Goal: Task Accomplishment & Management: Manage account settings

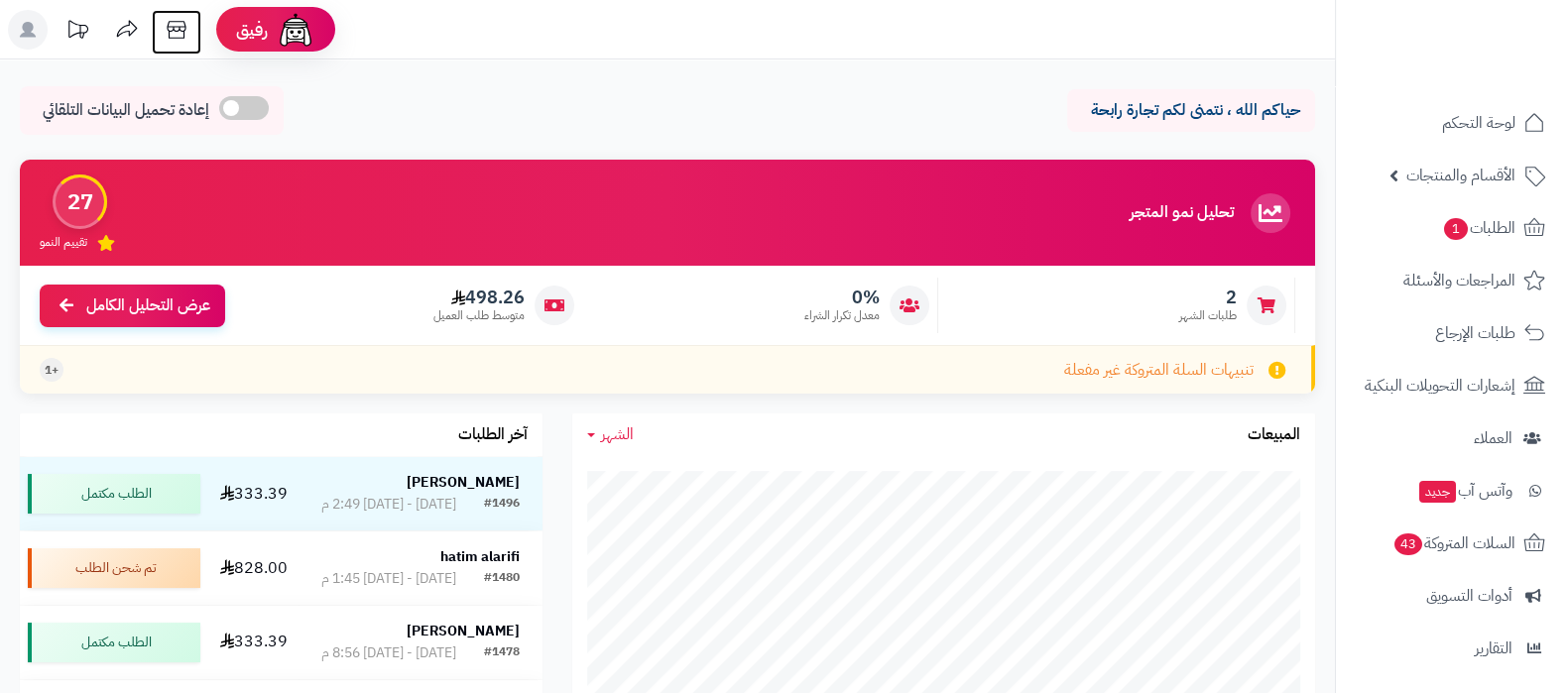
click at [174, 21] on icon at bounding box center [176, 30] width 19 height 18
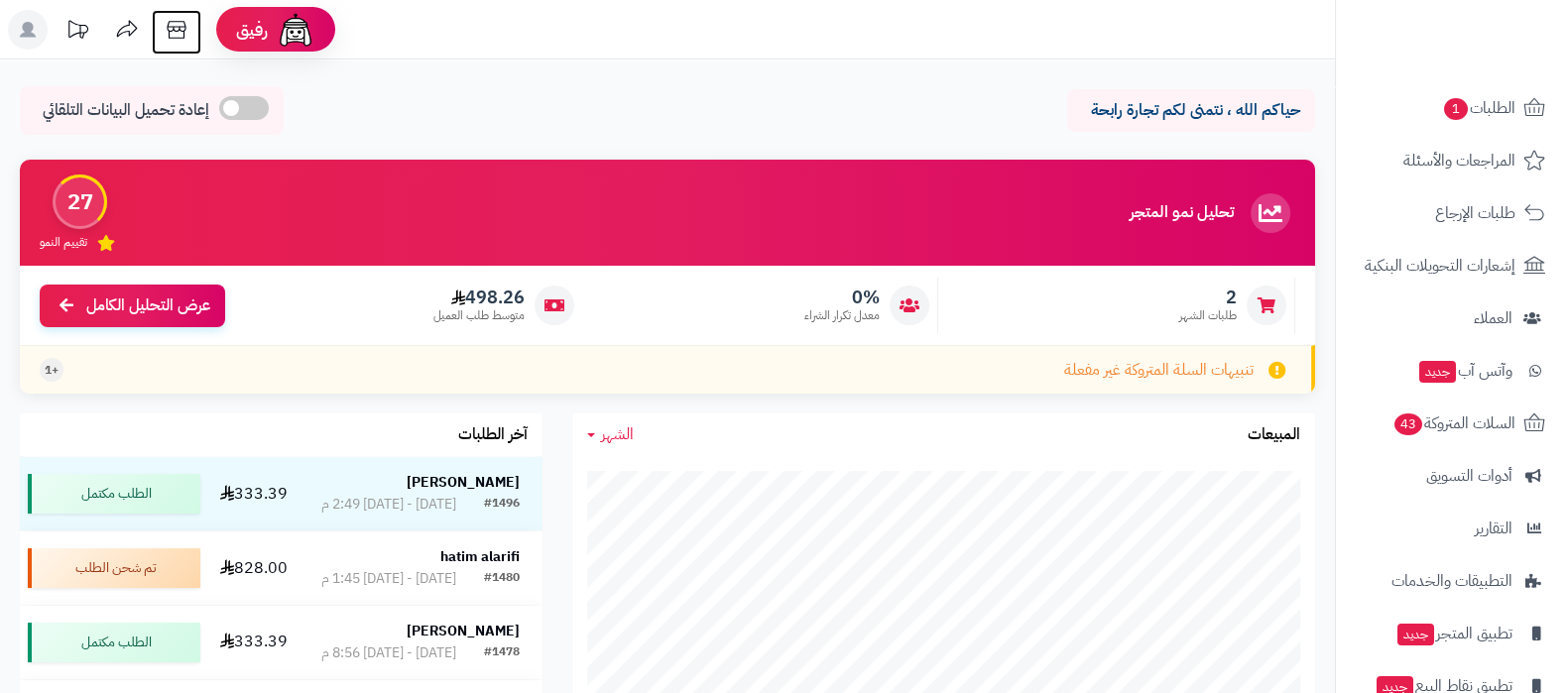
scroll to position [214, 0]
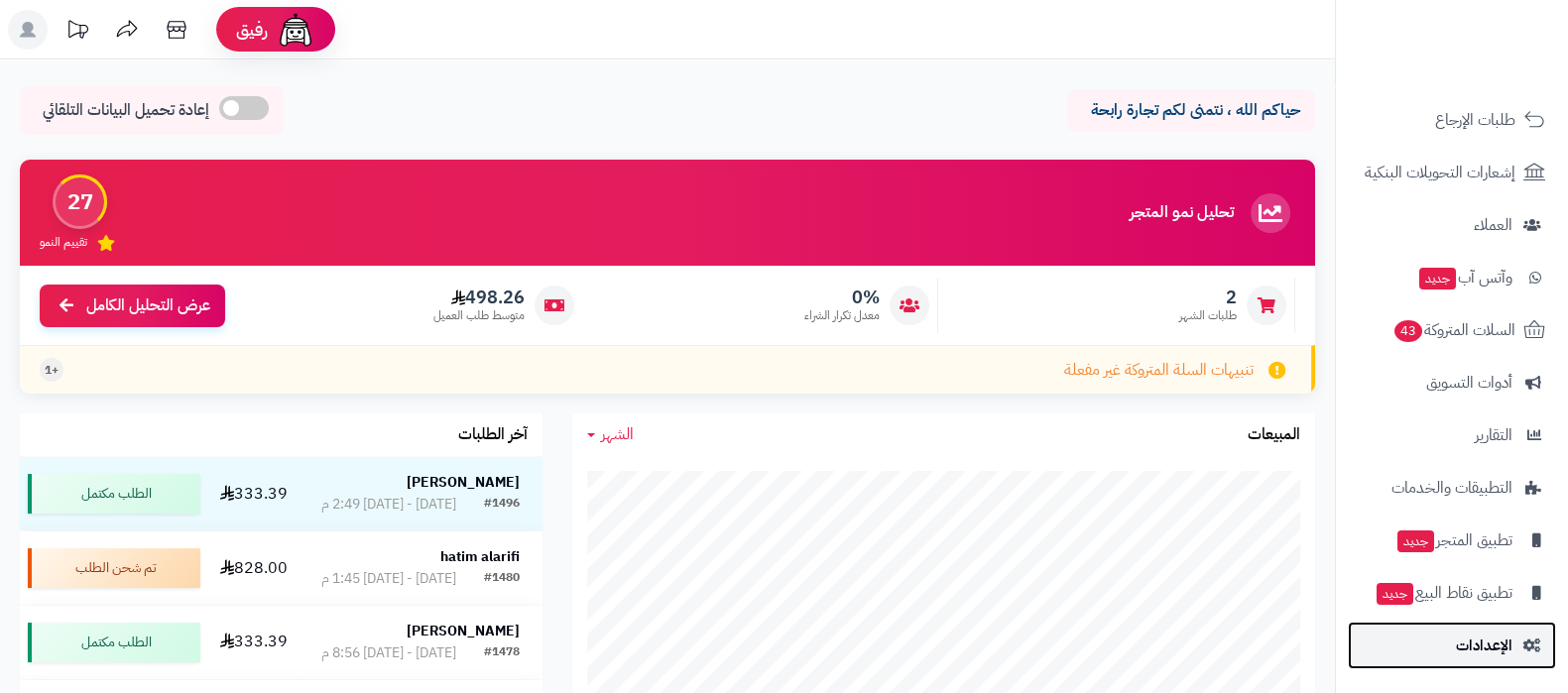
click at [1490, 643] on span "الإعدادات" at bounding box center [1484, 646] width 57 height 28
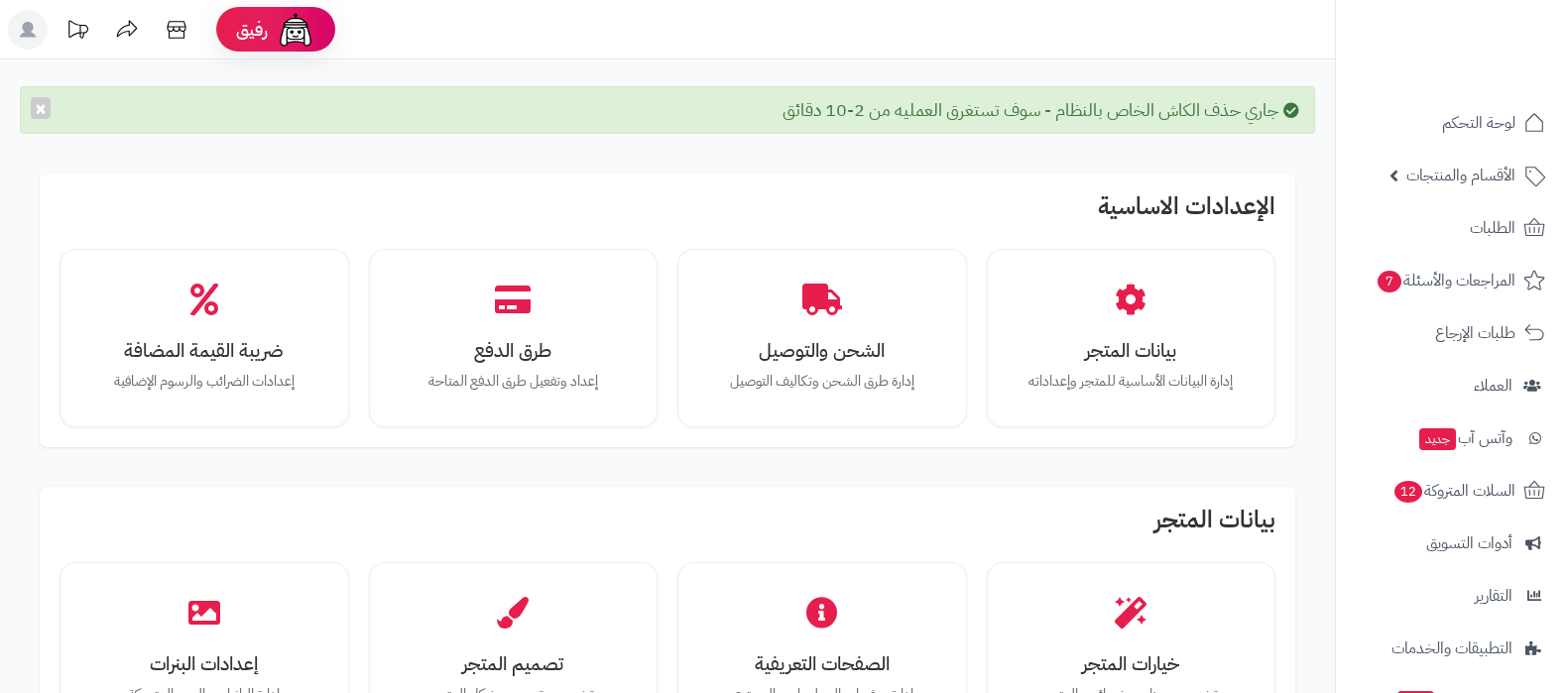
click at [29, 100] on div "جاري حذف الكاش الخاص بالنظام - سوف تستغرق العمليه من 2-10 دقائق ×" at bounding box center [667, 110] width 1296 height 48
click at [34, 104] on button "×" at bounding box center [41, 107] width 20 height 22
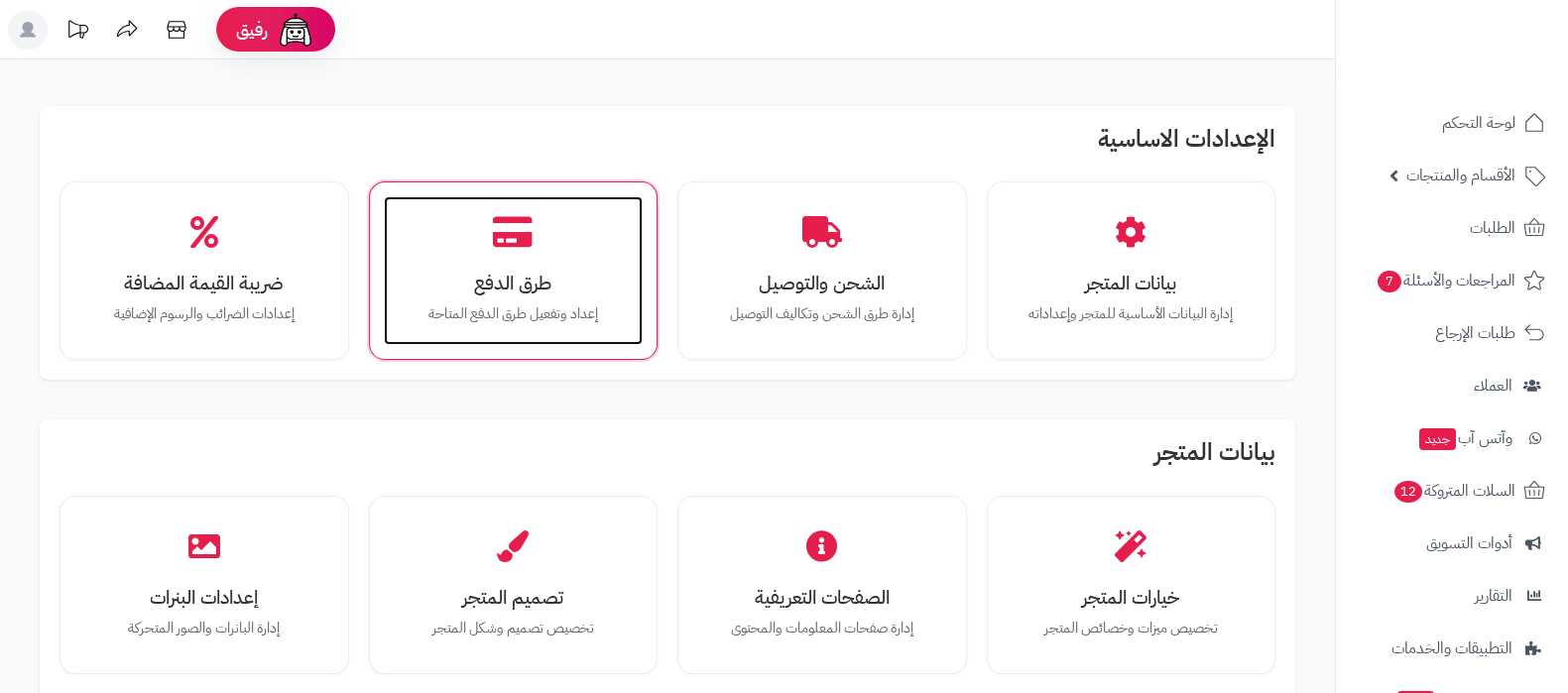
click at [571, 329] on div "طرق الدفع إعداد وتفعيل طرق الدفع المتاحة" at bounding box center [513, 271] width 260 height 149
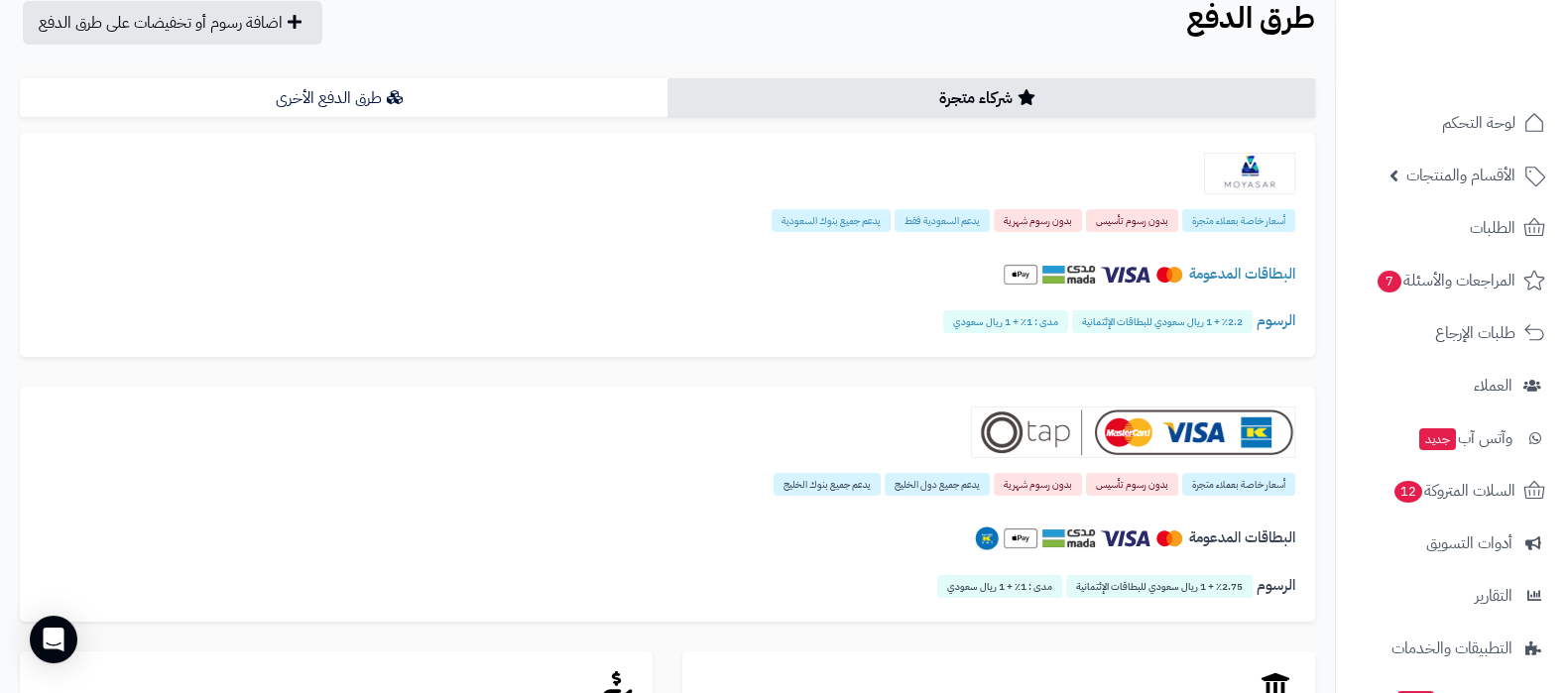
scroll to position [123, 0]
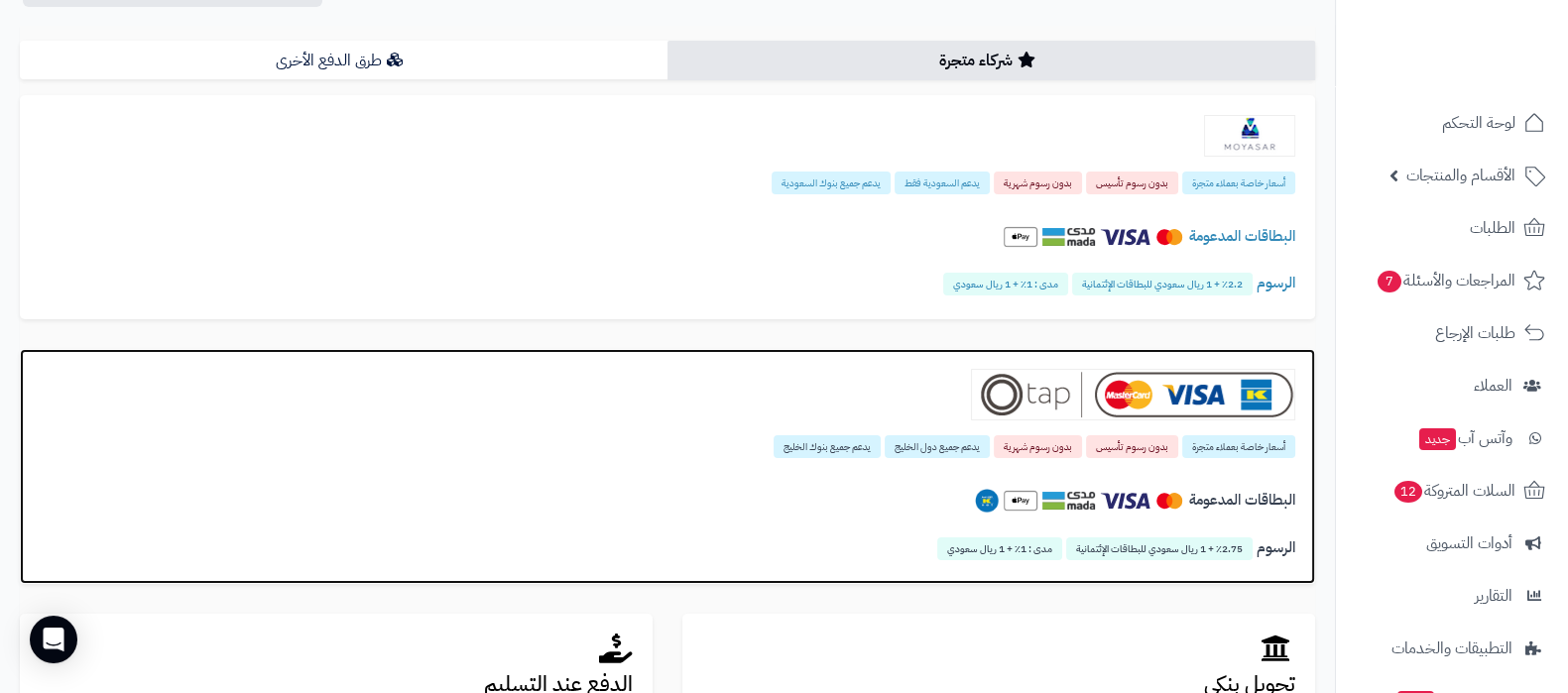
click at [1042, 379] on img at bounding box center [1133, 395] width 324 height 52
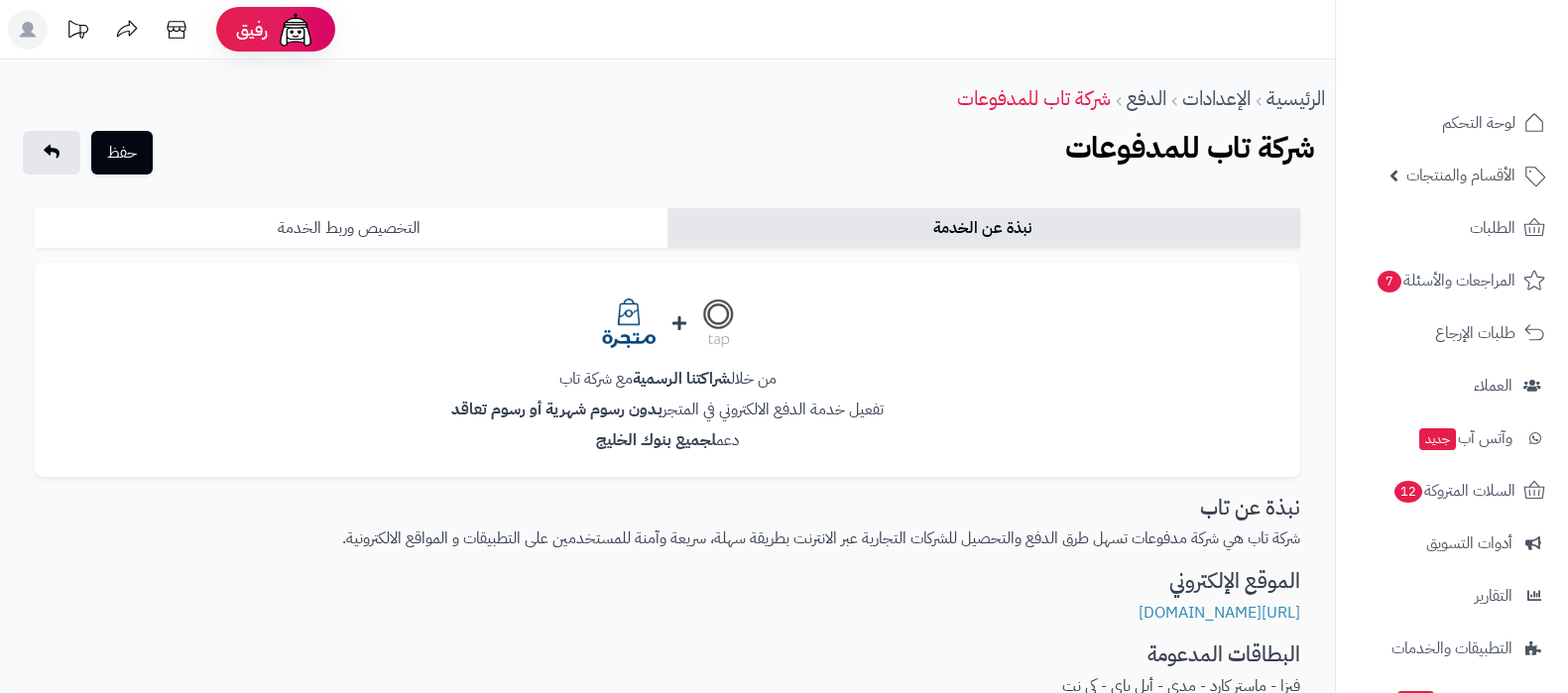
click at [491, 237] on link "التخصيص وربط الخدمة" at bounding box center [351, 229] width 633 height 40
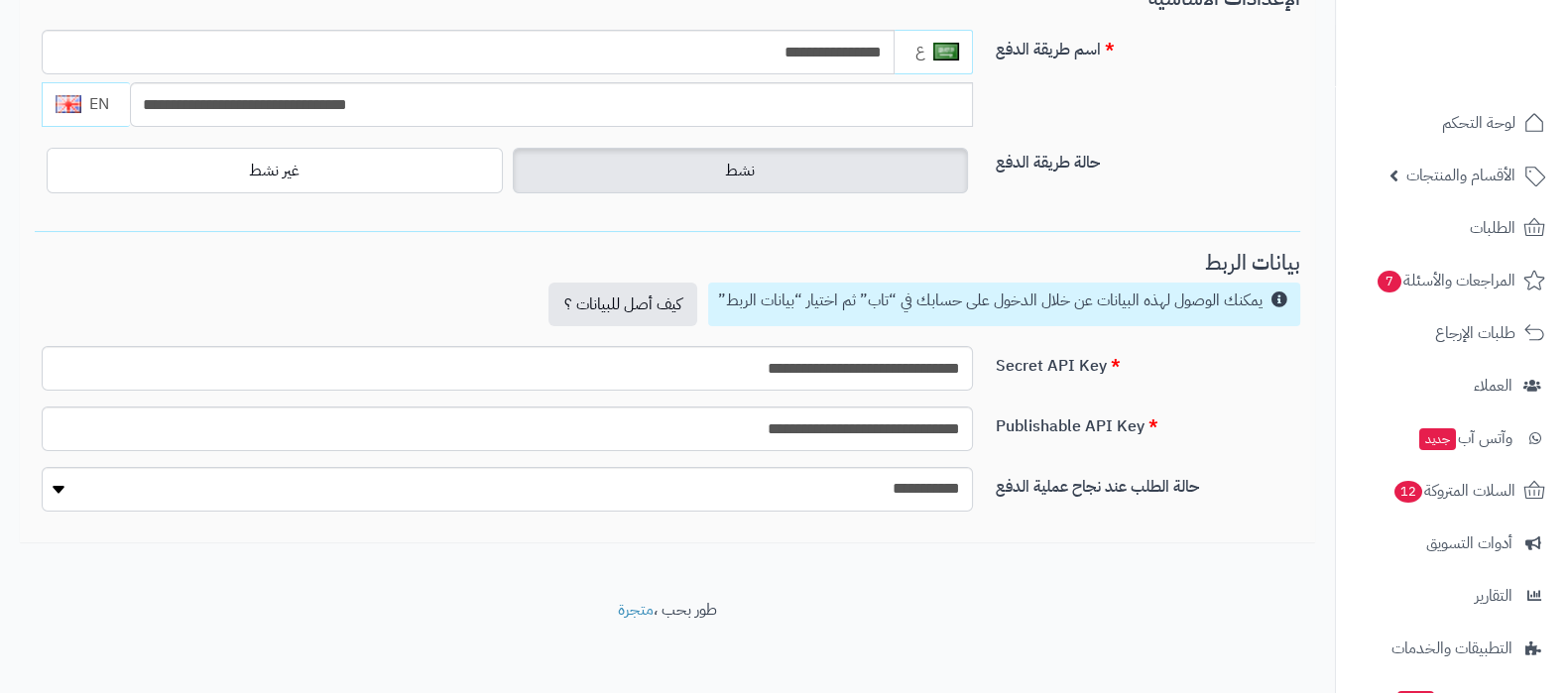
scroll to position [283, 0]
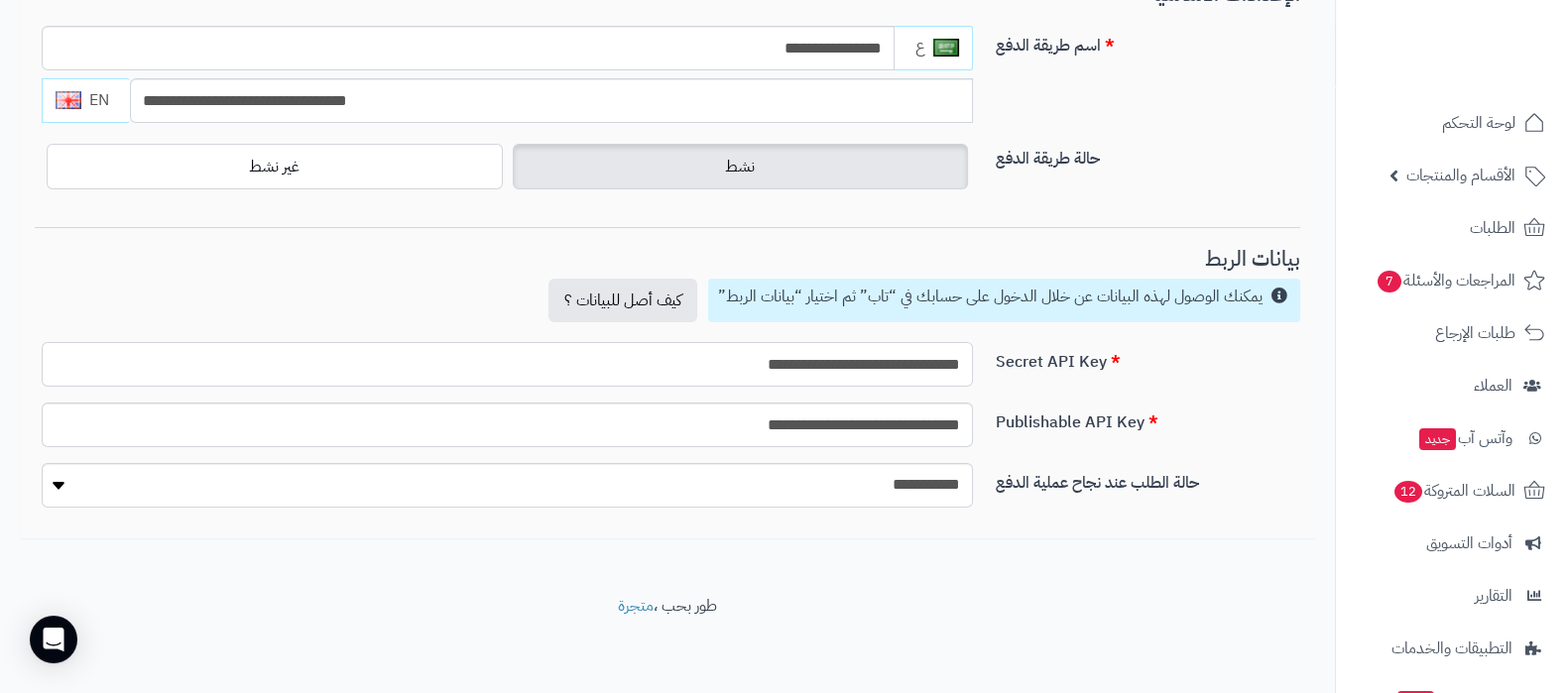
click at [801, 364] on input "**********" at bounding box center [507, 364] width 932 height 45
click at [851, 421] on input "**********" at bounding box center [507, 425] width 932 height 45
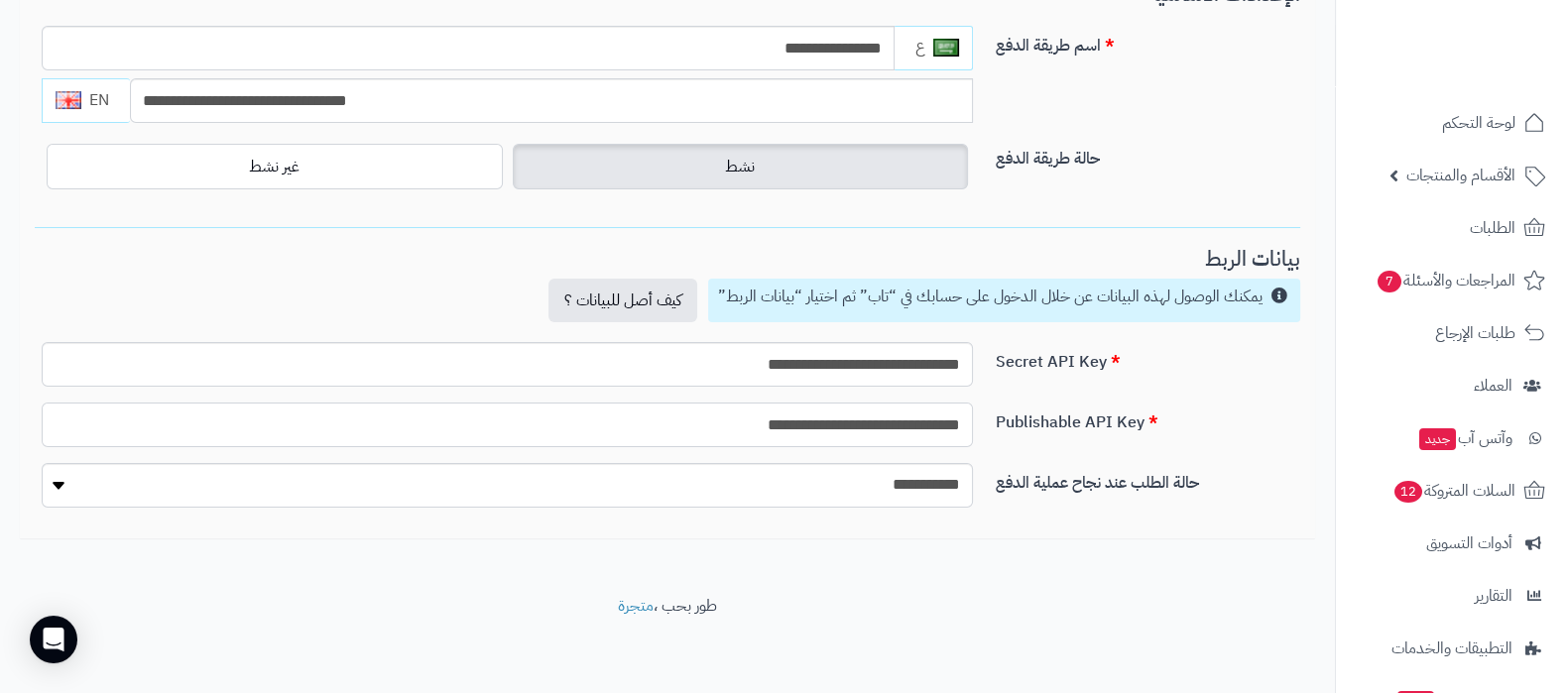
click at [851, 421] on input "**********" at bounding box center [507, 425] width 932 height 45
paste input "text"
type input "**********"
click at [878, 368] on input "**********" at bounding box center [507, 364] width 932 height 45
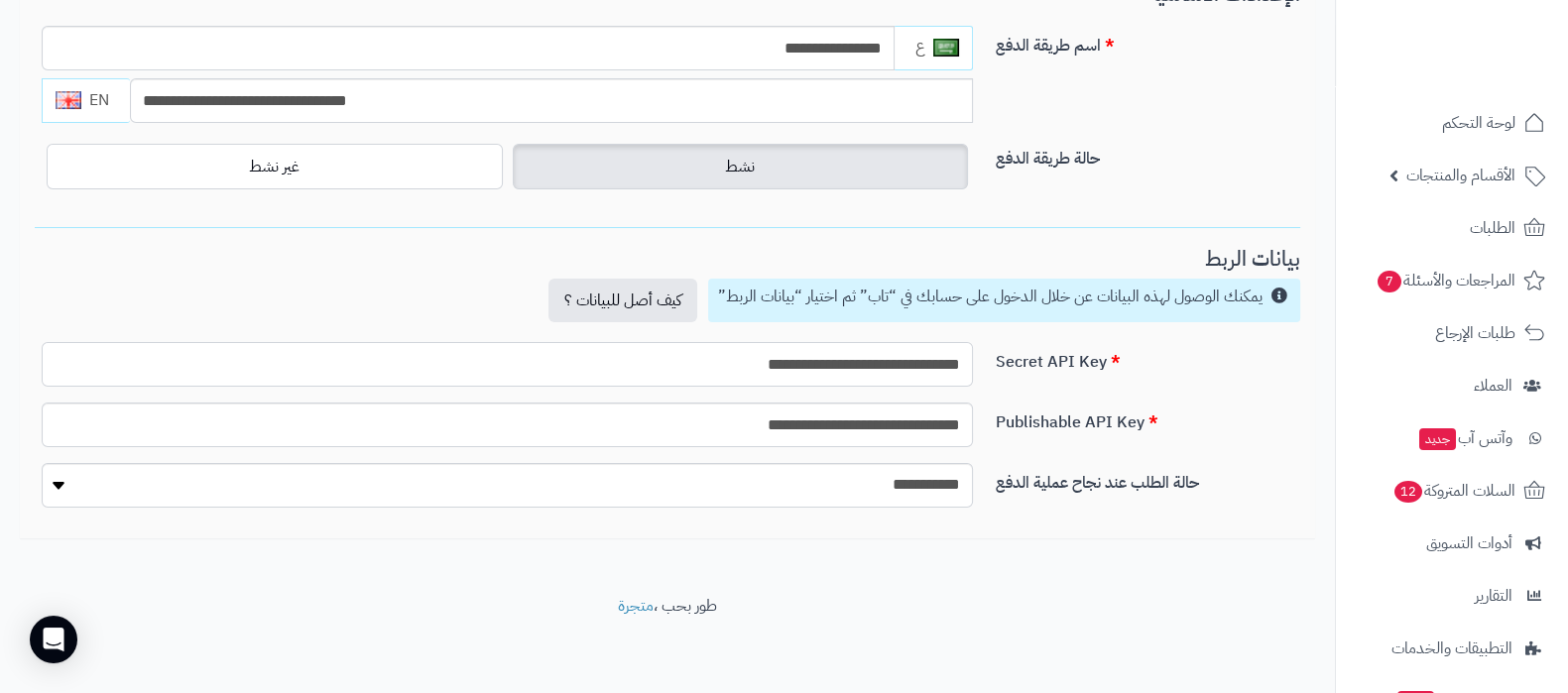
click at [878, 368] on input "**********" at bounding box center [507, 364] width 932 height 45
paste input "text"
type input "**********"
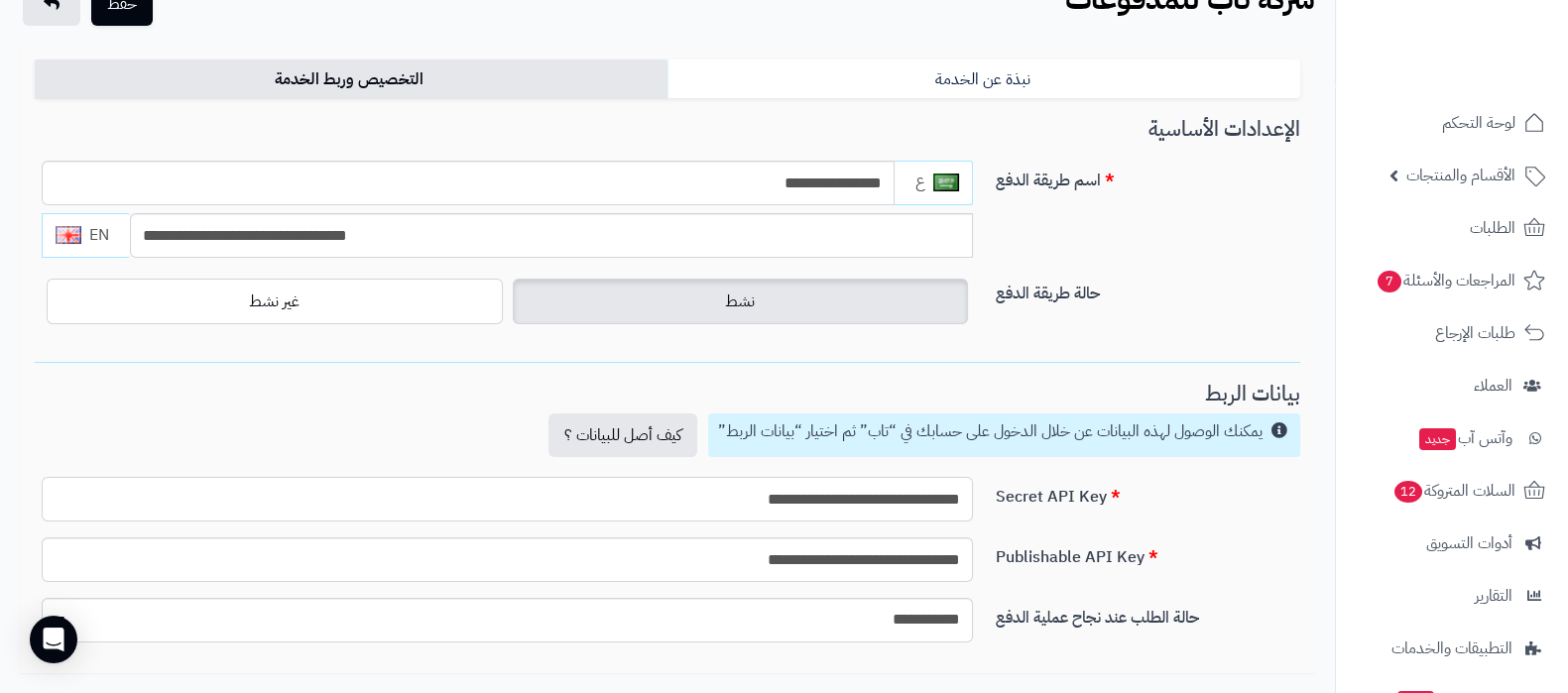
scroll to position [0, 0]
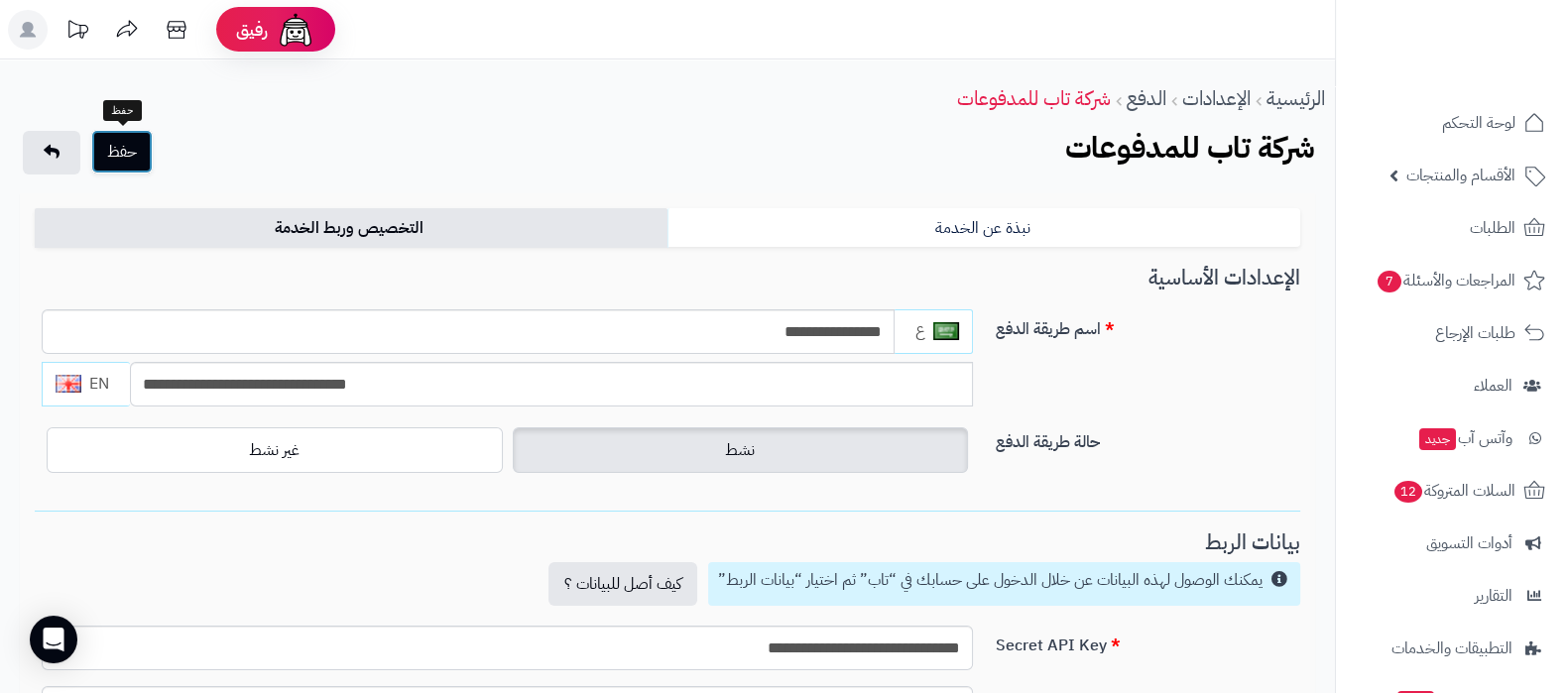
click at [128, 151] on button "حفظ" at bounding box center [122, 152] width 62 height 44
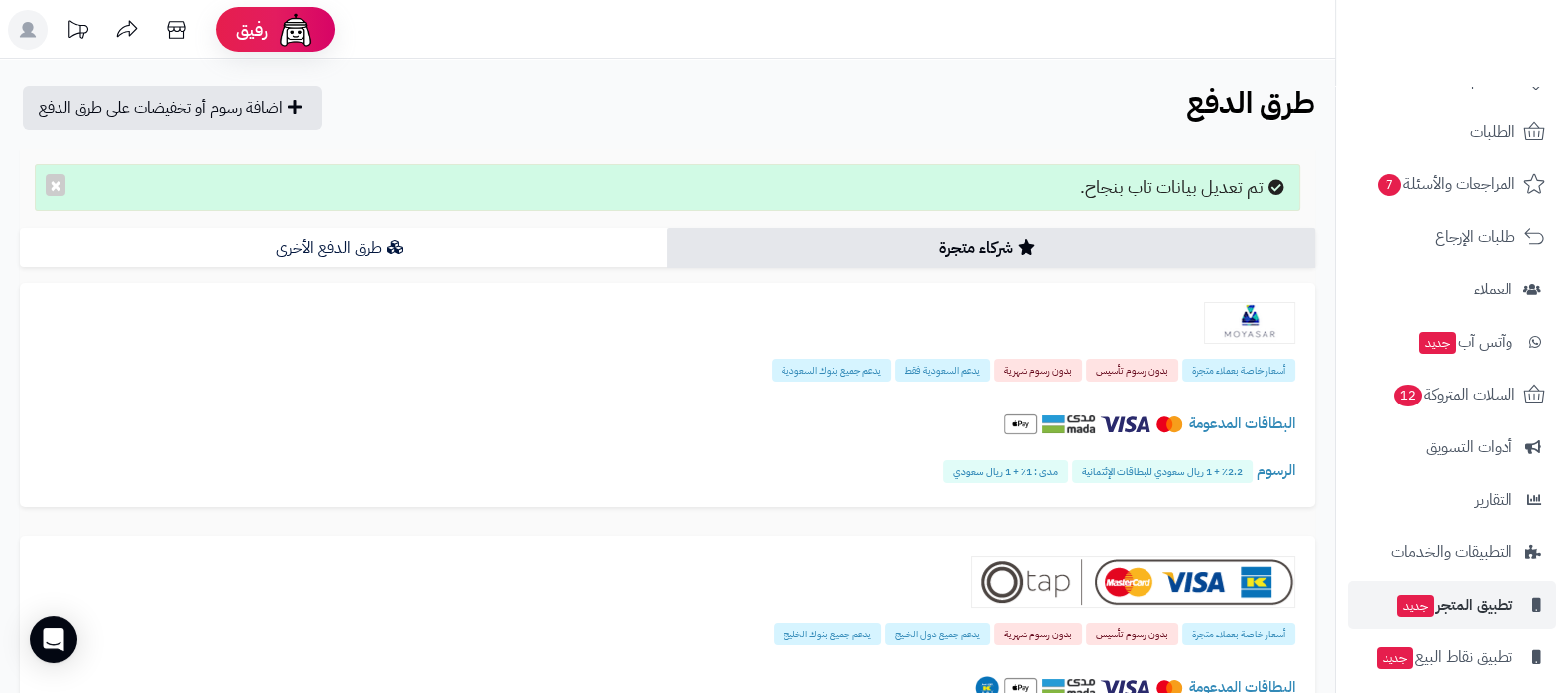
scroll to position [161, 0]
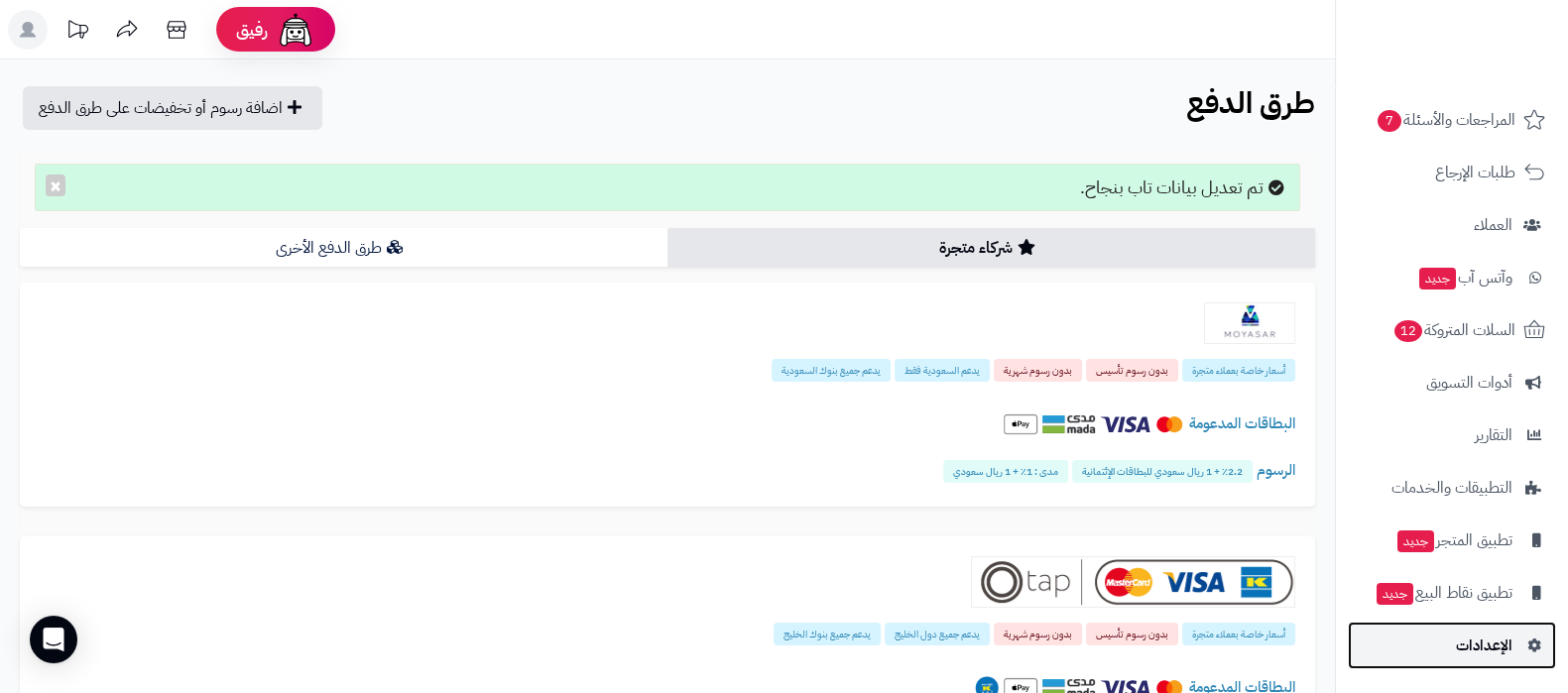
click at [1466, 651] on span "الإعدادات" at bounding box center [1484, 646] width 57 height 28
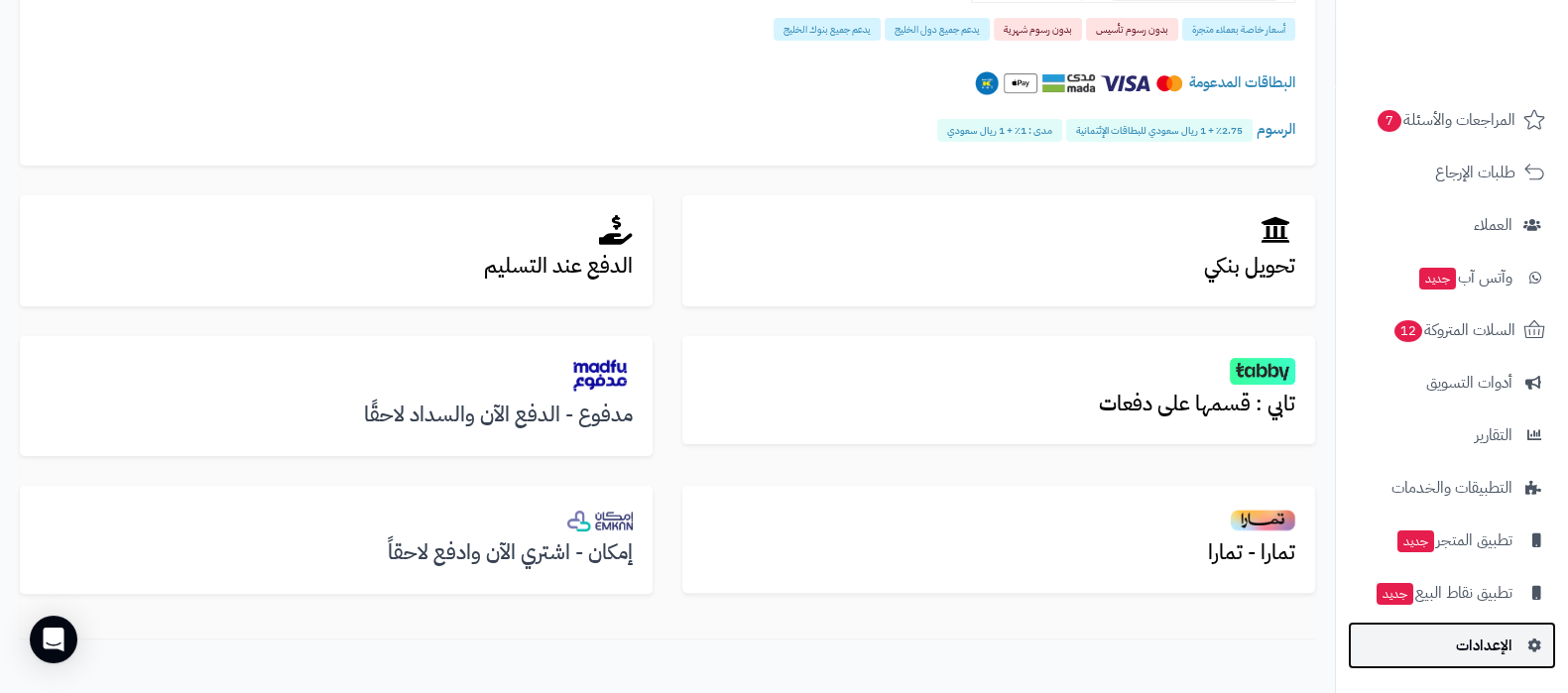
scroll to position [620, 0]
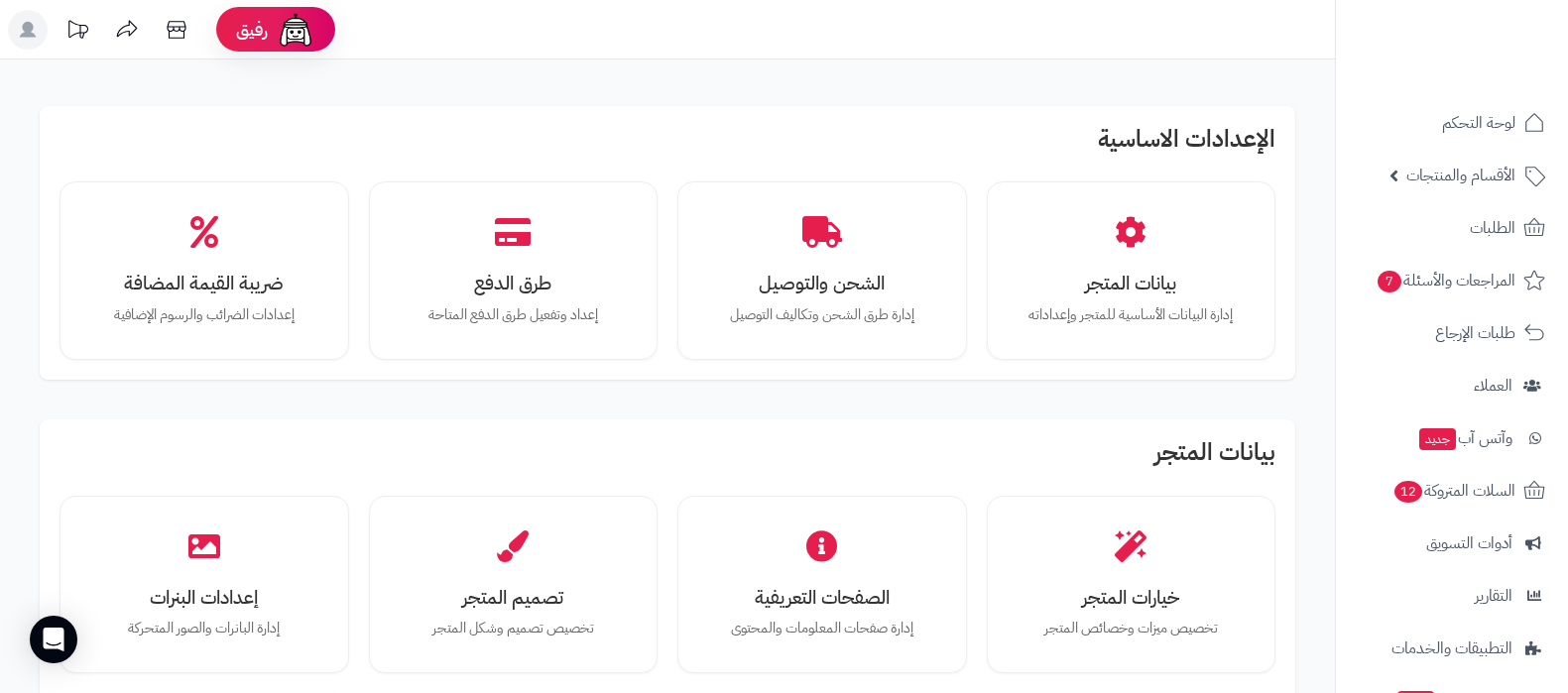
scroll to position [1834, 0]
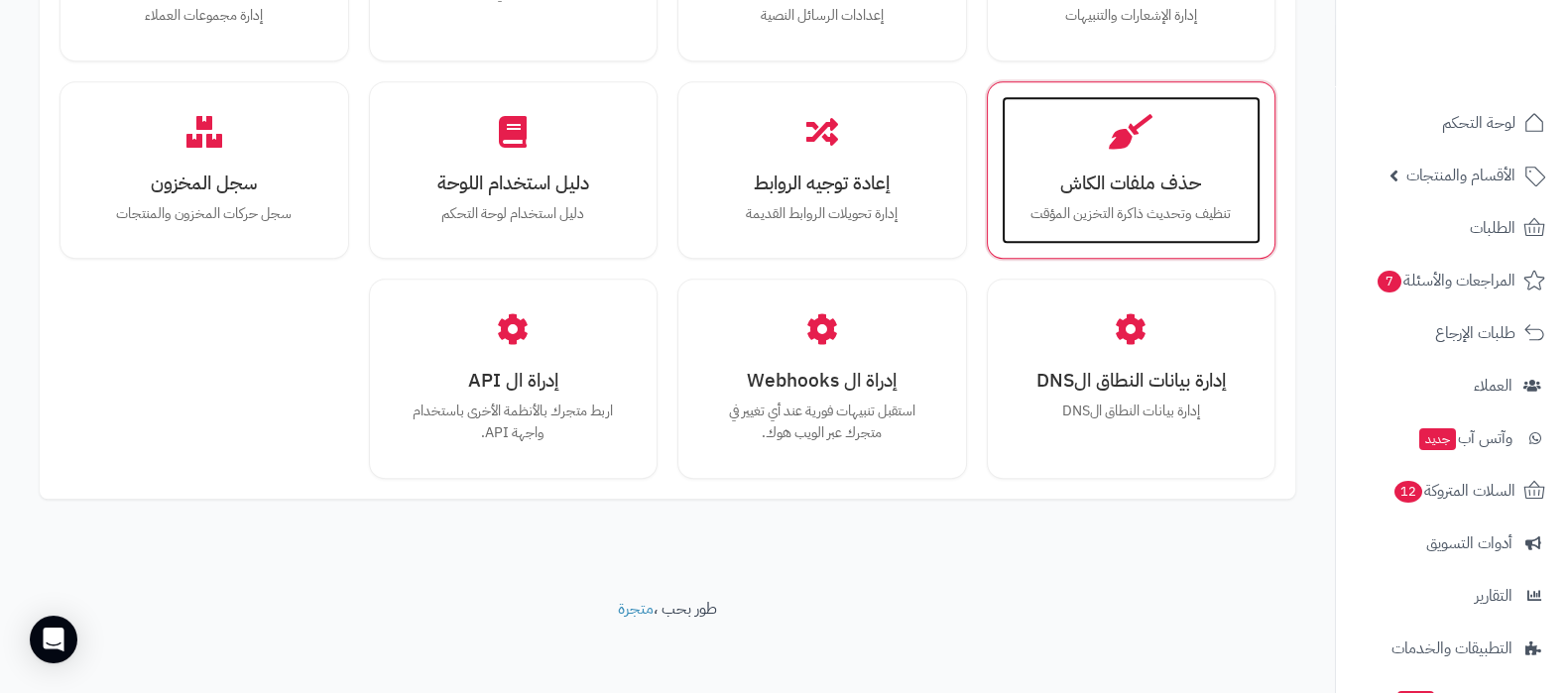
click at [1157, 189] on h3 "حذف ملفات الكاش" at bounding box center [1132, 183] width 220 height 21
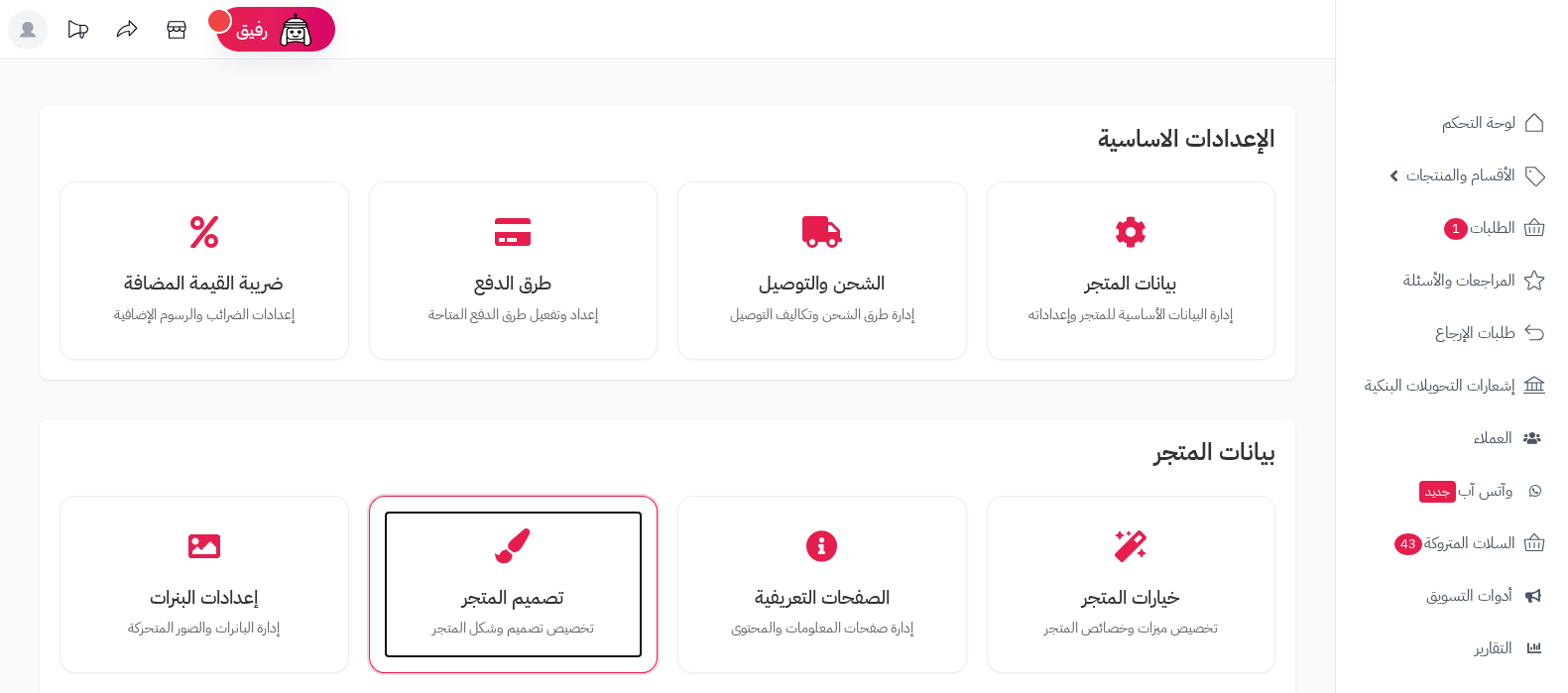
click at [556, 548] on div "تصميم المتجر تخصيص تصميم وشكل المتجر" at bounding box center [513, 586] width 260 height 149
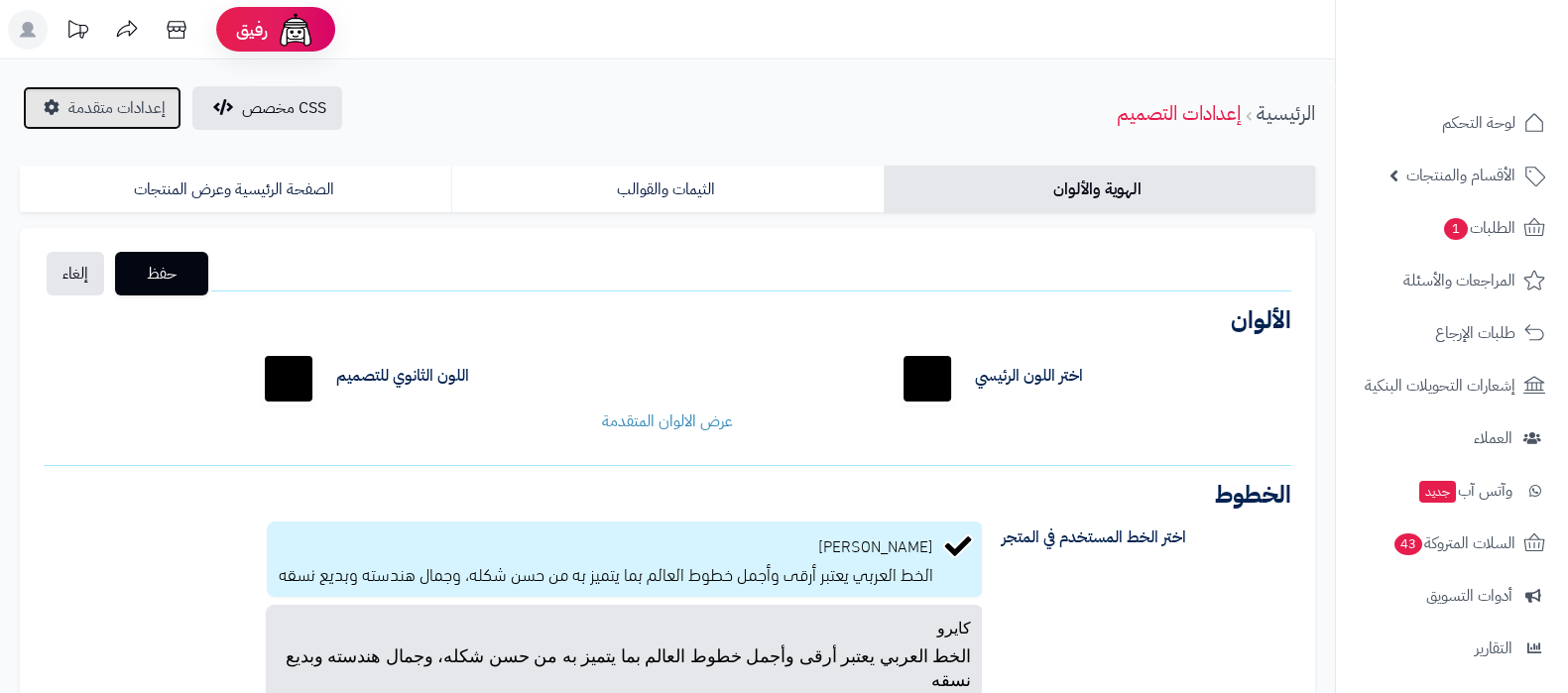
click at [118, 120] on link "إعدادات متقدمة" at bounding box center [102, 108] width 159 height 44
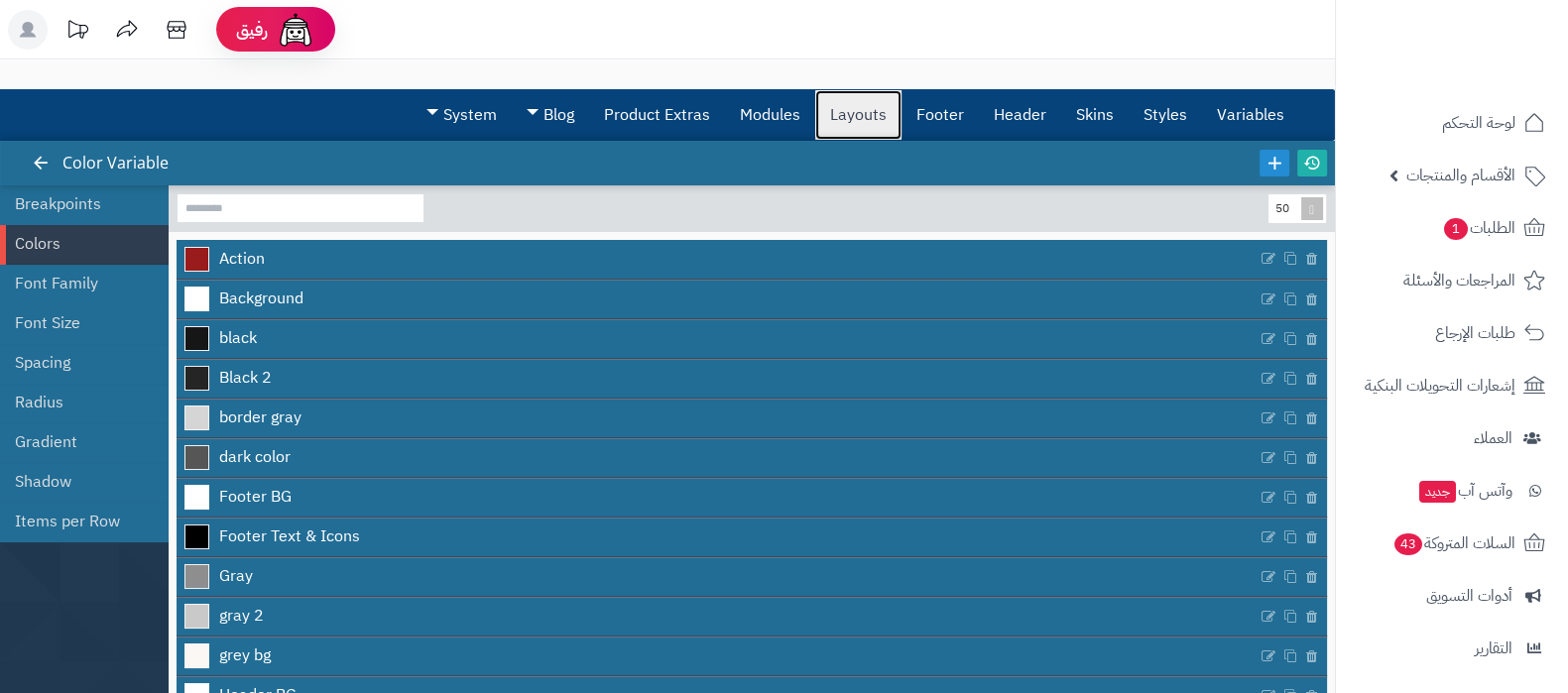
click at [859, 114] on link "Layouts" at bounding box center [858, 115] width 87 height 50
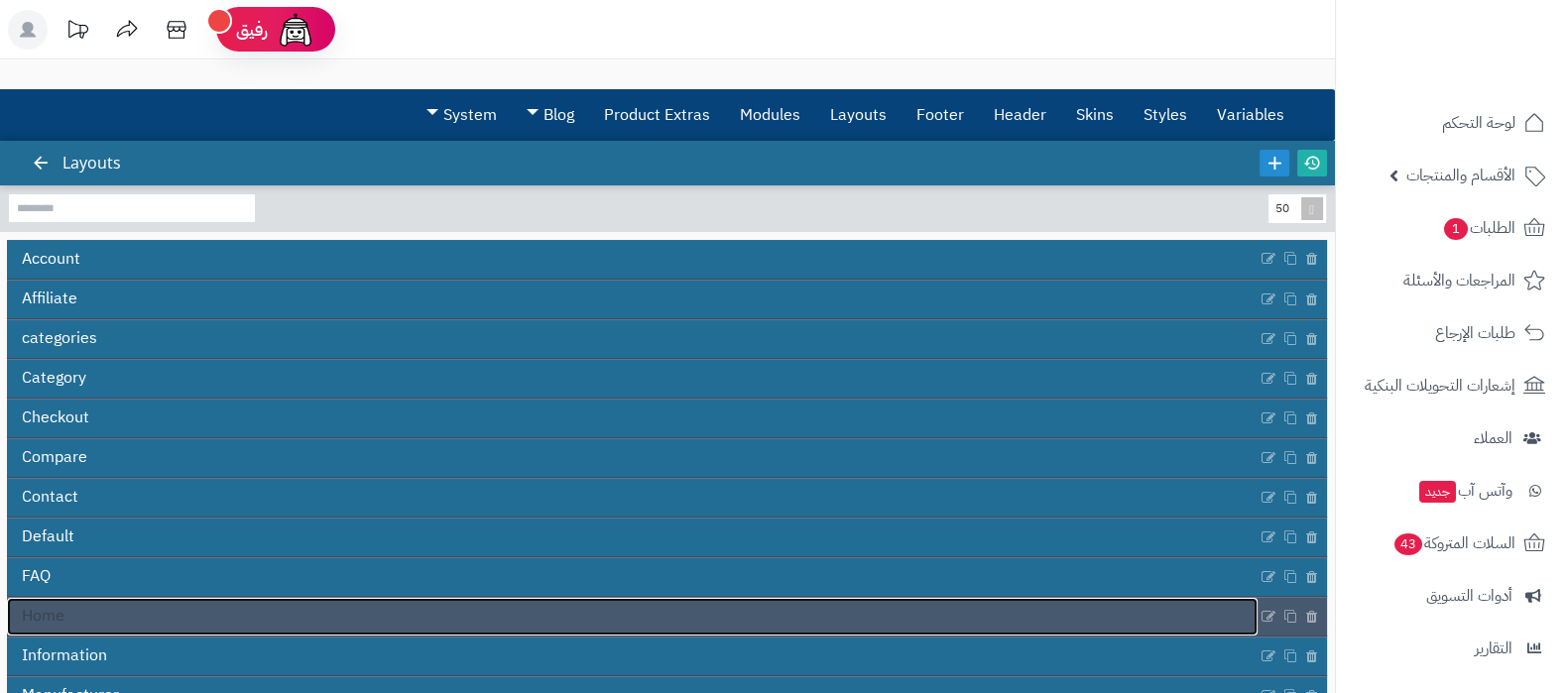
click at [609, 615] on link "Home" at bounding box center [632, 617] width 1251 height 38
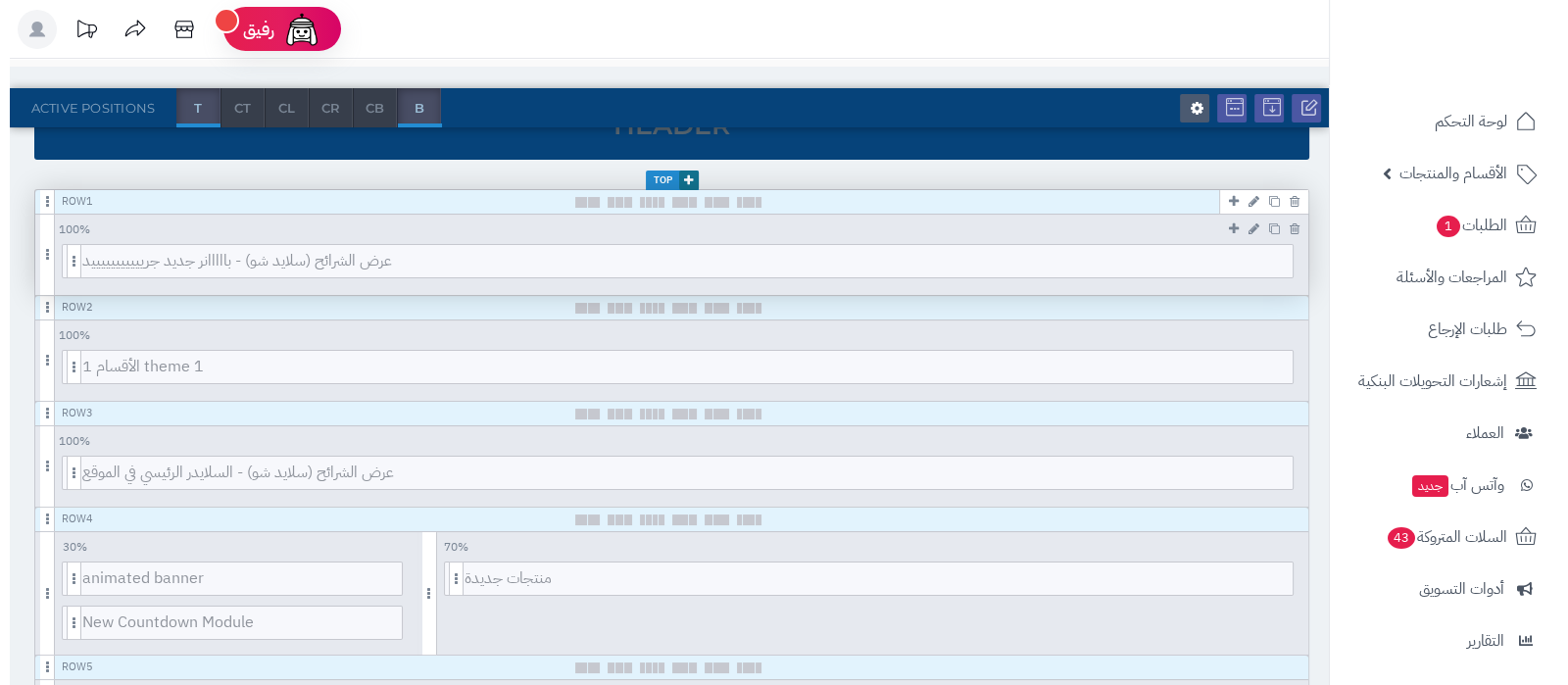
scroll to position [368, 0]
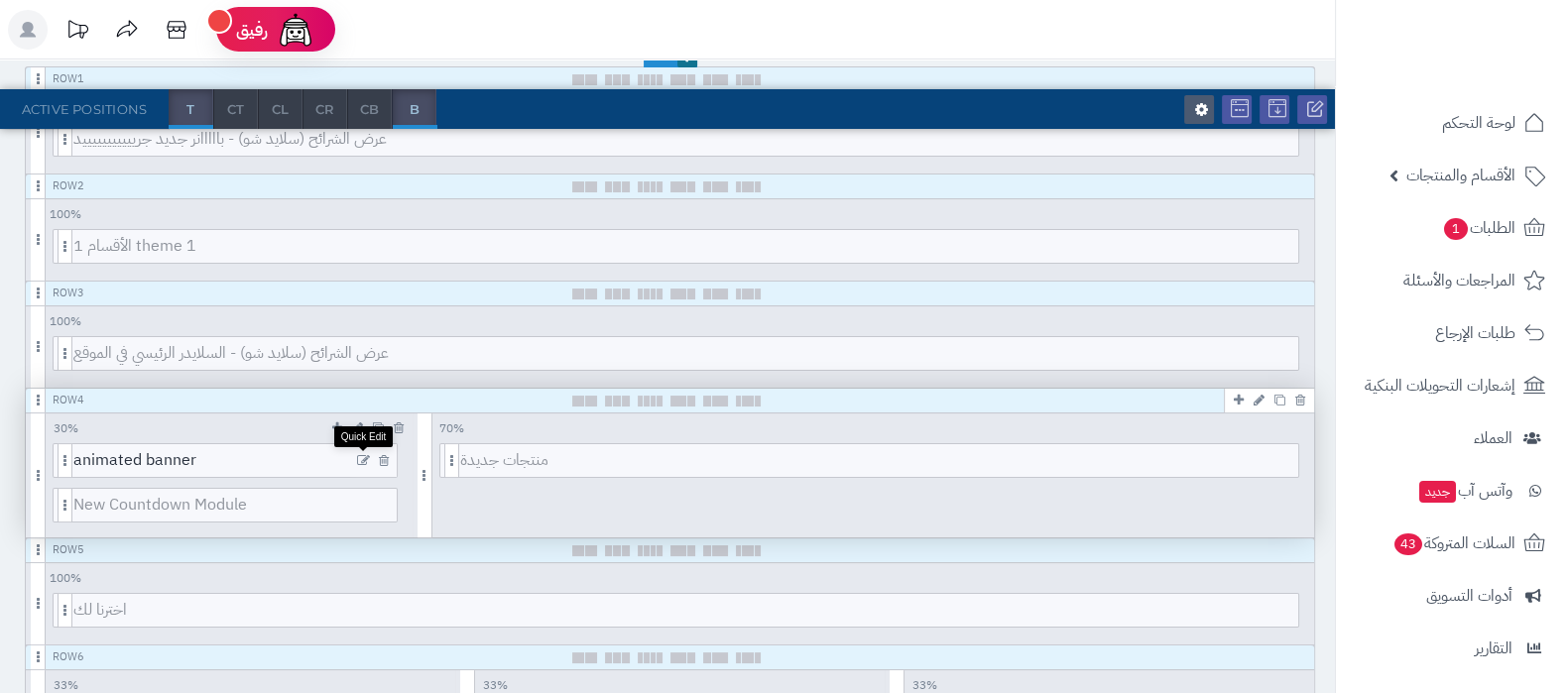
click at [357, 455] on icon at bounding box center [363, 461] width 13 height 14
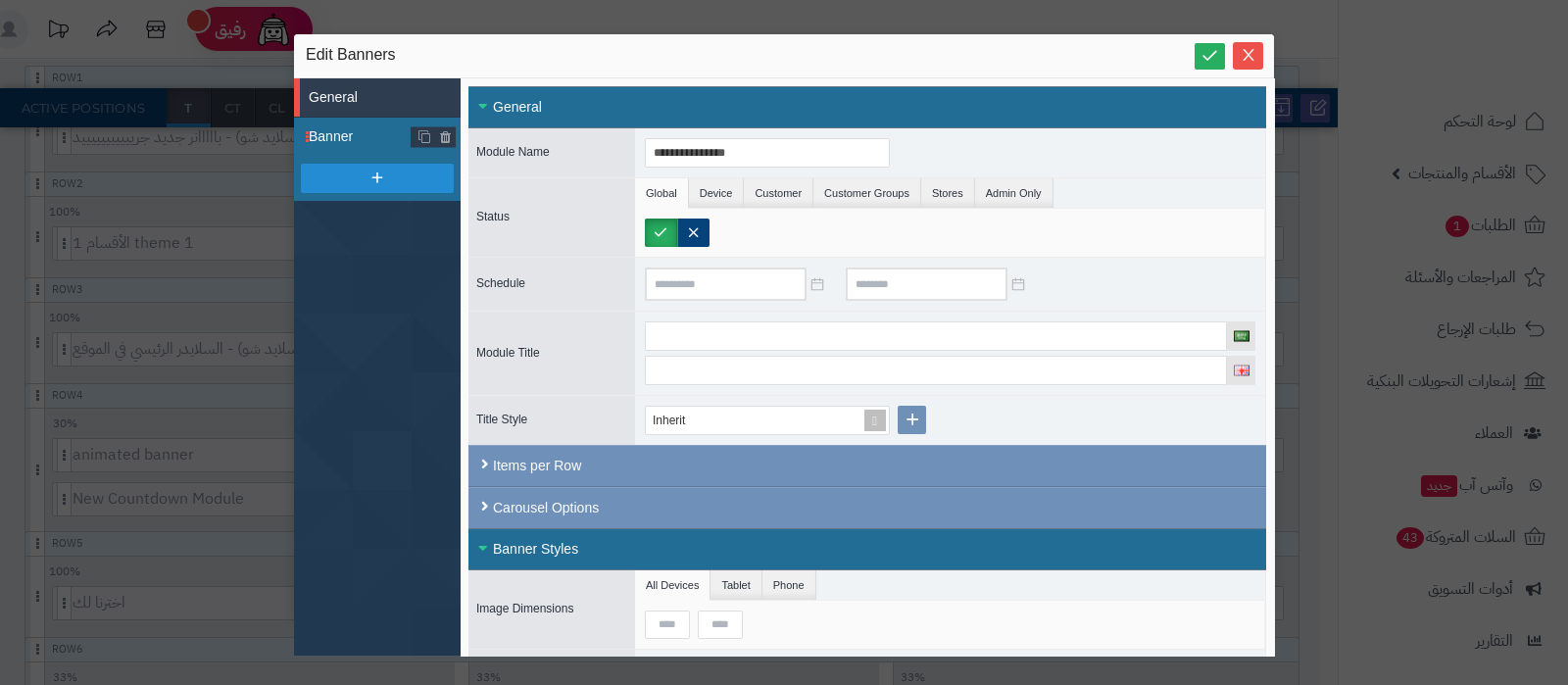
click at [344, 140] on span "Banner" at bounding box center [360, 137] width 103 height 21
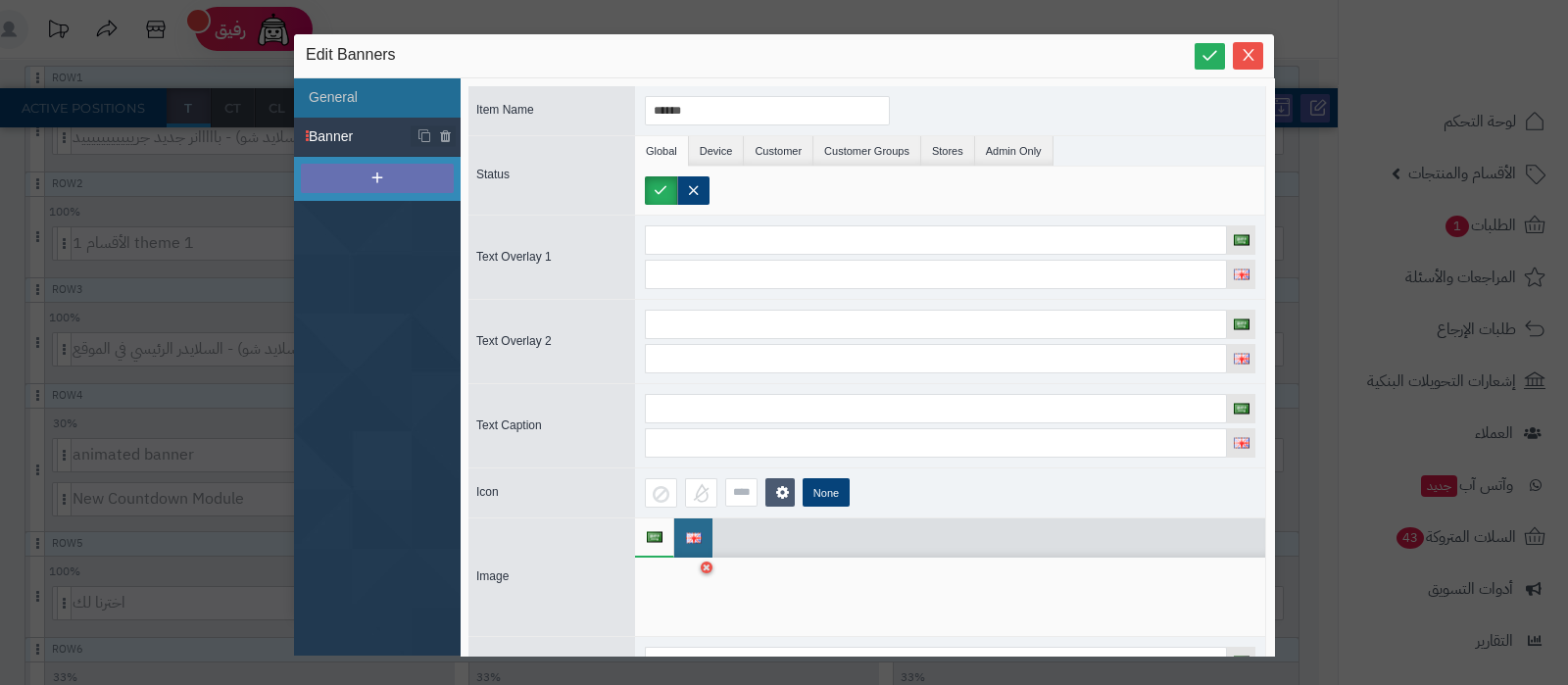
click at [371, 176] on icon at bounding box center [377, 178] width 18 height 18
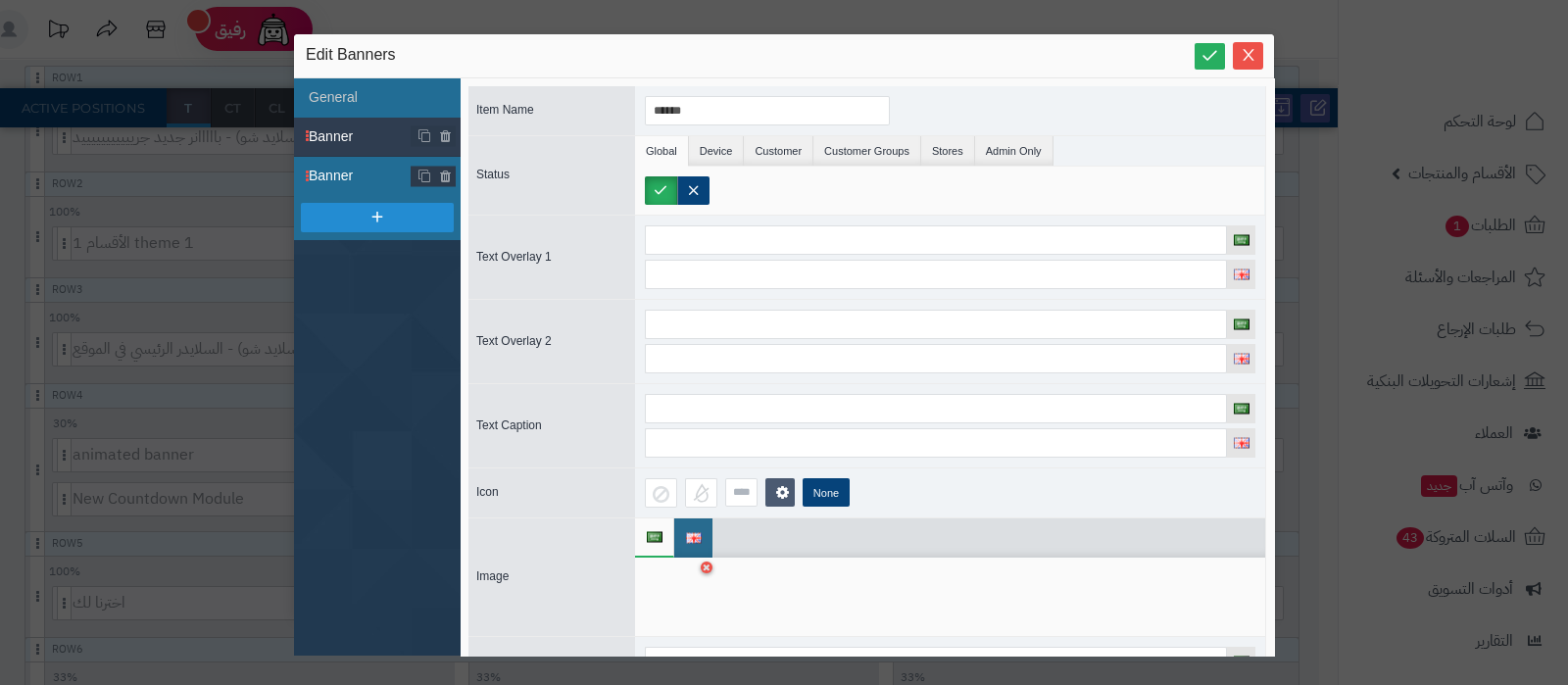
click at [364, 176] on span "Banner" at bounding box center [360, 176] width 103 height 21
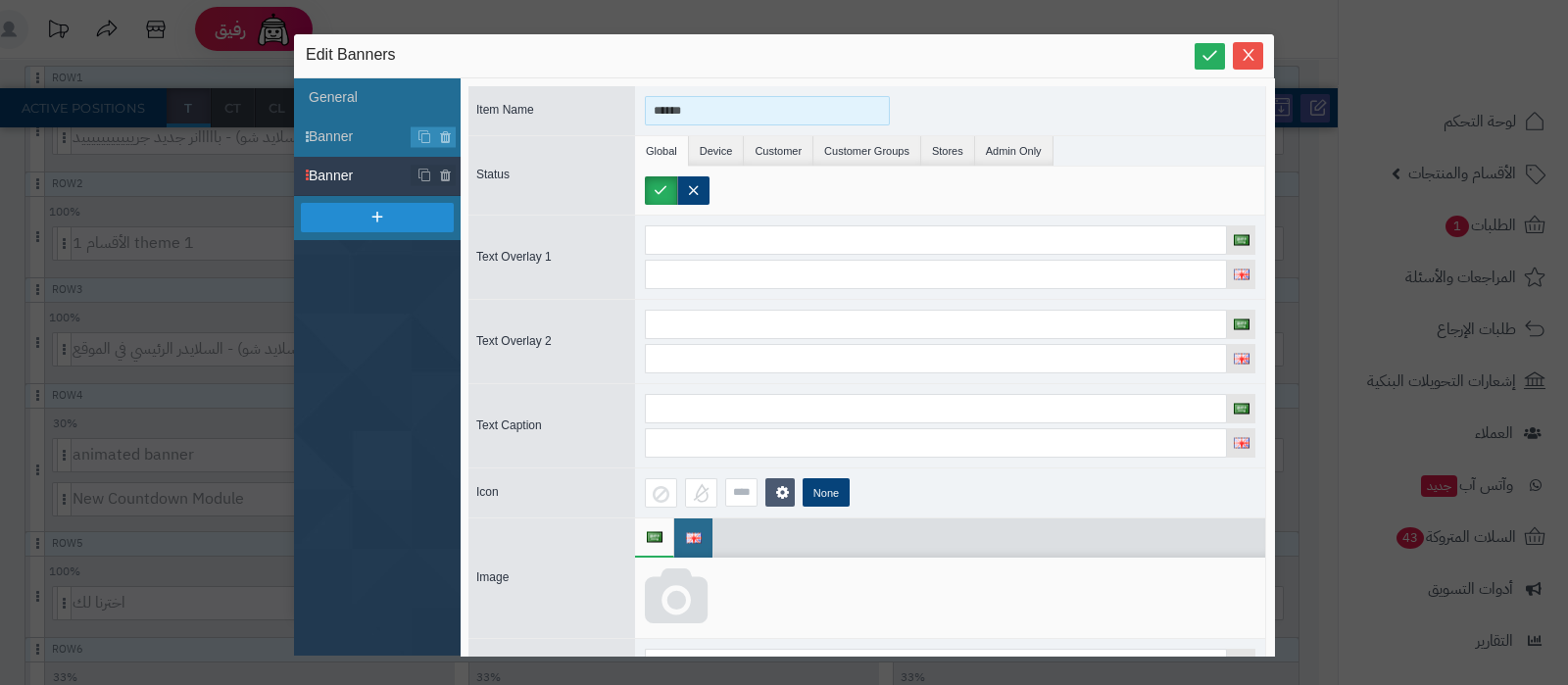
click at [692, 105] on input "******" at bounding box center [766, 111] width 245 height 29
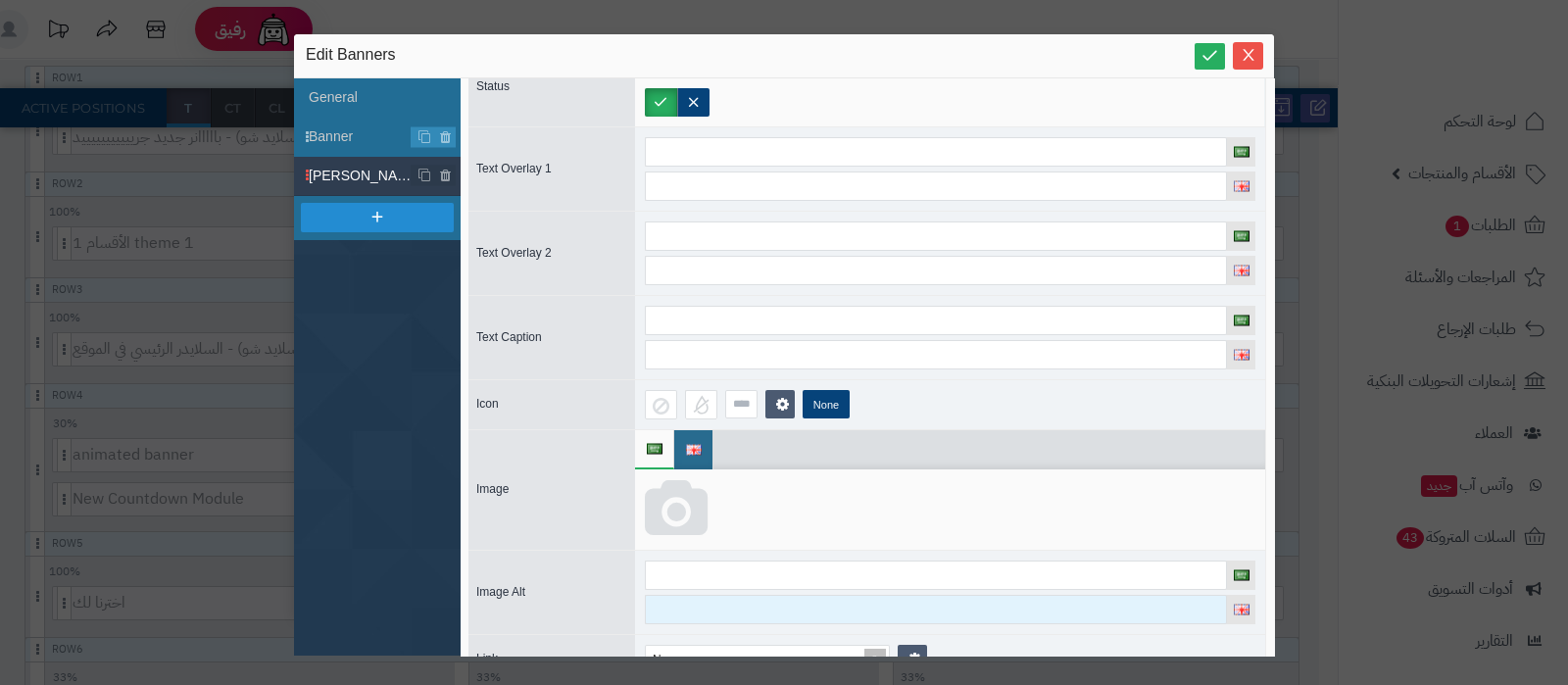
scroll to position [172, 0]
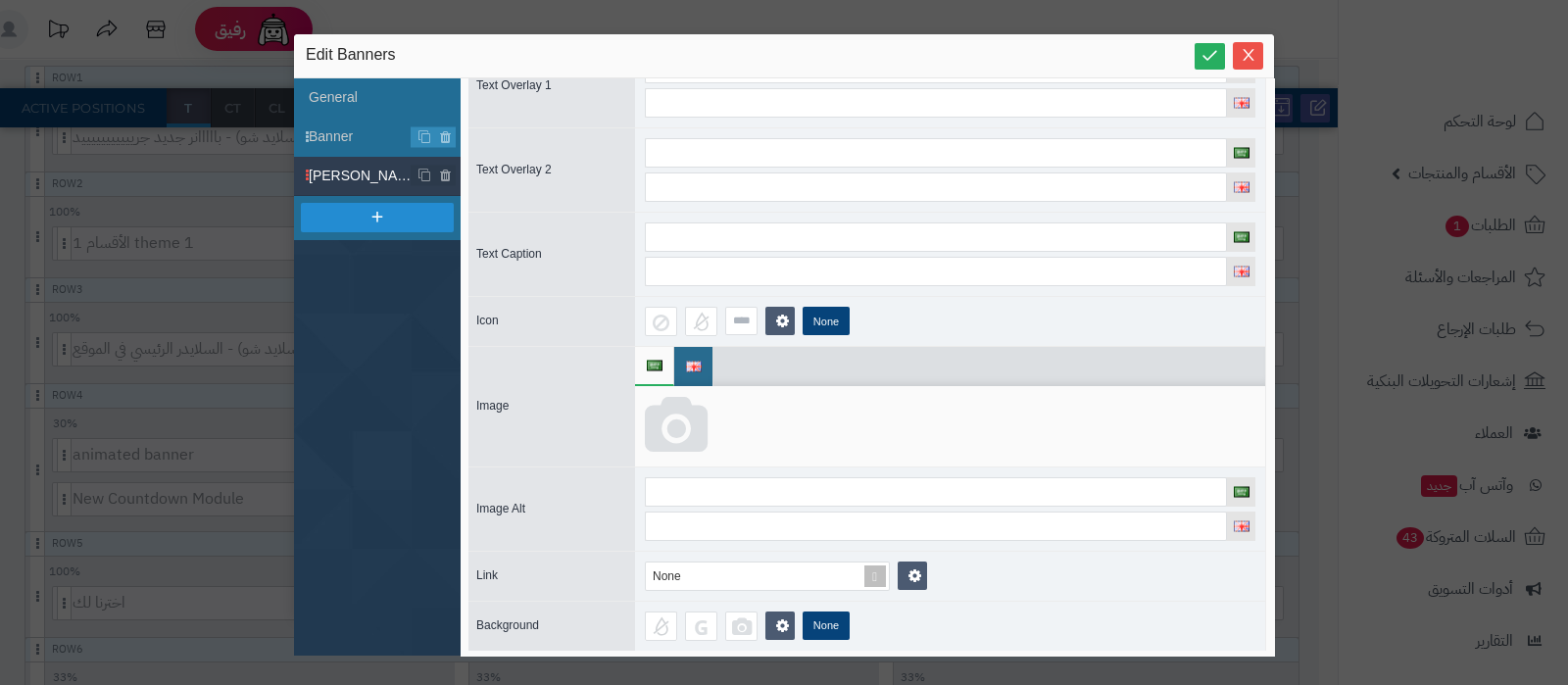
type input "********"
click at [659, 365] on img at bounding box center [654, 365] width 16 height 11
click at [668, 411] on icon at bounding box center [676, 427] width 63 height 59
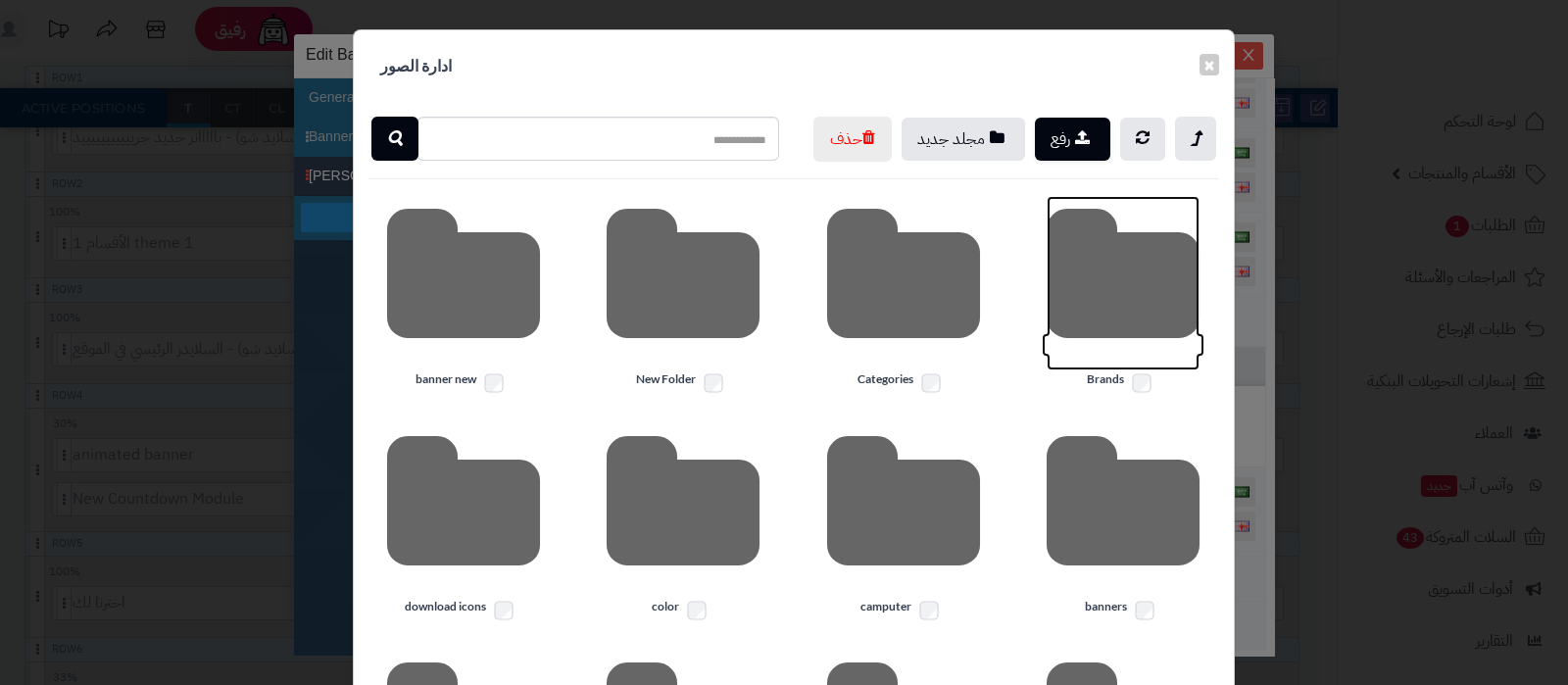
click at [1112, 325] on icon at bounding box center [1124, 284] width 153 height 175
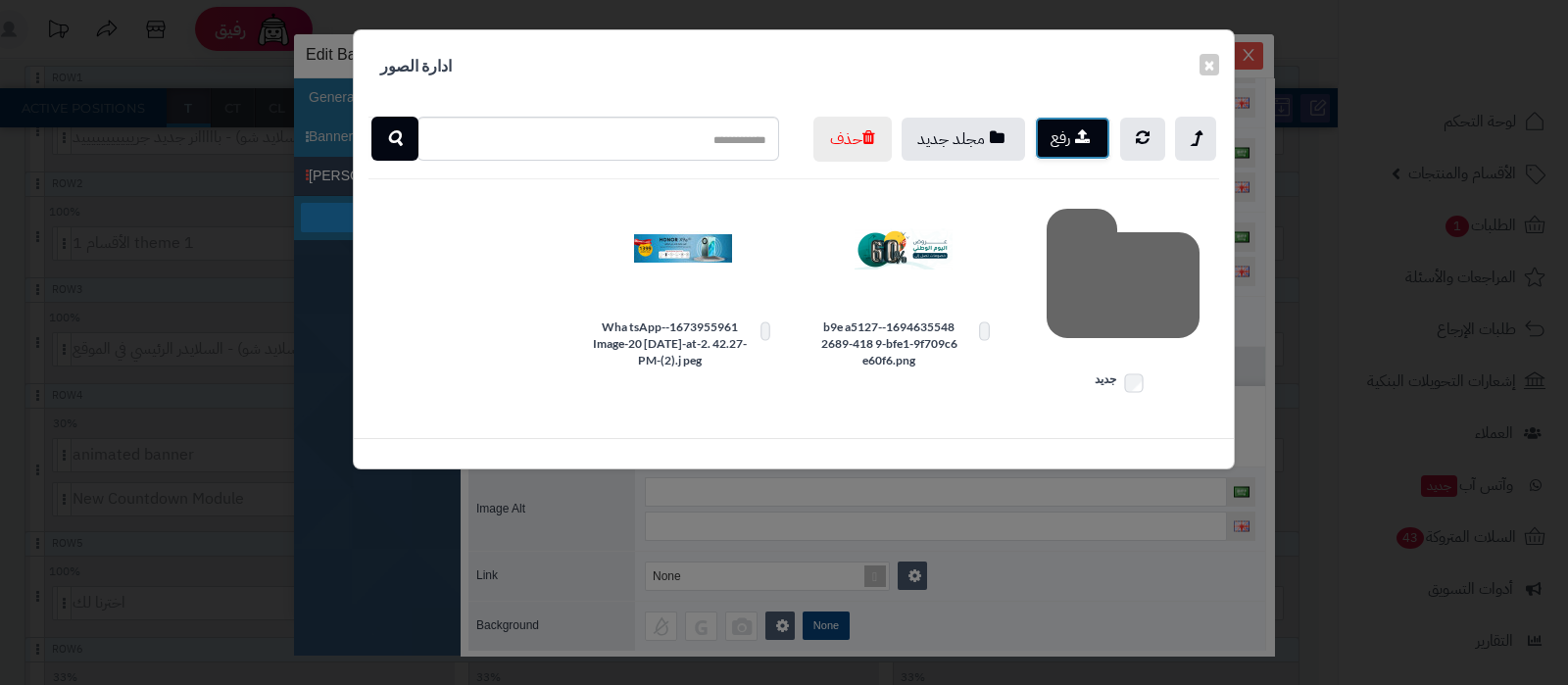
click at [1068, 148] on button "رفع" at bounding box center [1073, 139] width 76 height 43
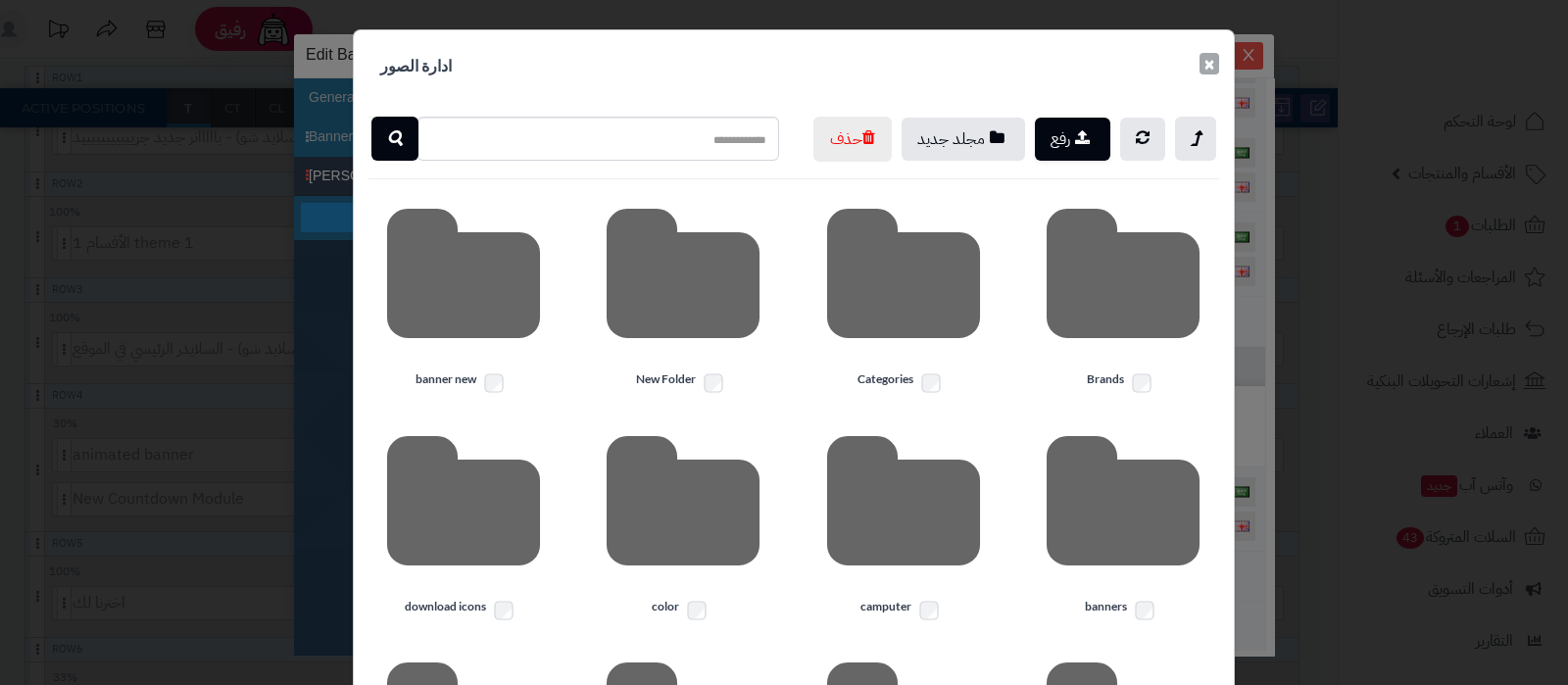
click at [1219, 59] on button "×" at bounding box center [1209, 64] width 20 height 22
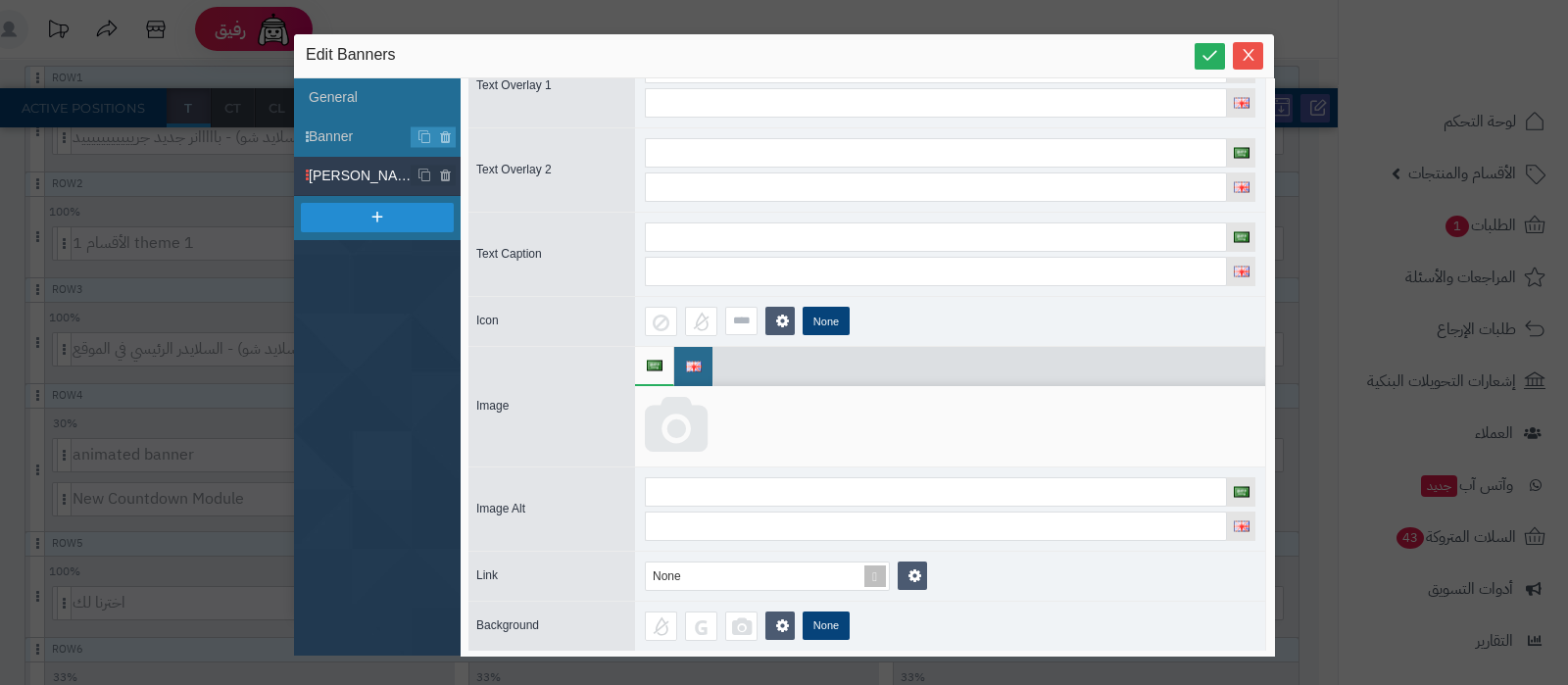
click at [663, 419] on icon at bounding box center [676, 427] width 63 height 59
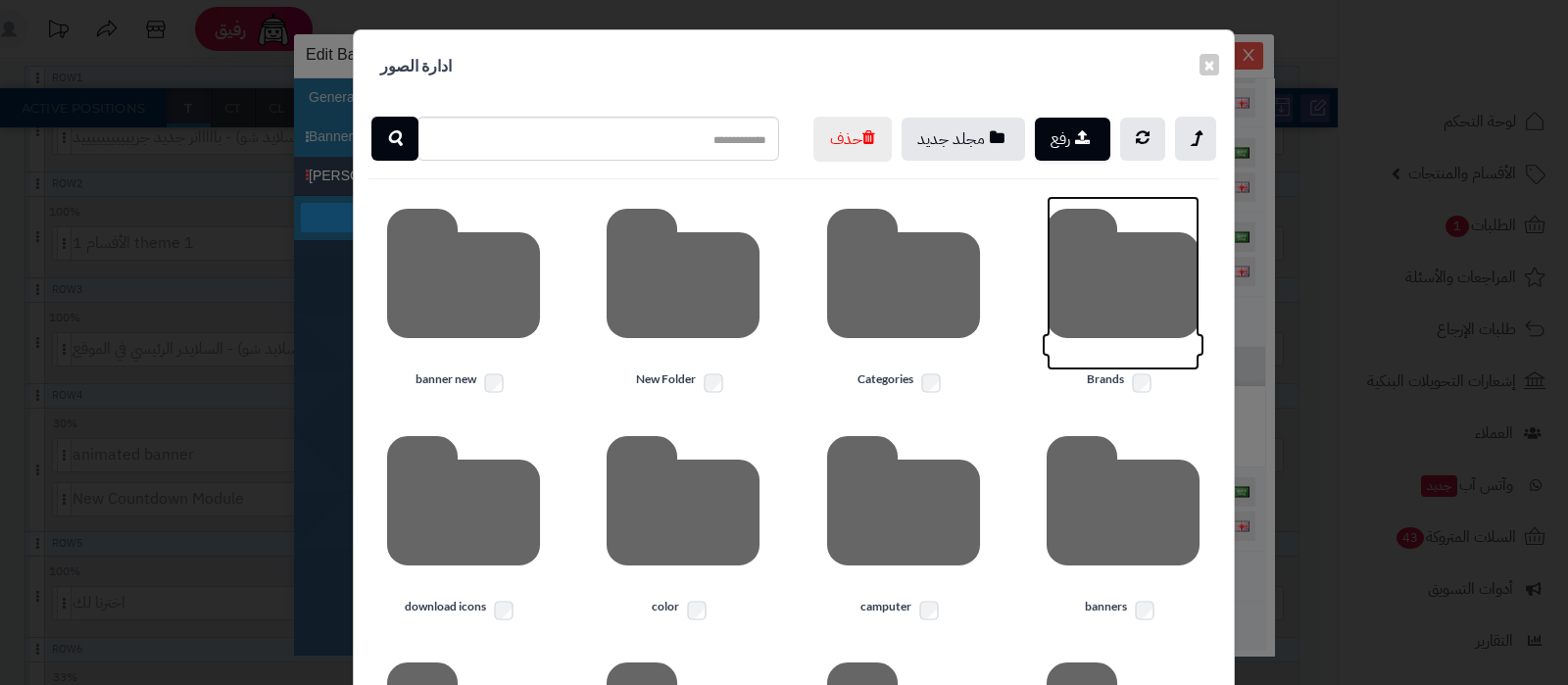
click at [1124, 322] on icon at bounding box center [1124, 284] width 153 height 175
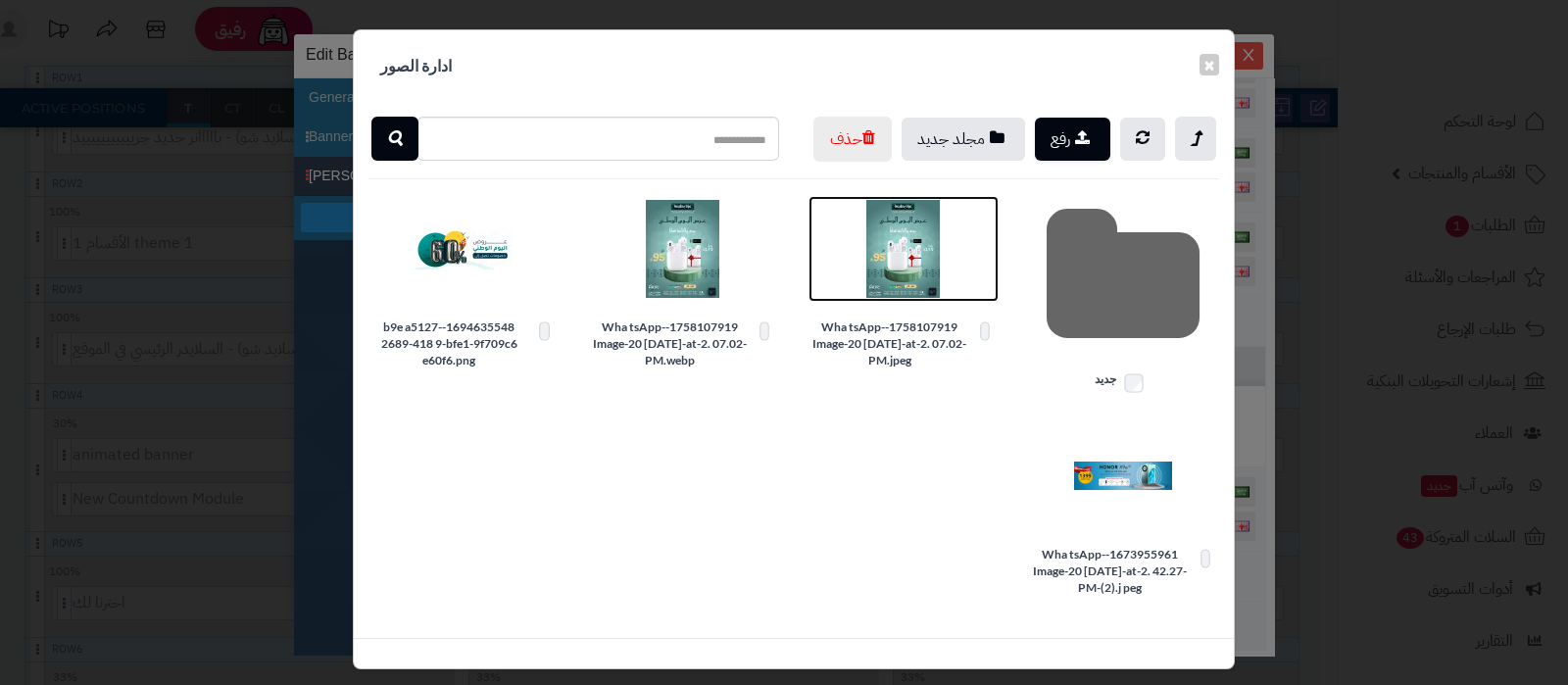
click at [931, 297] on img at bounding box center [904, 250] width 98 height 98
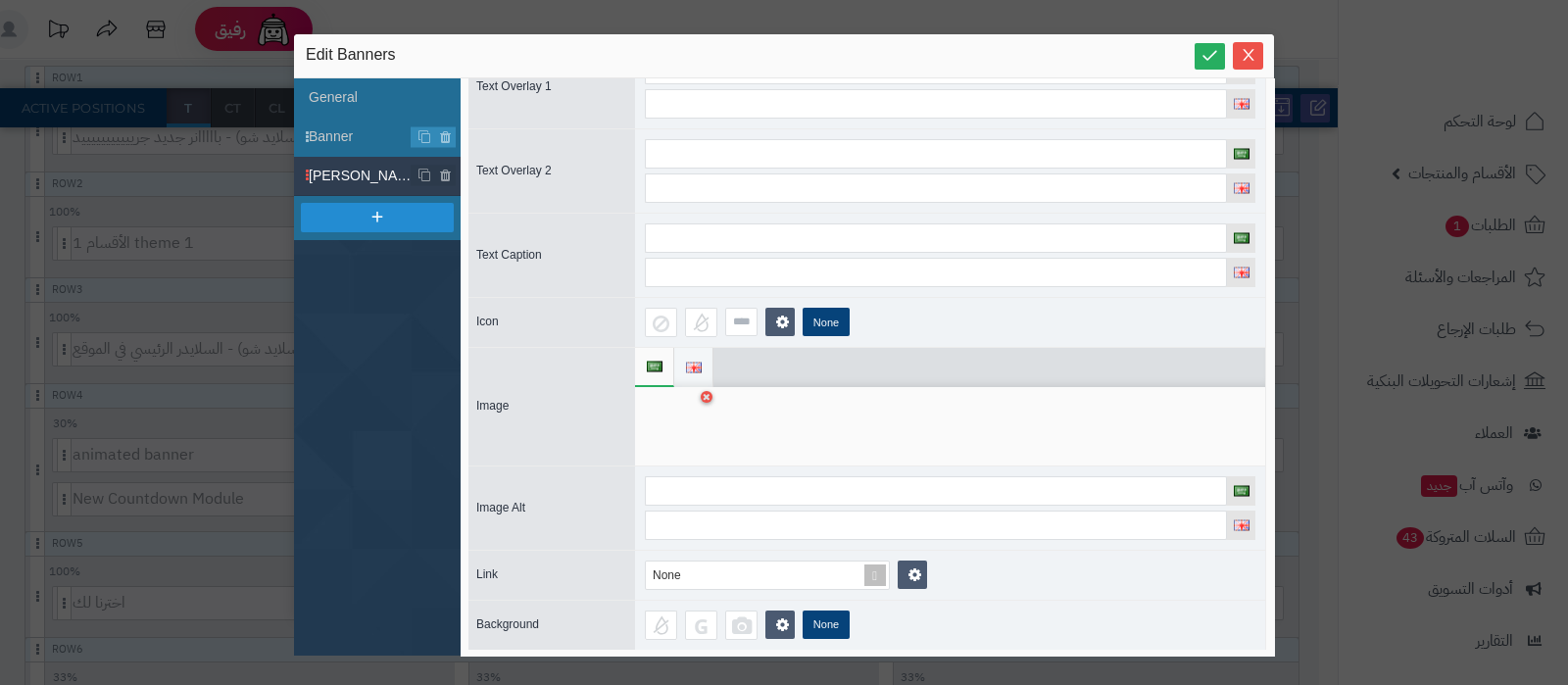
click at [699, 362] on img at bounding box center [694, 367] width 16 height 11
click at [690, 429] on icon at bounding box center [676, 427] width 63 height 59
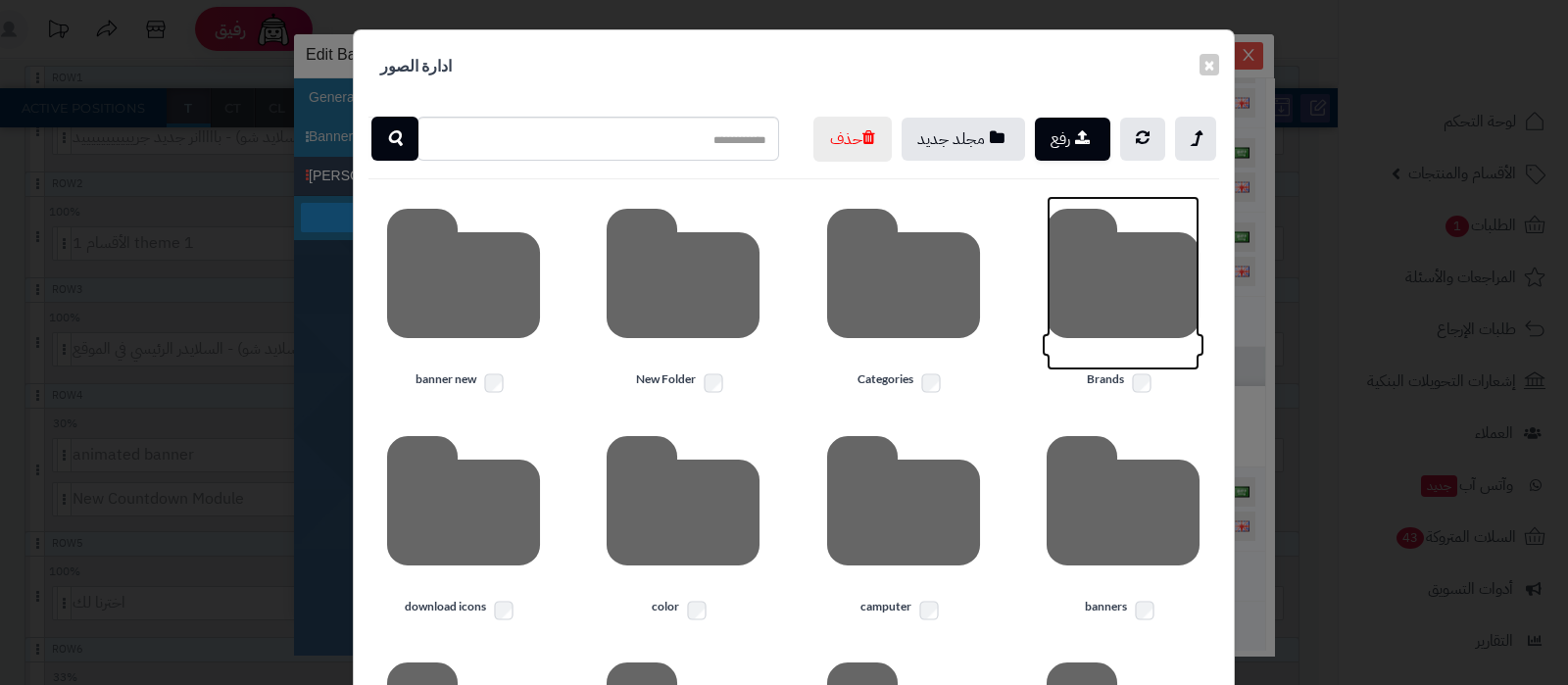
click at [1112, 334] on icon at bounding box center [1124, 284] width 153 height 175
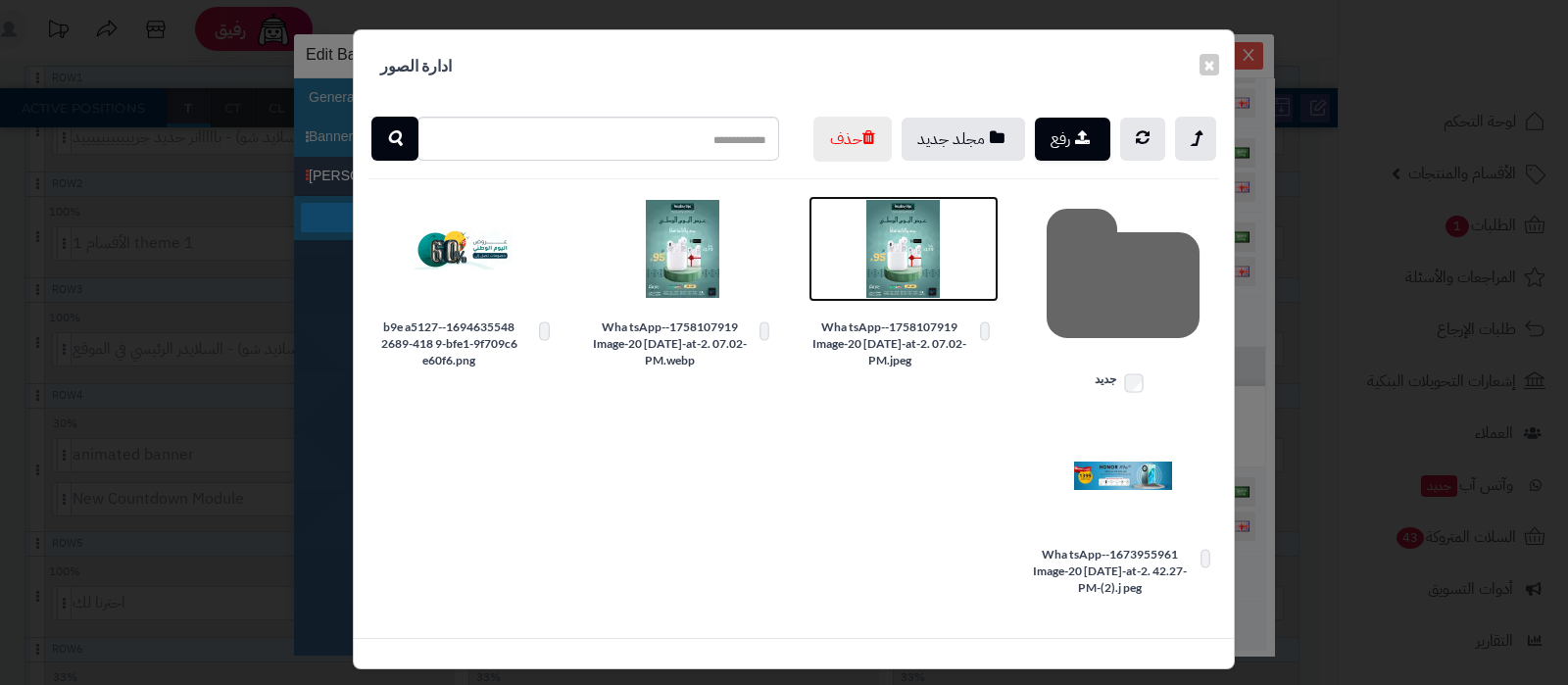
click at [922, 298] on img at bounding box center [904, 250] width 98 height 98
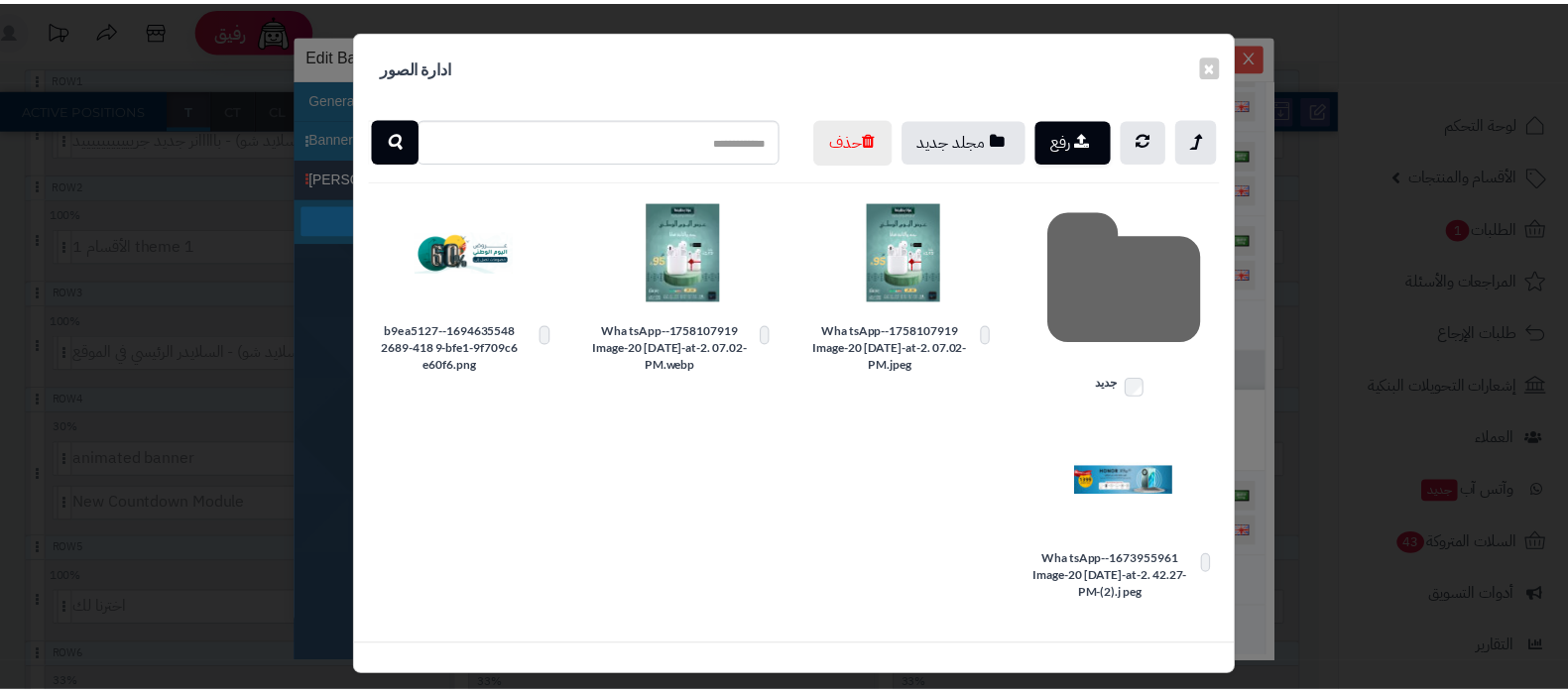
scroll to position [173, 0]
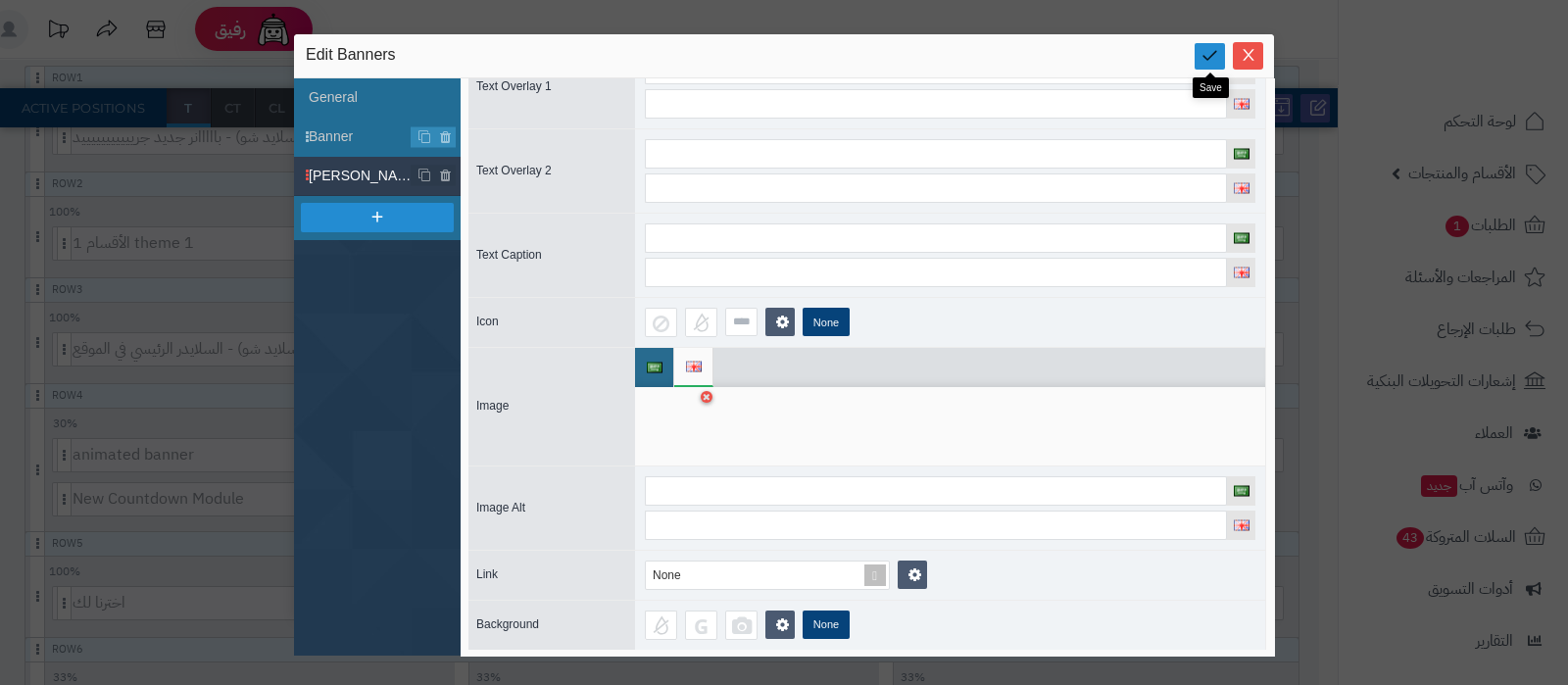
click at [1209, 52] on icon at bounding box center [1209, 55] width 19 height 19
click at [1250, 51] on icon "Close" at bounding box center [1249, 54] width 16 height 16
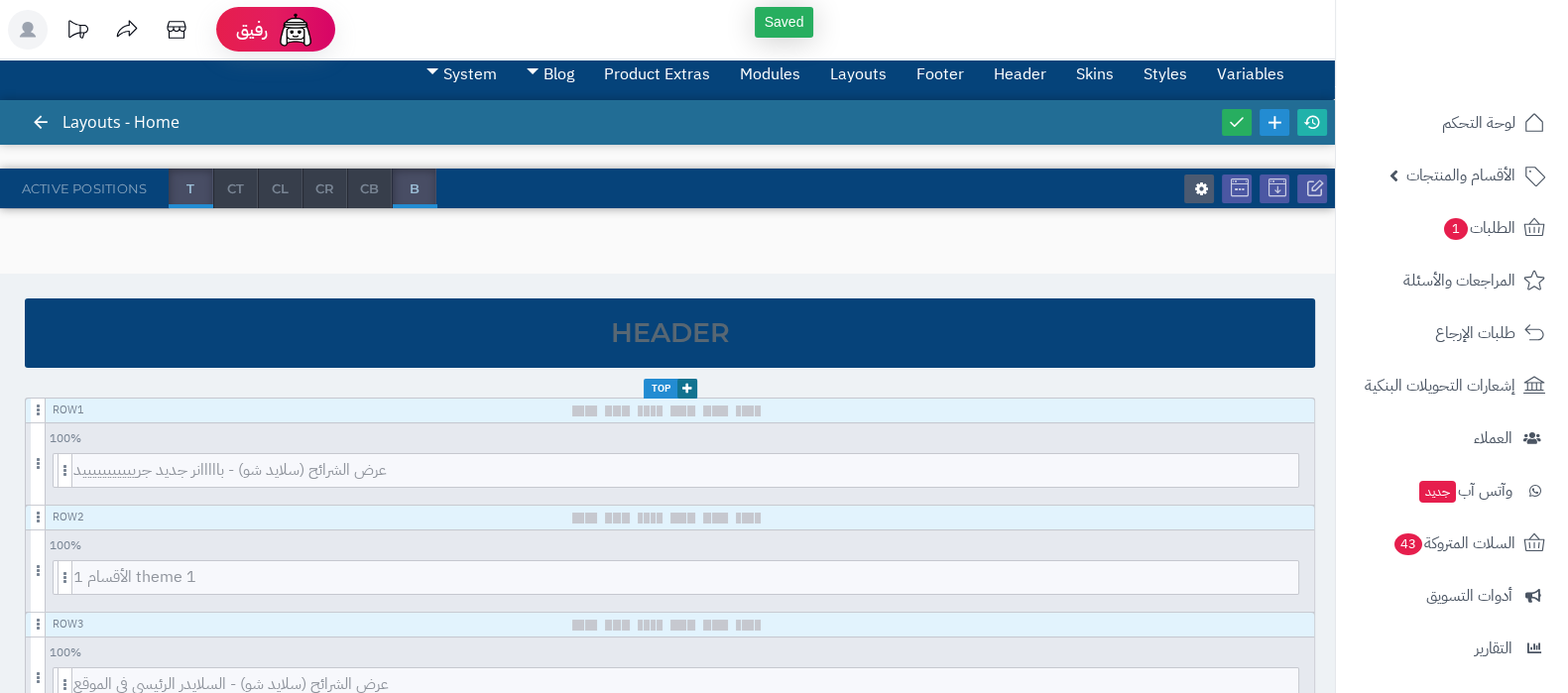
scroll to position [0, 0]
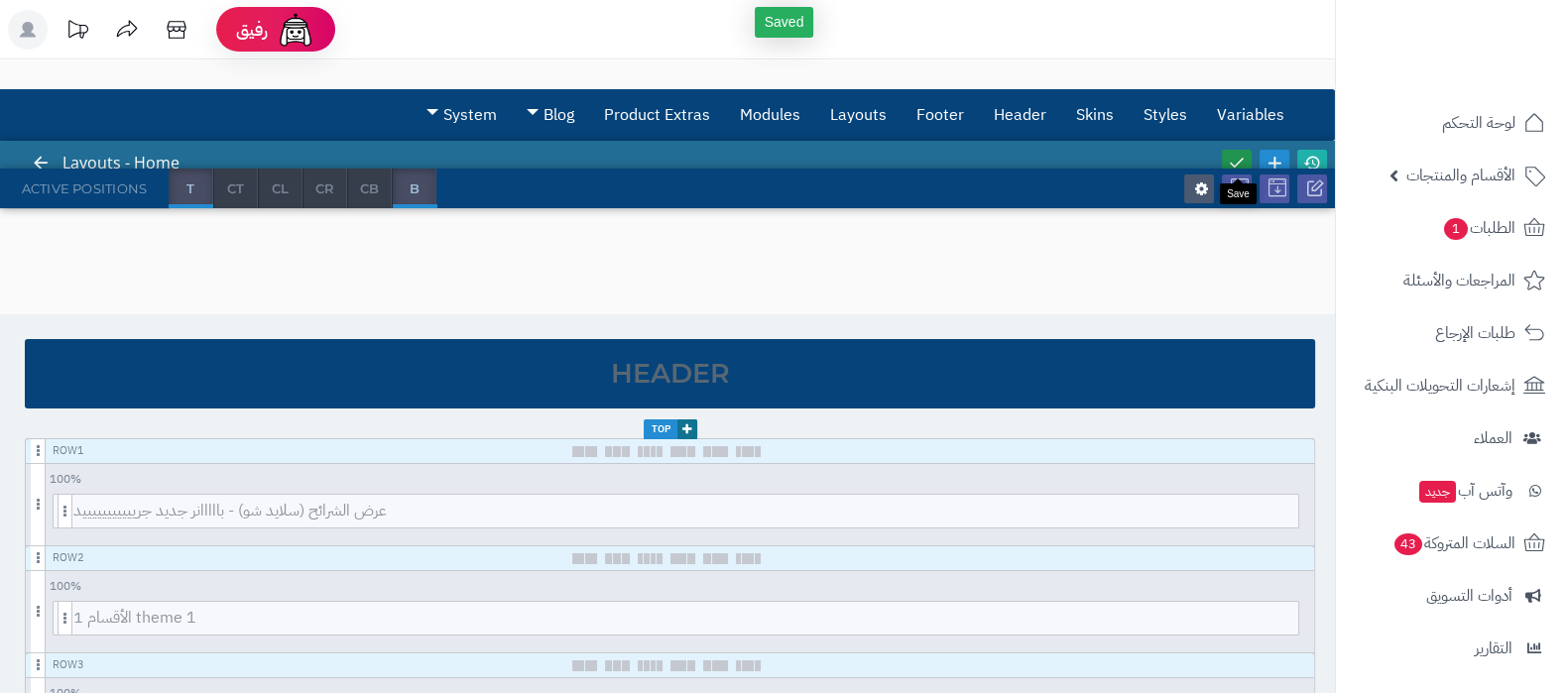
click at [1241, 161] on icon at bounding box center [1237, 163] width 18 height 18
click at [1312, 159] on icon at bounding box center [1312, 163] width 18 height 18
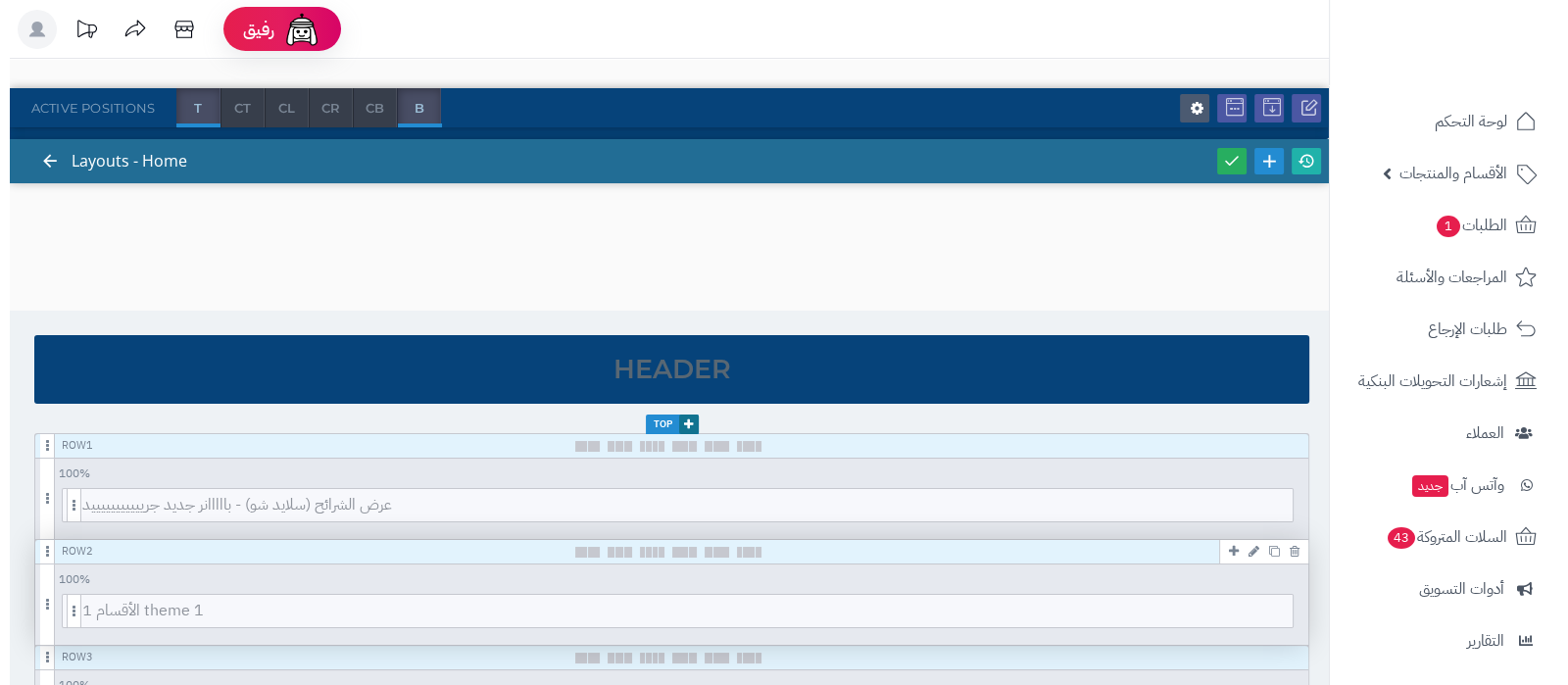
scroll to position [489, 0]
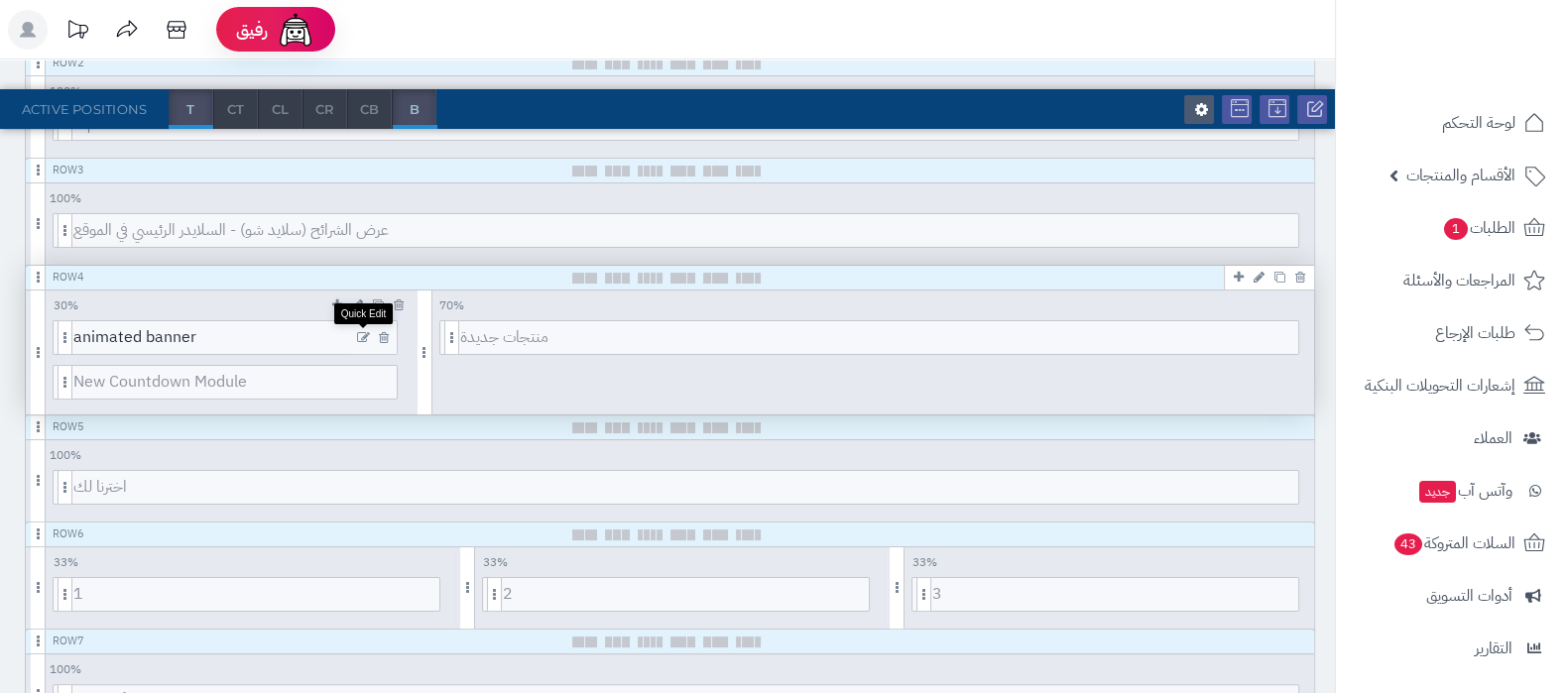
click at [362, 332] on icon at bounding box center [363, 338] width 13 height 14
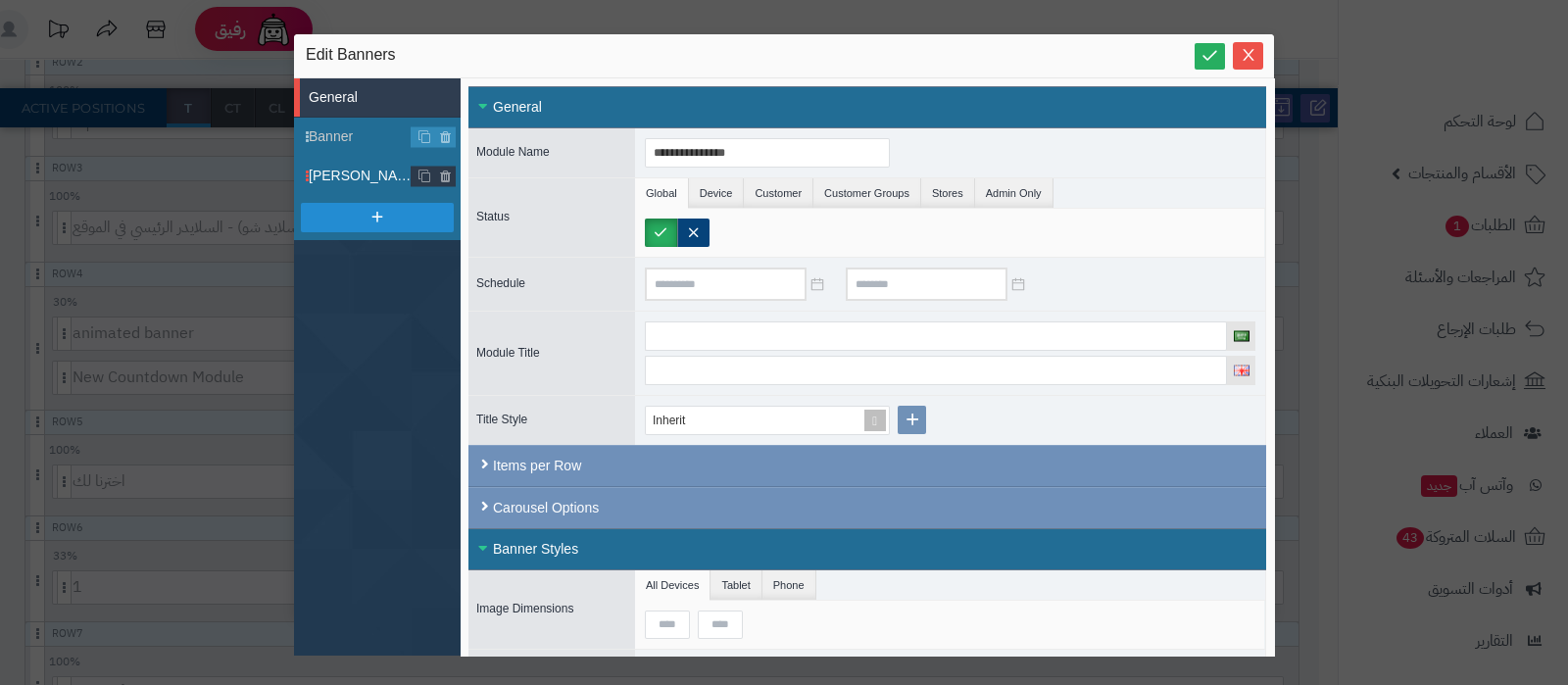
click at [349, 170] on span "بنر ثابت" at bounding box center [360, 176] width 103 height 21
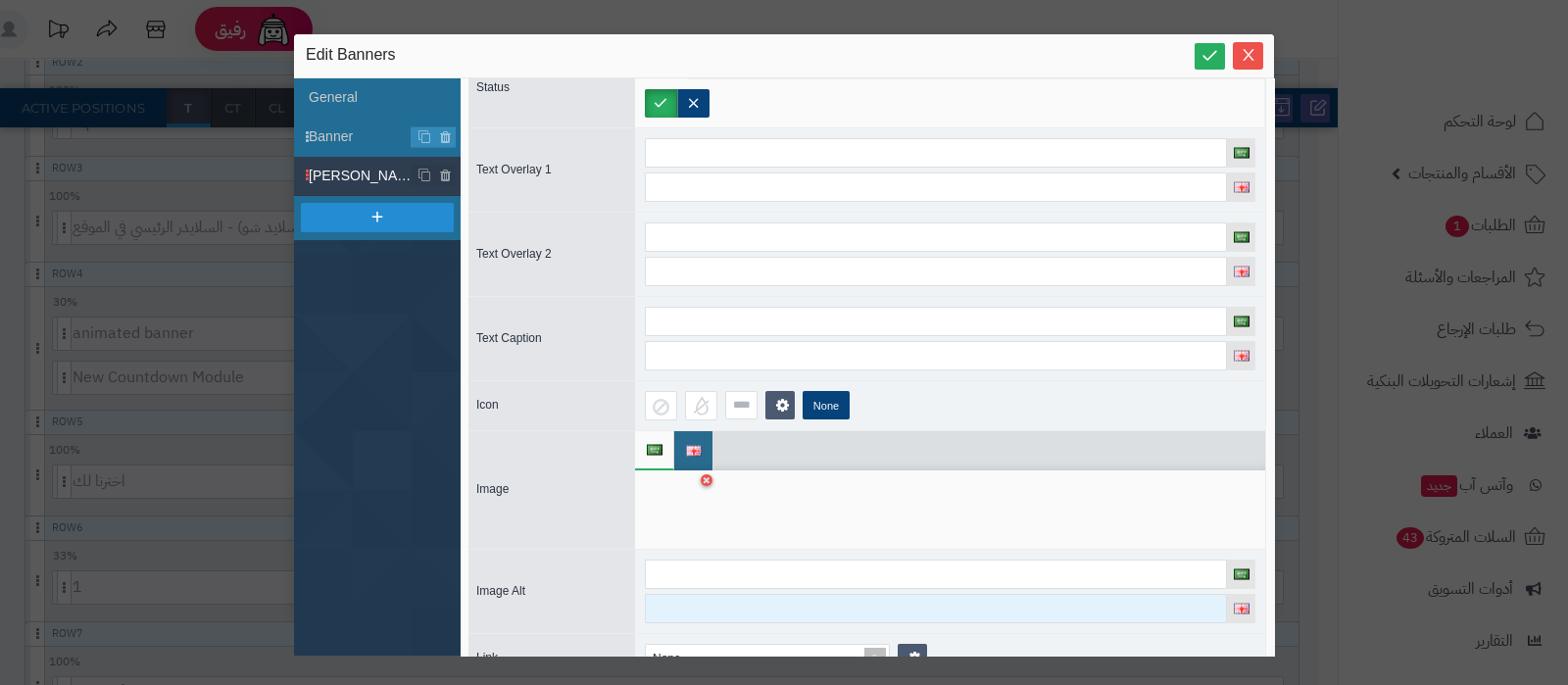
scroll to position [171, 0]
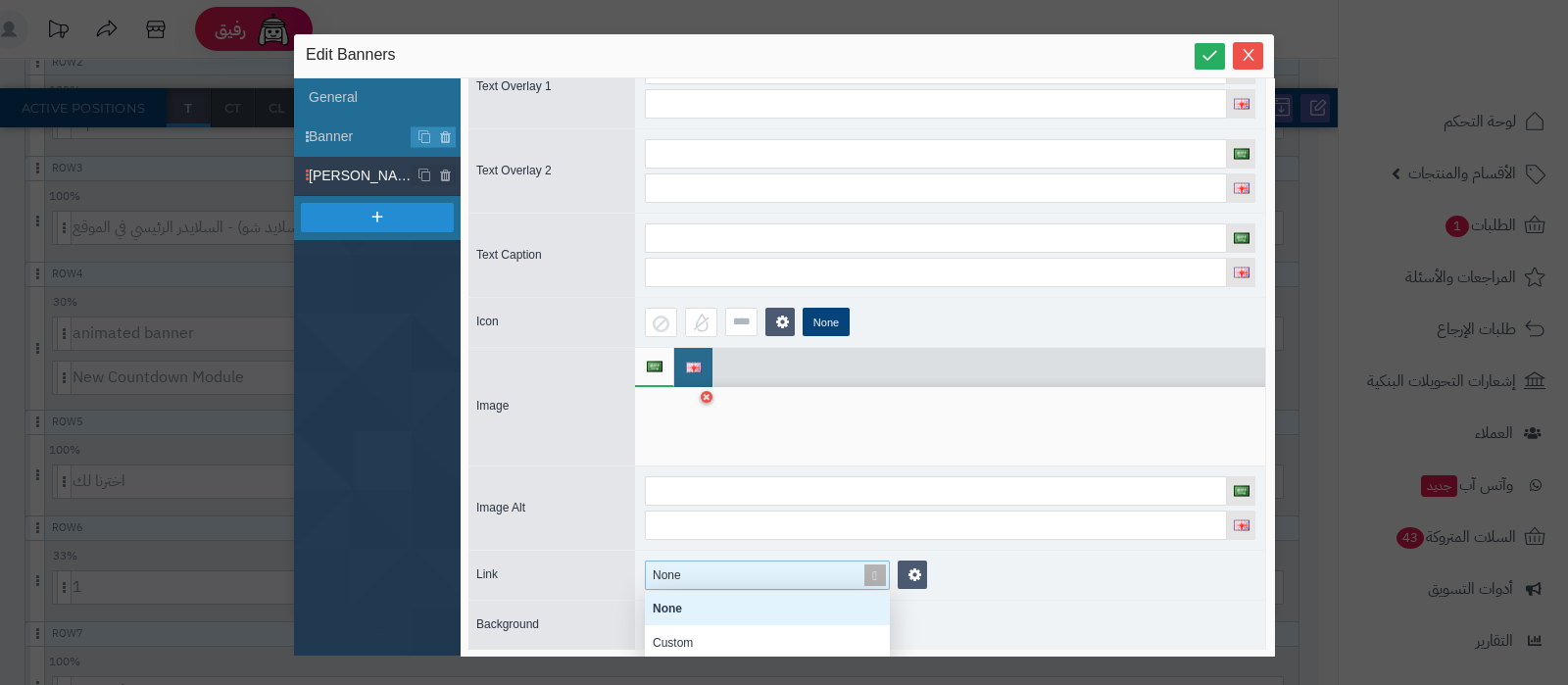
click at [880, 562] on span at bounding box center [875, 576] width 28 height 28
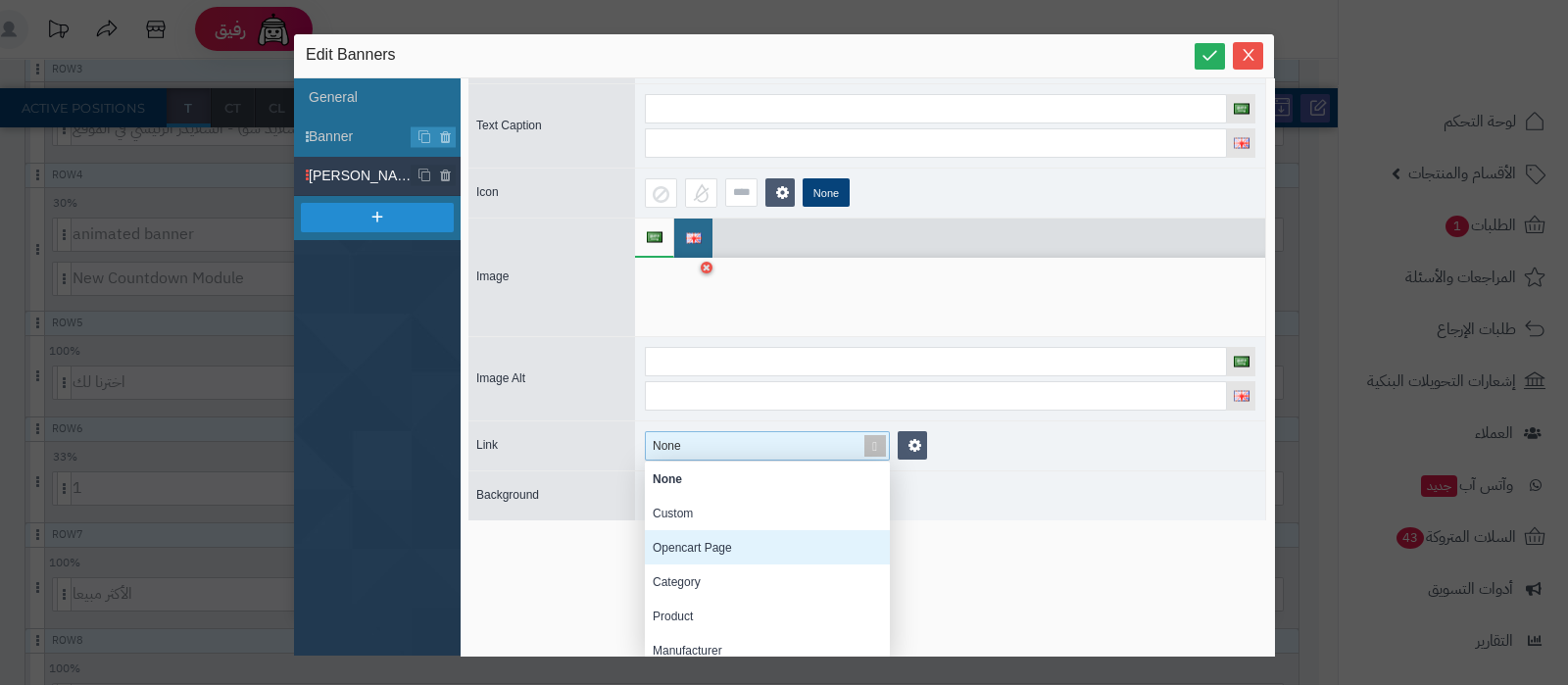
click at [749, 545] on div "Opencart Page" at bounding box center [766, 547] width 245 height 34
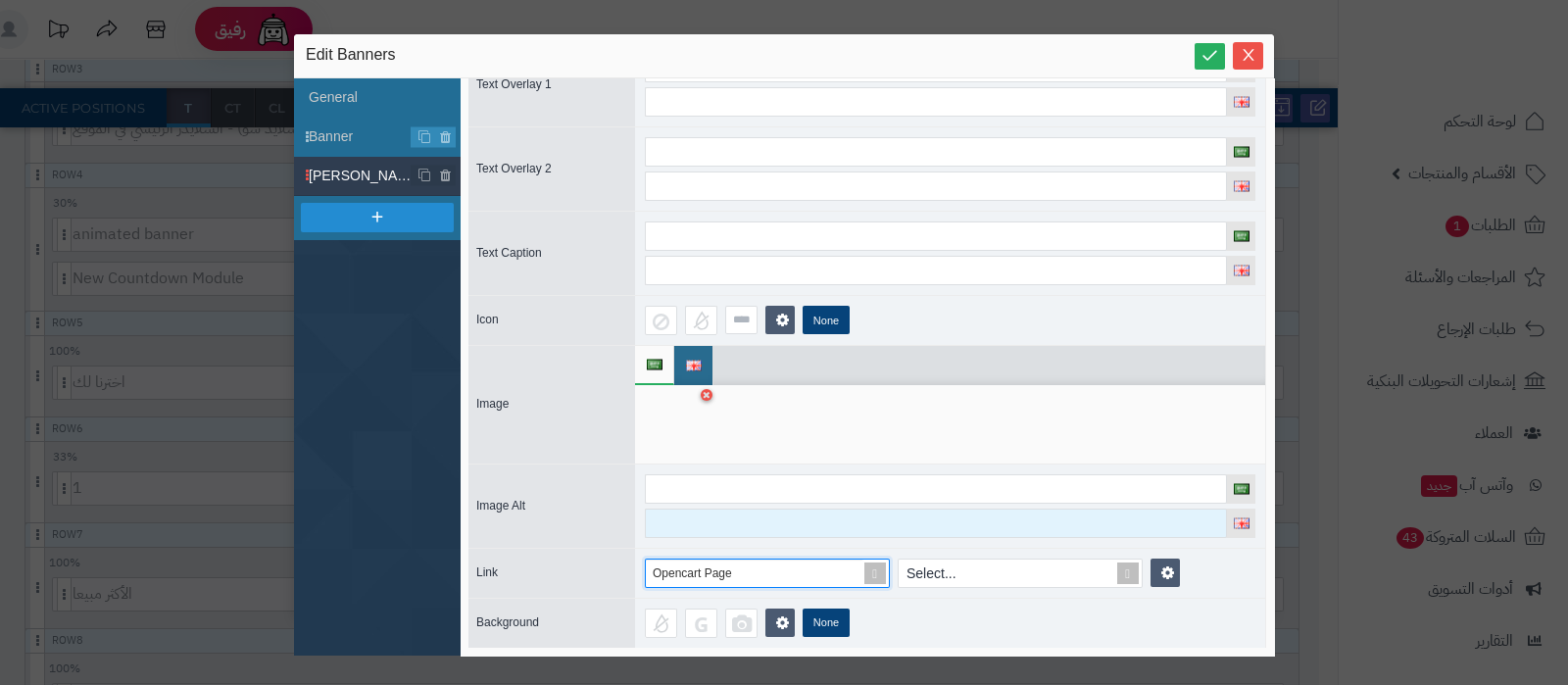
scroll to position [171, 0]
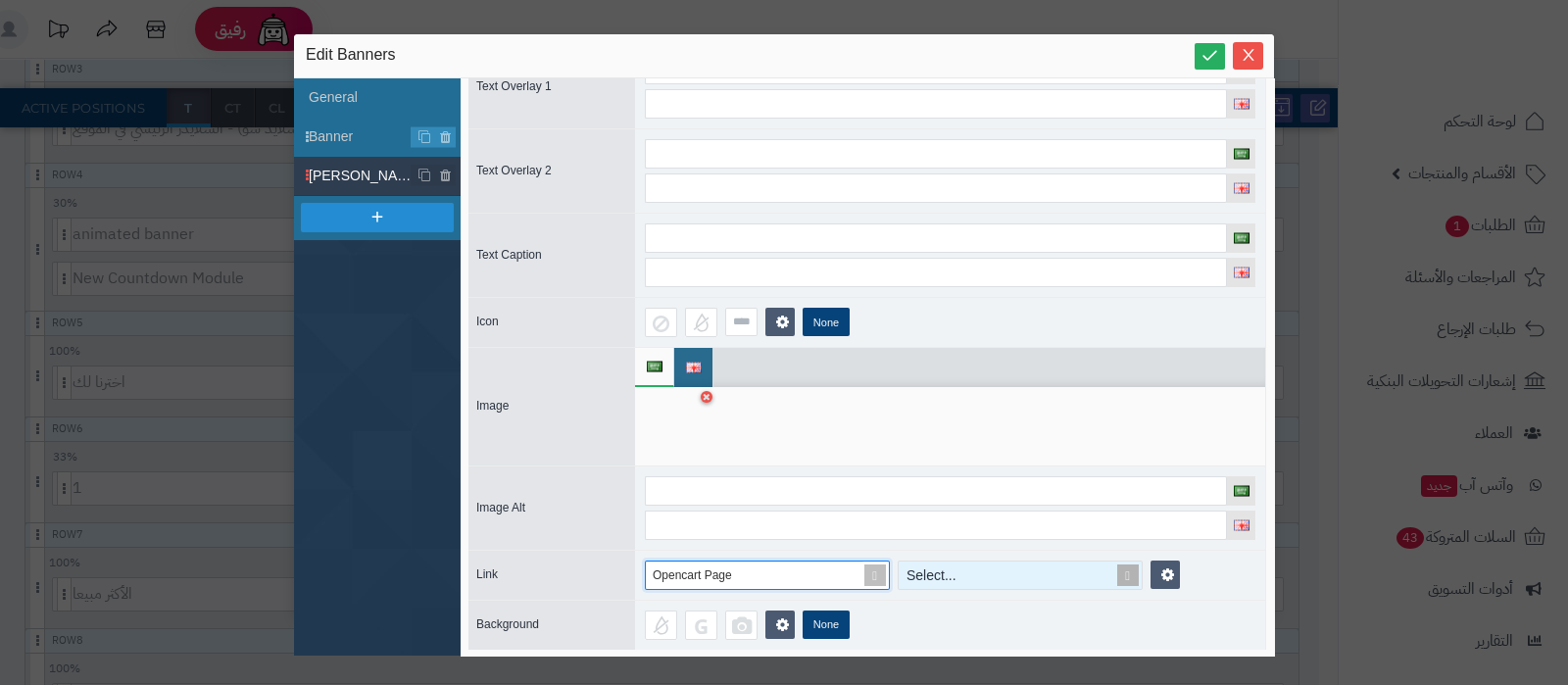
click at [1009, 572] on div "Select..." at bounding box center [1012, 576] width 226 height 28
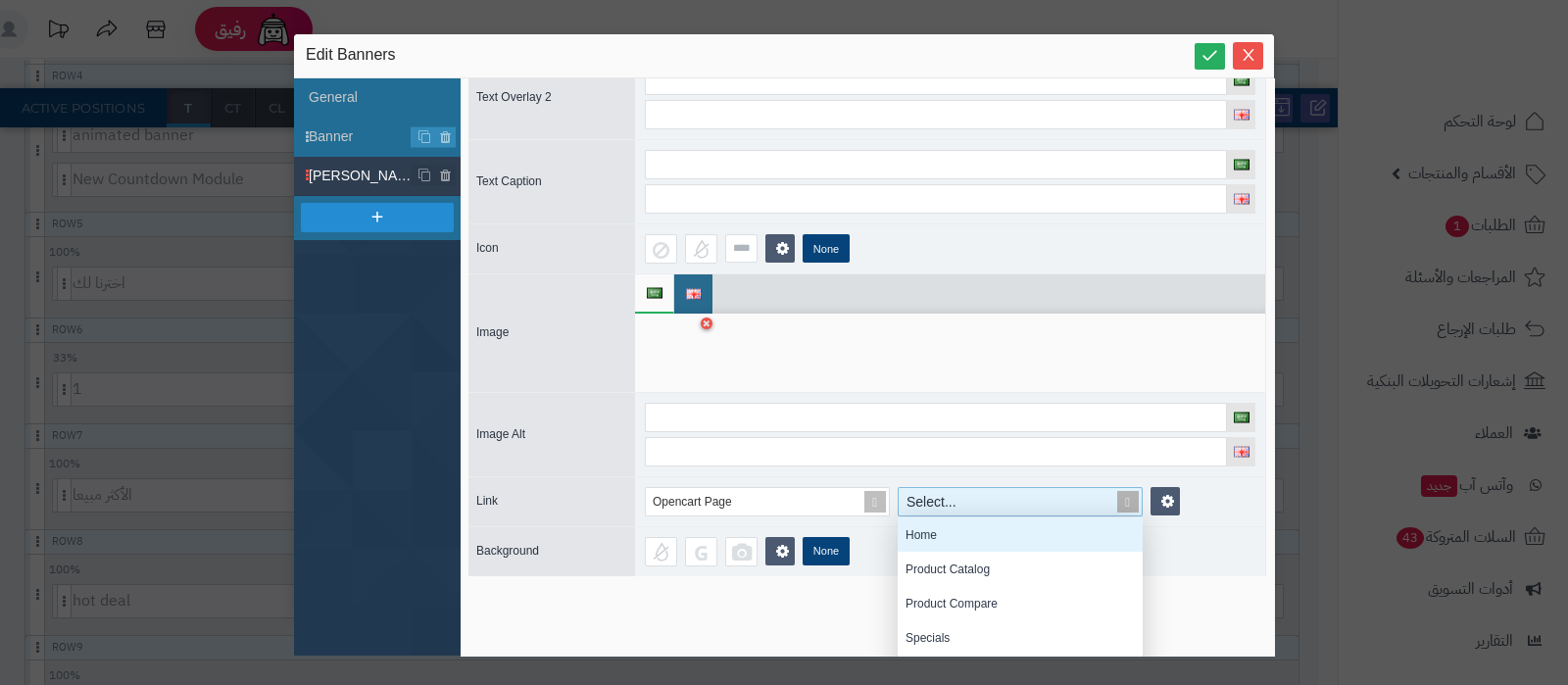
scroll to position [300, 0]
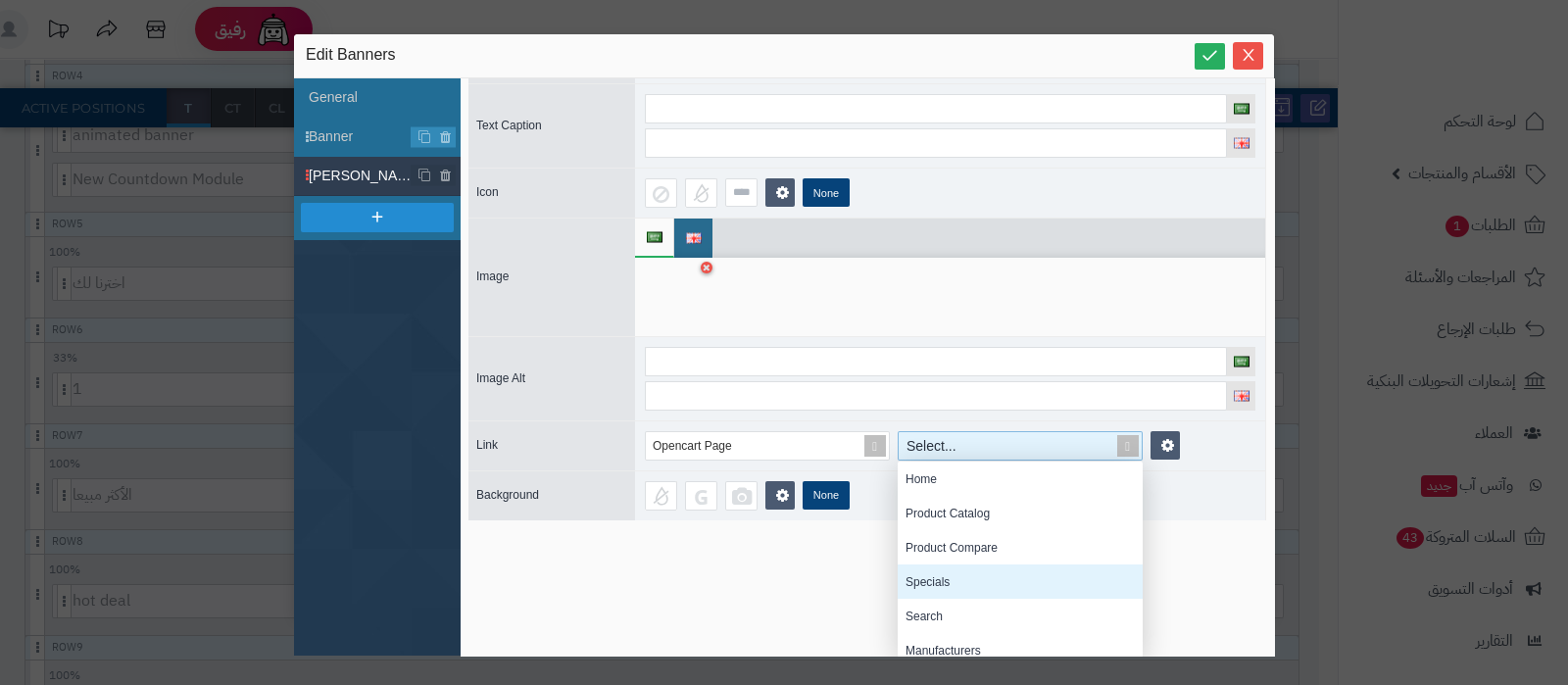
click at [963, 576] on div "Specials" at bounding box center [1020, 582] width 245 height 34
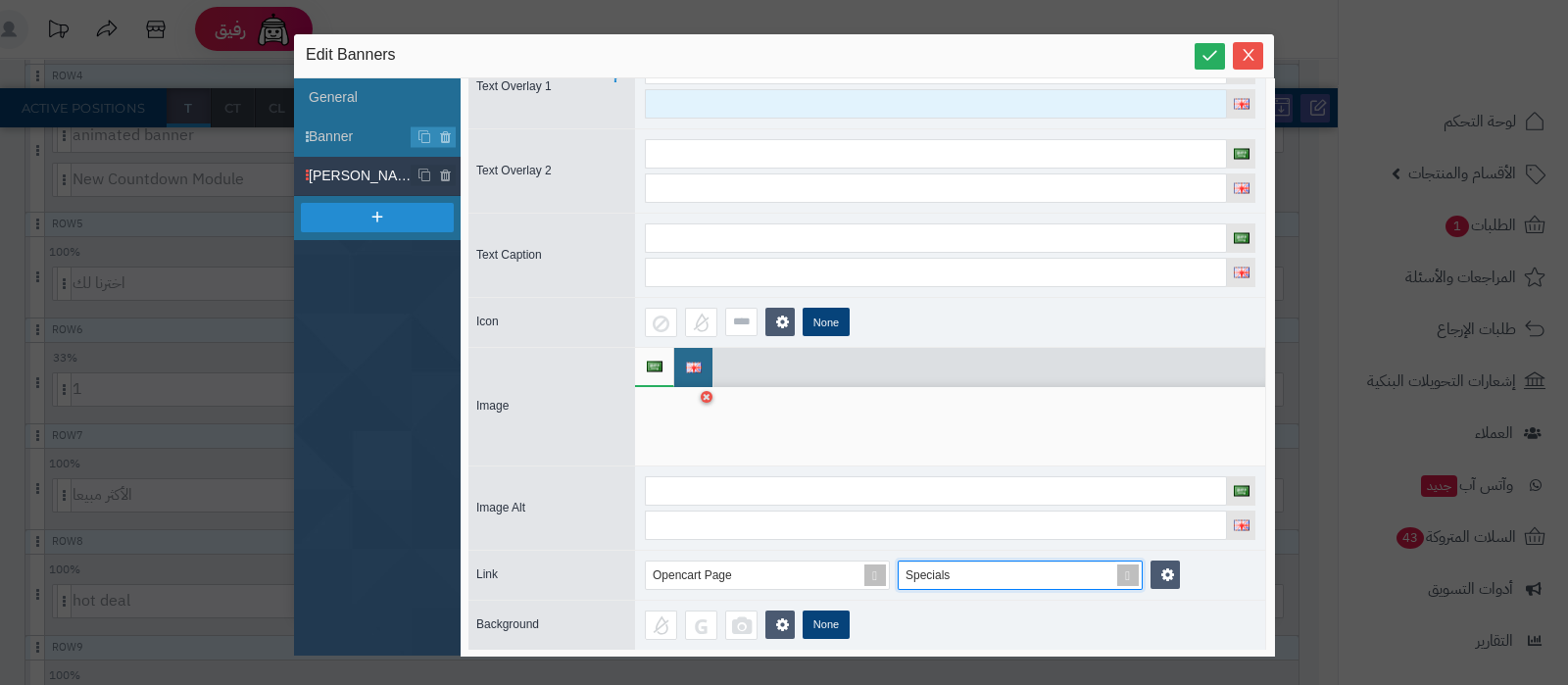
scroll to position [0, 0]
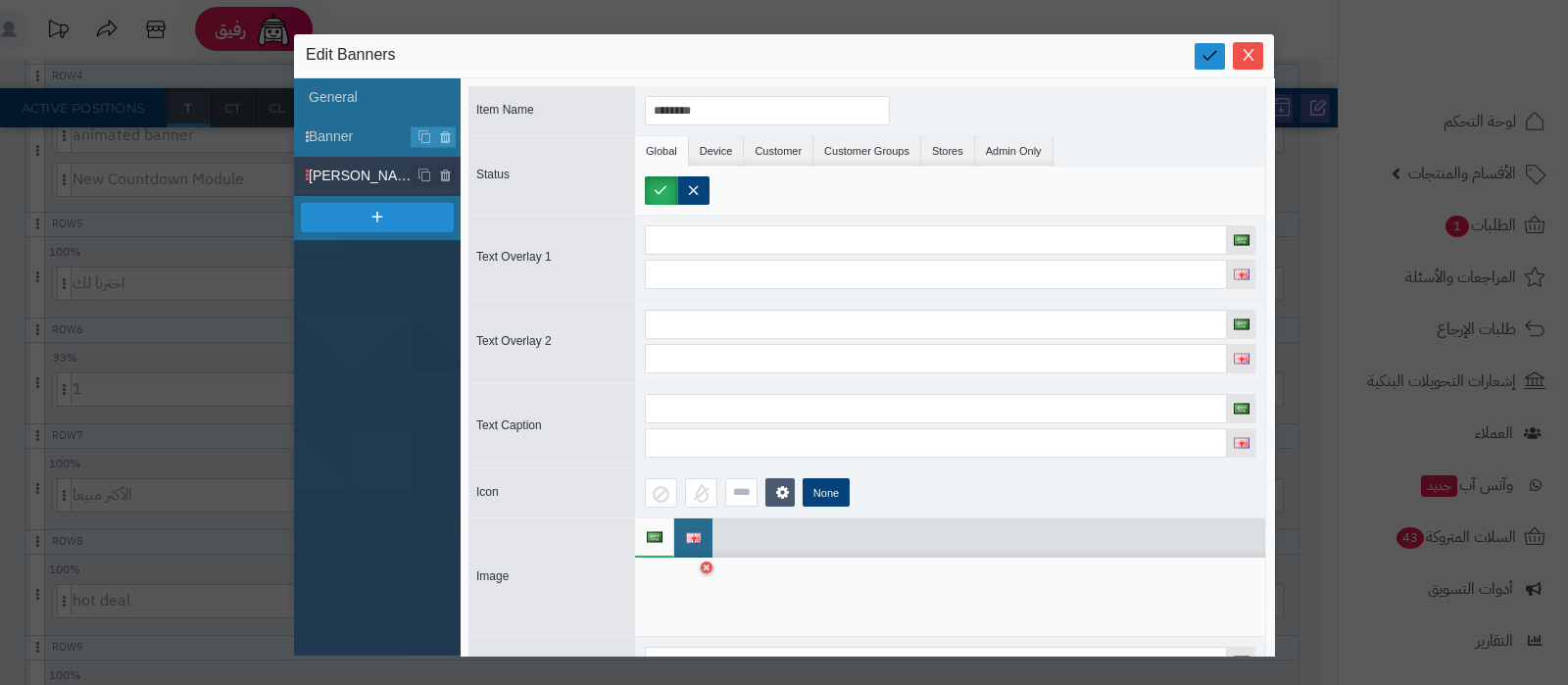
click at [1204, 51] on icon at bounding box center [1209, 55] width 19 height 19
click at [1253, 53] on icon "Close" at bounding box center [1249, 54] width 16 height 16
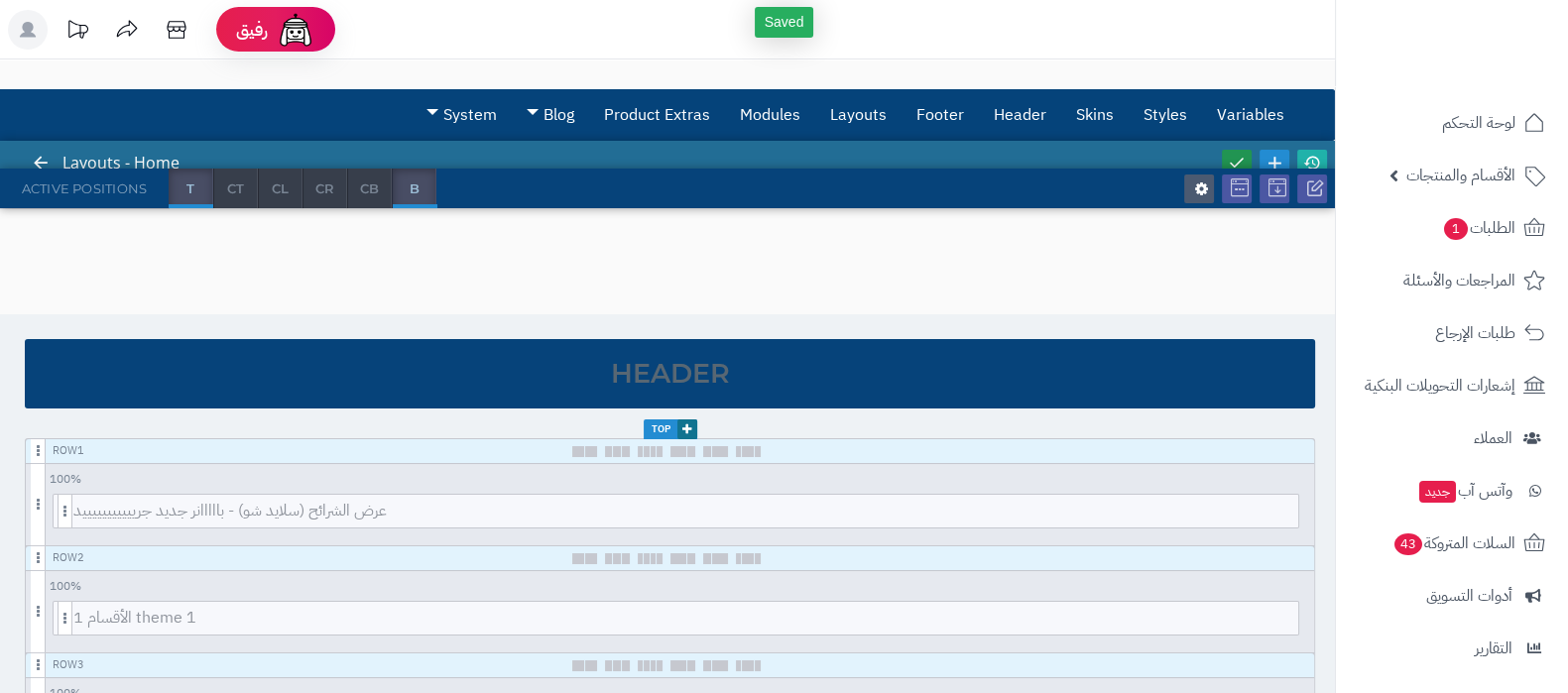
click at [1240, 151] on link at bounding box center [1237, 163] width 30 height 27
click at [1321, 162] on link at bounding box center [1312, 163] width 30 height 27
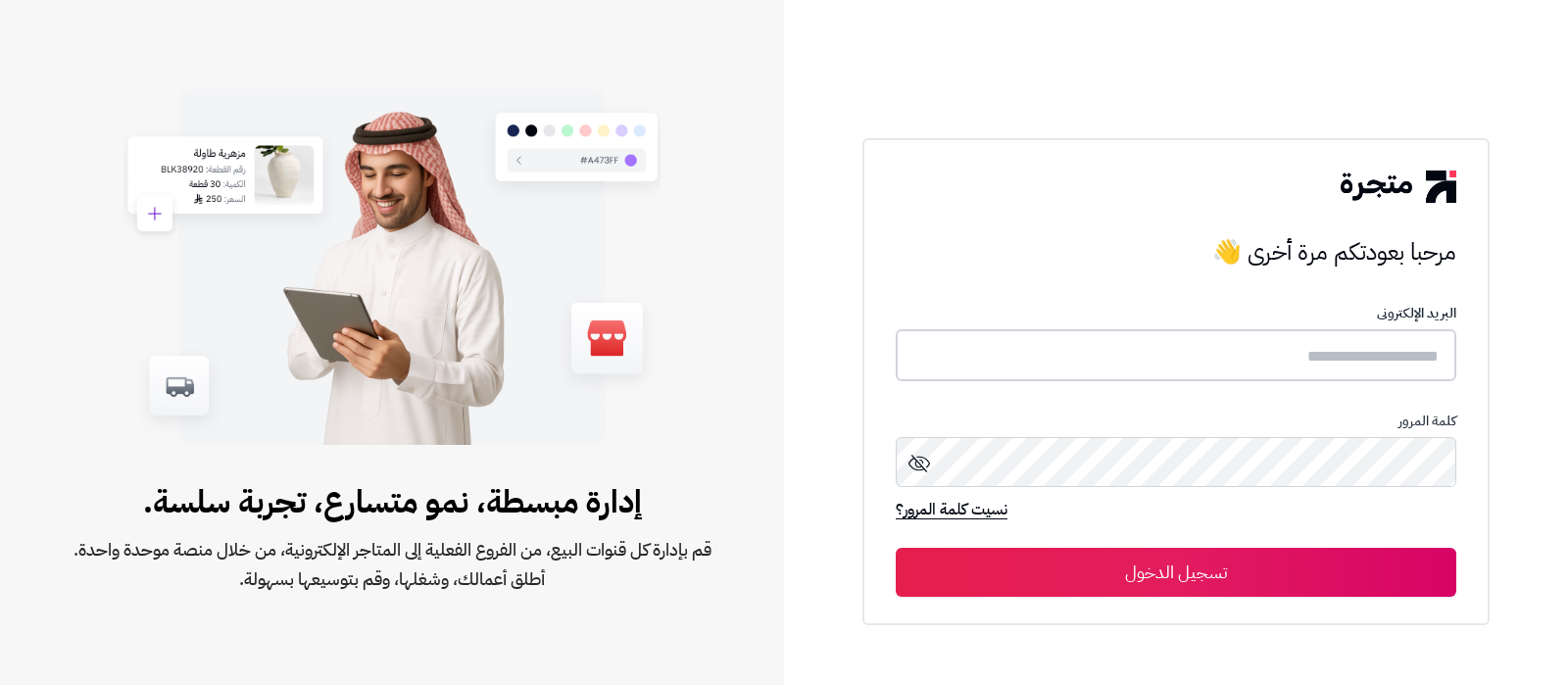
type input "**********"
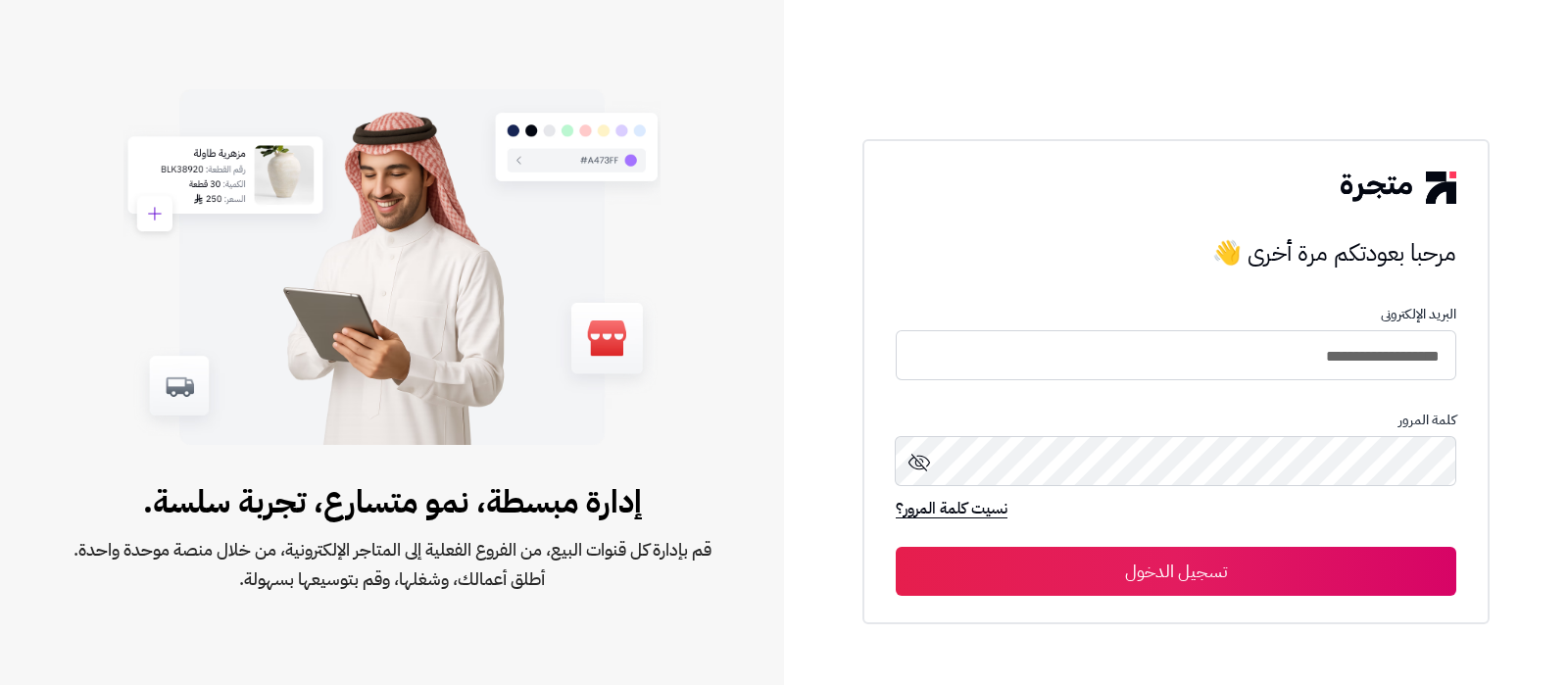
click at [1220, 568] on button "تسجيل الدخول" at bounding box center [1176, 572] width 561 height 49
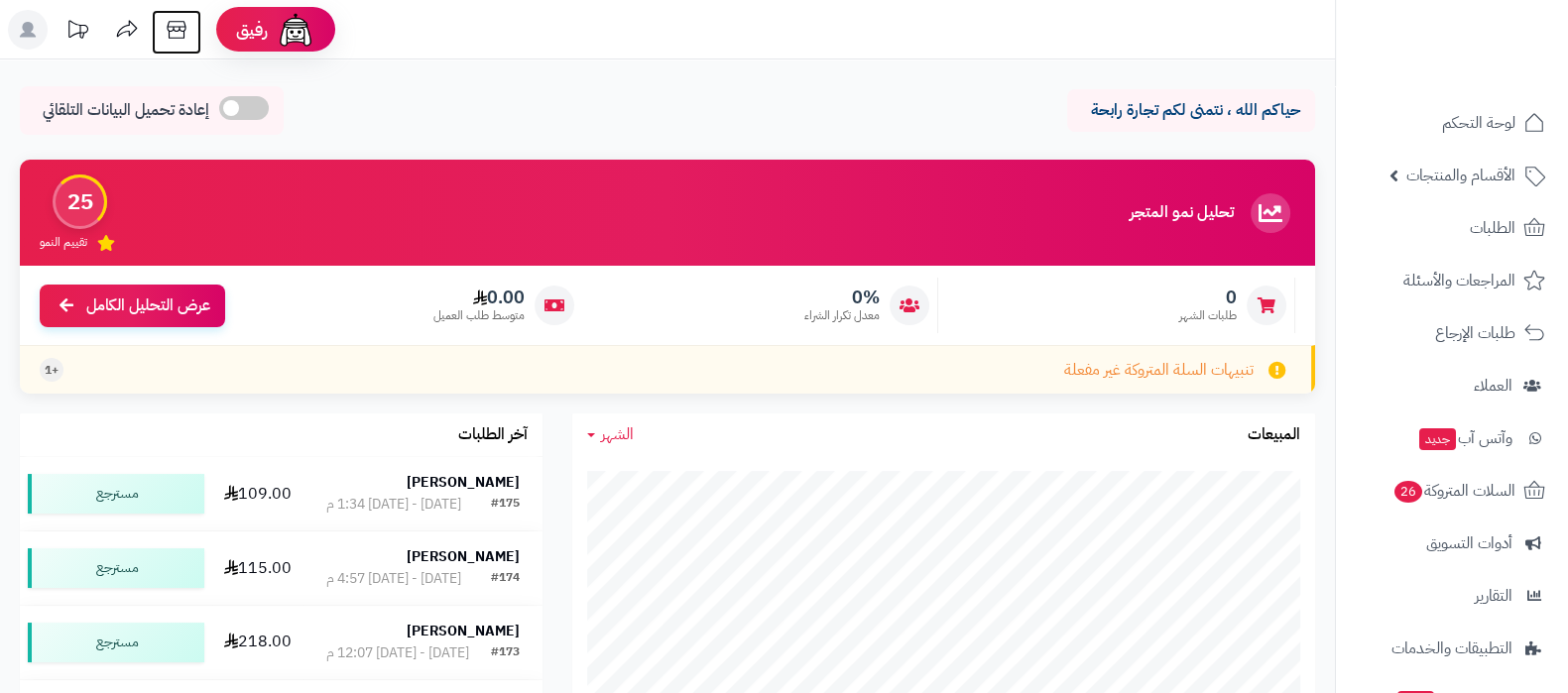
click at [180, 35] on icon at bounding box center [177, 30] width 40 height 40
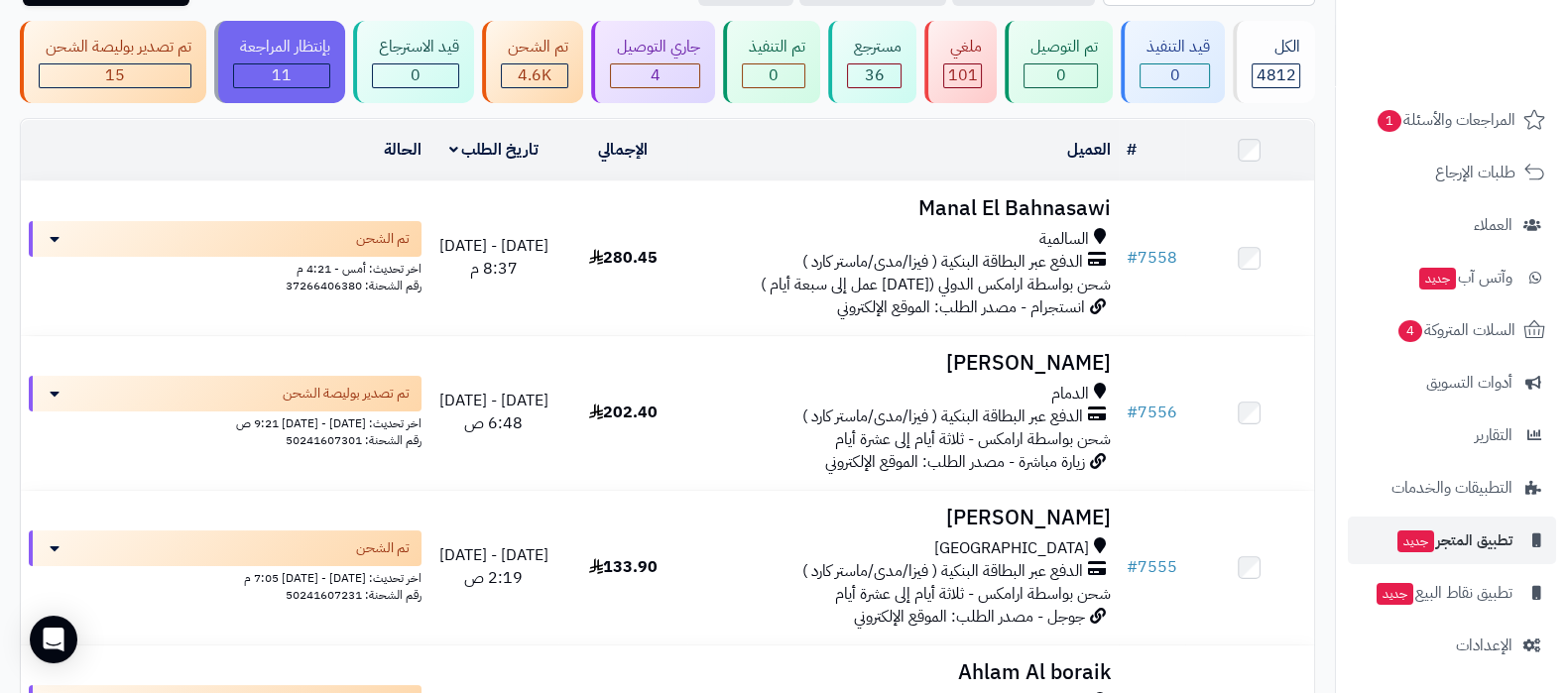
scroll to position [372, 0]
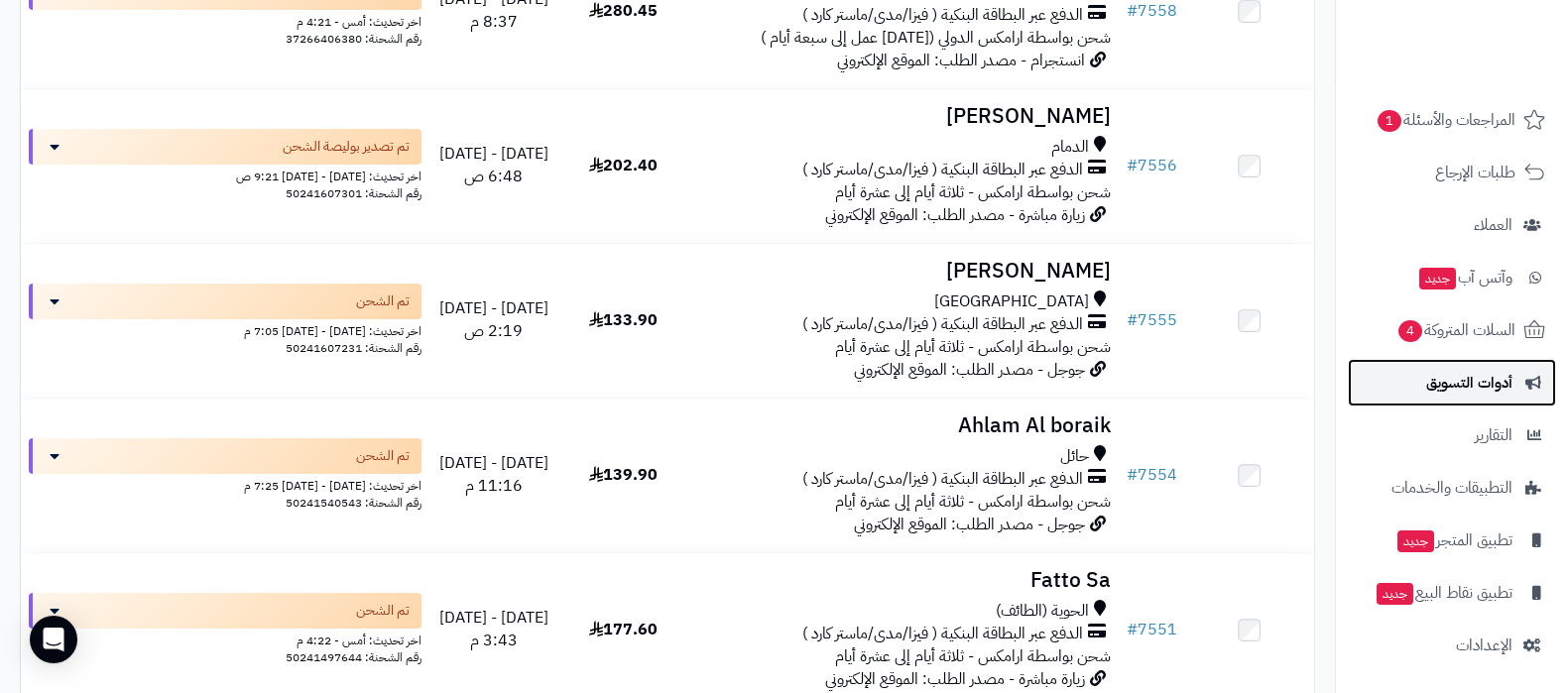
click at [1471, 389] on span "أدوات التسويق" at bounding box center [1470, 383] width 87 height 28
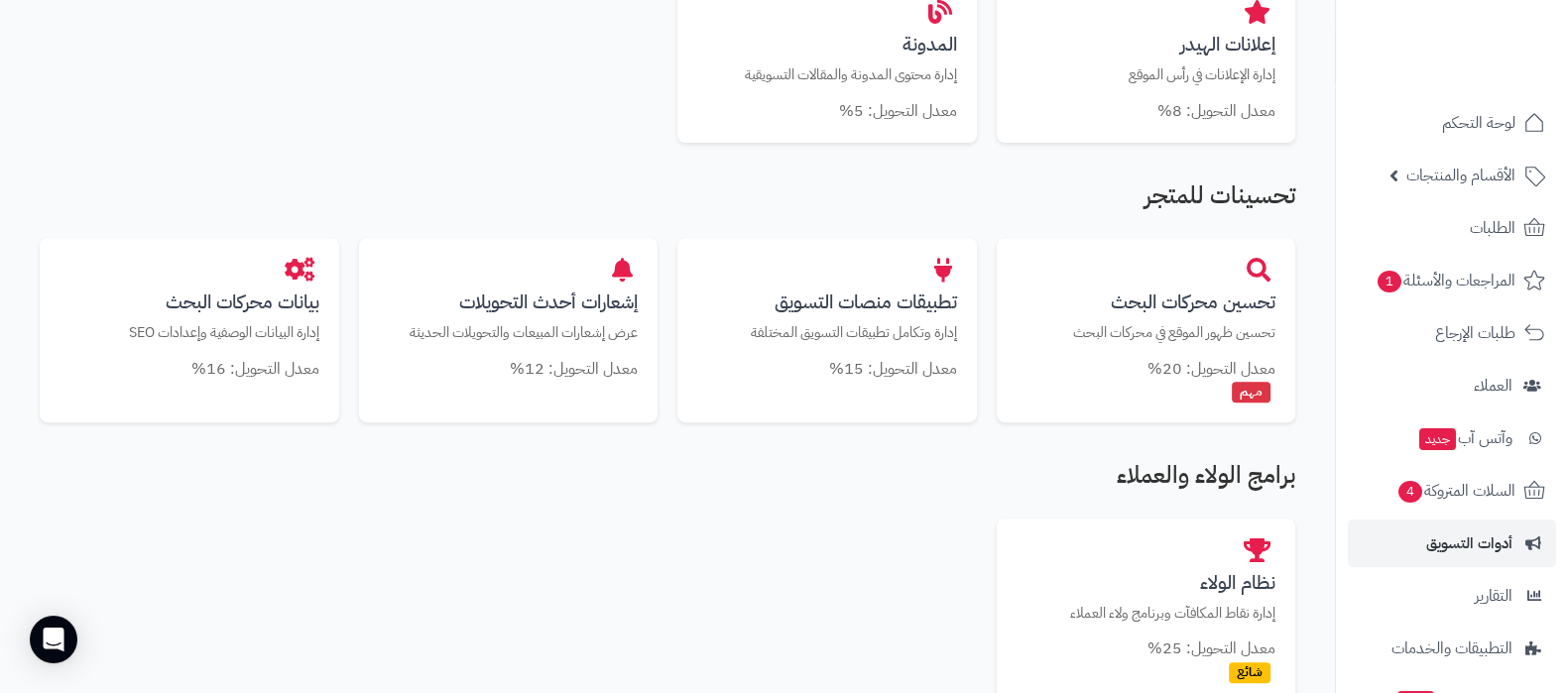
scroll to position [1236, 0]
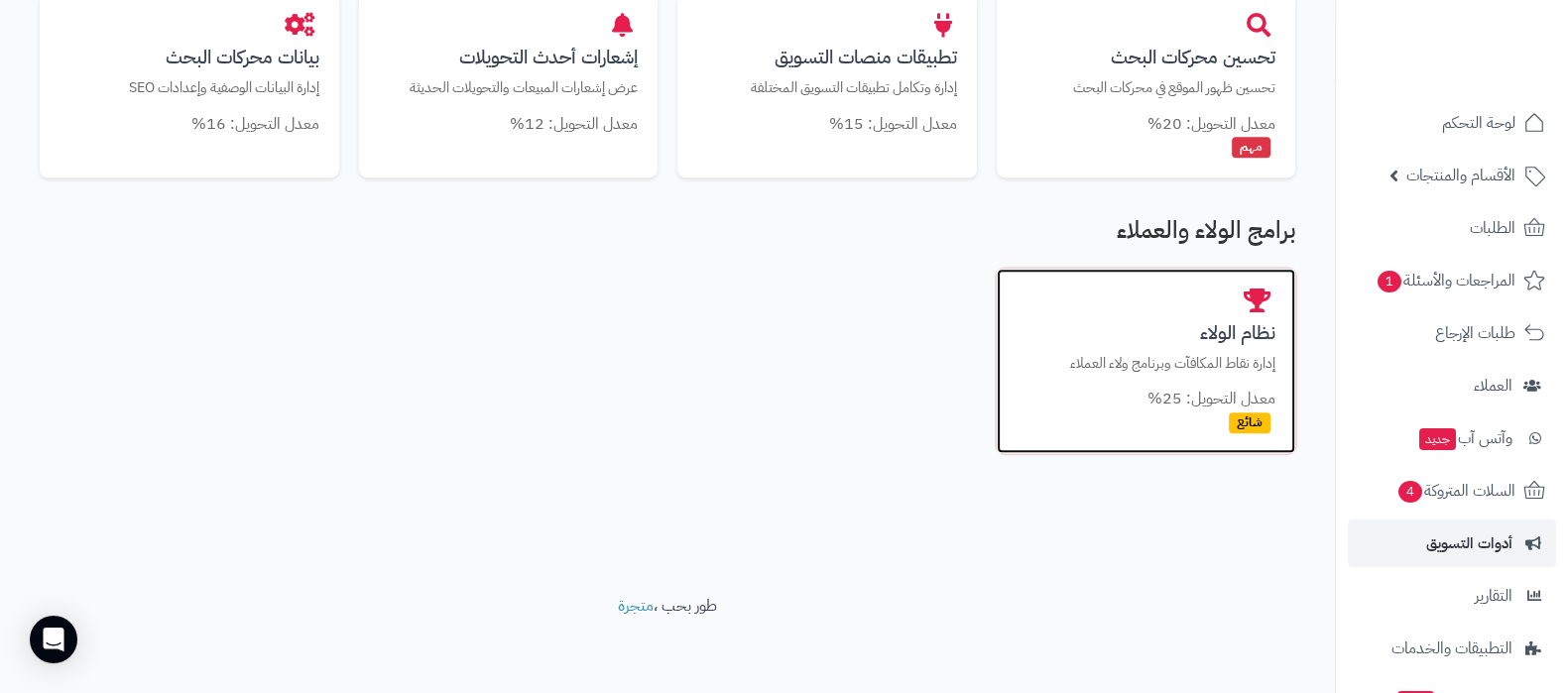
click at [1229, 324] on h3 "نظام الولاء" at bounding box center [1146, 332] width 260 height 21
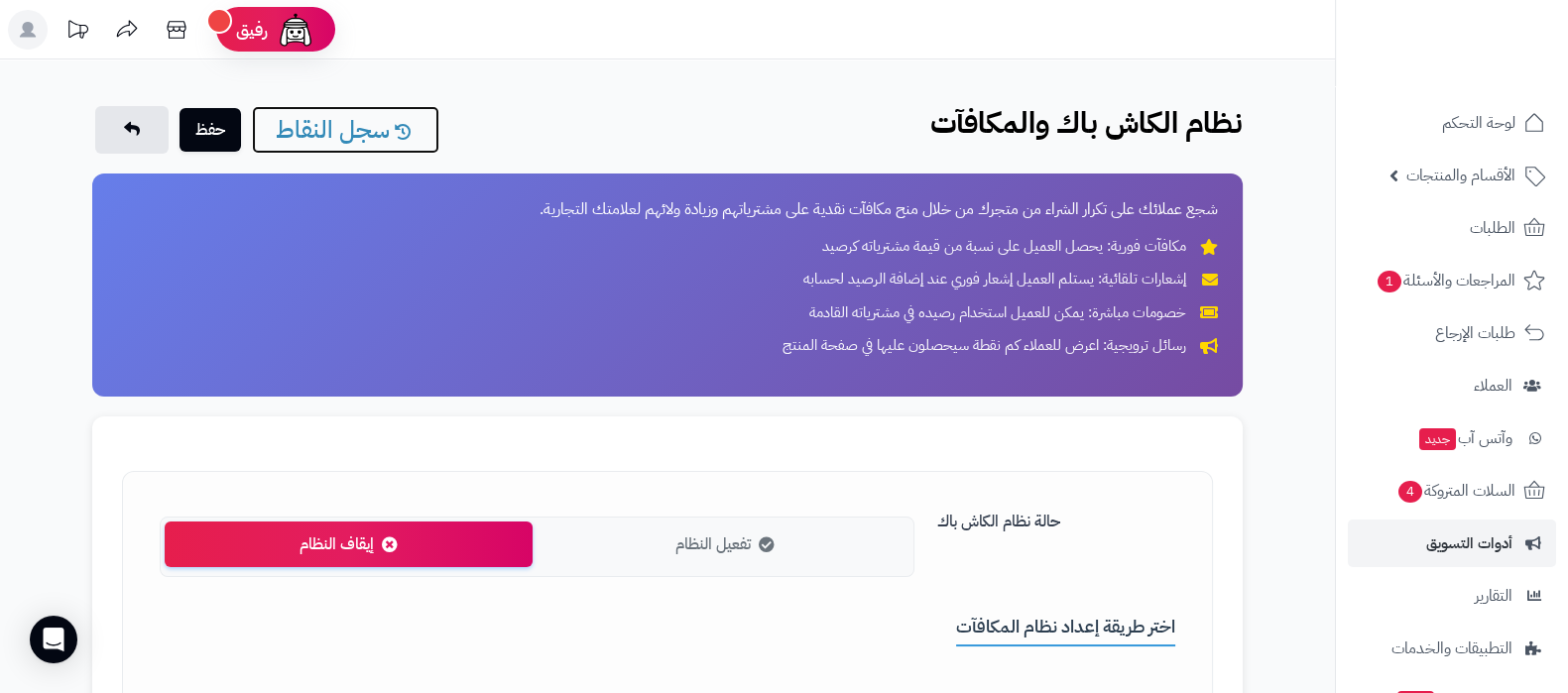
click at [357, 135] on link "سجل النقاط" at bounding box center [345, 130] width 188 height 48
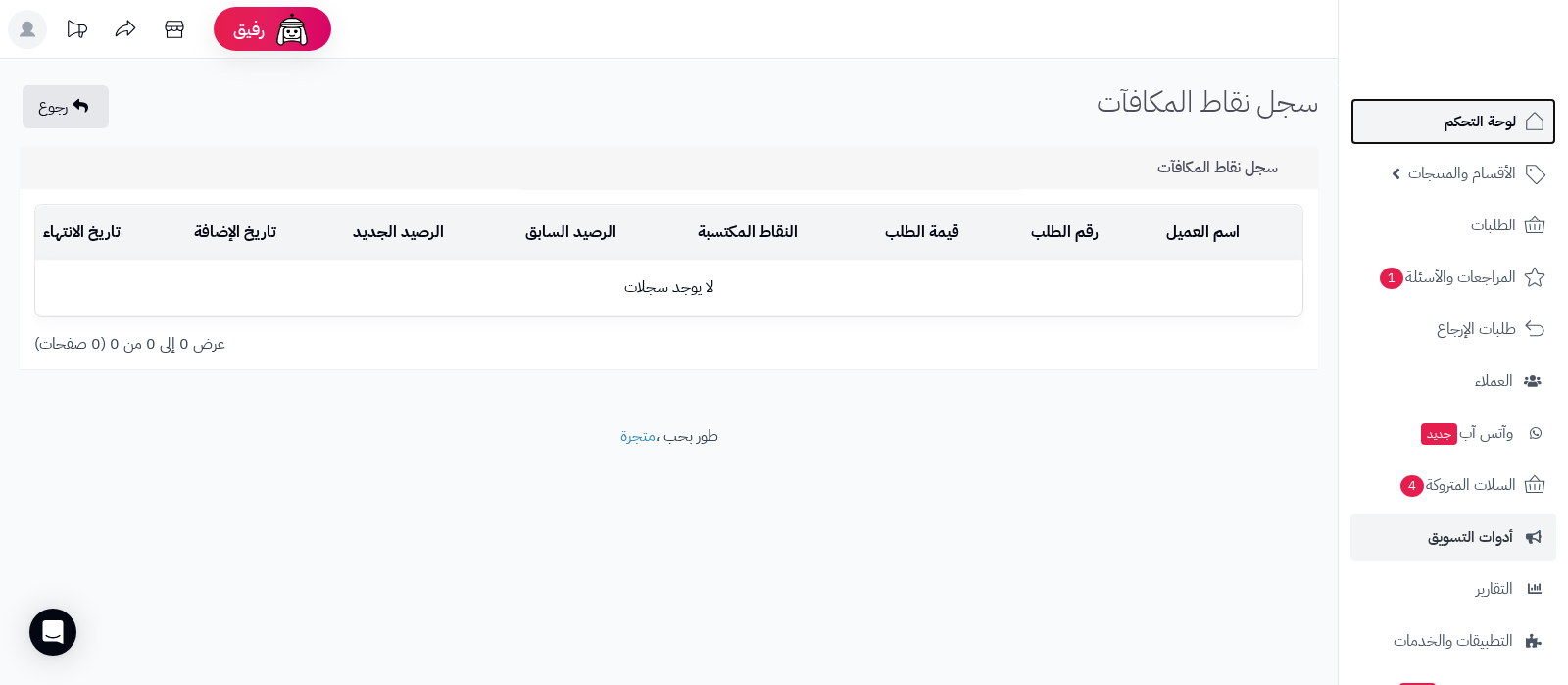
click at [1478, 115] on span "لوحة التحكم" at bounding box center [1481, 122] width 72 height 28
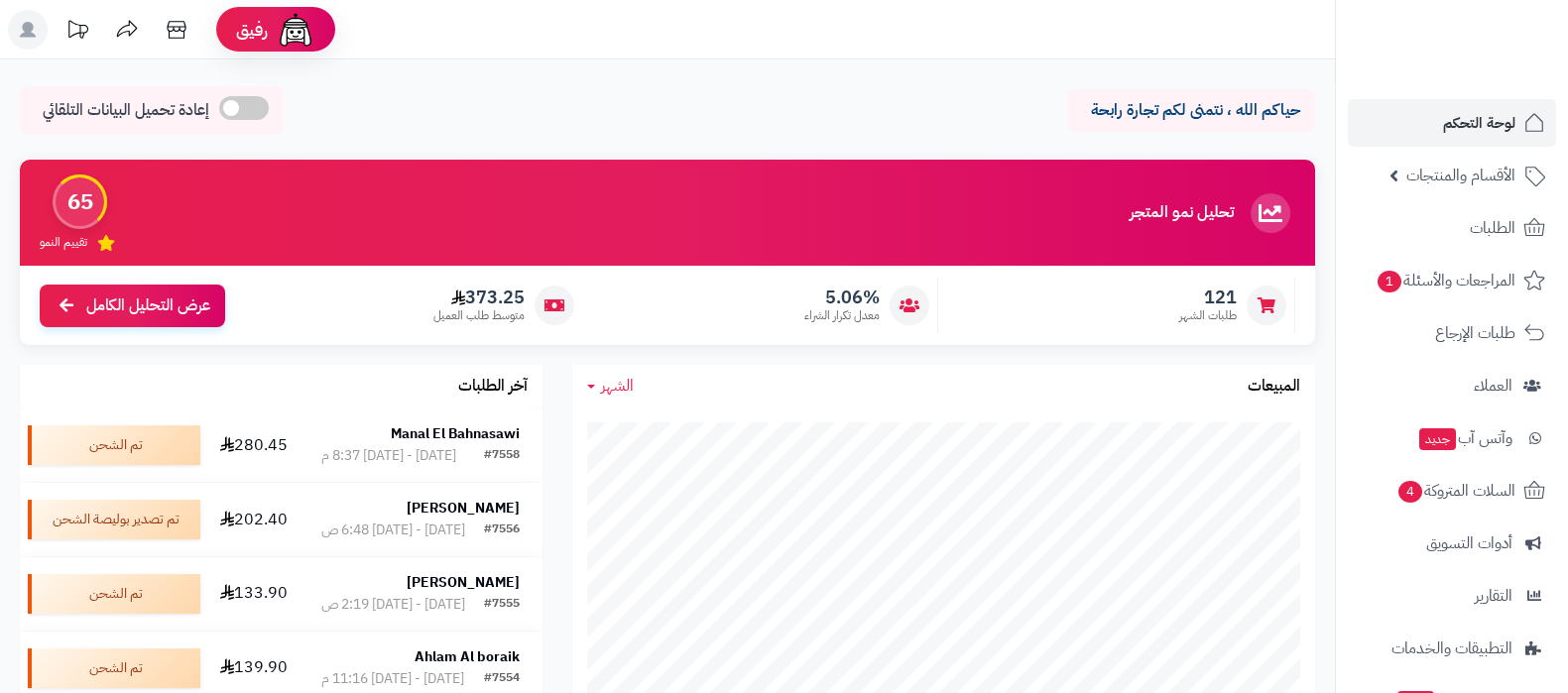
scroll to position [161, 0]
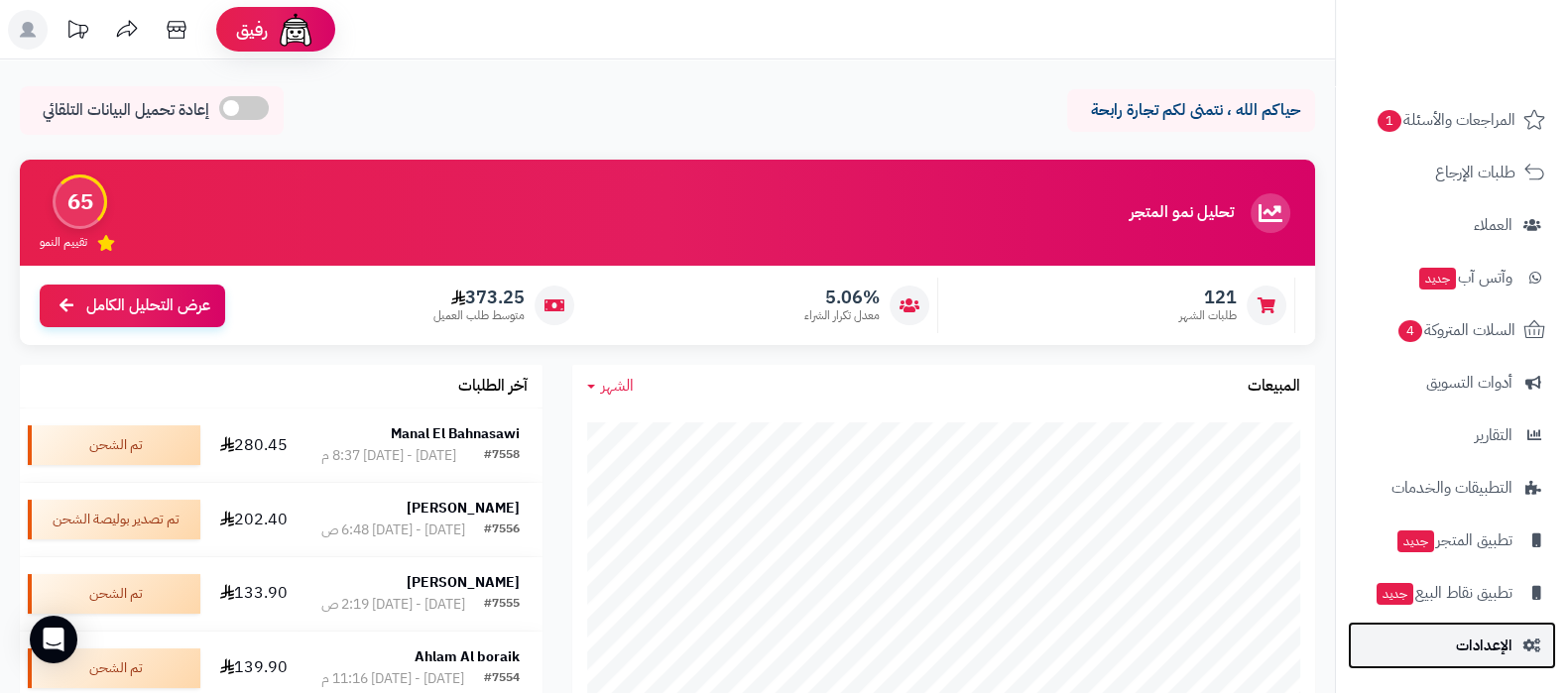
click at [1446, 651] on link "الإعدادات" at bounding box center [1453, 646] width 209 height 48
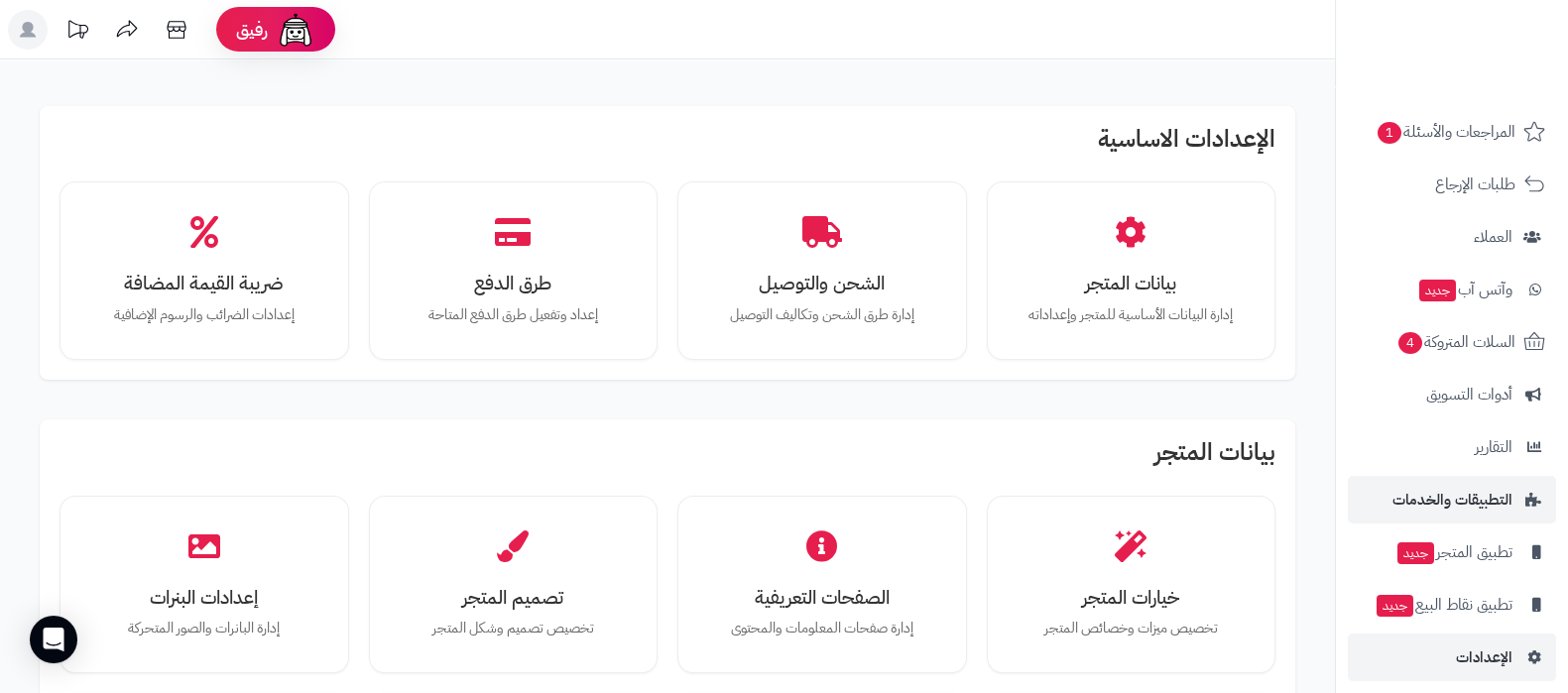
scroll to position [161, 0]
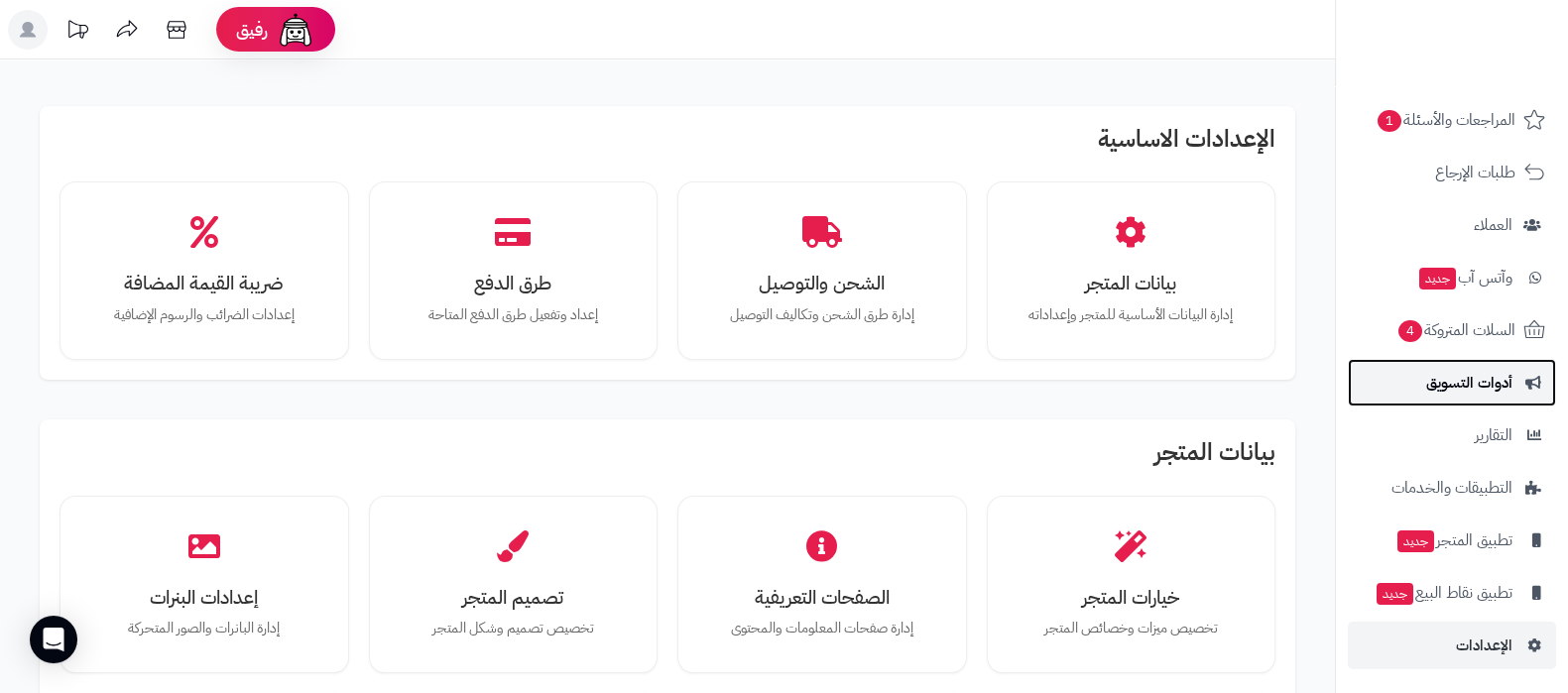
click at [1488, 384] on span "أدوات التسويق" at bounding box center [1470, 383] width 87 height 28
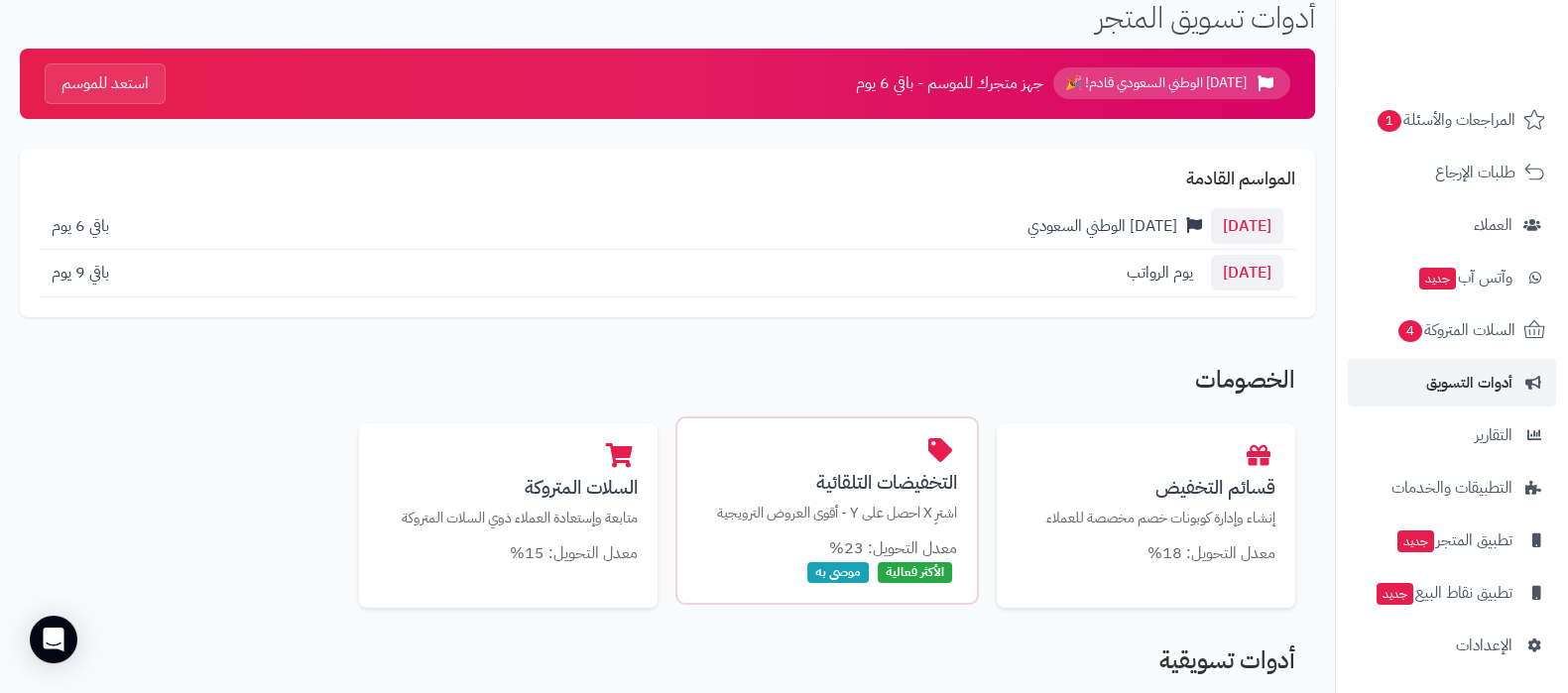
scroll to position [123, 0]
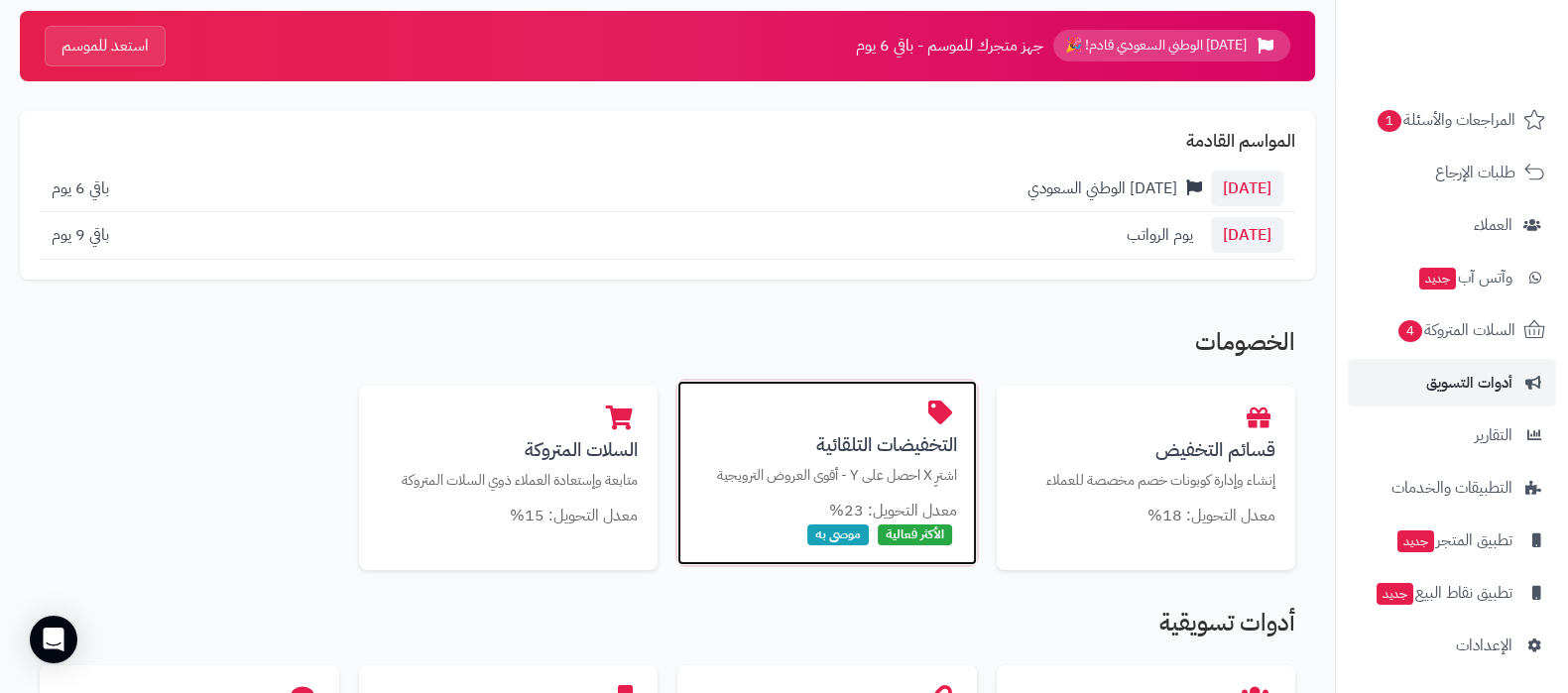
click at [846, 441] on h3 "التخفيضات التلقائية" at bounding box center [826, 444] width 260 height 21
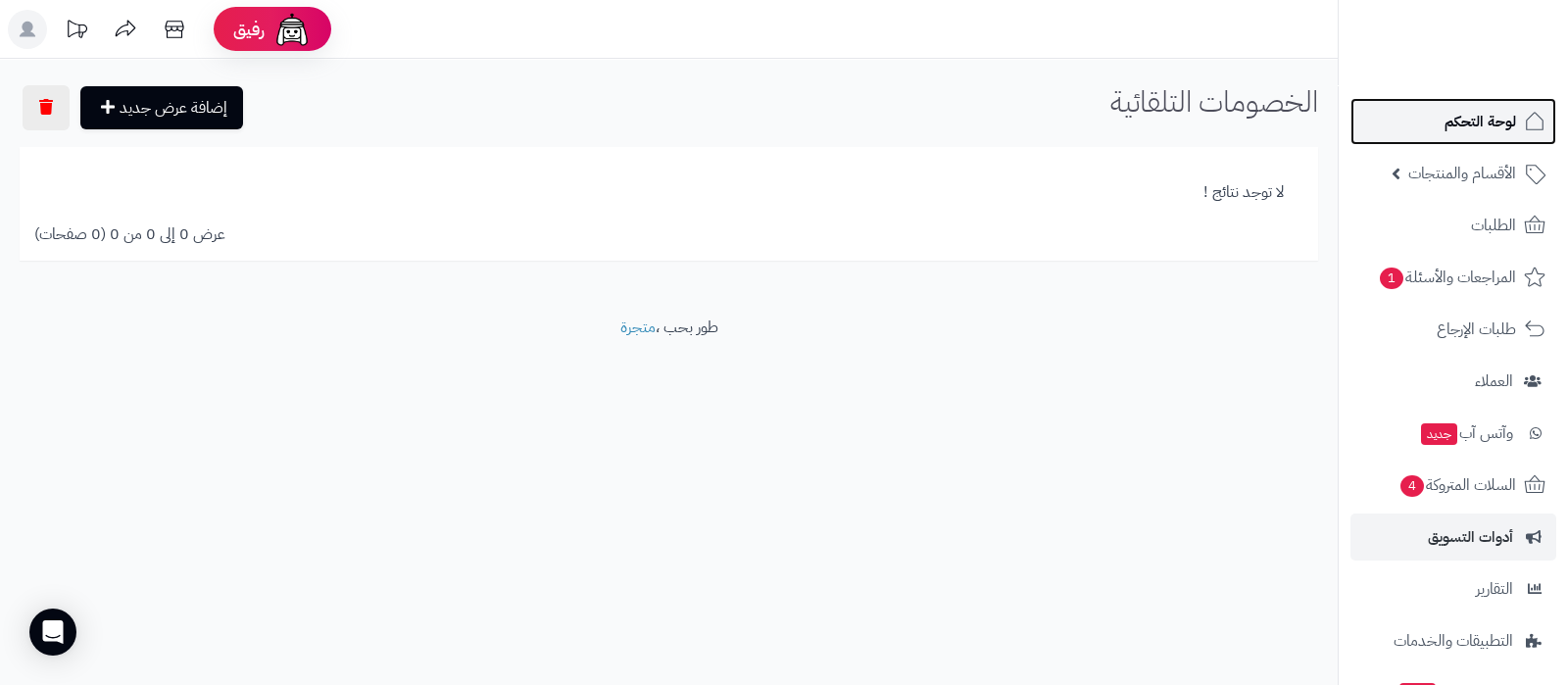
click at [1466, 130] on span "لوحة التحكم" at bounding box center [1481, 122] width 72 height 28
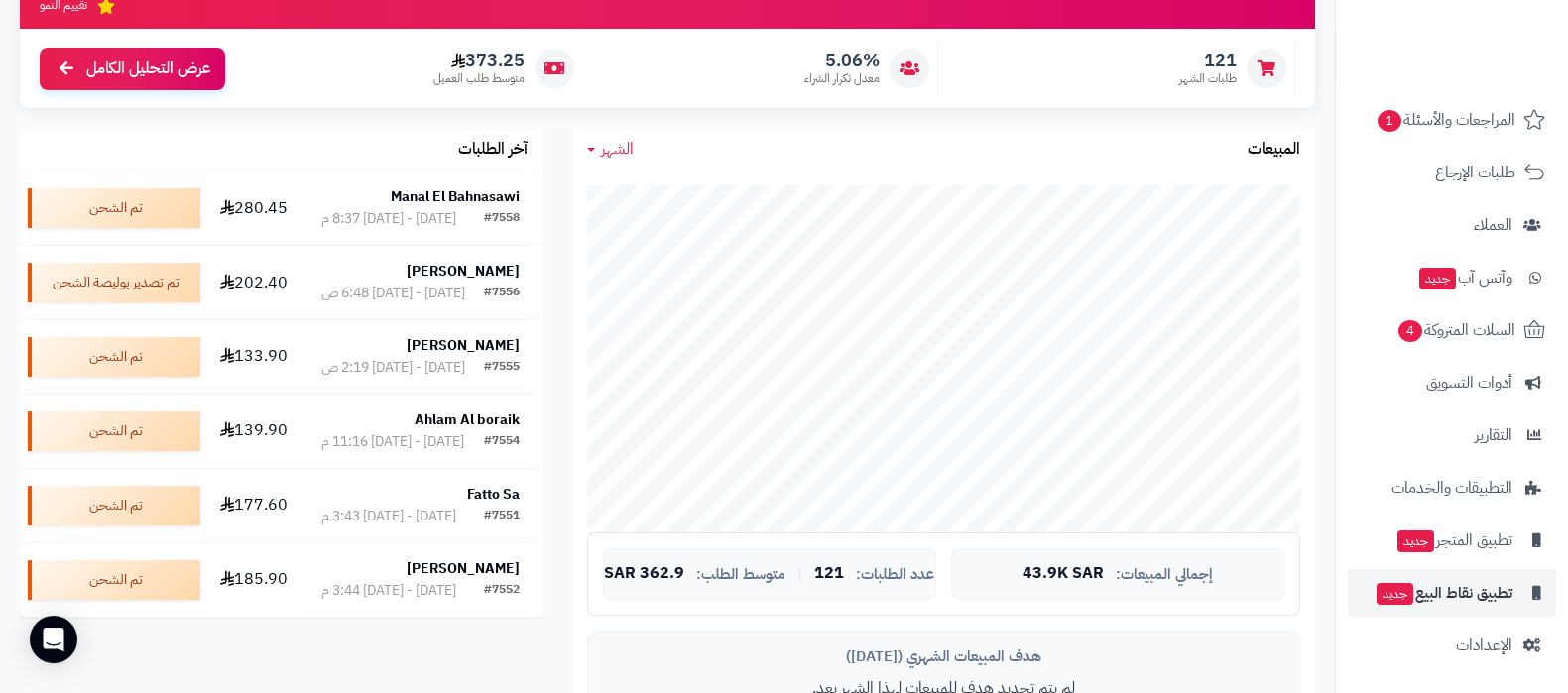
scroll to position [247, 0]
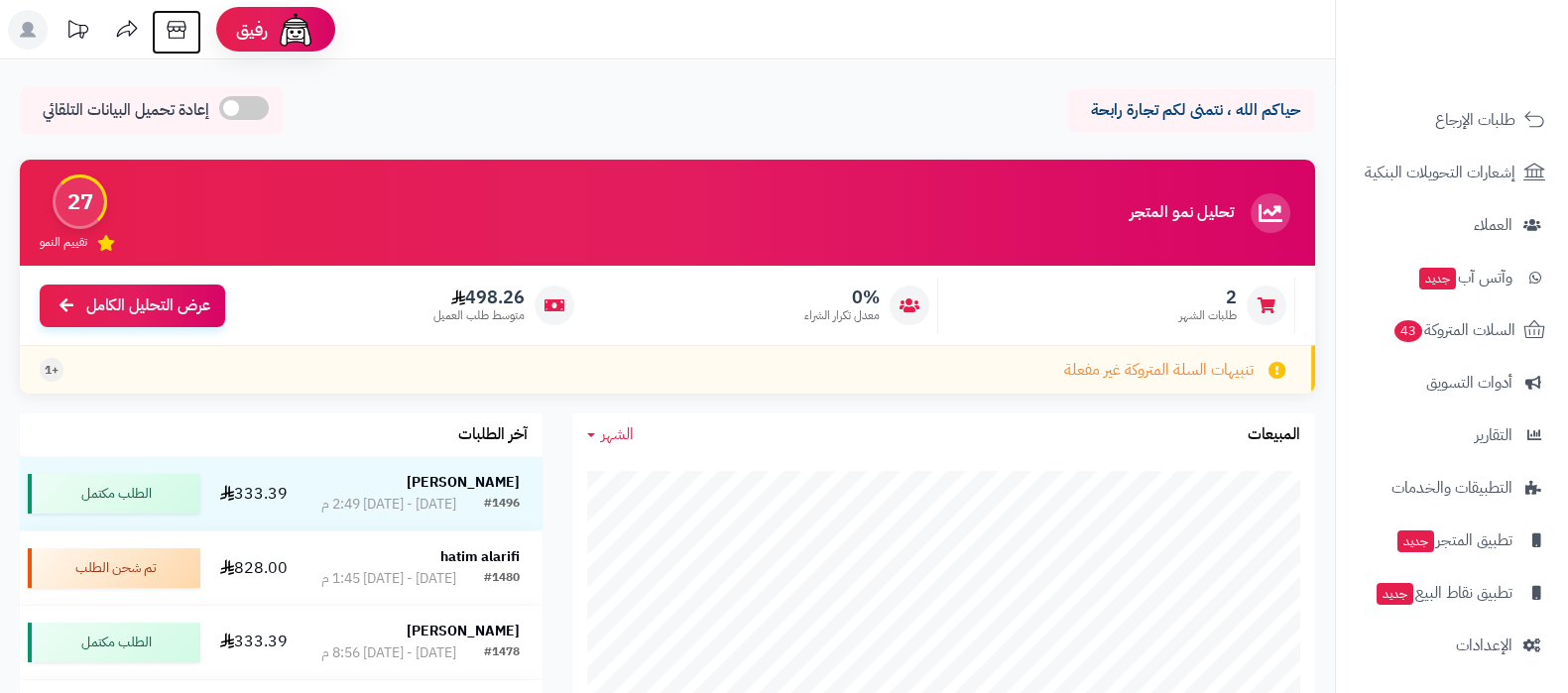
click at [169, 41] on icon at bounding box center [177, 30] width 40 height 40
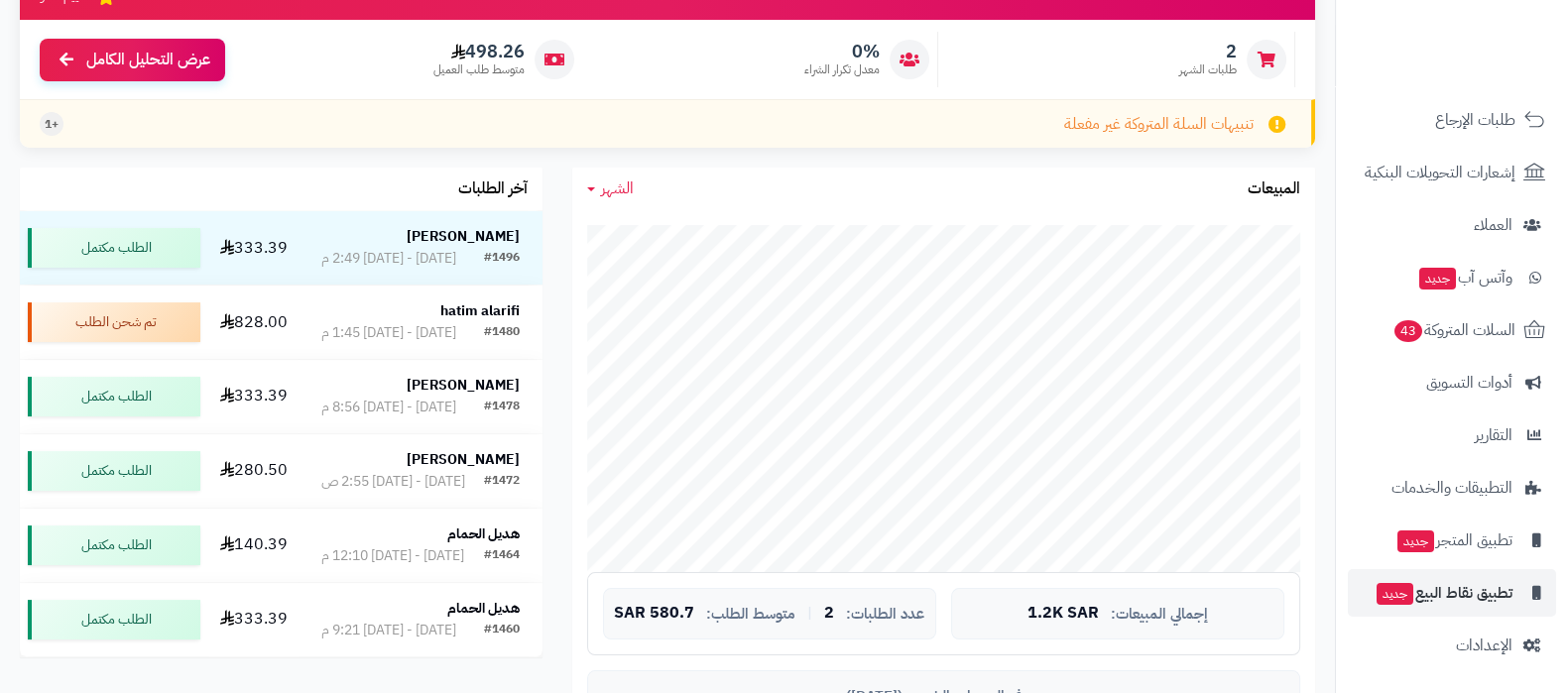
scroll to position [247, 0]
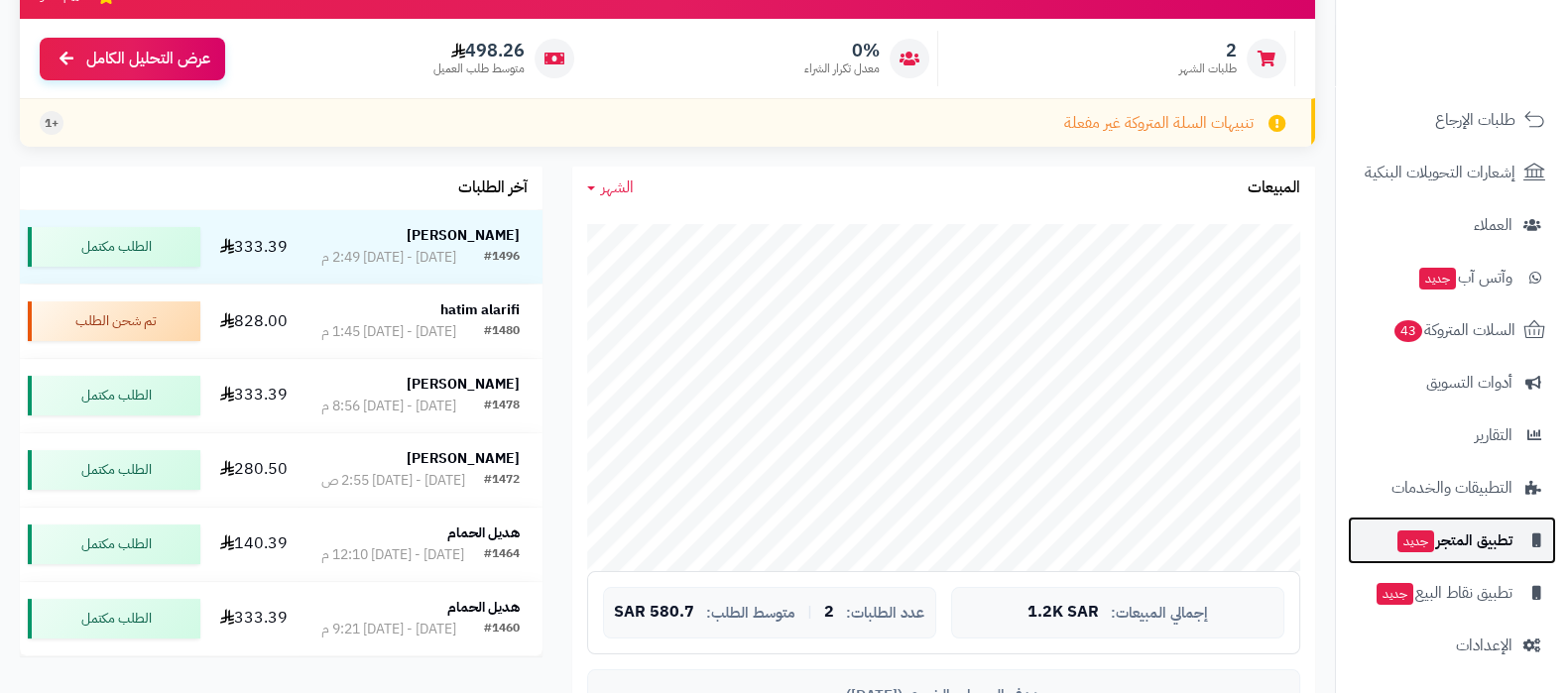
click at [1464, 533] on span "تطبيق المتجر جديد" at bounding box center [1455, 541] width 117 height 28
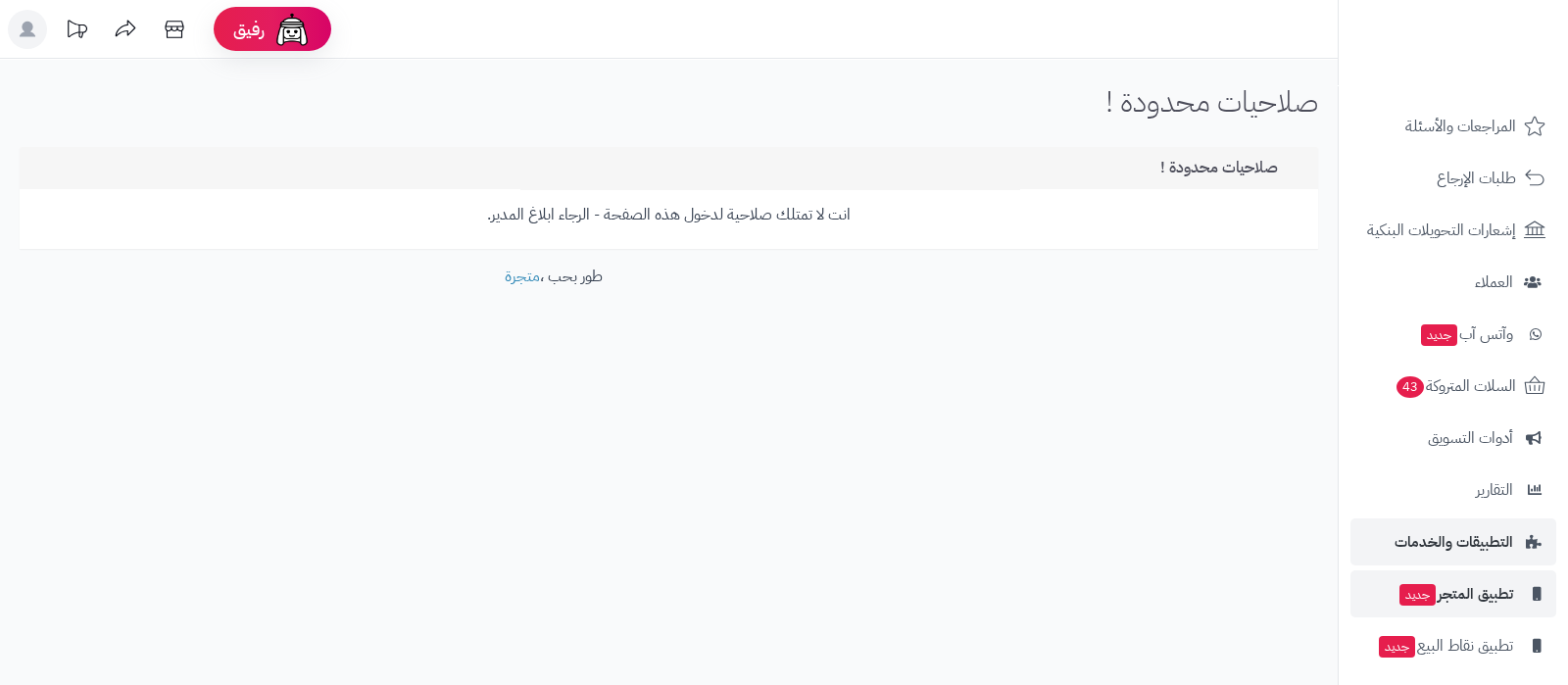
scroll to position [211, 0]
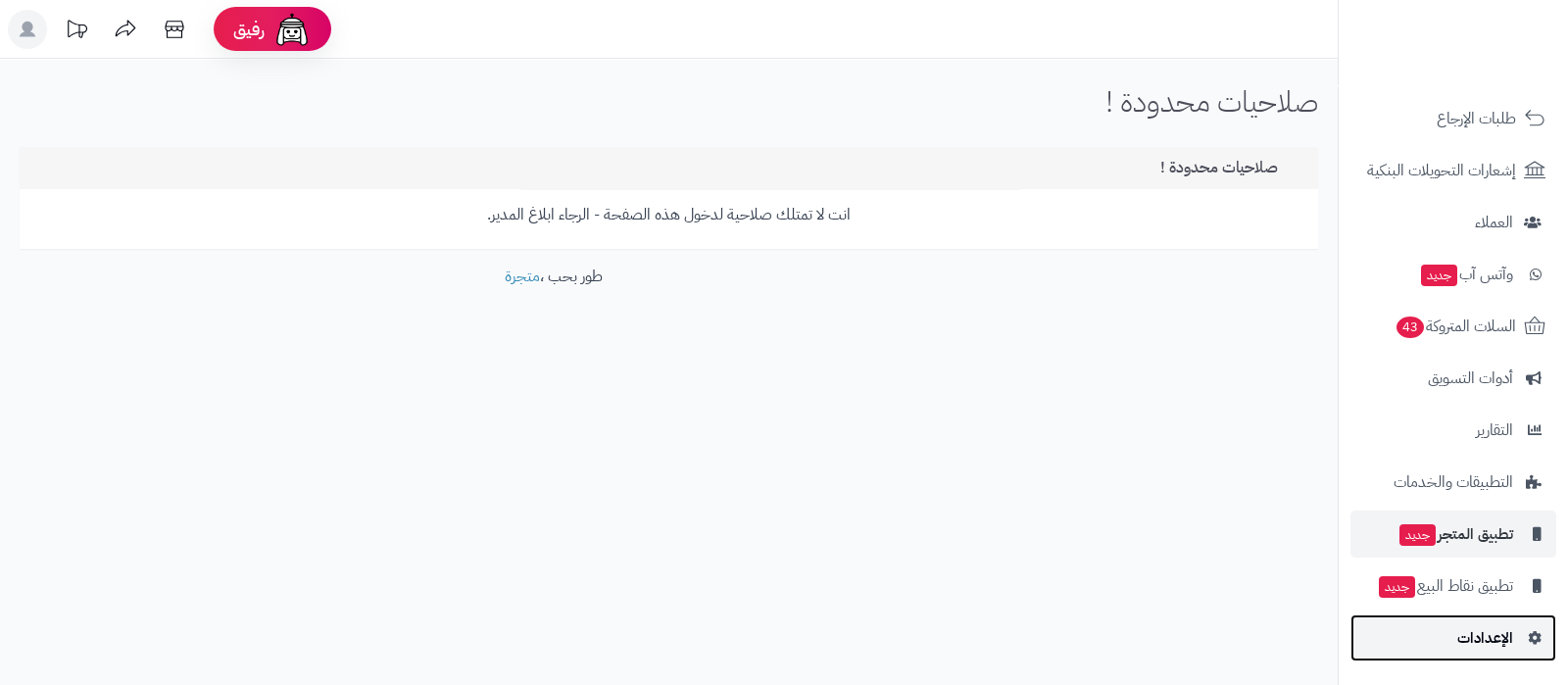
click at [1452, 631] on link "الإعدادات" at bounding box center [1454, 639] width 206 height 47
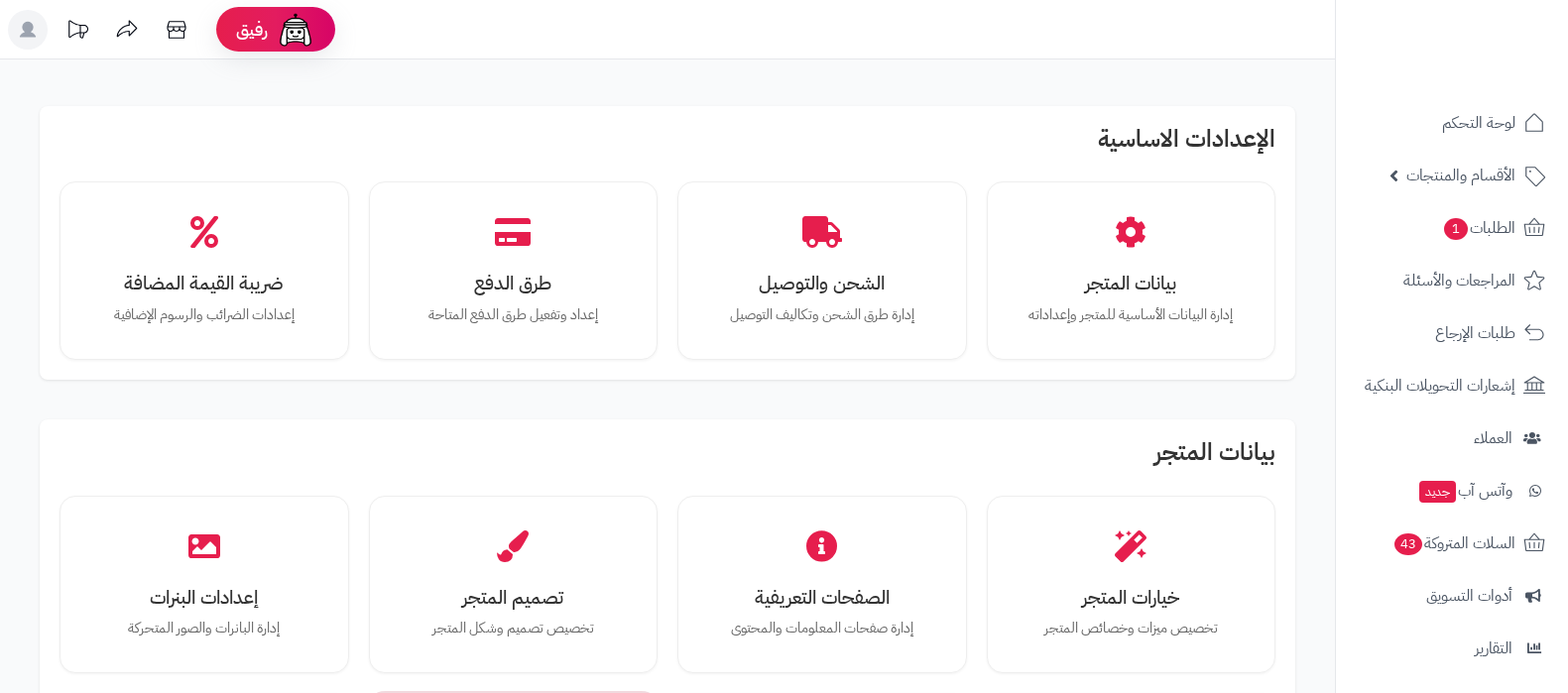
scroll to position [495, 0]
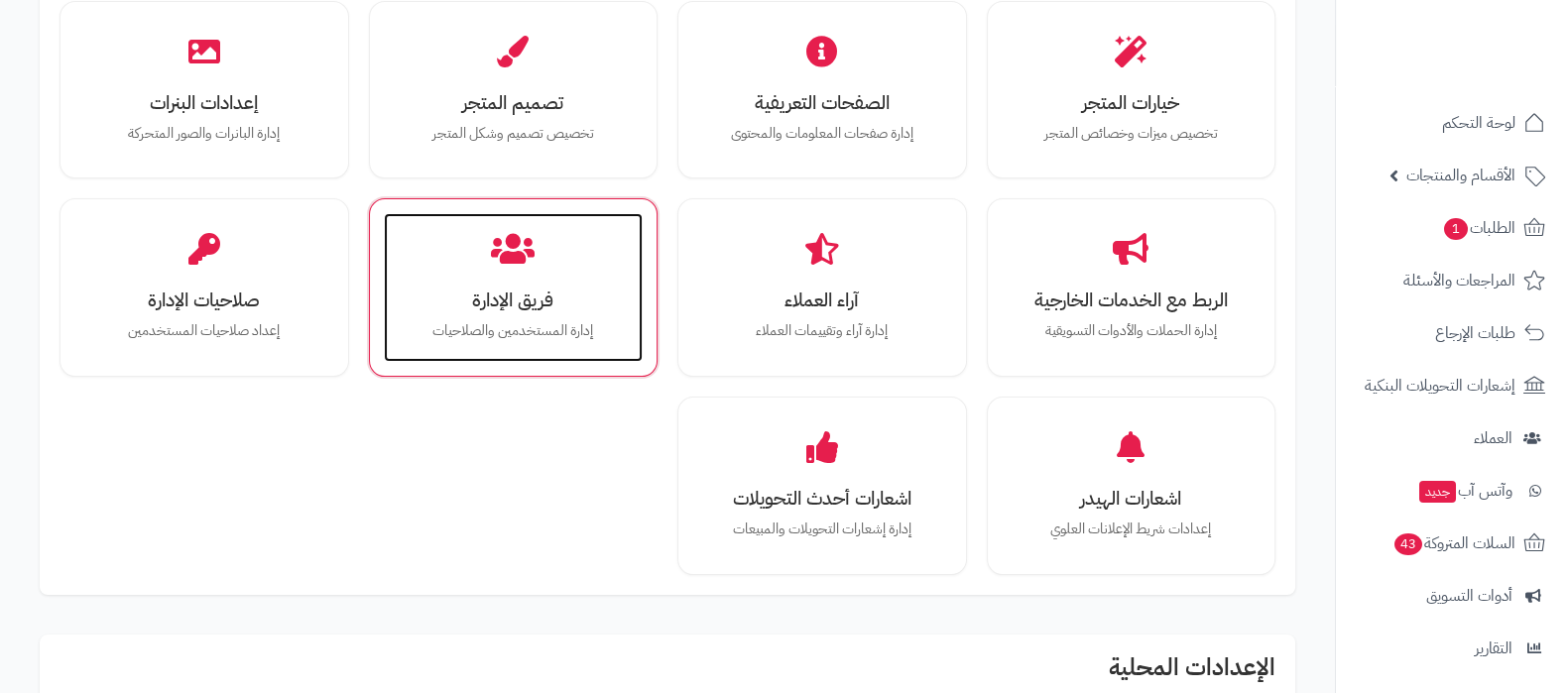
click at [506, 294] on h3 "فريق الإدارة" at bounding box center [513, 299] width 220 height 21
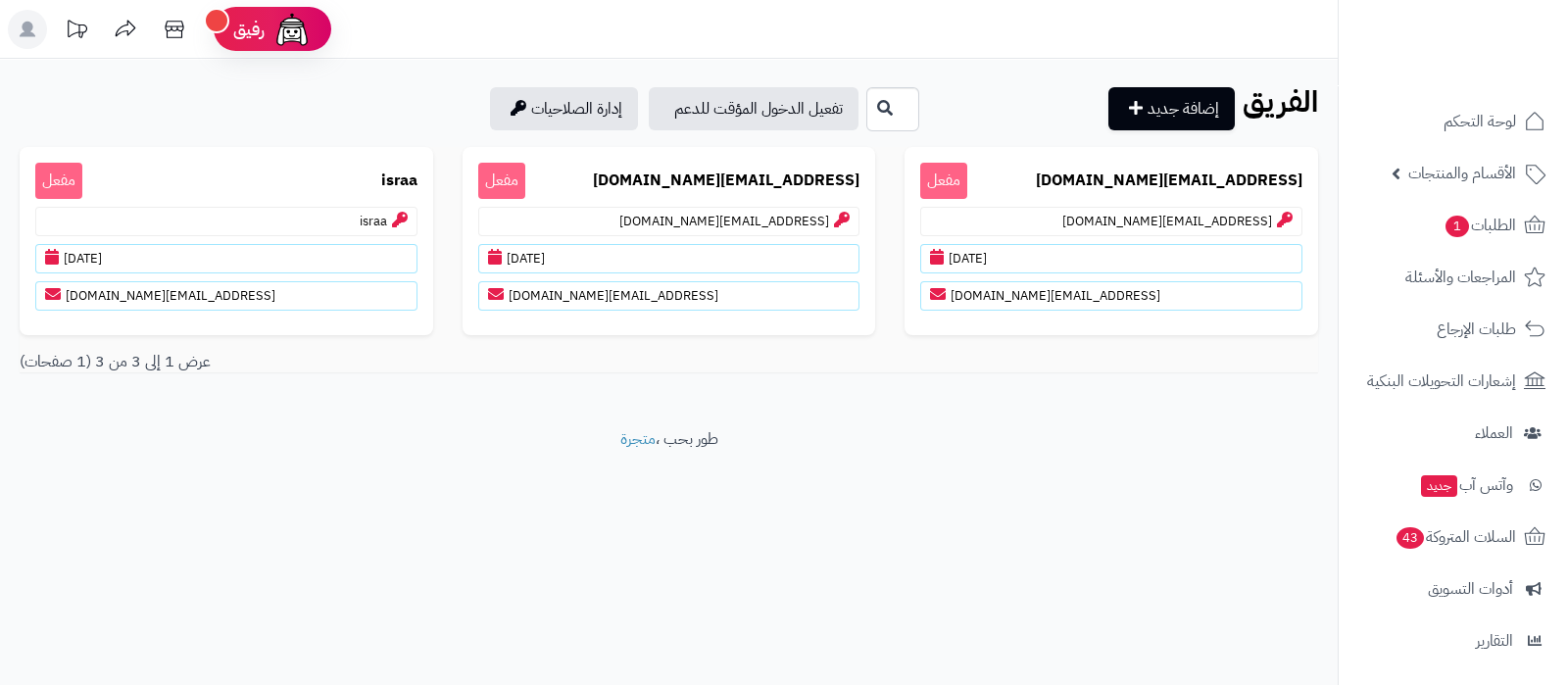
click at [25, 36] on rect at bounding box center [28, 29] width 39 height 39
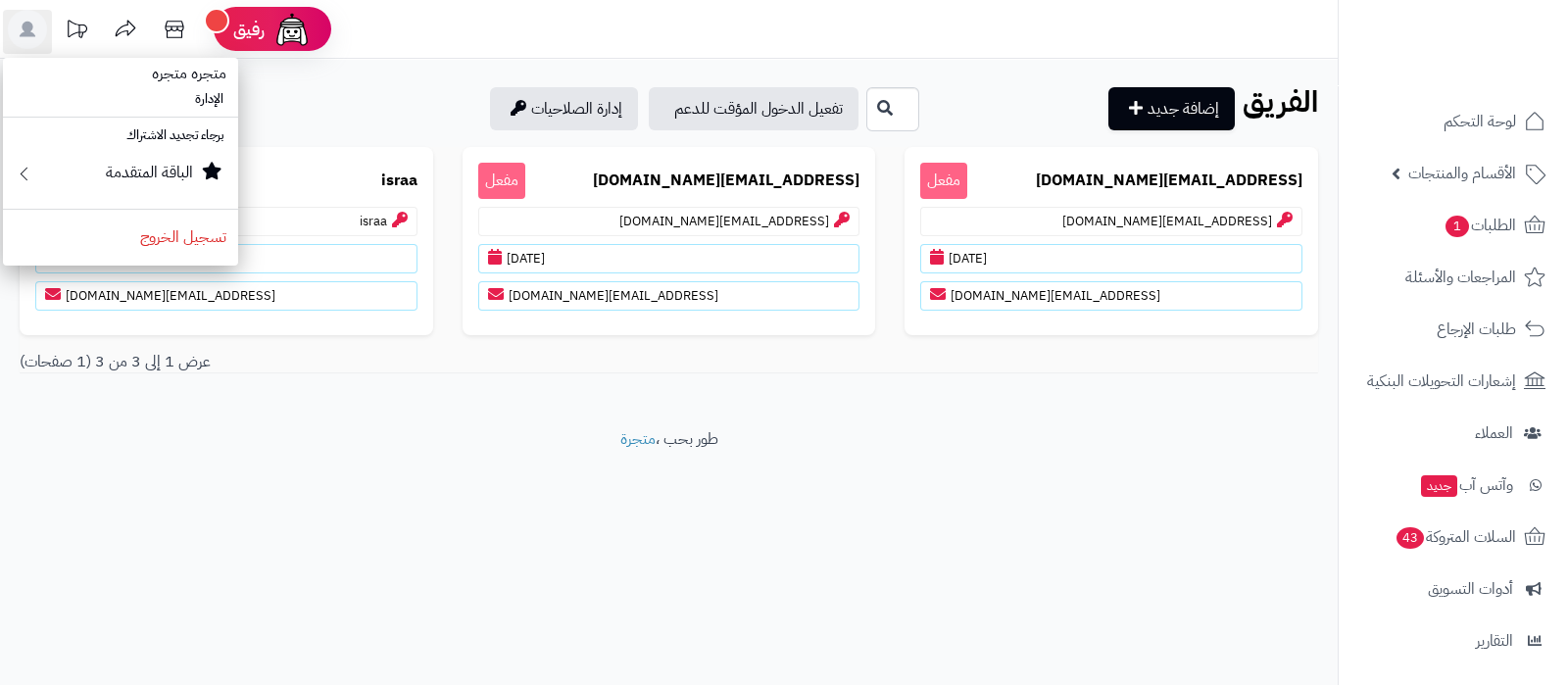
click at [991, 458] on footer "طور بحب ، متجرة" at bounding box center [669, 478] width 1338 height 98
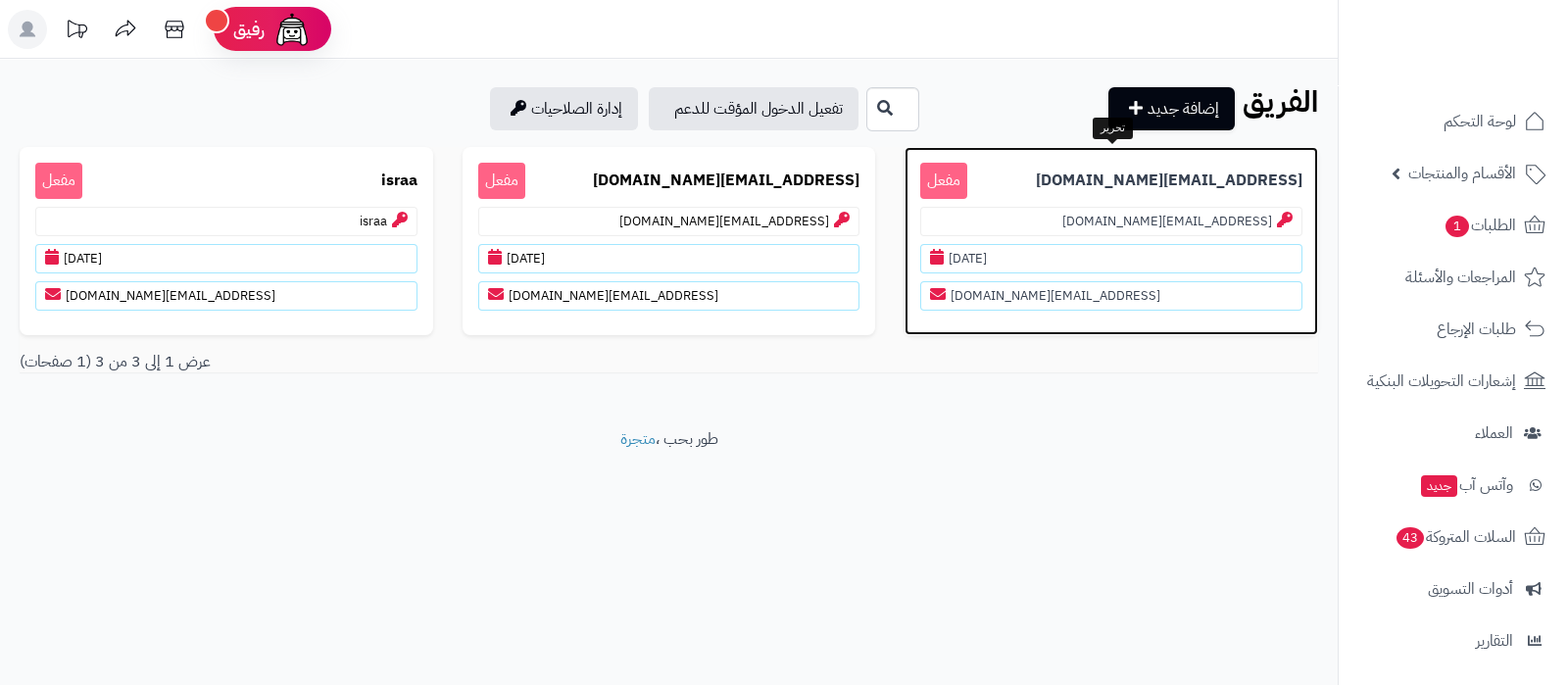
click at [1205, 180] on b "edit@matjrah.com" at bounding box center [1169, 181] width 266 height 23
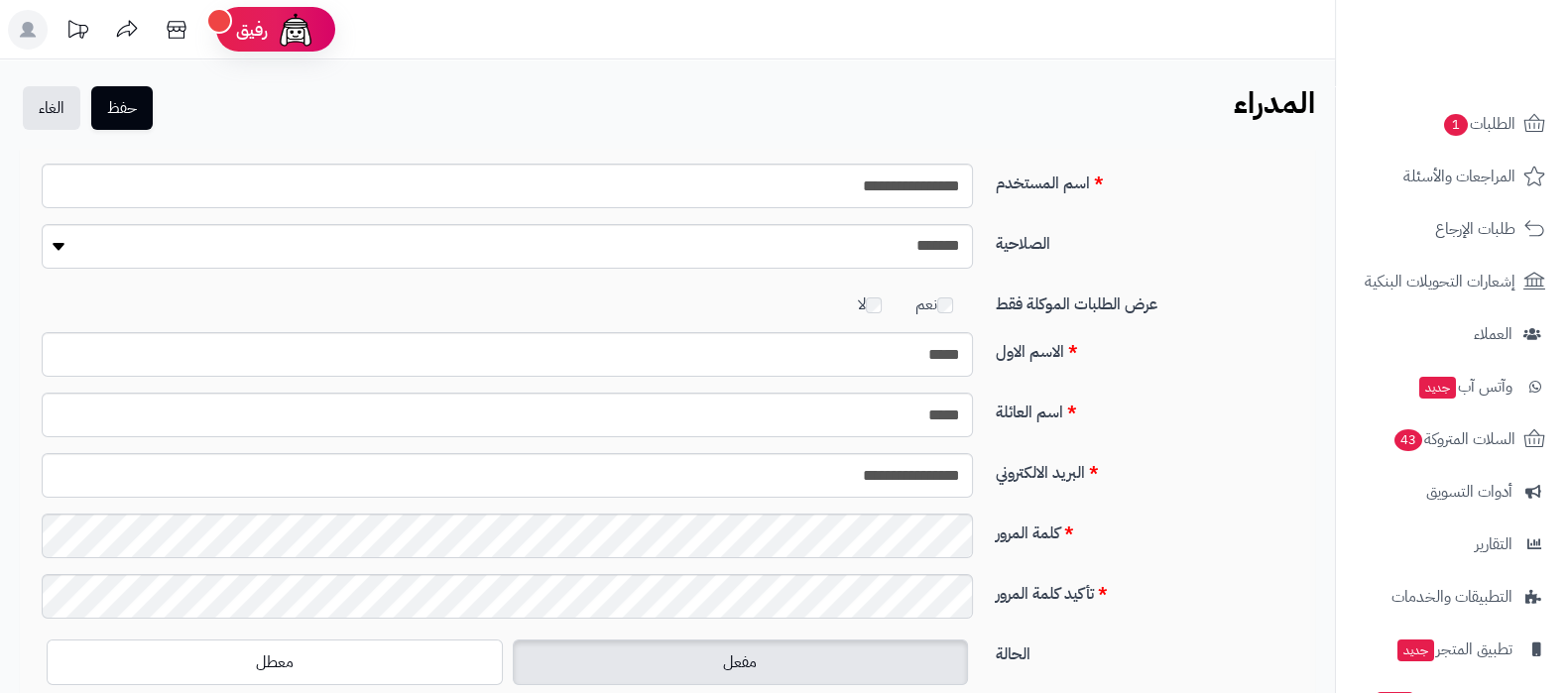
scroll to position [214, 0]
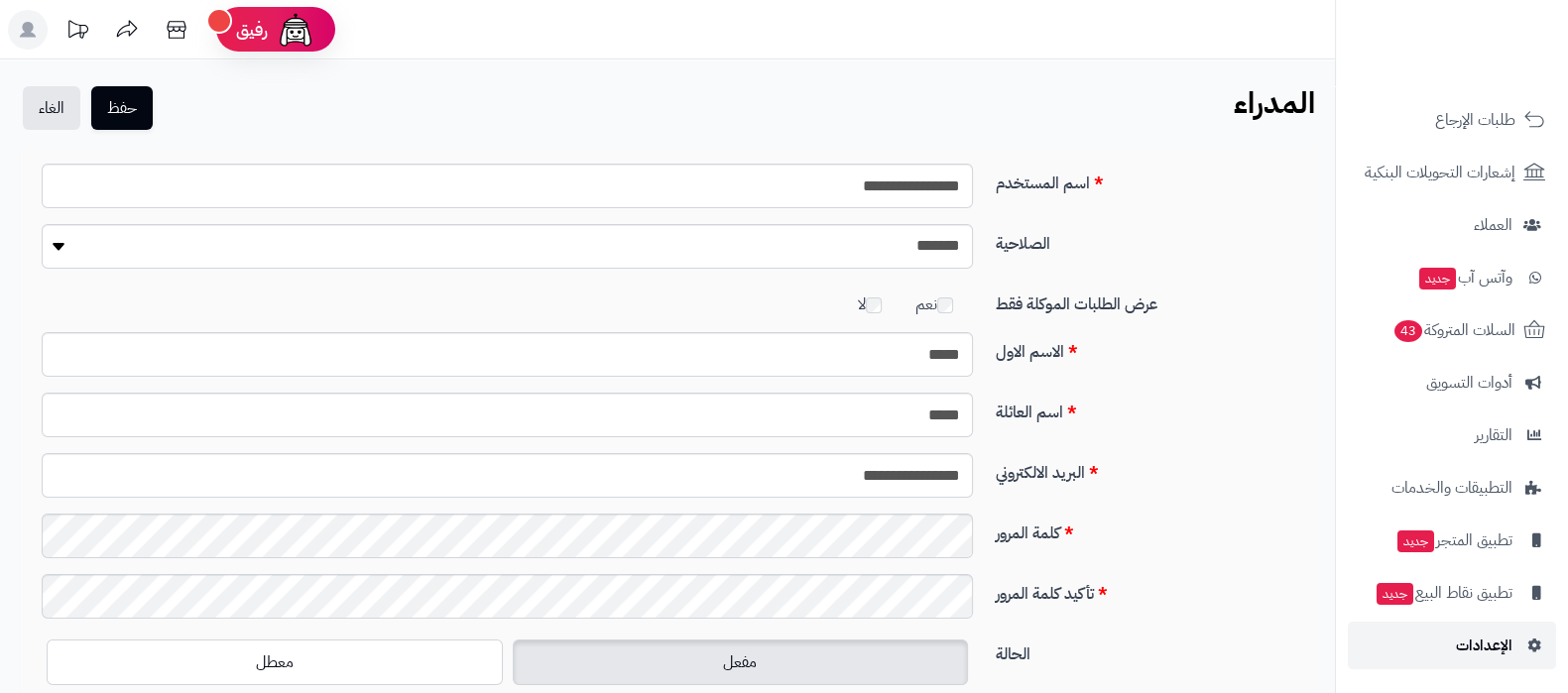
click at [1459, 650] on span "الإعدادات" at bounding box center [1484, 646] width 57 height 28
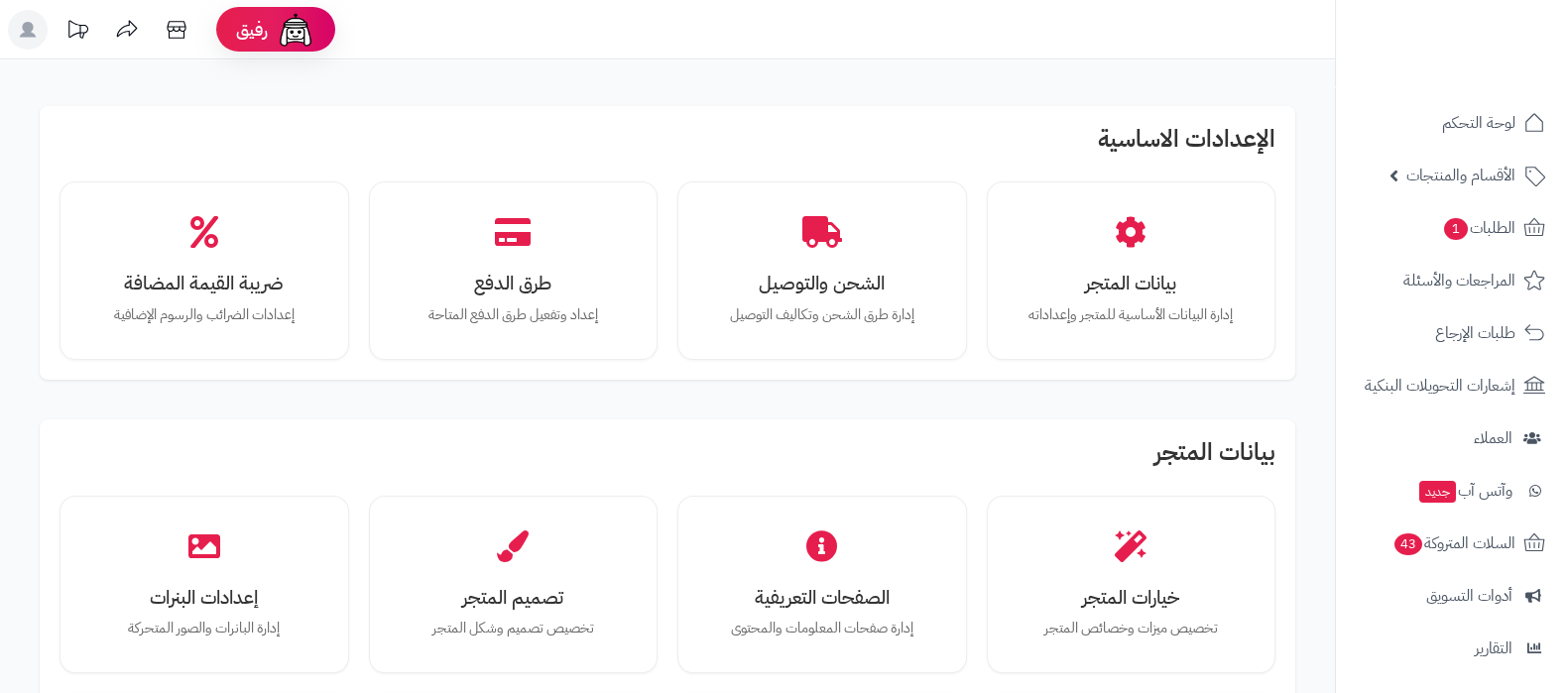
scroll to position [620, 0]
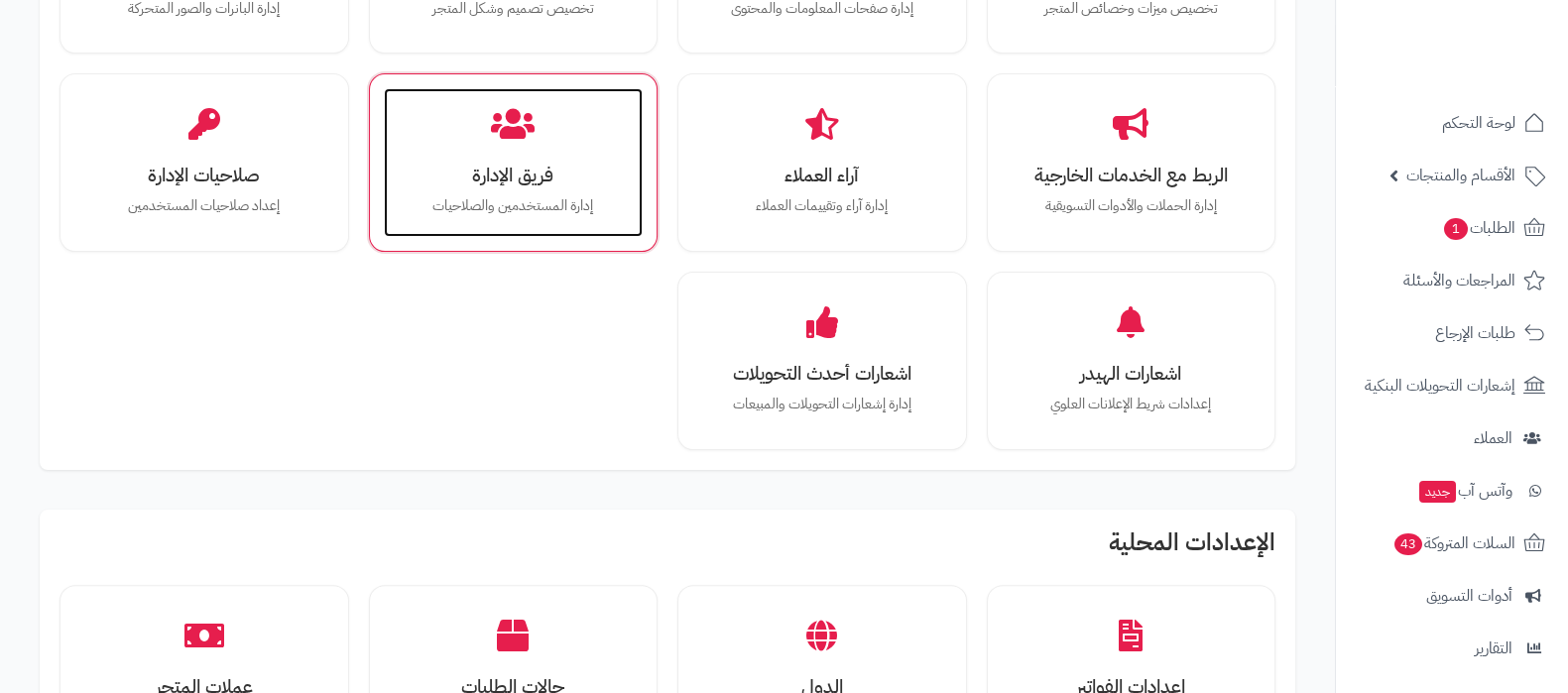
click at [539, 209] on p "إدارة المستخدمين والصلاحيات" at bounding box center [513, 207] width 220 height 22
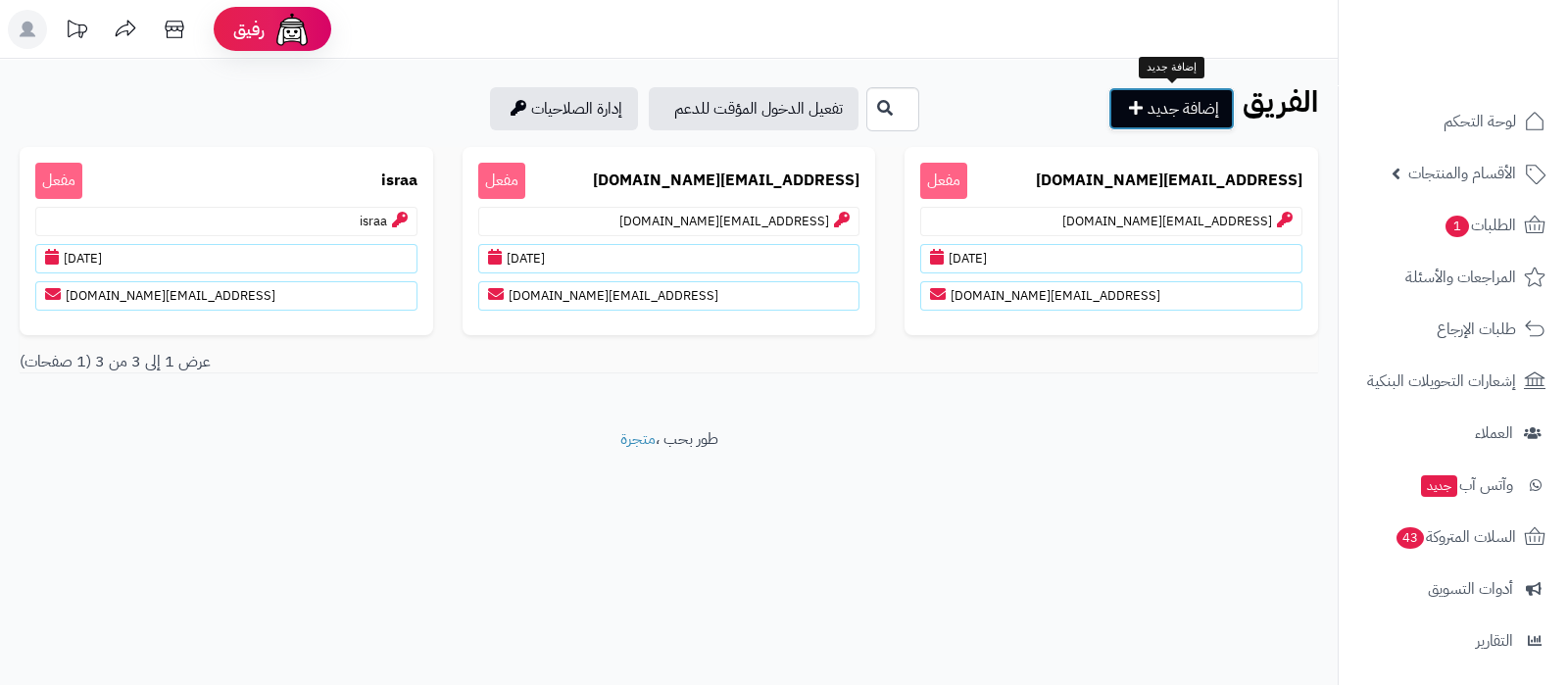
click at [1197, 110] on link "إضافة جديد" at bounding box center [1171, 109] width 127 height 43
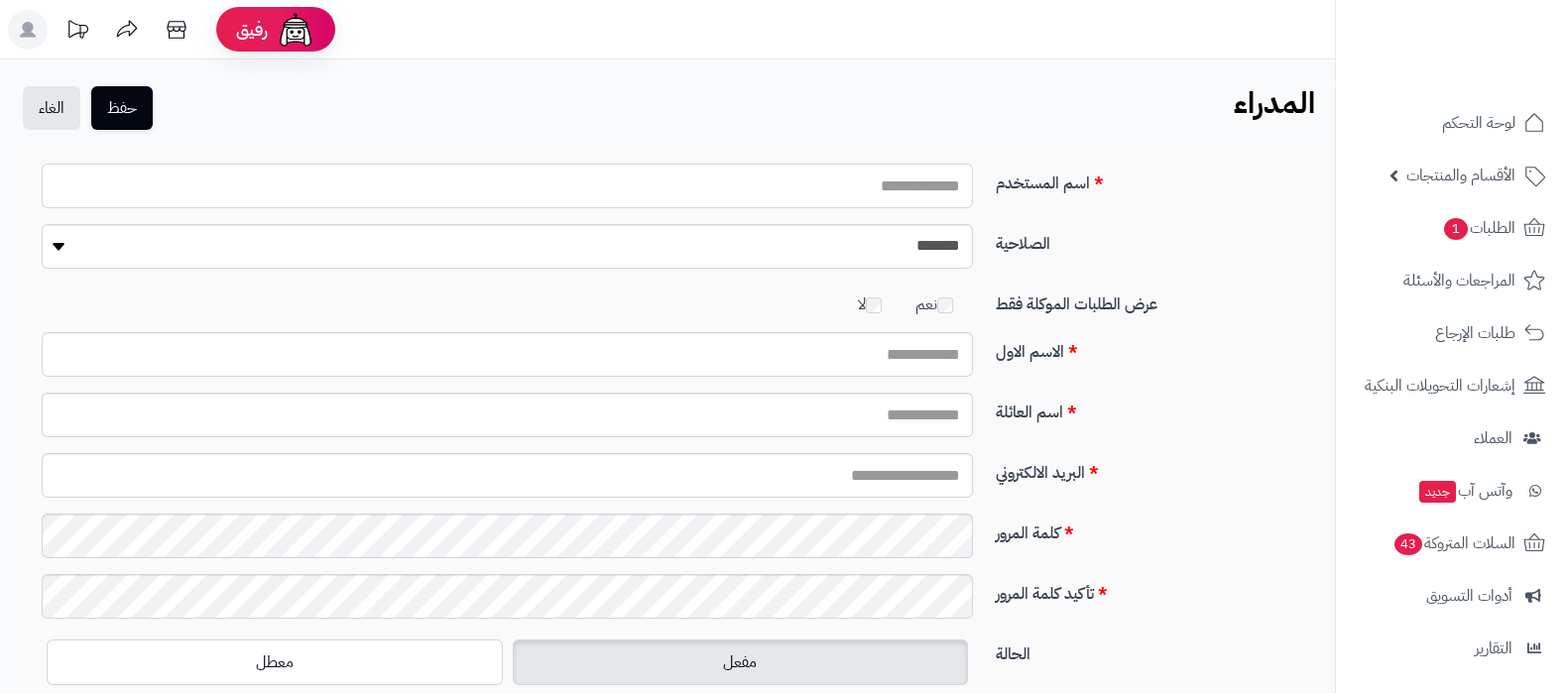
click at [909, 181] on input "اسم المستخدم" at bounding box center [507, 186] width 932 height 45
type input "**********"
click at [947, 358] on input "الاسم الاول" at bounding box center [507, 354] width 932 height 45
type input "********"
click at [859, 399] on input "اسم العائلة" at bounding box center [507, 415] width 932 height 45
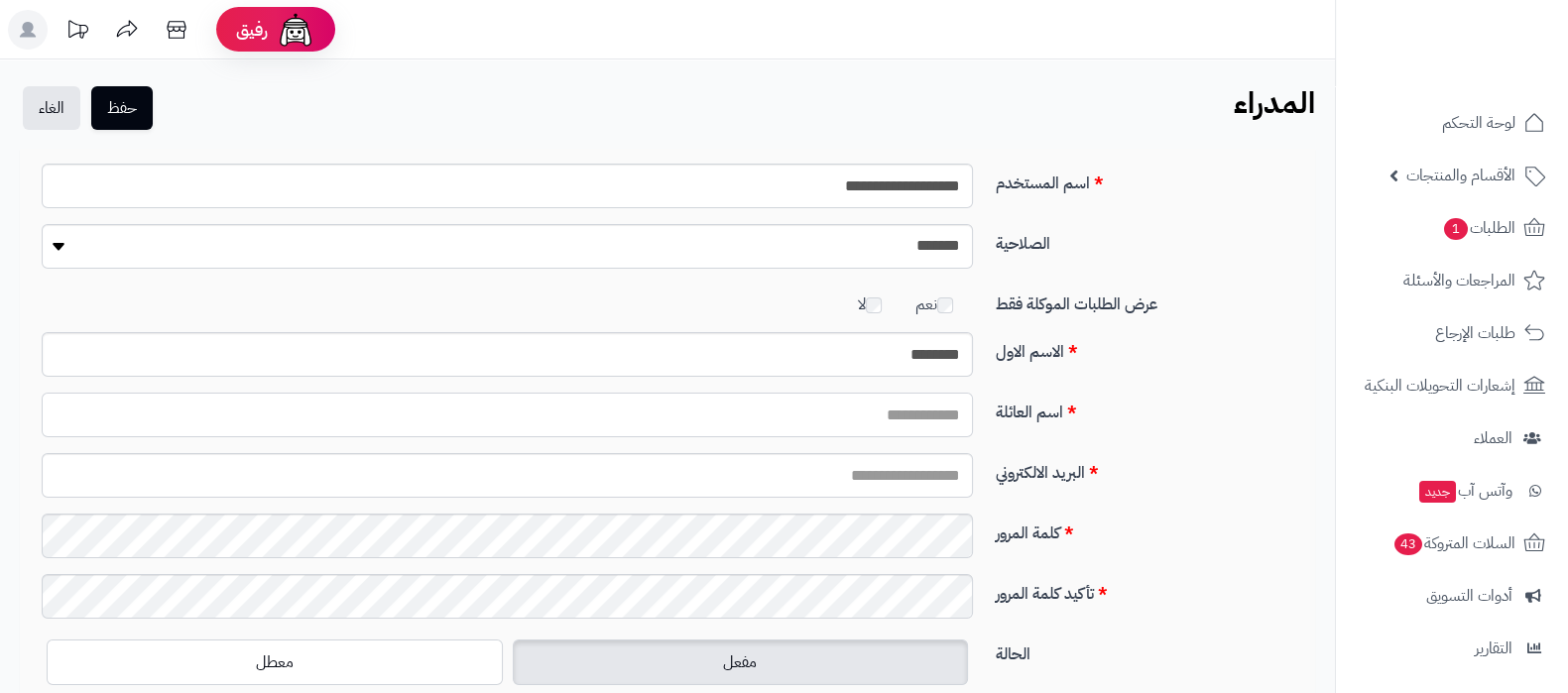
type input "*******"
click at [880, 476] on input "البريد الالكتروني" at bounding box center [507, 475] width 932 height 45
type input "**********"
click at [138, 108] on button "حفظ" at bounding box center [122, 107] width 62 height 44
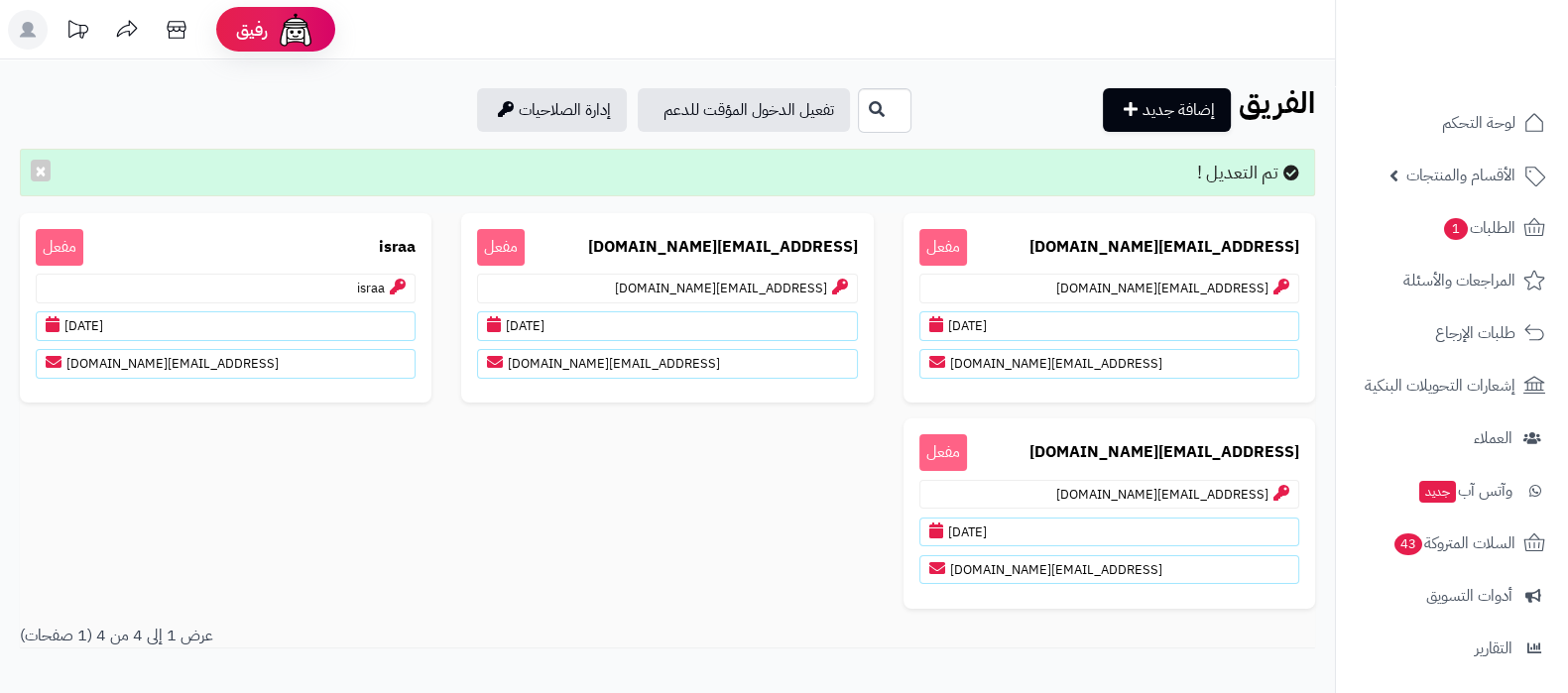
scroll to position [214, 0]
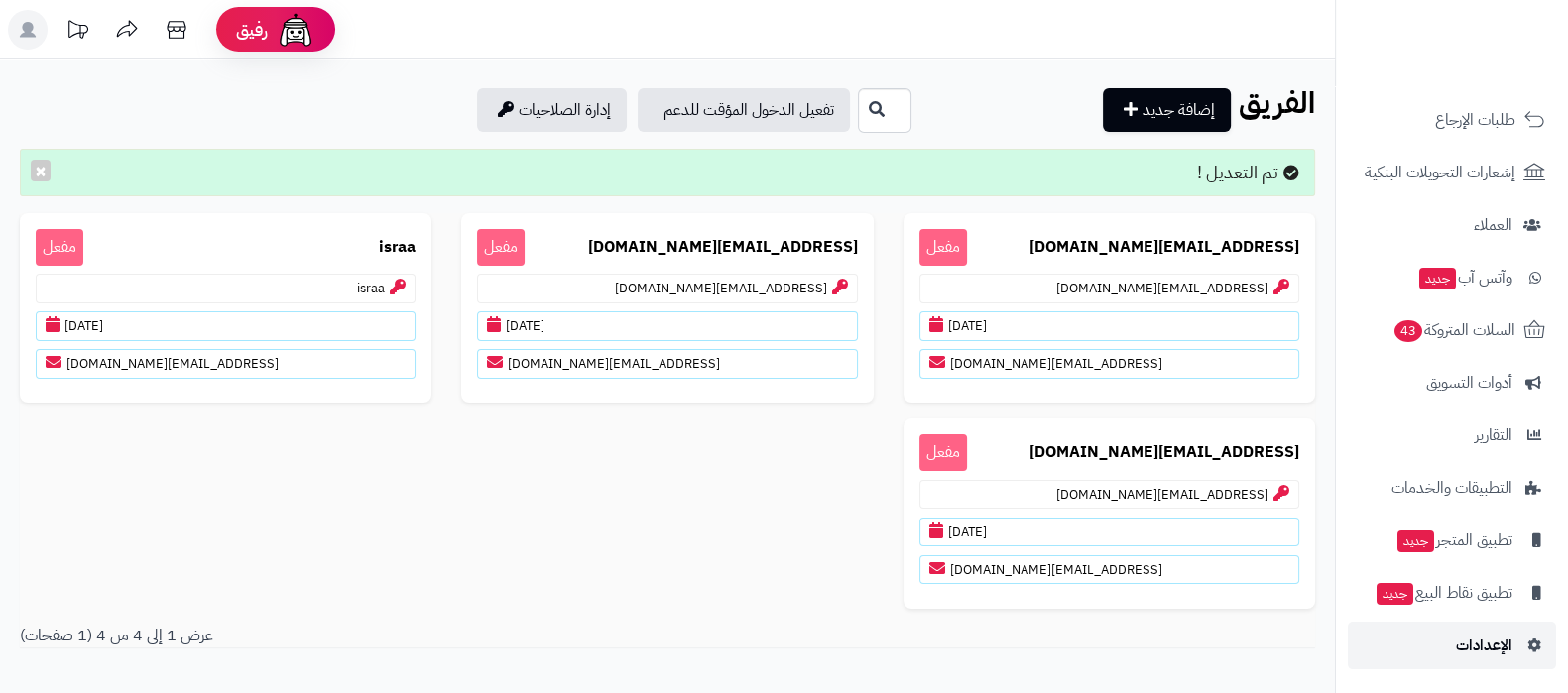
click at [1486, 632] on span "الإعدادات" at bounding box center [1484, 646] width 57 height 28
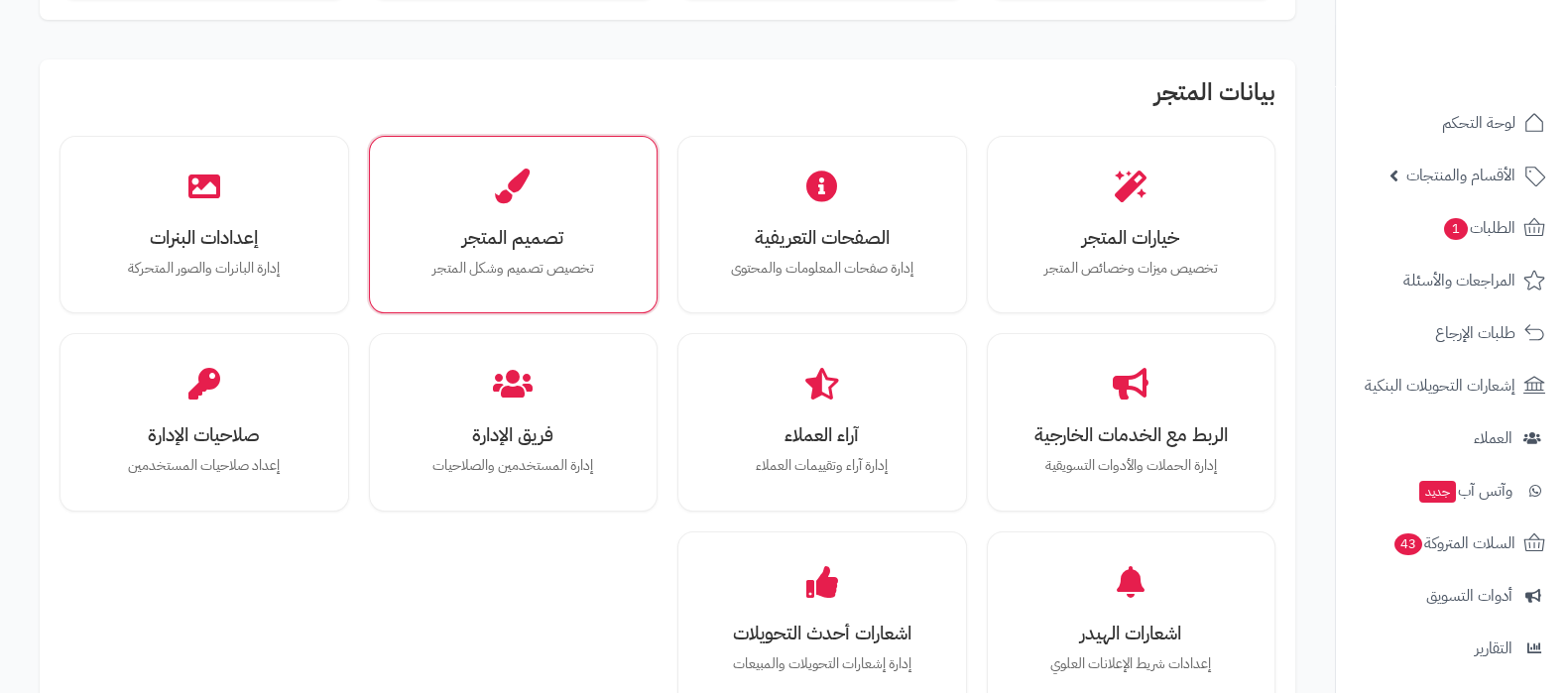
scroll to position [495, 0]
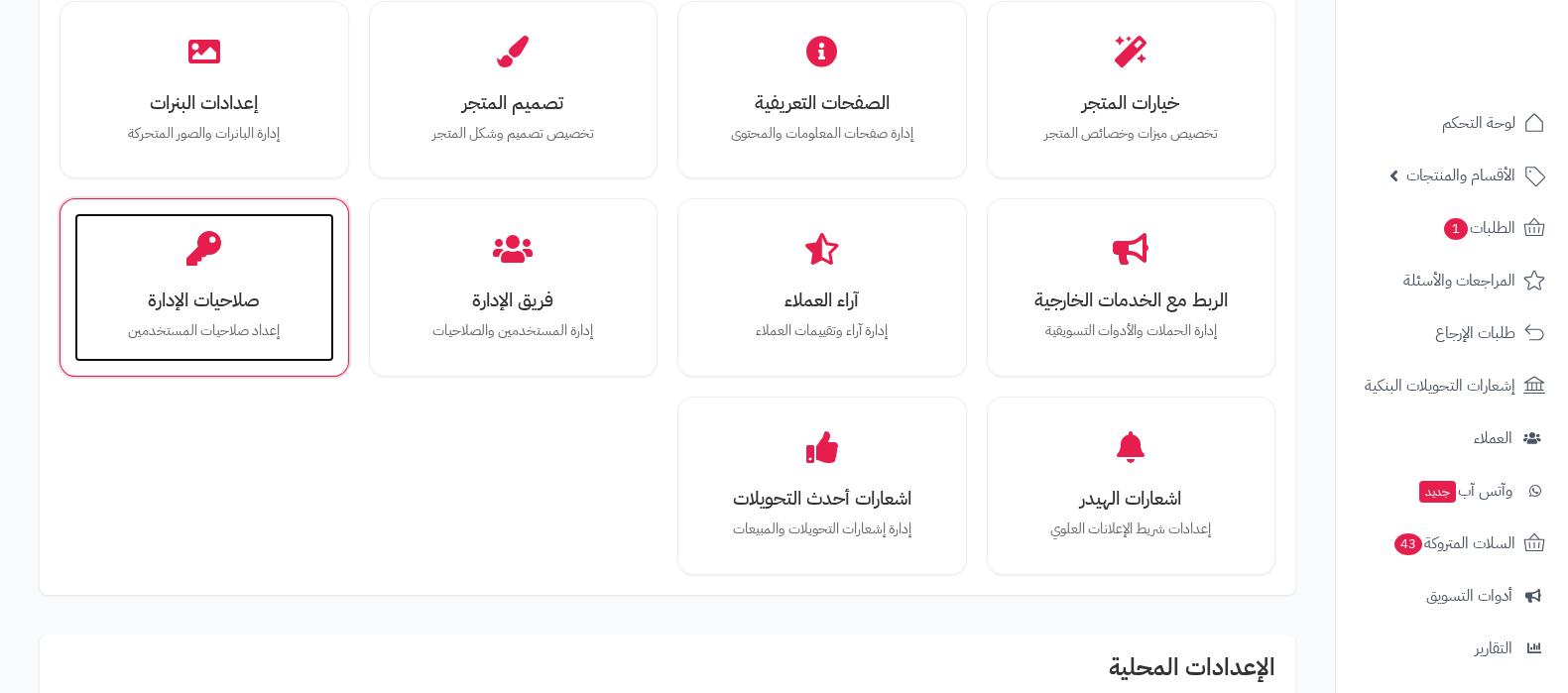
click at [184, 294] on h3 "صلاحيات الإدارة" at bounding box center [204, 299] width 220 height 21
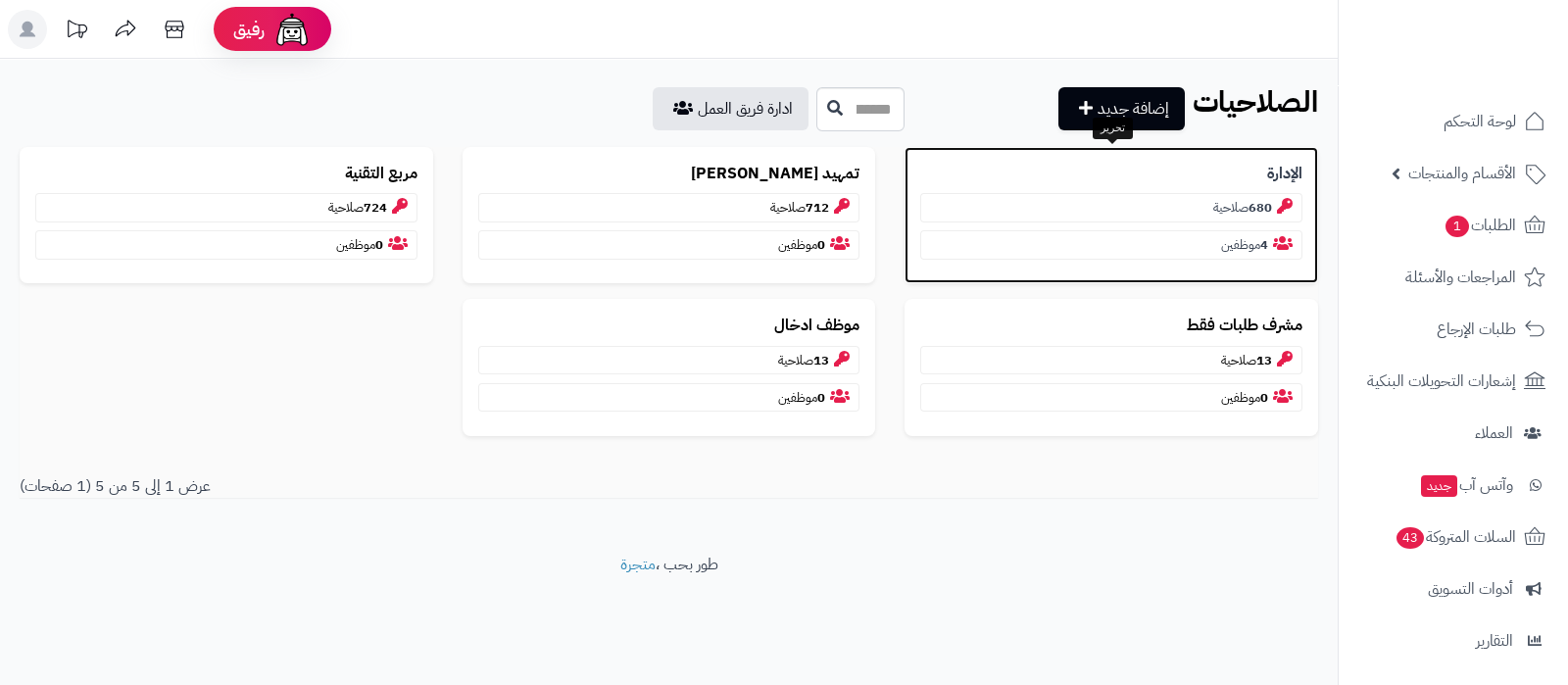
click at [1269, 167] on b "الإدارة" at bounding box center [1285, 174] width 35 height 23
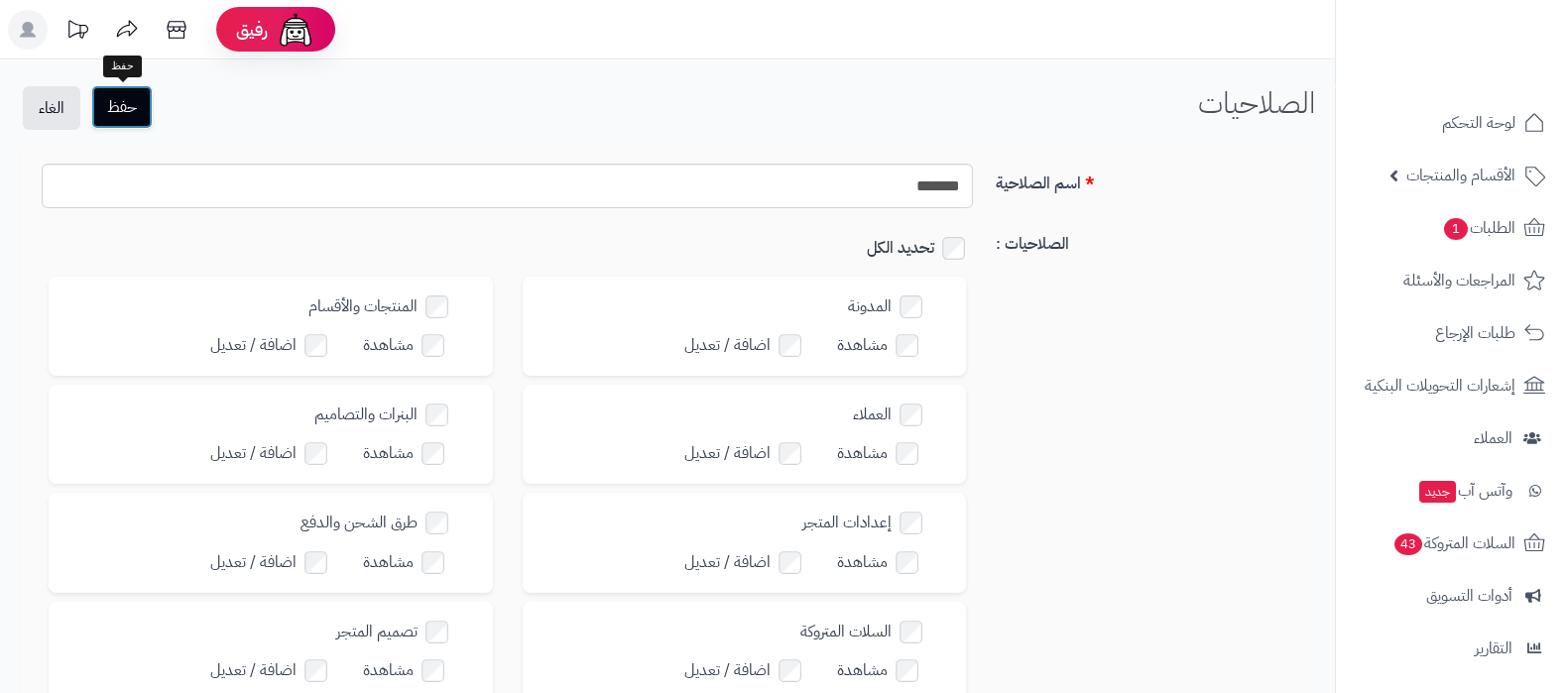
click at [120, 101] on button "حفظ" at bounding box center [122, 107] width 62 height 44
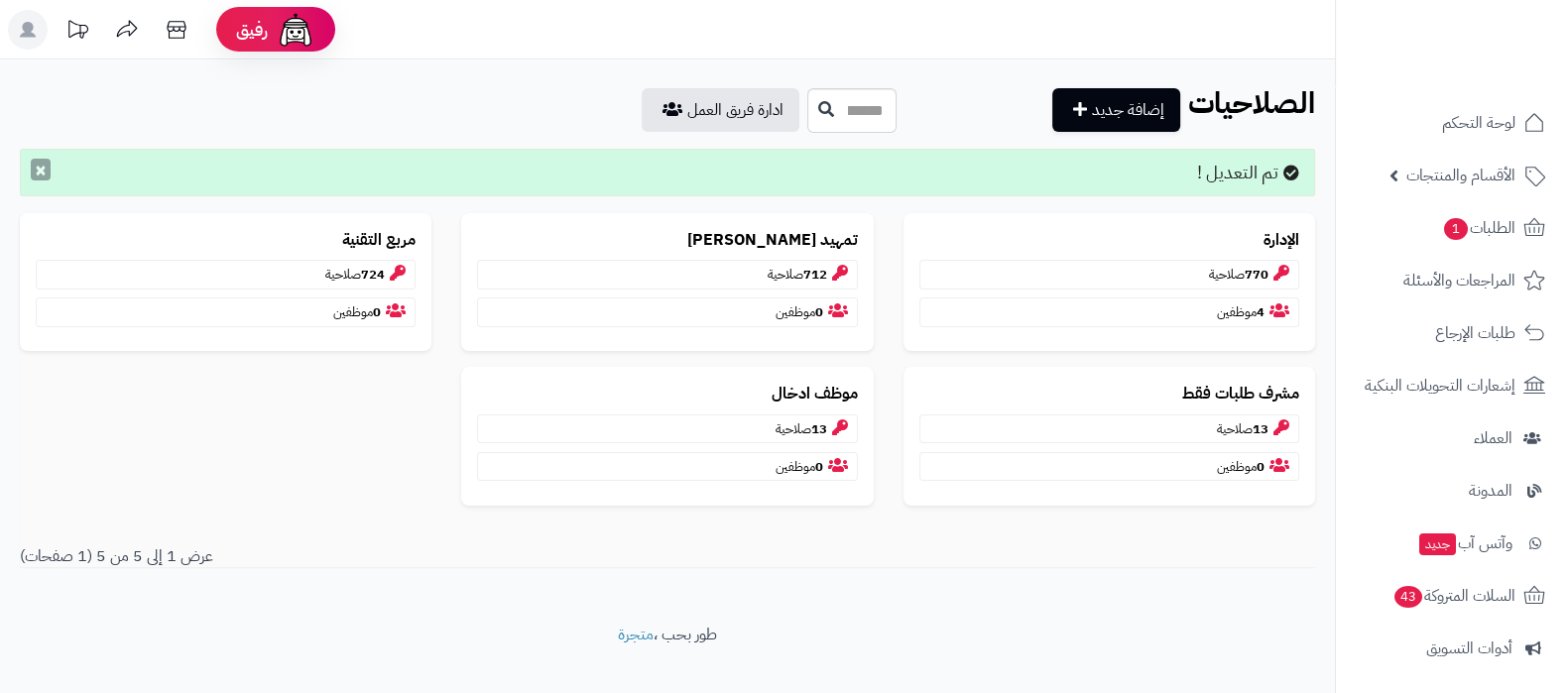
click at [37, 171] on button "×" at bounding box center [41, 170] width 20 height 22
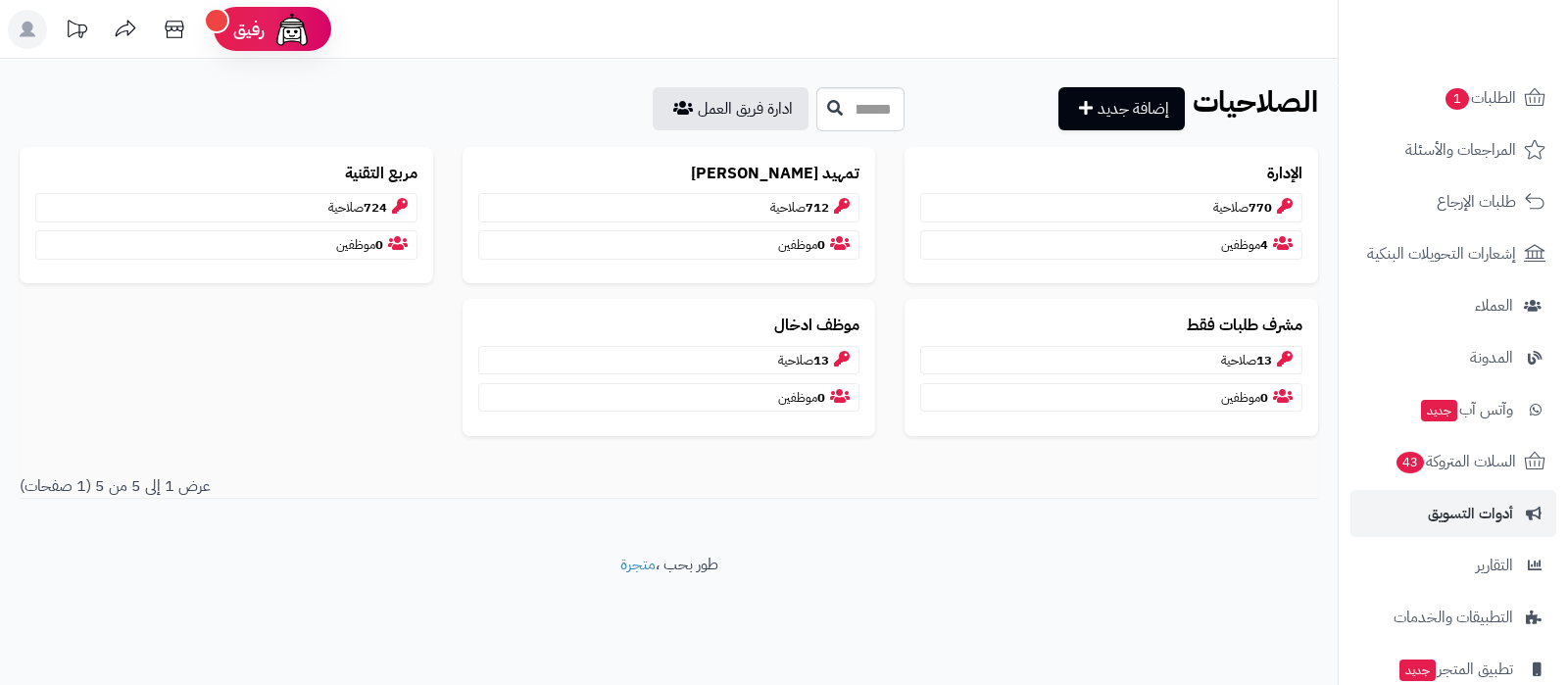
scroll to position [244, 0]
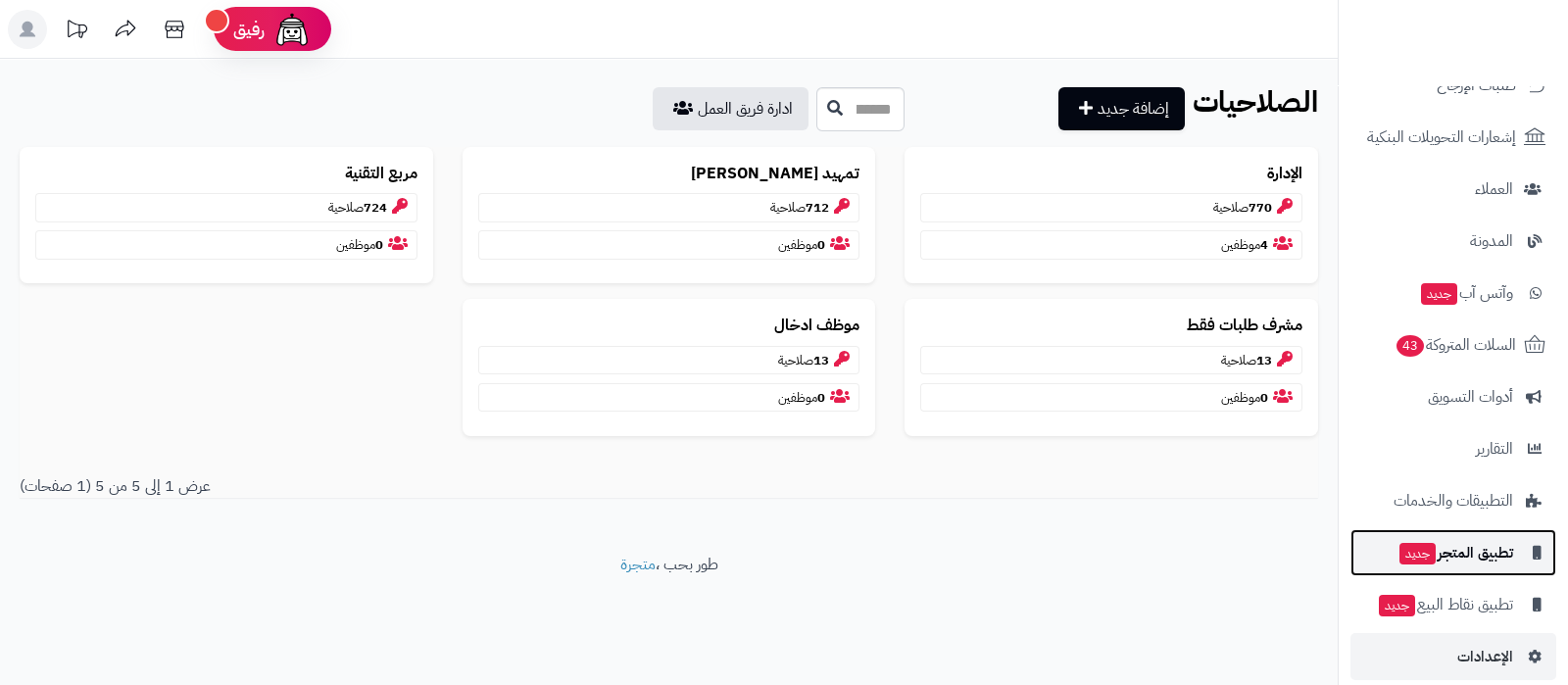
click at [1457, 545] on span "تطبيق المتجر جديد" at bounding box center [1456, 553] width 116 height 28
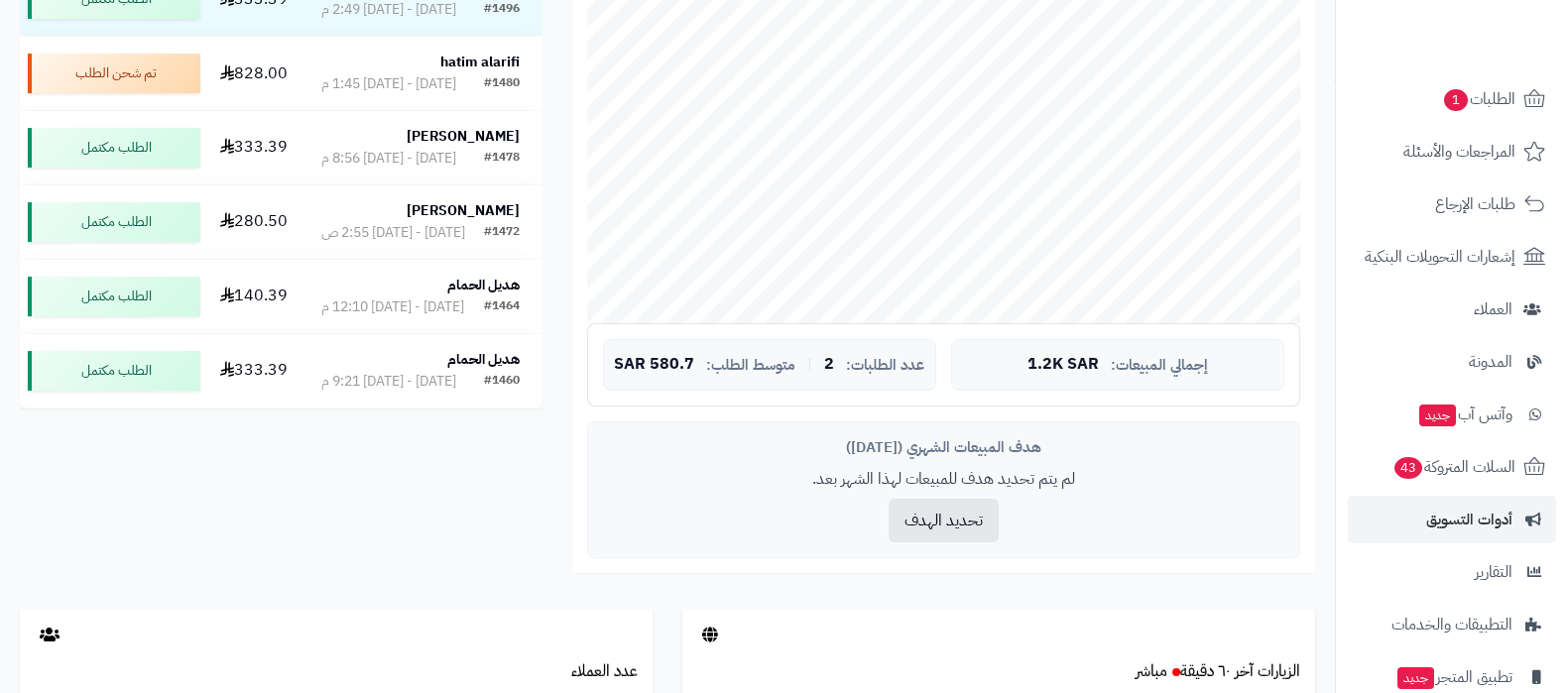
scroll to position [266, 0]
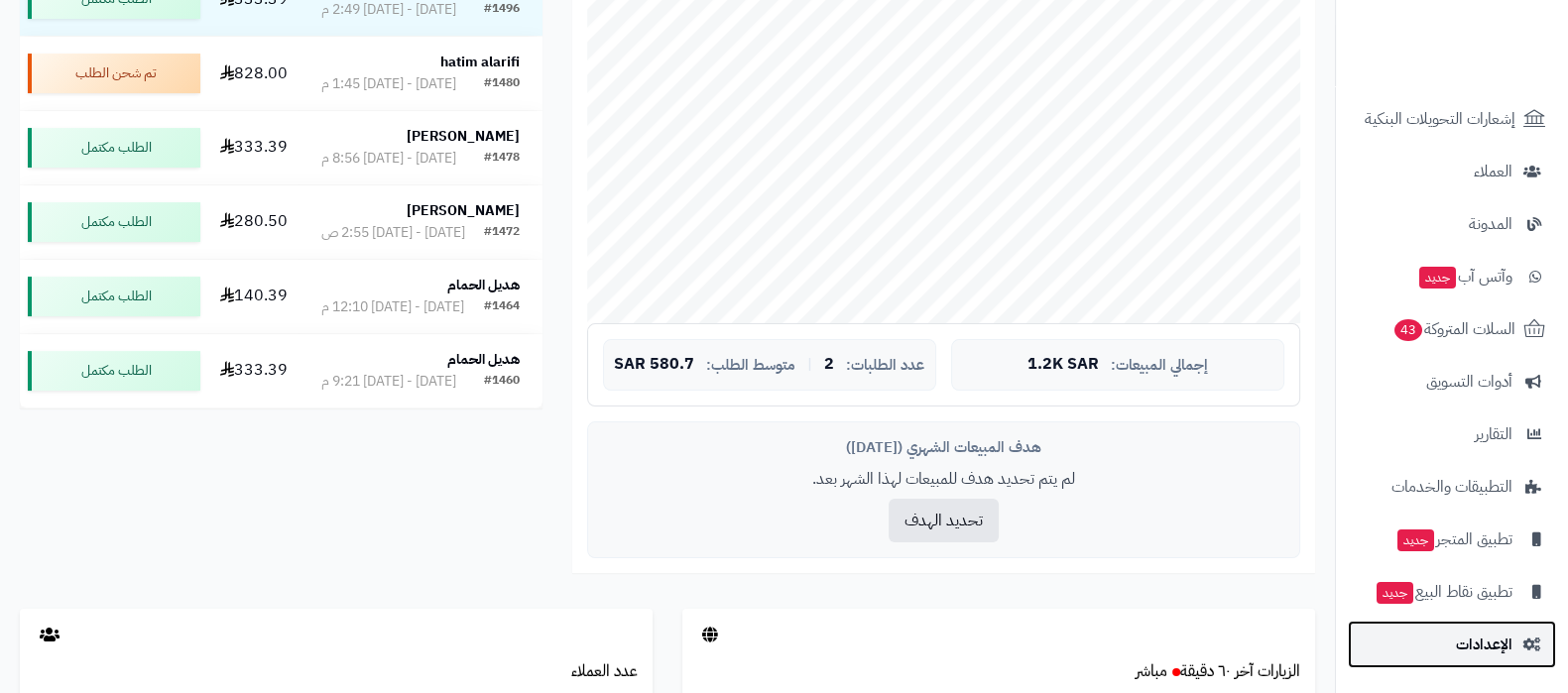
click at [1453, 644] on link "الإعدادات" at bounding box center [1453, 645] width 209 height 48
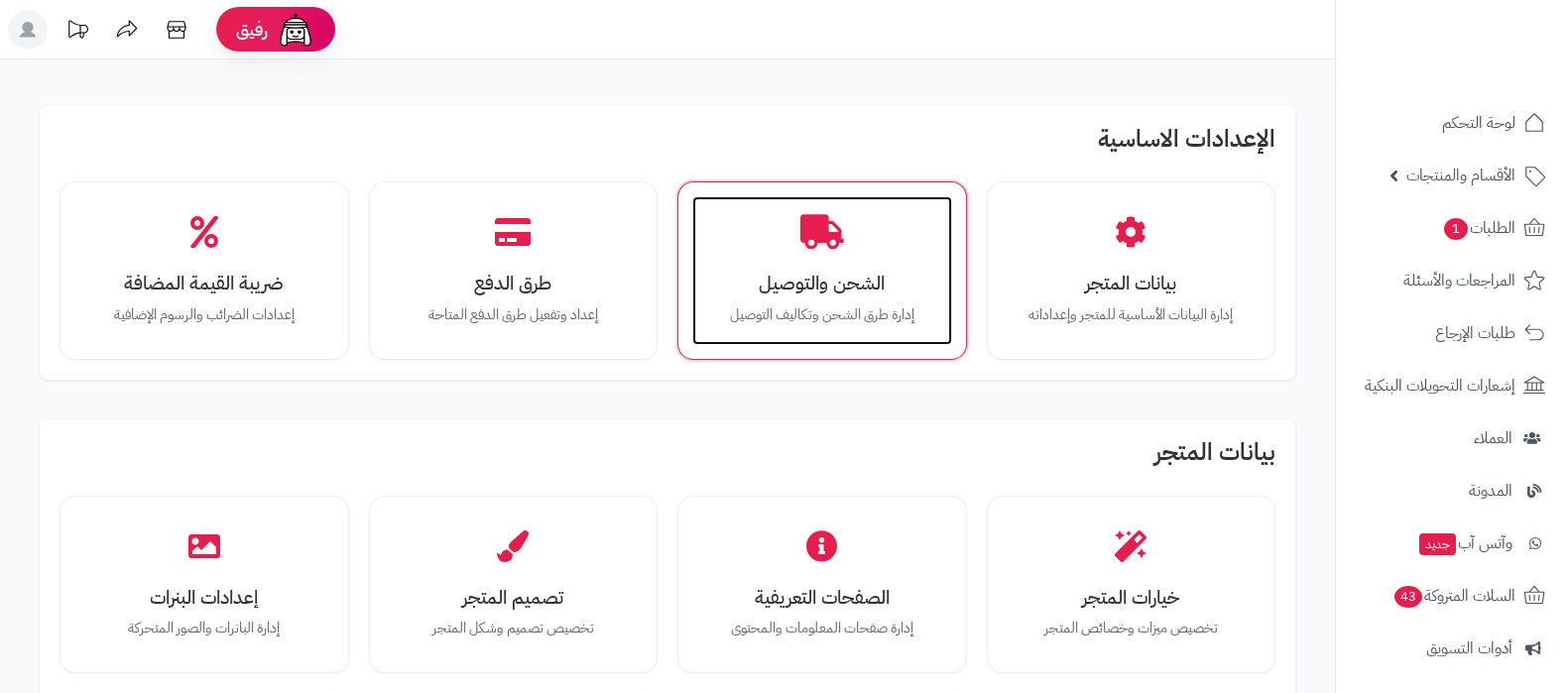
click at [858, 272] on h3 "الشحن والتوصيل" at bounding box center [821, 282] width 220 height 21
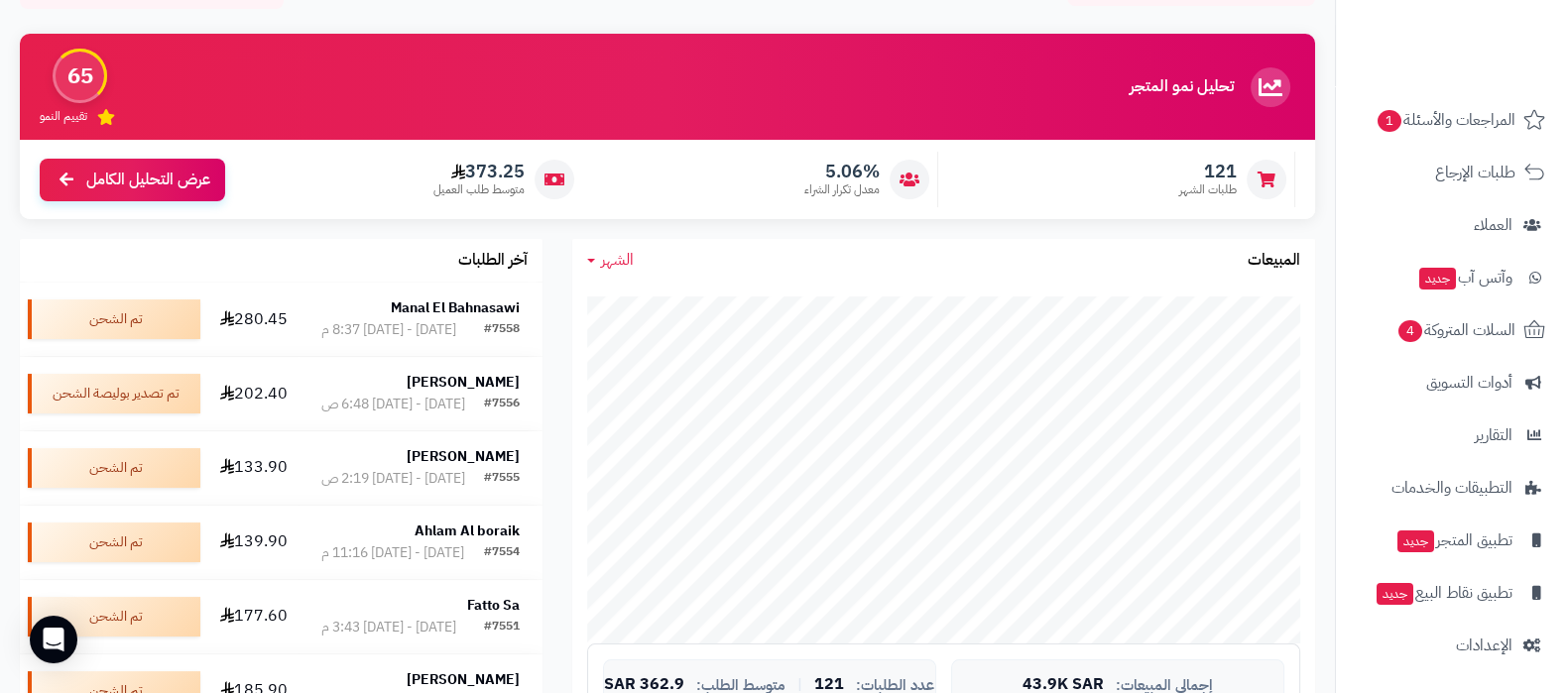
scroll to position [247, 0]
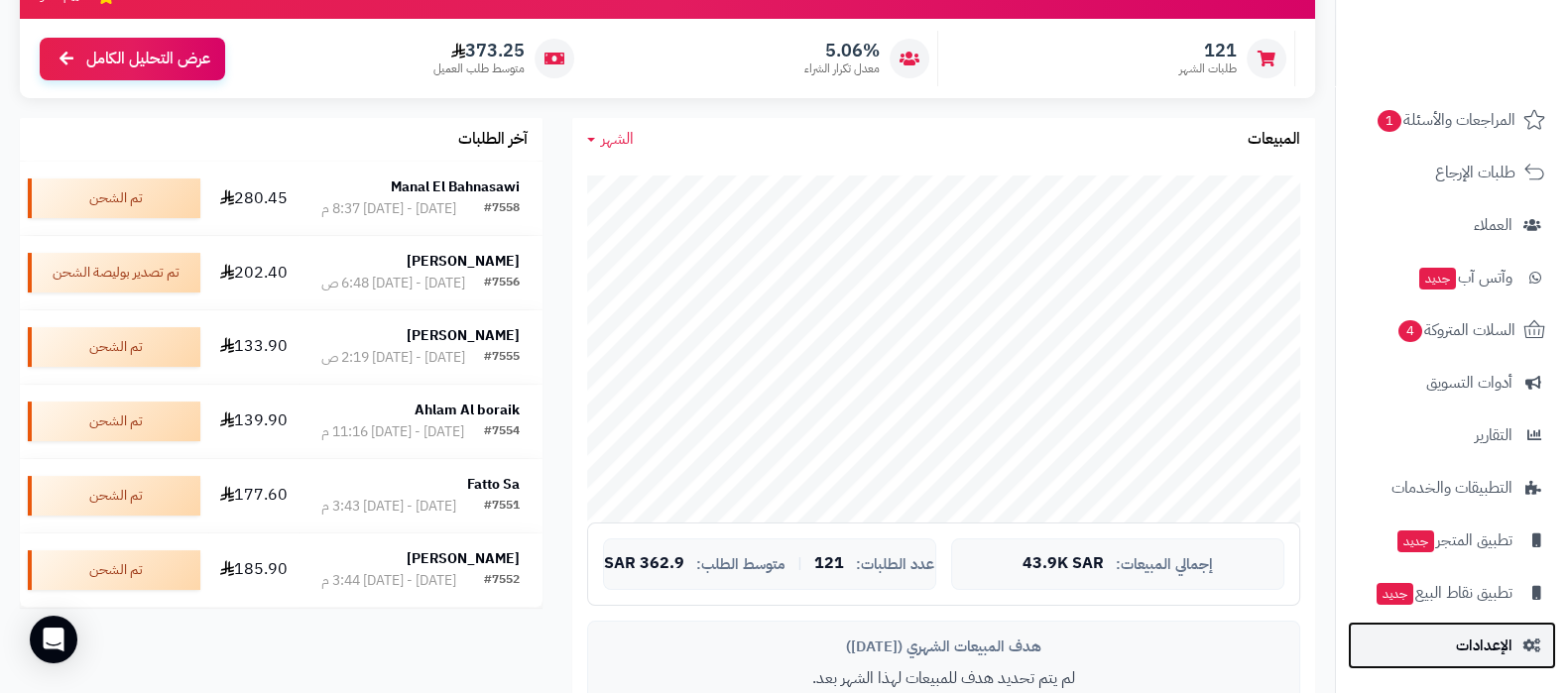
click at [1479, 652] on span "الإعدادات" at bounding box center [1484, 646] width 57 height 28
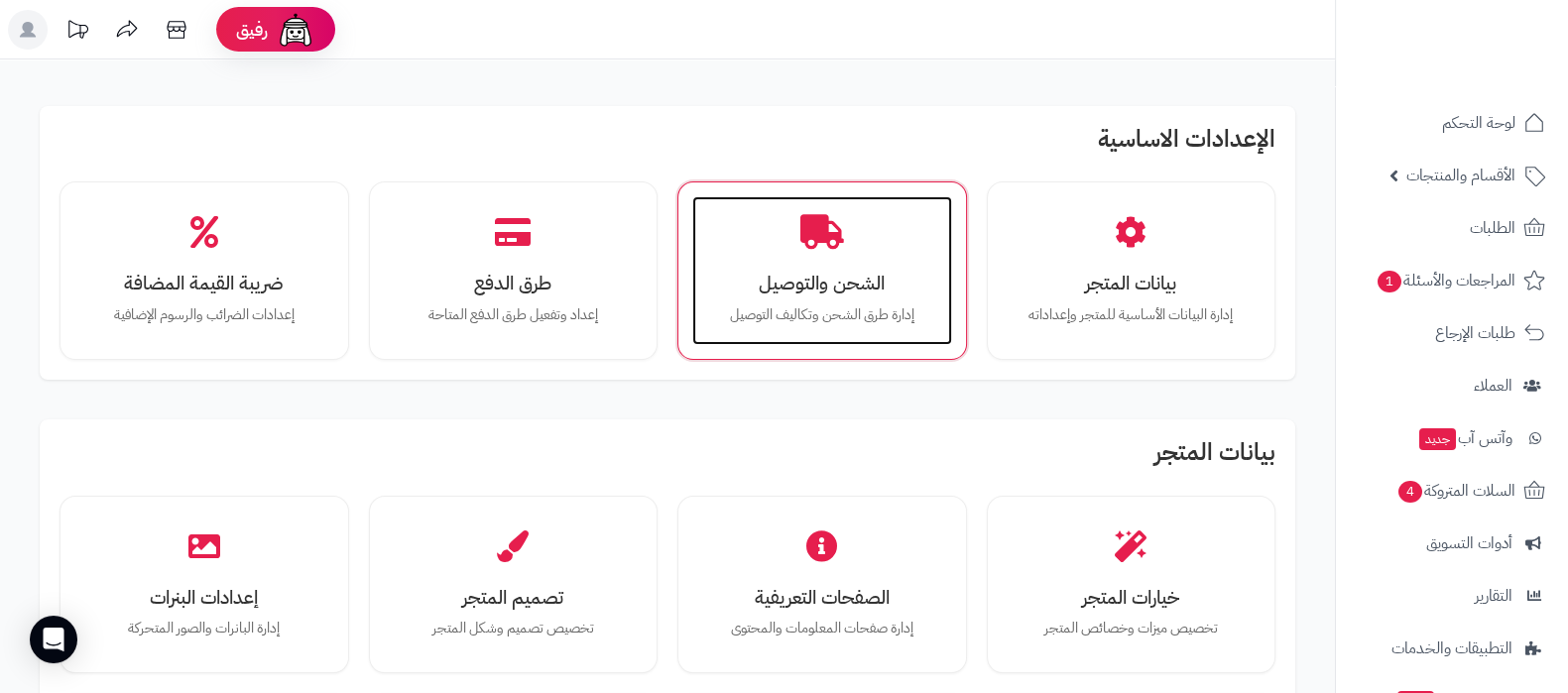
click at [858, 264] on div "الشحن والتوصيل إدارة طرق الشحن وتكاليف التوصيل" at bounding box center [821, 271] width 260 height 149
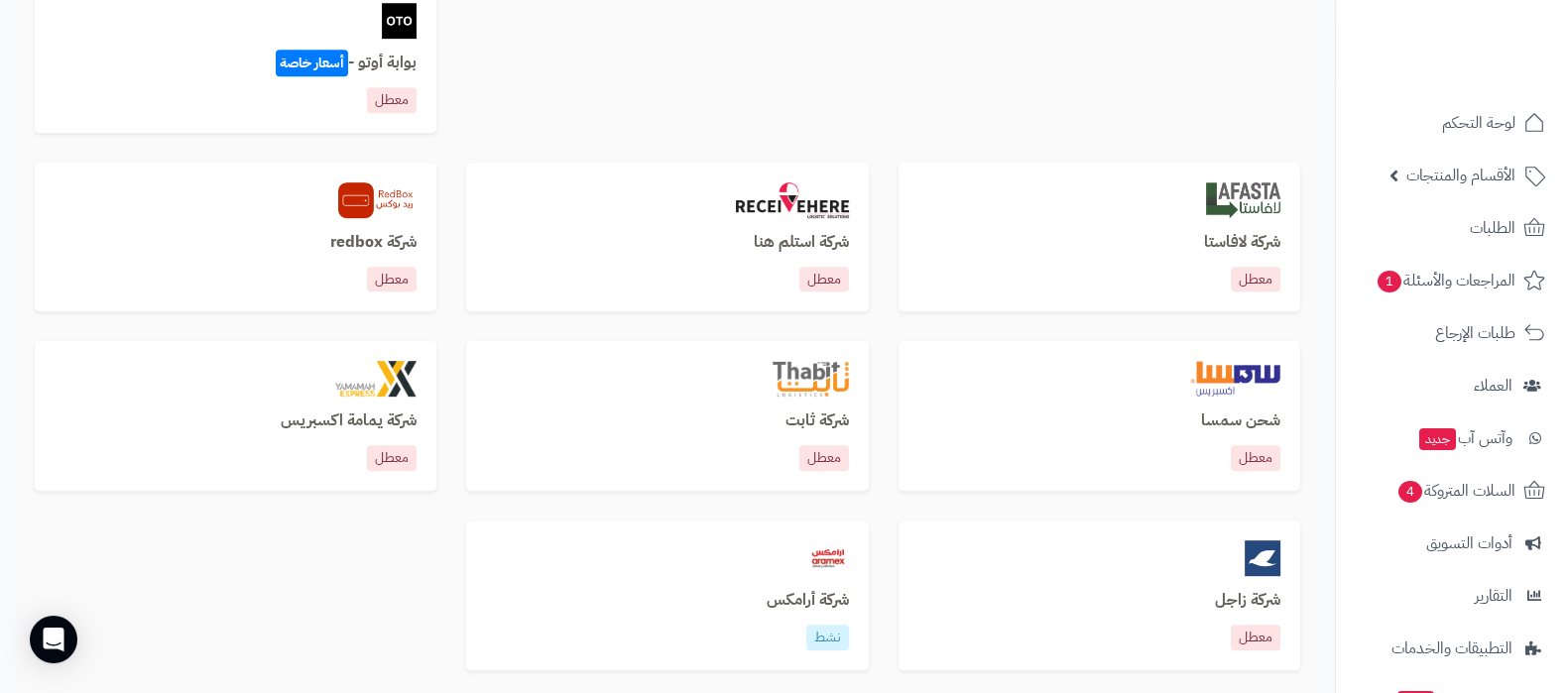
scroll to position [1364, 0]
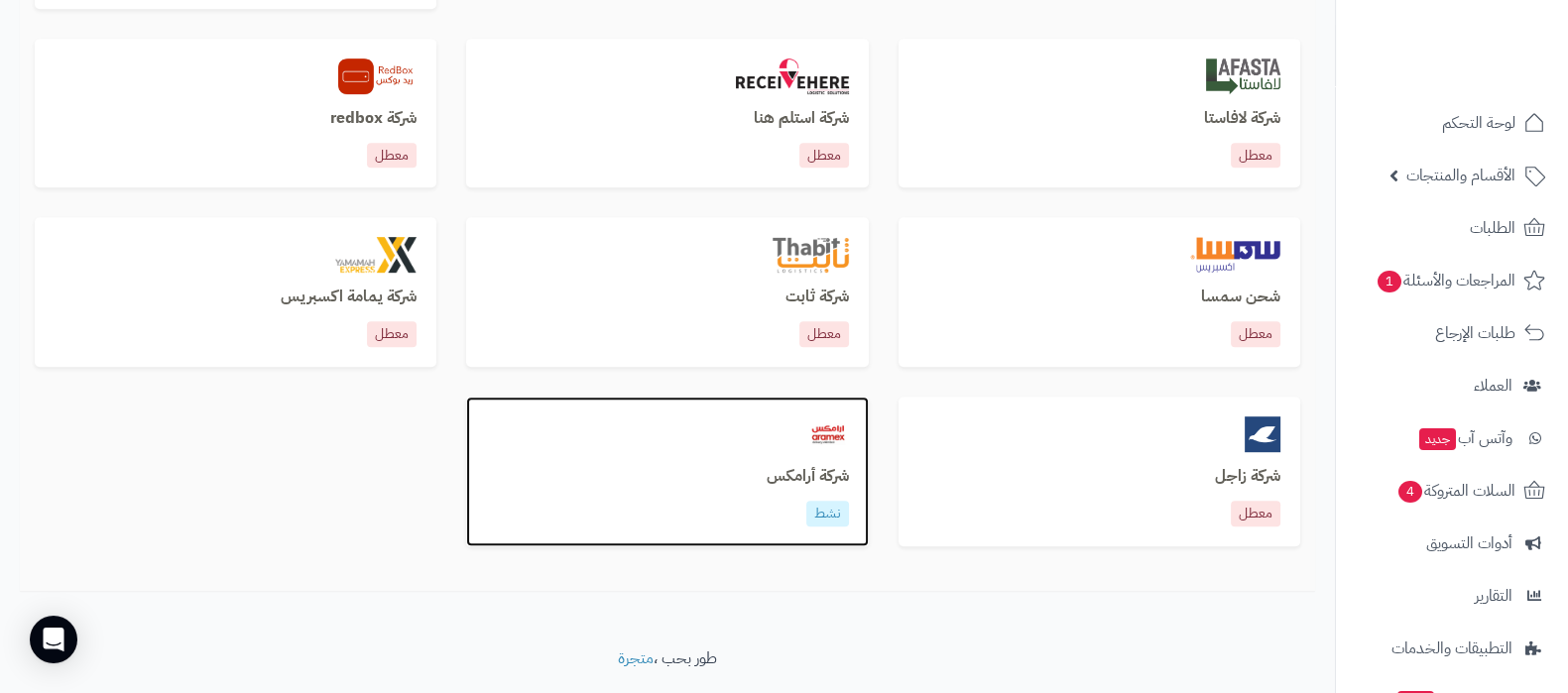
click at [816, 481] on h3 "شركة أرامكس" at bounding box center [667, 477] width 362 height 18
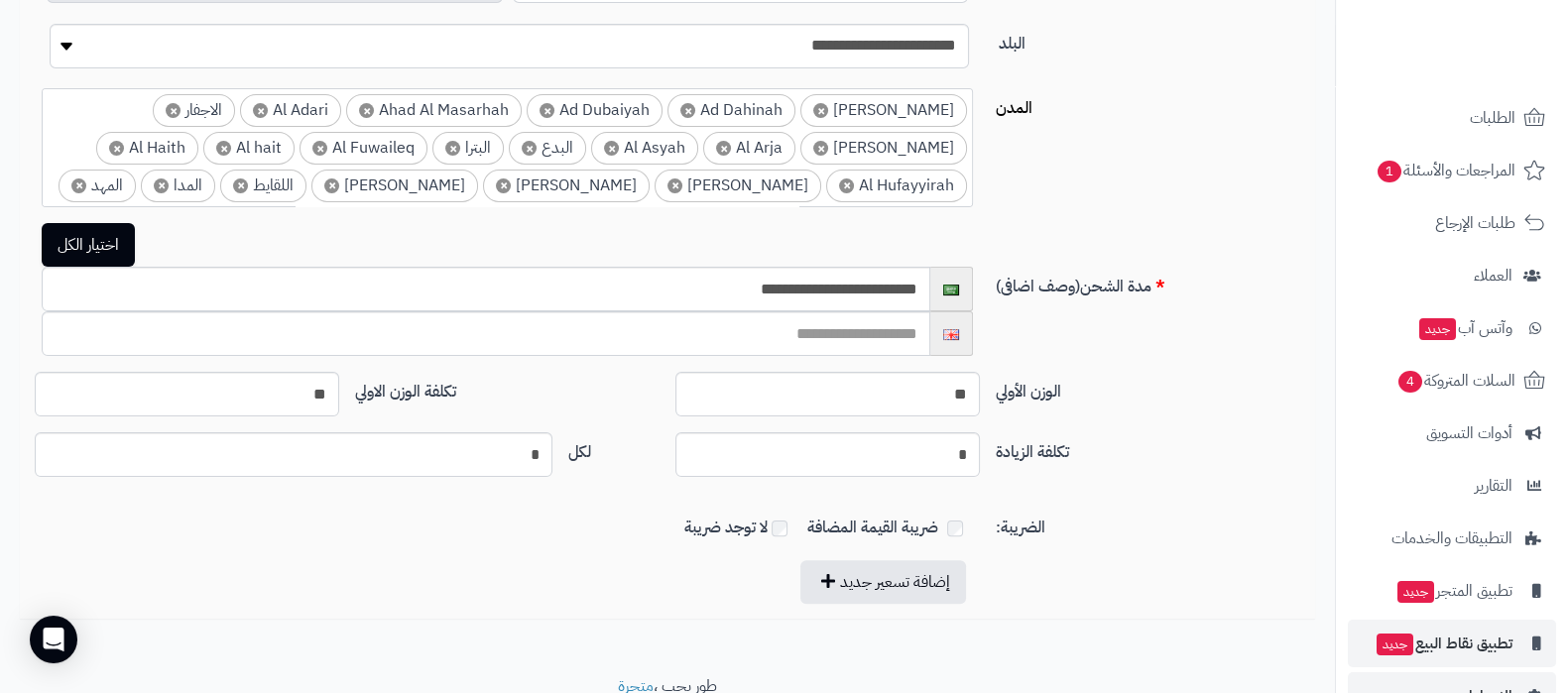
scroll to position [161, 0]
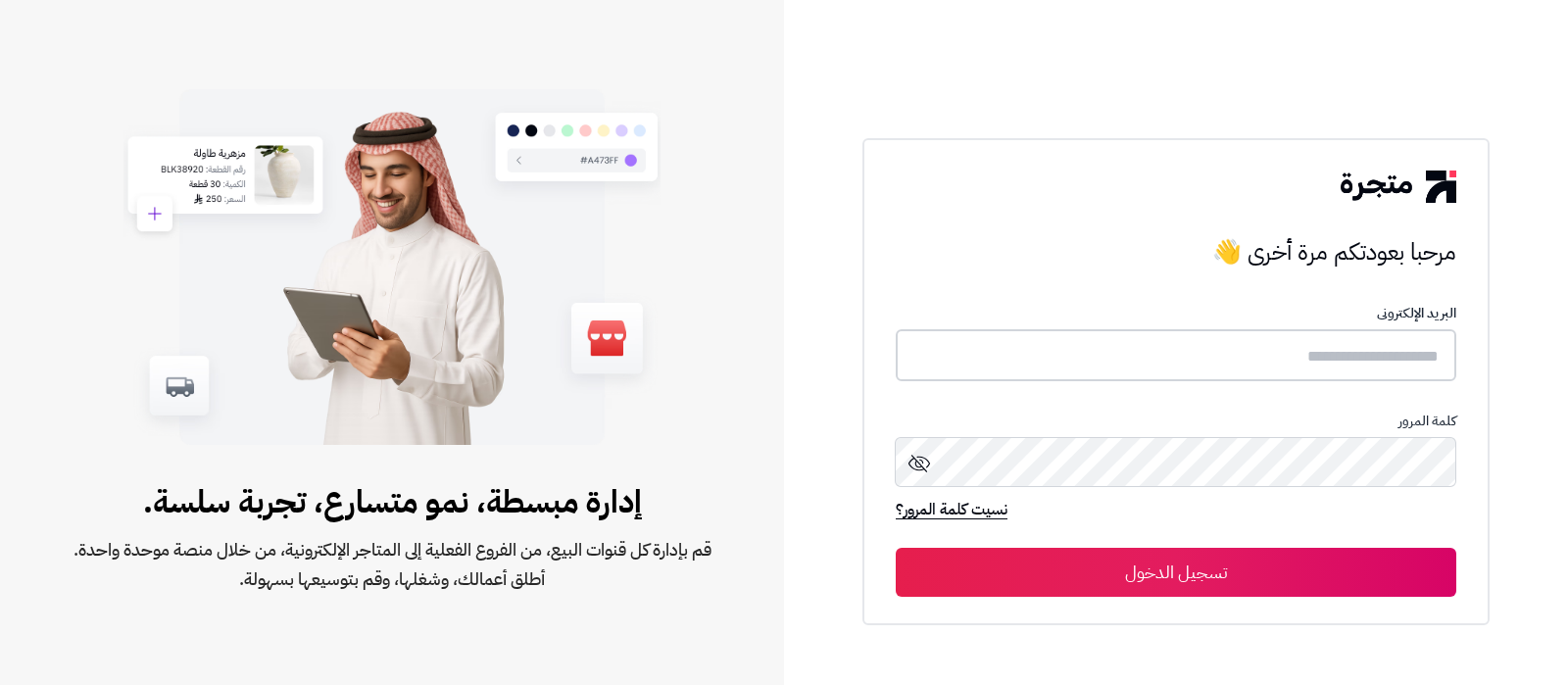
click at [1265, 345] on input "text" at bounding box center [1176, 355] width 561 height 52
type input "**********"
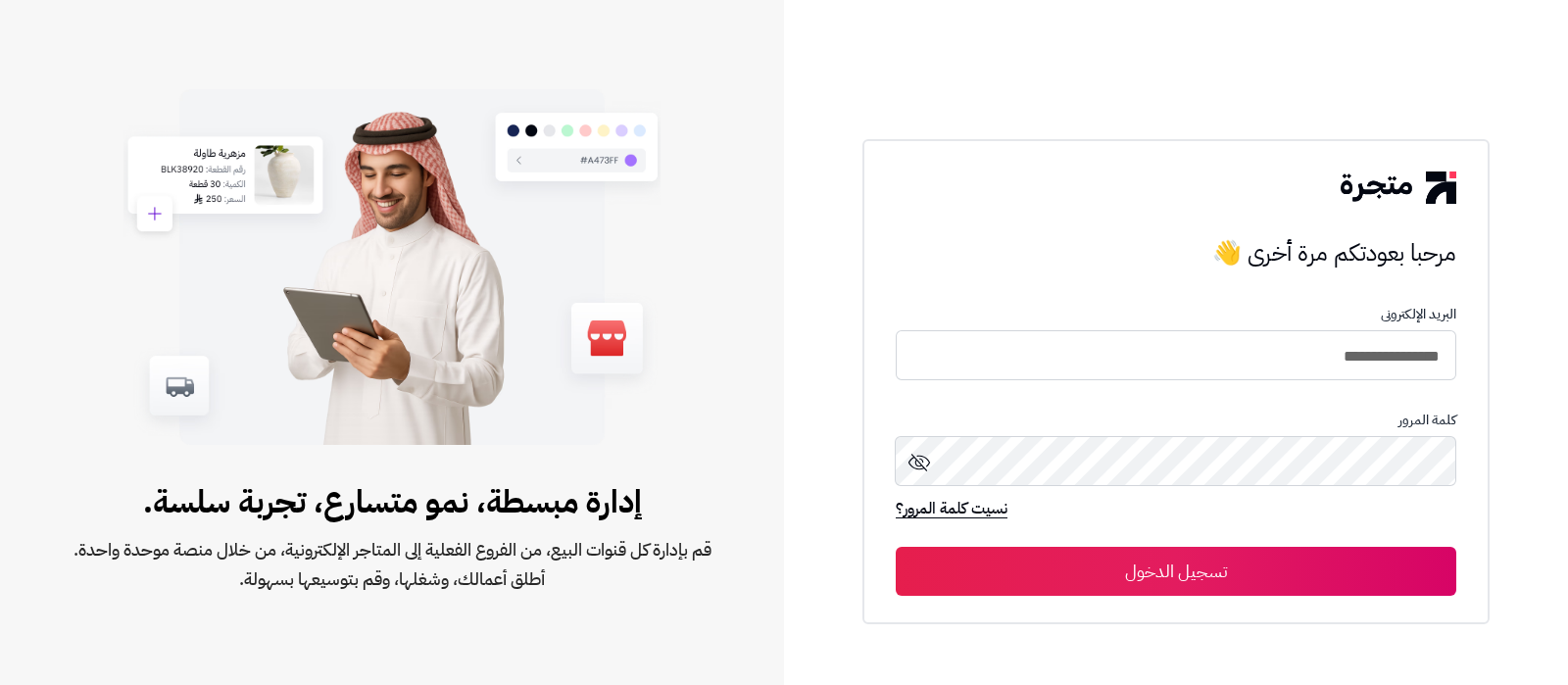
click at [1202, 561] on button "تسجيل الدخول" at bounding box center [1176, 572] width 561 height 49
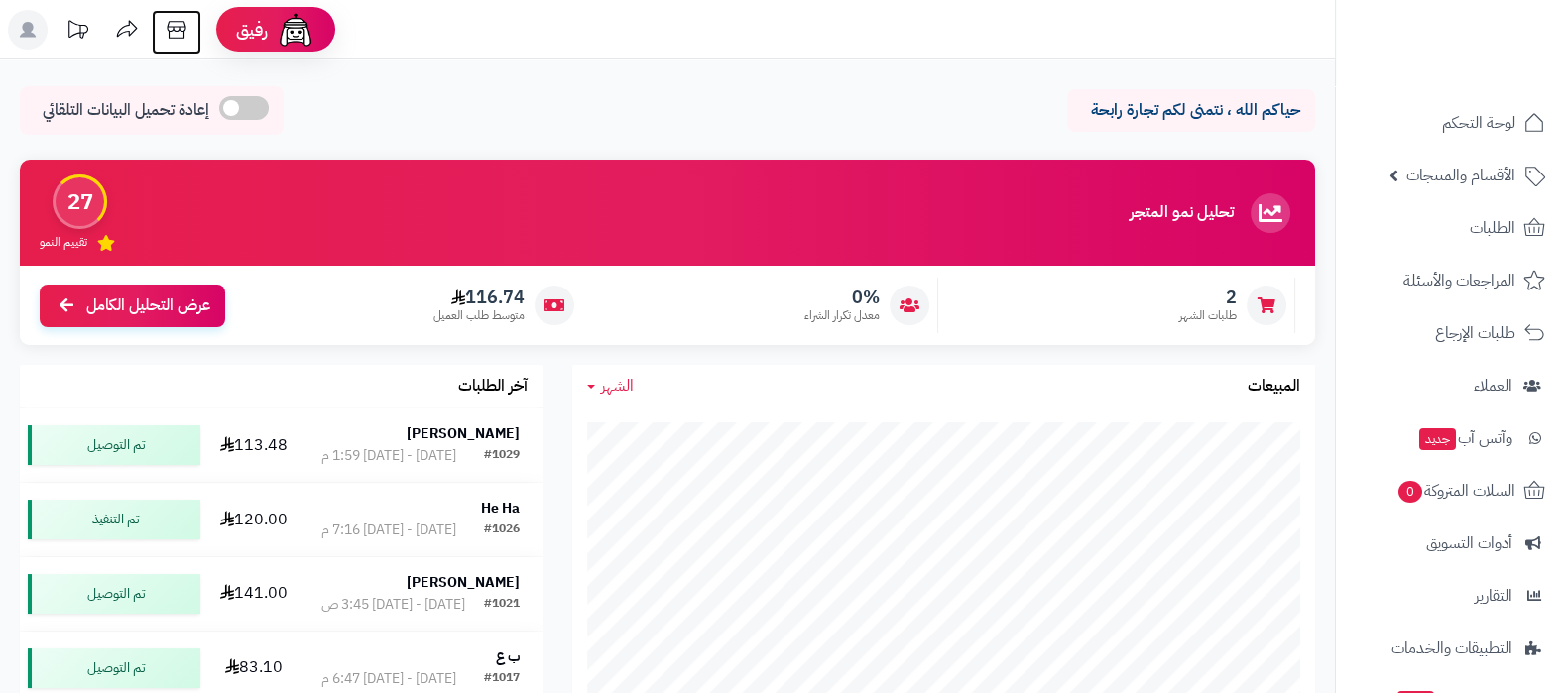
click at [182, 33] on icon at bounding box center [177, 30] width 40 height 40
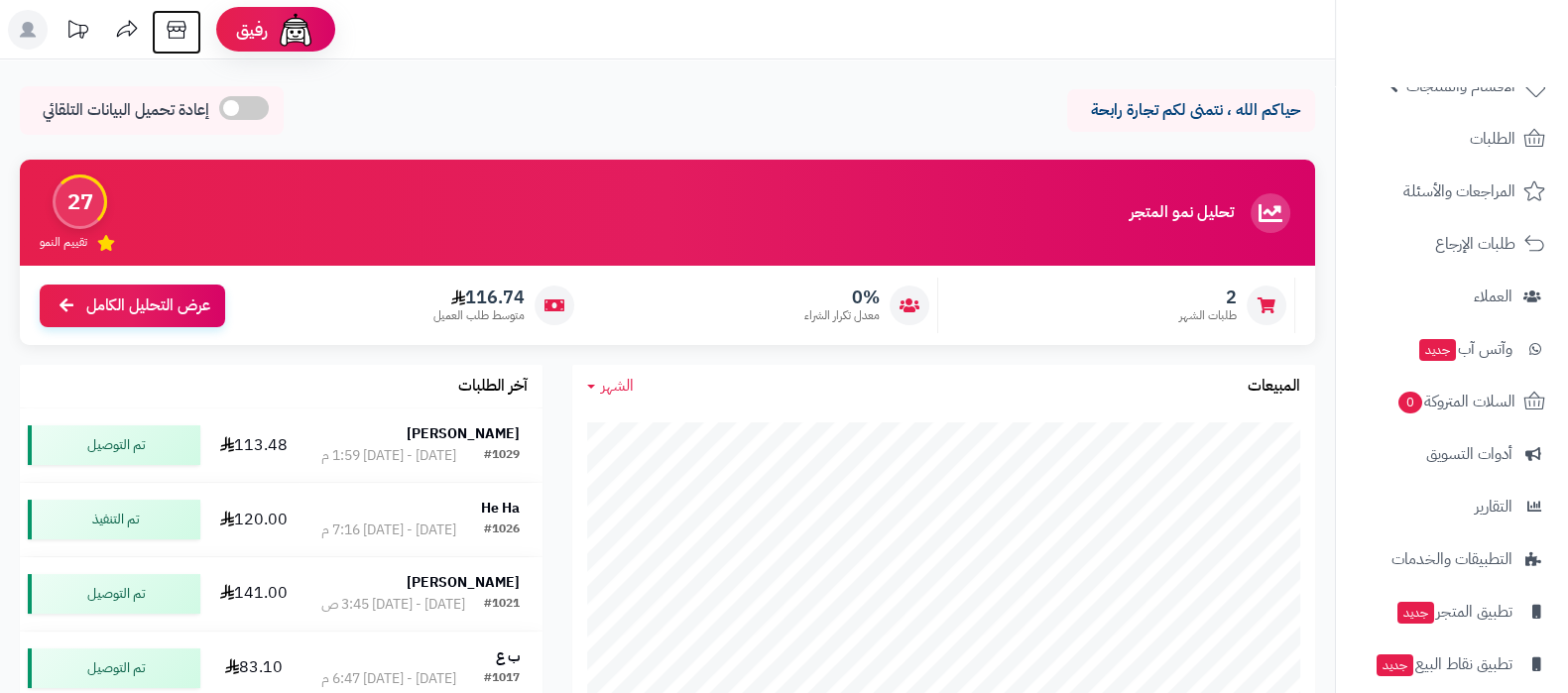
scroll to position [161, 0]
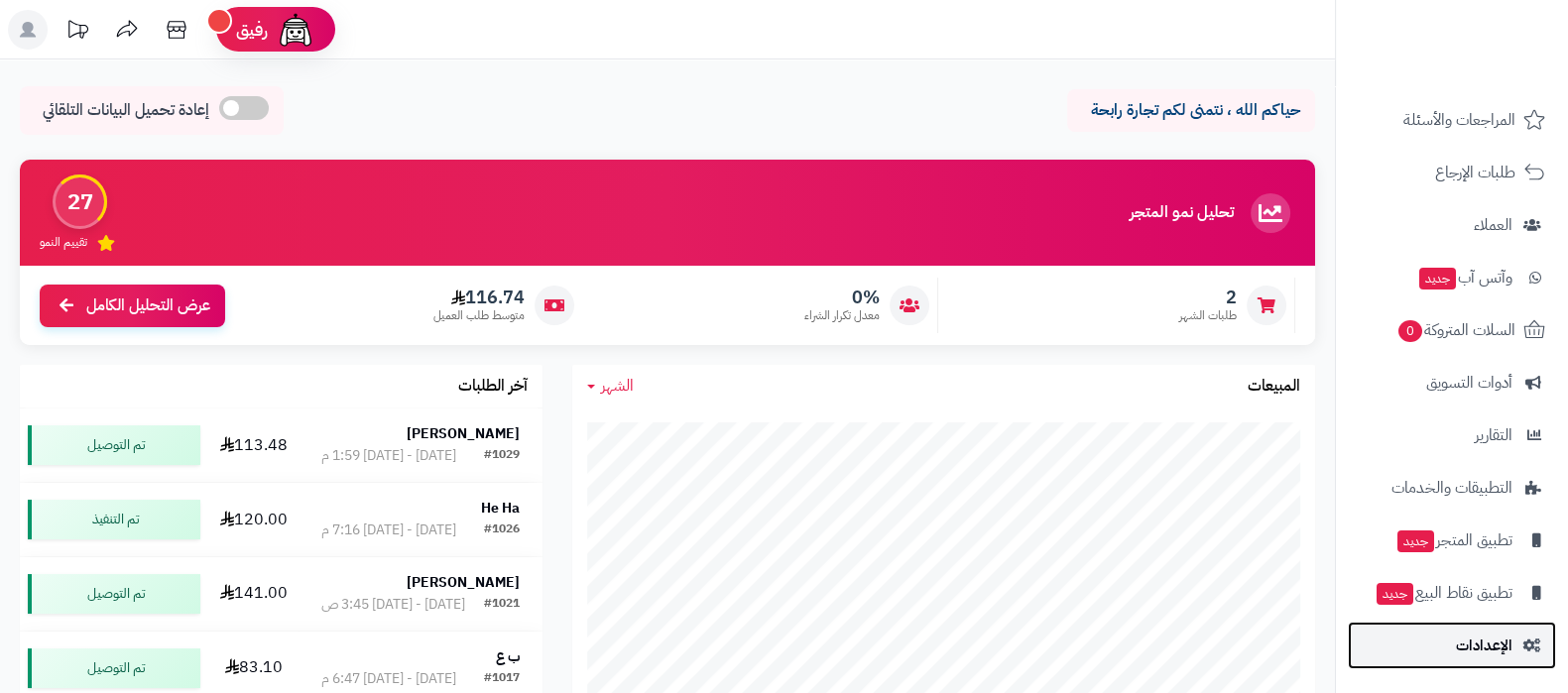
click at [1467, 630] on link "الإعدادات" at bounding box center [1453, 646] width 209 height 48
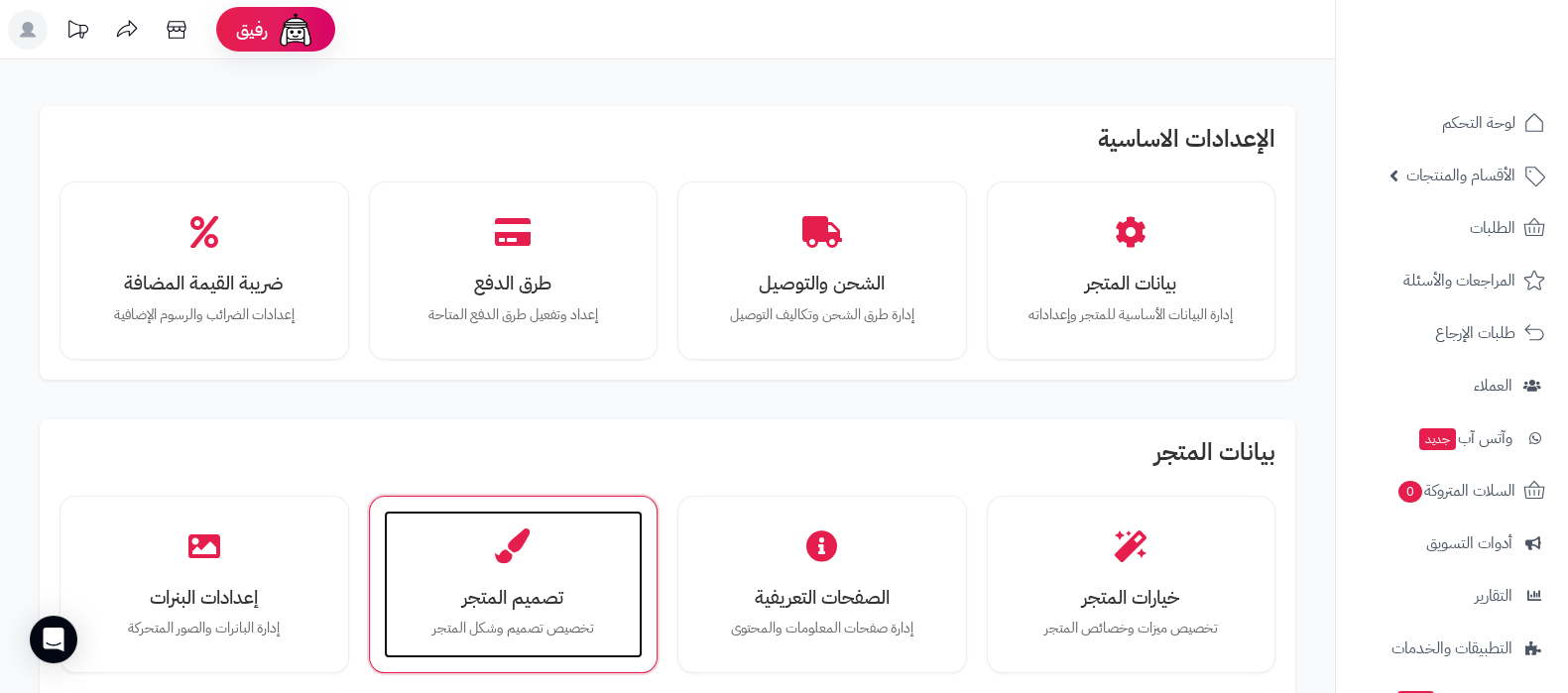
click at [583, 613] on div "تصميم المتجر تخصيص تصميم وشكل المتجر" at bounding box center [513, 586] width 260 height 149
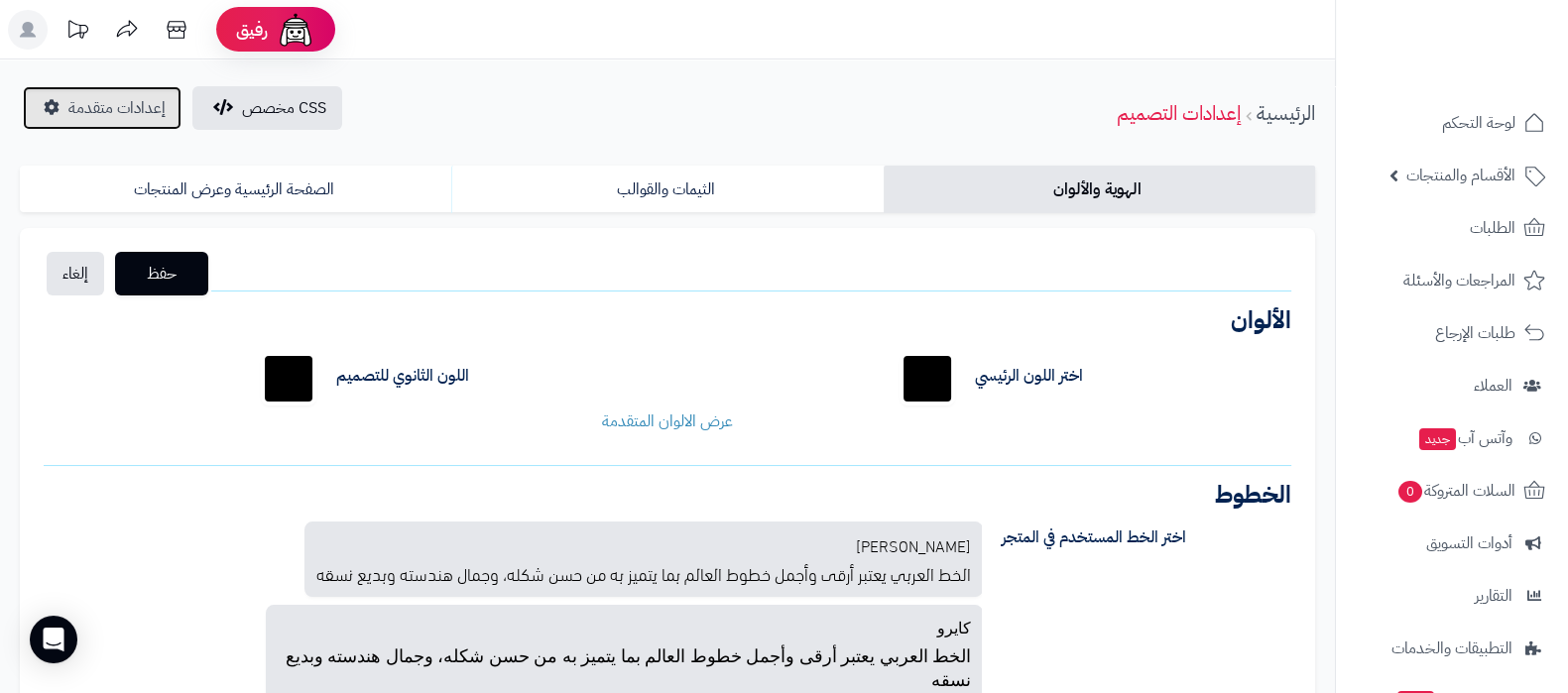
click at [114, 106] on span "إعدادات متقدمة" at bounding box center [117, 108] width 97 height 24
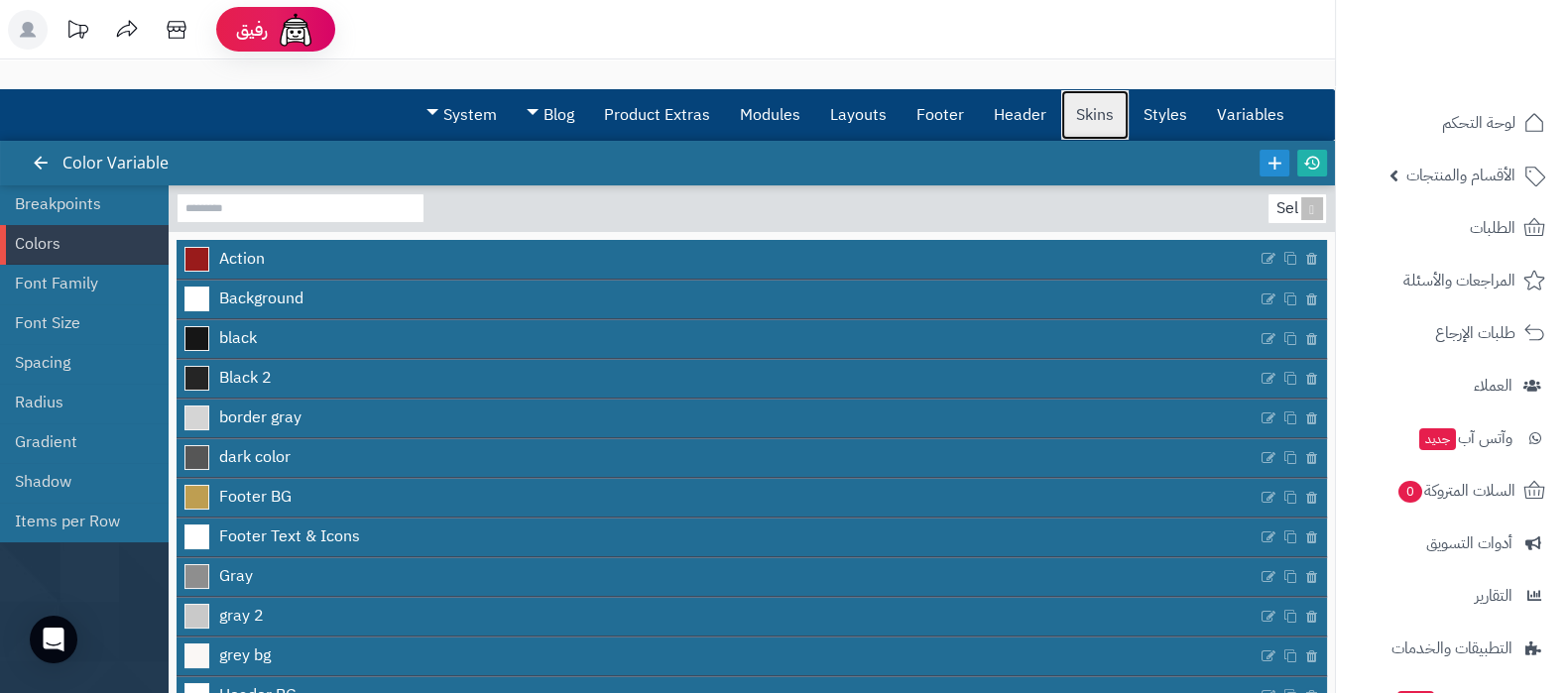
click at [1111, 117] on link "Skins" at bounding box center [1096, 115] width 68 height 50
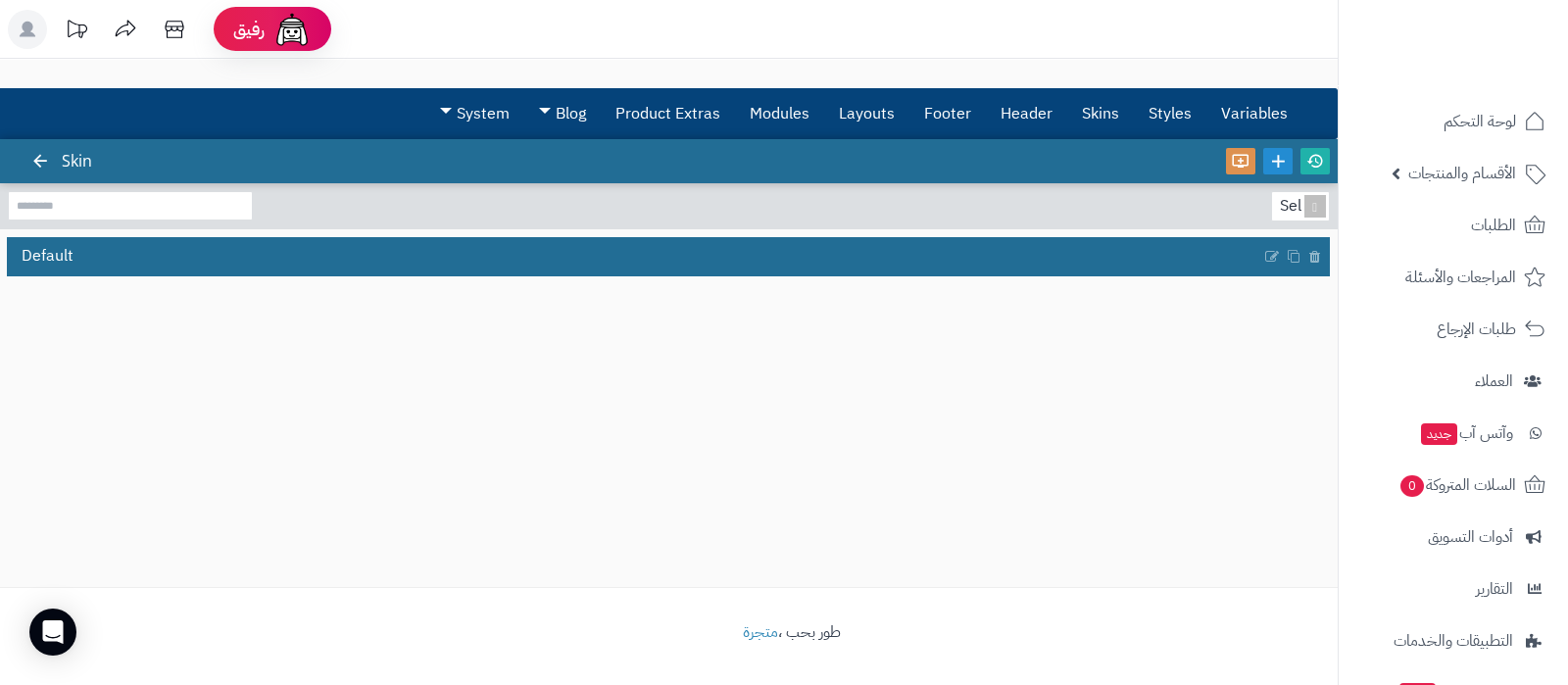
click at [277, 230] on div "Default" at bounding box center [669, 253] width 1338 height 47
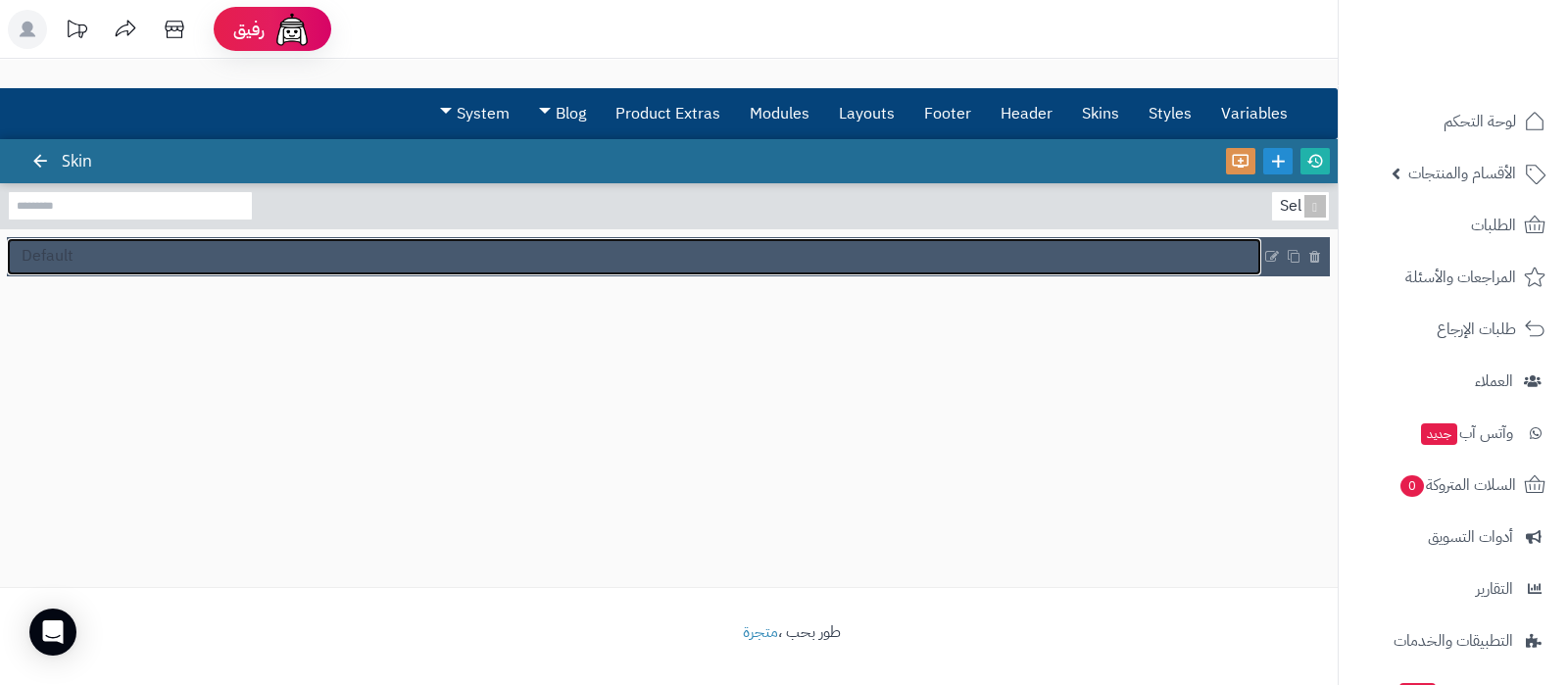
click at [291, 263] on link "Default" at bounding box center [634, 257] width 1255 height 37
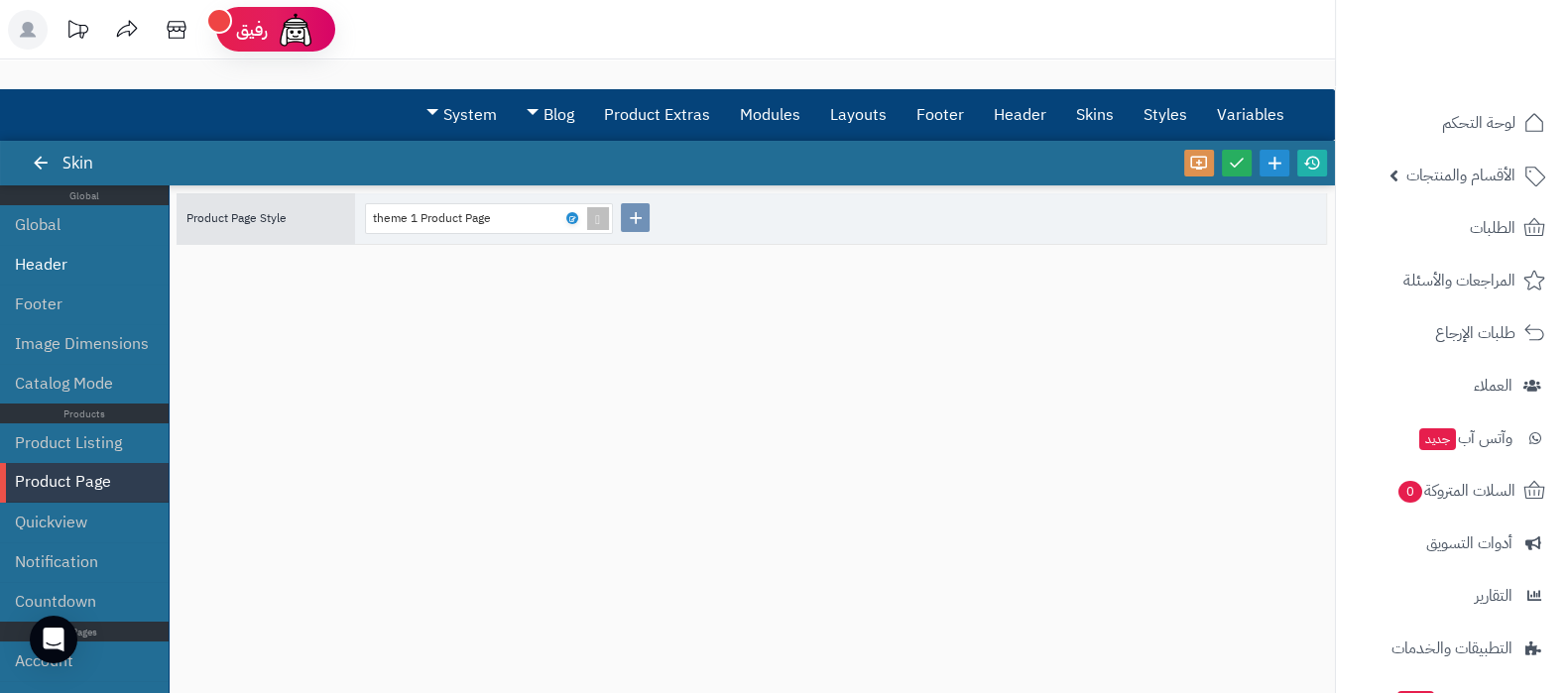
click at [65, 262] on li "Header" at bounding box center [85, 264] width 169 height 40
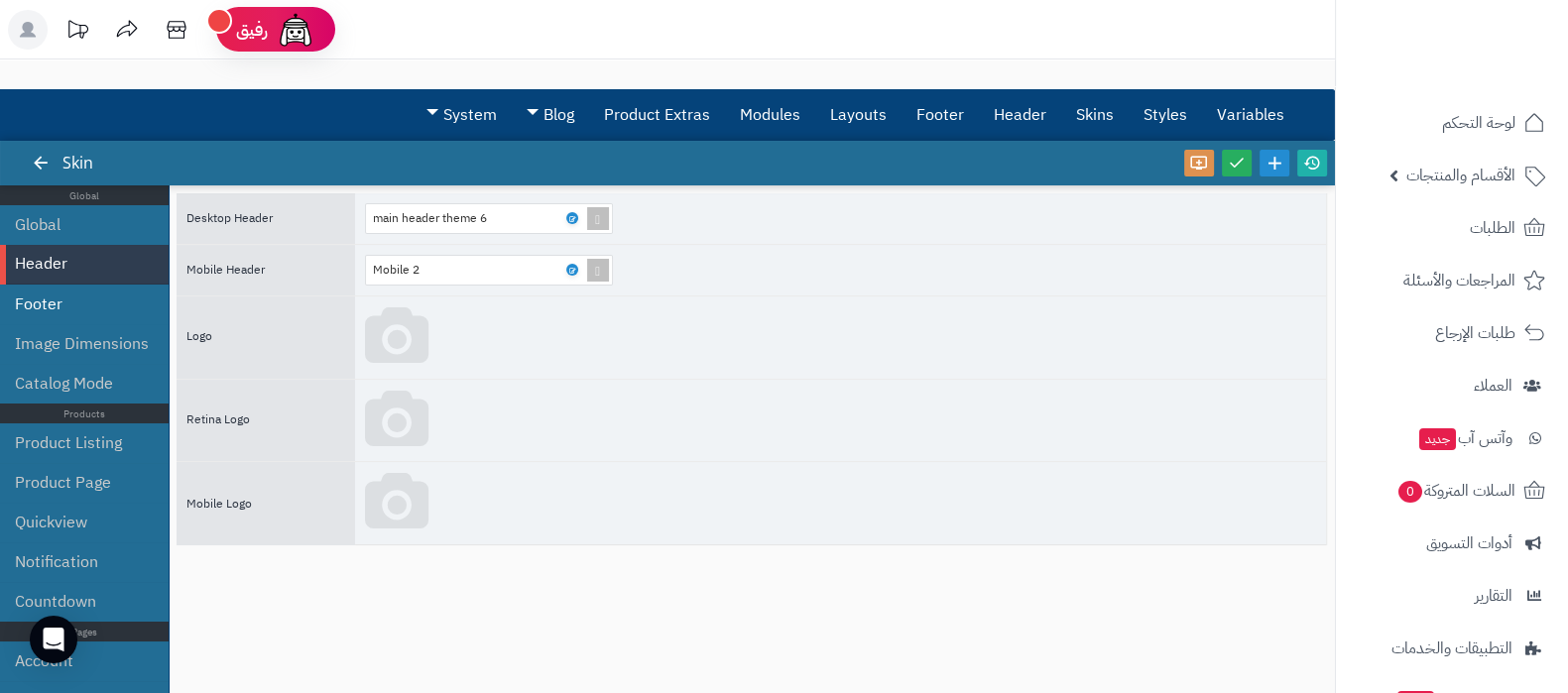
click at [54, 309] on li "Footer" at bounding box center [85, 304] width 169 height 40
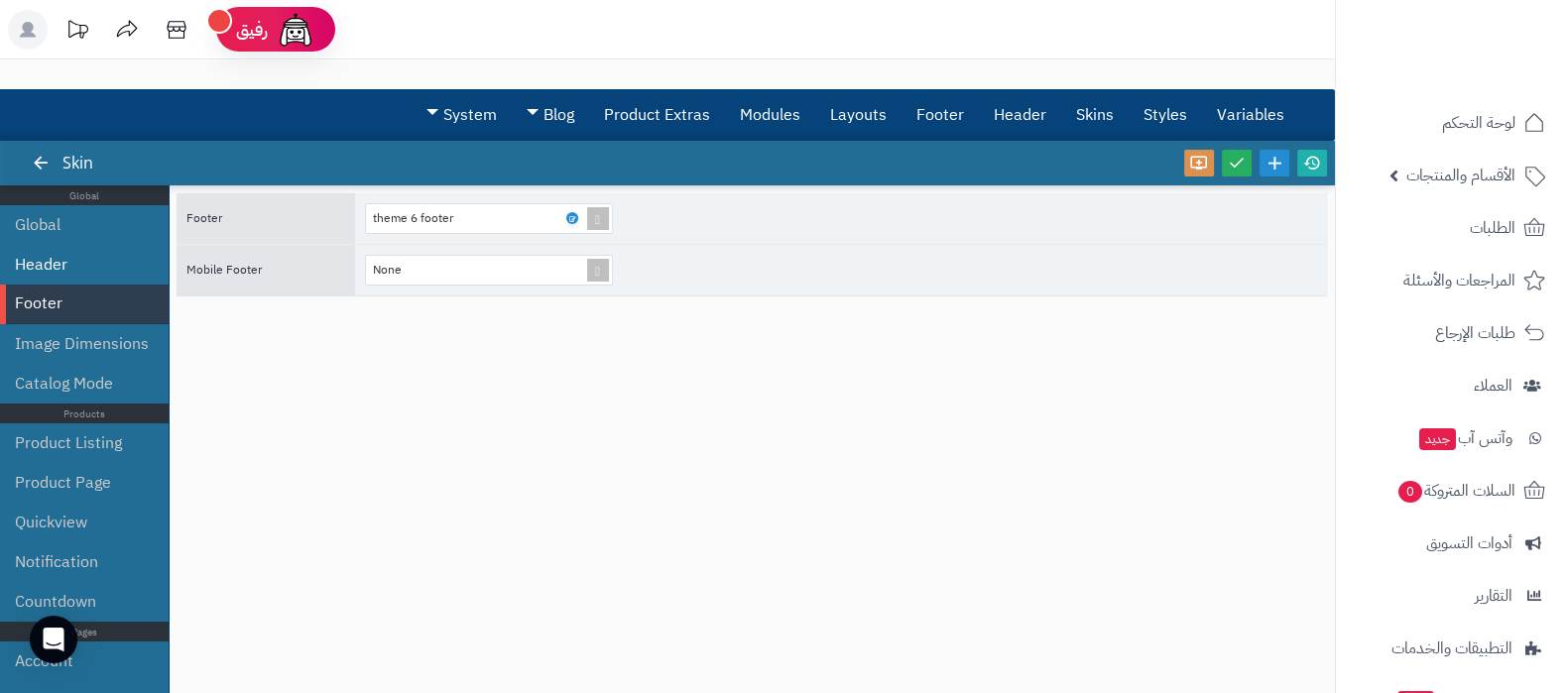
click at [70, 274] on li "Header" at bounding box center [85, 264] width 169 height 40
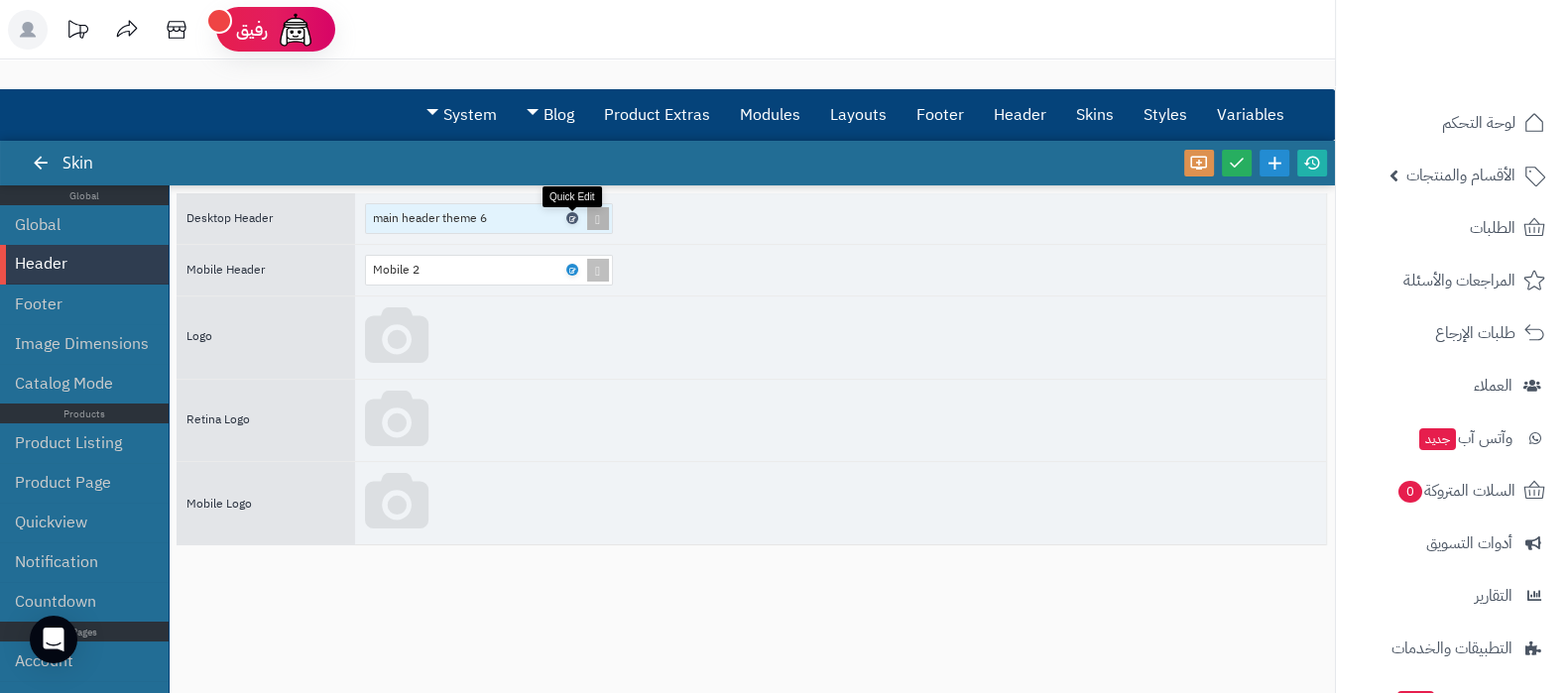
click at [569, 214] on icon at bounding box center [572, 218] width 6 height 9
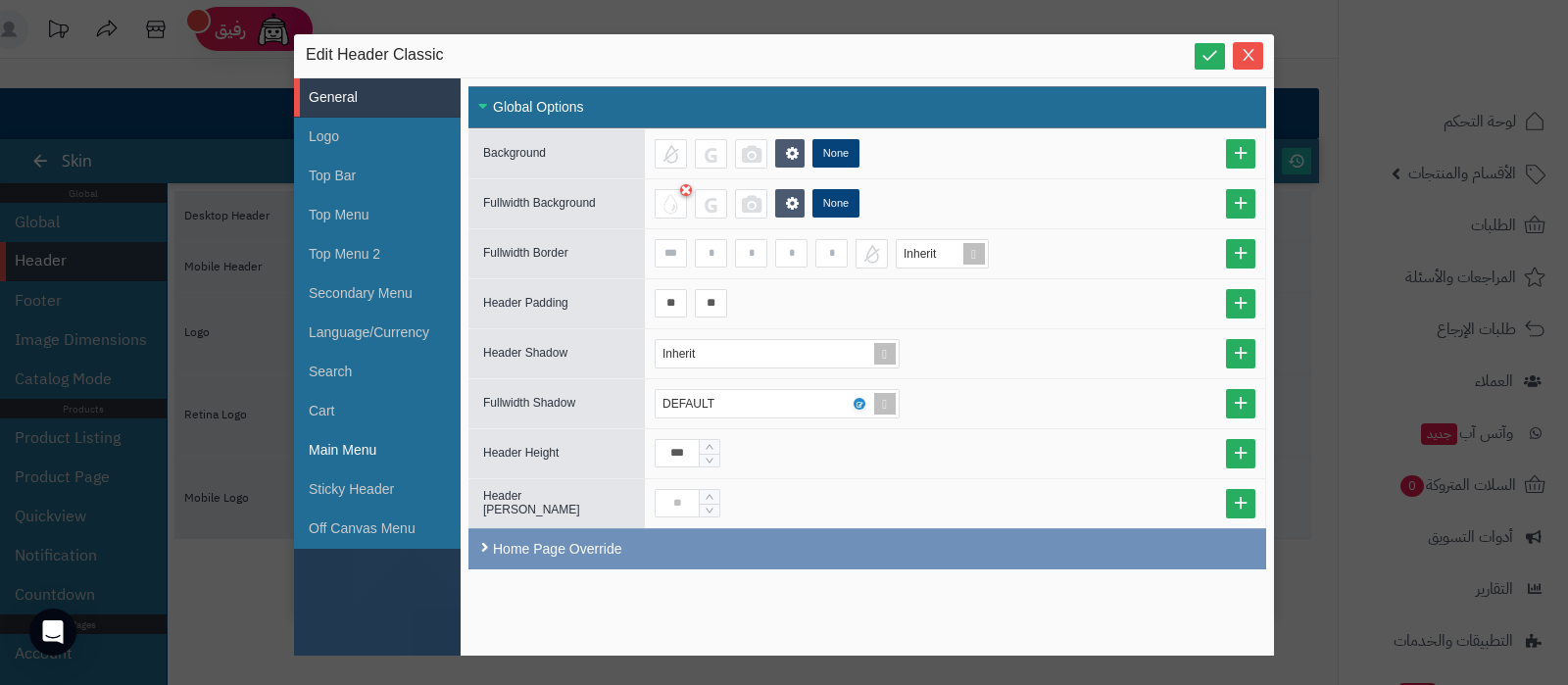
click at [330, 442] on li "Main Menu" at bounding box center [377, 451] width 167 height 39
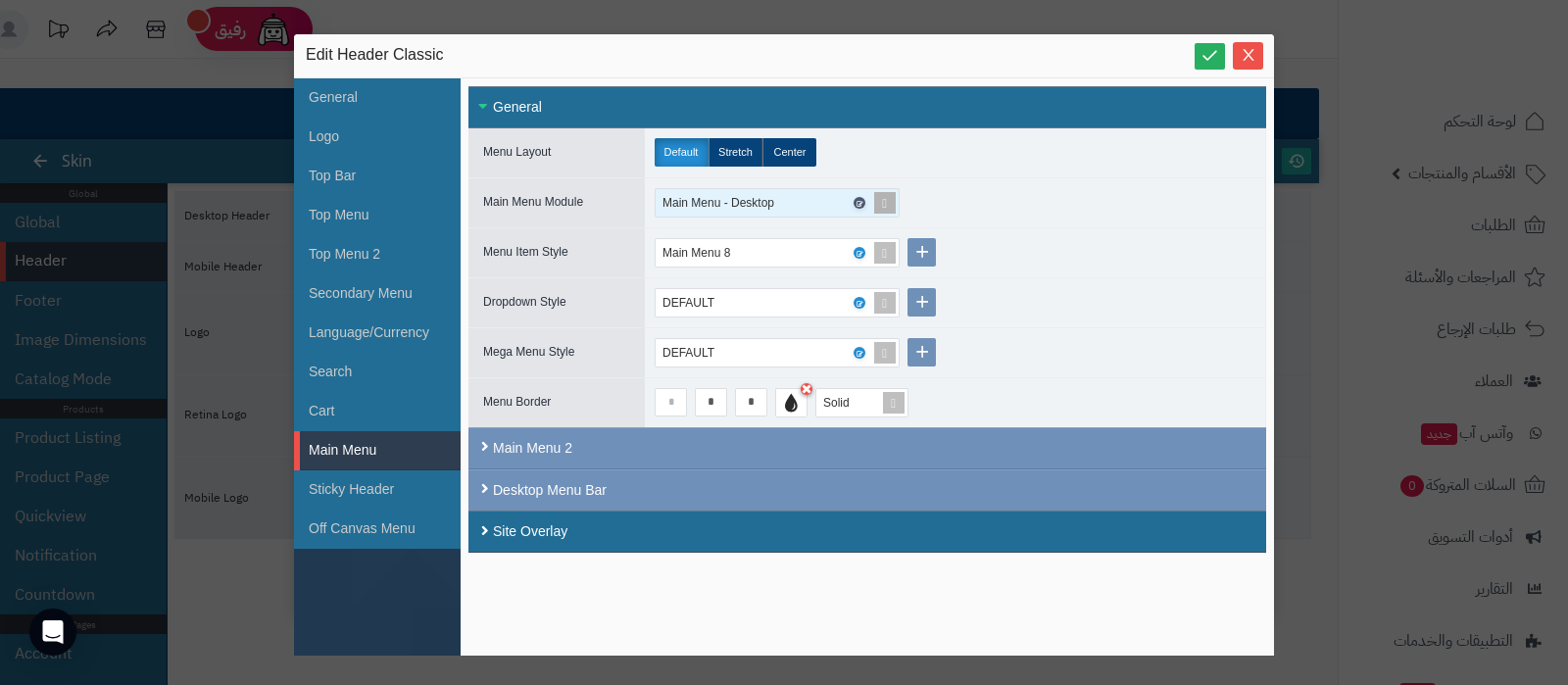
click at [862, 200] on icon at bounding box center [859, 203] width 6 height 9
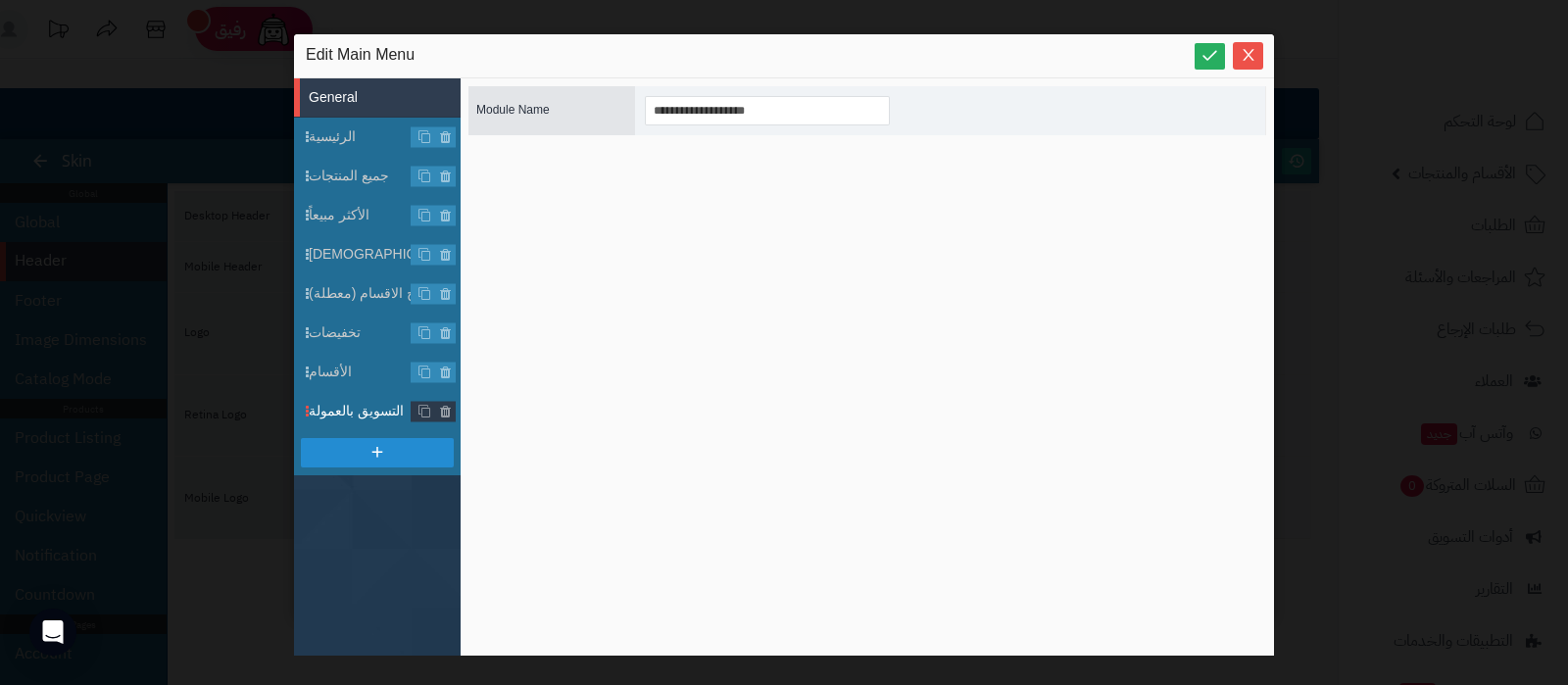
click at [356, 410] on span "التسويق بالعمولة" at bounding box center [384, 411] width 152 height 21
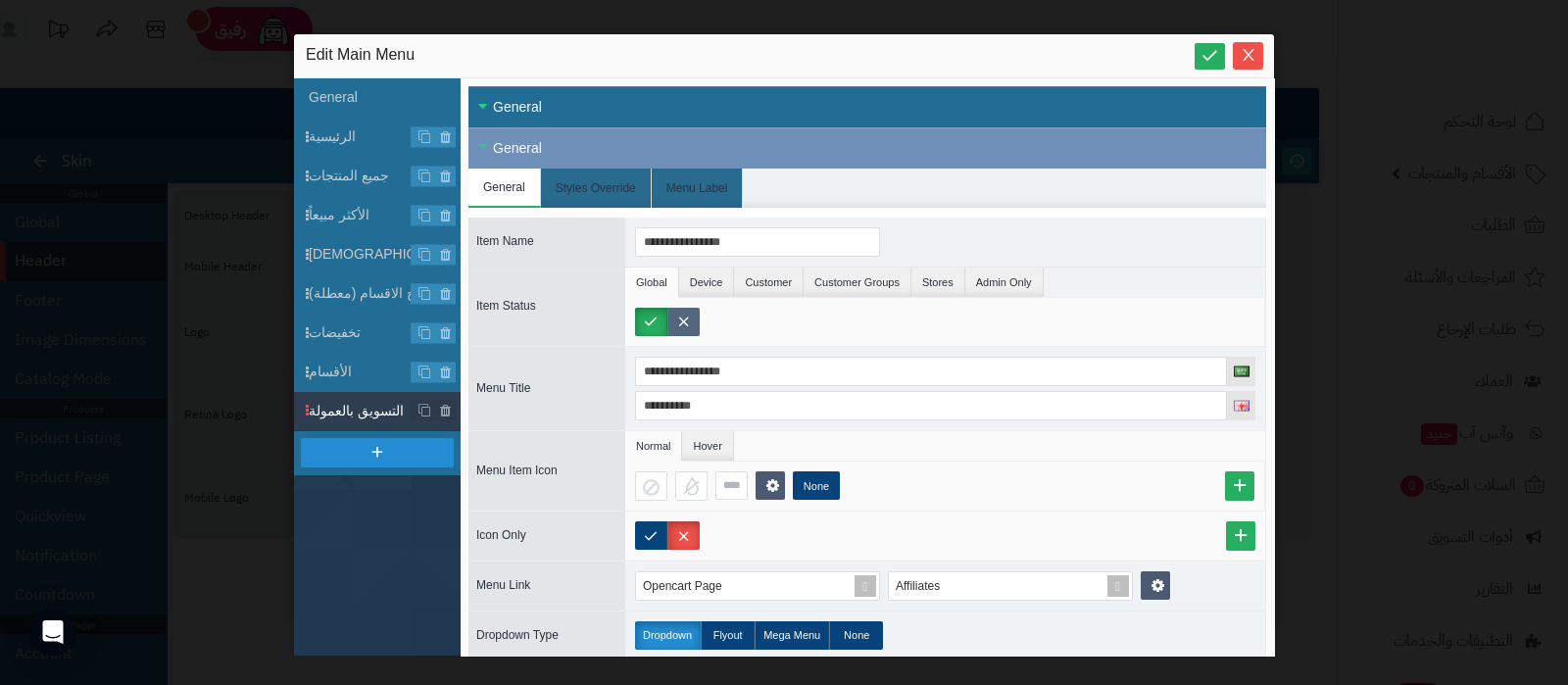
click at [681, 314] on label at bounding box center [683, 321] width 32 height 29
click at [1201, 56] on icon at bounding box center [1209, 55] width 19 height 19
click at [1249, 56] on icon "Close" at bounding box center [1248, 55] width 11 height 12
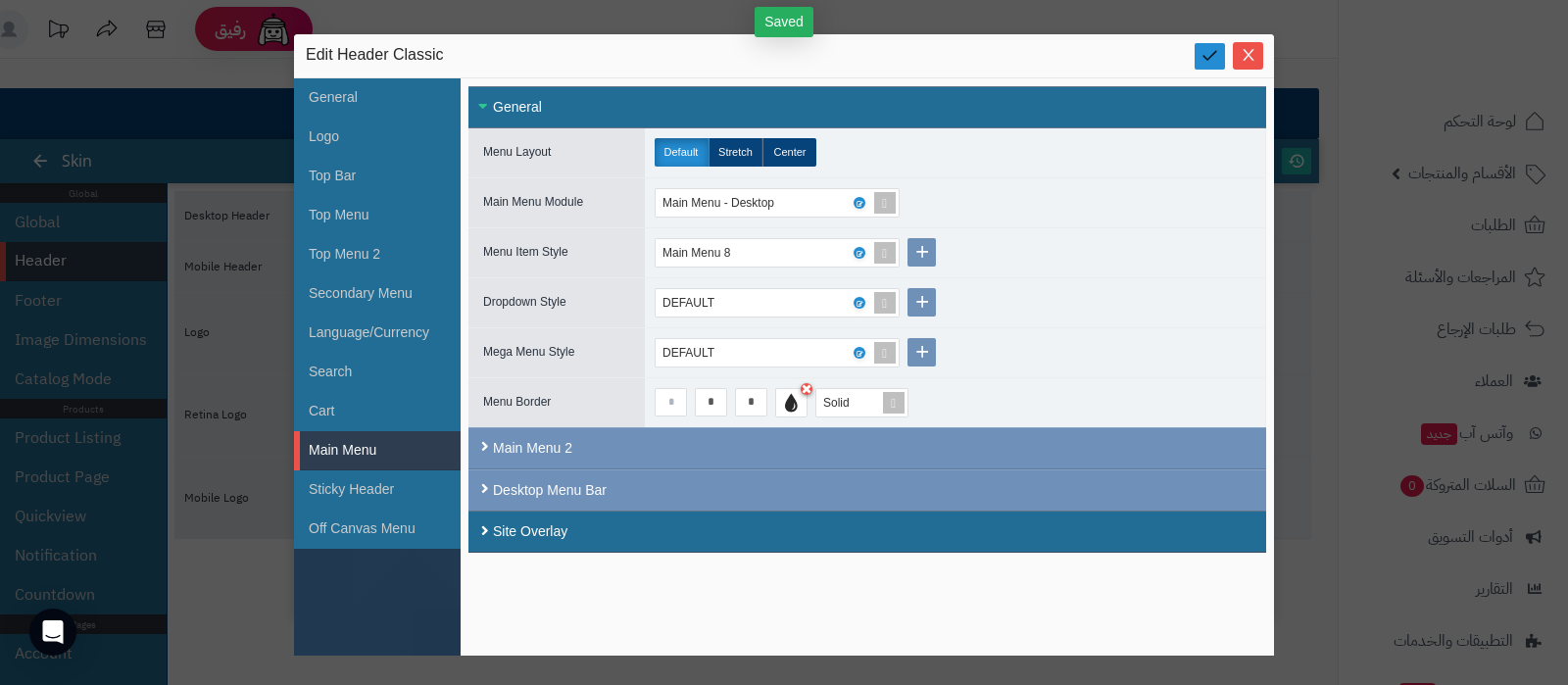
click at [1205, 57] on icon at bounding box center [1209, 55] width 19 height 19
click at [1241, 52] on icon "Close" at bounding box center [1249, 54] width 16 height 16
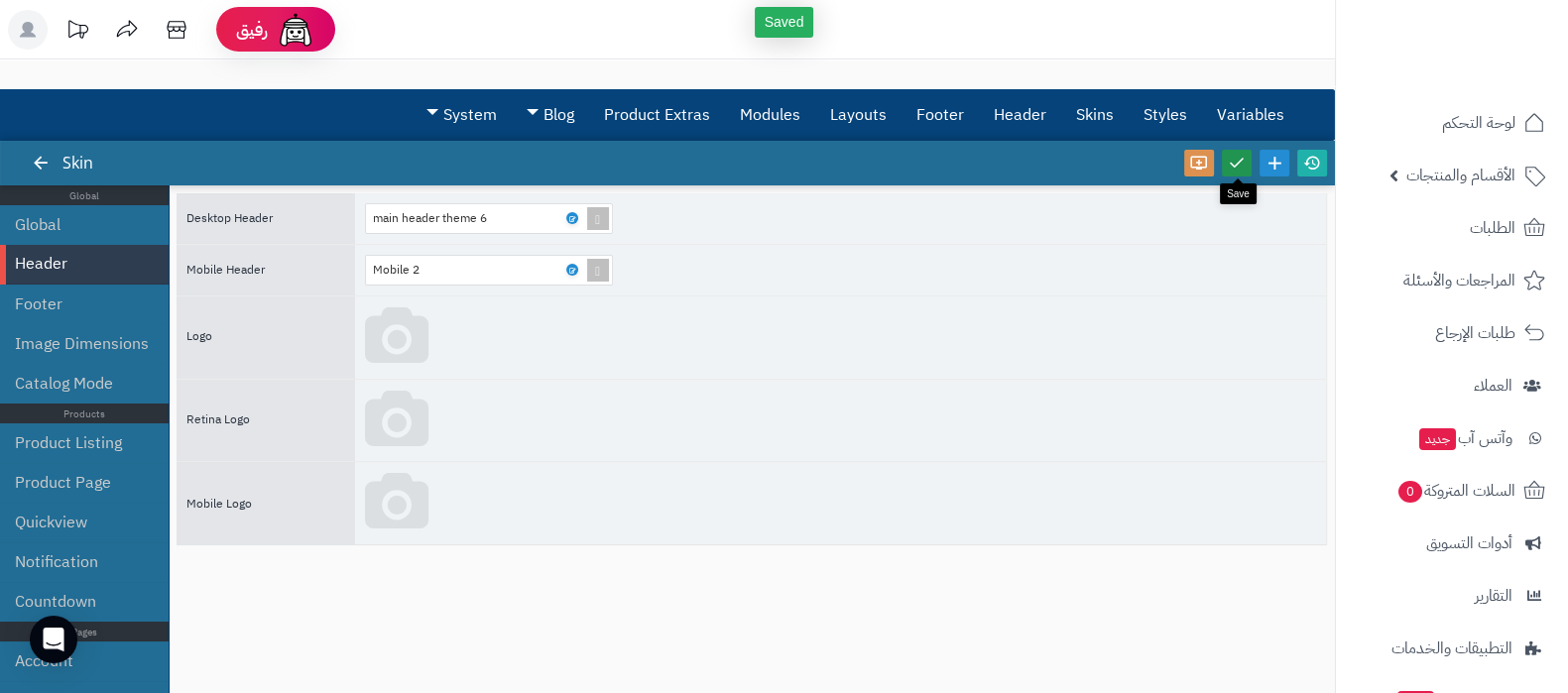
click at [1242, 162] on icon at bounding box center [1237, 163] width 18 height 18
click at [1308, 164] on icon at bounding box center [1312, 163] width 18 height 18
click at [55, 311] on li "Footer" at bounding box center [85, 304] width 169 height 40
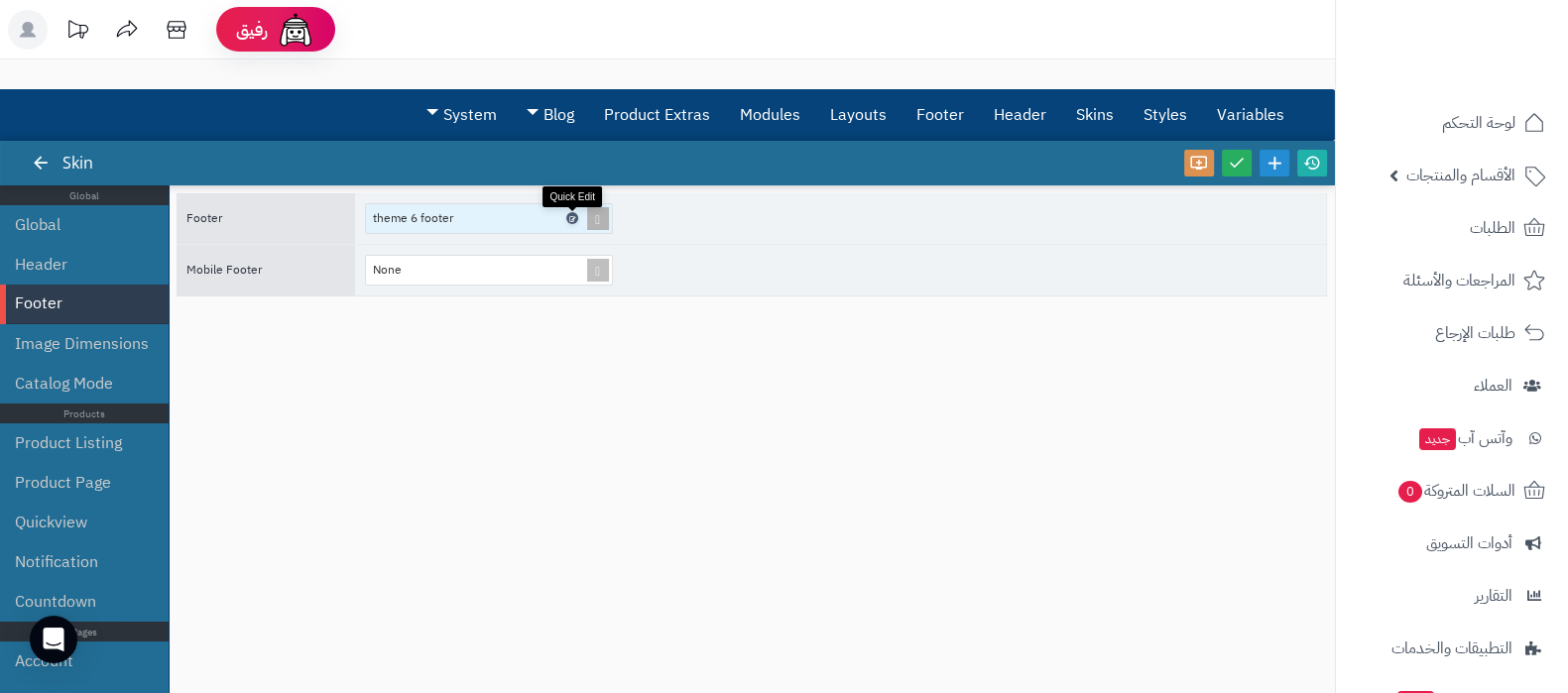
click at [571, 217] on icon at bounding box center [572, 218] width 6 height 9
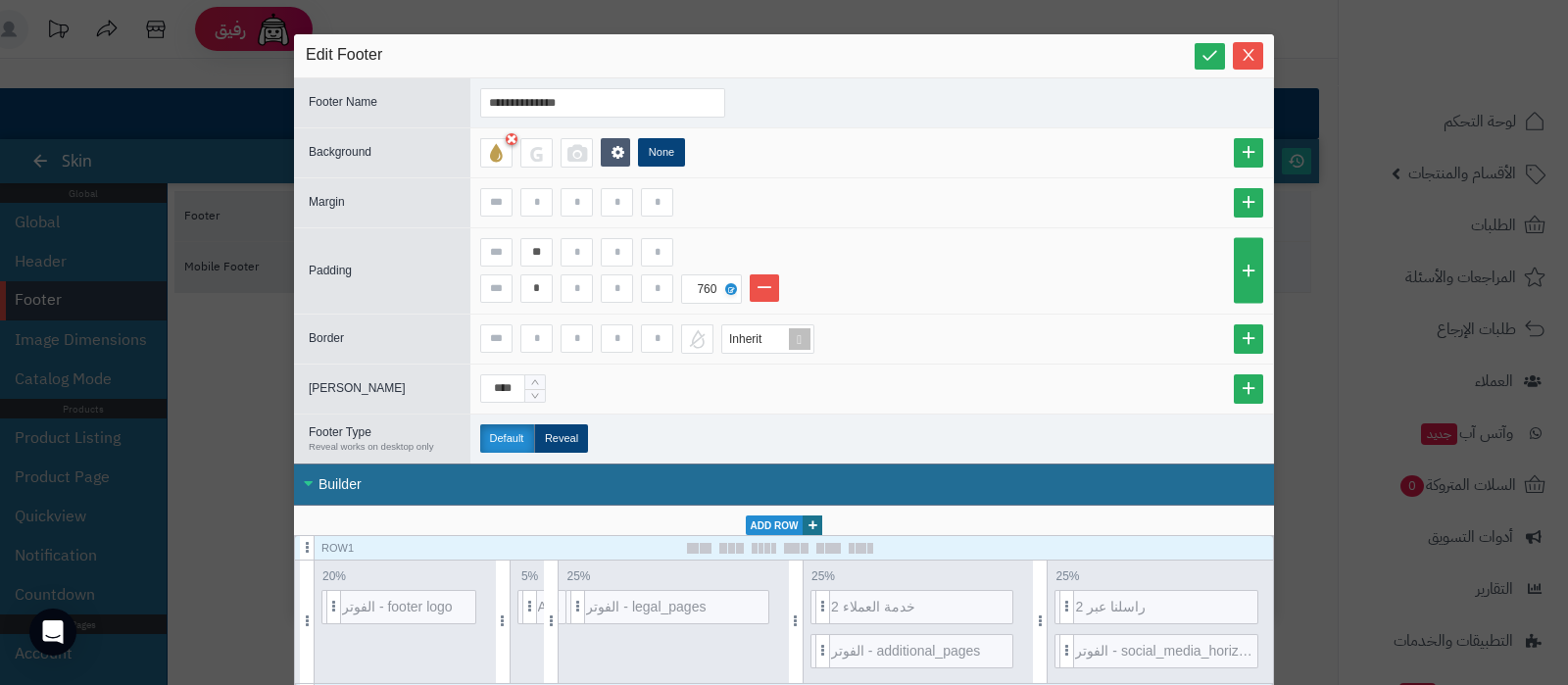
scroll to position [122, 0]
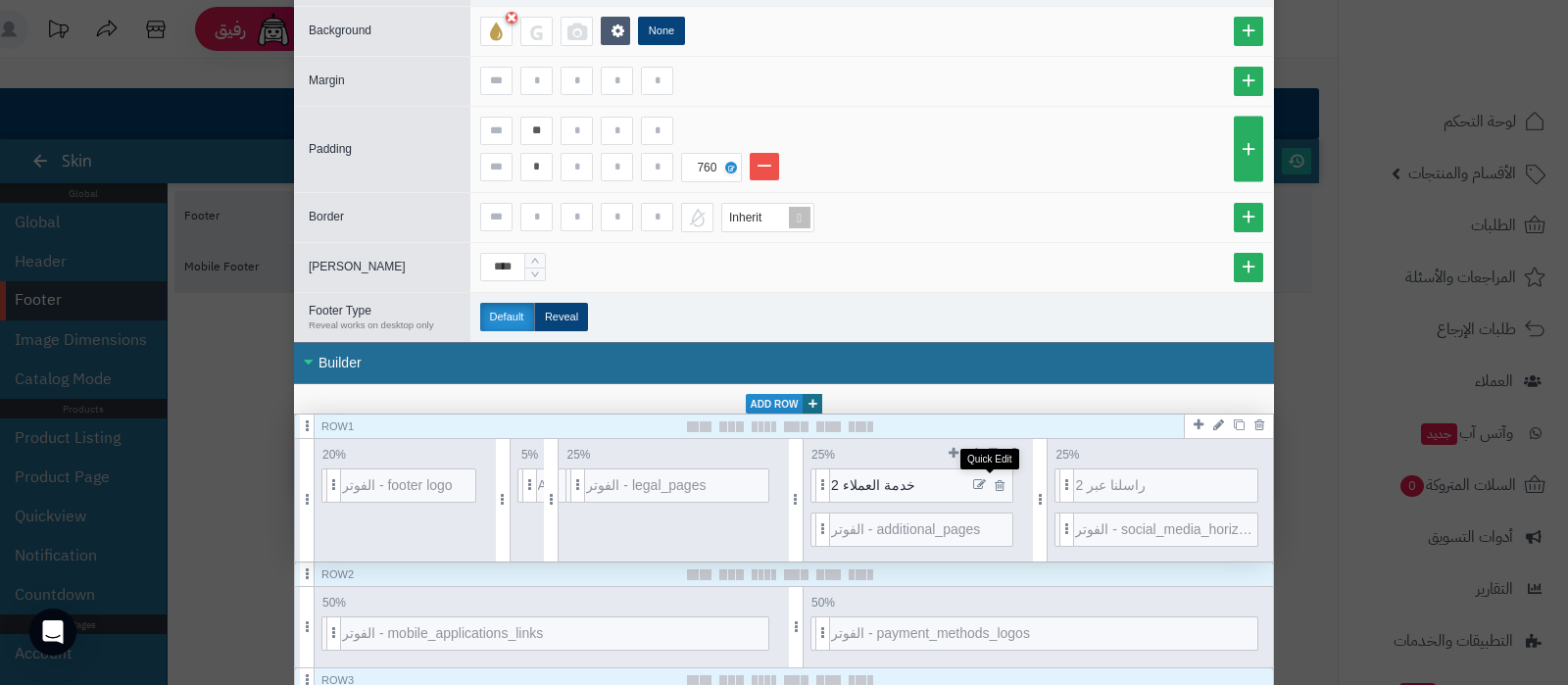
click at [986, 483] on icon at bounding box center [980, 485] width 13 height 14
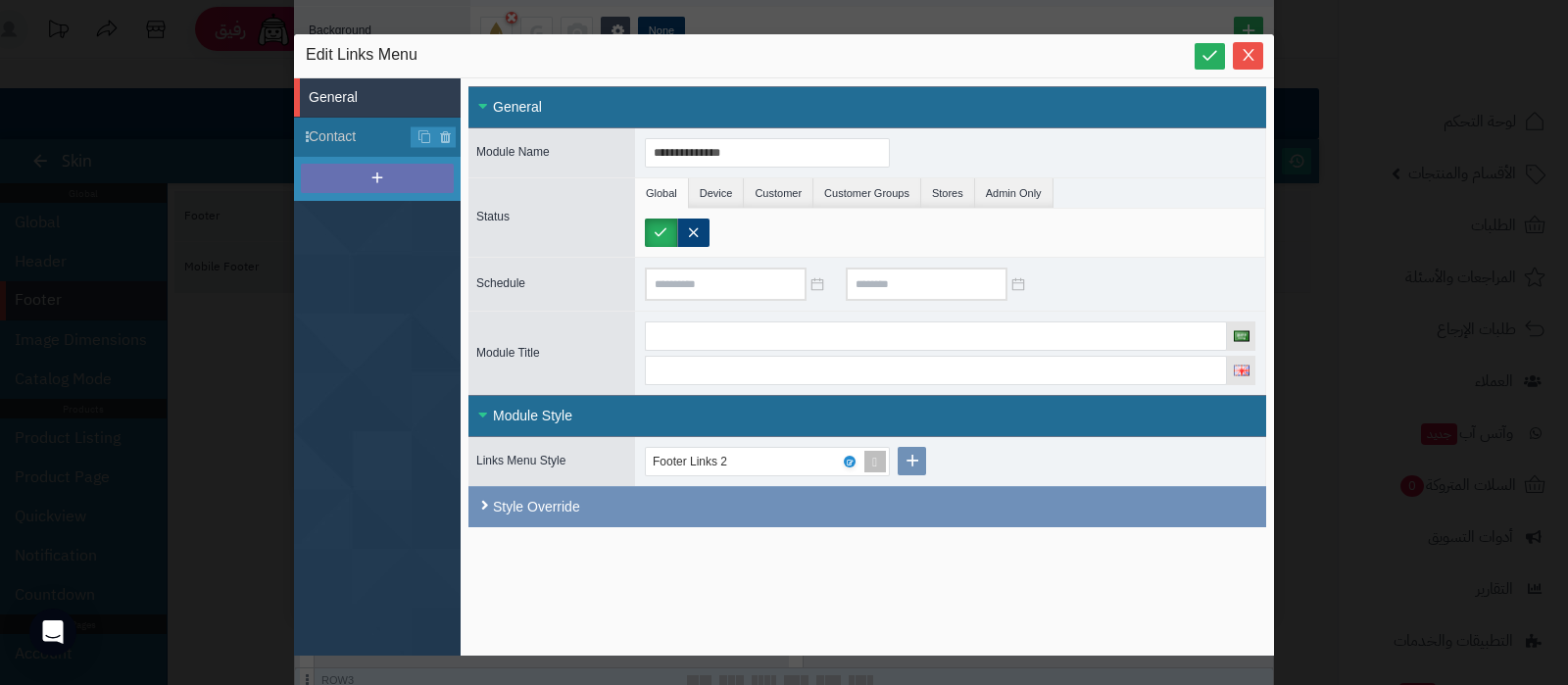
click at [383, 174] on icon at bounding box center [377, 178] width 18 height 18
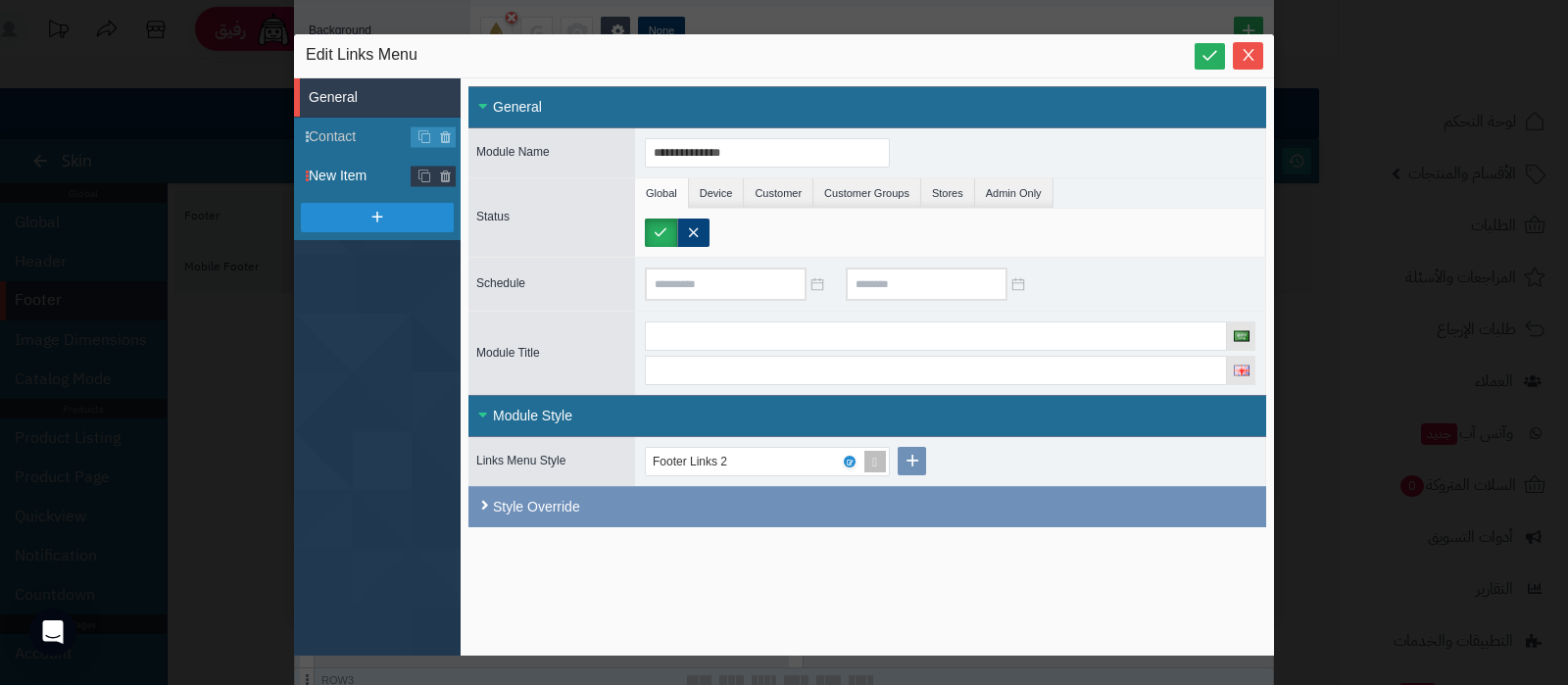
click at [359, 179] on span "New Item" at bounding box center [384, 176] width 152 height 21
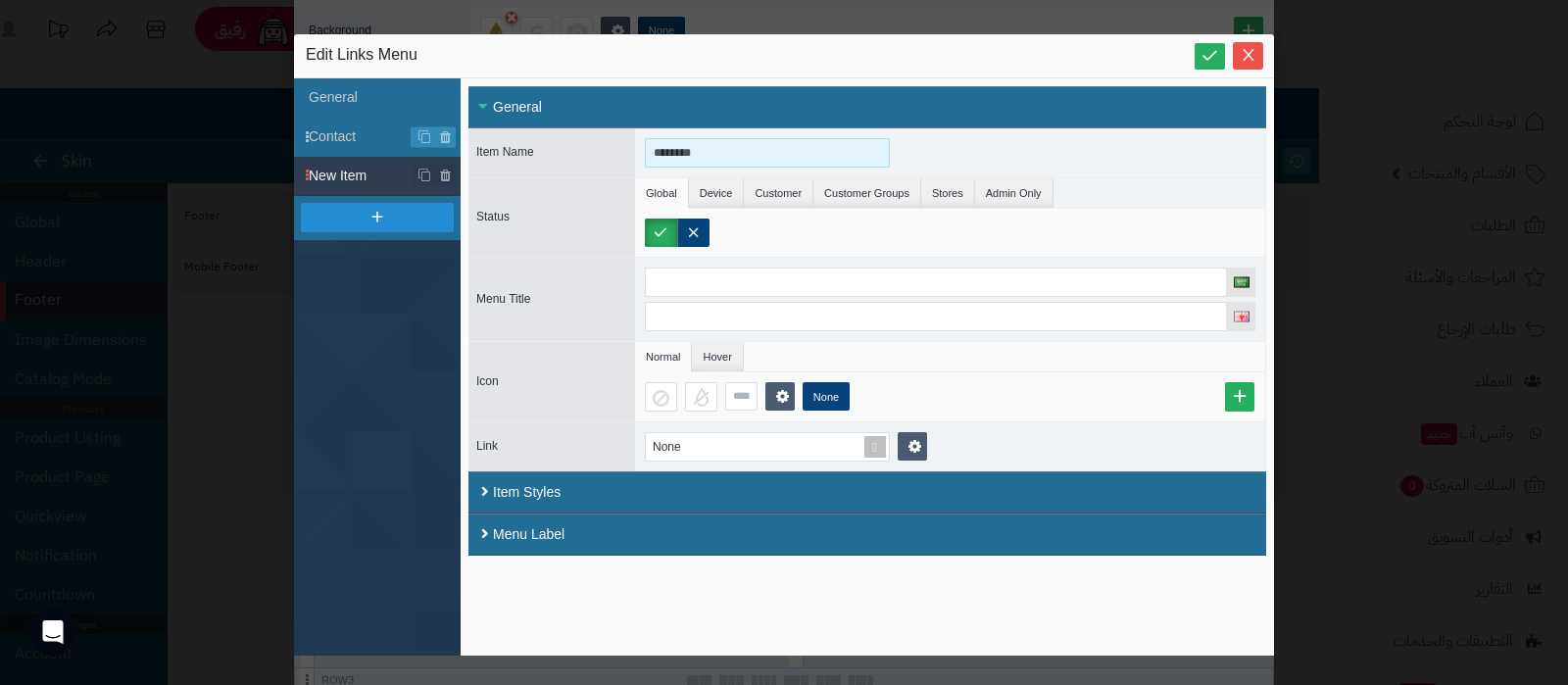
click at [707, 152] on input "********" at bounding box center [766, 153] width 245 height 29
click at [707, 152] on input "**********" at bounding box center [766, 153] width 245 height 29
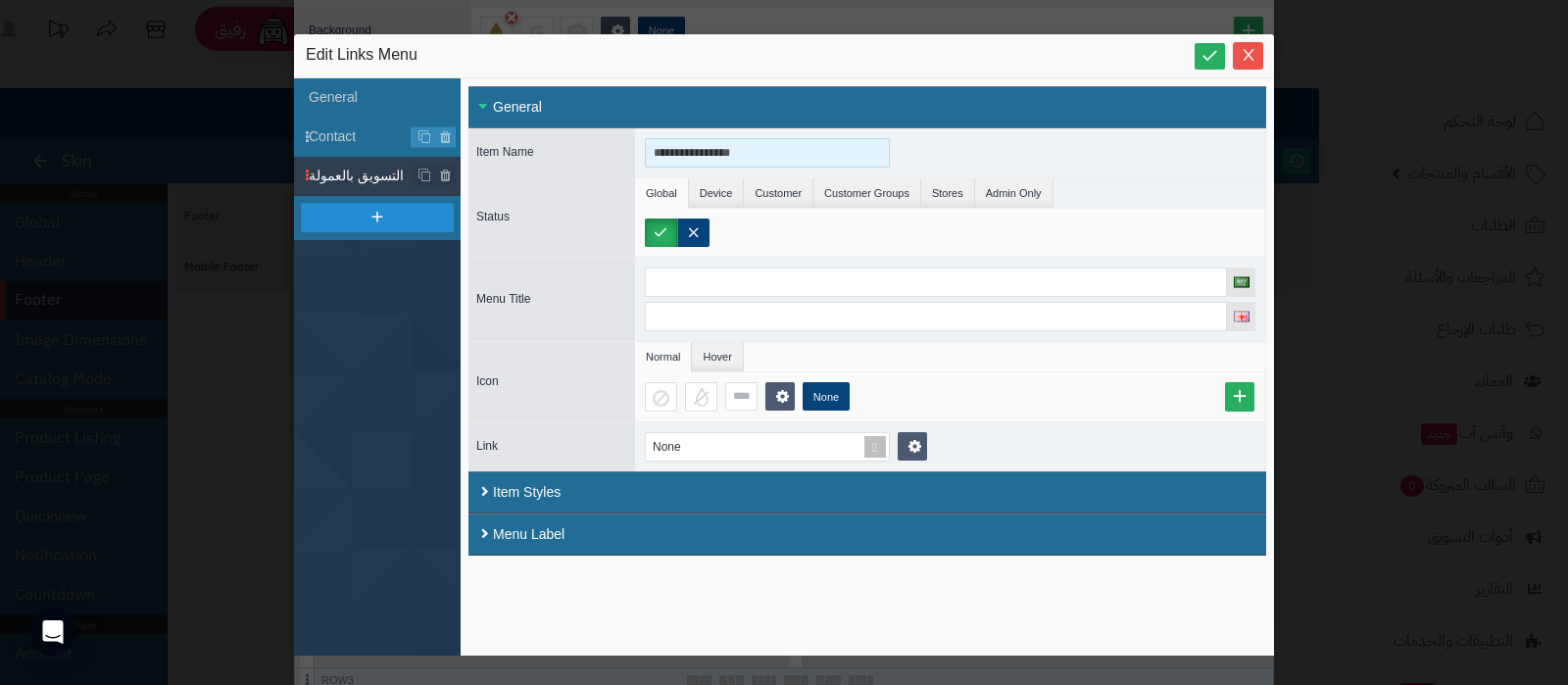
click at [707, 152] on input "**********" at bounding box center [766, 153] width 245 height 29
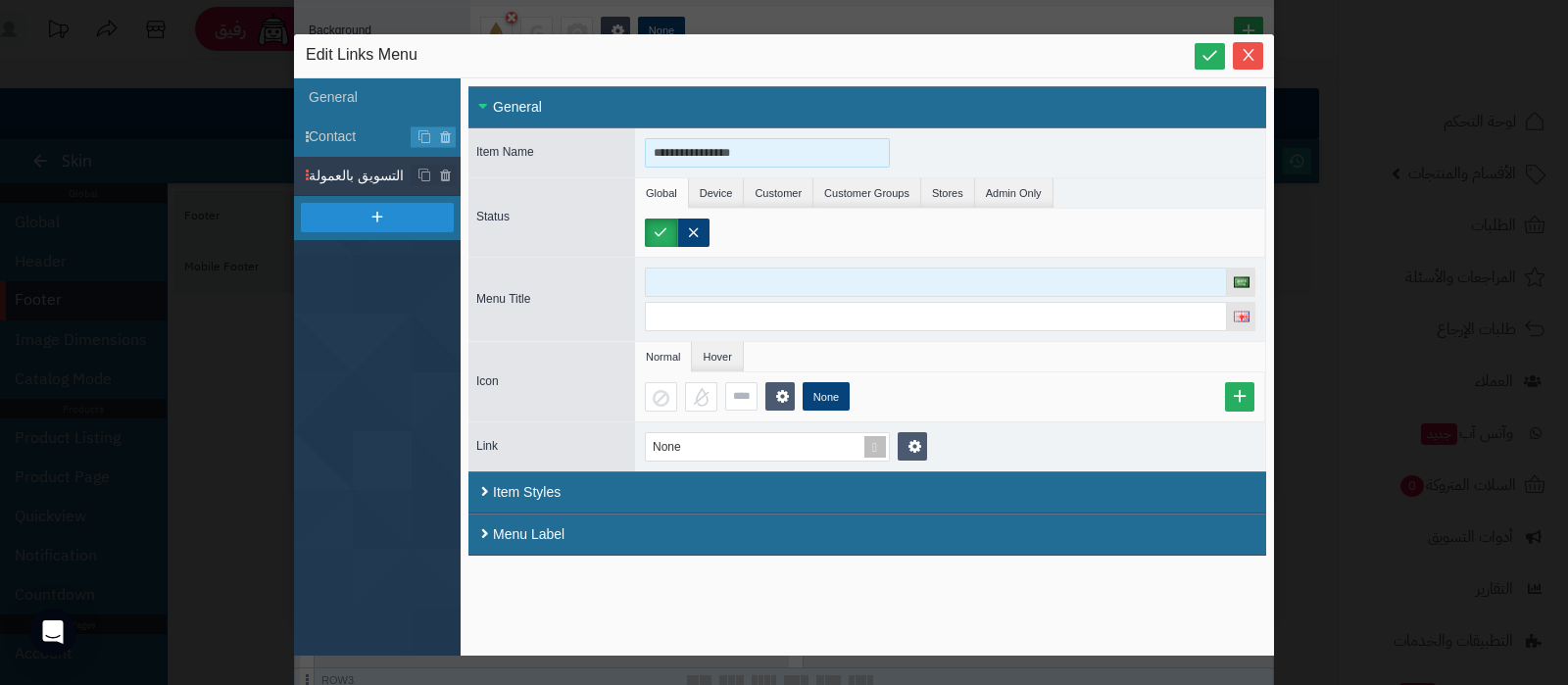
type input "**********"
click at [717, 281] on input at bounding box center [935, 282] width 583 height 29
paste input "**********"
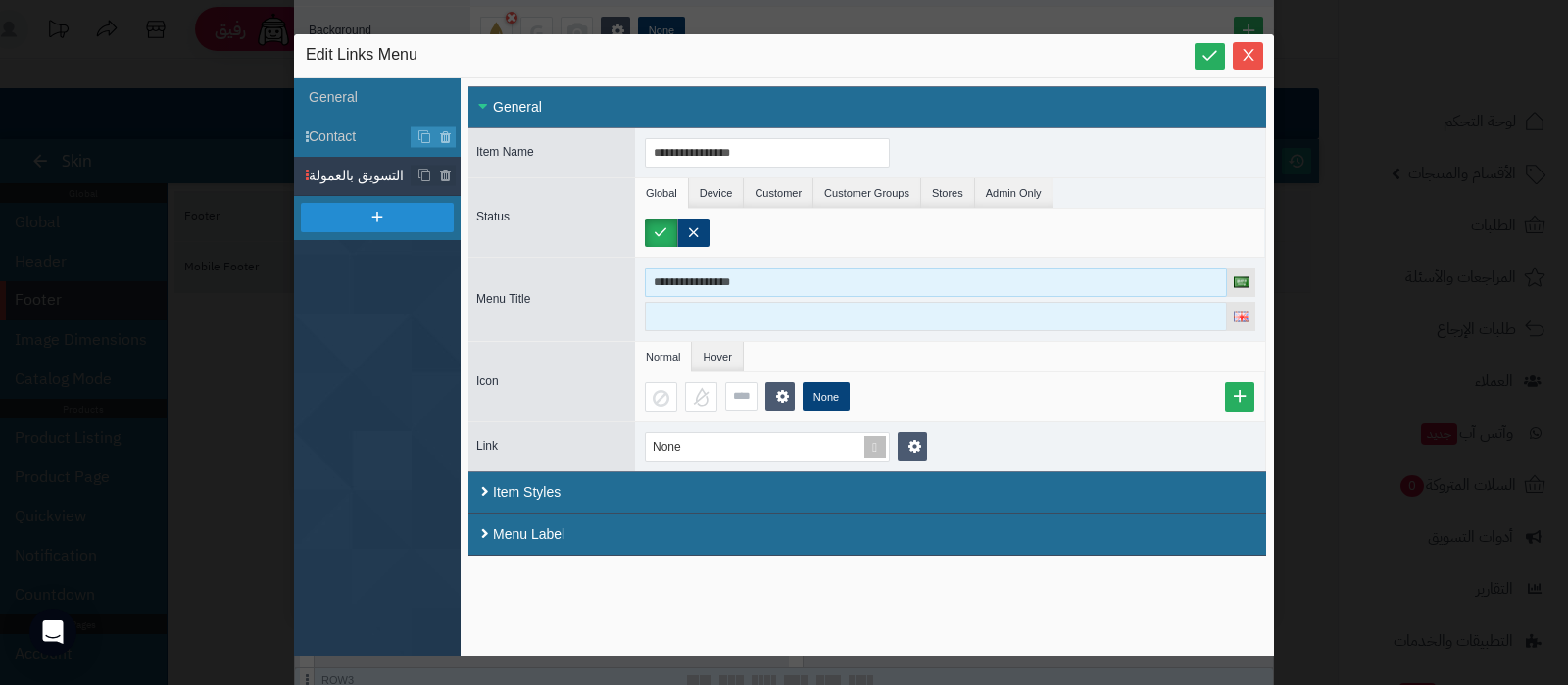
type input "**********"
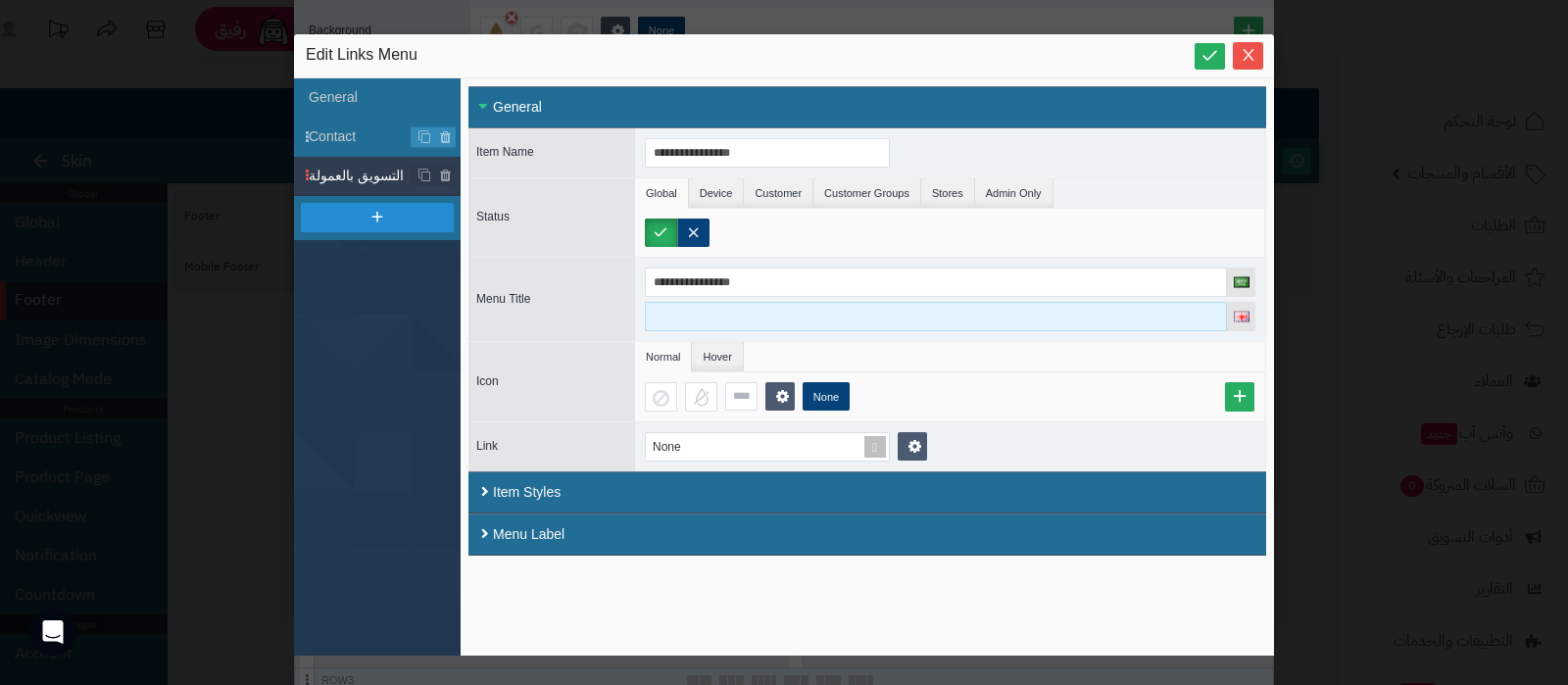
click at [718, 302] on input at bounding box center [935, 316] width 583 height 29
type input "*"
type input "*********"
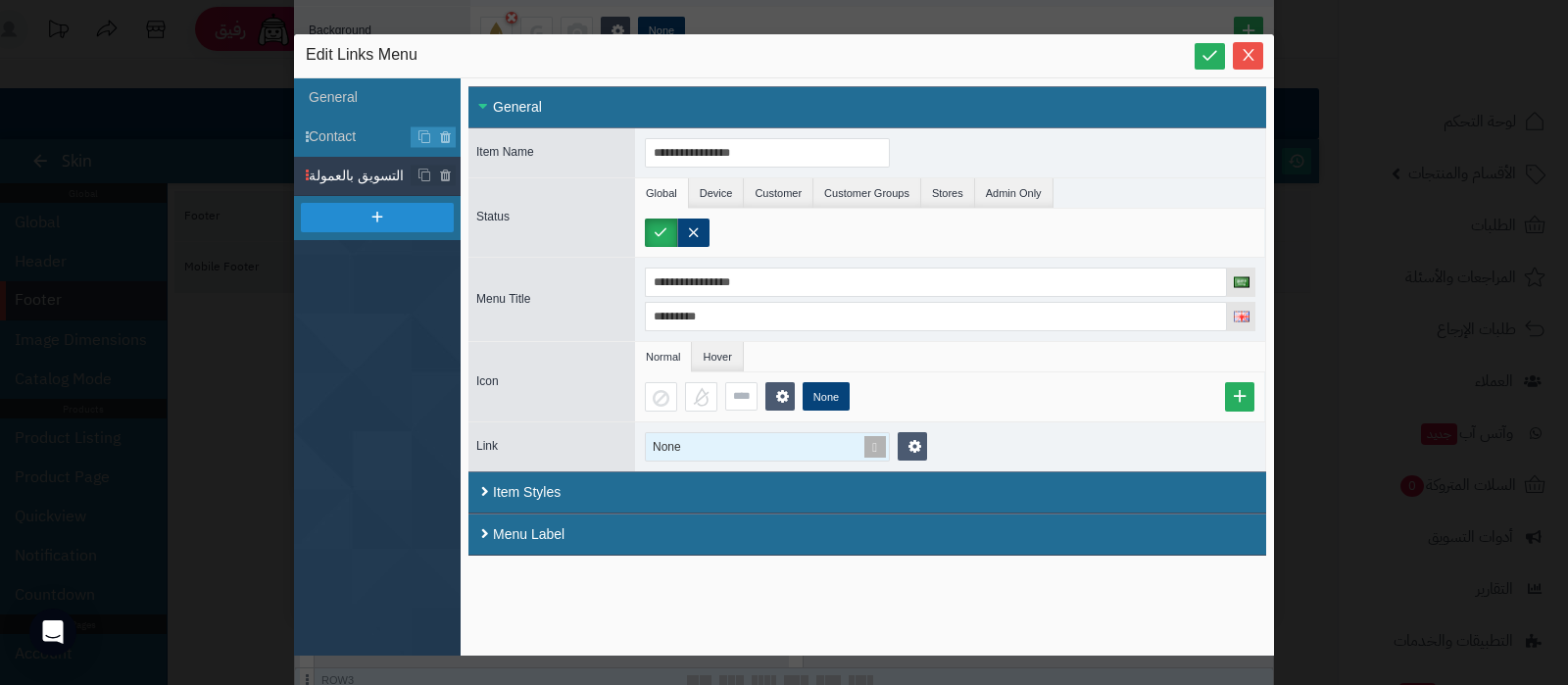
click at [874, 443] on span at bounding box center [875, 447] width 28 height 28
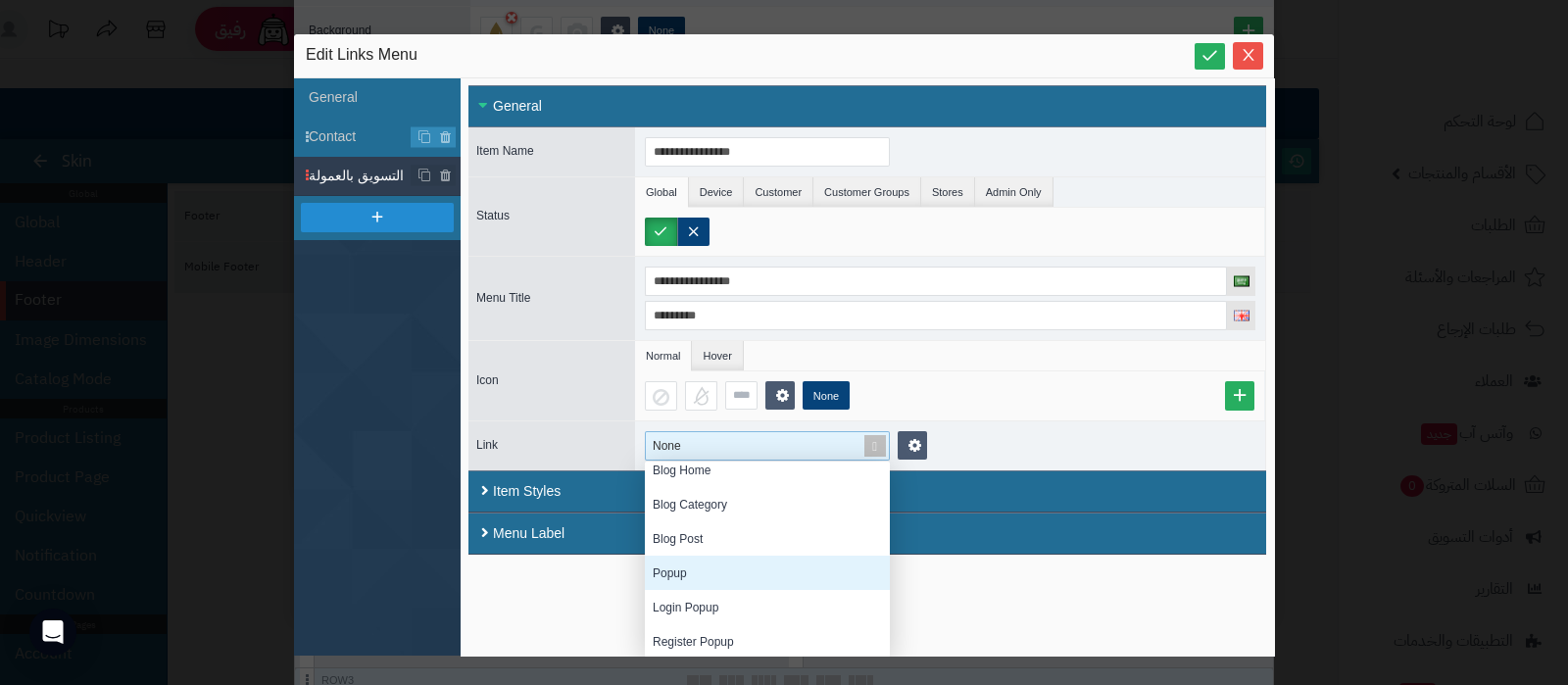
scroll to position [0, 0]
click at [699, 542] on div "Opencart Page" at bounding box center [766, 547] width 245 height 34
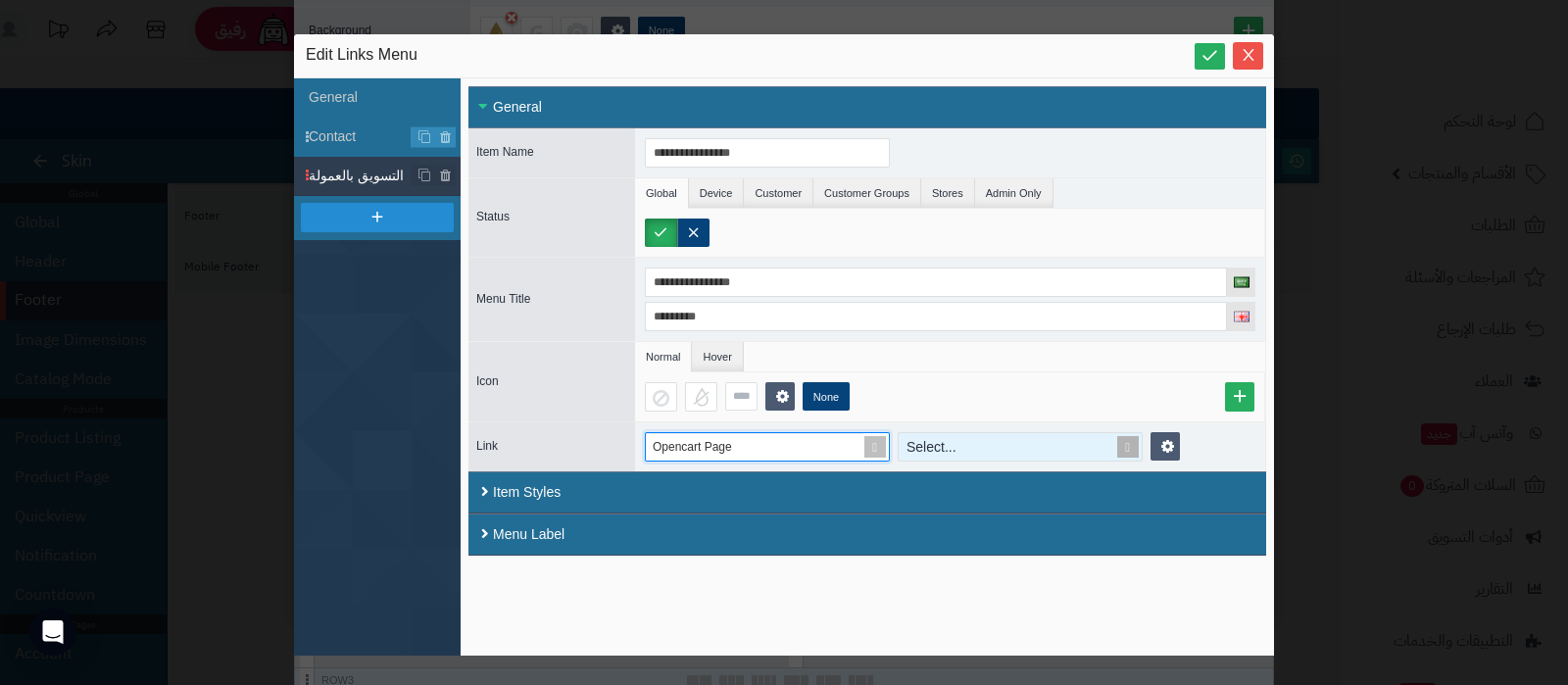
click at [990, 446] on div "Select..." at bounding box center [1012, 447] width 226 height 28
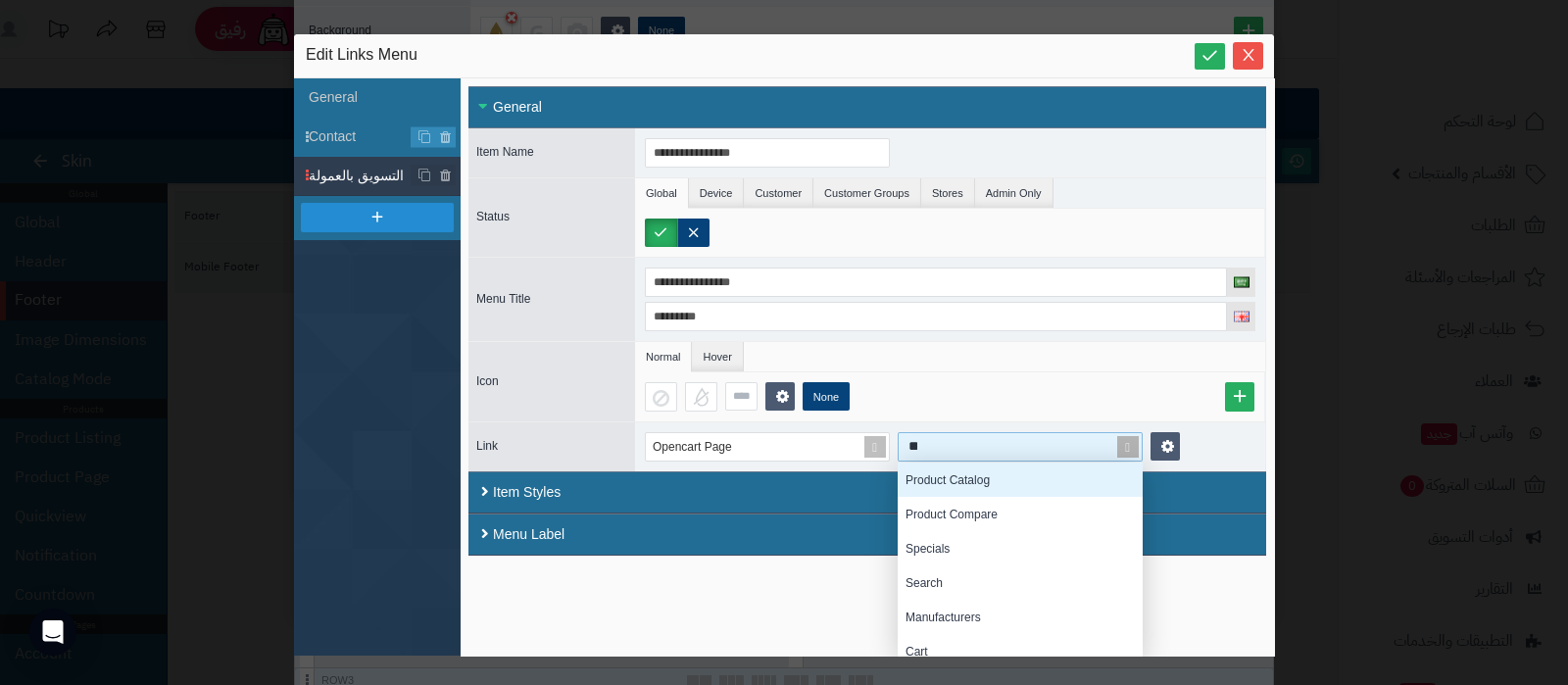
scroll to position [15, 225]
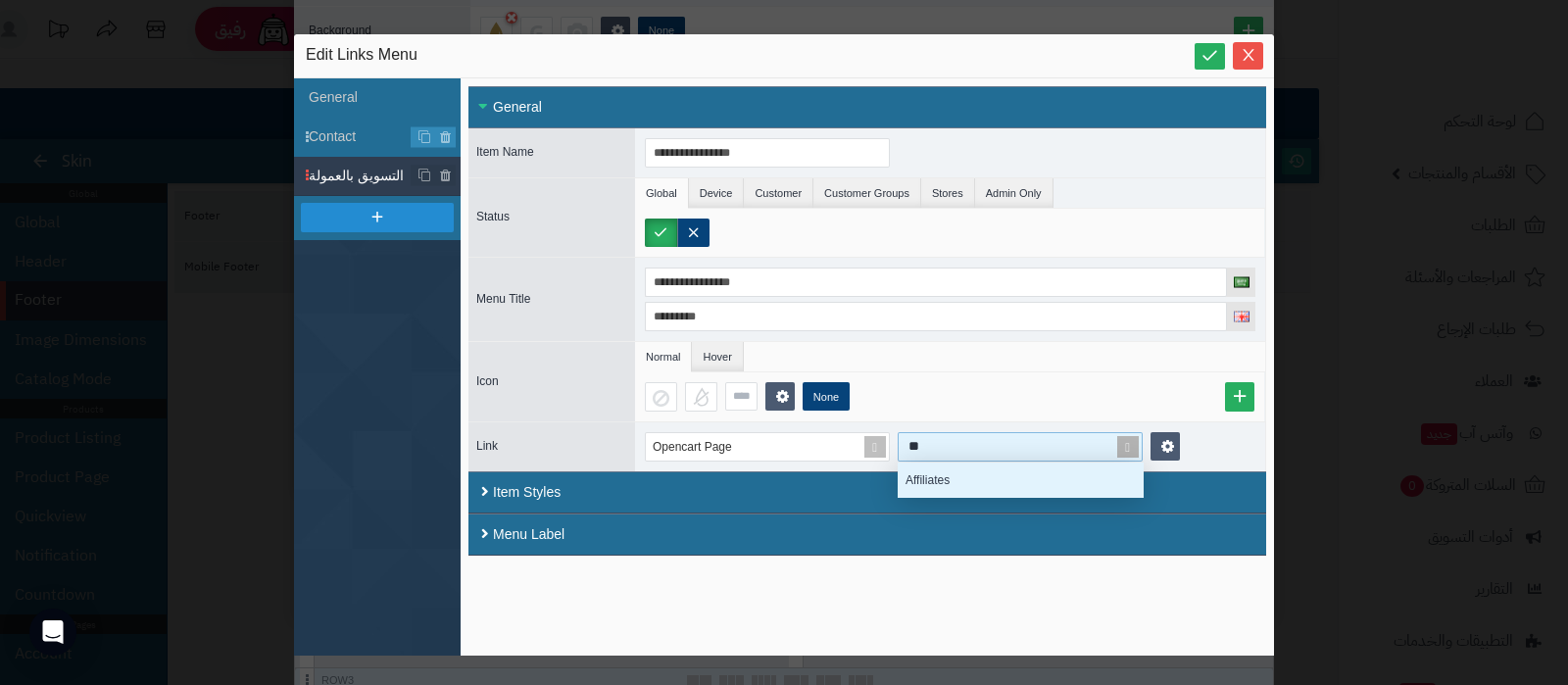
type input "***"
click at [957, 475] on div "Affiliates" at bounding box center [1020, 480] width 245 height 34
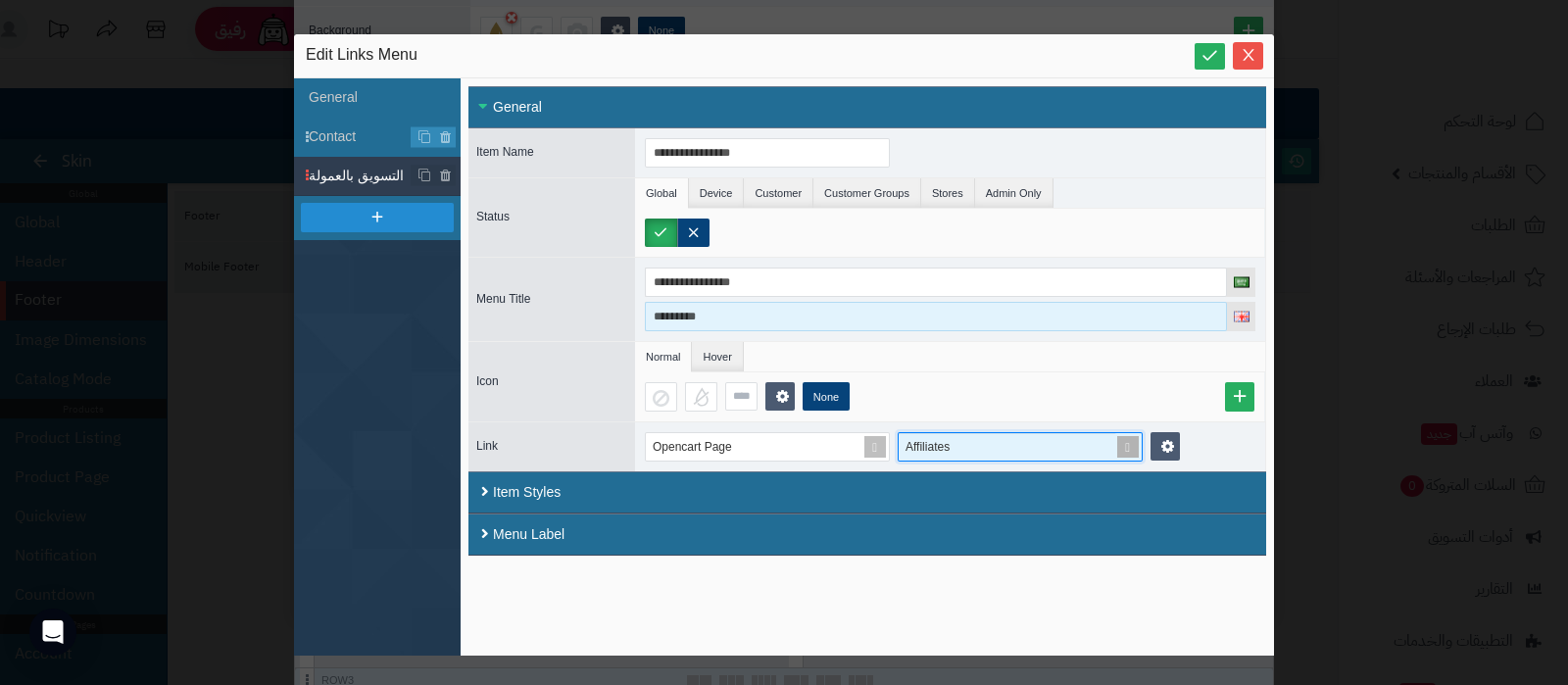
click at [797, 319] on input "*********" at bounding box center [935, 316] width 583 height 29
type input "**********"
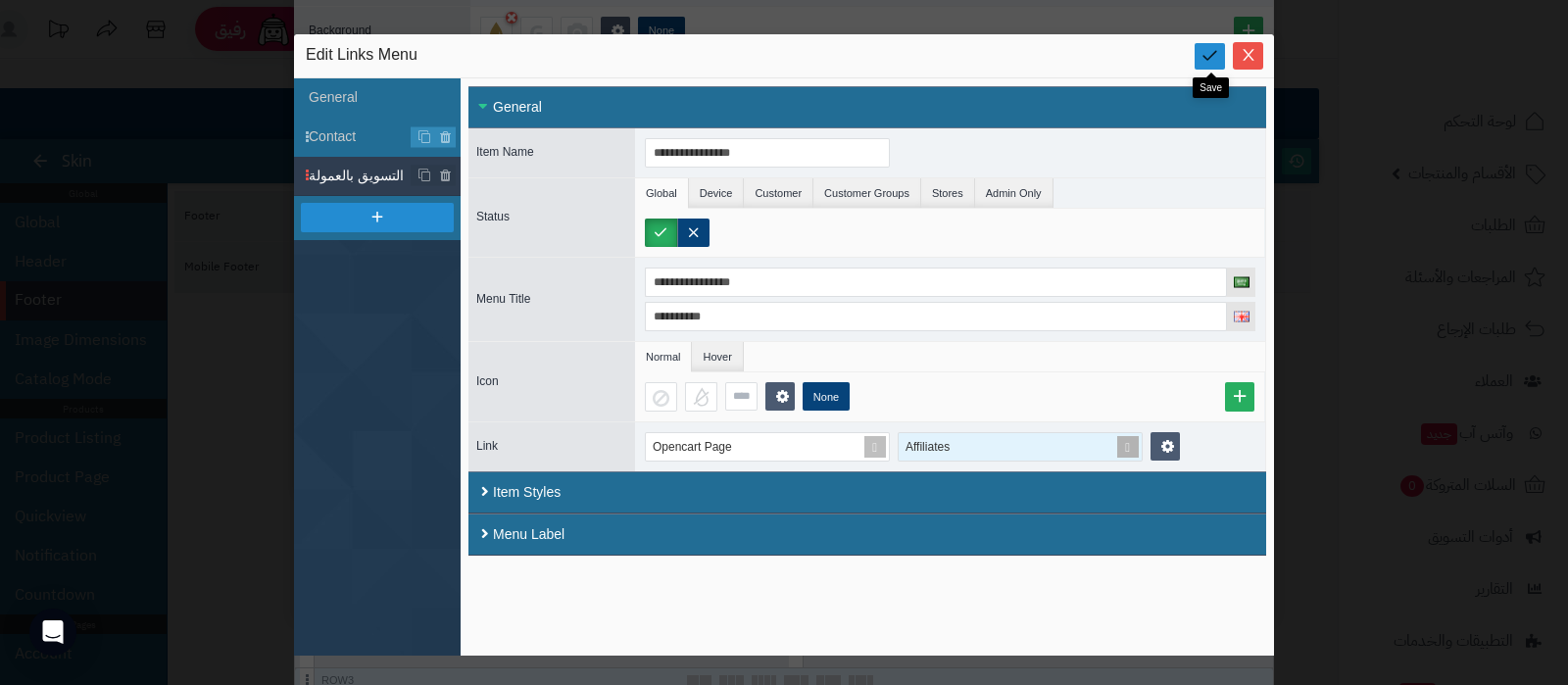
click at [1202, 57] on icon at bounding box center [1209, 55] width 19 height 19
click at [1244, 51] on icon "Close" at bounding box center [1249, 54] width 16 height 16
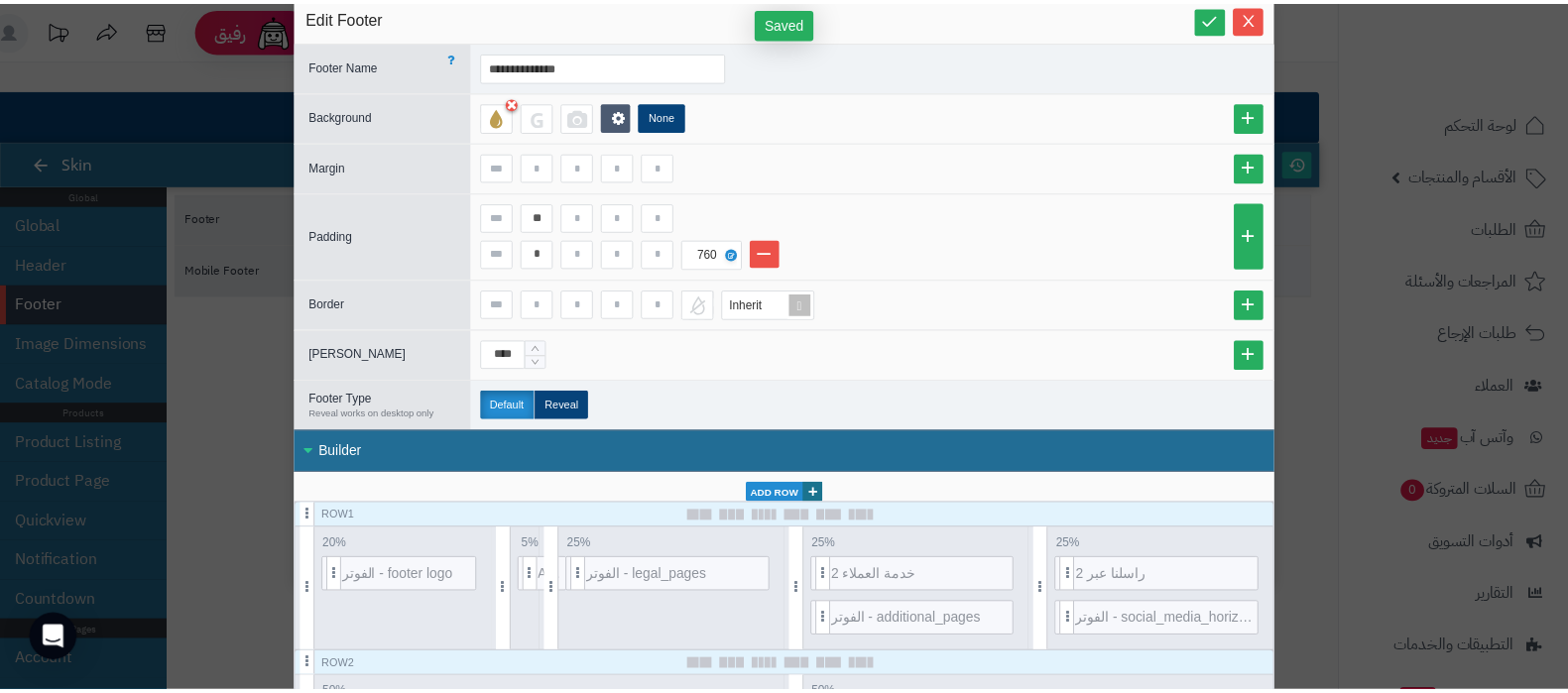
scroll to position [0, 0]
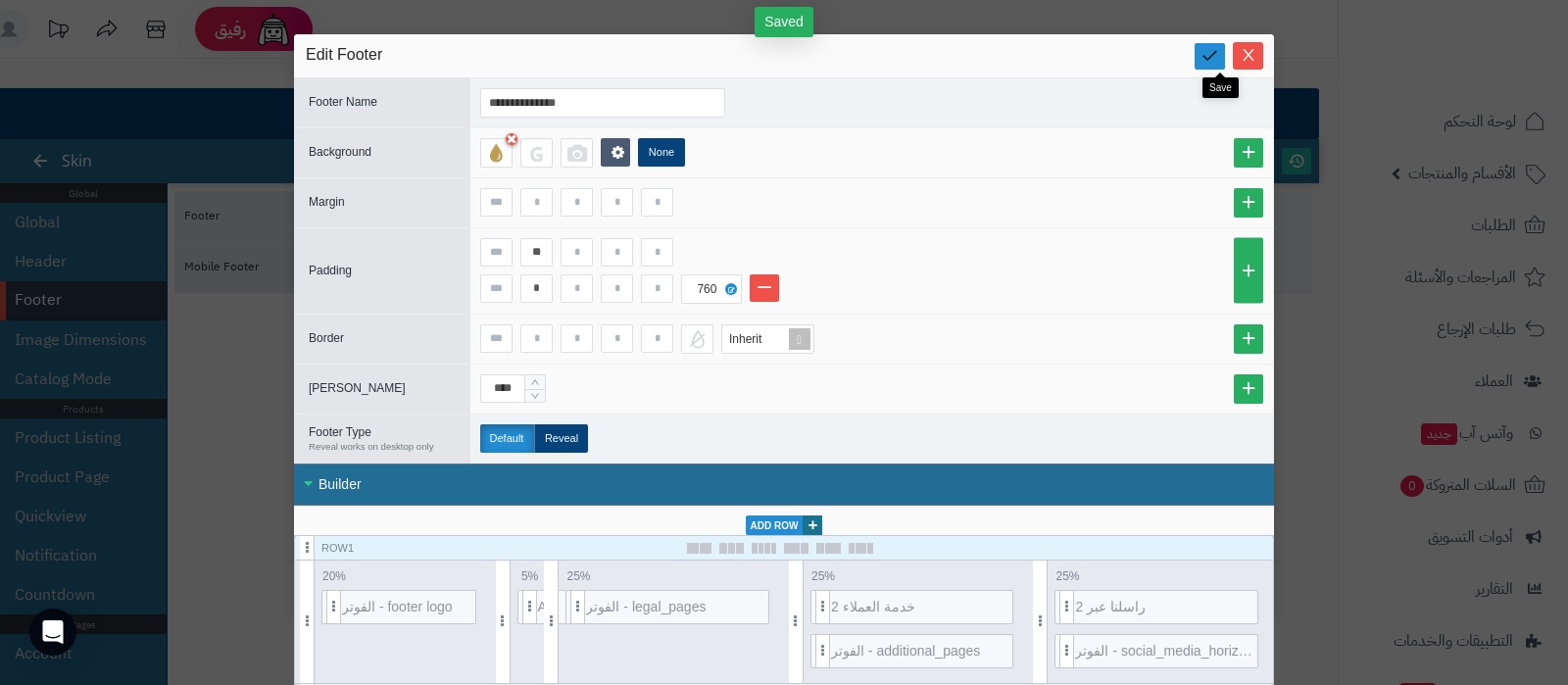
click at [1216, 54] on icon at bounding box center [1209, 55] width 19 height 19
click at [1254, 62] on icon "Close" at bounding box center [1249, 54] width 16 height 16
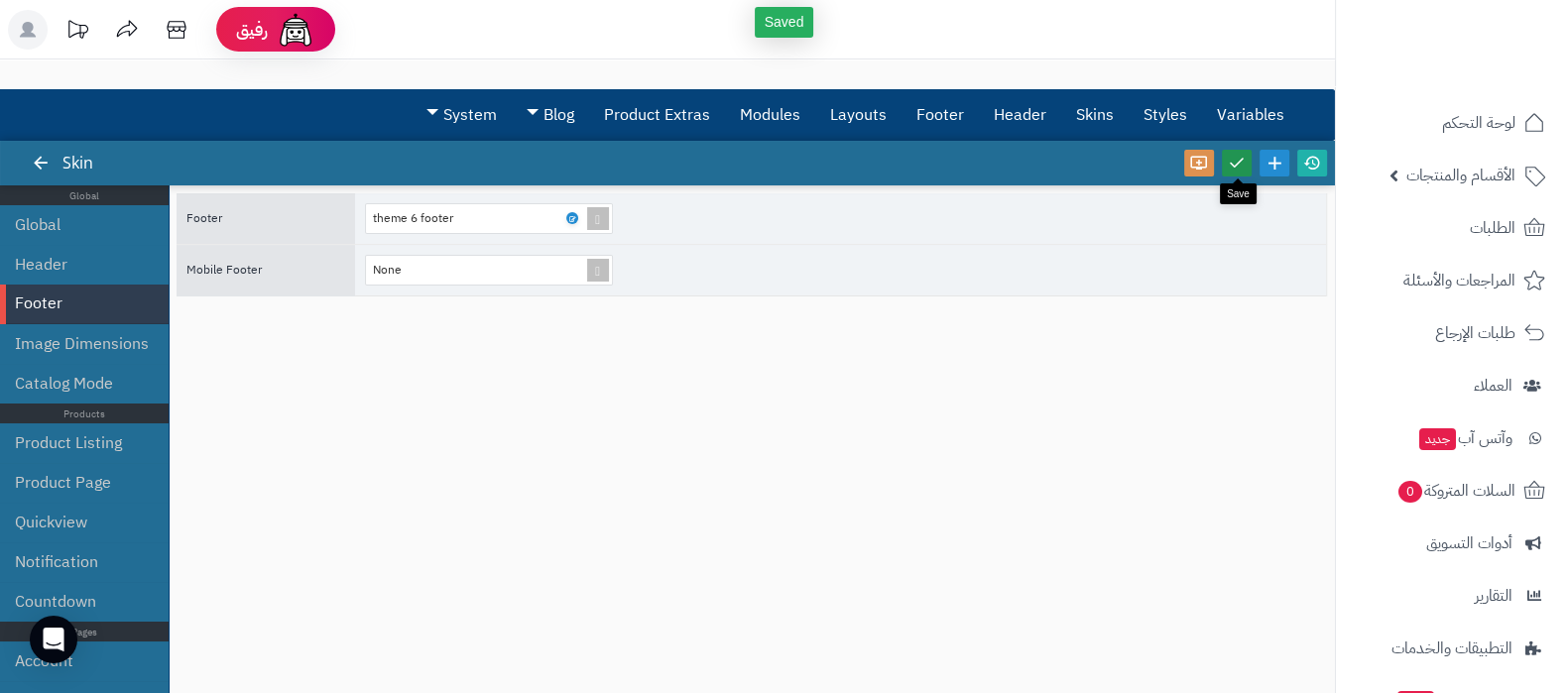
click at [1235, 164] on icon at bounding box center [1237, 163] width 18 height 18
click at [1307, 170] on icon at bounding box center [1312, 163] width 18 height 18
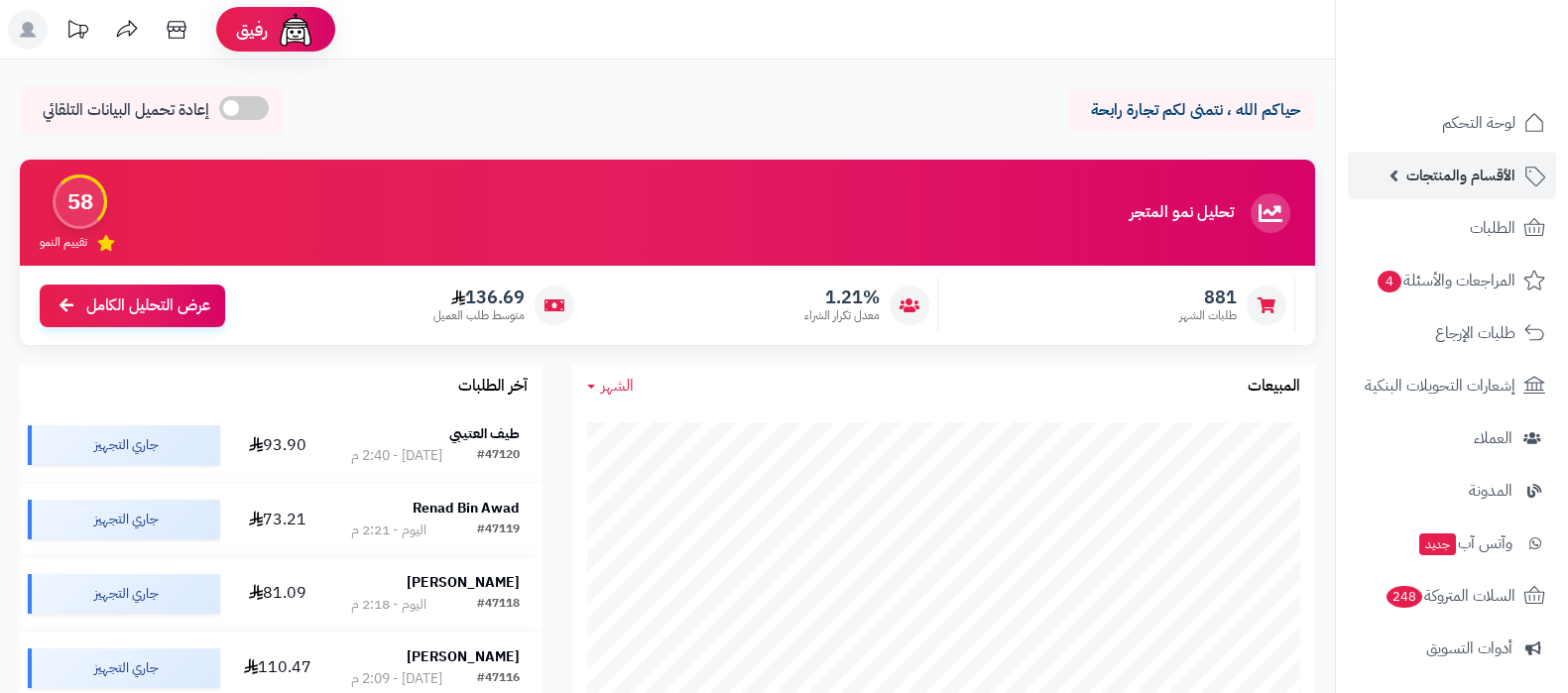
click at [1431, 184] on span "الأقسام والمنتجات" at bounding box center [1462, 176] width 109 height 28
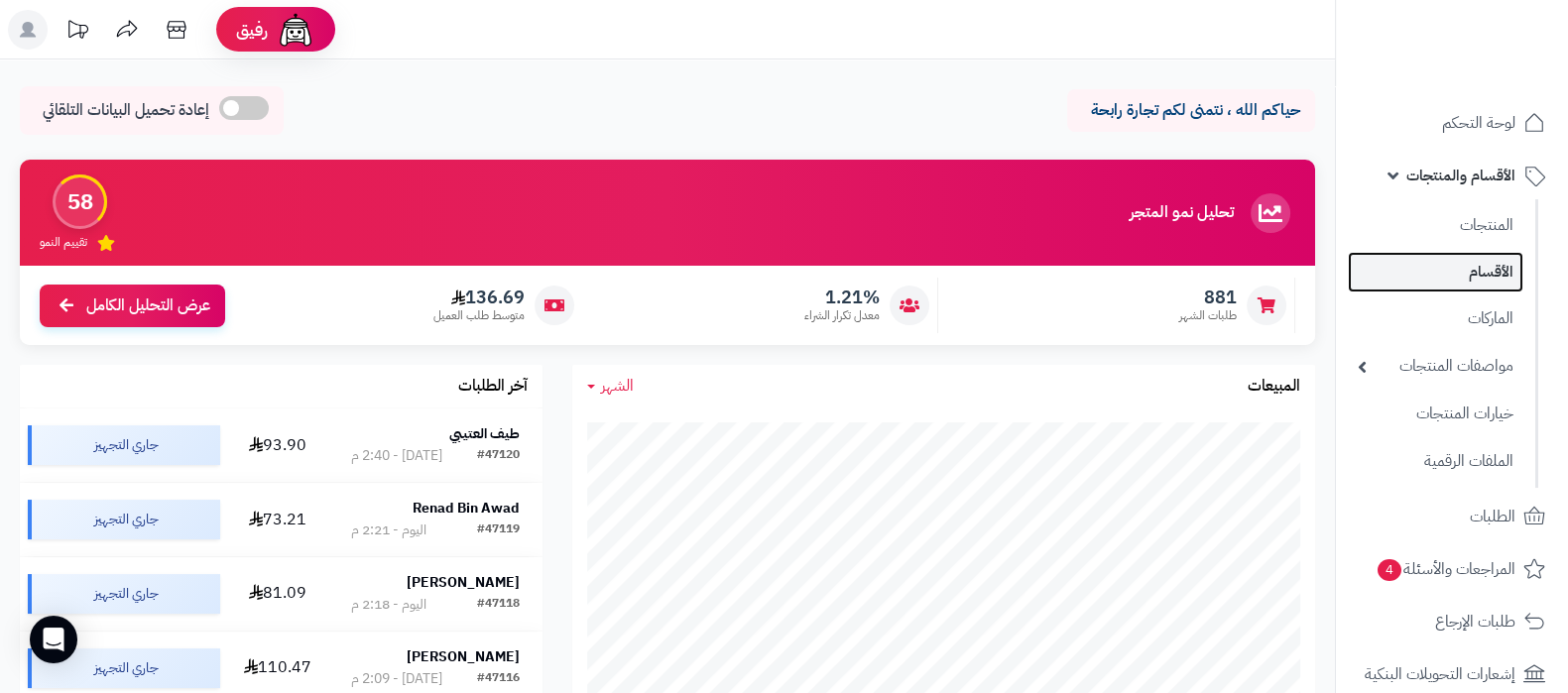
click at [1469, 271] on link "الأقسام" at bounding box center [1436, 271] width 176 height 41
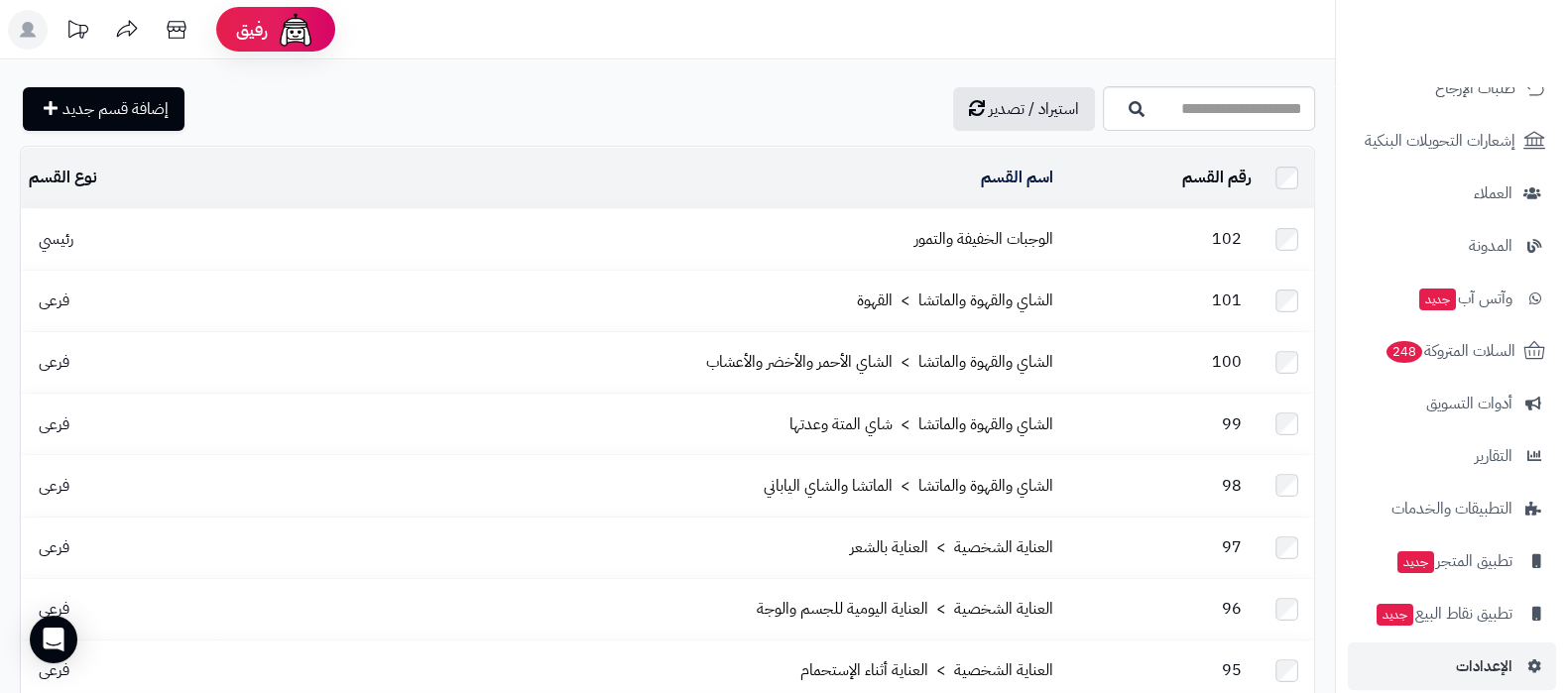
scroll to position [555, 0]
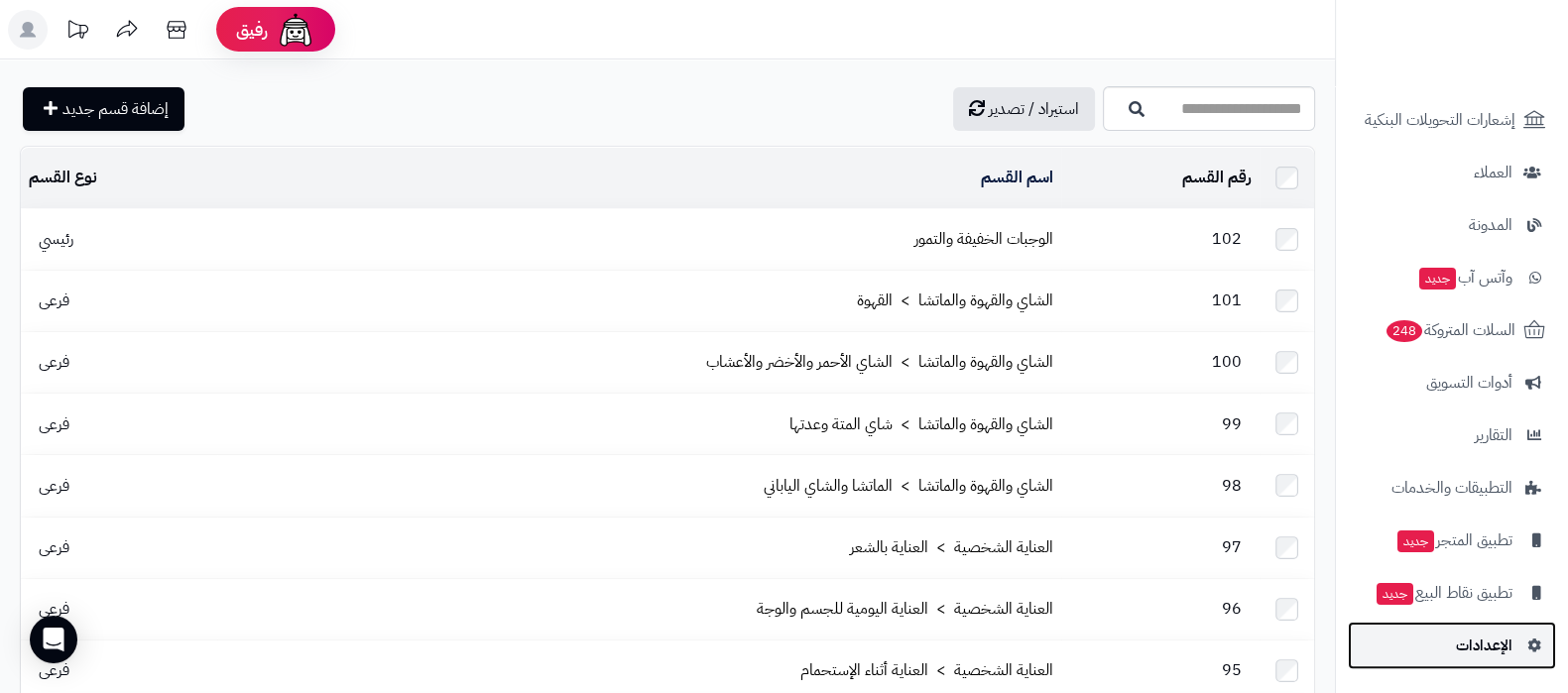
click at [1481, 642] on span "الإعدادات" at bounding box center [1484, 646] width 57 height 28
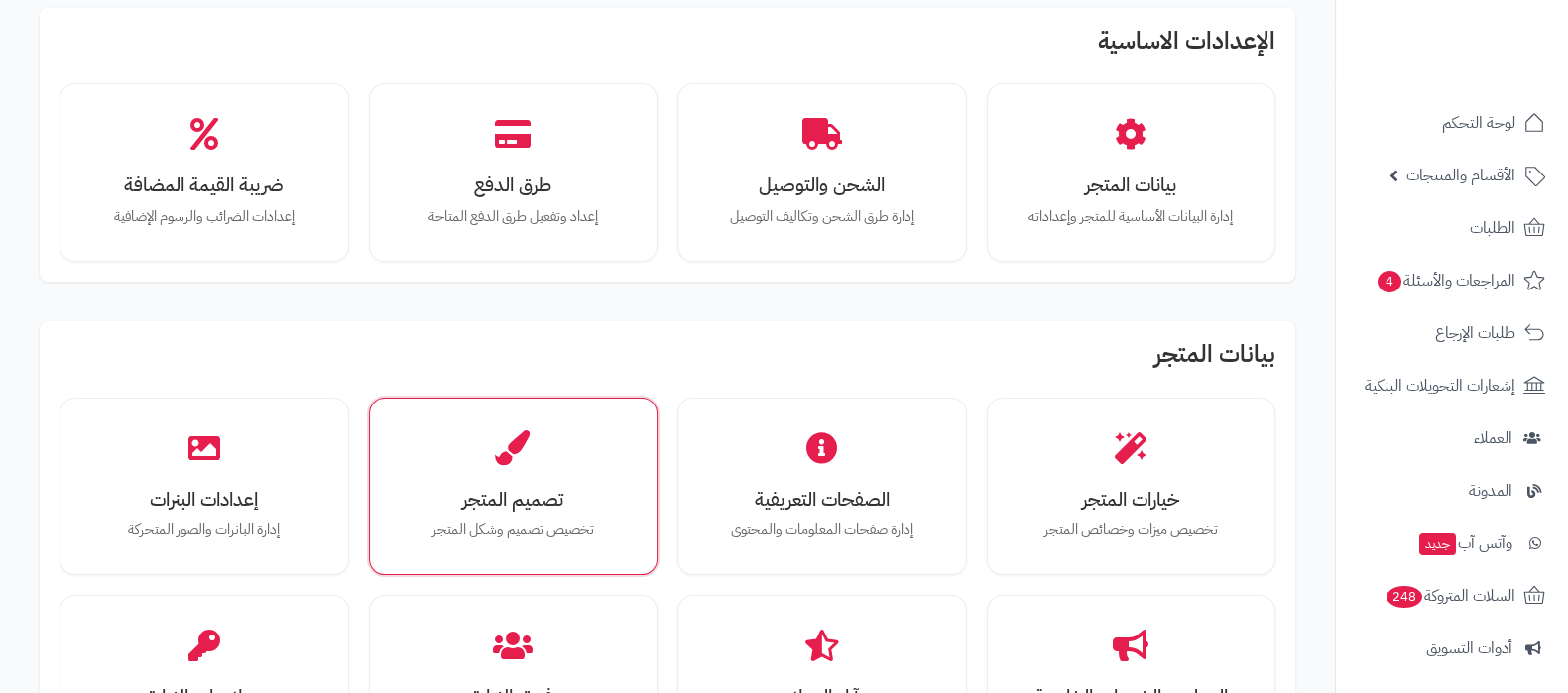
scroll to position [247, 0]
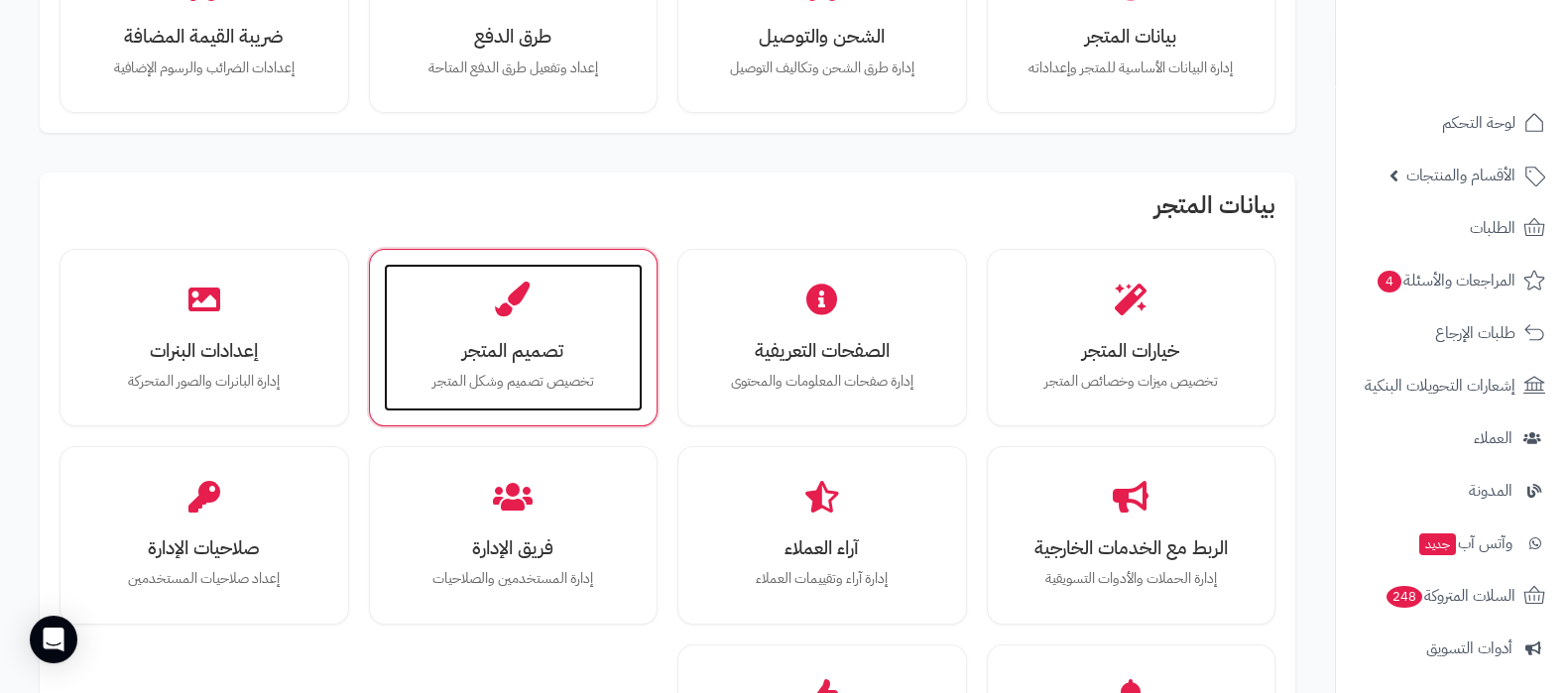
click at [480, 365] on div "تصميم المتجر تخصيص تصميم وشكل المتجر" at bounding box center [513, 338] width 260 height 149
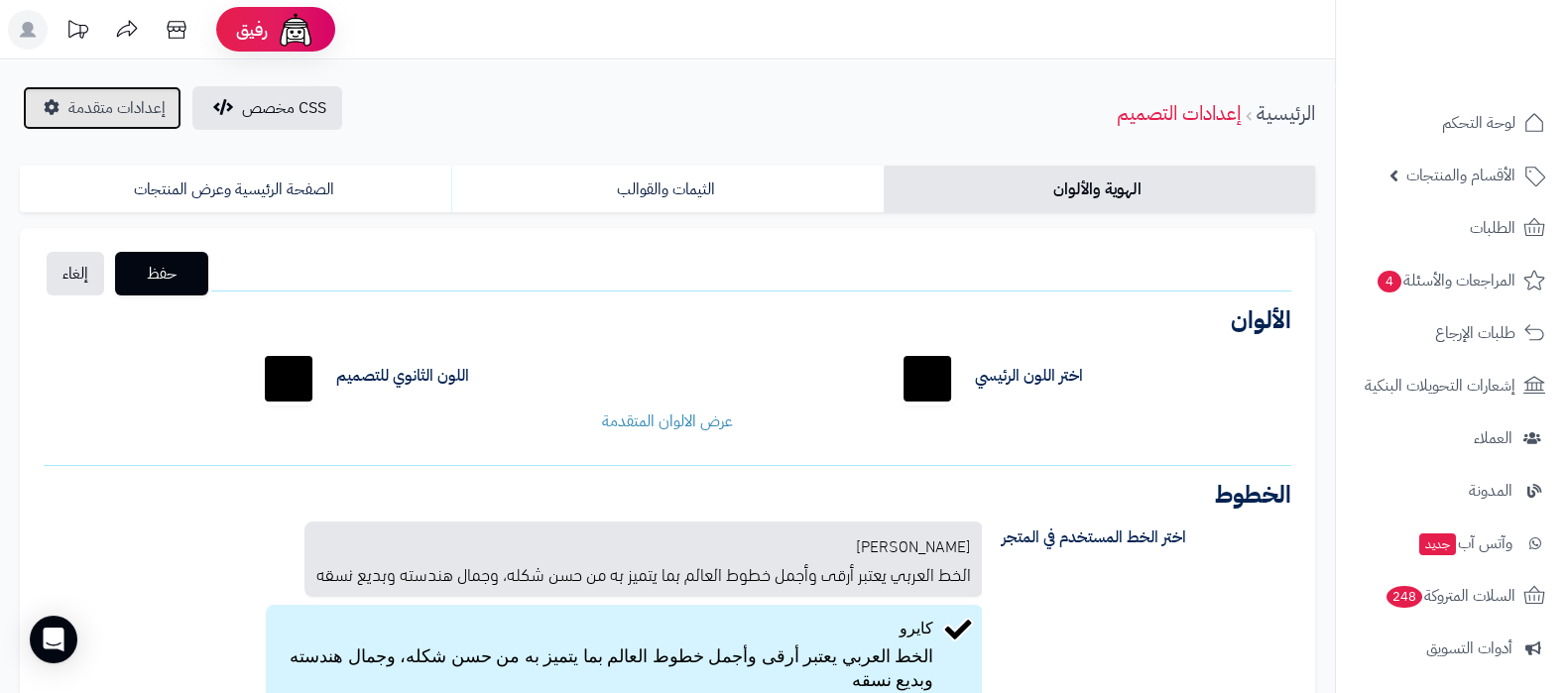
click at [60, 109] on link "إعدادات متقدمة" at bounding box center [102, 108] width 159 height 44
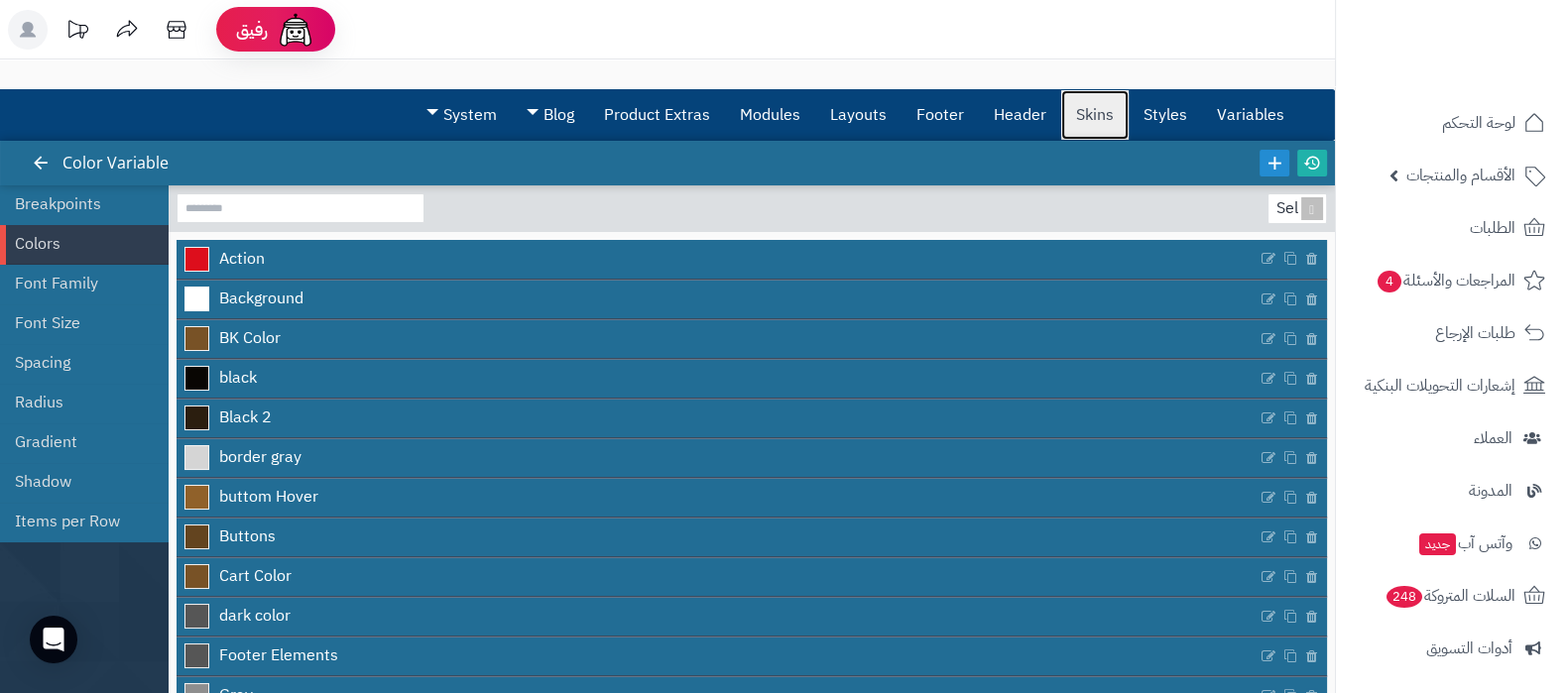
click at [1075, 116] on link "Skins" at bounding box center [1096, 115] width 68 height 50
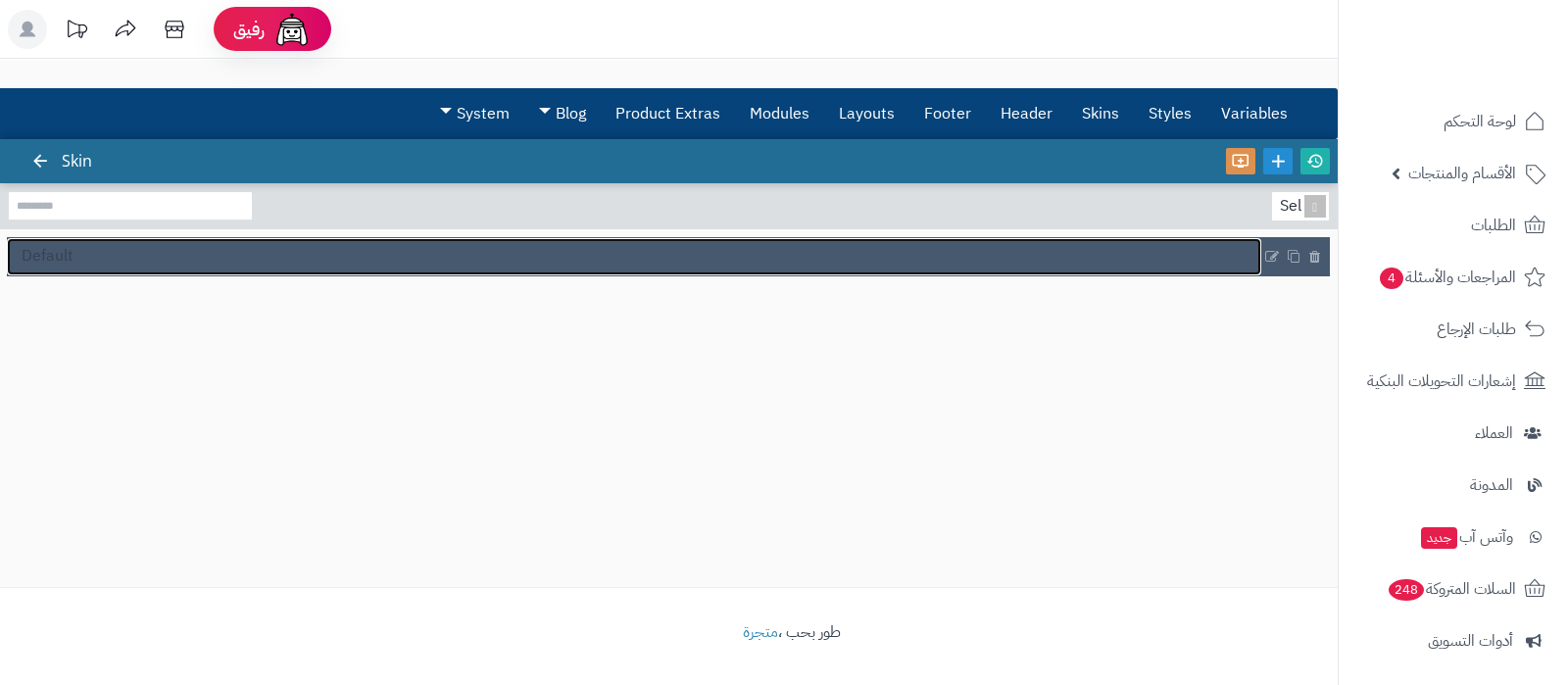
click at [79, 254] on link "Default" at bounding box center [634, 257] width 1255 height 37
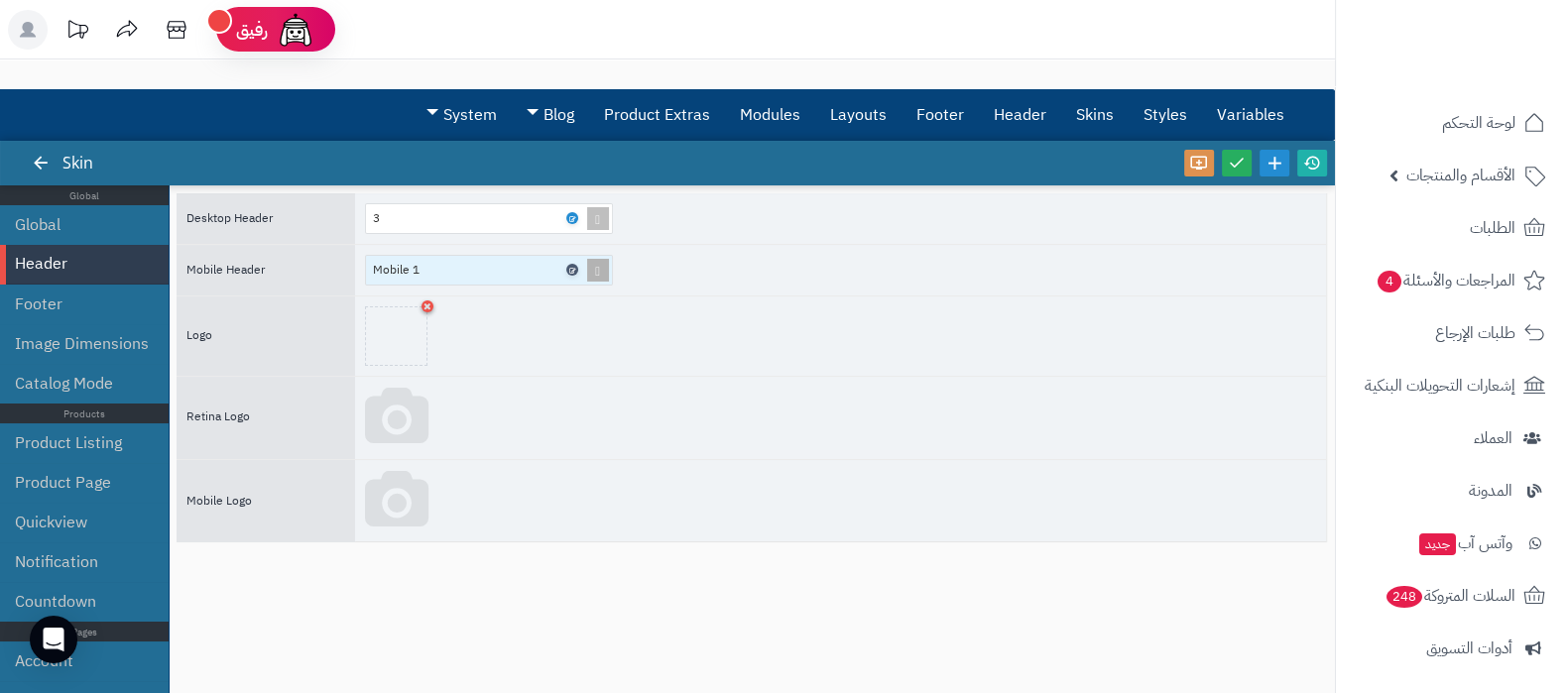
click at [572, 269] on icon at bounding box center [572, 269] width 6 height 9
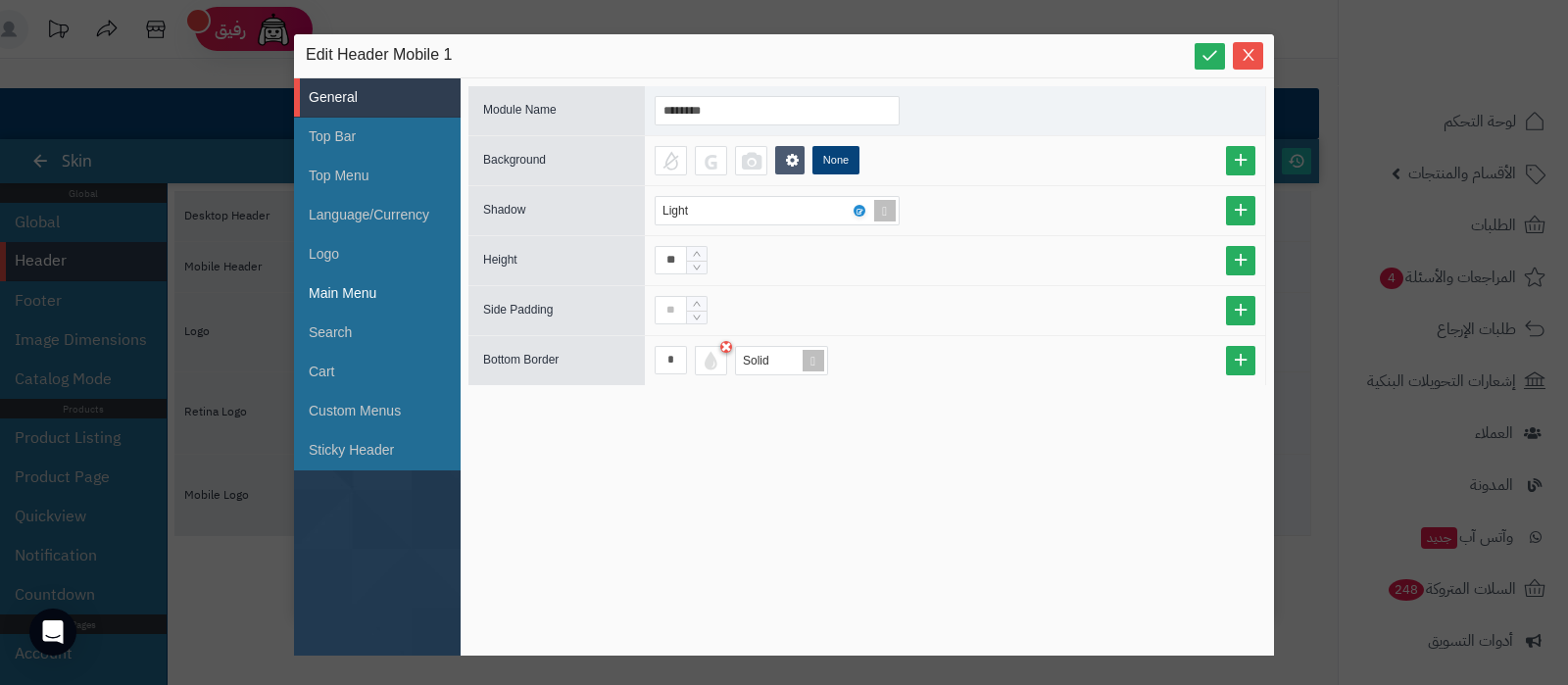
click at [356, 286] on li "Main Menu" at bounding box center [377, 294] width 167 height 39
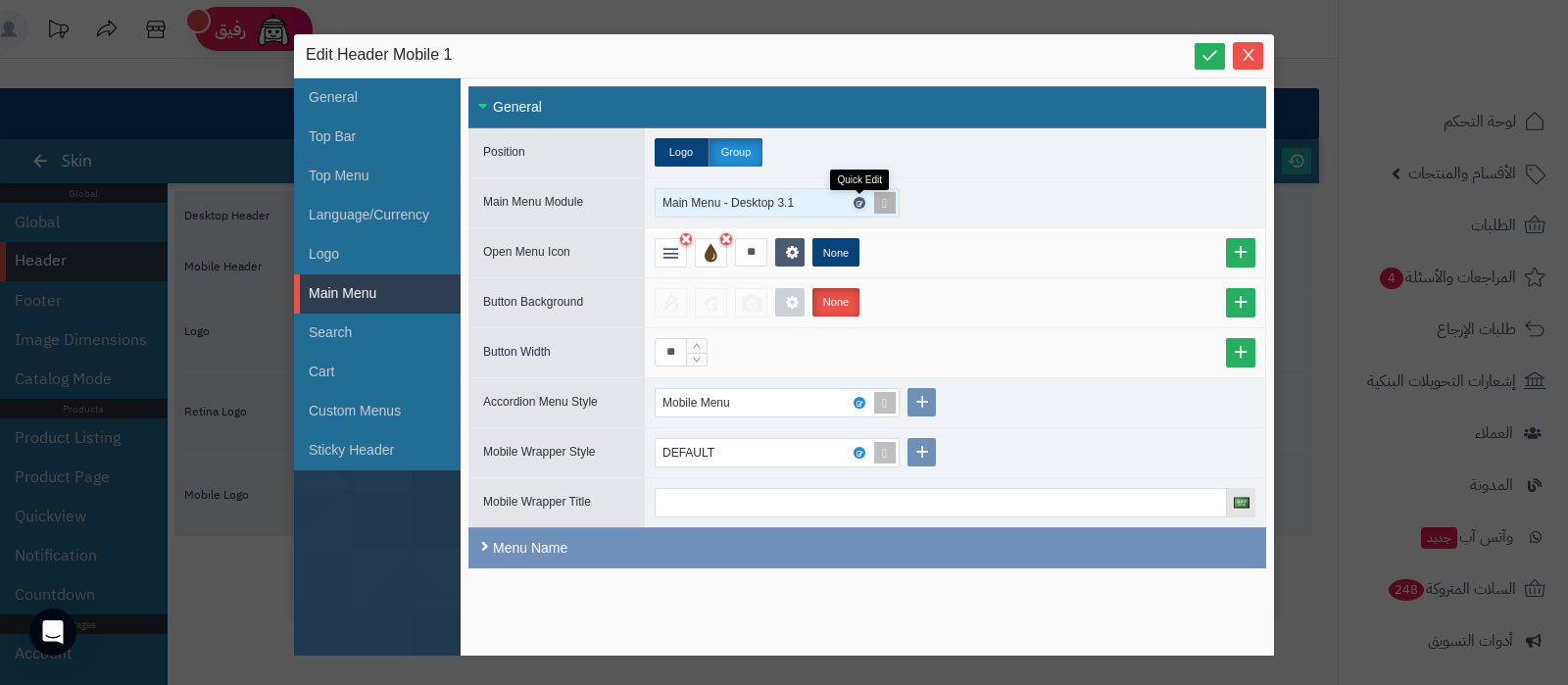
click at [861, 200] on icon at bounding box center [859, 203] width 6 height 9
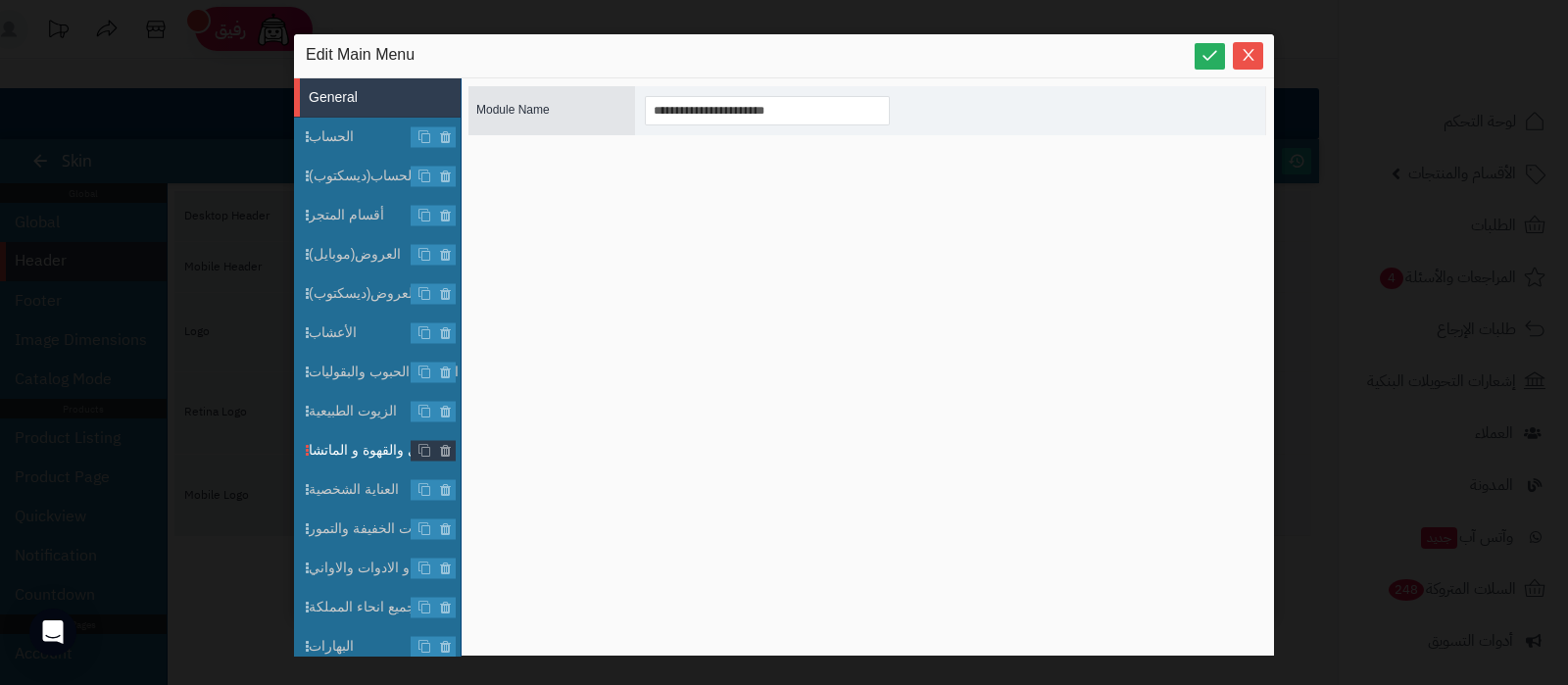
click at [350, 448] on span "الشاي والقهوة و الماتشا" at bounding box center [384, 450] width 152 height 21
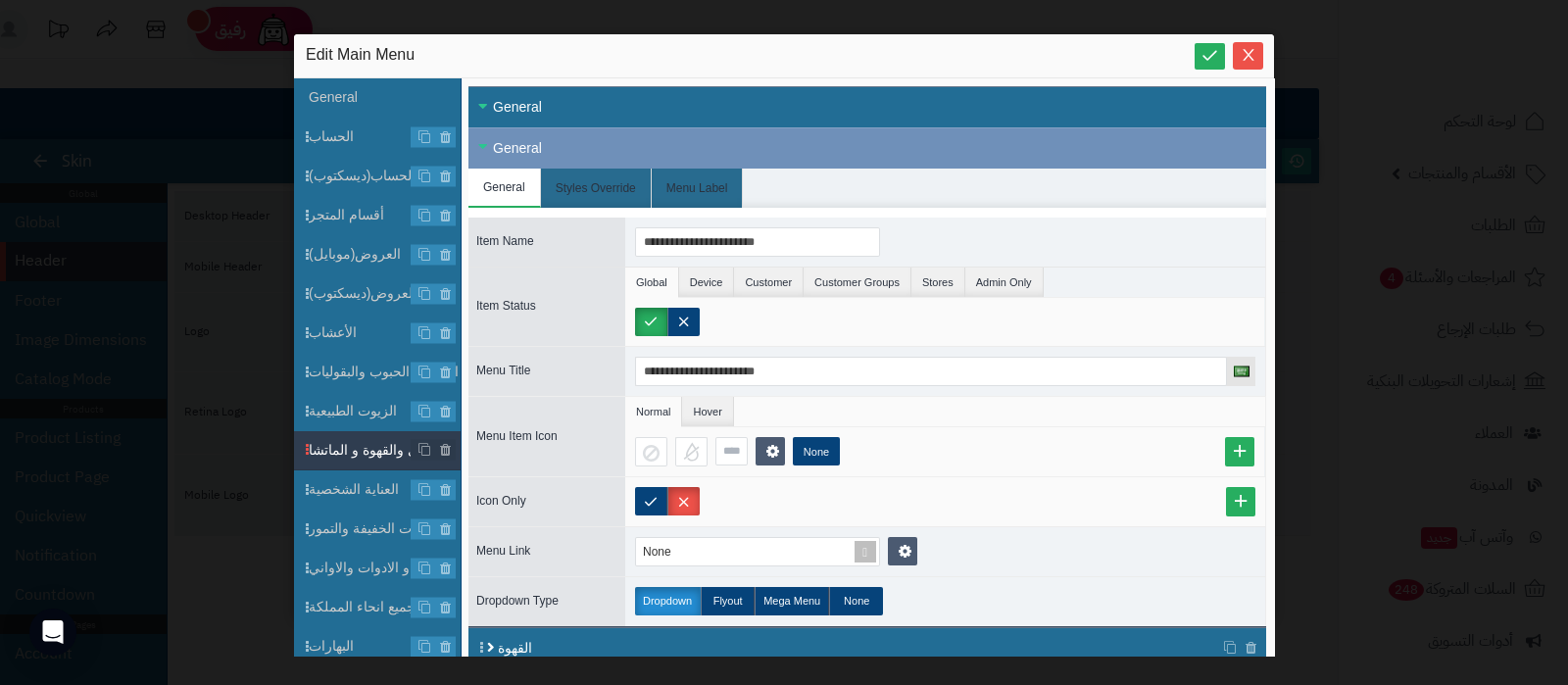
scroll to position [189, 0]
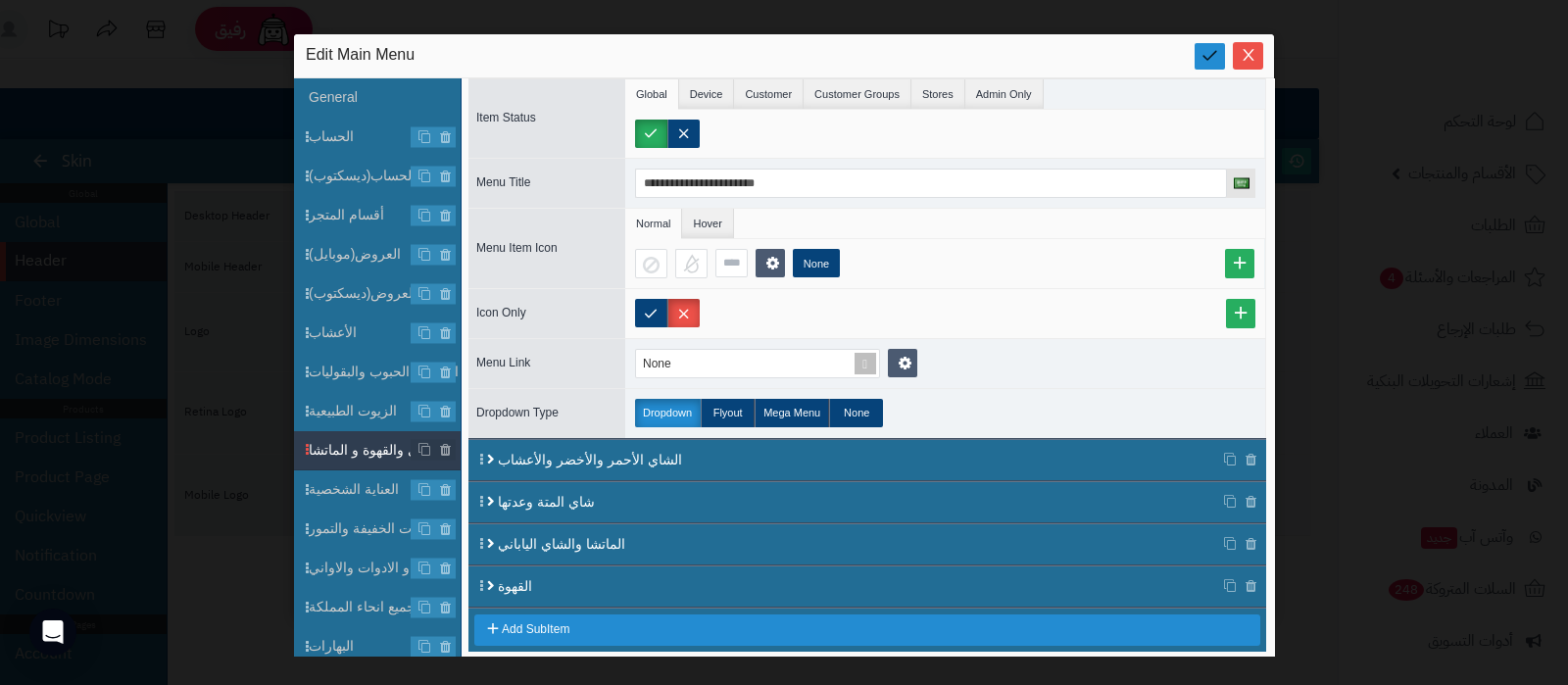
click at [1207, 54] on icon at bounding box center [1209, 55] width 19 height 19
click at [347, 326] on span "الأعشاب" at bounding box center [384, 332] width 152 height 21
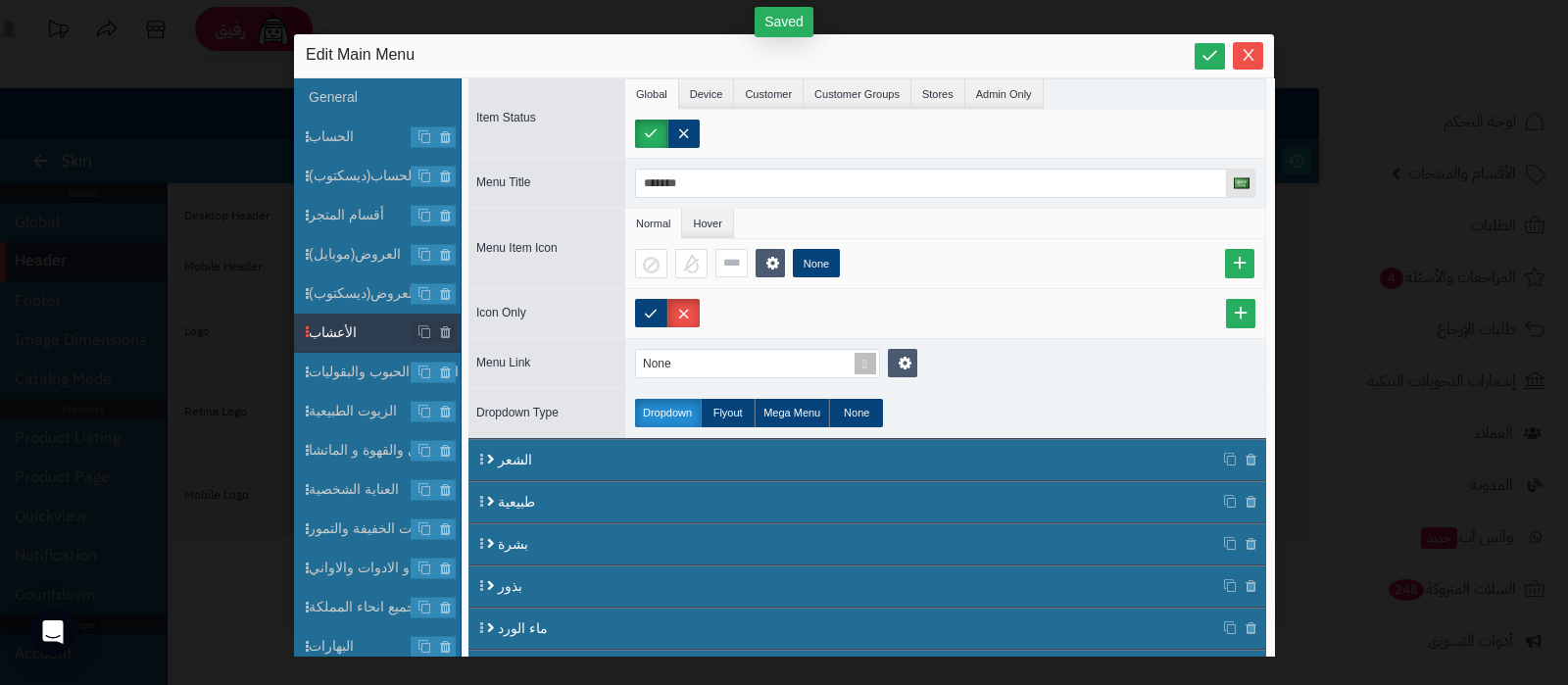
scroll to position [260, 0]
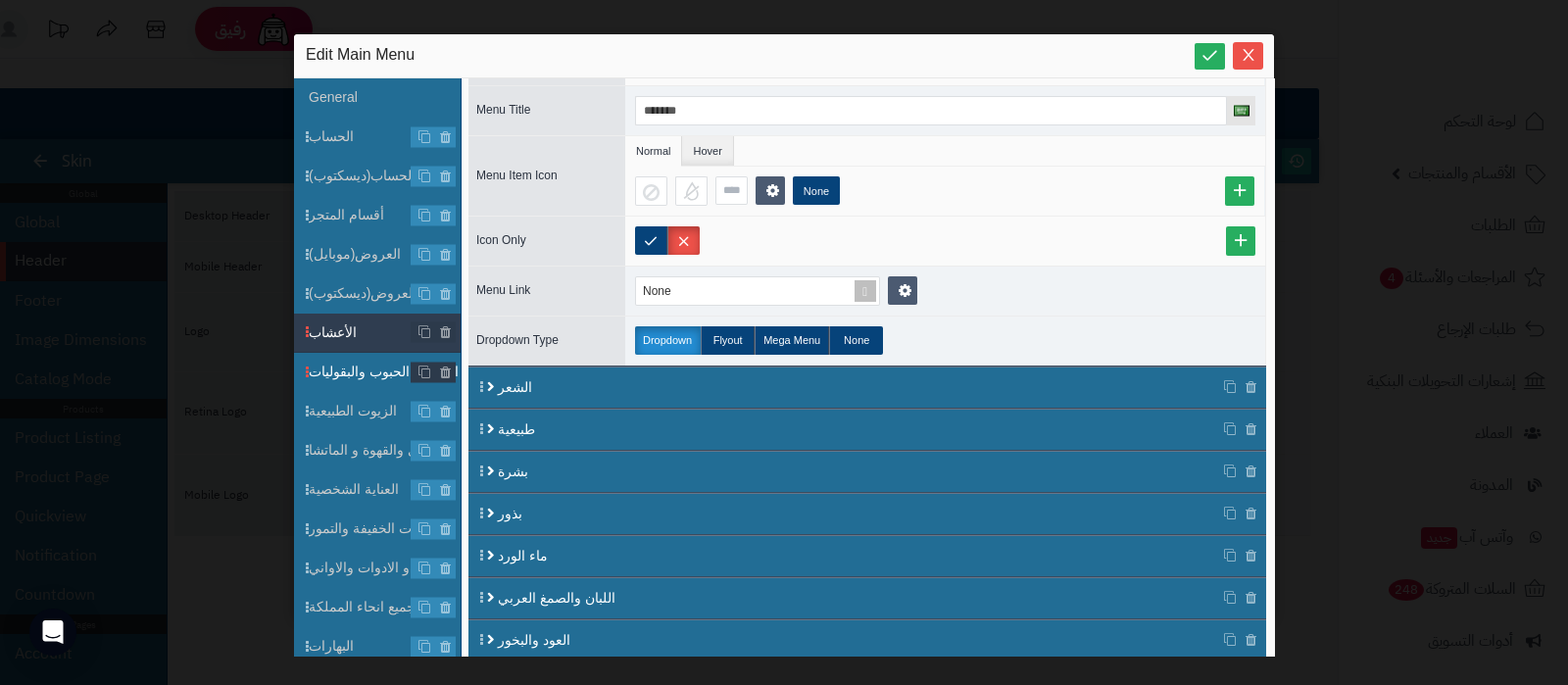
click at [358, 377] on span "البهارات الحبوب والبقوليات" at bounding box center [384, 371] width 152 height 21
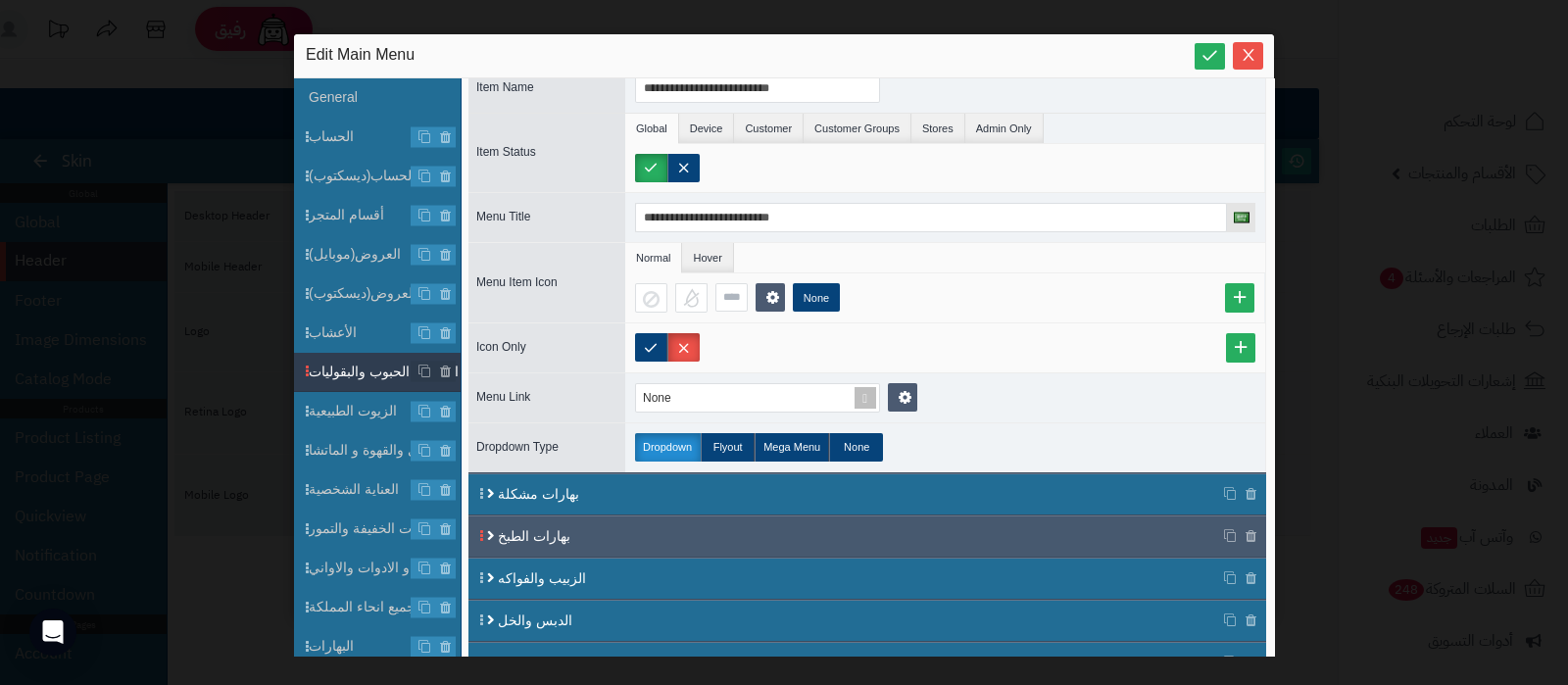
scroll to position [229, 0]
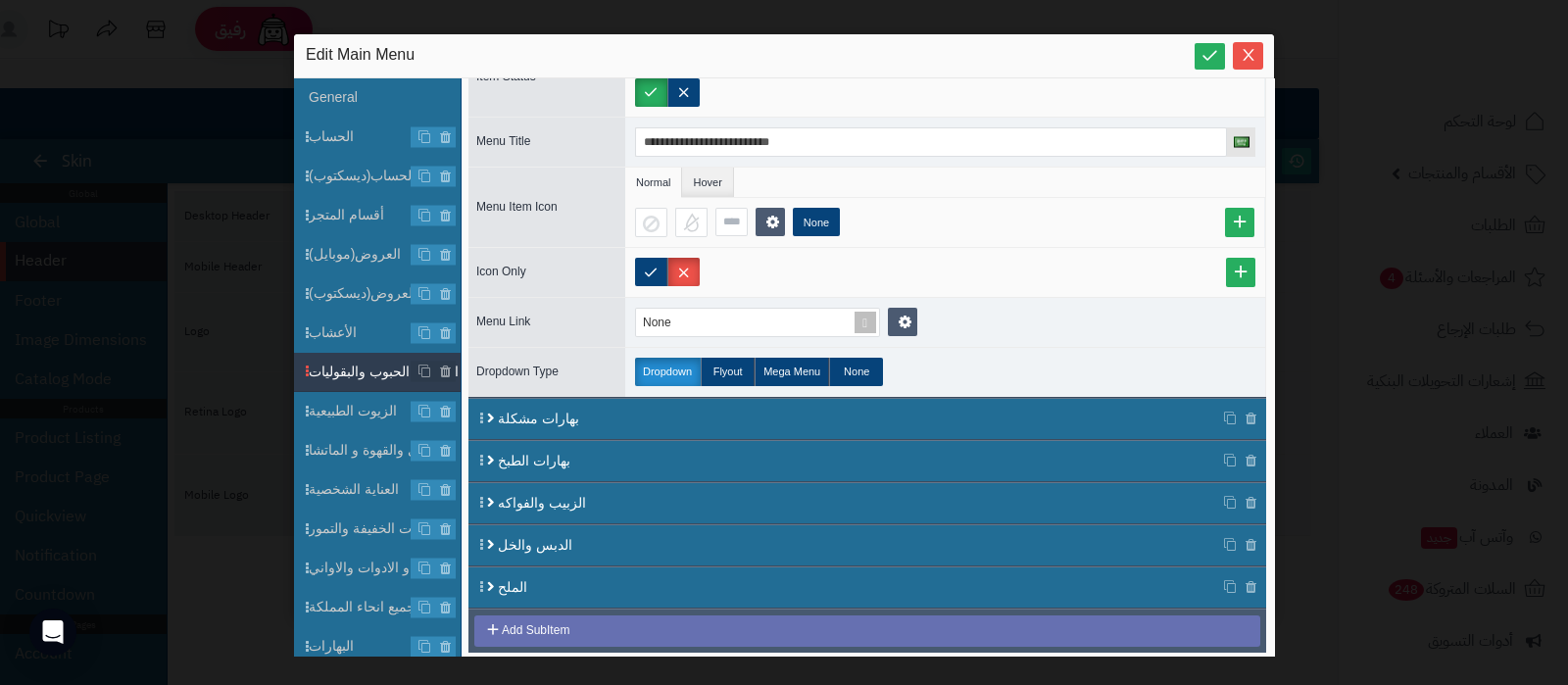
click at [571, 624] on div "Add SubItem" at bounding box center [868, 632] width 786 height 31
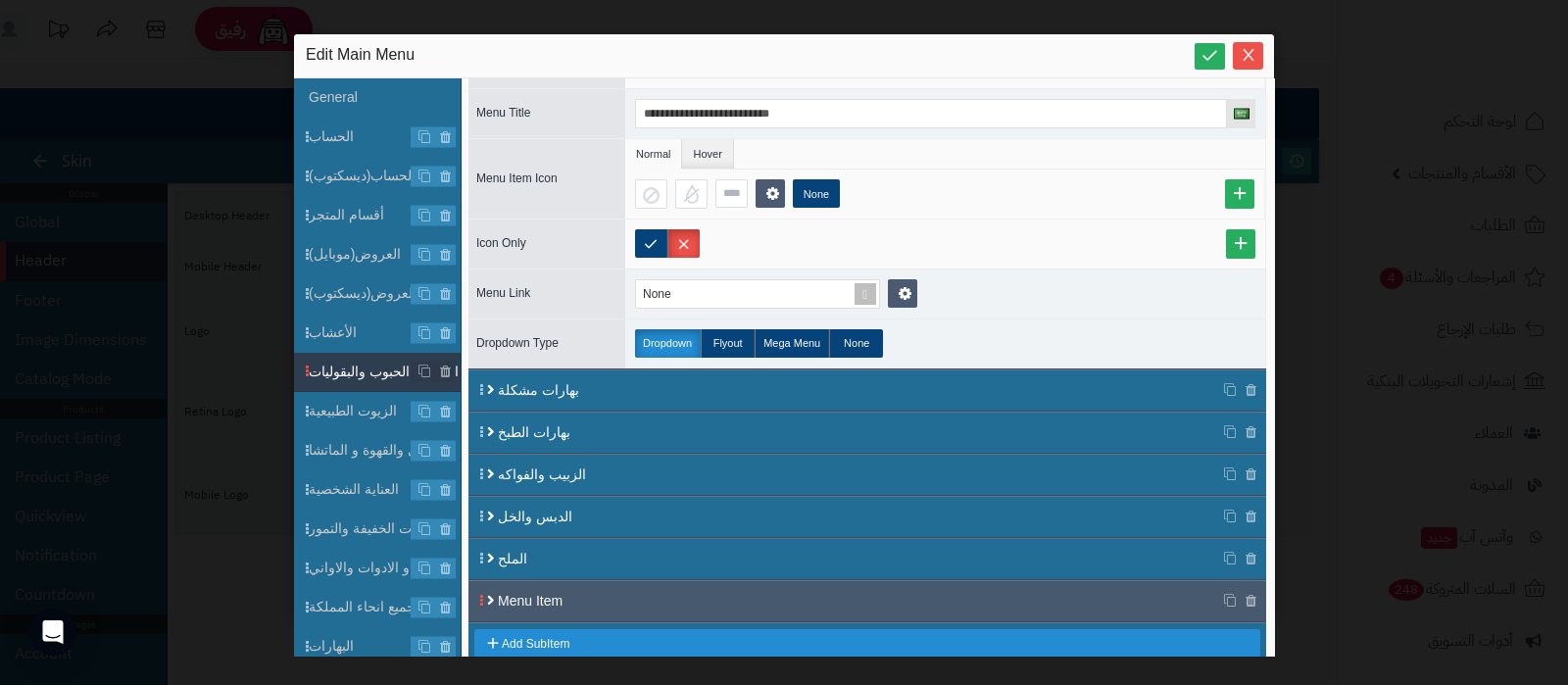
scroll to position [271, 0]
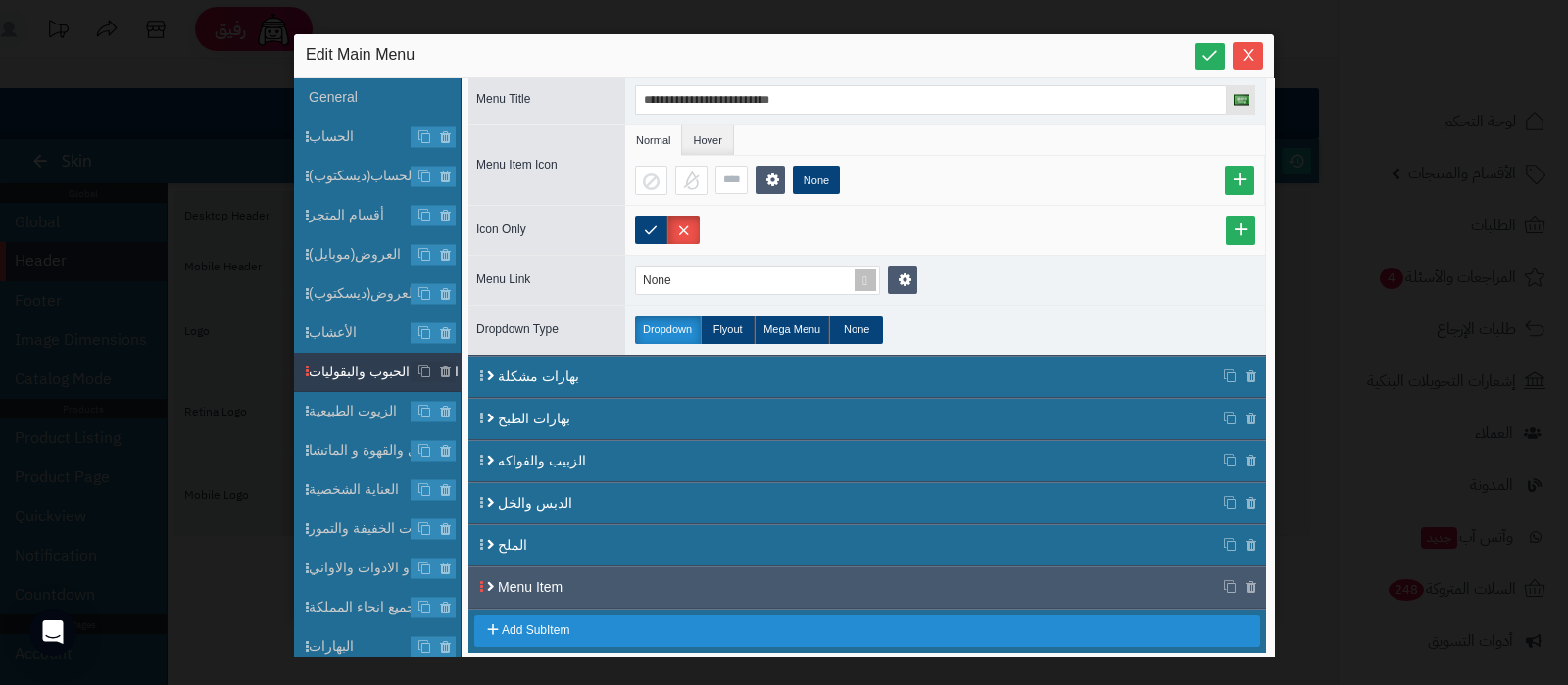
click at [620, 571] on div "Menu Item" at bounding box center [868, 588] width 798 height 40
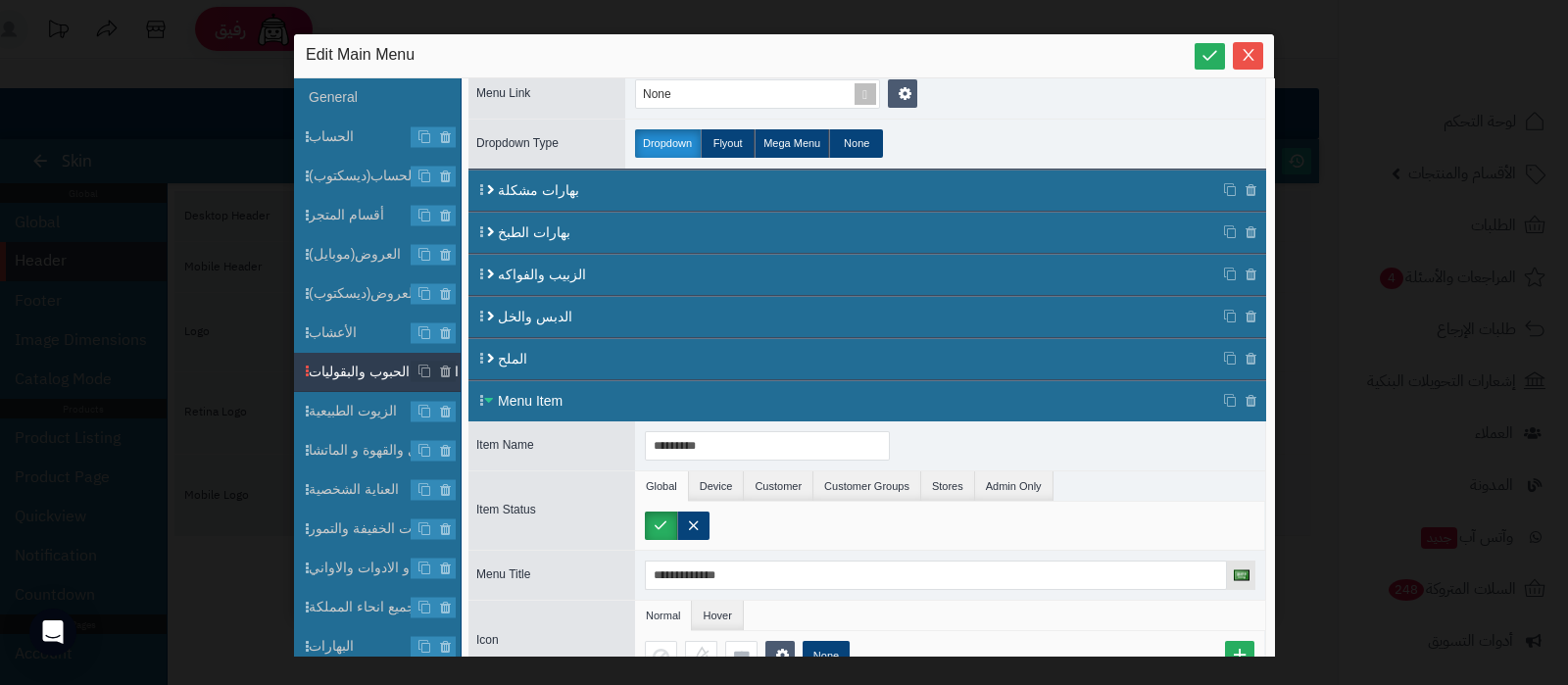
scroll to position [580, 0]
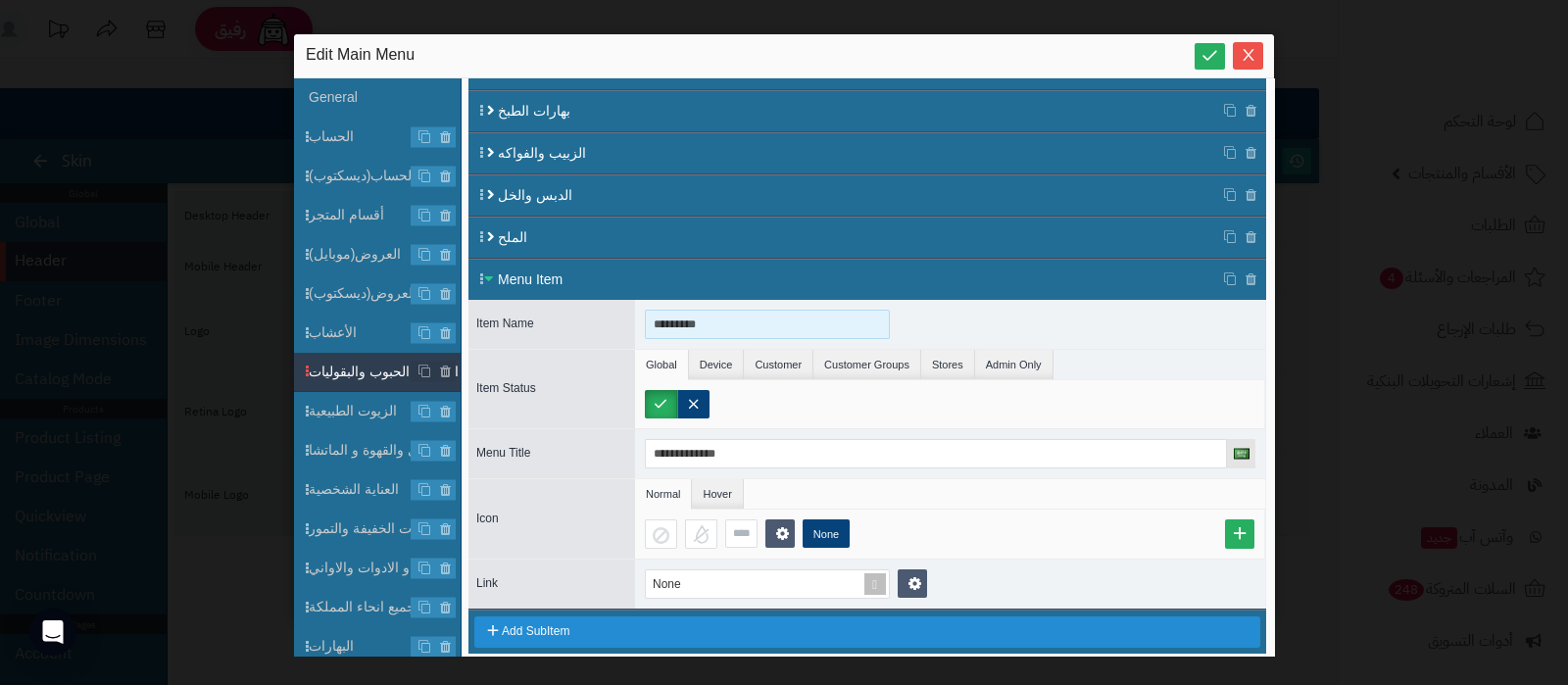
click at [753, 313] on input "*********" at bounding box center [766, 324] width 245 height 29
click at [753, 313] on input "**********" at bounding box center [766, 324] width 245 height 29
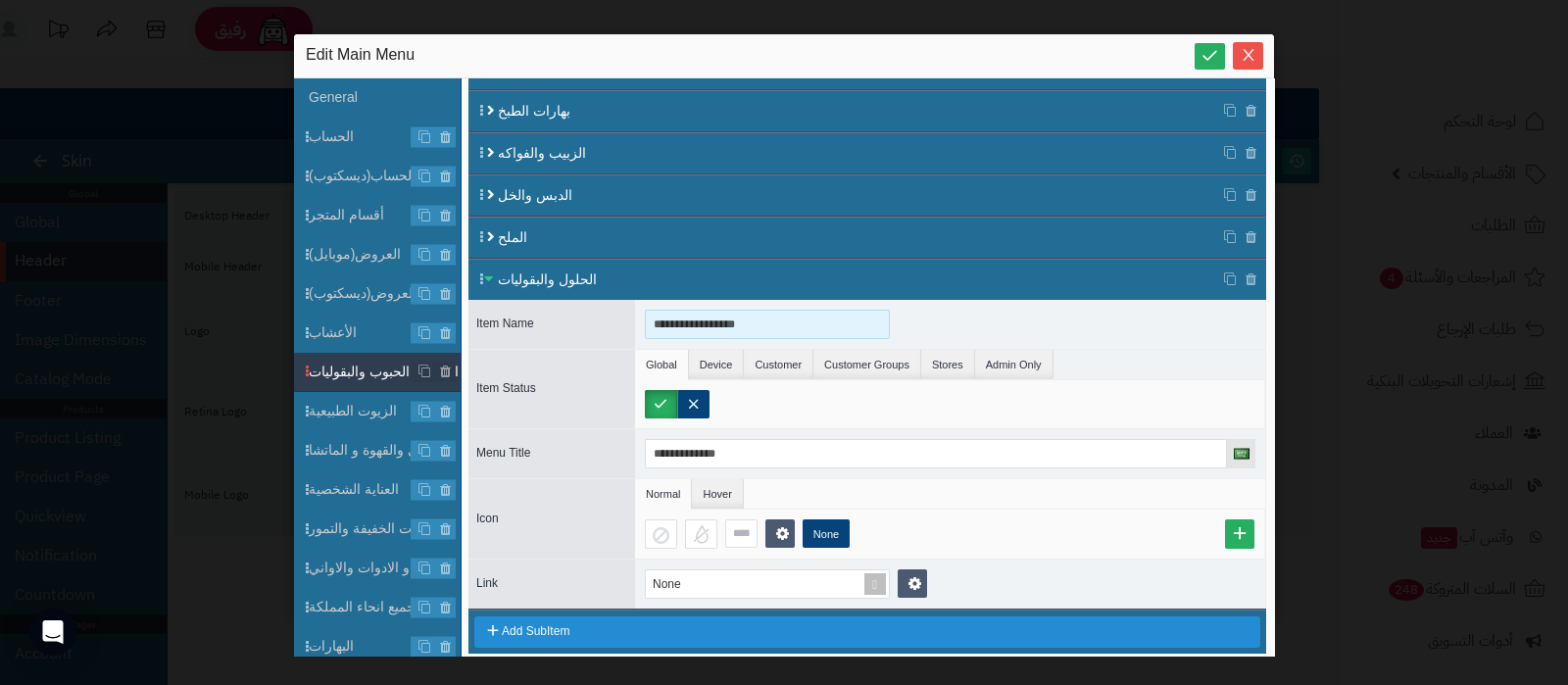
click at [753, 313] on input "**********" at bounding box center [766, 324] width 245 height 29
click at [705, 317] on input "**********" at bounding box center [766, 324] width 245 height 29
click at [722, 318] on input "**********" at bounding box center [766, 324] width 245 height 29
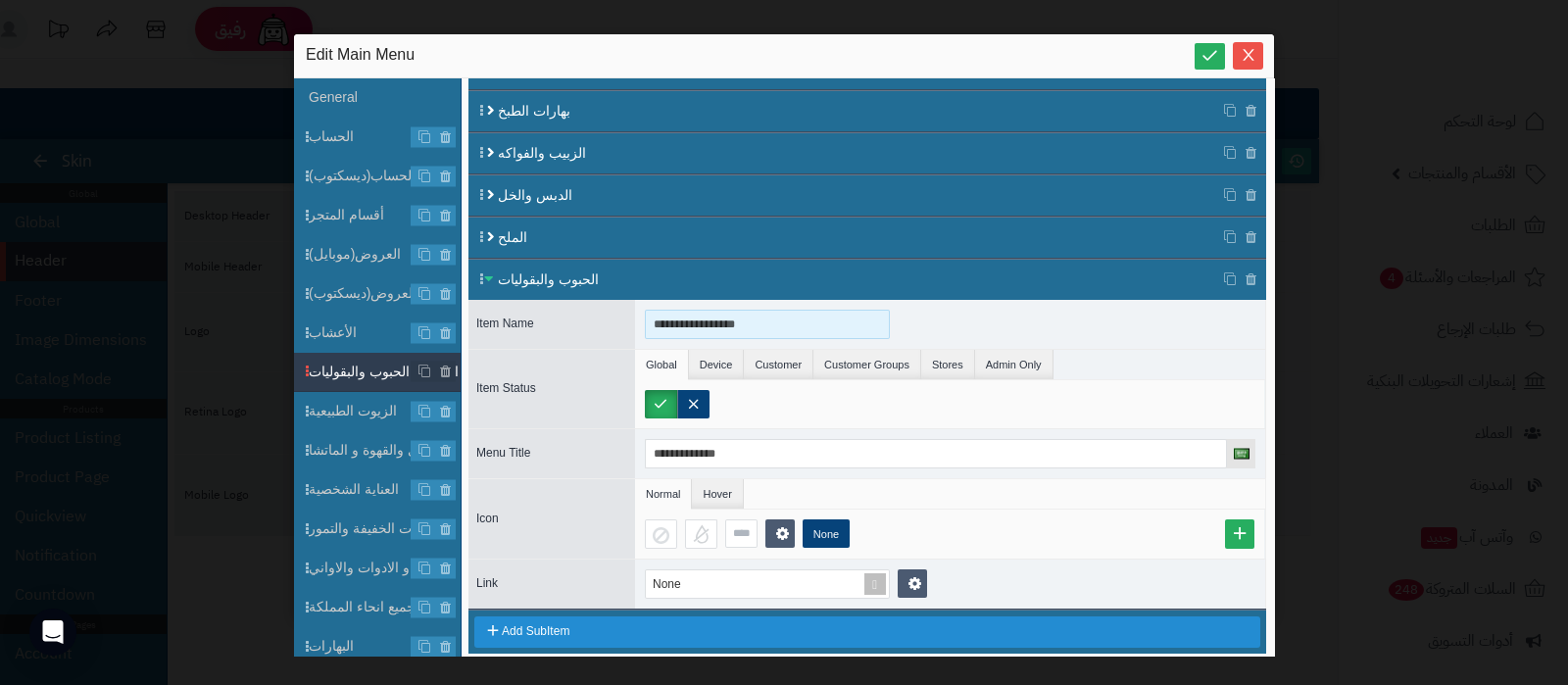
click at [722, 318] on input "**********" at bounding box center [766, 324] width 245 height 29
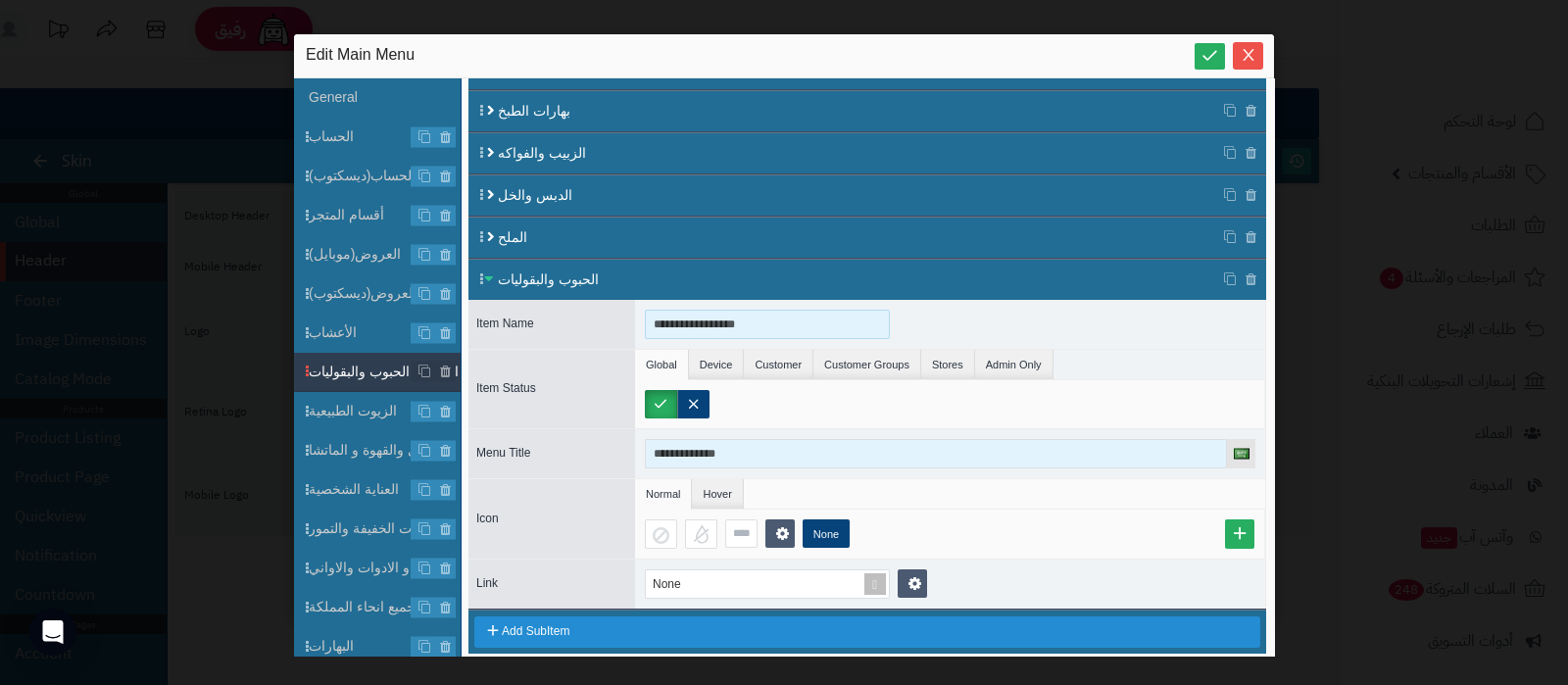
type input "**********"
click at [725, 440] on input "**********" at bounding box center [935, 454] width 583 height 29
paste input "****"
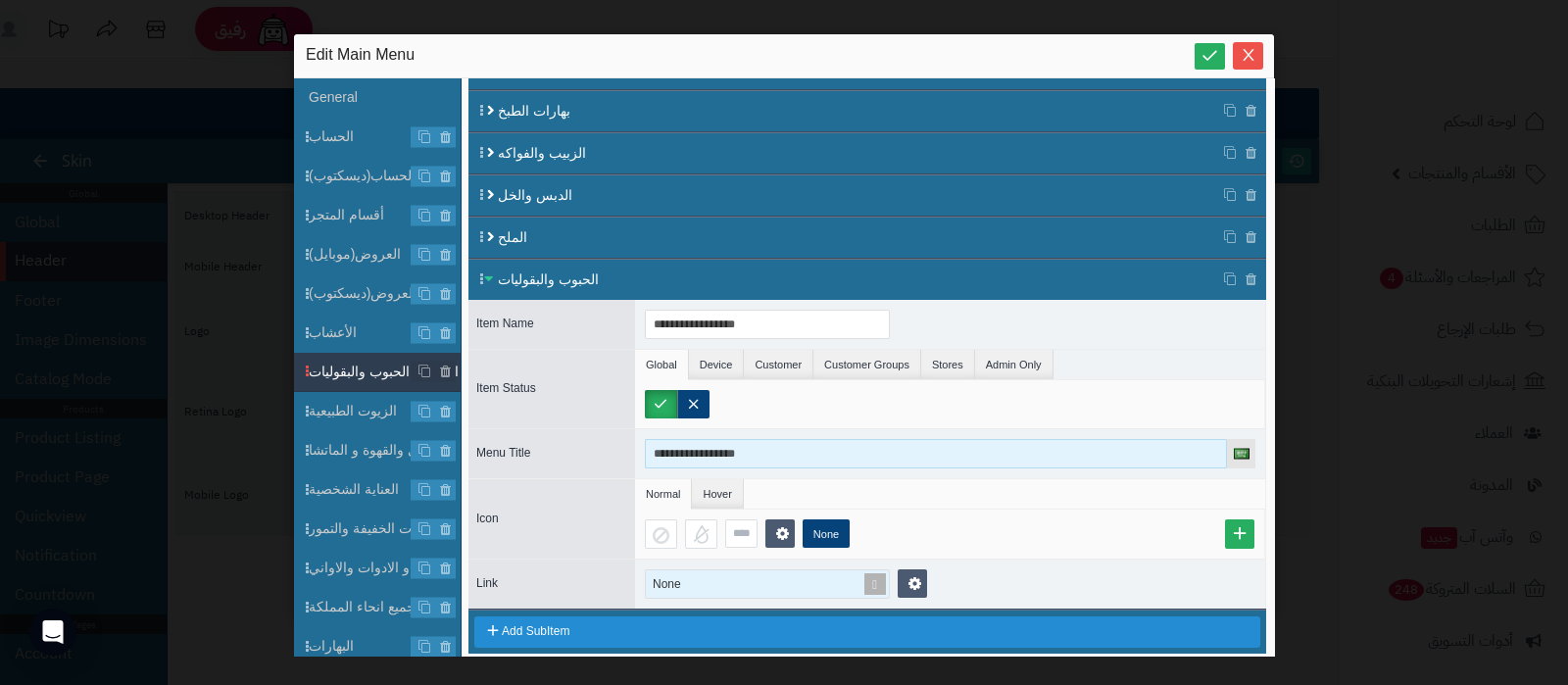
type input "**********"
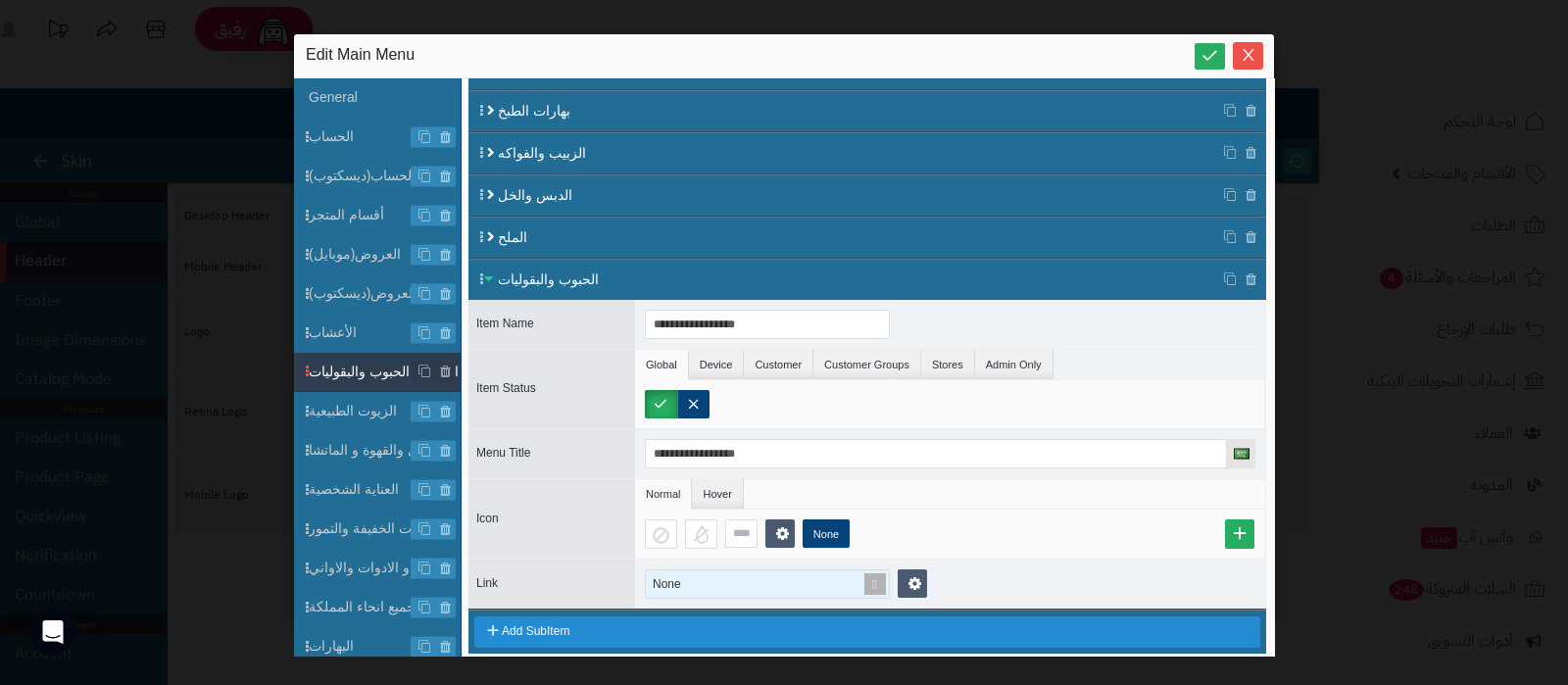
click at [877, 571] on span at bounding box center [875, 585] width 28 height 28
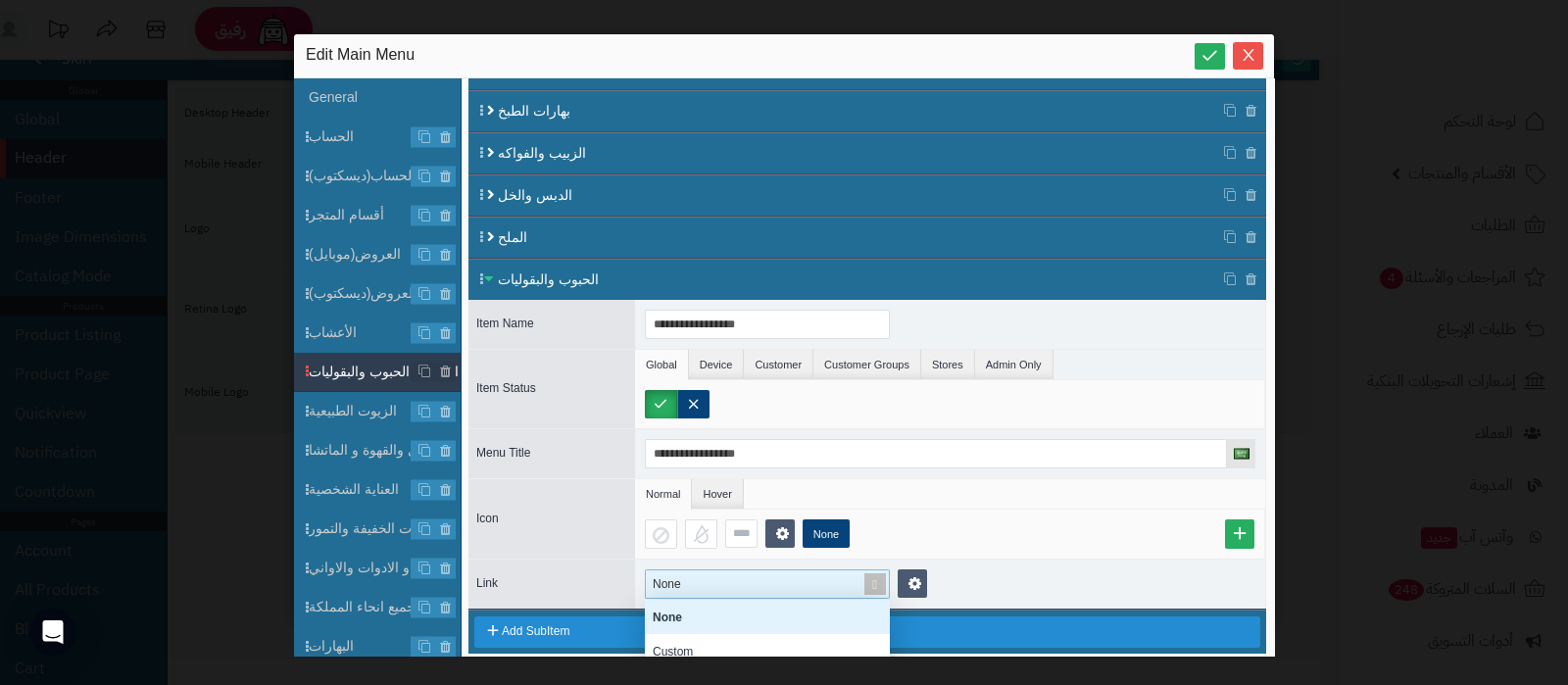
scroll to position [177, 225]
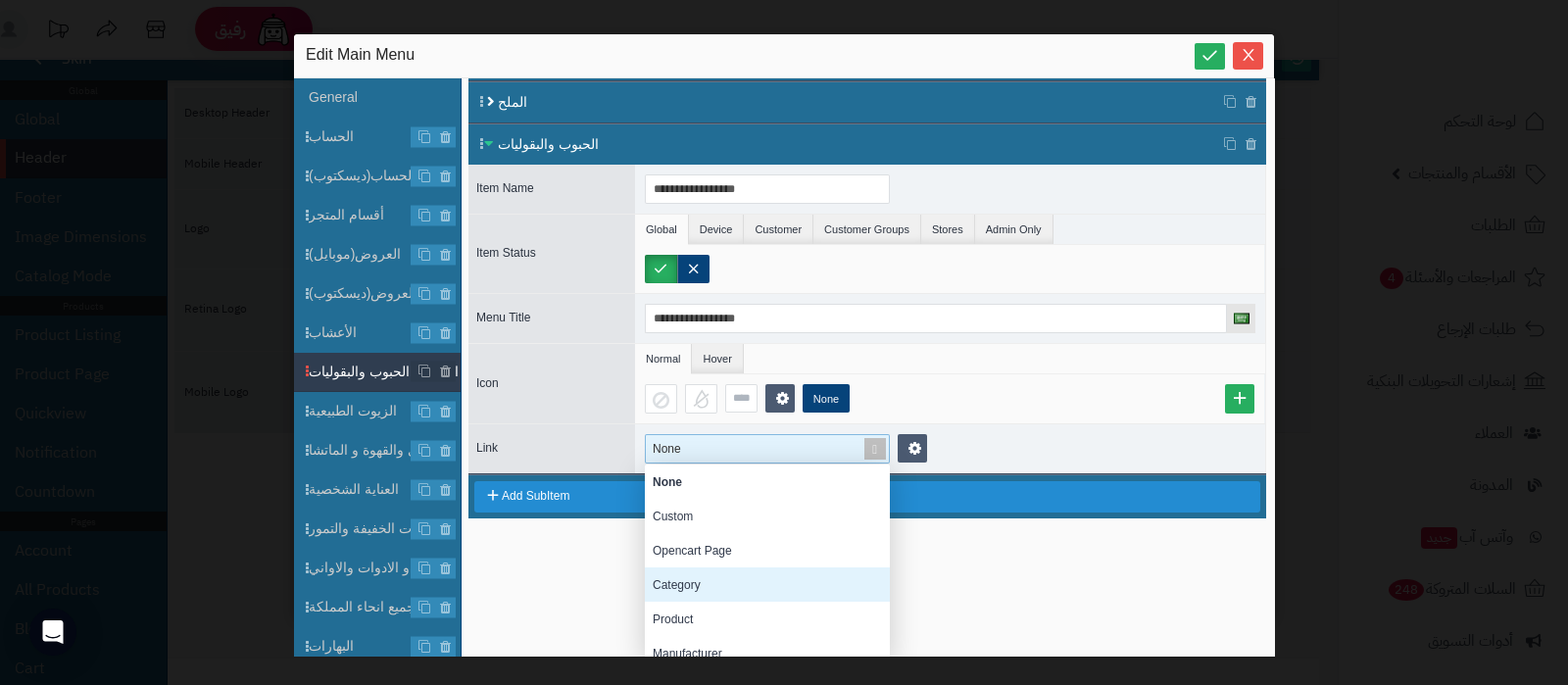
click at [724, 569] on div "Category" at bounding box center [766, 585] width 245 height 34
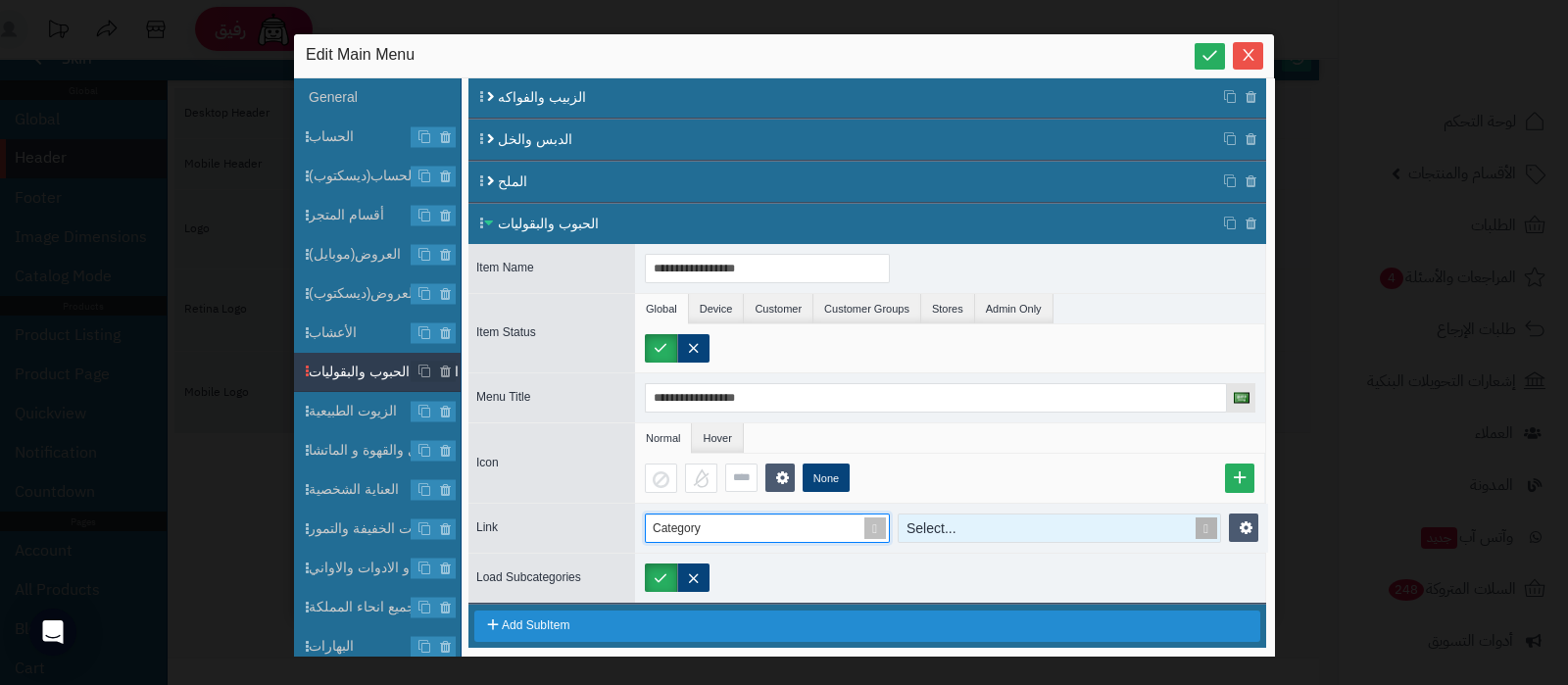
click at [980, 516] on div "Select..." at bounding box center [1048, 529] width 299 height 28
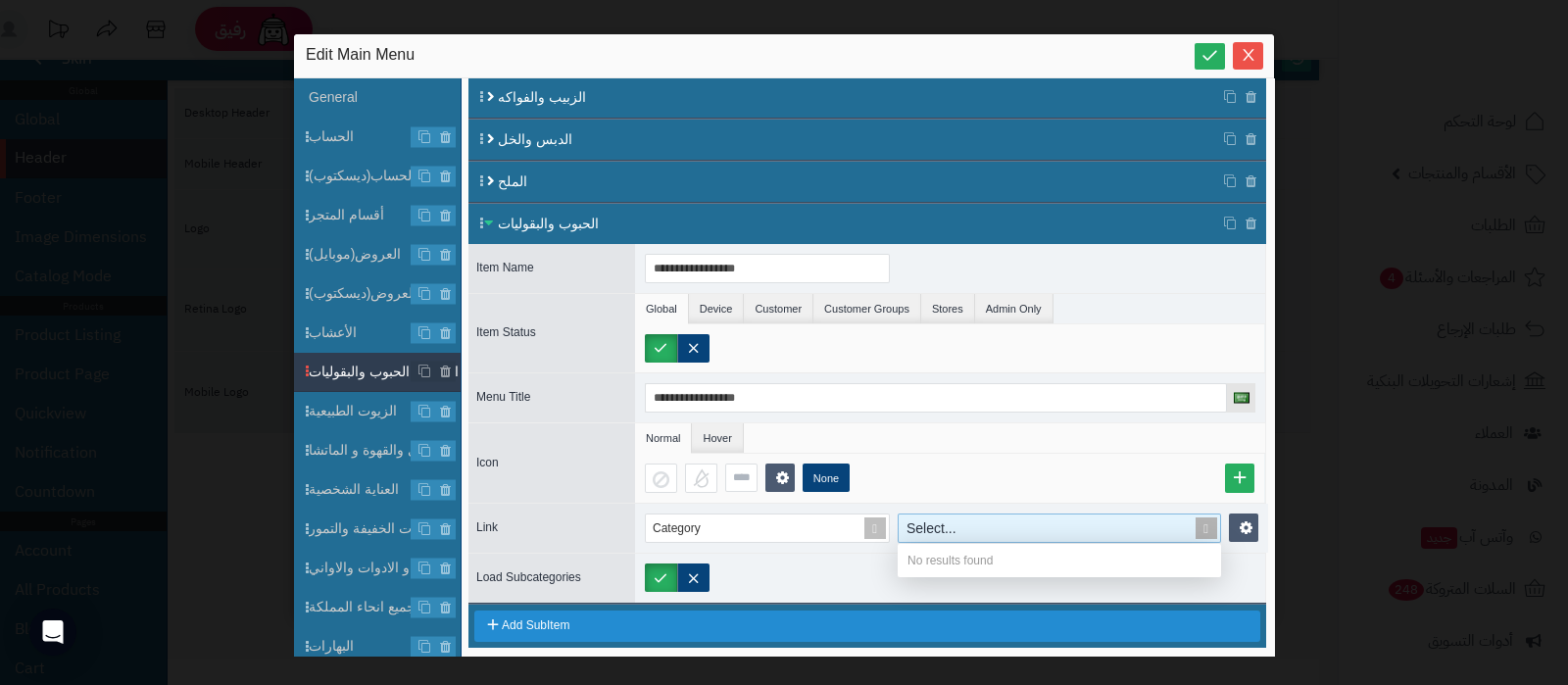
paste input "**********"
type input "**********"
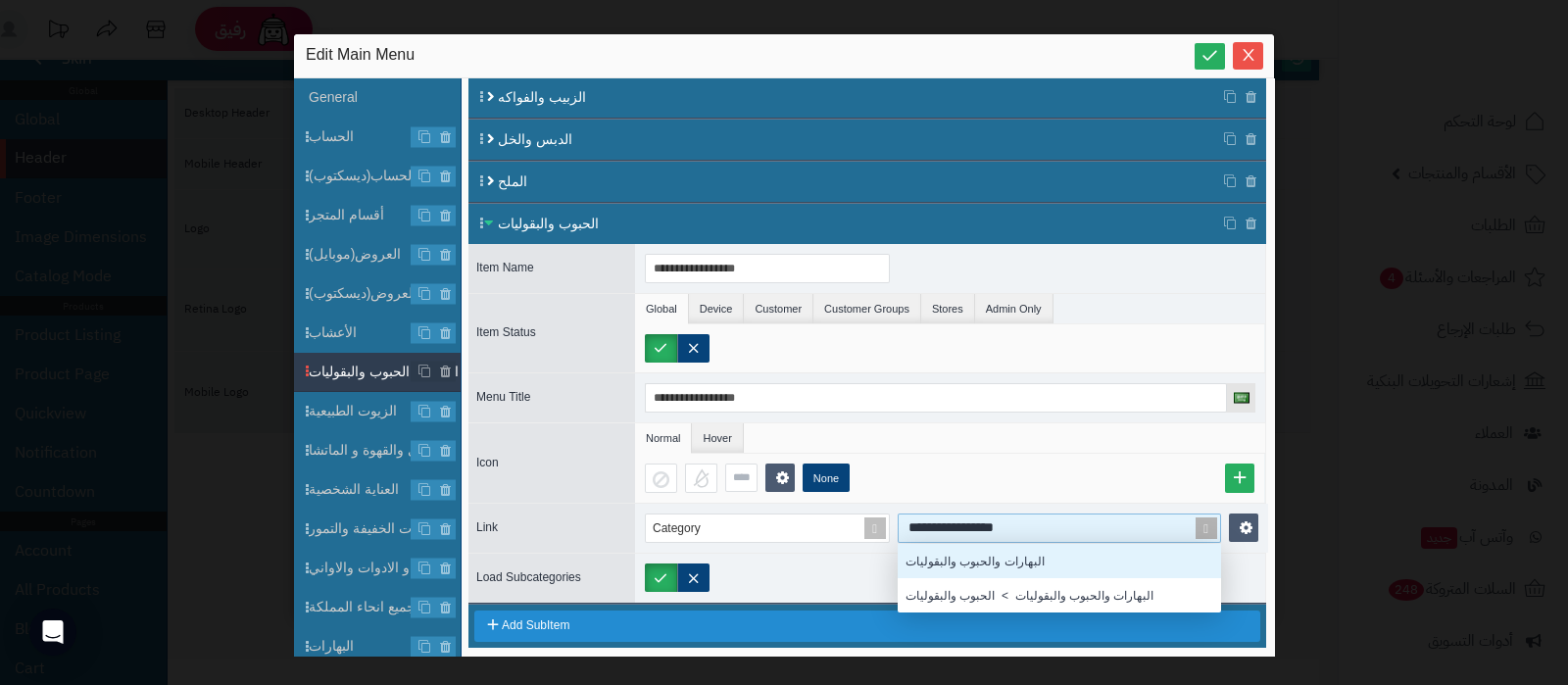
scroll to position [49, 304]
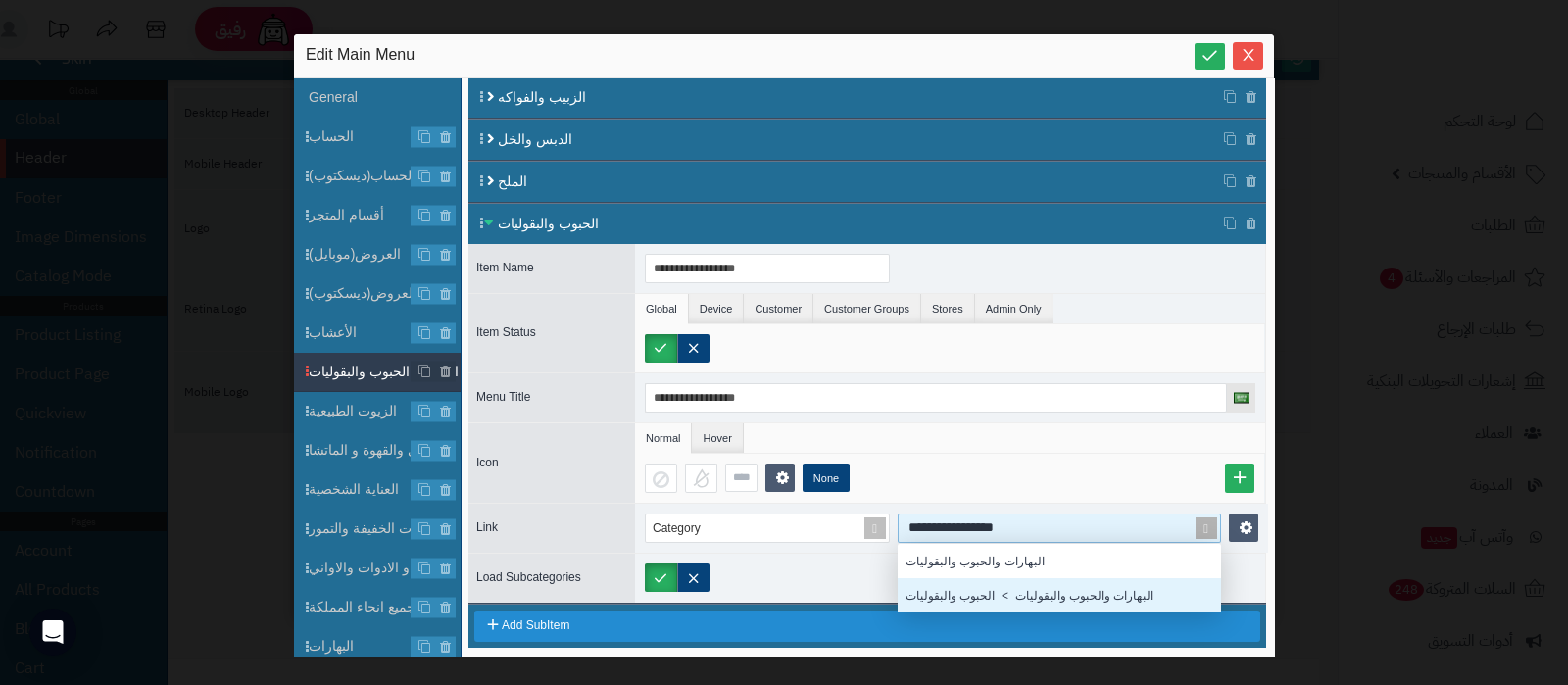
click at [1016, 582] on div "البهارات والحبوب والبقوليات > الحبوب والبقوليات" at bounding box center [1059, 596] width 323 height 34
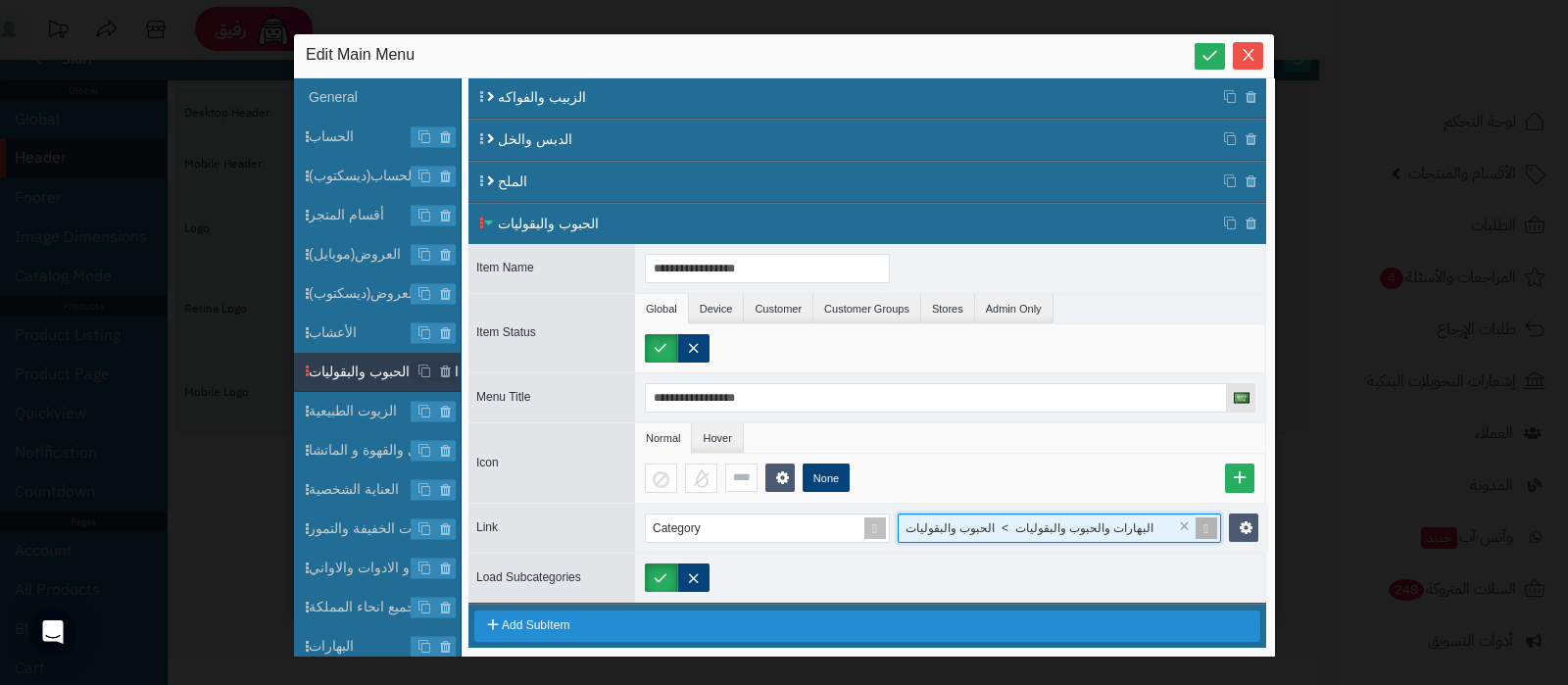
click at [832, 214] on div "الحبوب والبقوليات" at bounding box center [868, 223] width 739 height 21
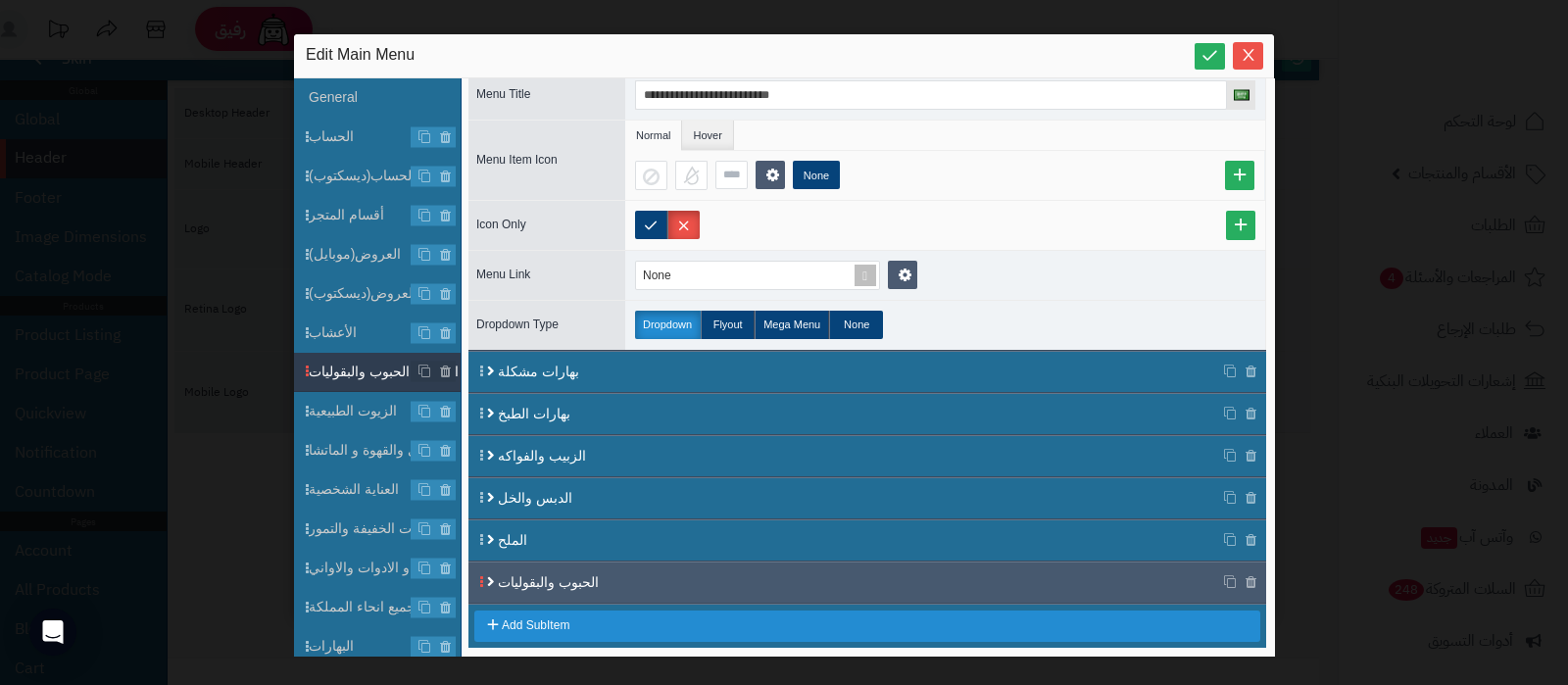
scroll to position [271, 0]
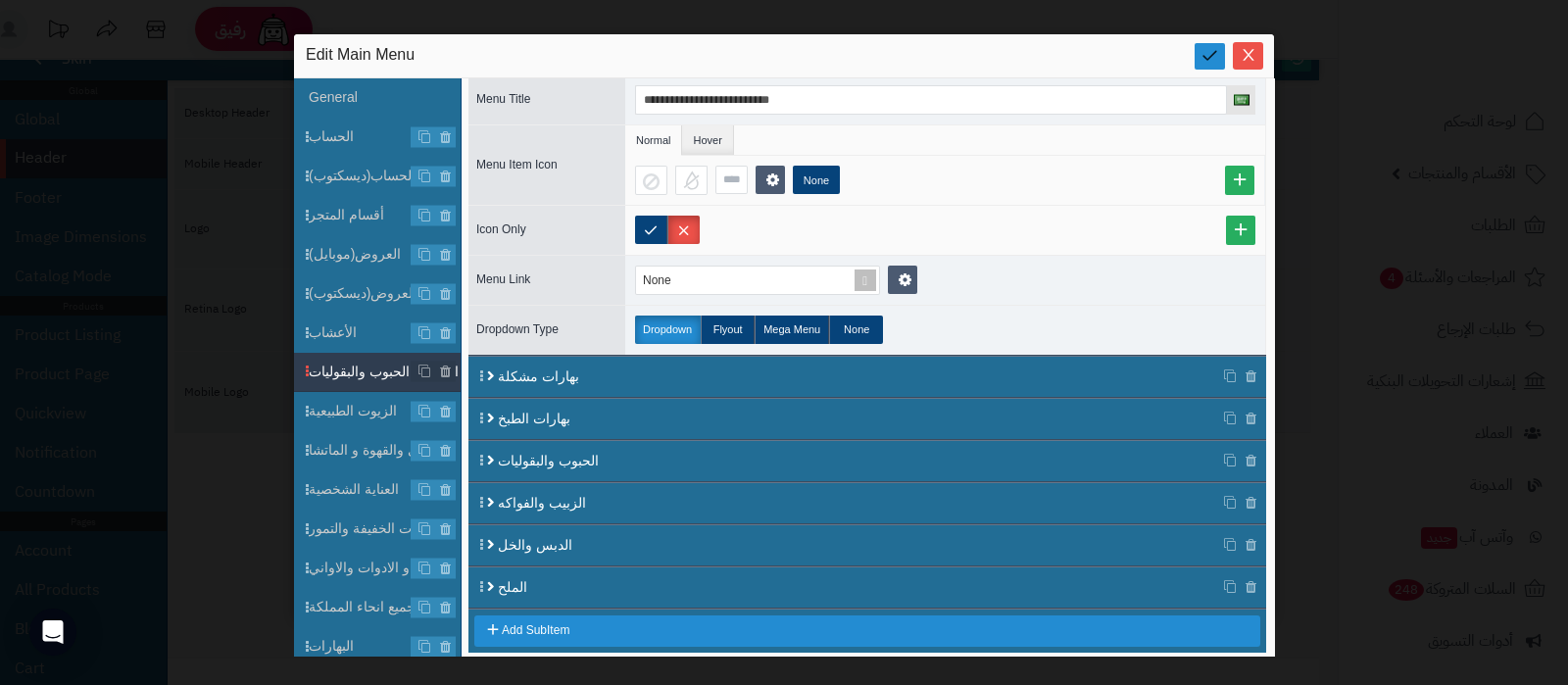
click at [1208, 52] on icon at bounding box center [1209, 55] width 19 height 19
click at [338, 325] on span "الأعشاب" at bounding box center [384, 332] width 152 height 21
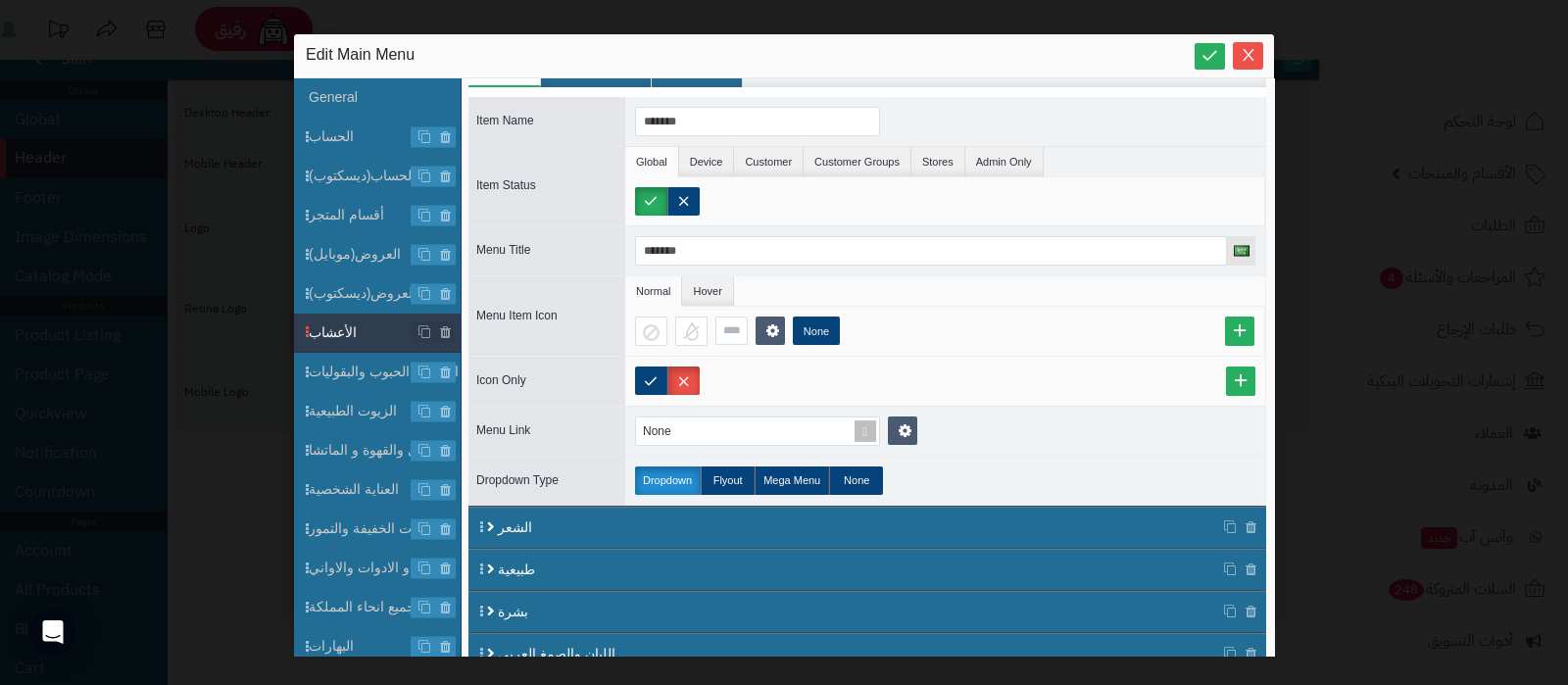
scroll to position [0, 0]
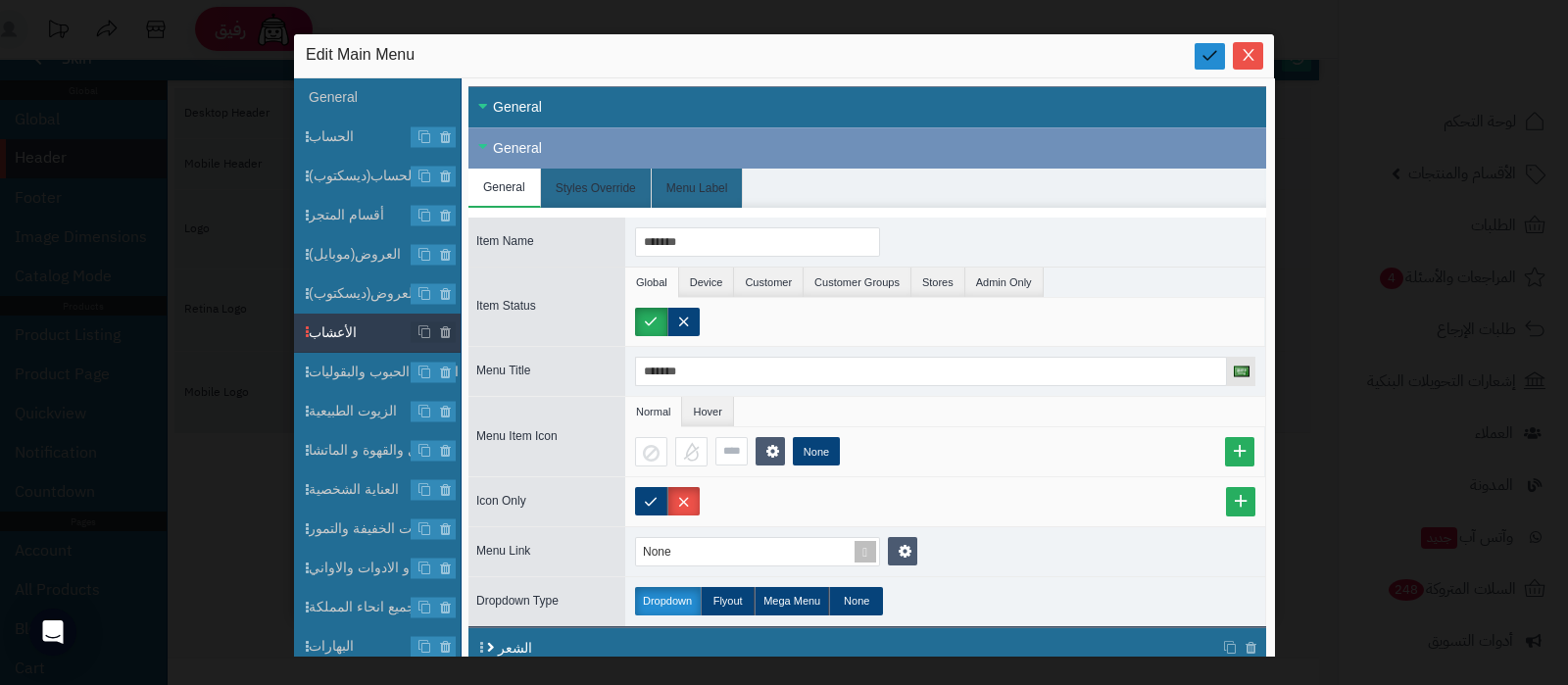
click at [1220, 49] on link at bounding box center [1209, 56] width 30 height 27
click at [1250, 55] on icon "Close" at bounding box center [1249, 54] width 16 height 16
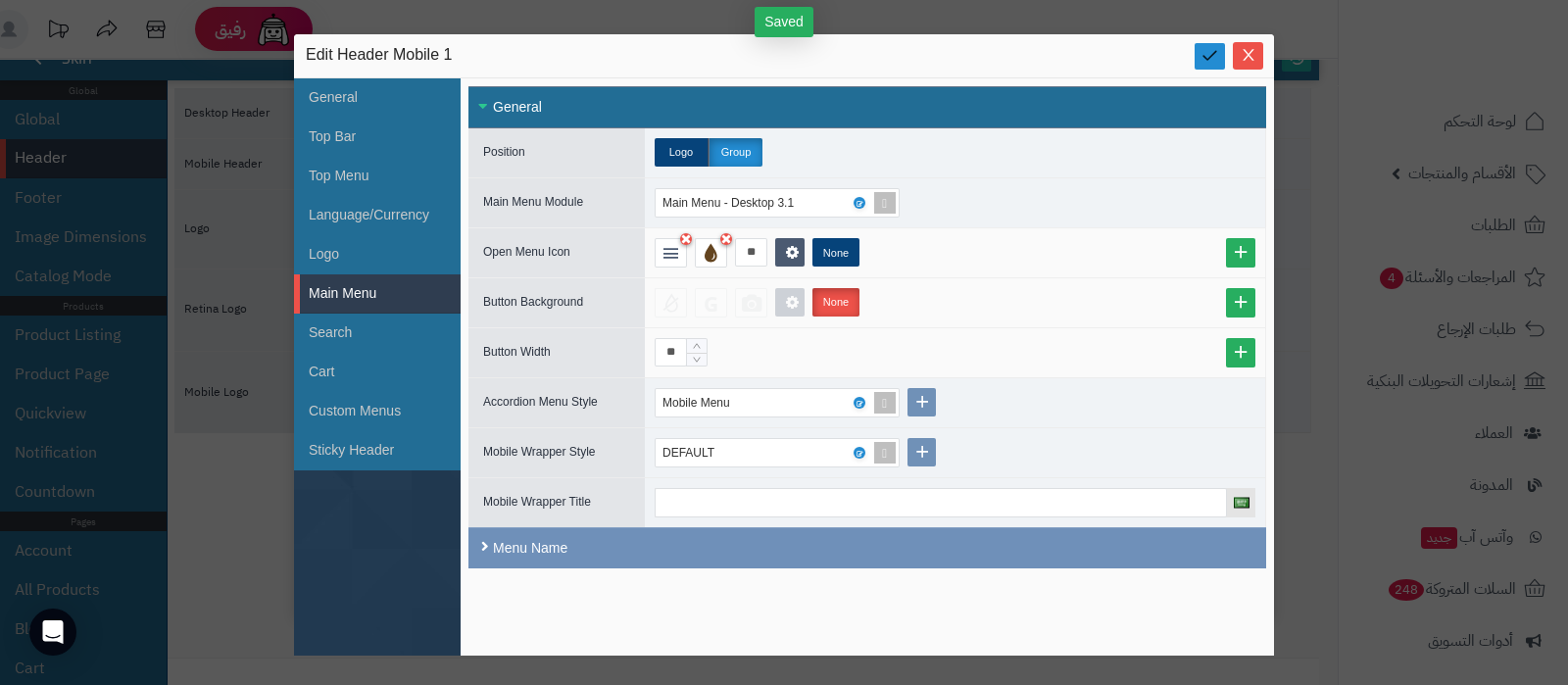
click at [1214, 63] on icon at bounding box center [1209, 55] width 19 height 19
click at [1241, 51] on icon "Close" at bounding box center [1249, 54] width 16 height 16
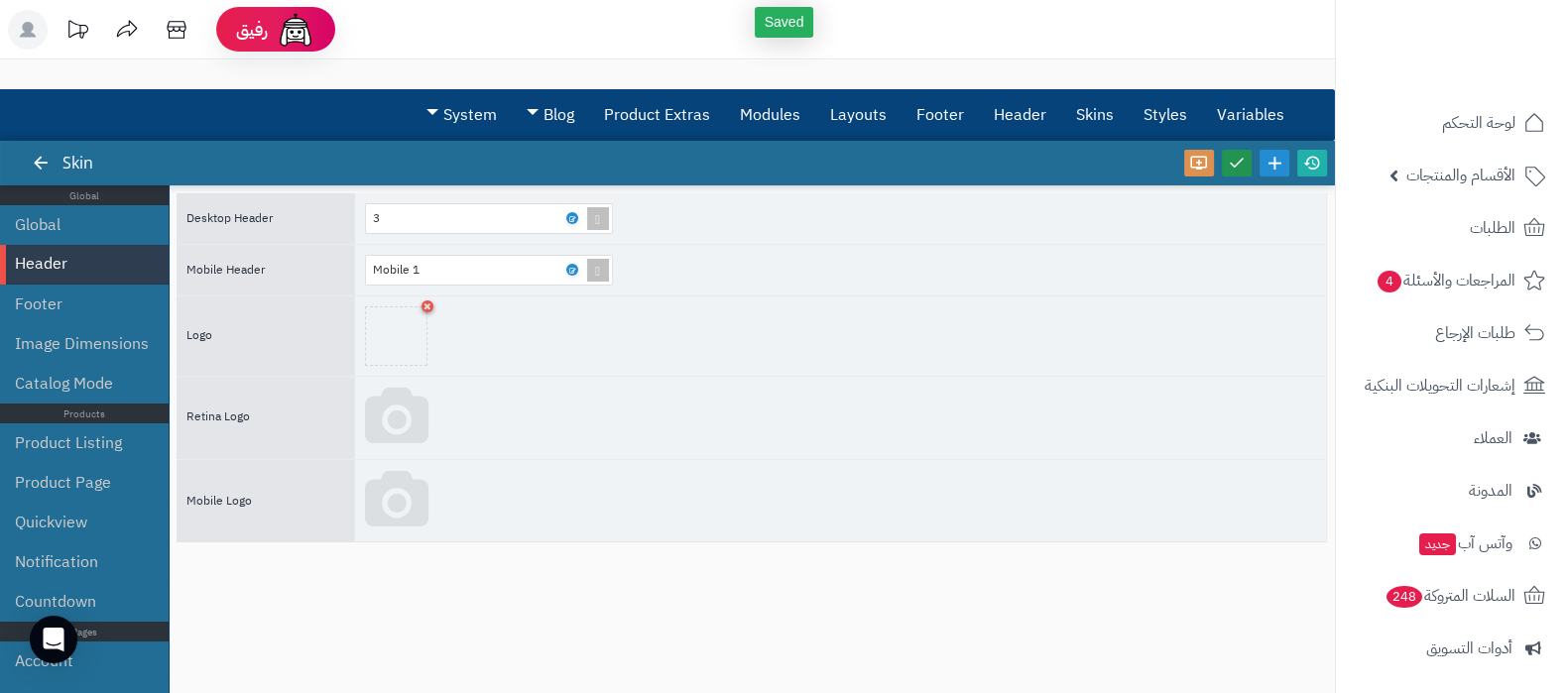
click at [1230, 168] on icon at bounding box center [1237, 163] width 18 height 18
click at [1313, 160] on icon at bounding box center [1312, 163] width 18 height 18
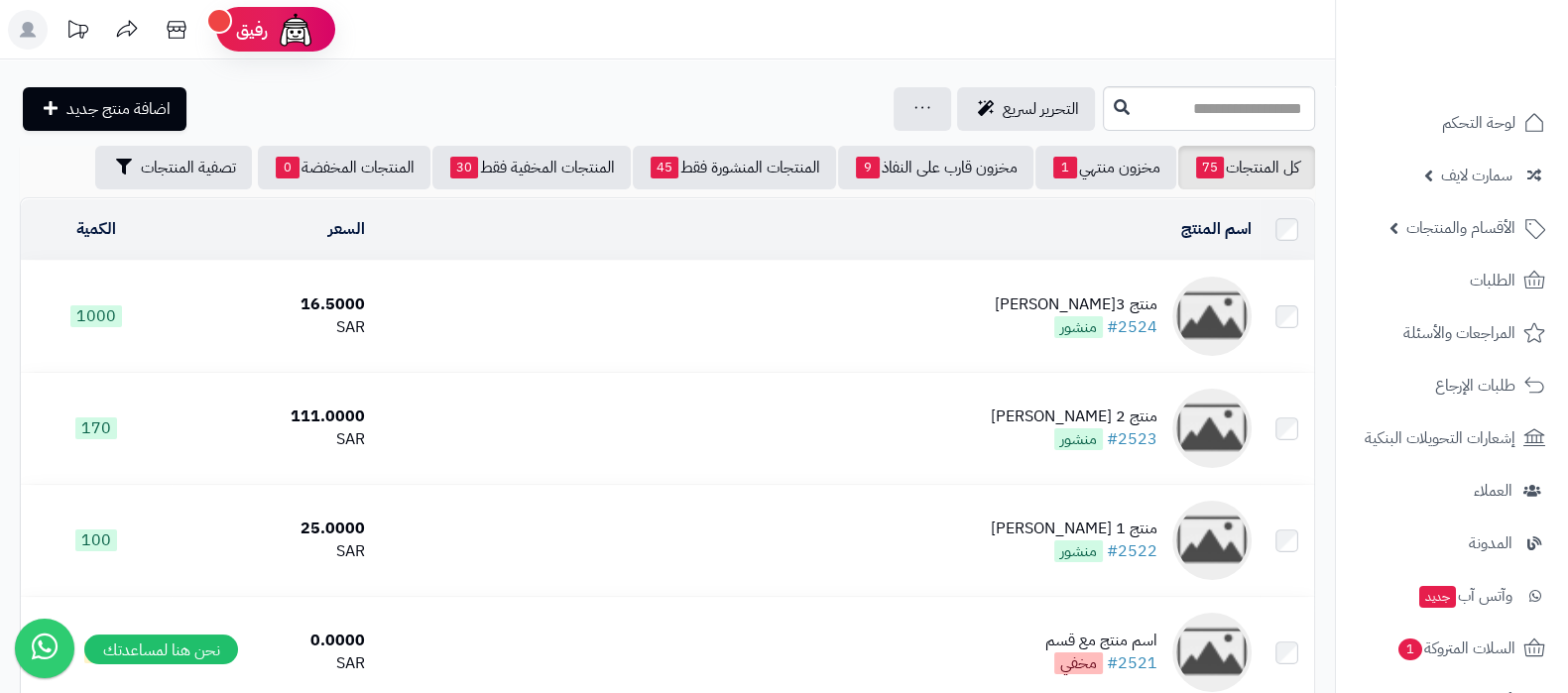
click at [1091, 296] on div "منتج 3كوفي ديو" at bounding box center [1077, 304] width 163 height 23
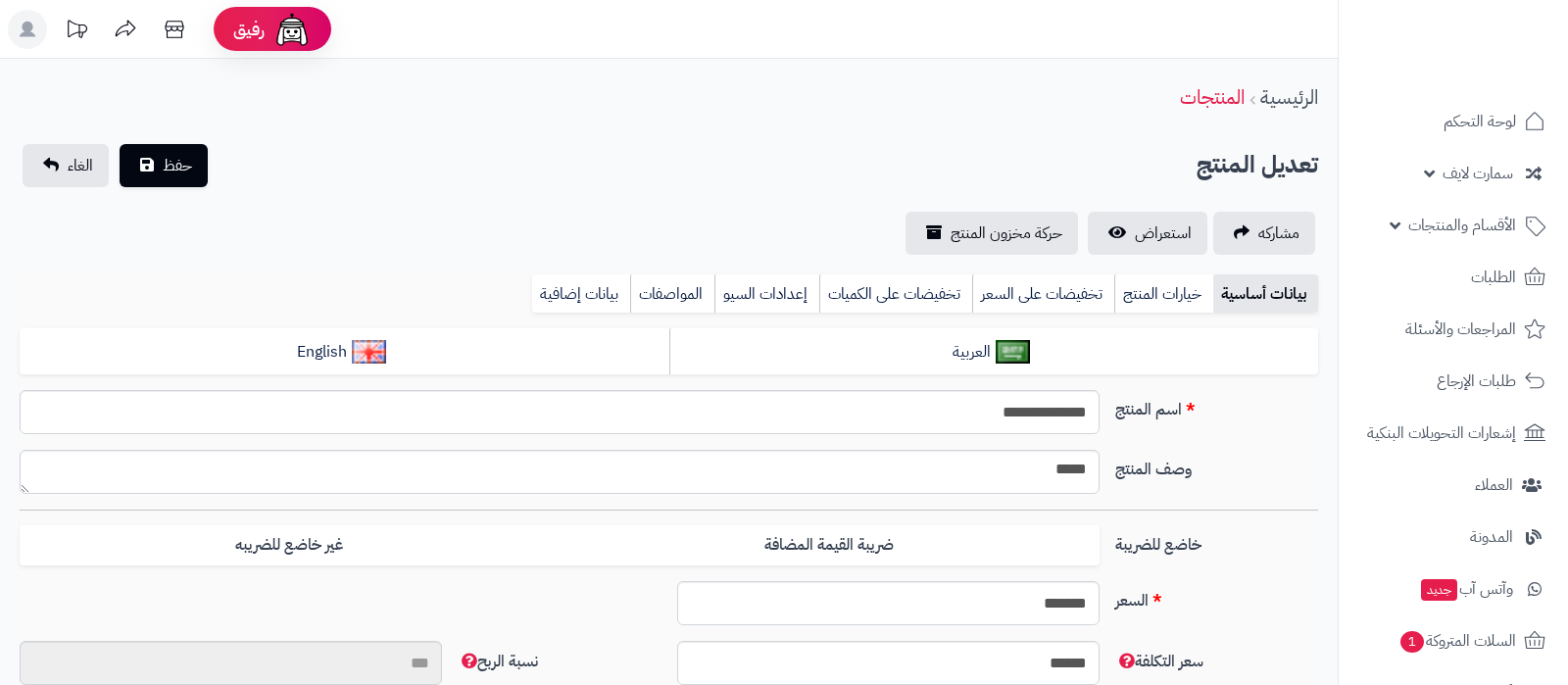
select select
type input "**"
type input "*********"
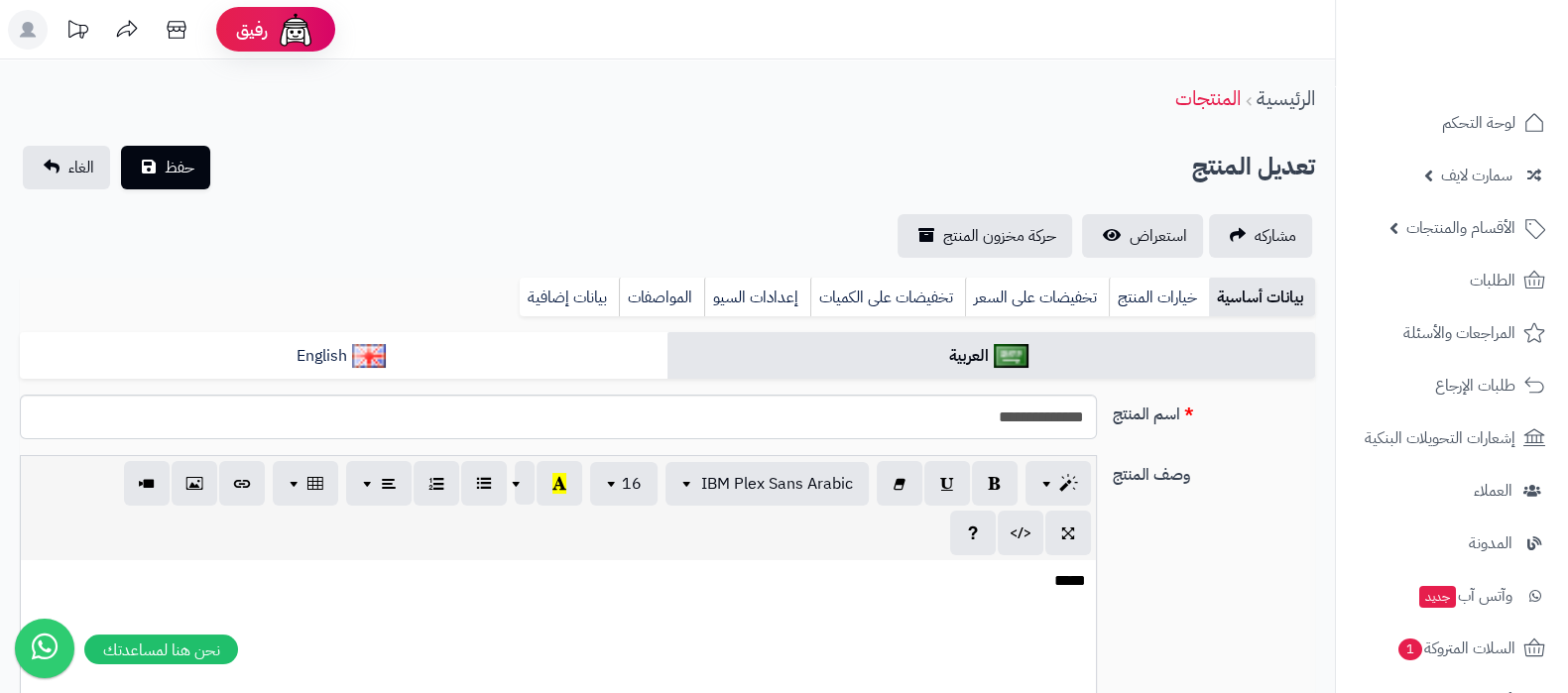
type input "*****"
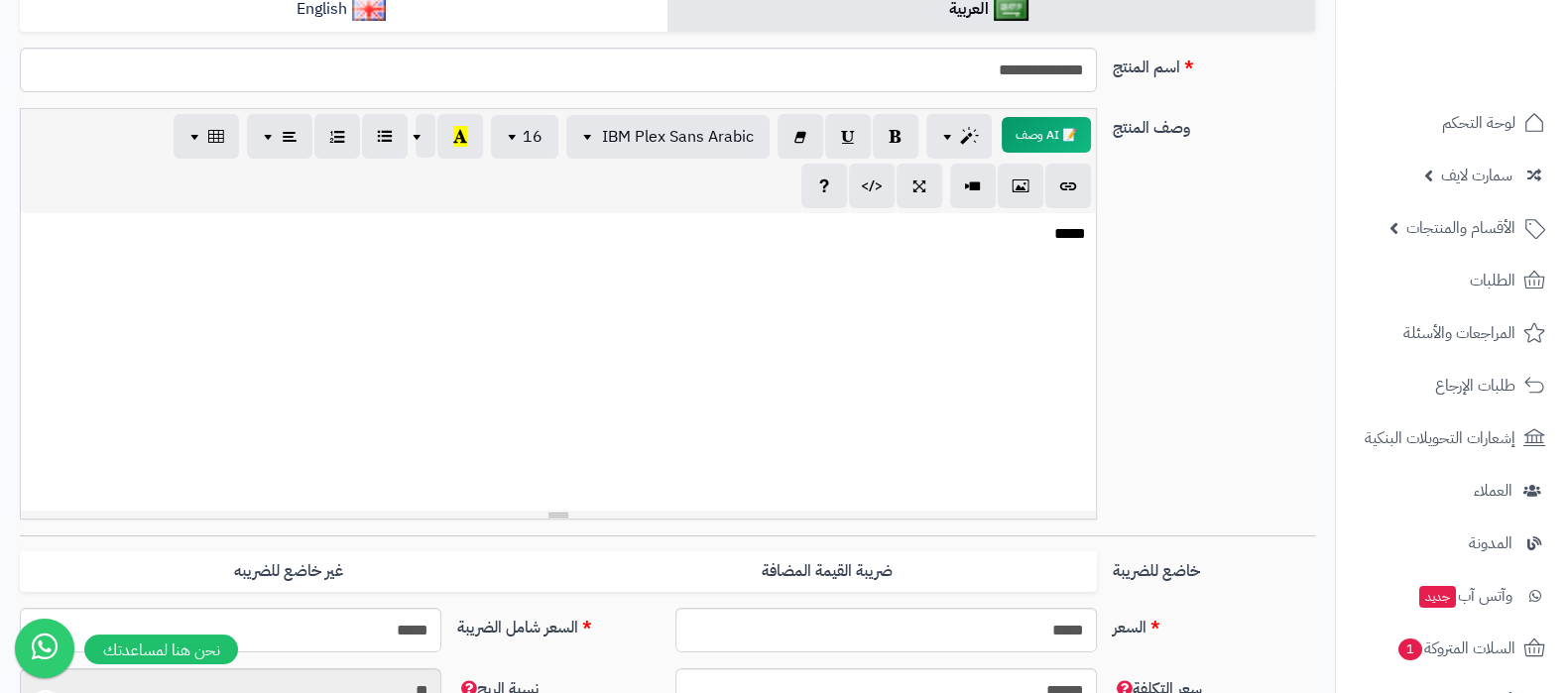
scroll to position [123, 0]
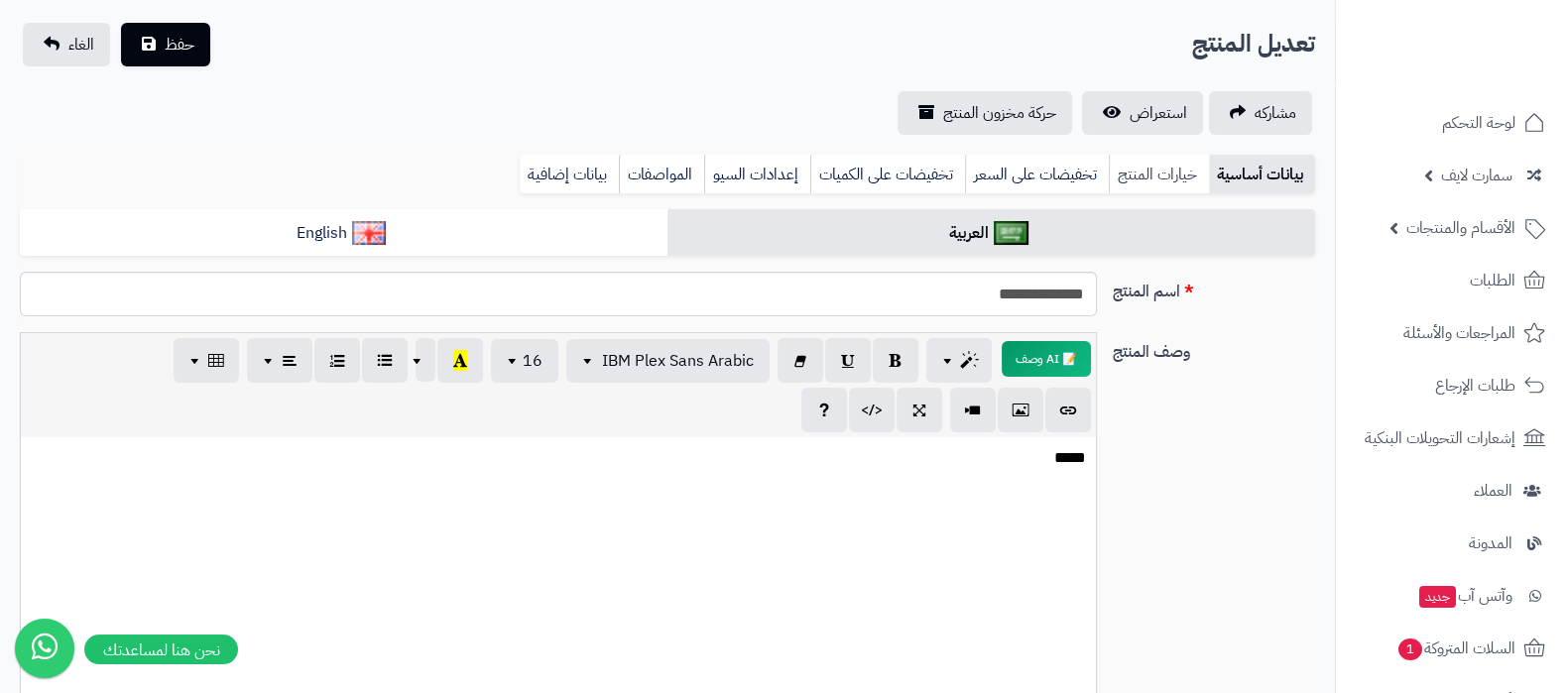
click at [1140, 166] on link "خيارات المنتج" at bounding box center [1158, 175] width 100 height 40
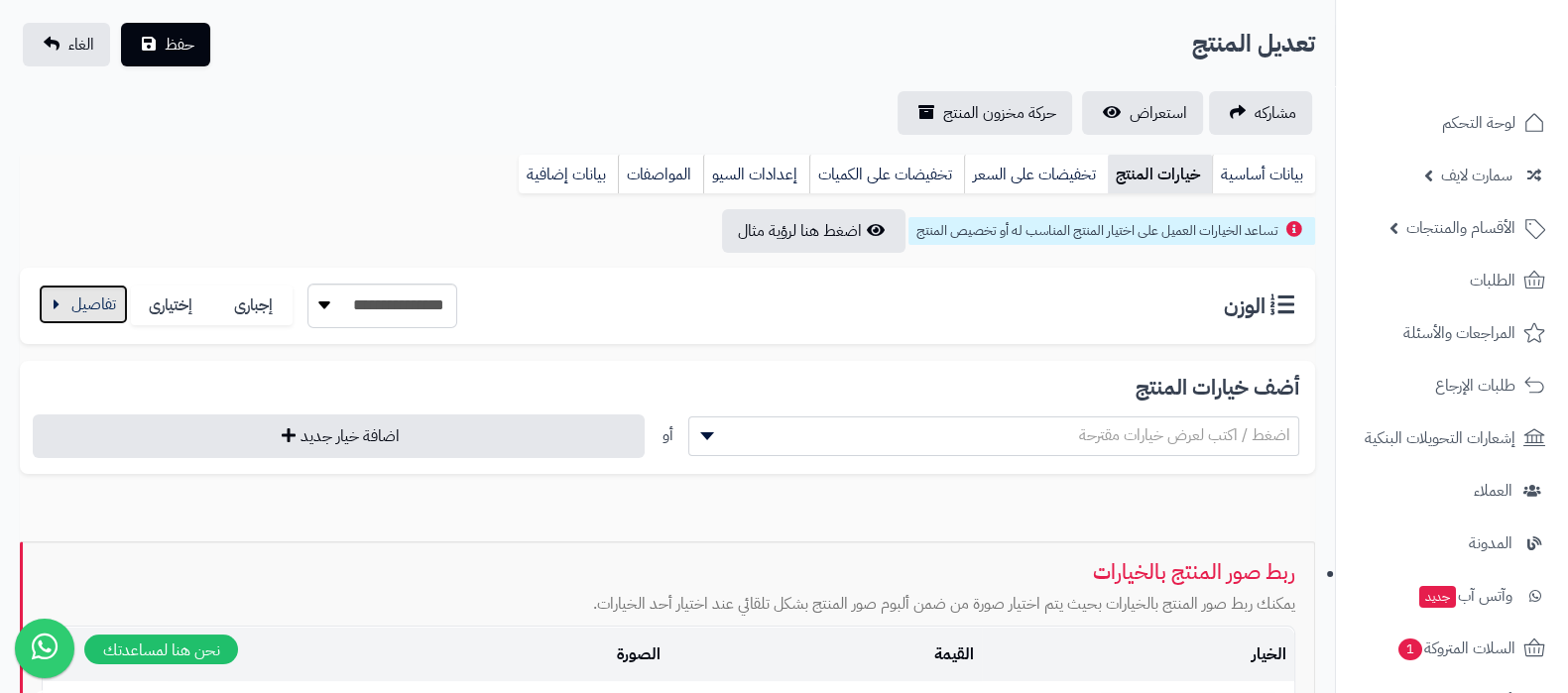
click at [45, 304] on button "button" at bounding box center [84, 304] width 89 height 40
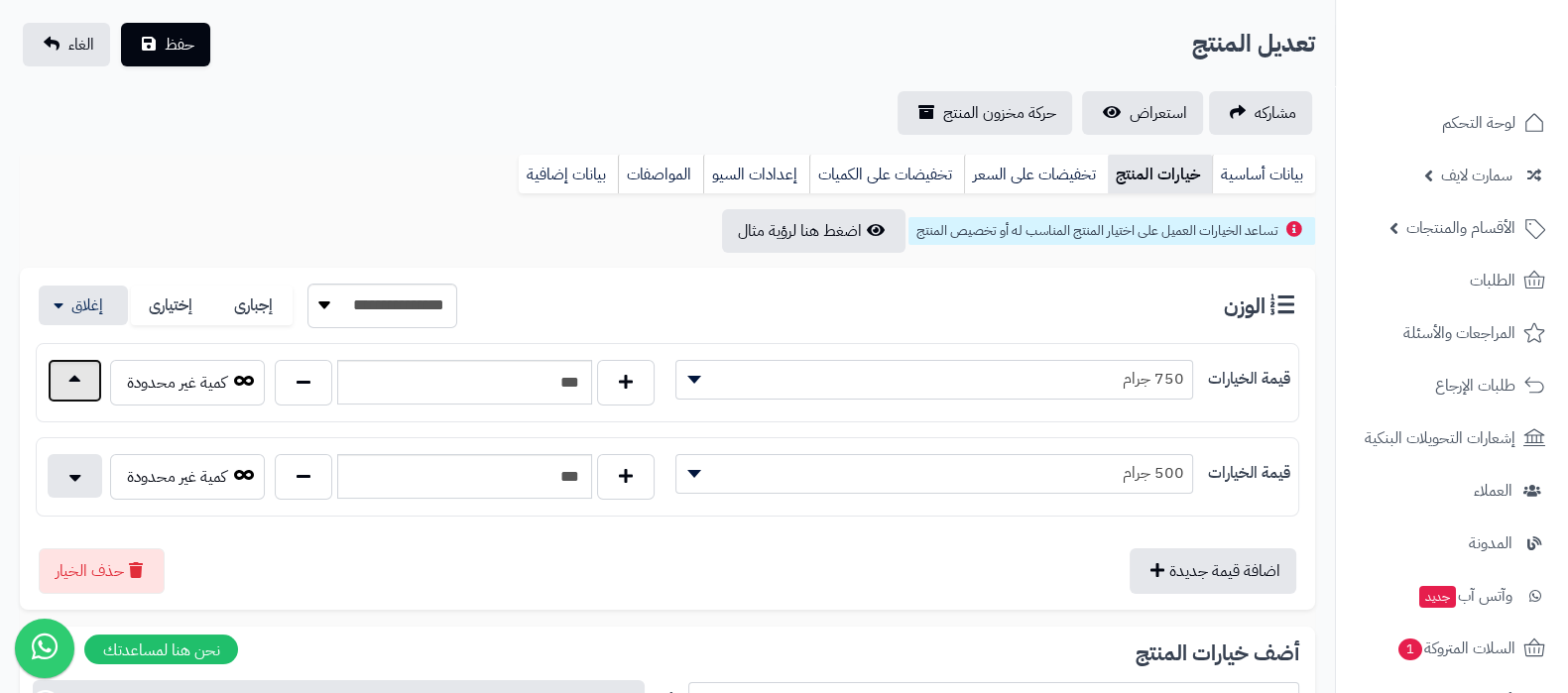
click at [94, 388] on button "button" at bounding box center [75, 381] width 55 height 44
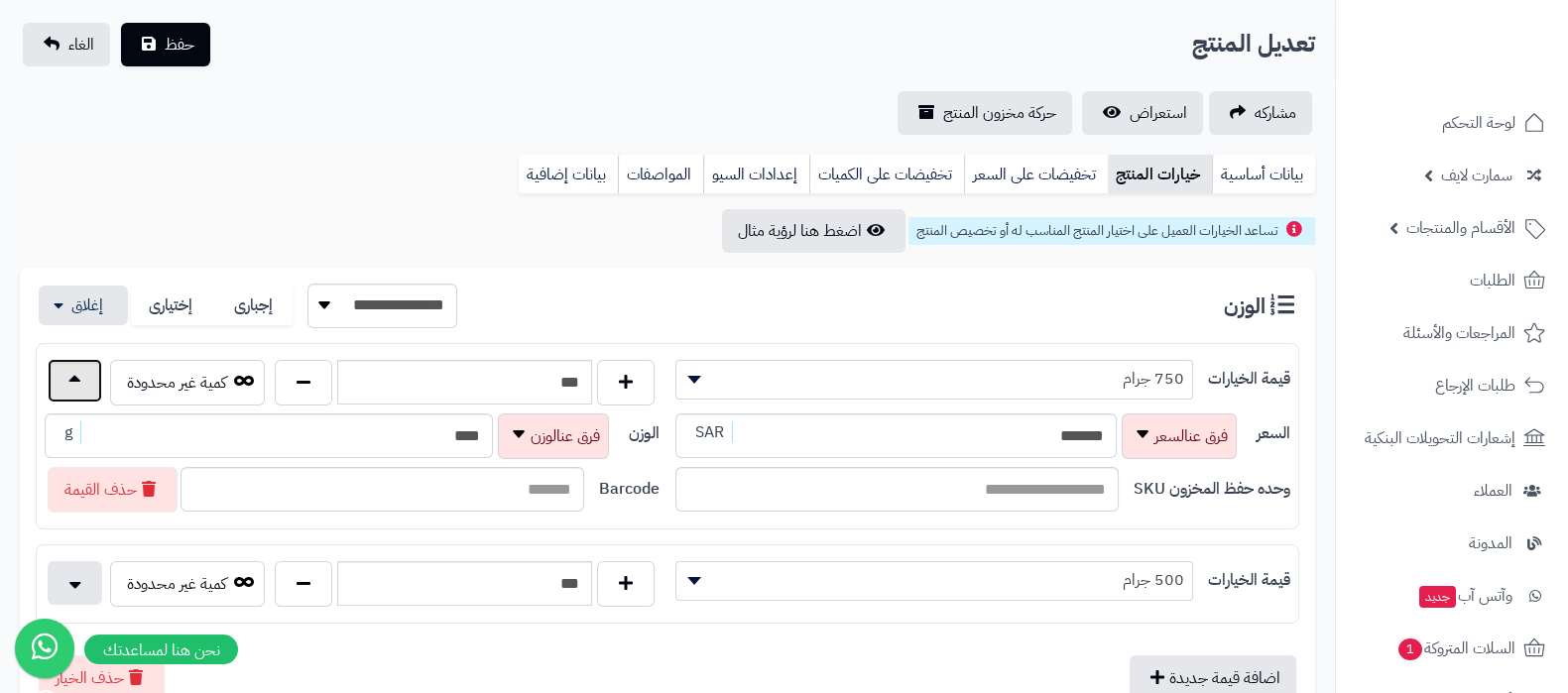
click at [94, 388] on button "button" at bounding box center [75, 381] width 55 height 44
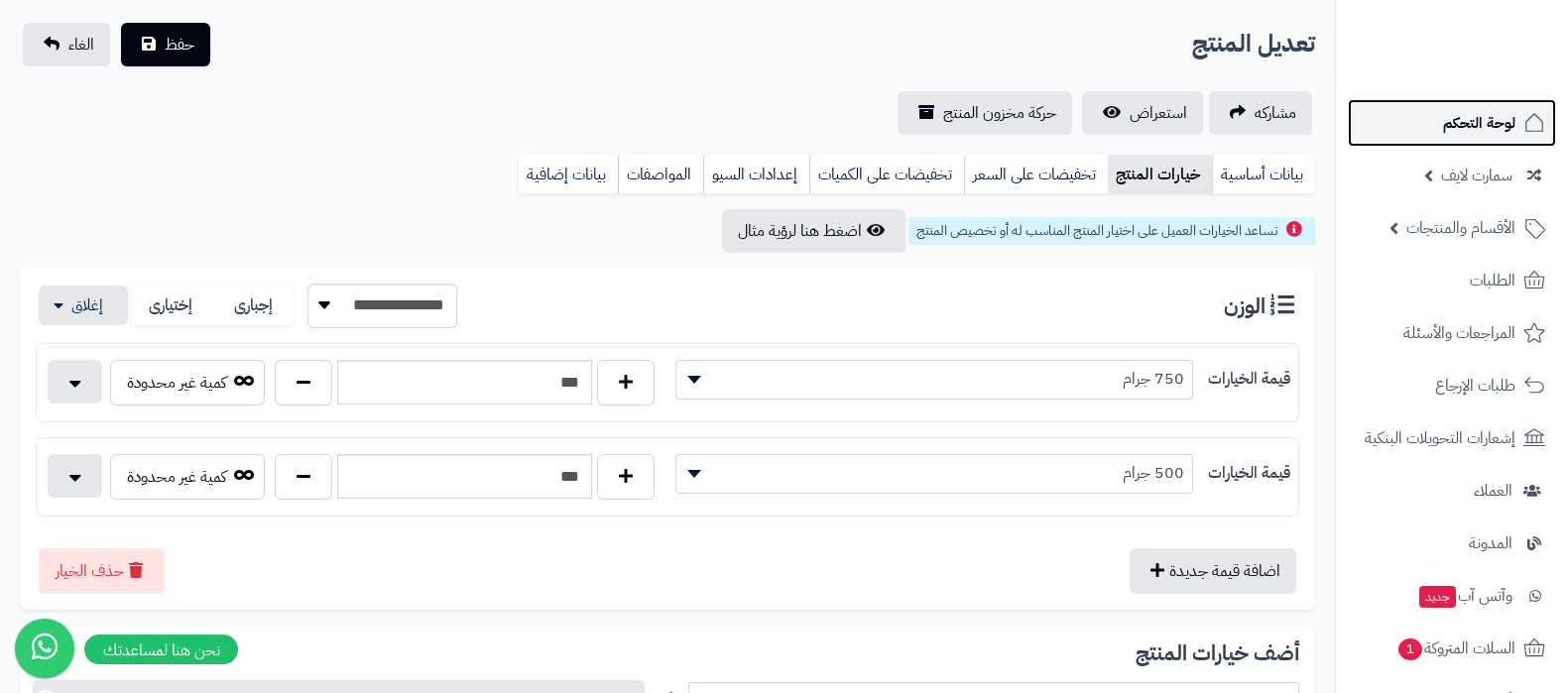
click at [1494, 131] on span "لوحة التحكم" at bounding box center [1480, 123] width 73 height 28
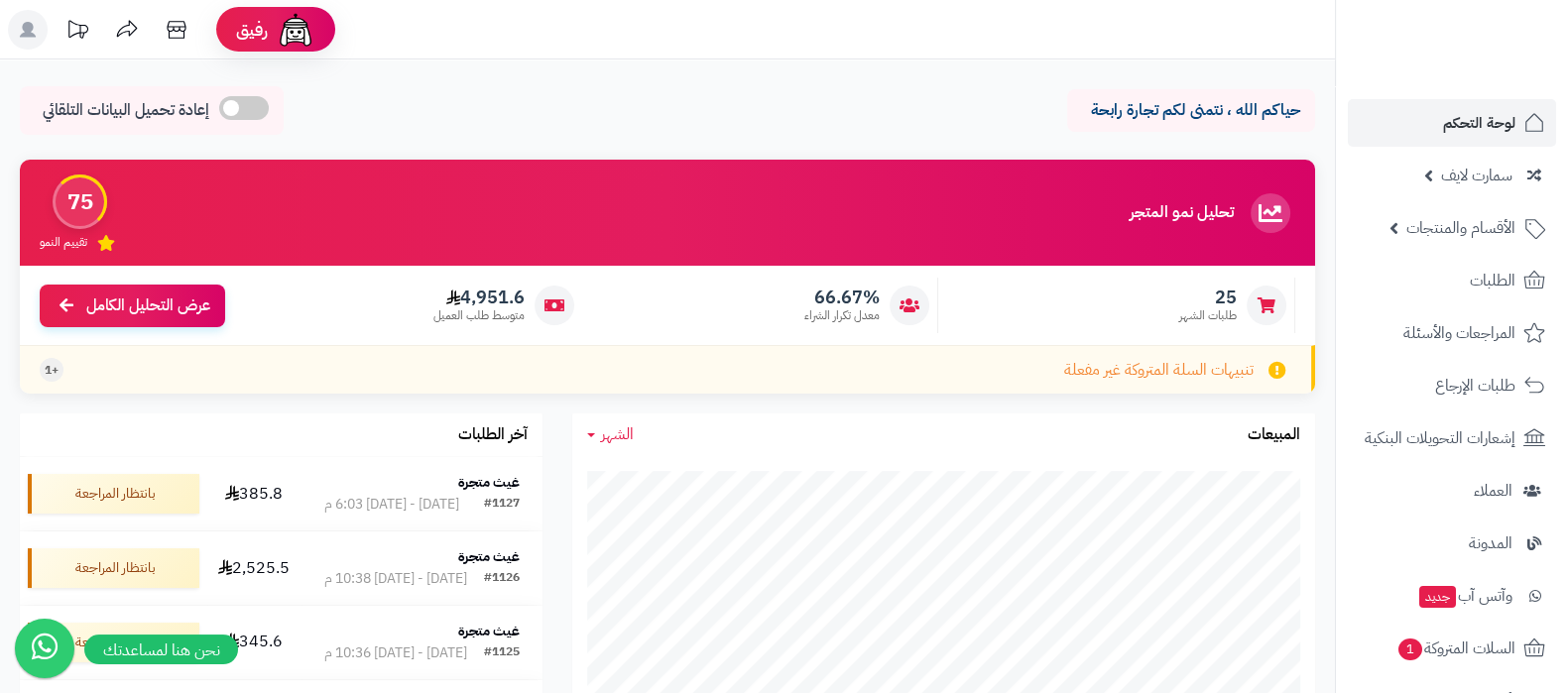
scroll to position [318, 0]
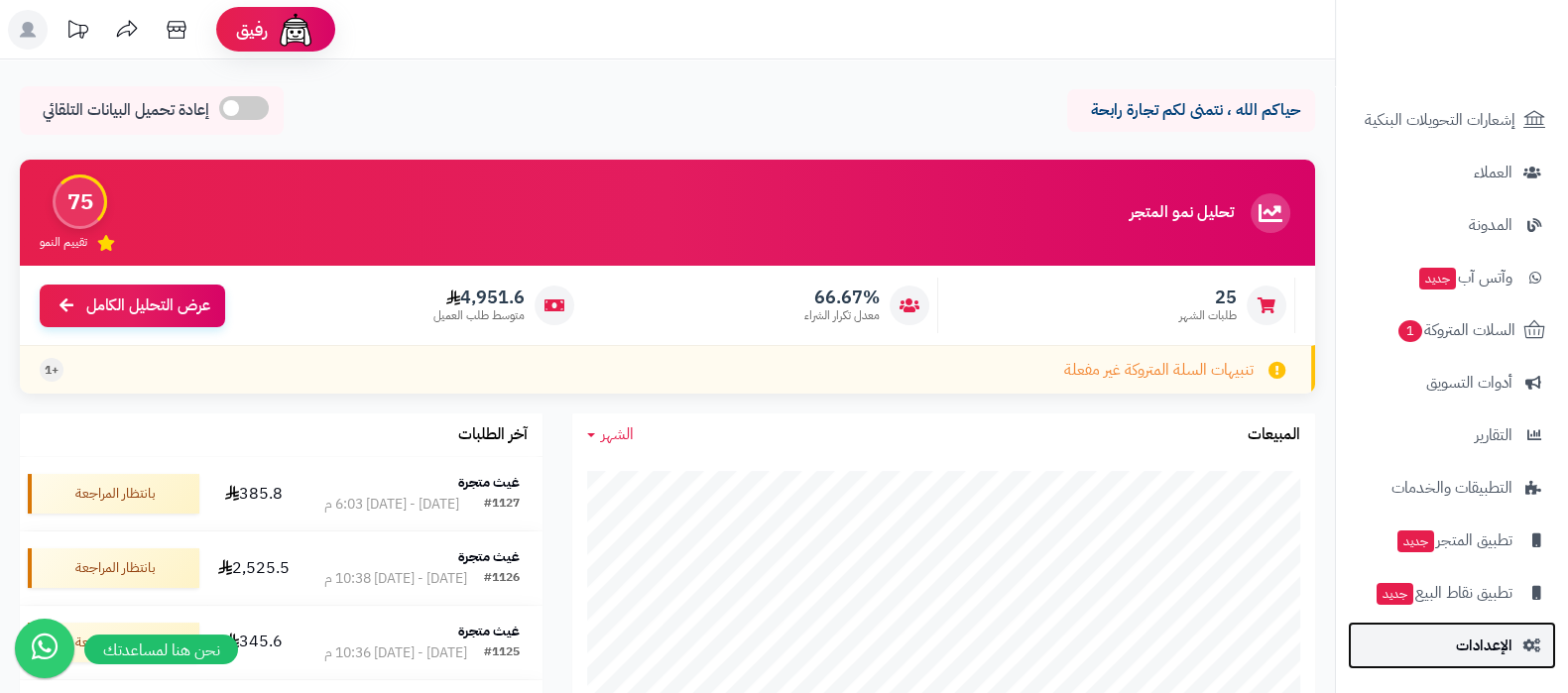
click at [1461, 633] on span "الإعدادات" at bounding box center [1484, 646] width 57 height 28
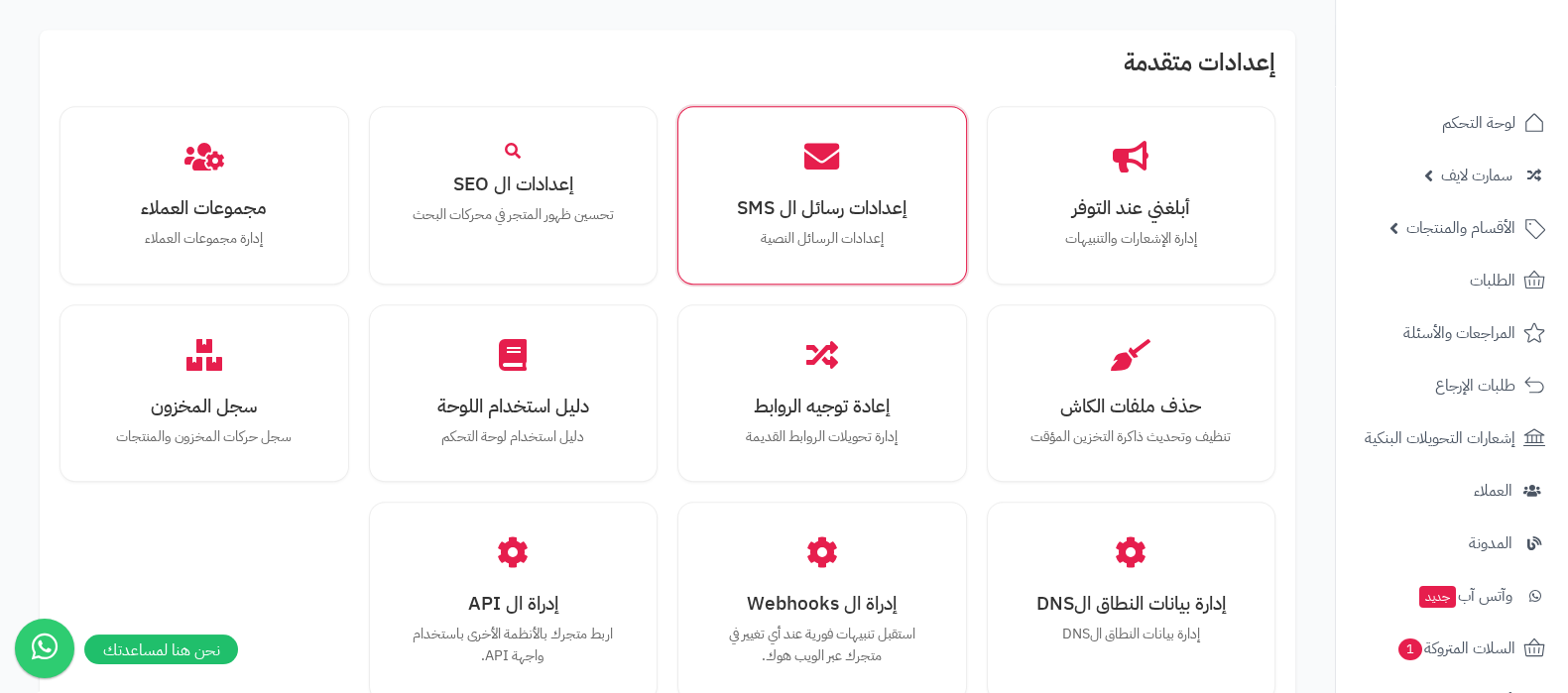
scroll to position [1735, 0]
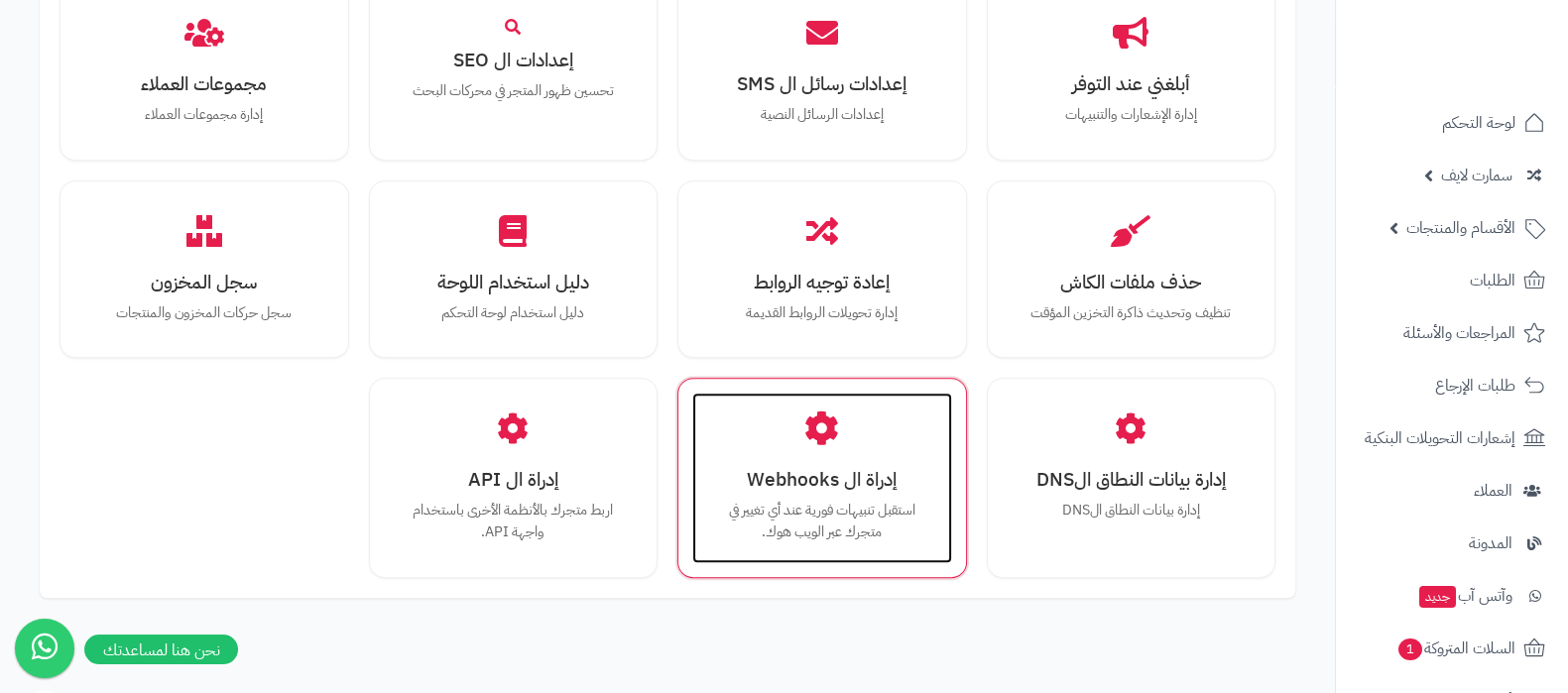
click at [847, 493] on div "إدراة ال Webhooks استقبل تنبيهات فورية عند أي تغيير في متجرك عبر الويب هوك." at bounding box center [821, 477] width 260 height 170
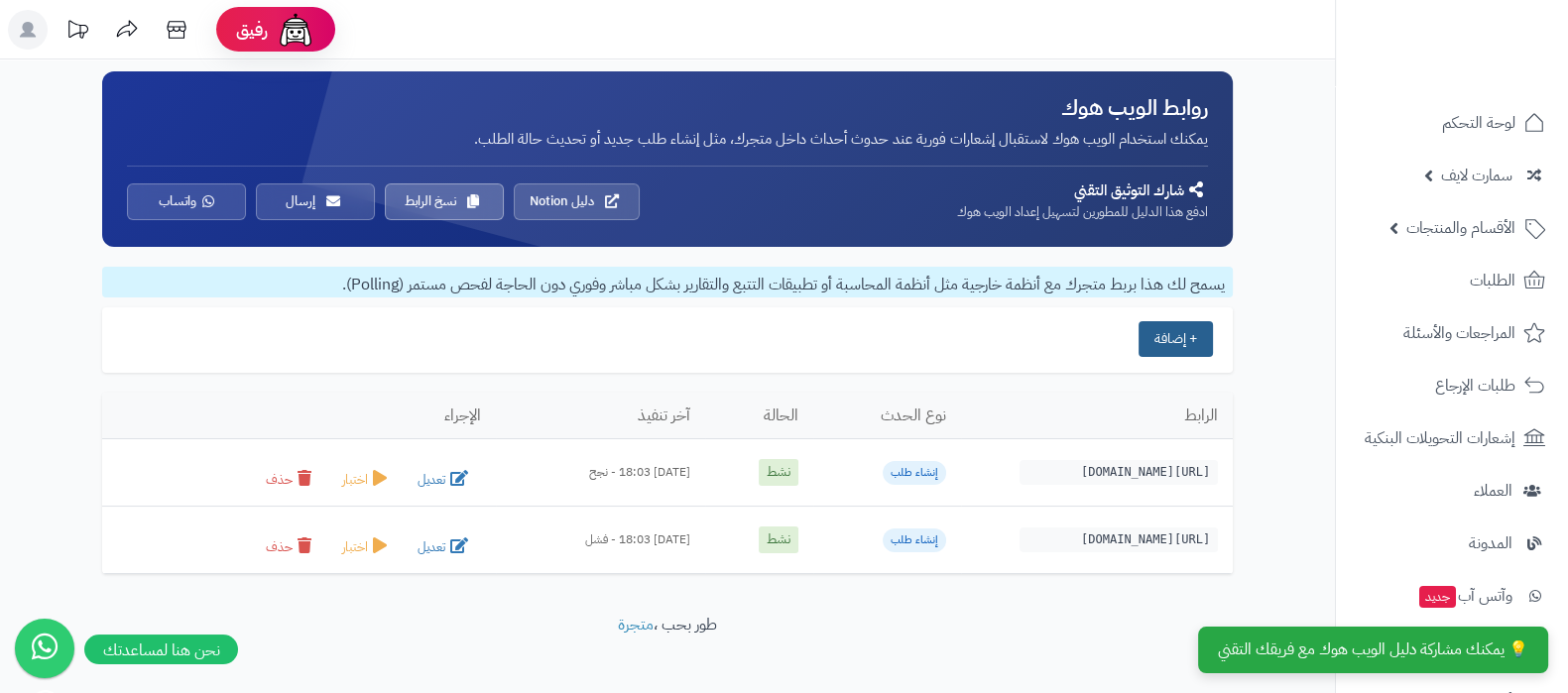
click at [1168, 344] on button "+ إضافة" at bounding box center [1175, 339] width 75 height 36
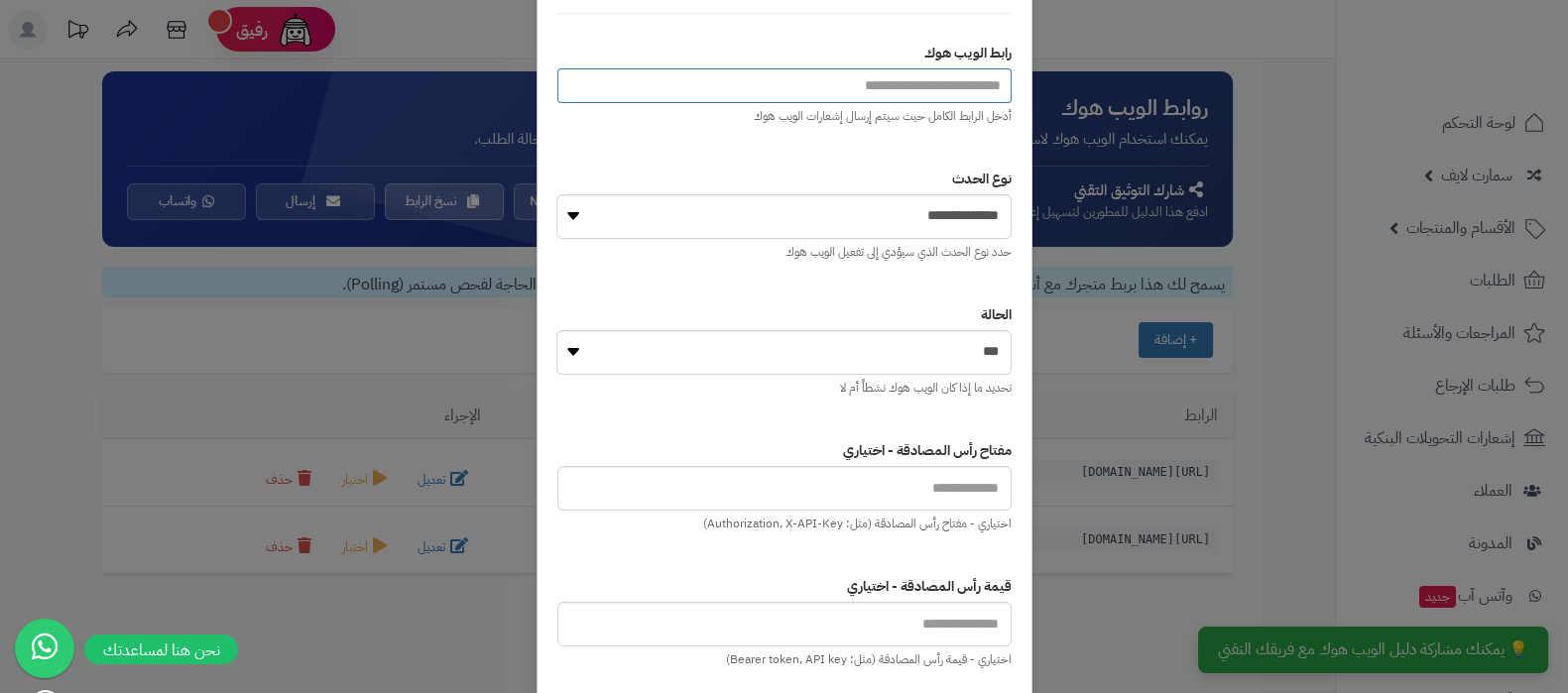
click at [922, 79] on input "url" at bounding box center [784, 86] width 454 height 35
paste input "**********"
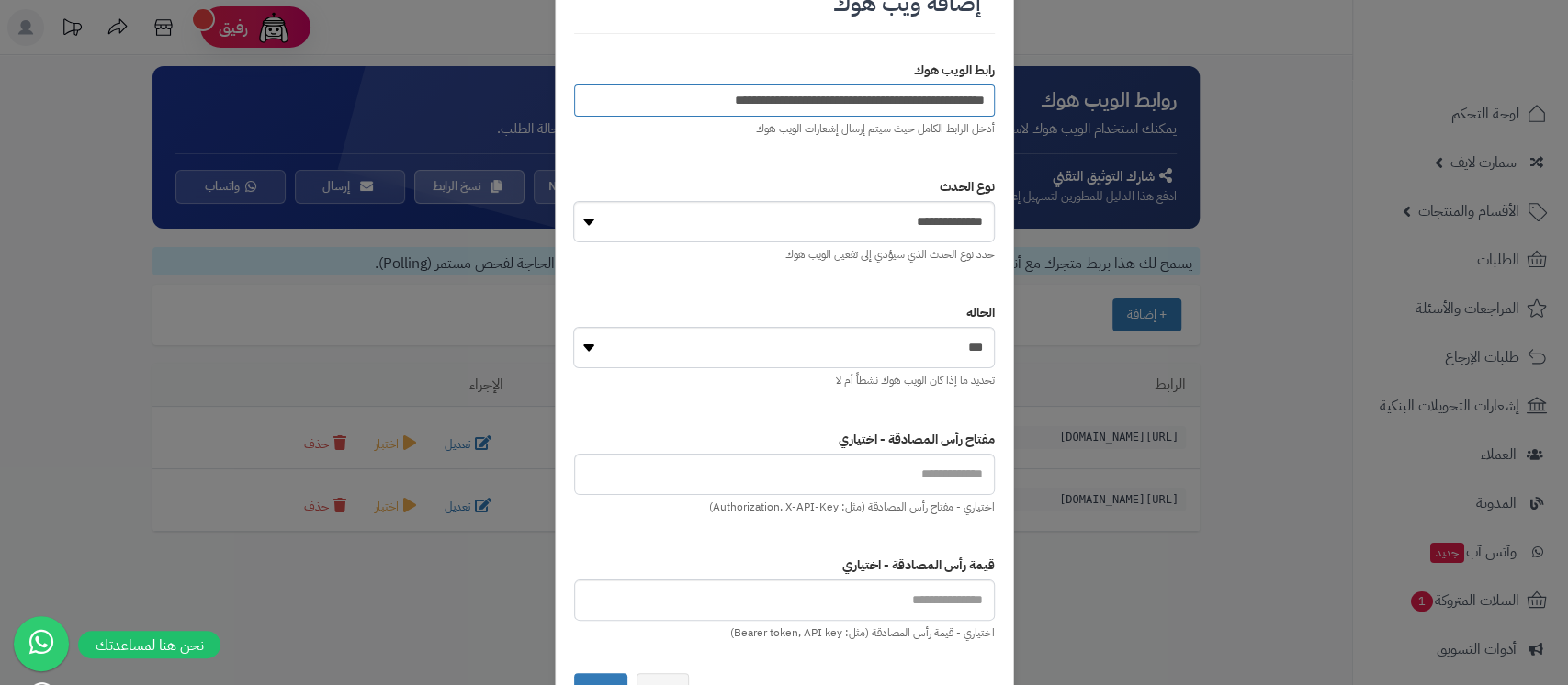
type input "**********"
click at [918, 214] on select "**********" at bounding box center [784, 221] width 421 height 41
select select "**********"
click at [574, 201] on select "**********" at bounding box center [784, 221] width 421 height 41
click at [598, 641] on button "حفظ" at bounding box center [601, 690] width 53 height 35
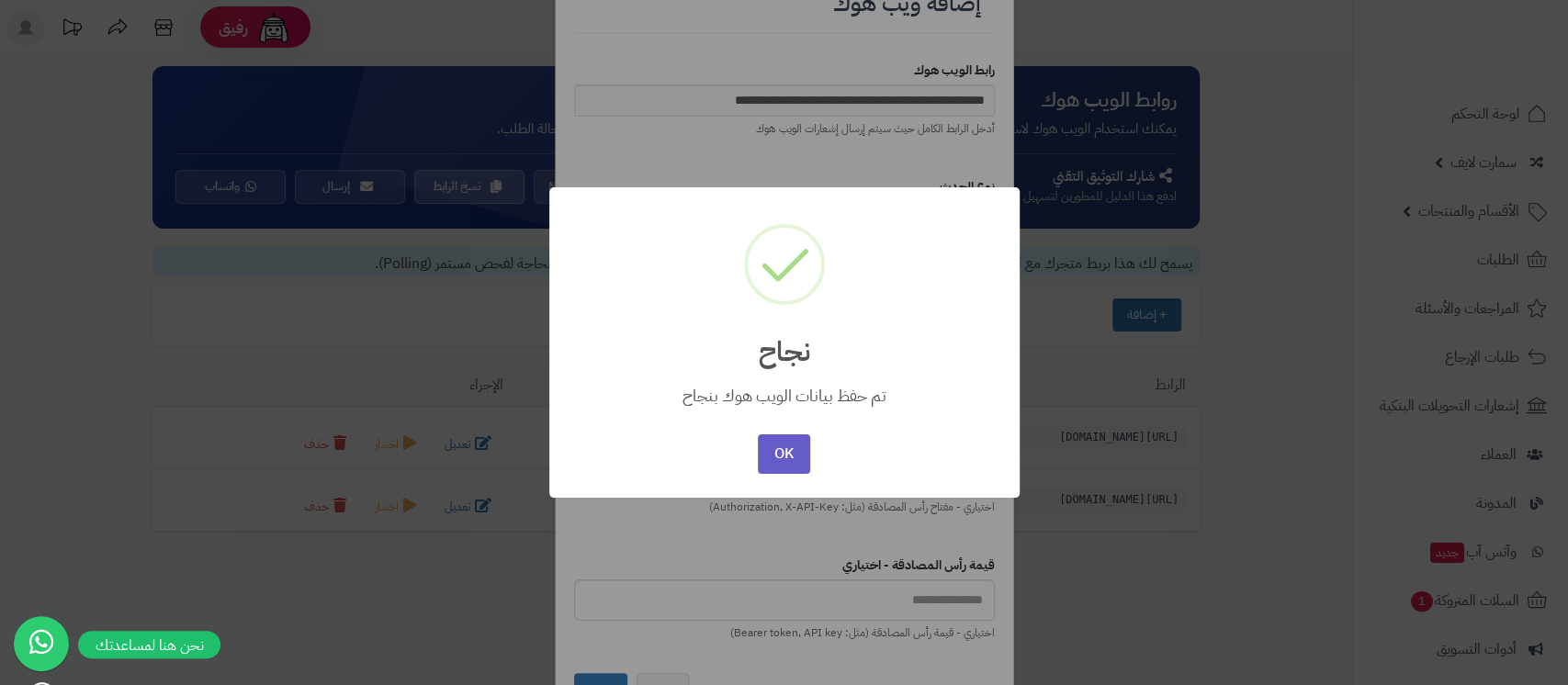
click at [786, 451] on button "OK" at bounding box center [784, 454] width 52 height 40
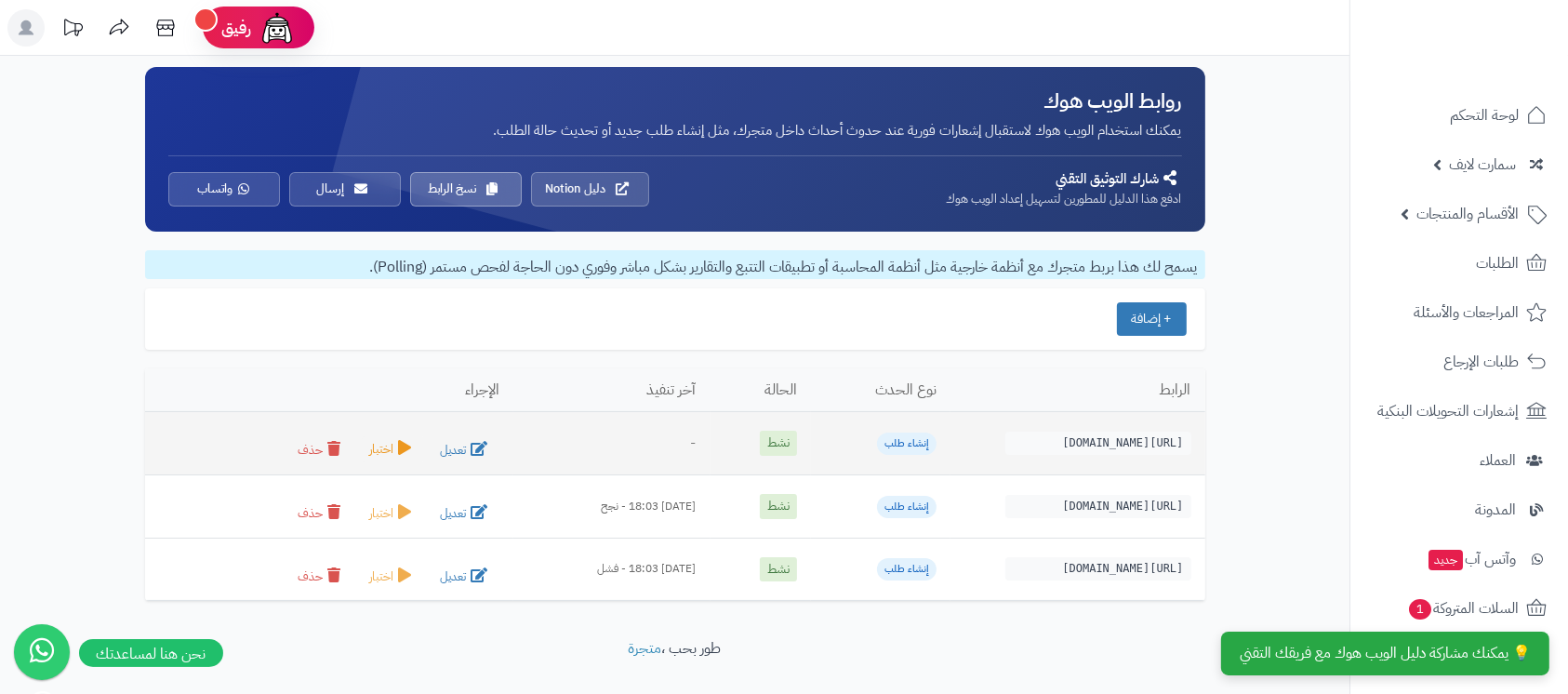
click at [398, 450] on icon at bounding box center [405, 448] width 13 height 15
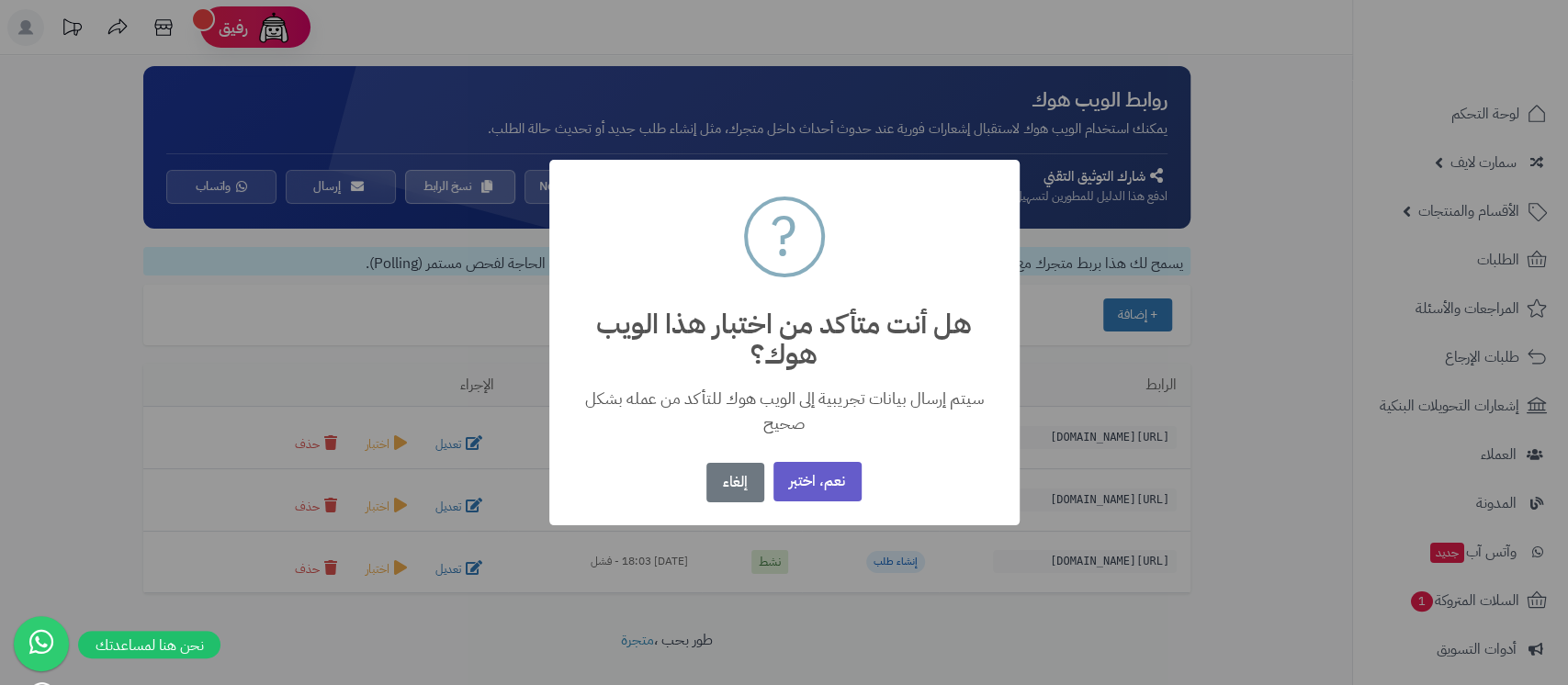
click at [790, 483] on button "نعم، اختبر" at bounding box center [818, 482] width 88 height 40
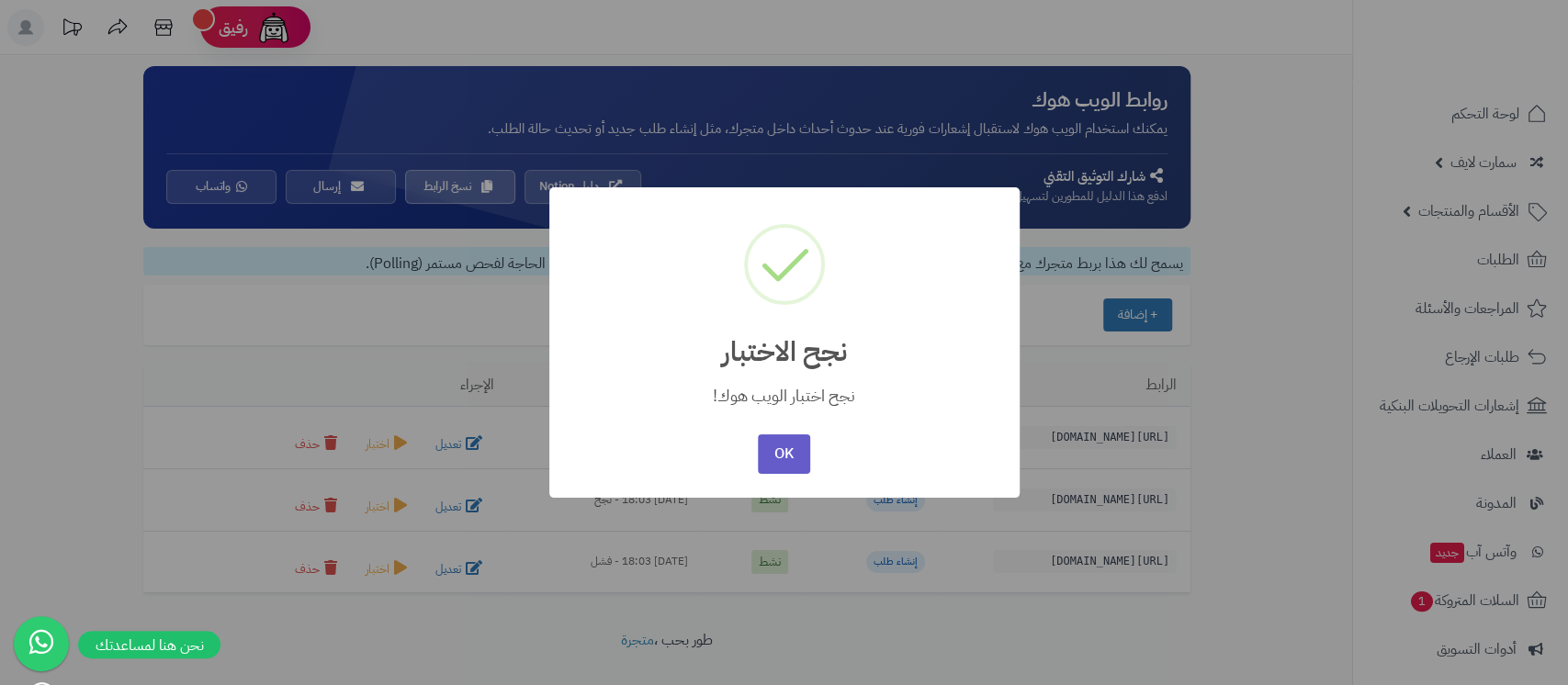
click at [795, 458] on button "OK" at bounding box center [784, 454] width 52 height 40
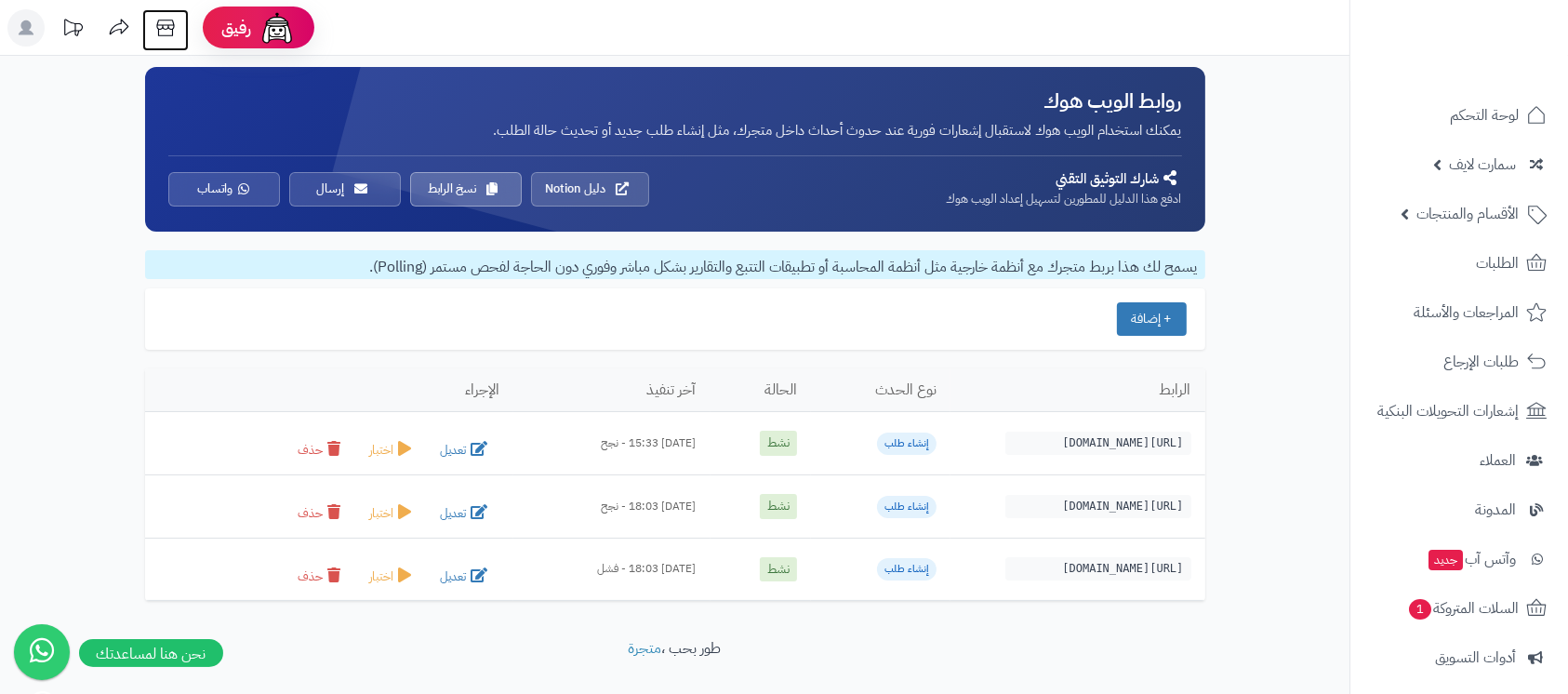
click at [164, 32] on icon at bounding box center [166, 28] width 37 height 37
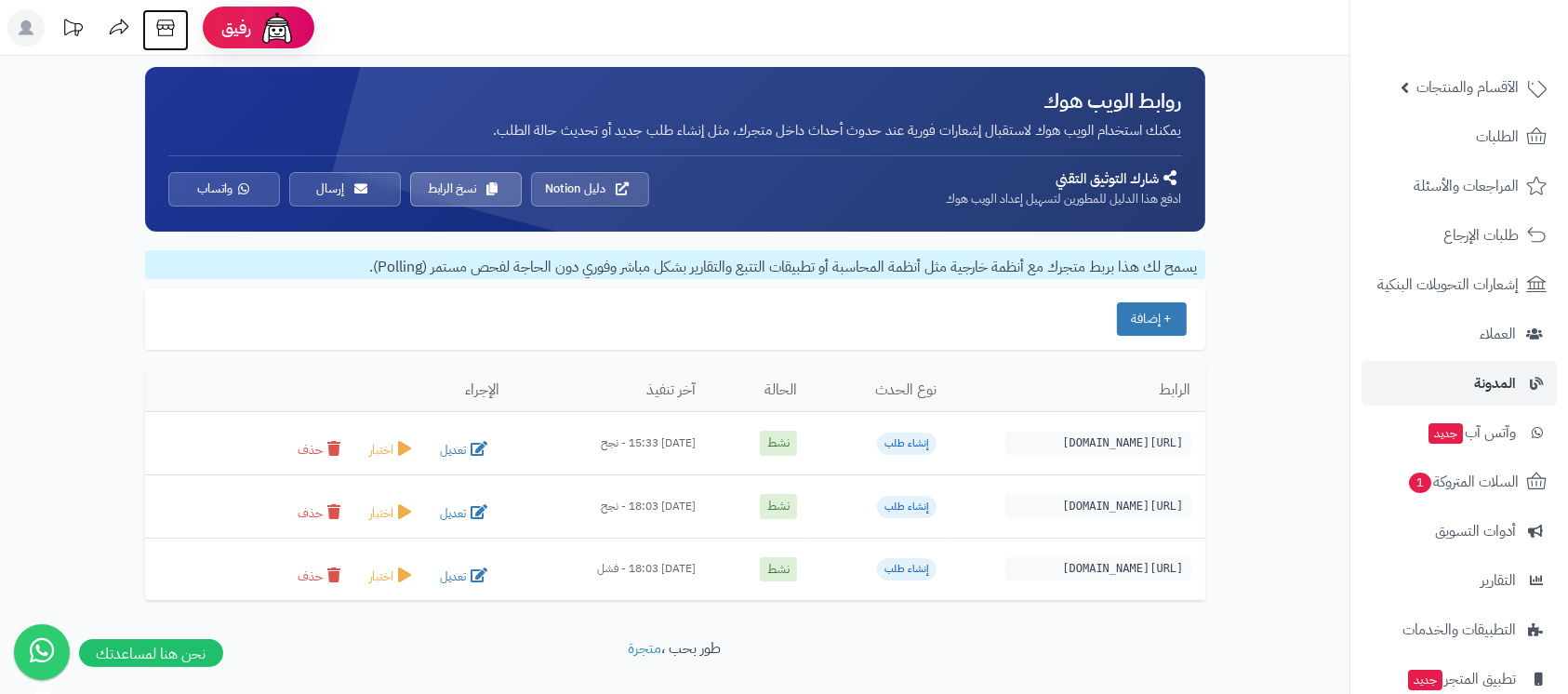
scroll to position [247, 0]
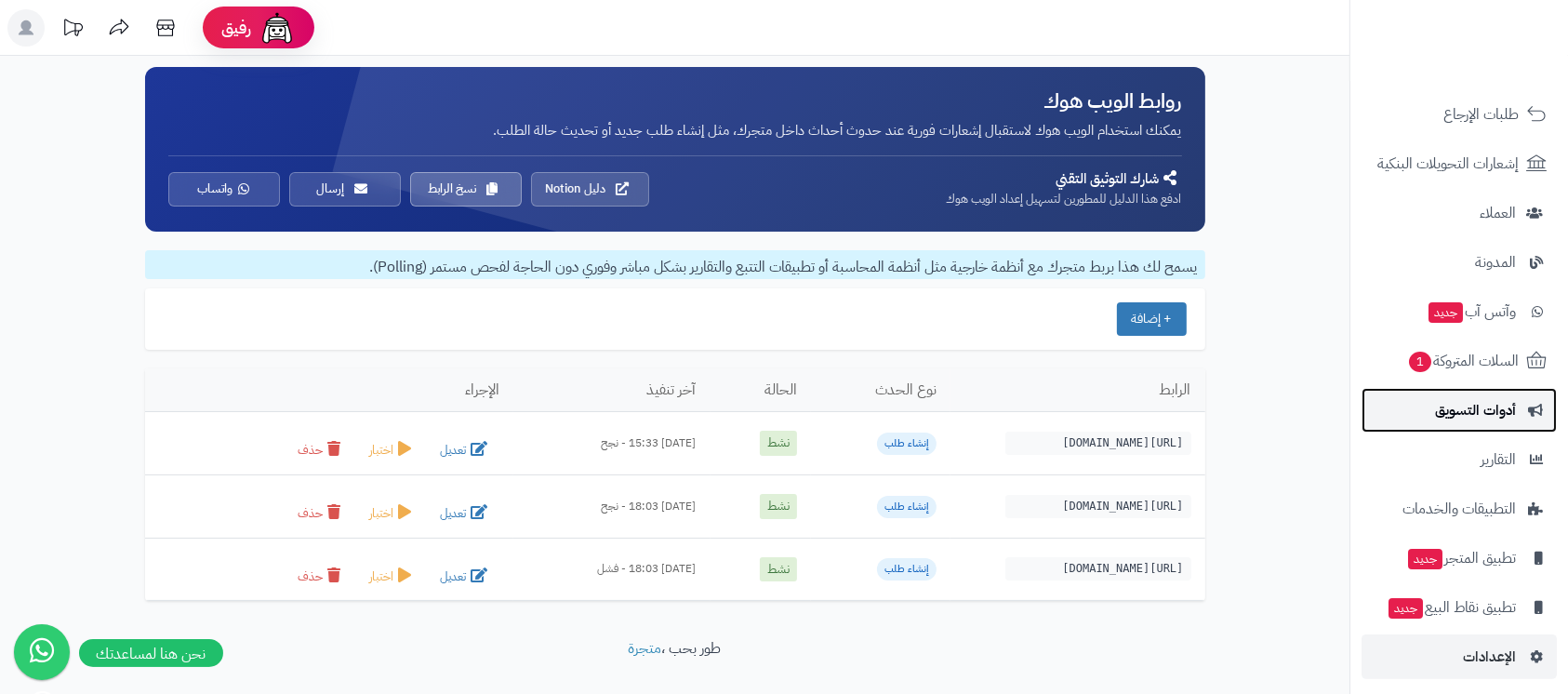
click at [1473, 421] on span "أدوات التسويق" at bounding box center [1475, 410] width 81 height 26
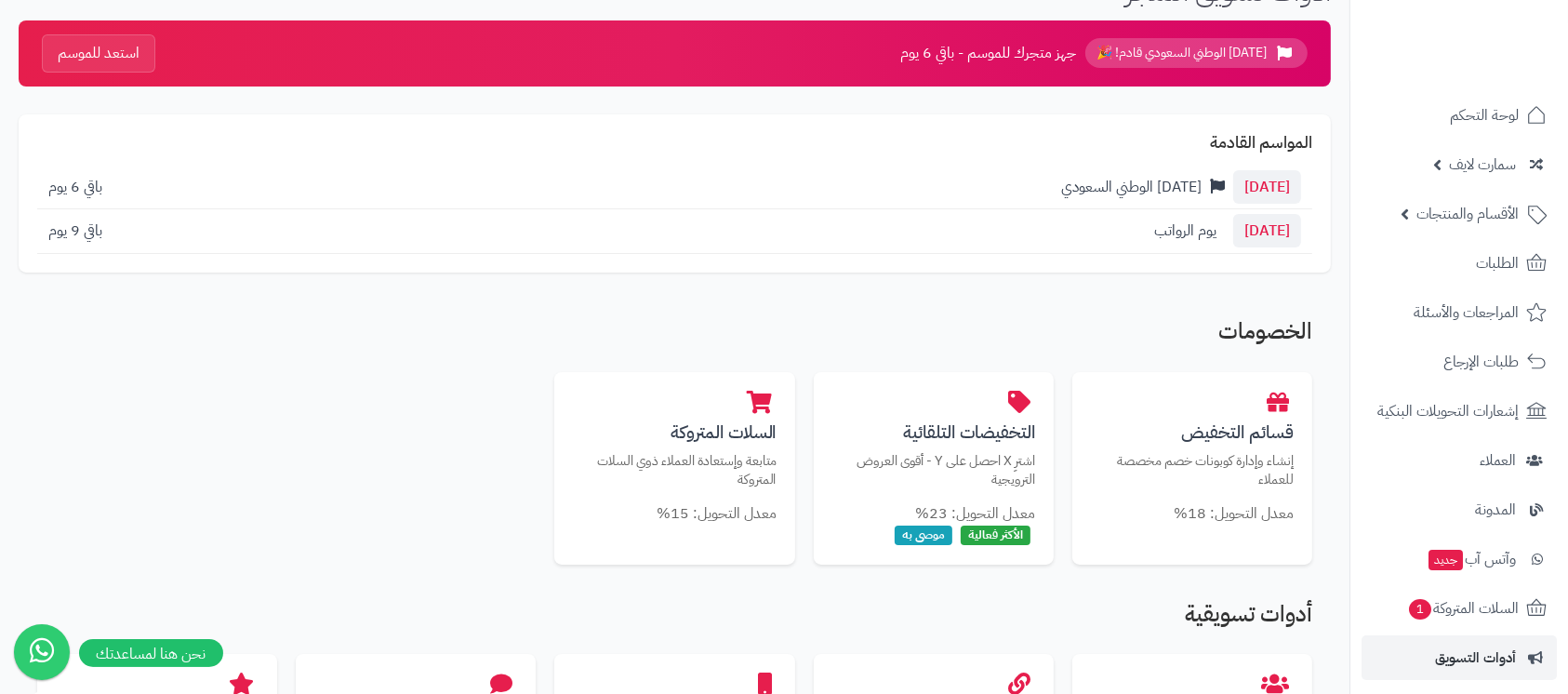
scroll to position [124, 0]
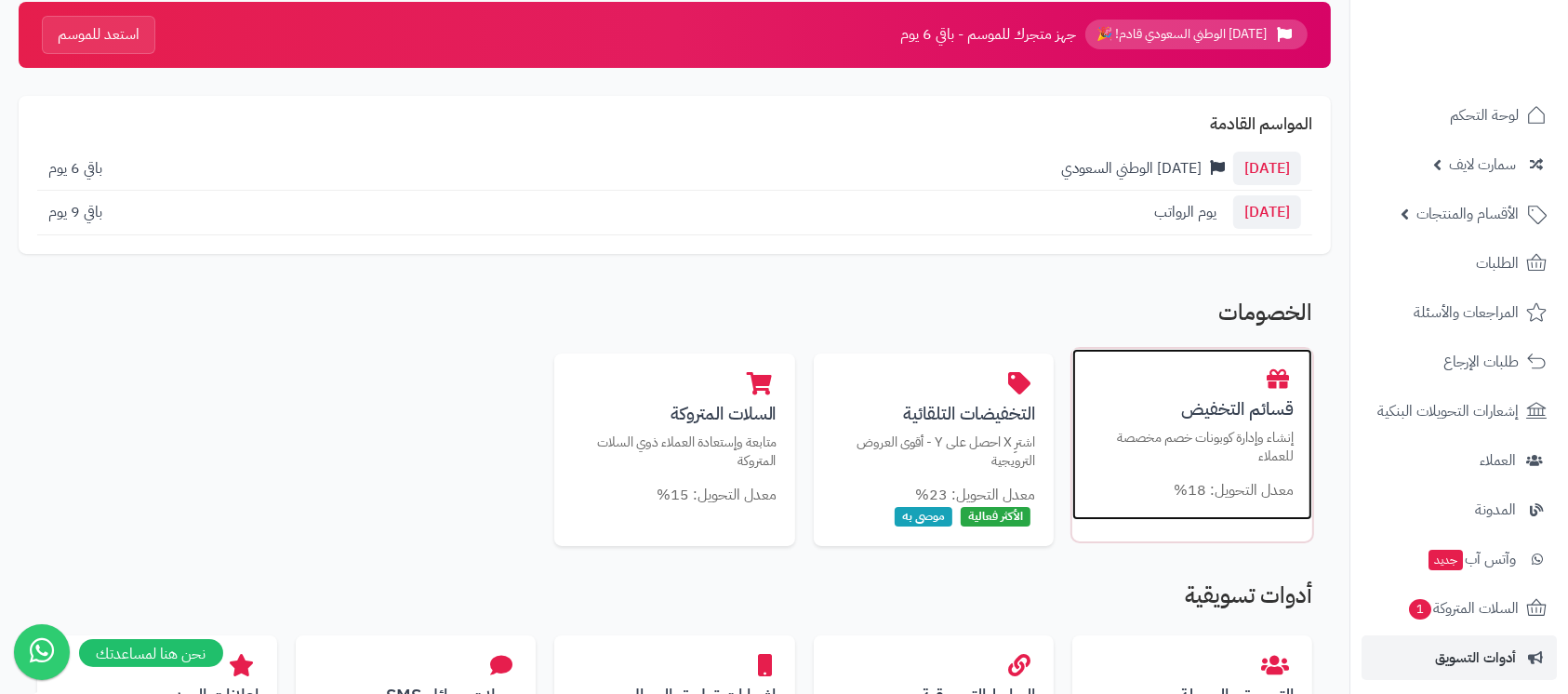
click at [1194, 399] on h3 "قسائم التخفيض" at bounding box center [1191, 409] width 202 height 20
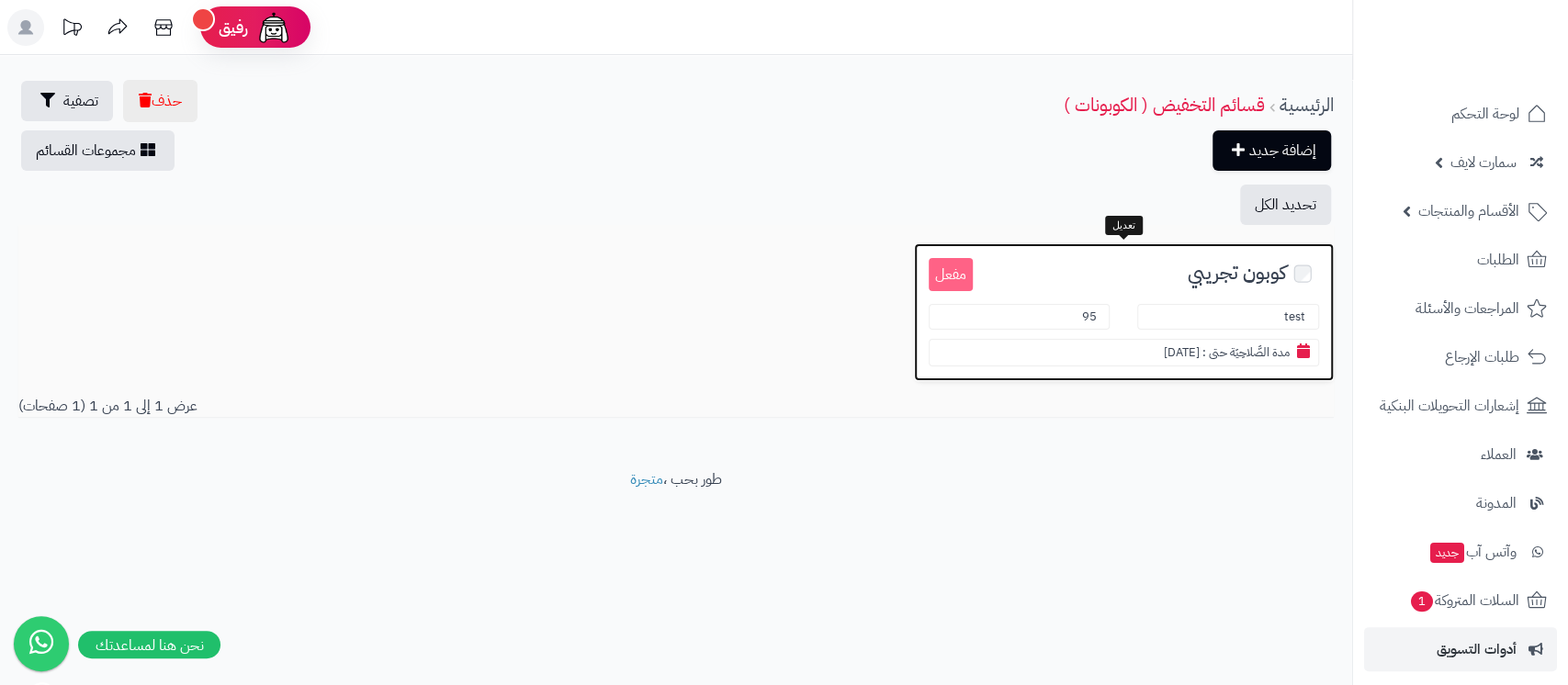
click at [1150, 275] on h3 "كوبون تجريبي" at bounding box center [1146, 272] width 346 height 28
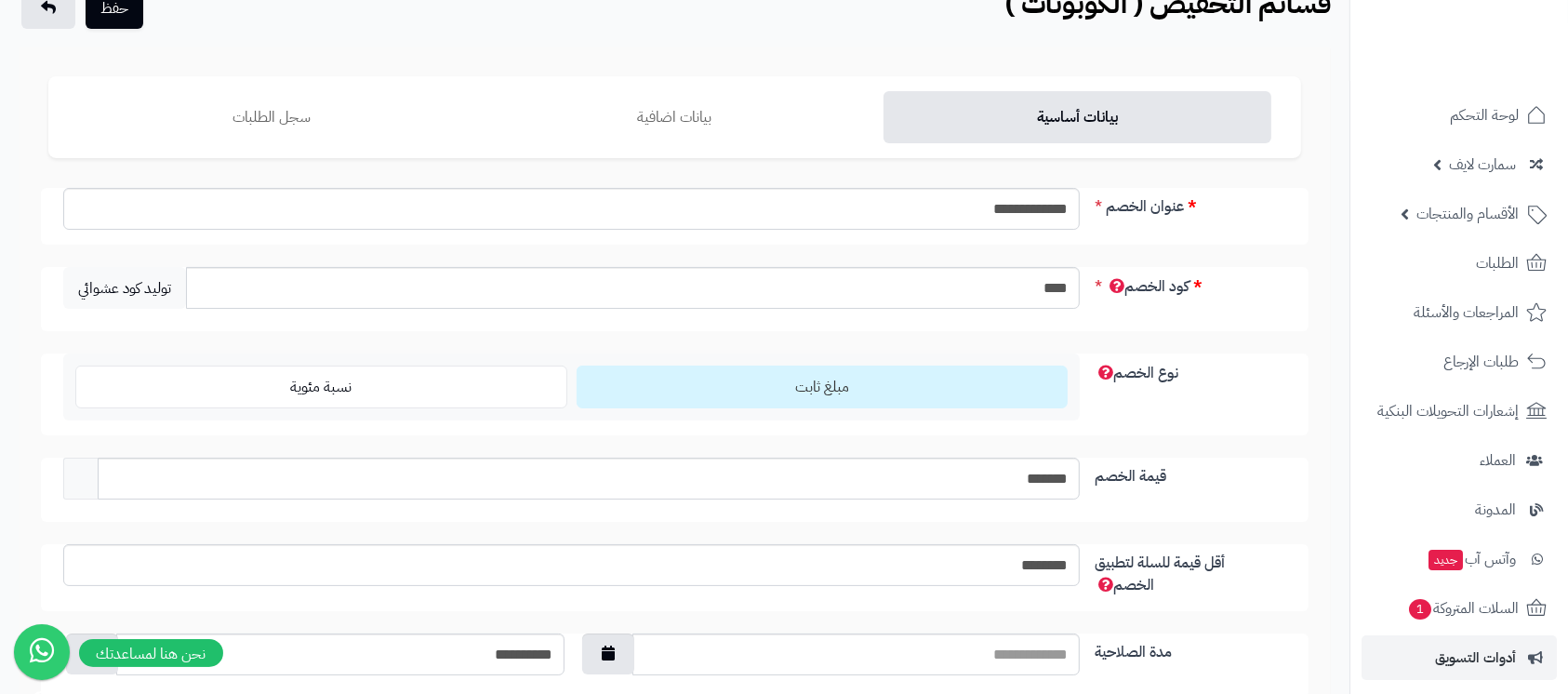
scroll to position [124, 0]
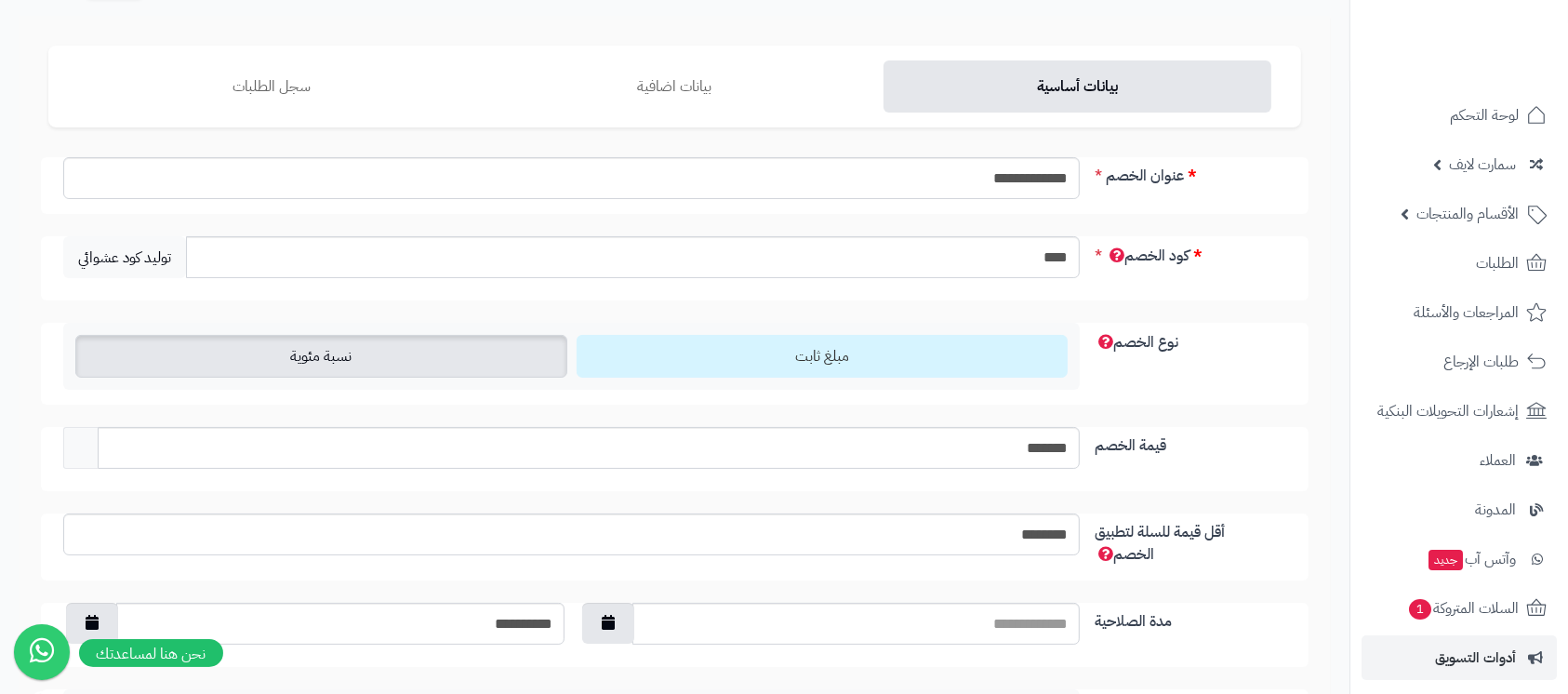
click at [432, 362] on label "نسبة مئوية" at bounding box center [322, 356] width 492 height 43
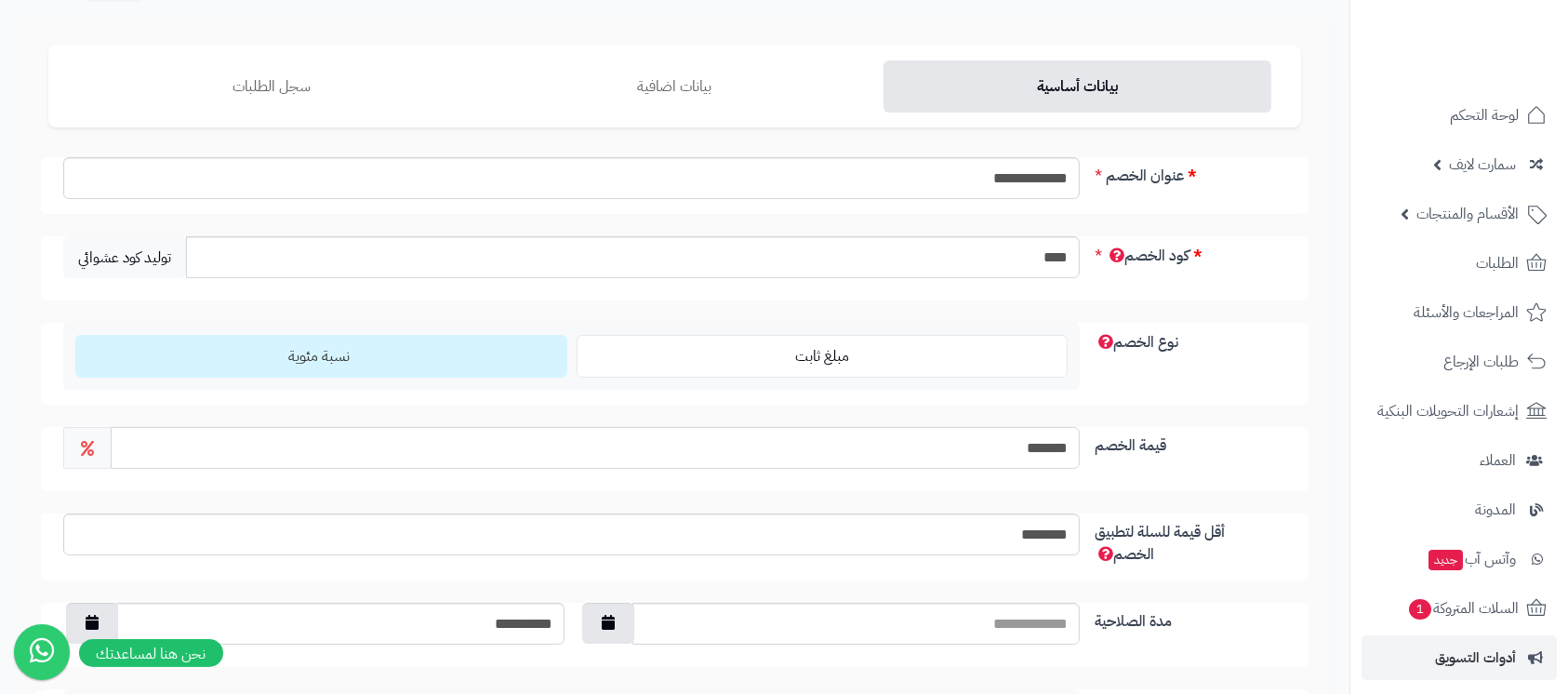
click at [1018, 455] on input "*******" at bounding box center [596, 448] width 970 height 42
type input "**"
click at [1027, 533] on input "********" at bounding box center [571, 534] width 1016 height 42
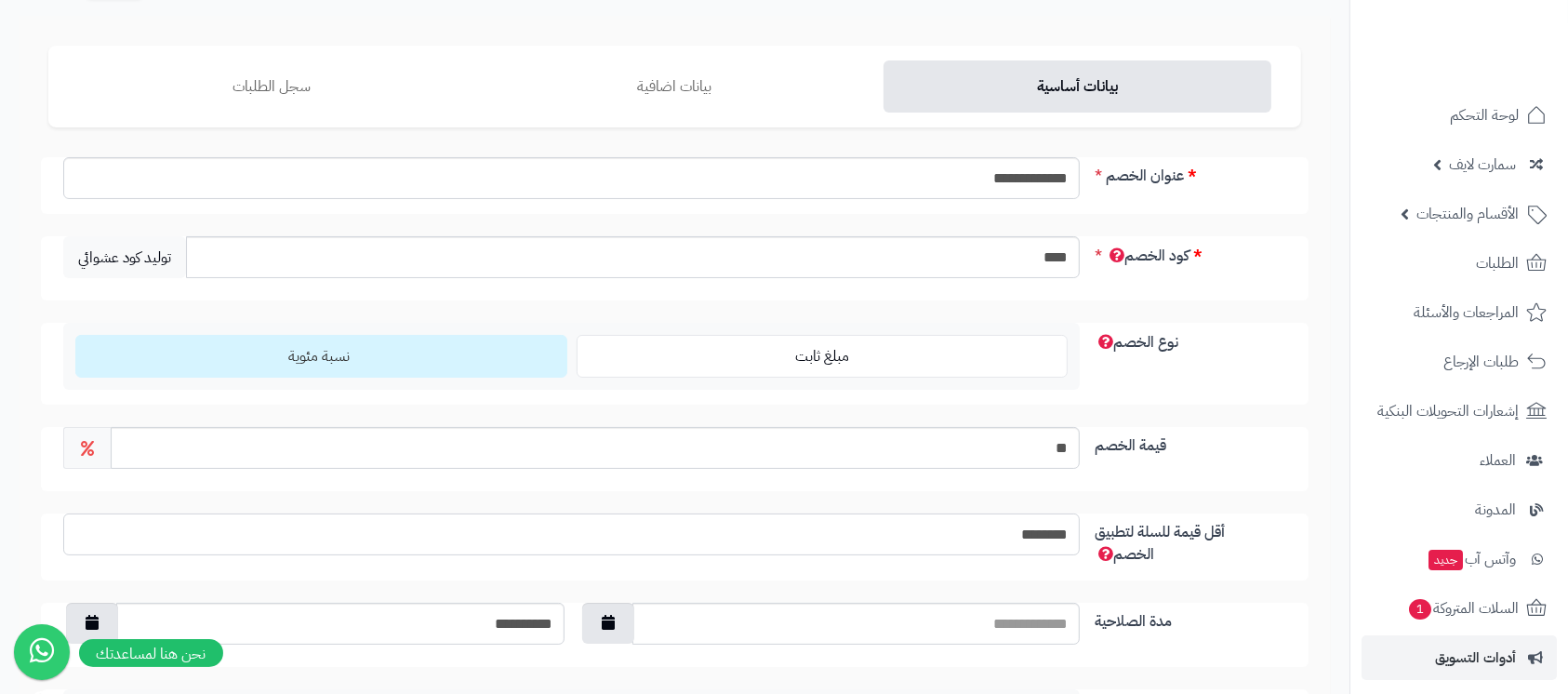
click at [1027, 533] on input "********" at bounding box center [571, 534] width 1016 height 42
click at [1277, 493] on div "**********" at bounding box center [675, 465] width 1253 height 614
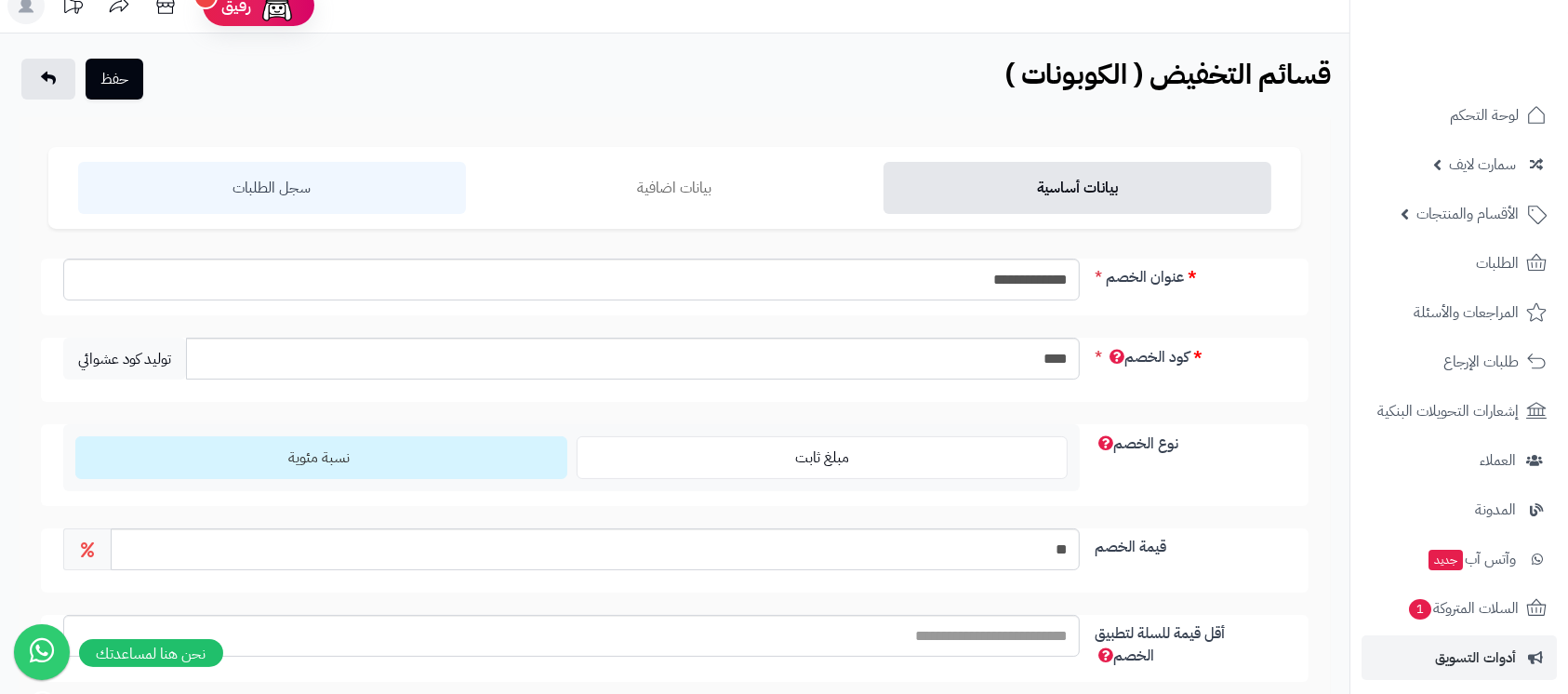
scroll to position [0, 0]
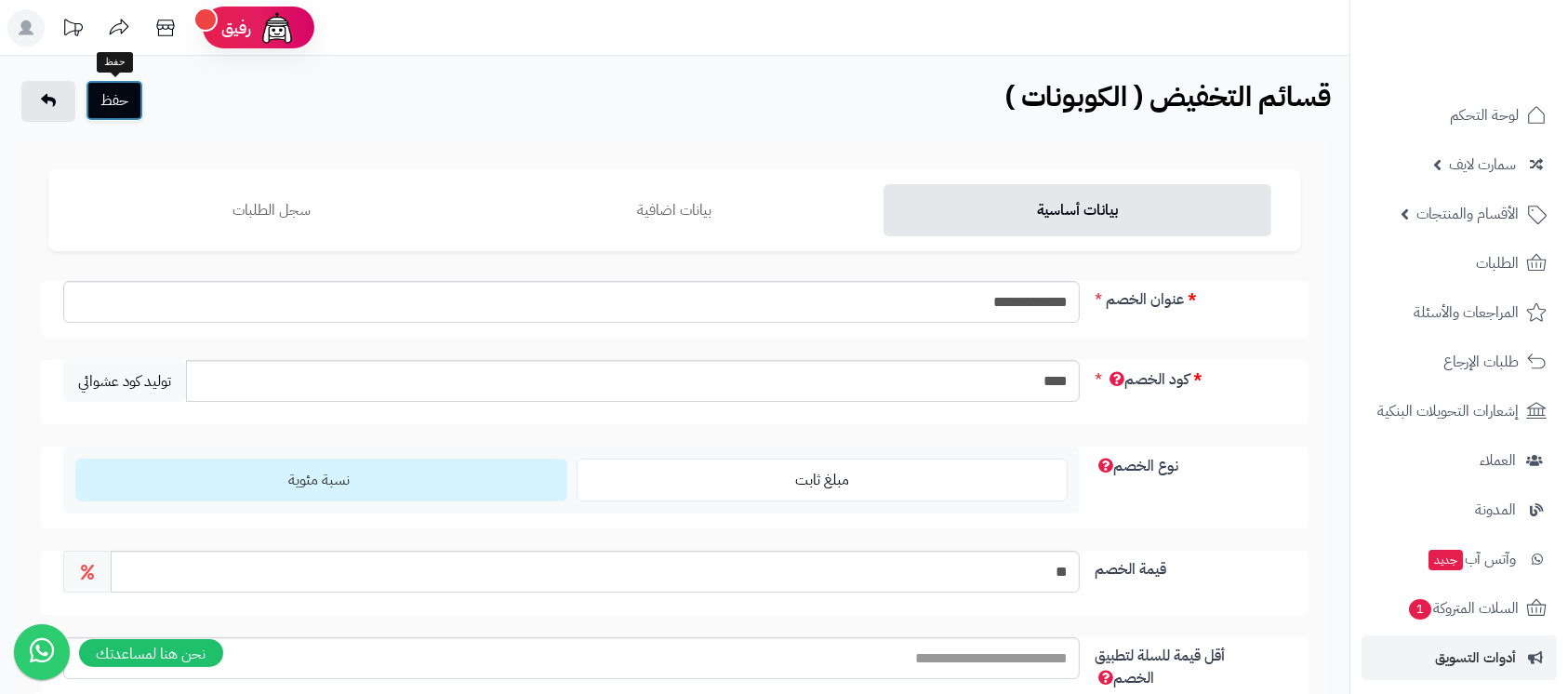
click at [136, 107] on button "حفظ" at bounding box center [115, 101] width 58 height 41
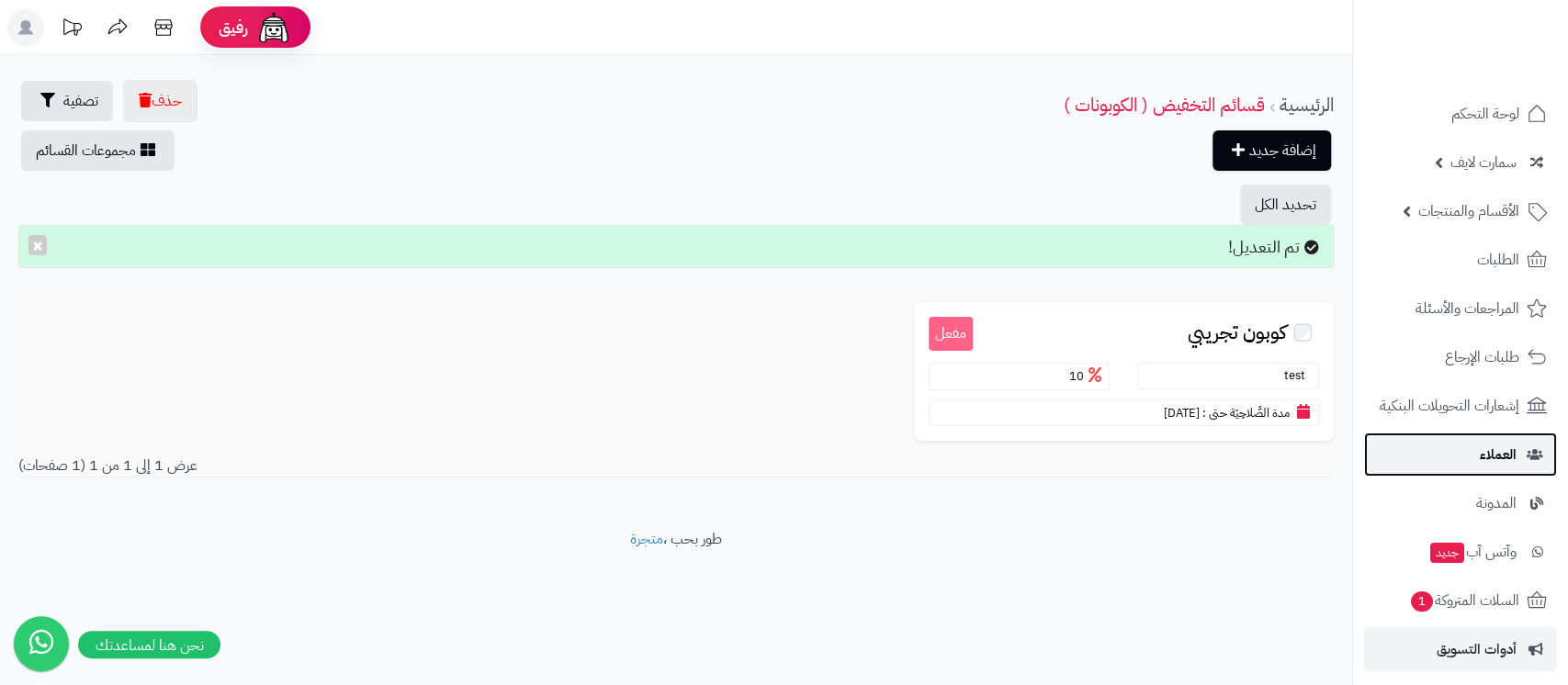
click at [1469, 454] on link "العملاء" at bounding box center [1461, 455] width 193 height 44
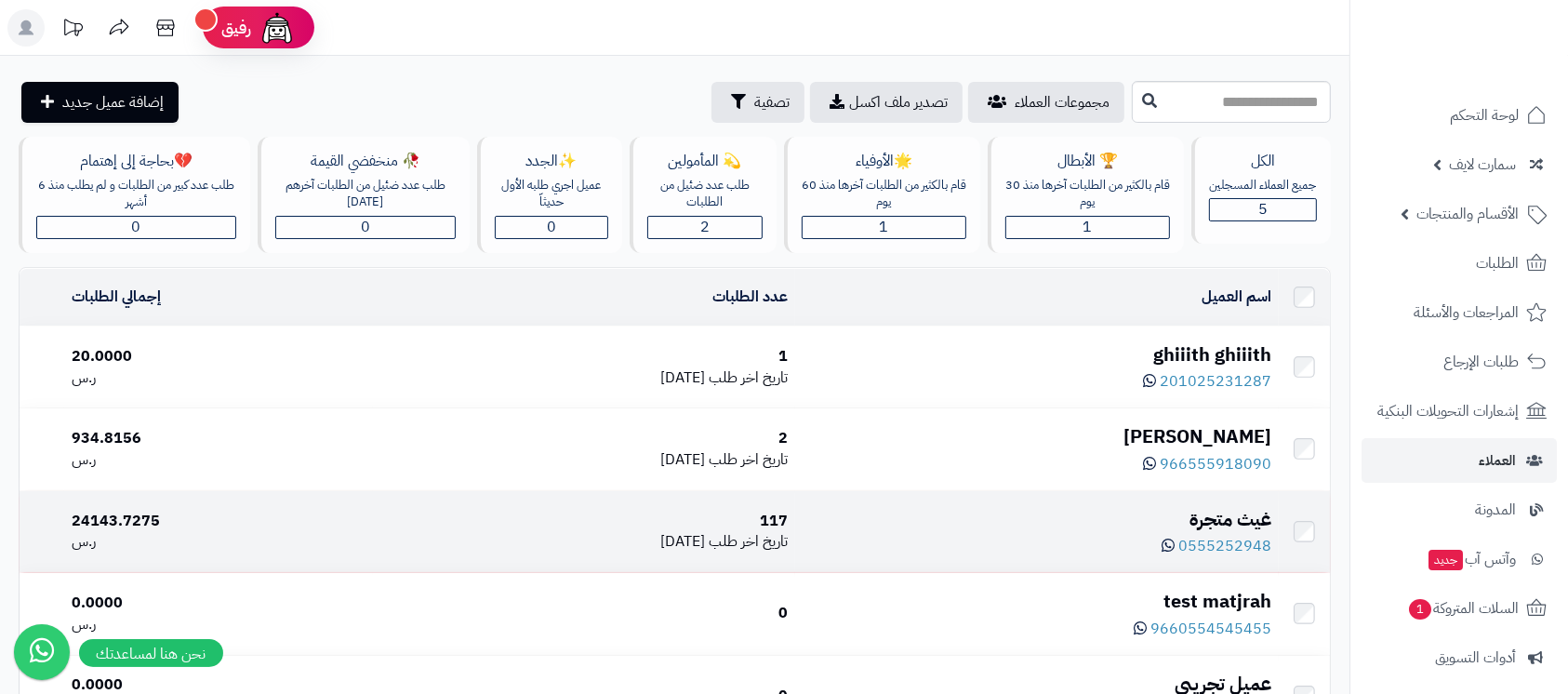
click at [1204, 521] on div "غيث متجرة" at bounding box center [1037, 520] width 469 height 27
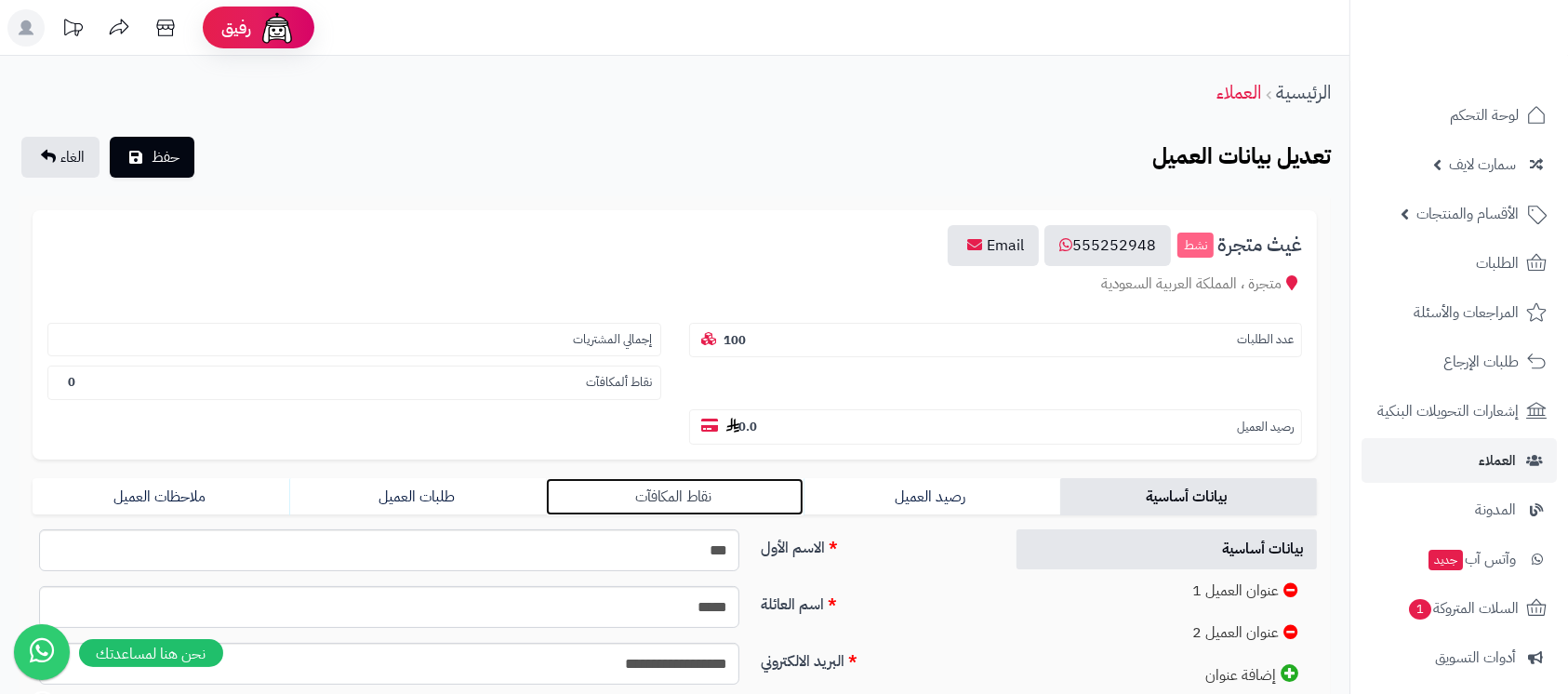
click at [693, 493] on link "نقاط المكافآت" at bounding box center [674, 497] width 256 height 37
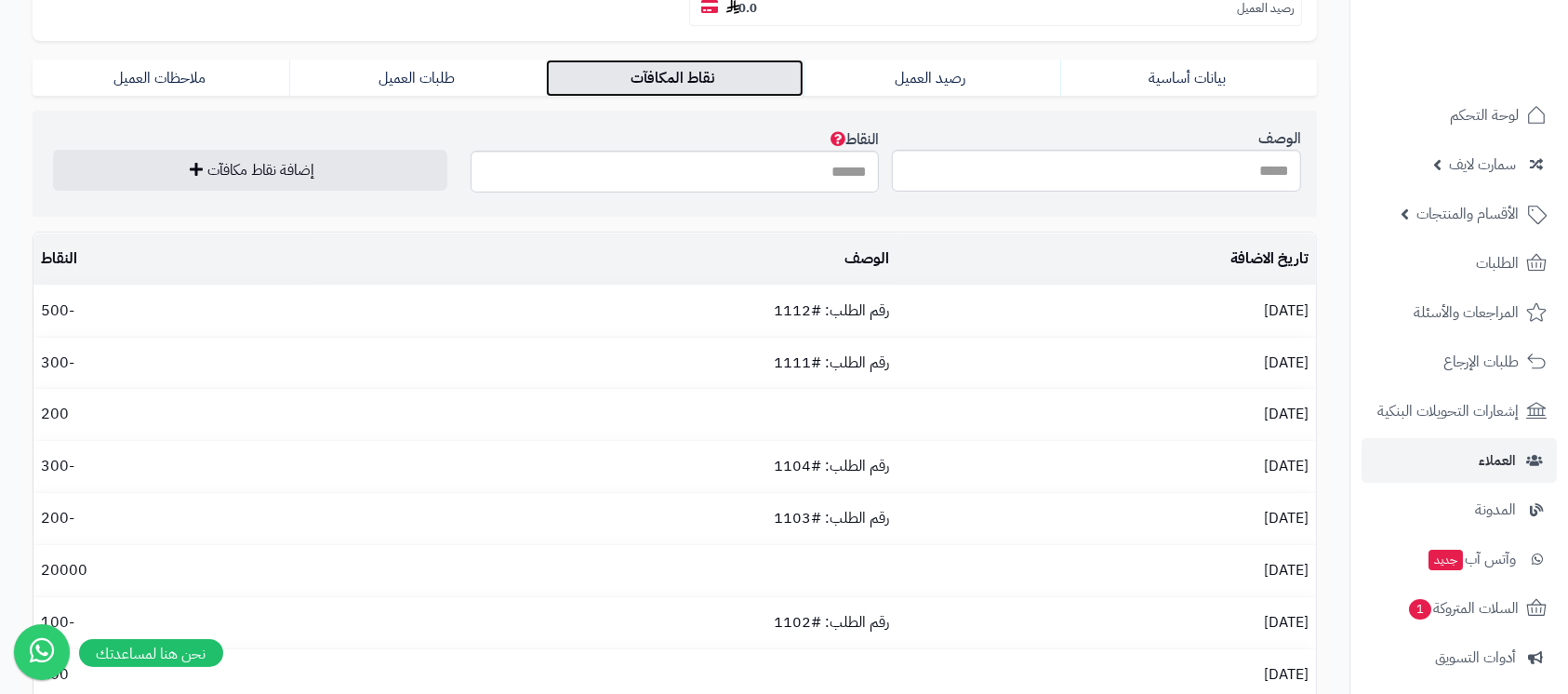
scroll to position [298, 0]
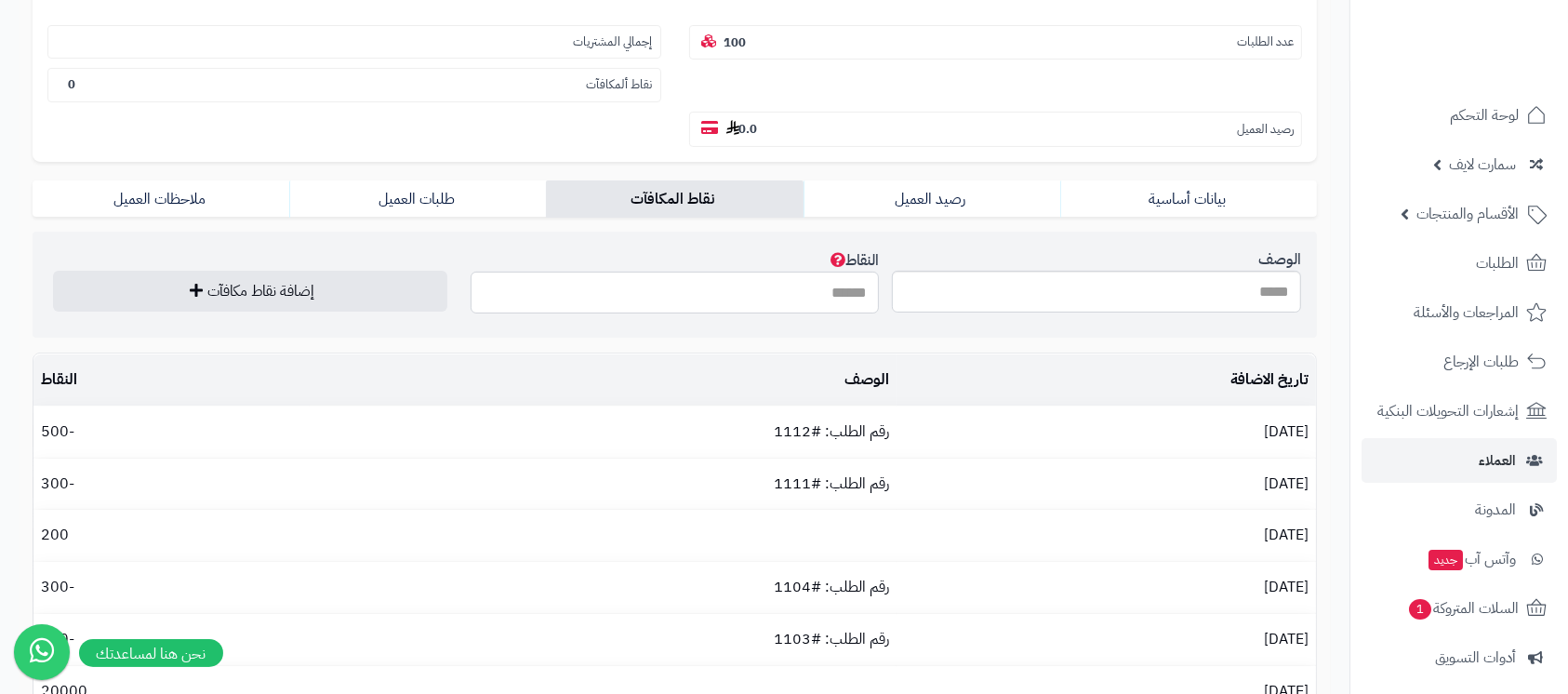
click at [841, 291] on input "النقاط" at bounding box center [675, 292] width 409 height 42
type input "***"
click at [344, 288] on button "إضافة نقاط مكافآت" at bounding box center [250, 290] width 394 height 41
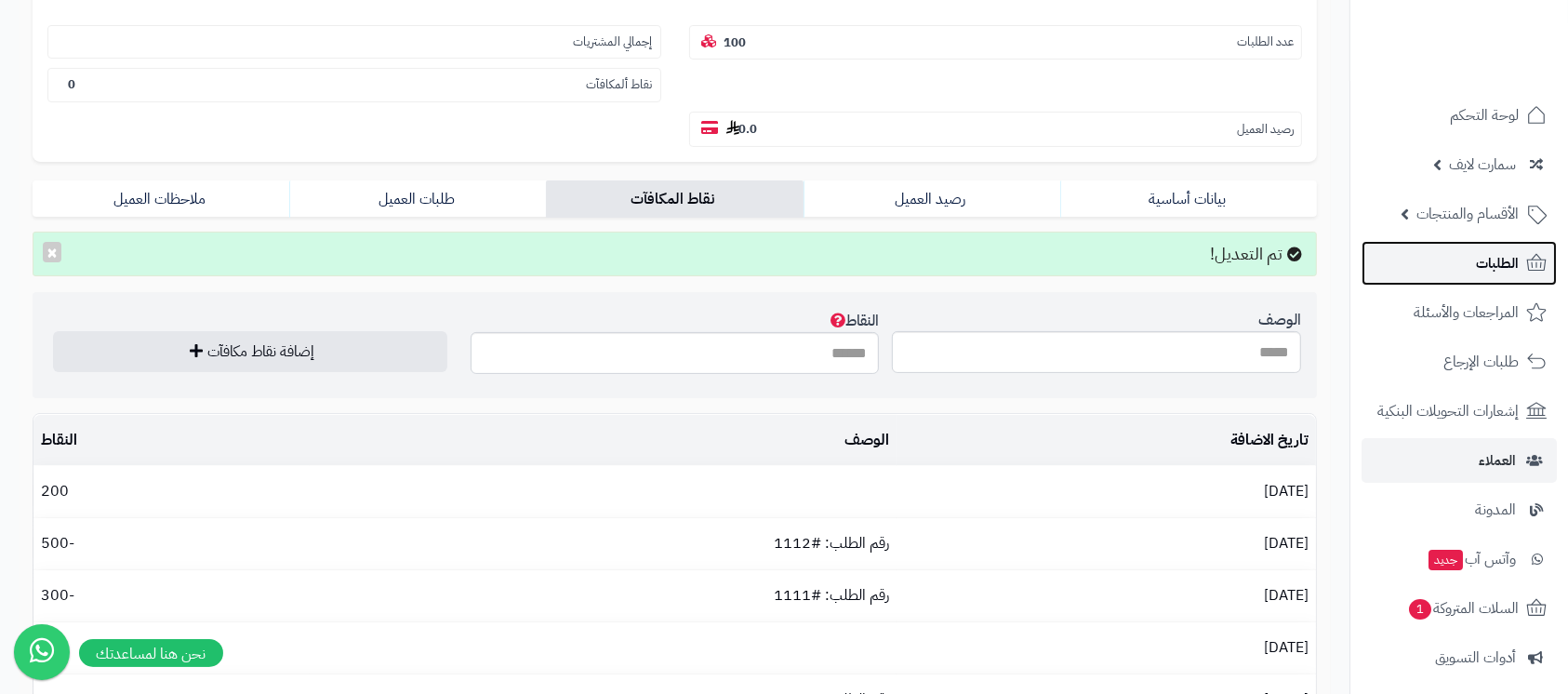
click at [1486, 277] on link "الطلبات" at bounding box center [1460, 263] width 196 height 45
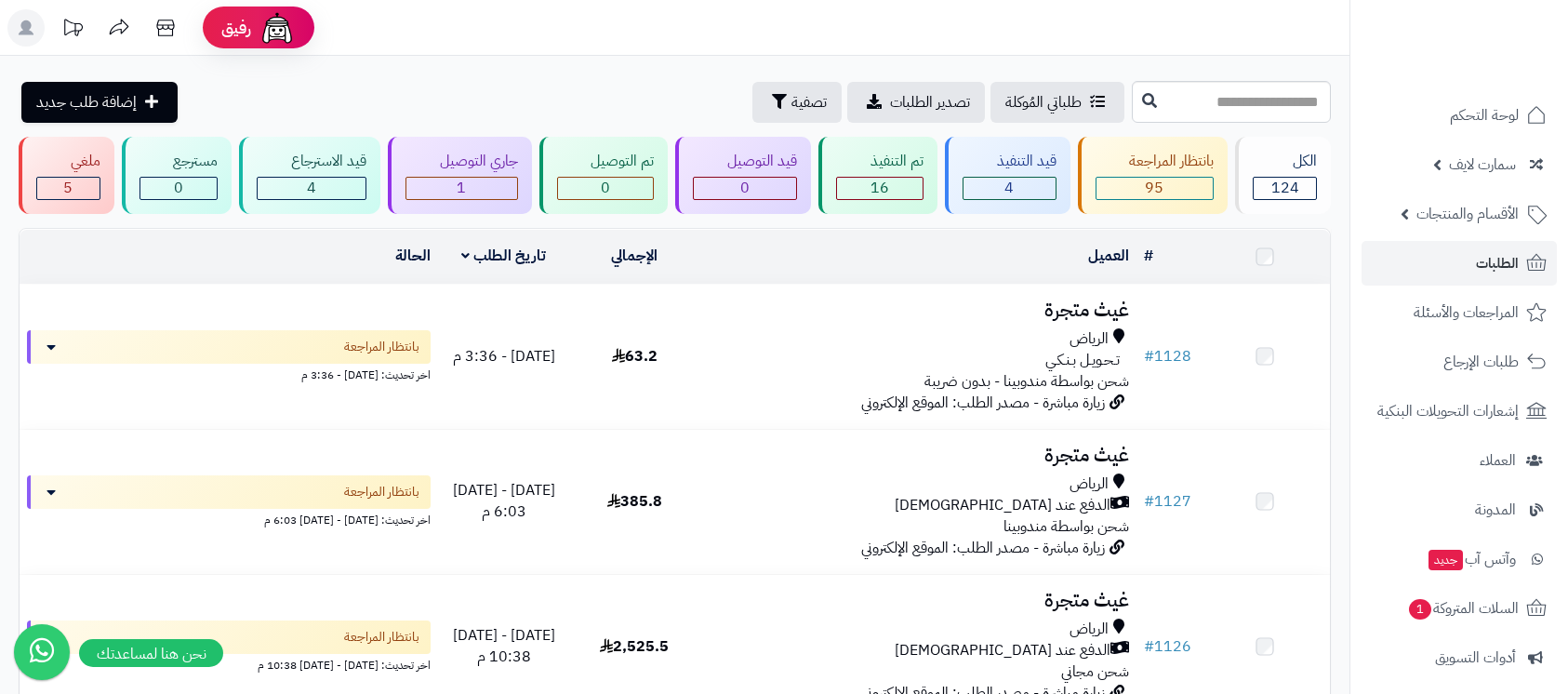
click at [1071, 318] on h3 "غيث متجرة" at bounding box center [918, 310] width 421 height 21
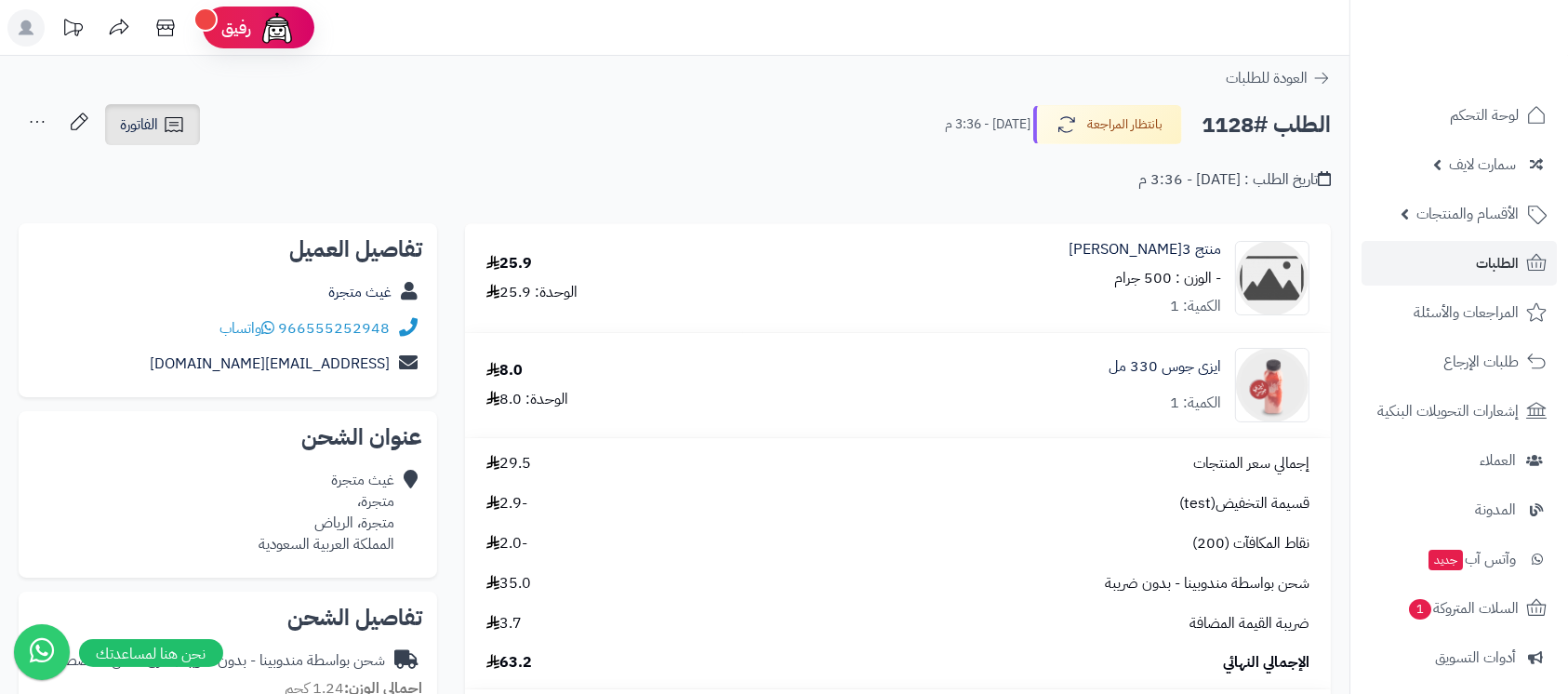
click at [153, 116] on span "الفاتورة" at bounding box center [139, 125] width 38 height 22
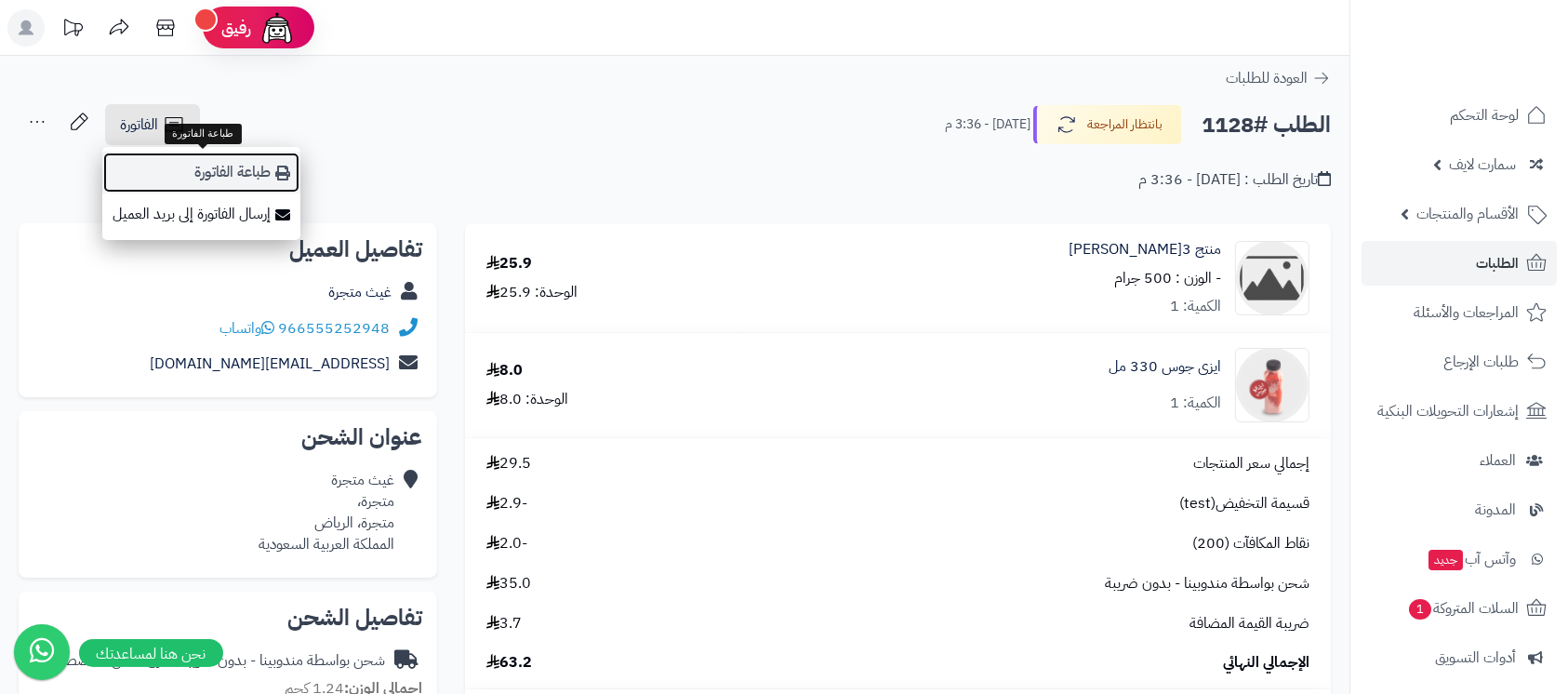
click at [226, 165] on link "طباعة الفاتورة" at bounding box center [201, 173] width 199 height 42
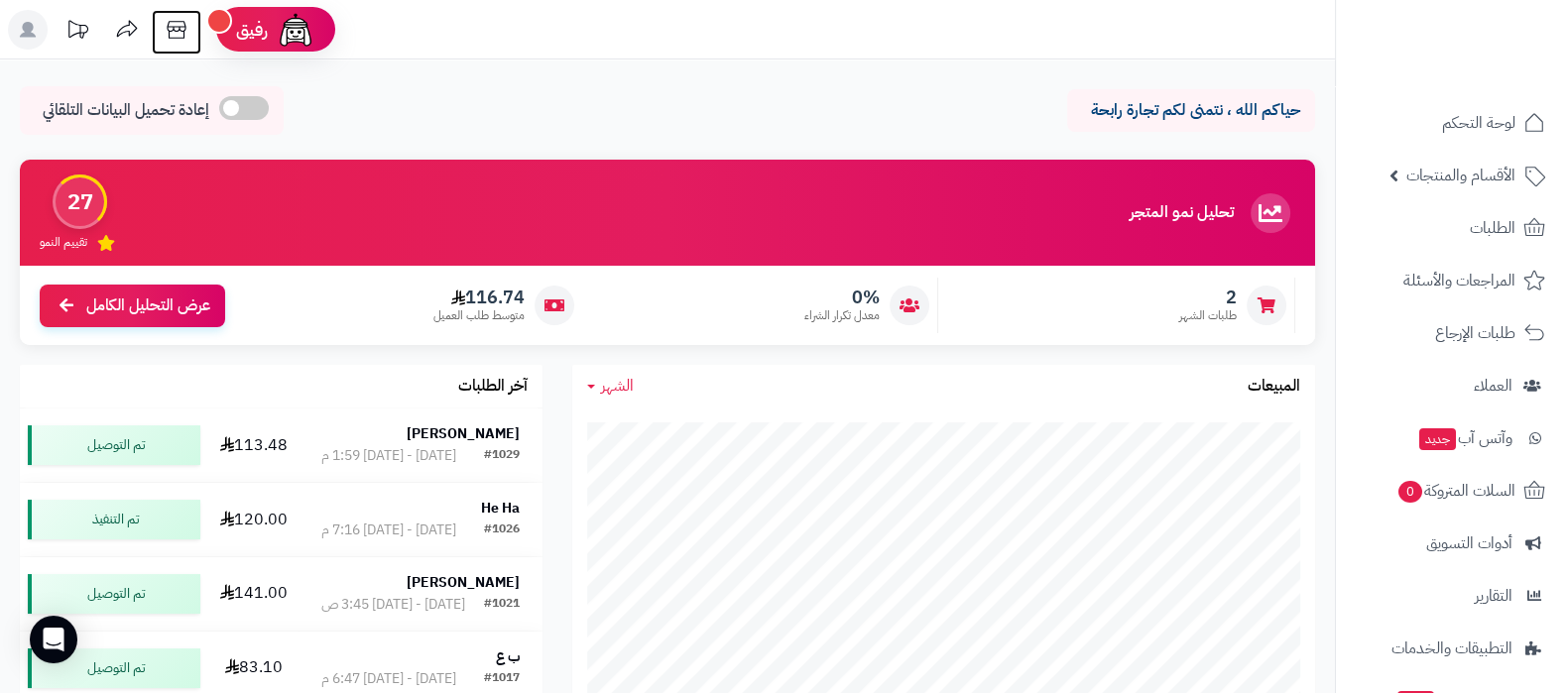
click at [178, 32] on icon at bounding box center [177, 30] width 40 height 40
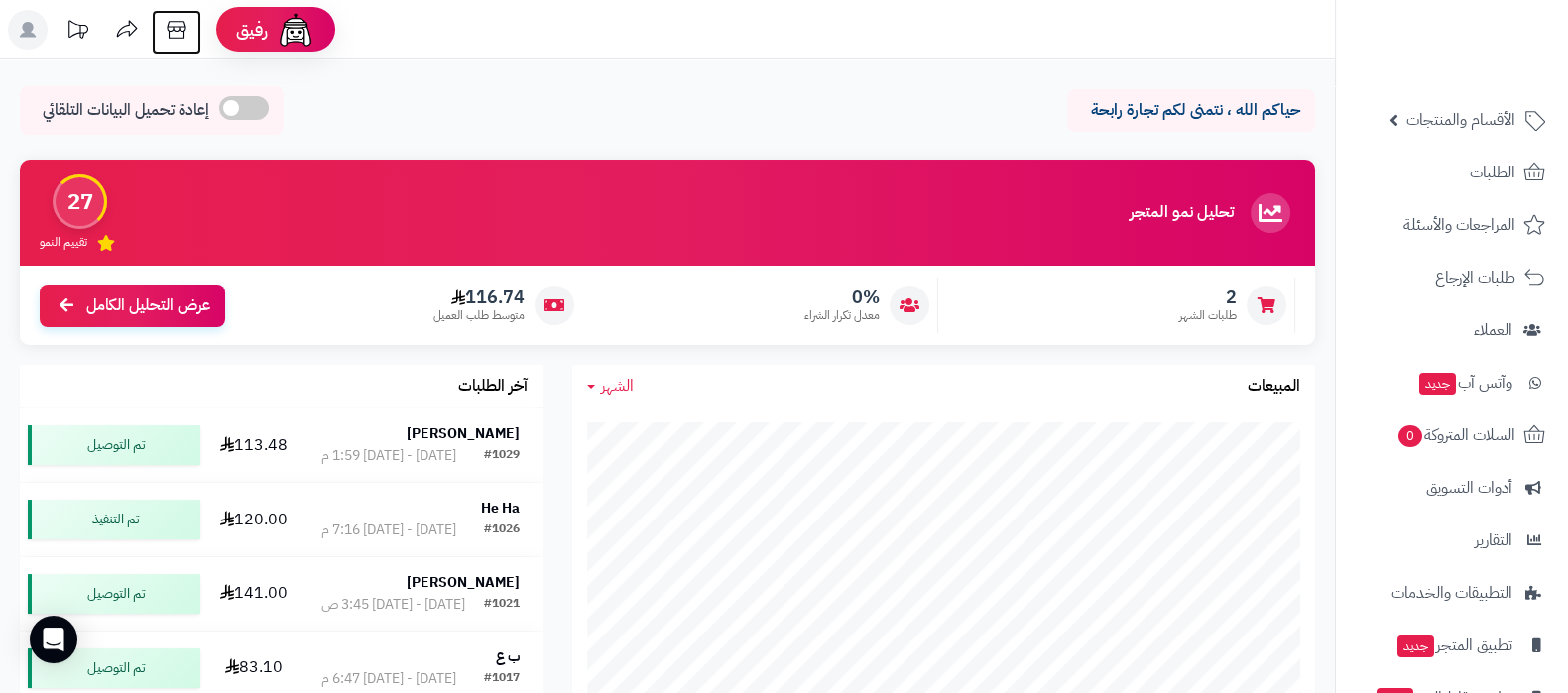
scroll to position [161, 0]
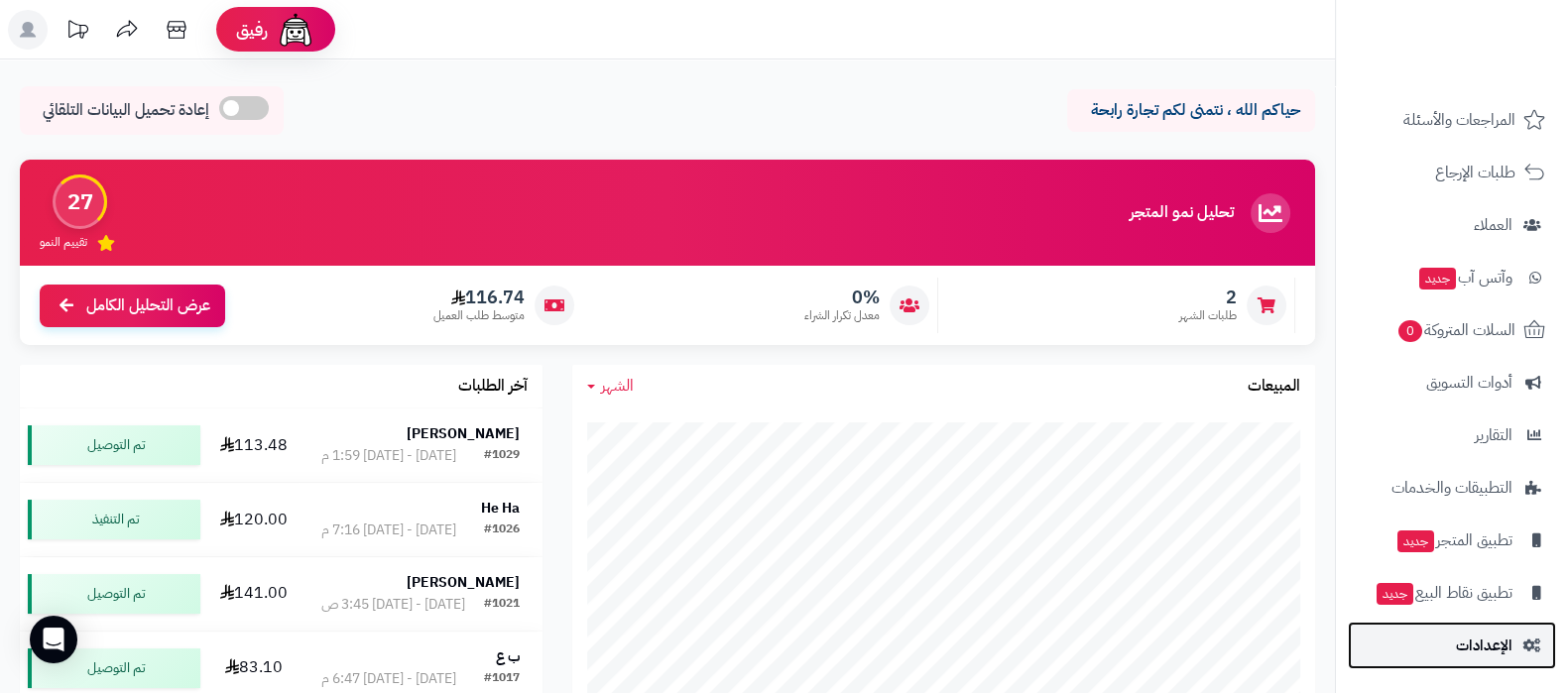
click at [1498, 646] on span "الإعدادات" at bounding box center [1484, 646] width 57 height 28
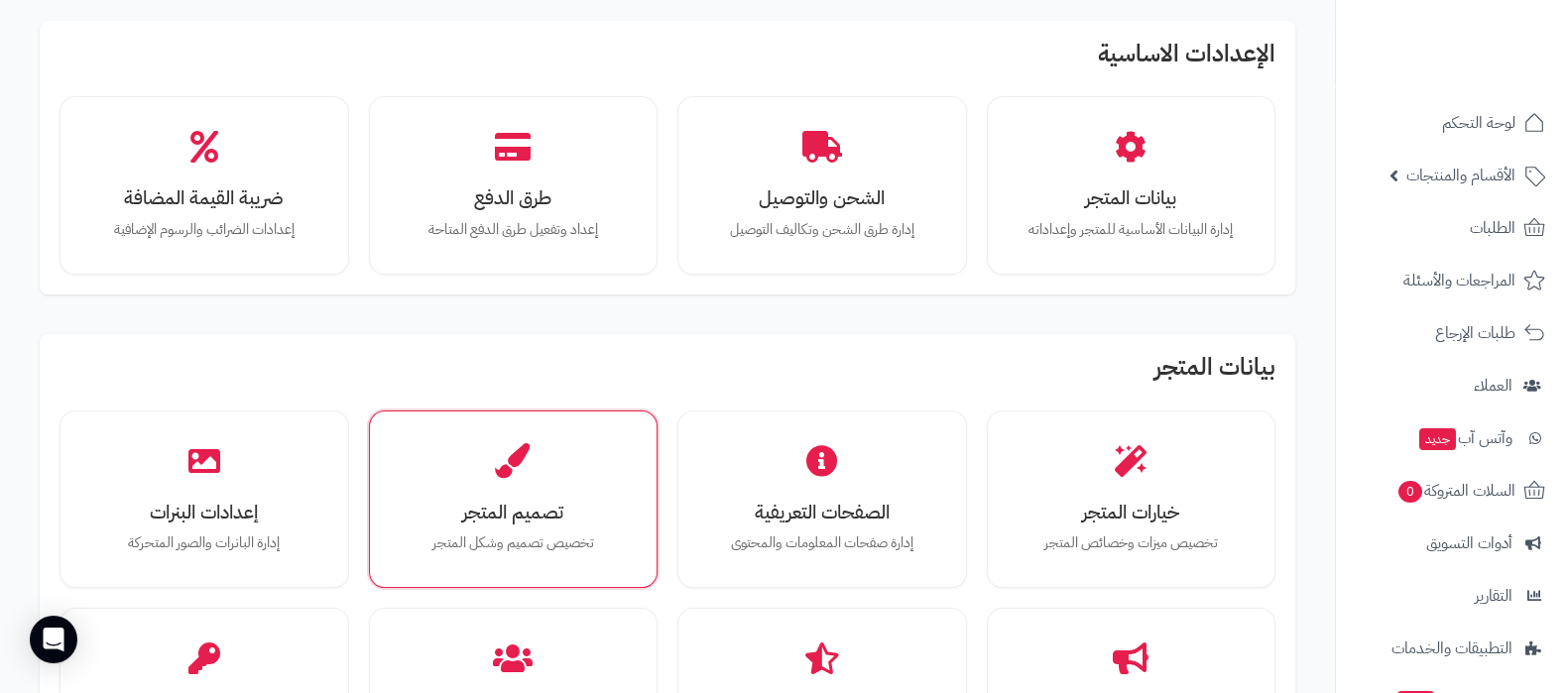
scroll to position [123, 0]
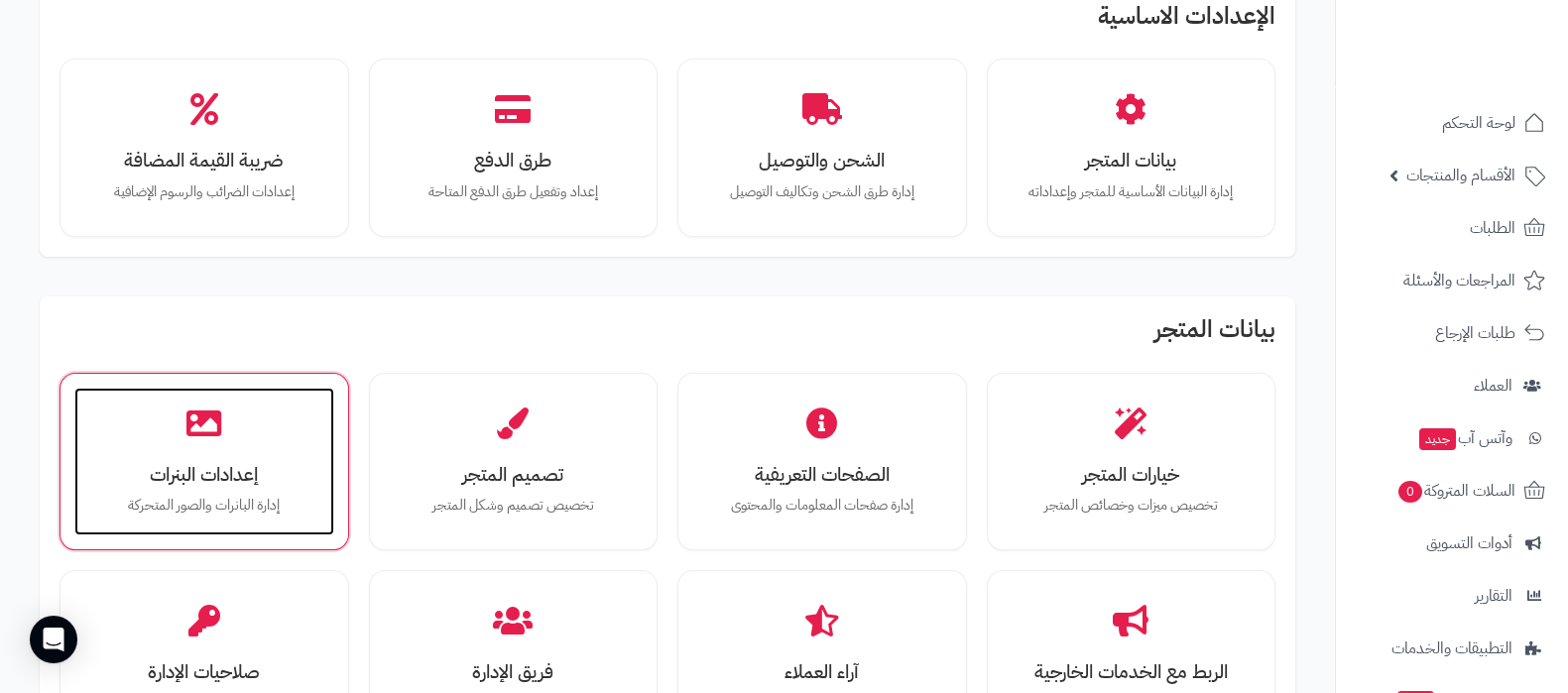
click at [258, 485] on h3 "إعدادات البنرات" at bounding box center [204, 474] width 220 height 21
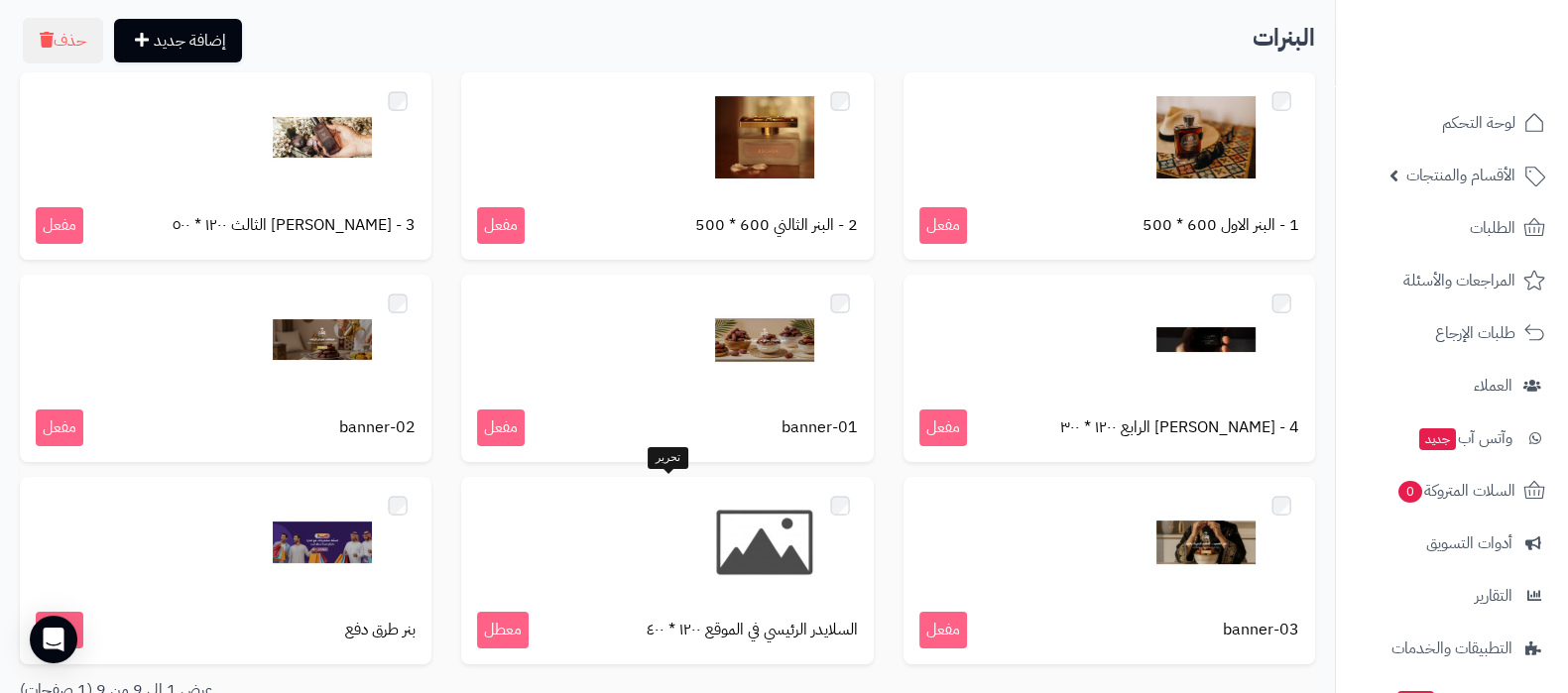
scroll to position [247, 0]
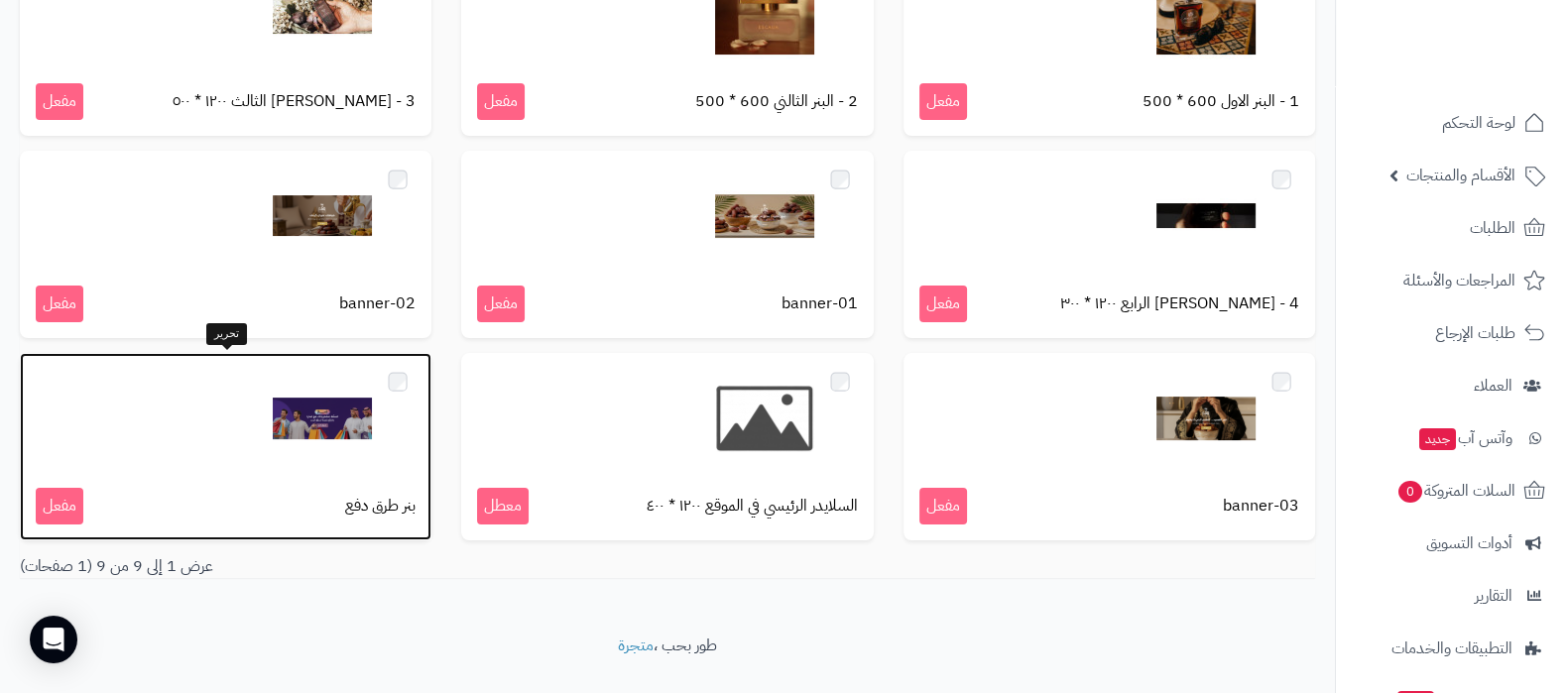
click at [331, 425] on img at bounding box center [322, 419] width 99 height 99
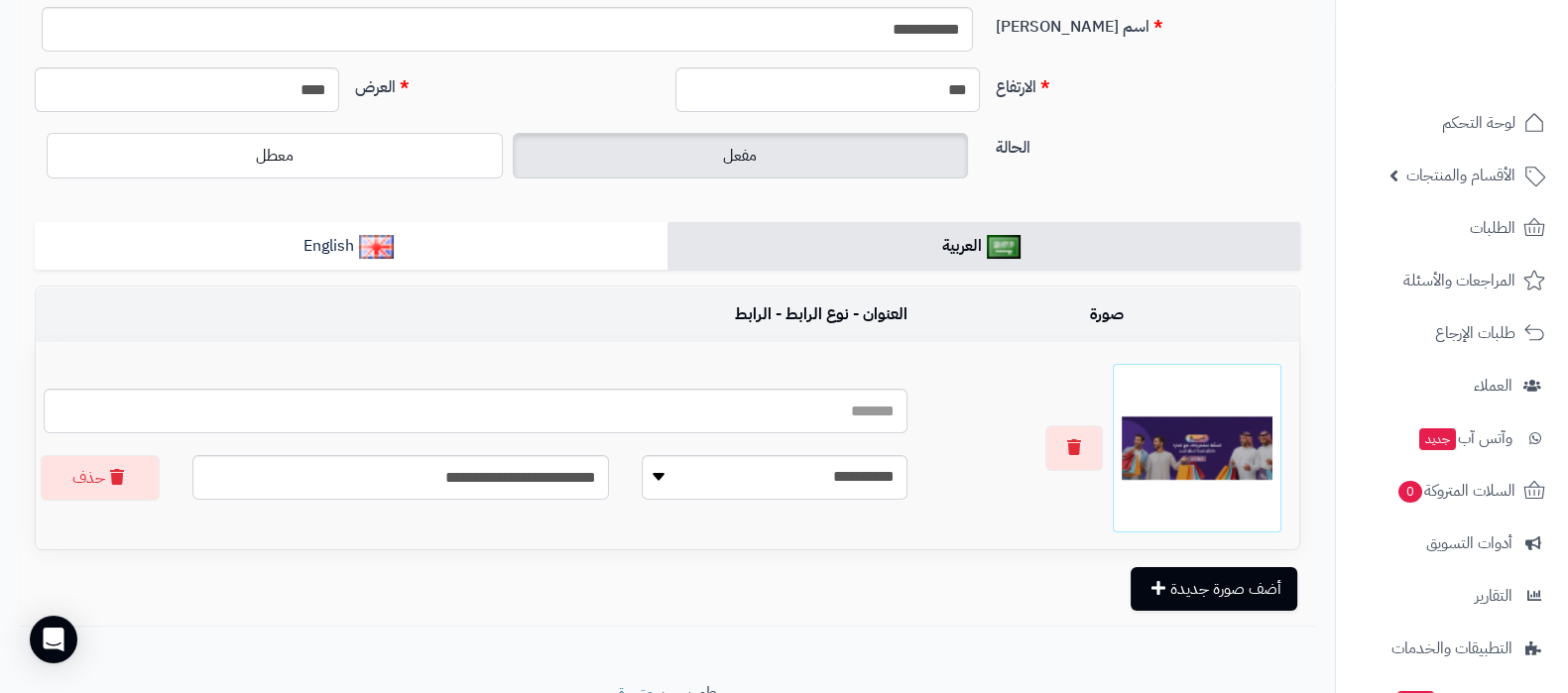
scroll to position [118, 0]
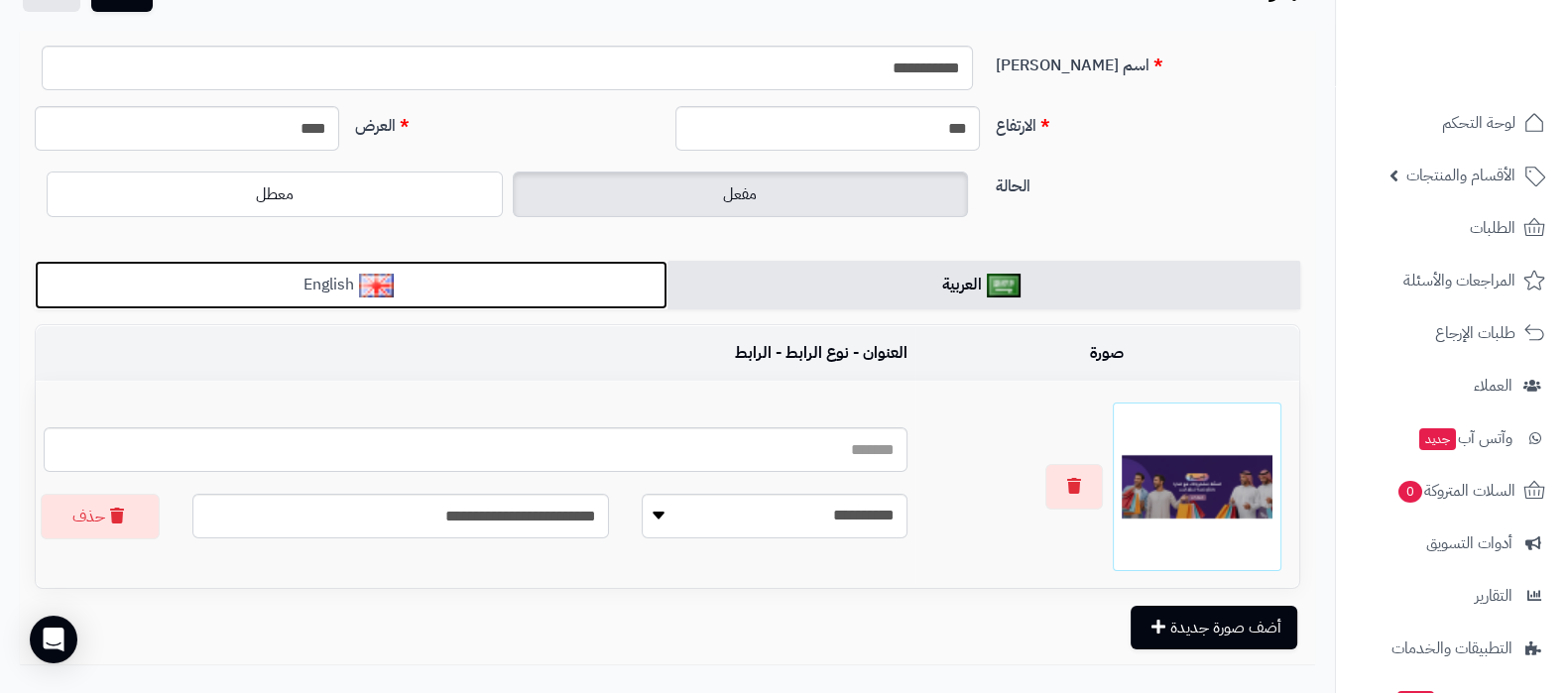
click at [609, 284] on link "English" at bounding box center [351, 284] width 633 height 49
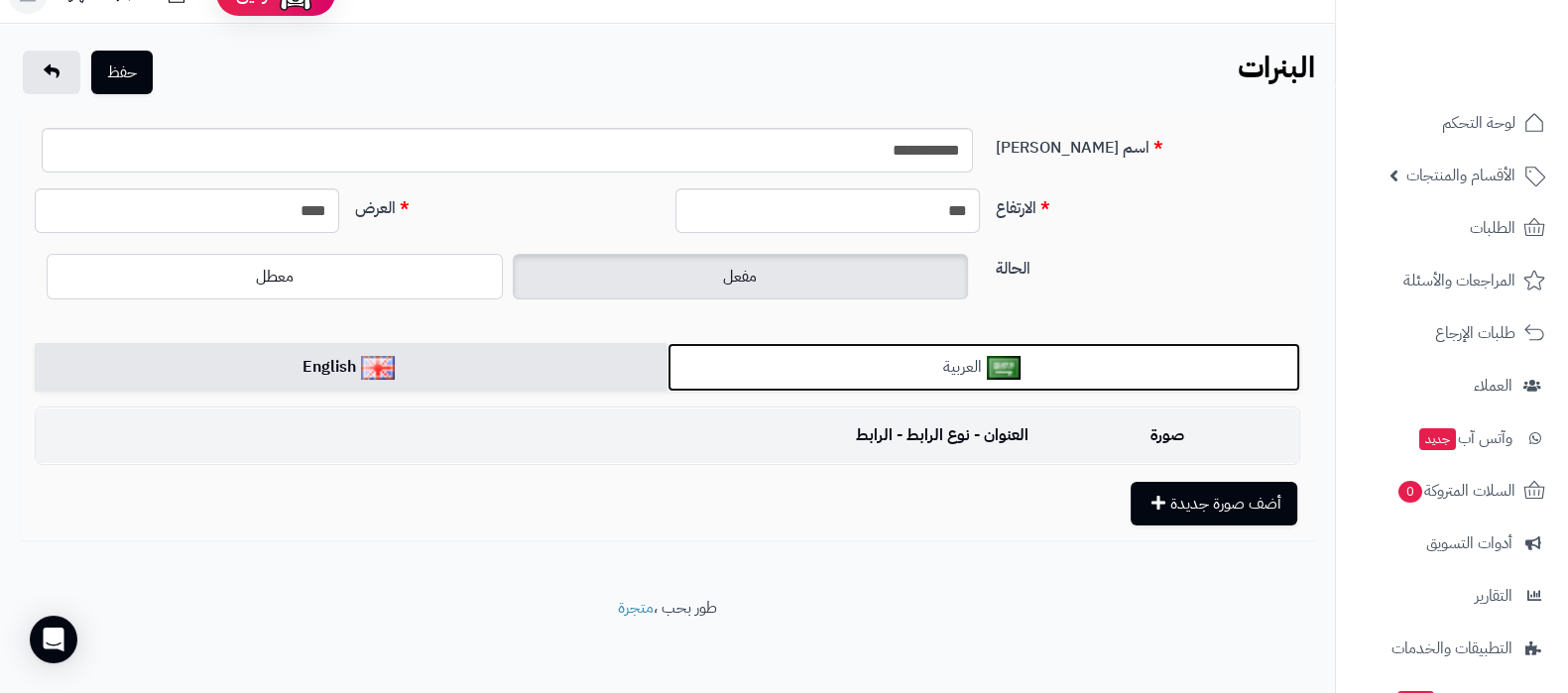
click at [1081, 357] on link "العربية" at bounding box center [983, 367] width 633 height 49
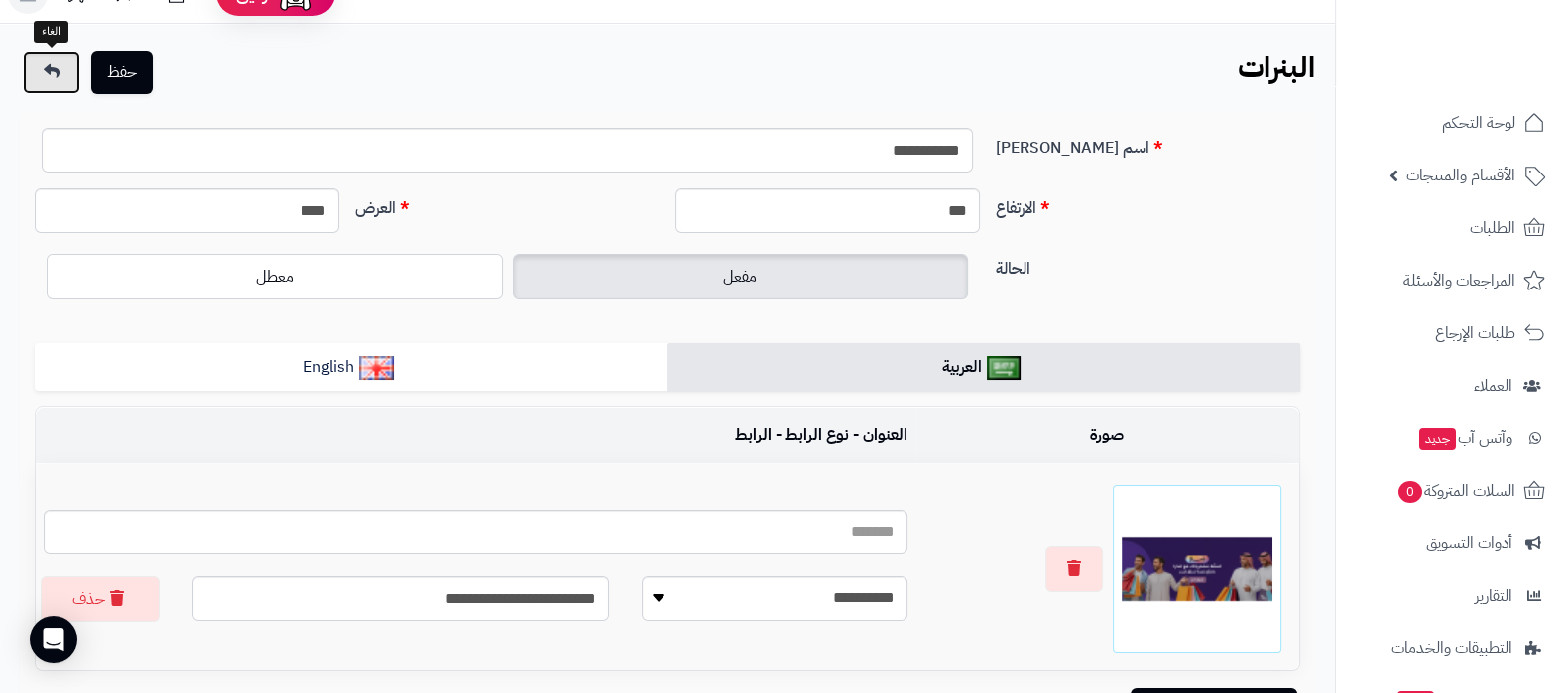
click at [50, 71] on icon at bounding box center [52, 72] width 16 height 16
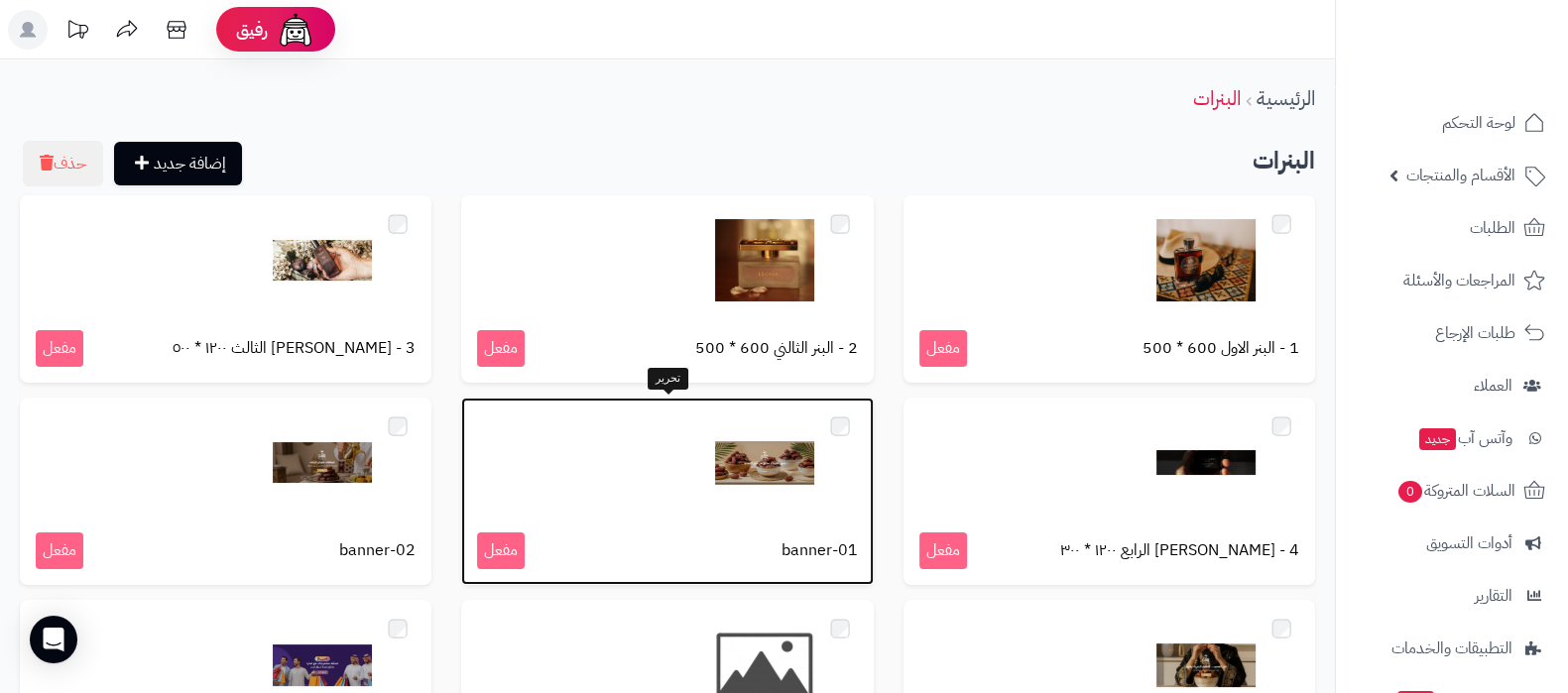
click at [732, 463] on img at bounding box center [765, 463] width 99 height 99
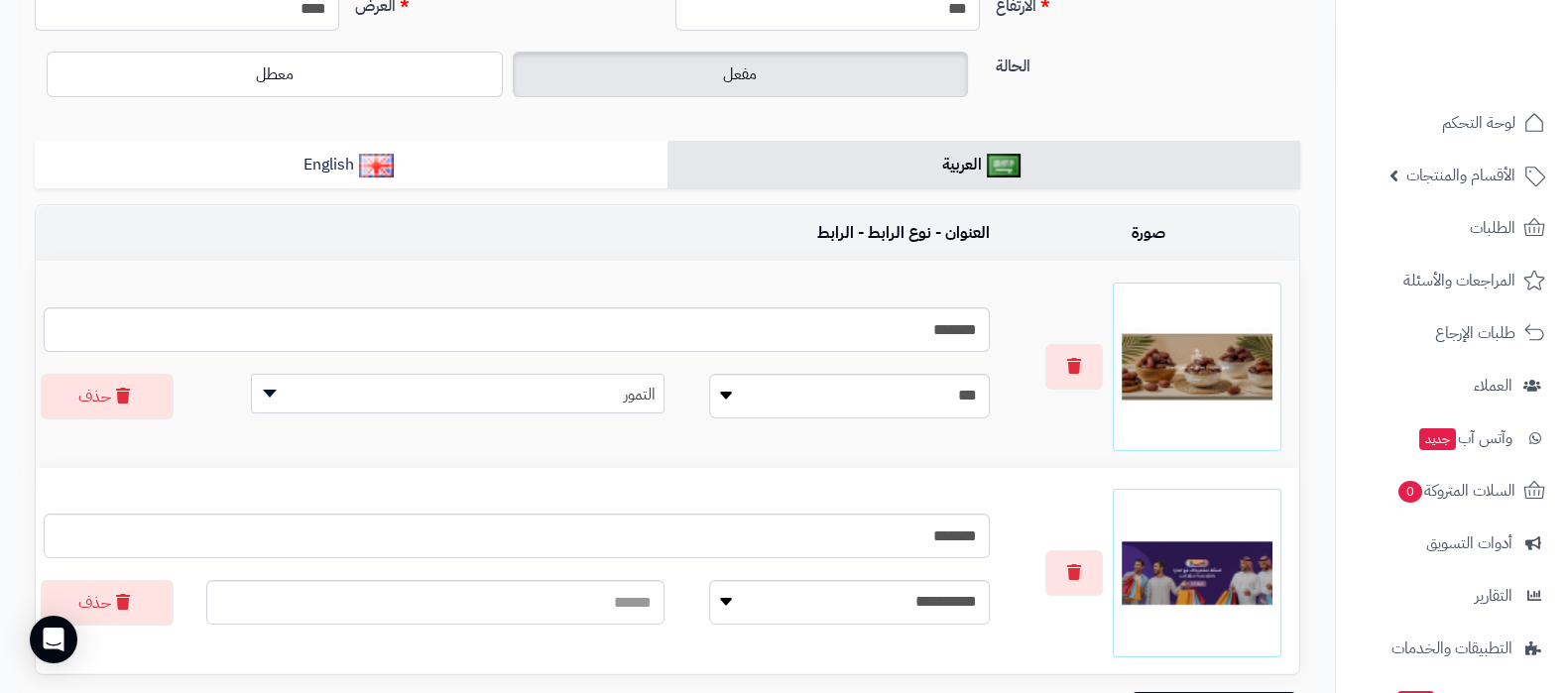
scroll to position [201, 0]
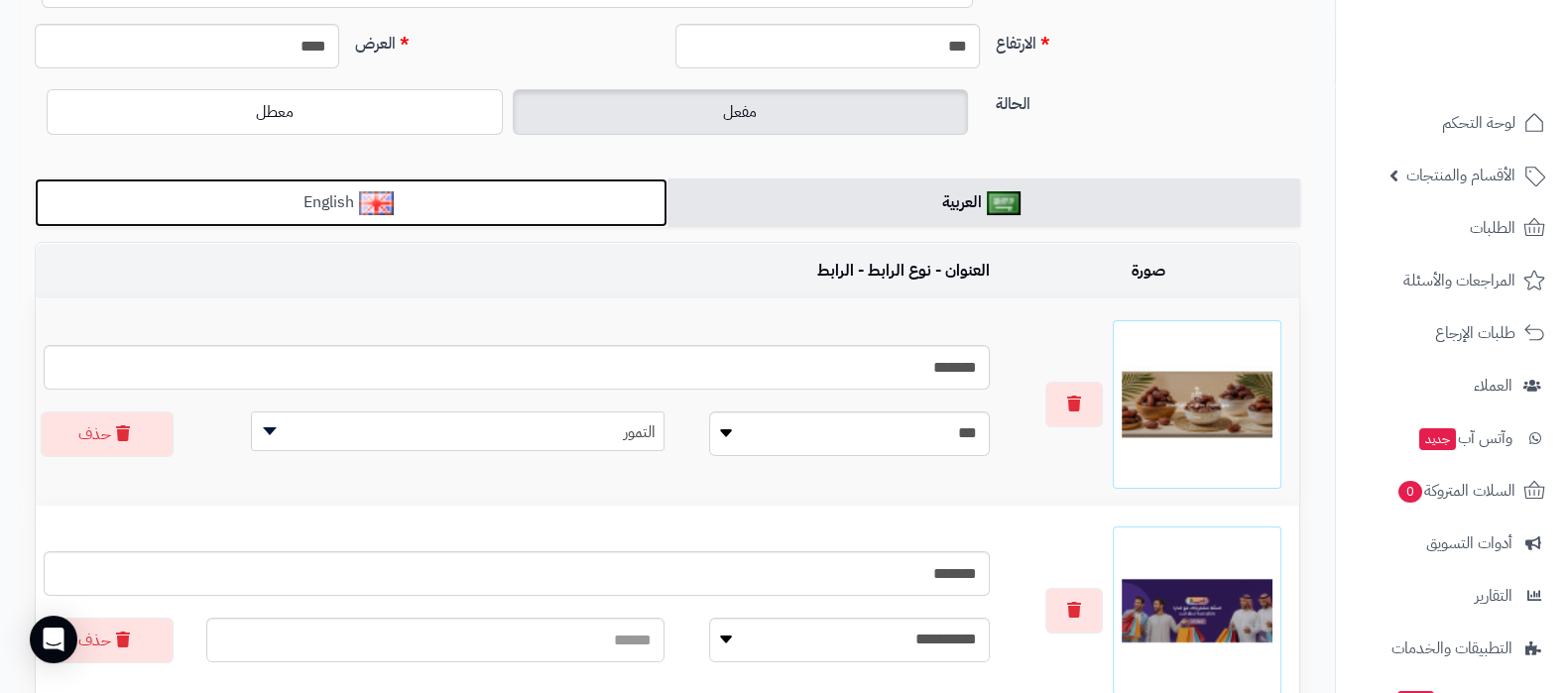
click at [516, 205] on link "English" at bounding box center [351, 203] width 633 height 49
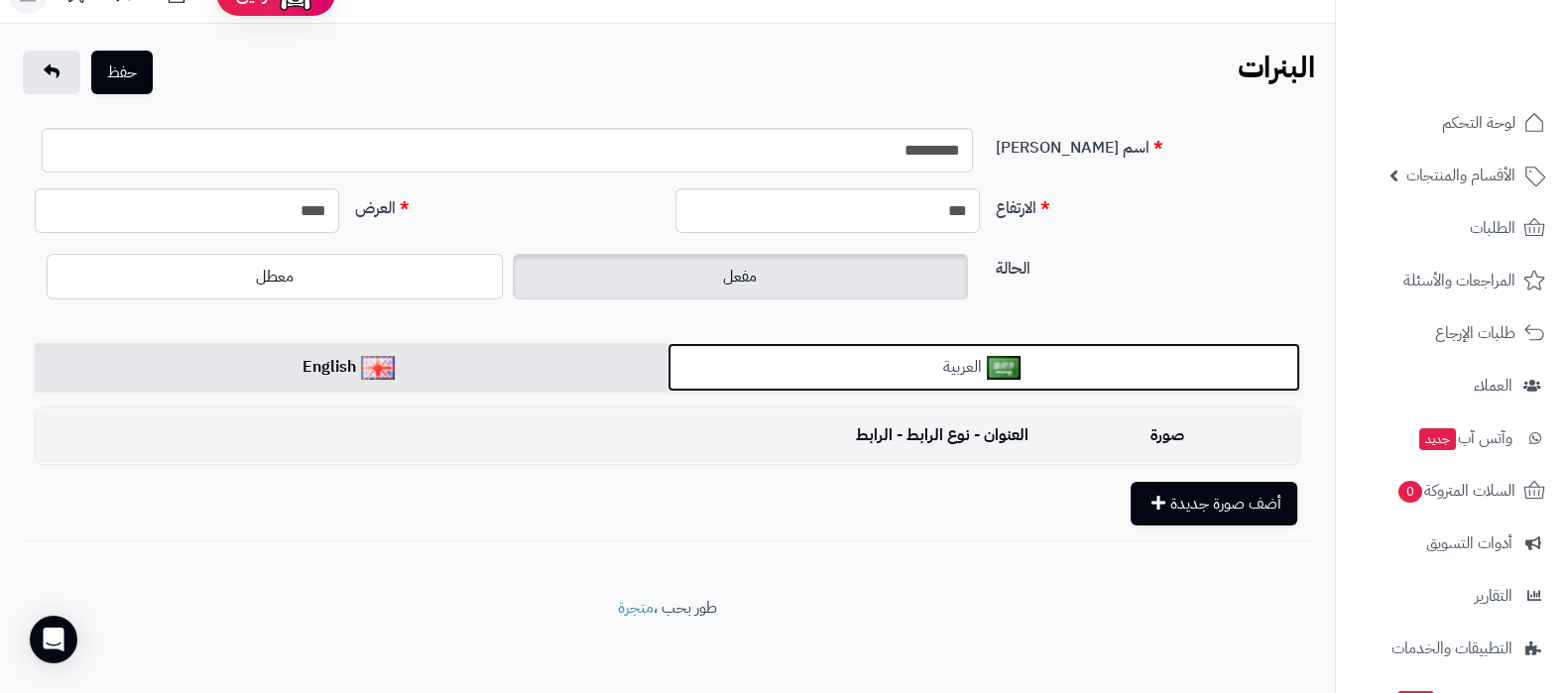
click at [1087, 359] on link "العربية" at bounding box center [983, 367] width 633 height 49
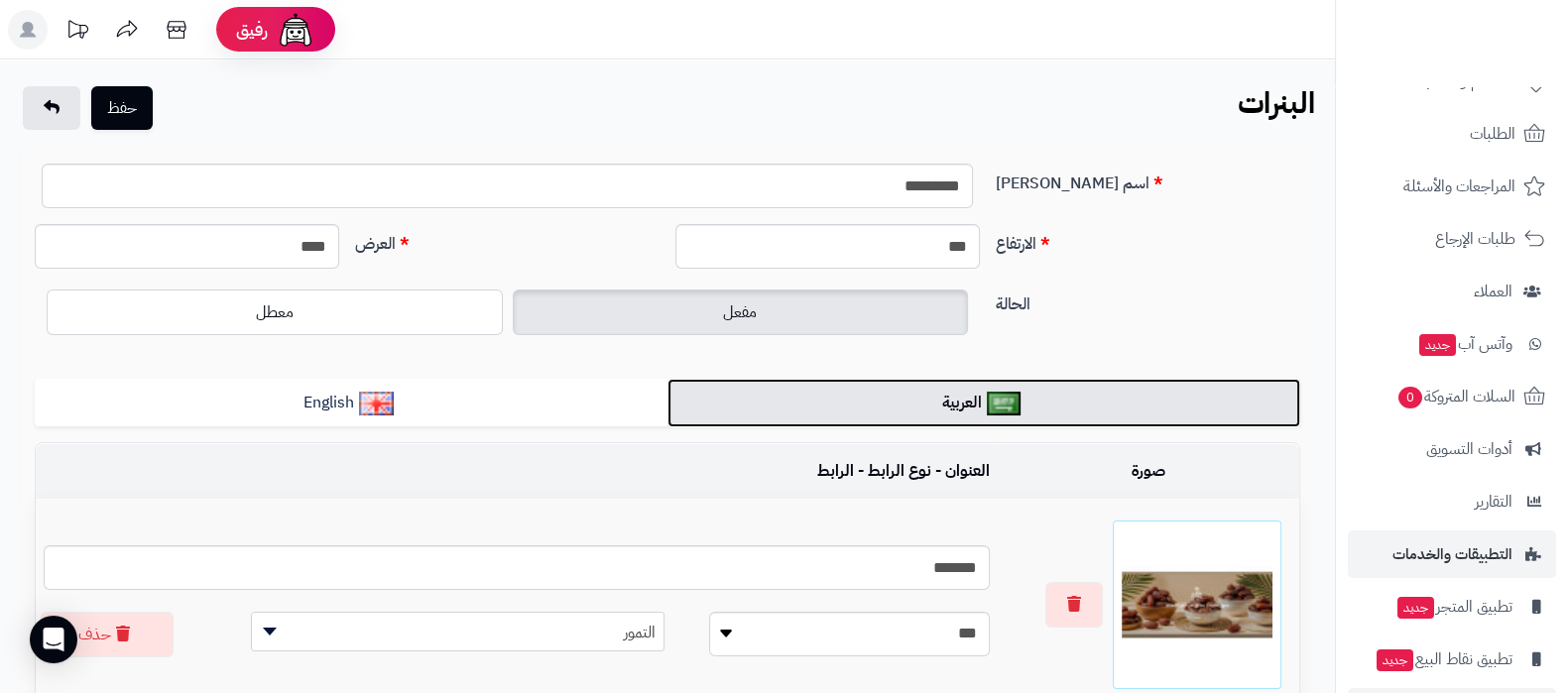
scroll to position [161, 0]
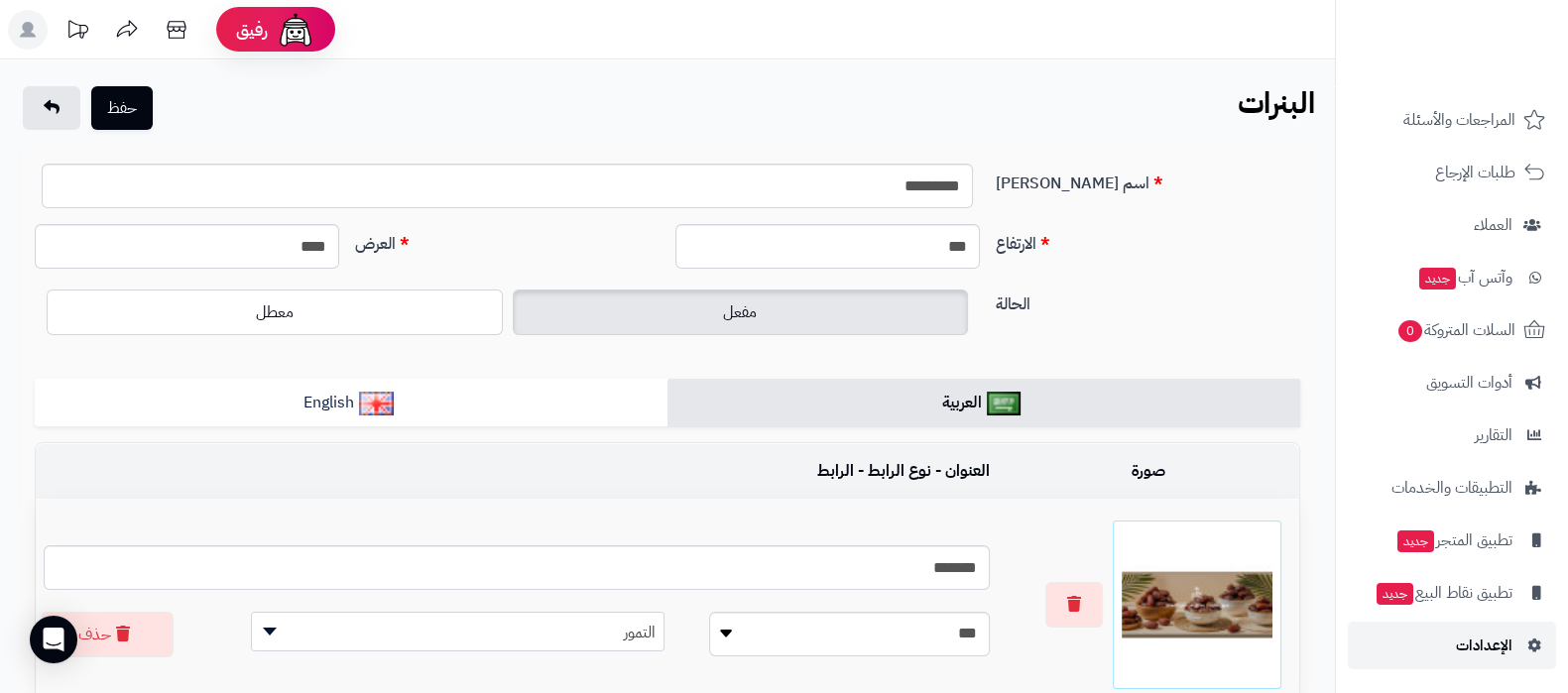
click at [1477, 646] on span "الإعدادات" at bounding box center [1484, 646] width 57 height 28
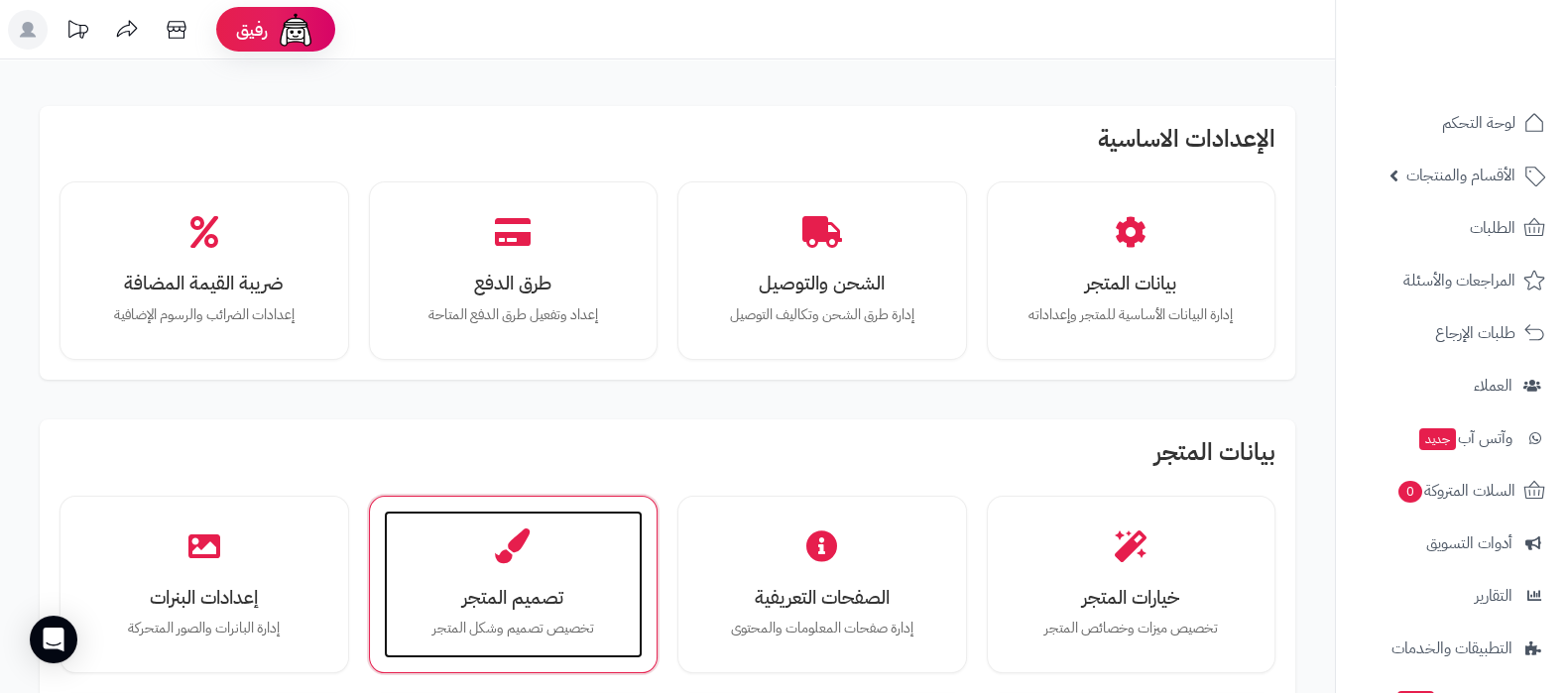
click at [527, 558] on icon at bounding box center [513, 546] width 35 height 35
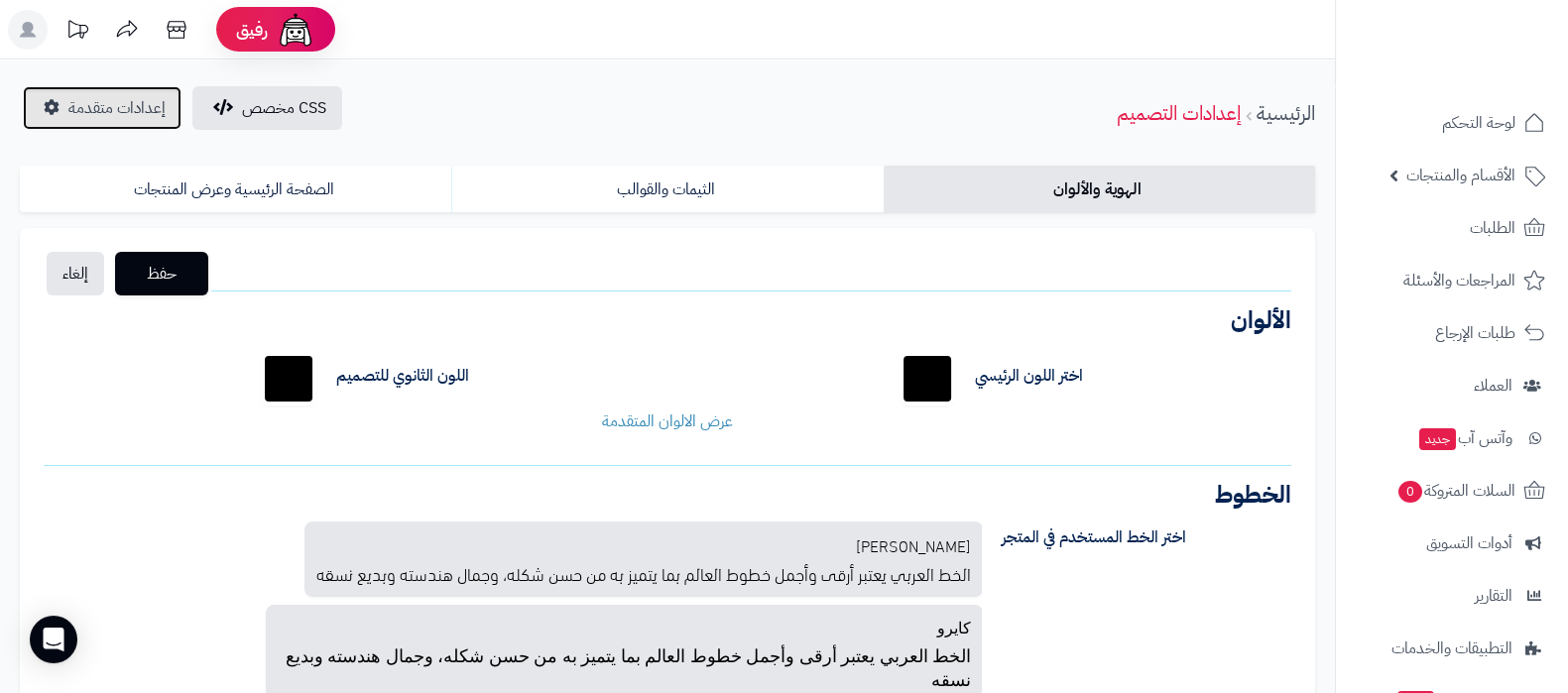
click at [120, 113] on span "إعدادات متقدمة" at bounding box center [117, 108] width 97 height 24
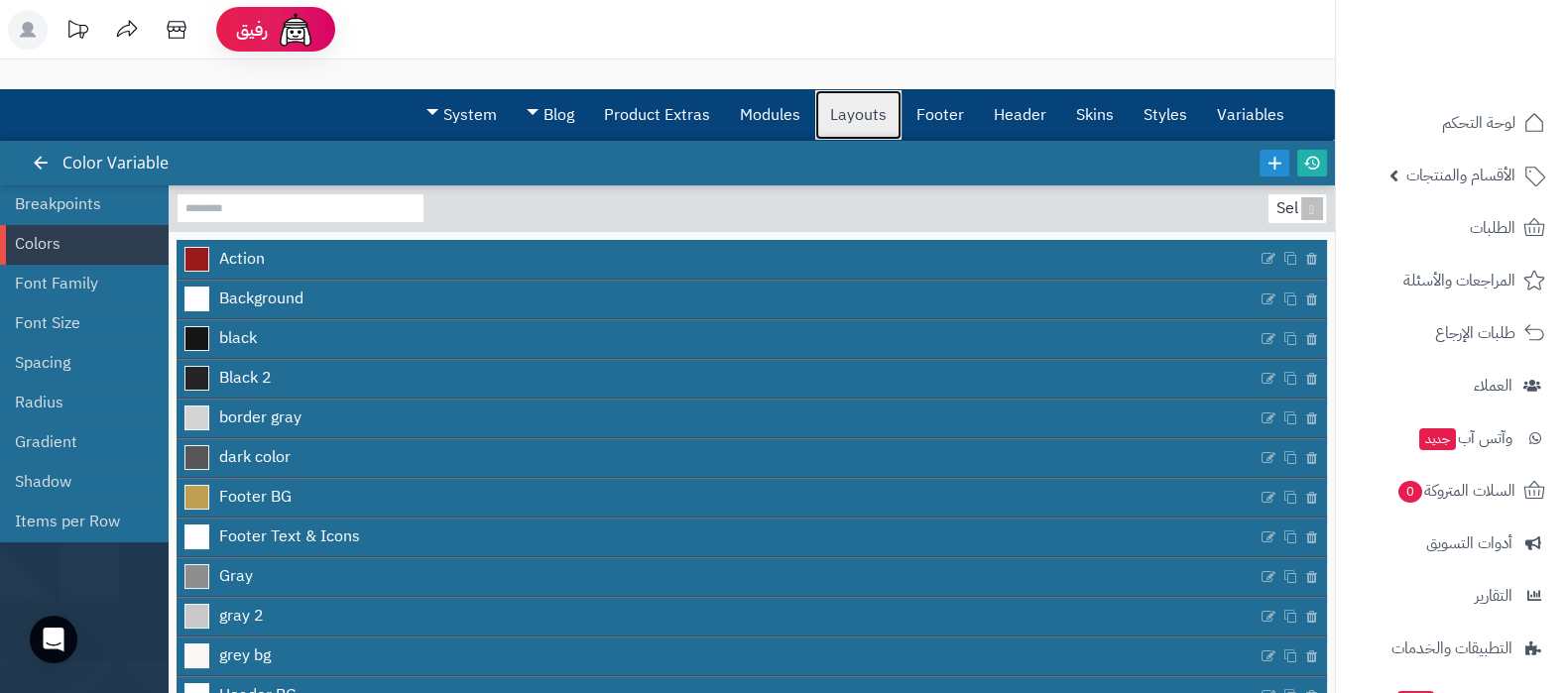
click at [874, 126] on link "Layouts" at bounding box center [858, 115] width 87 height 50
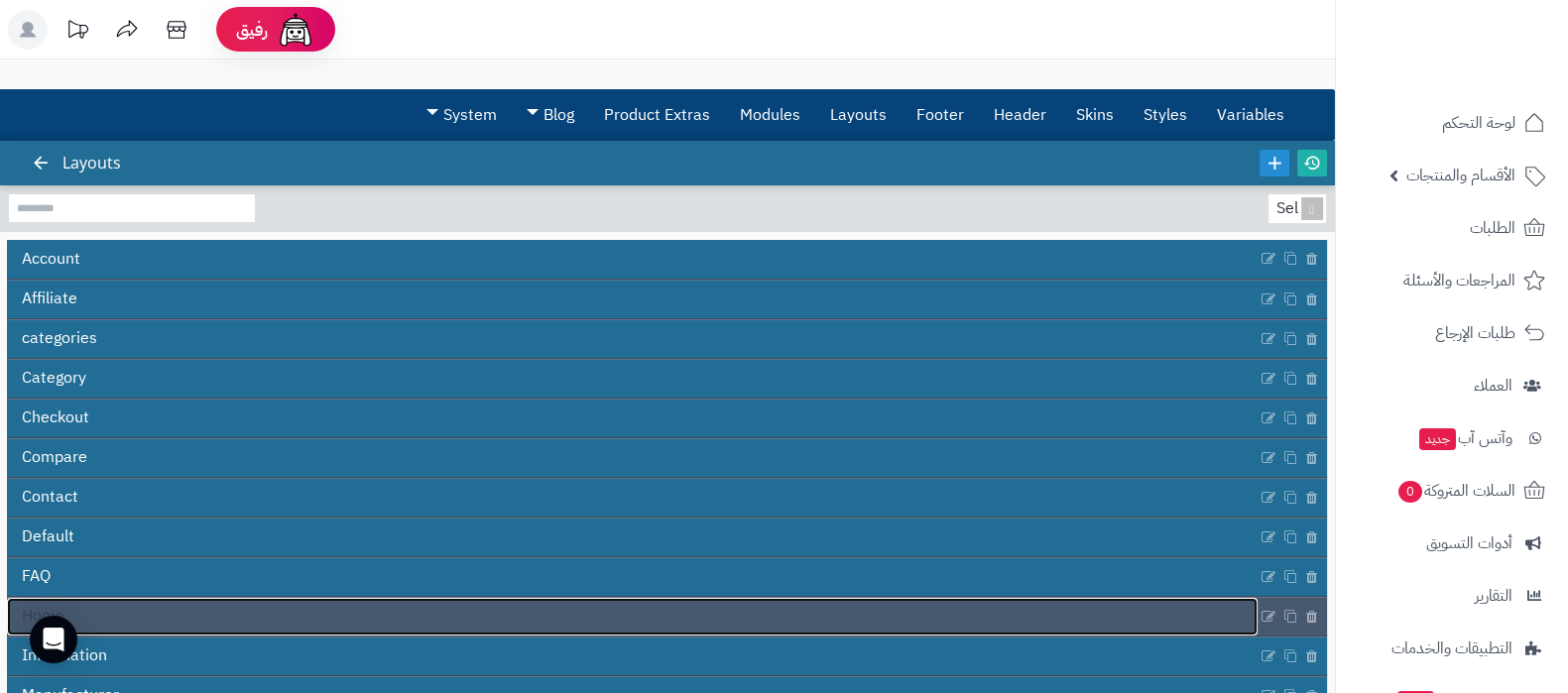
click at [697, 603] on link "Home" at bounding box center [632, 617] width 1251 height 38
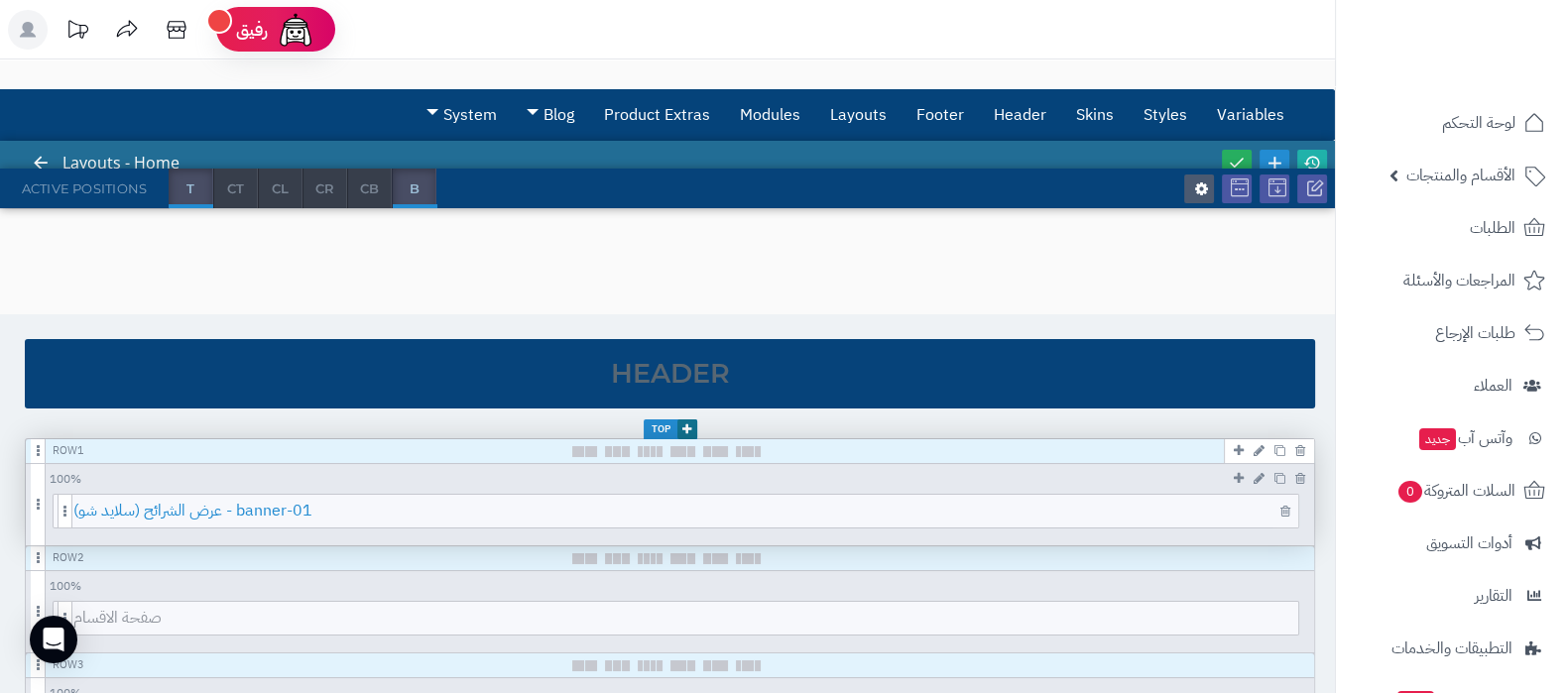
click at [684, 513] on span "عرض الشرائح (سلايد شو) - banner-01" at bounding box center [686, 511] width 1225 height 33
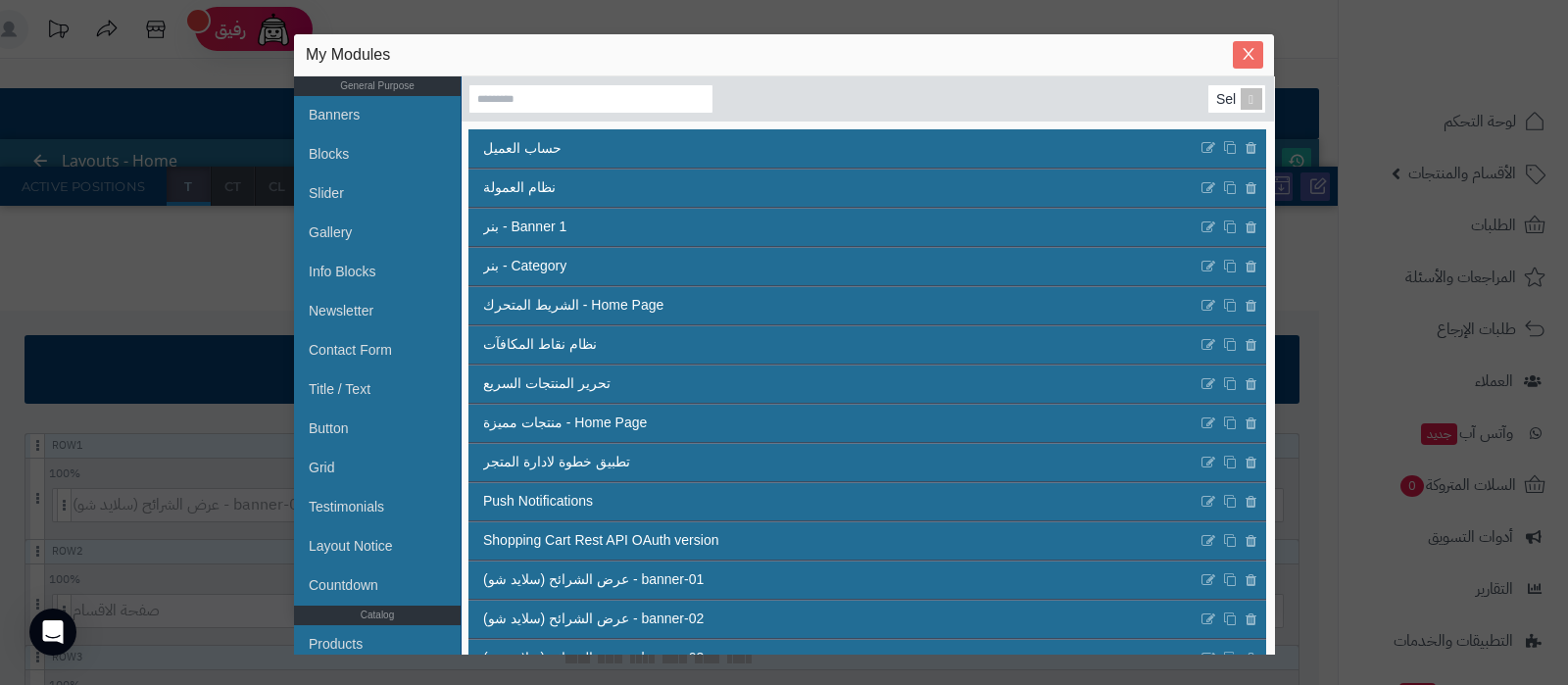
click at [1238, 53] on span "Close" at bounding box center [1248, 54] width 30 height 17
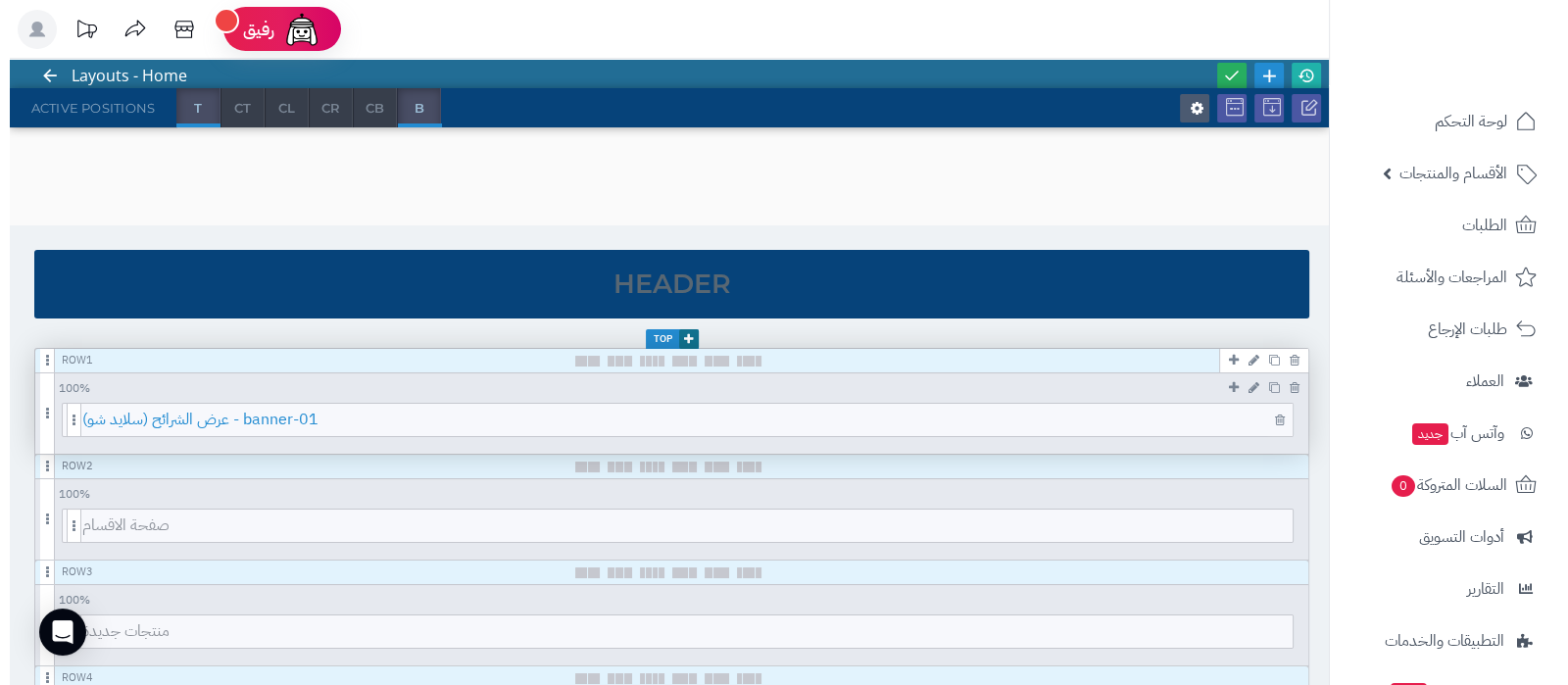
scroll to position [122, 0]
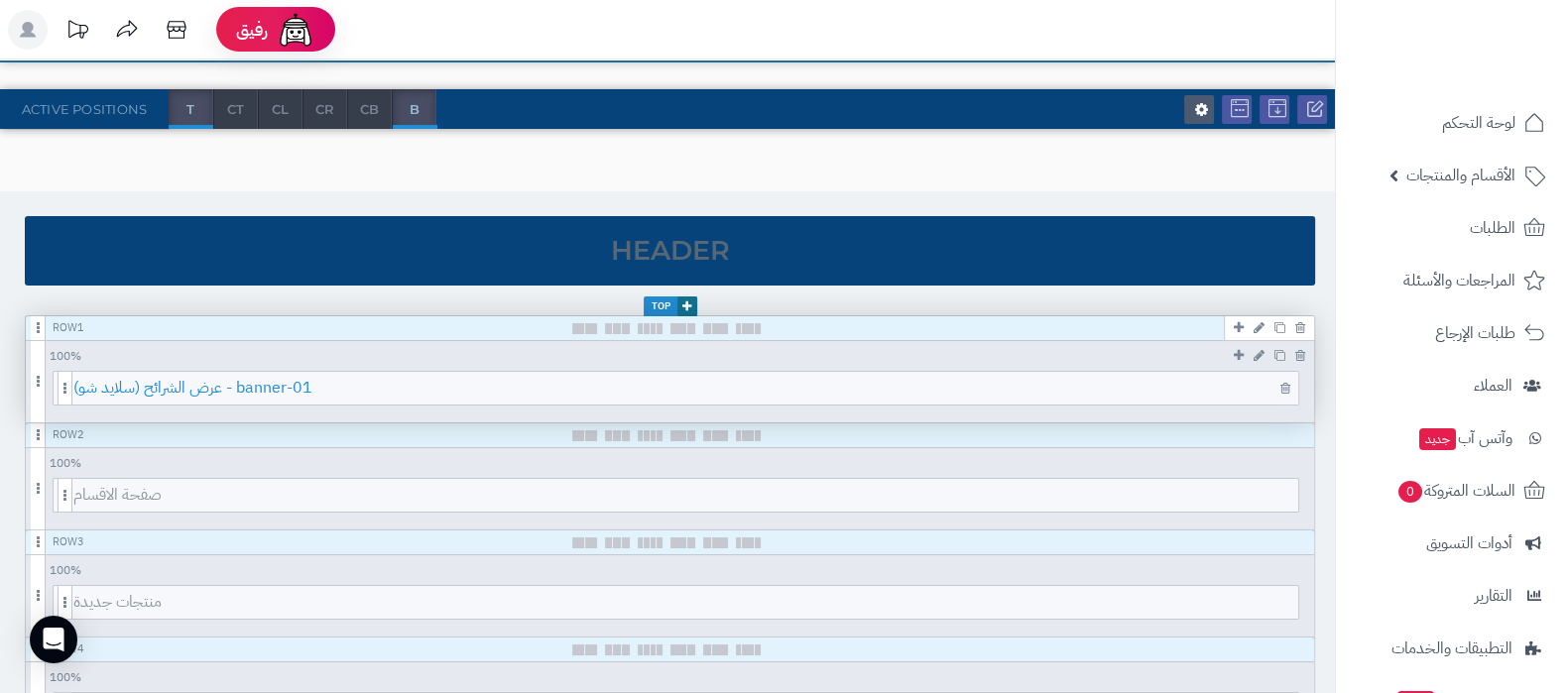
click at [702, 384] on span "عرض الشرائح (سلايد شو) - banner-01" at bounding box center [686, 388] width 1225 height 33
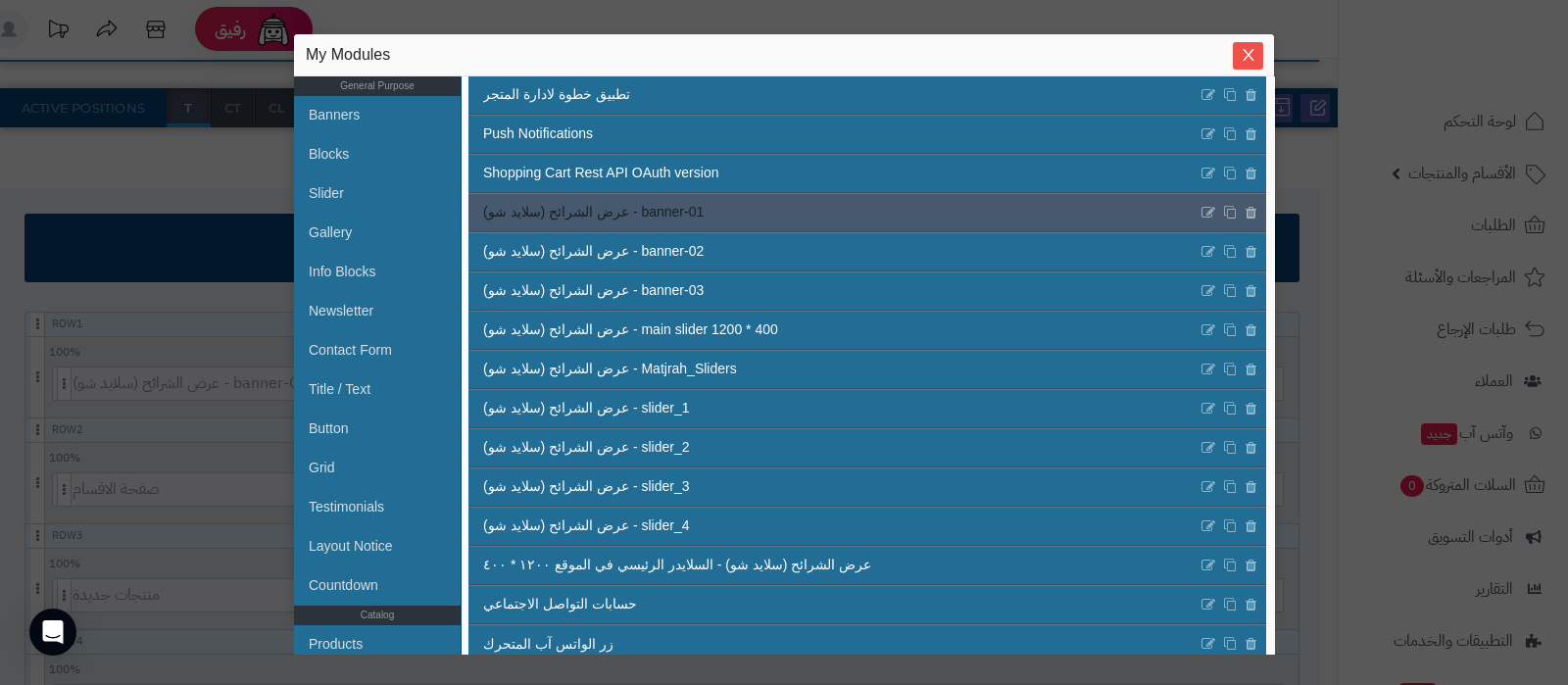
scroll to position [384, 0]
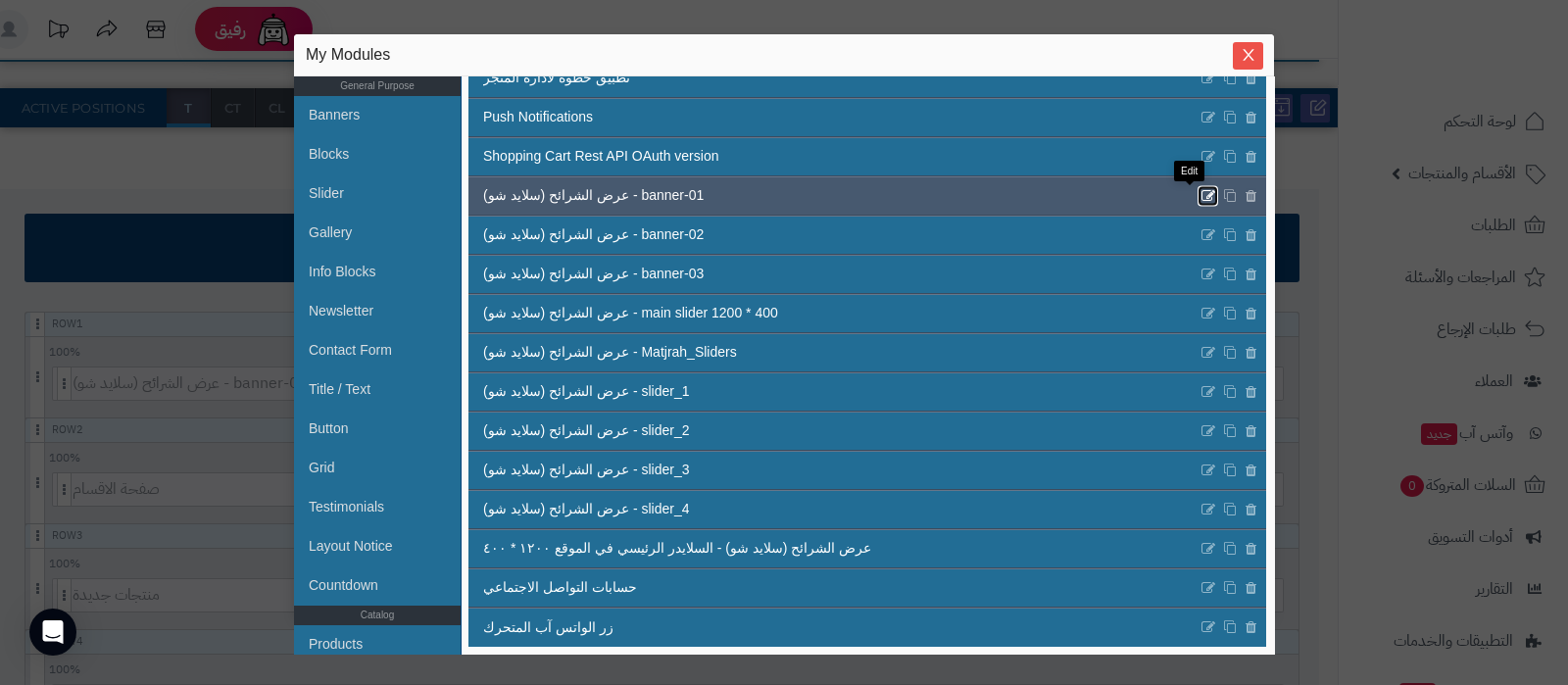
click at [1201, 190] on icon at bounding box center [1208, 196] width 16 height 17
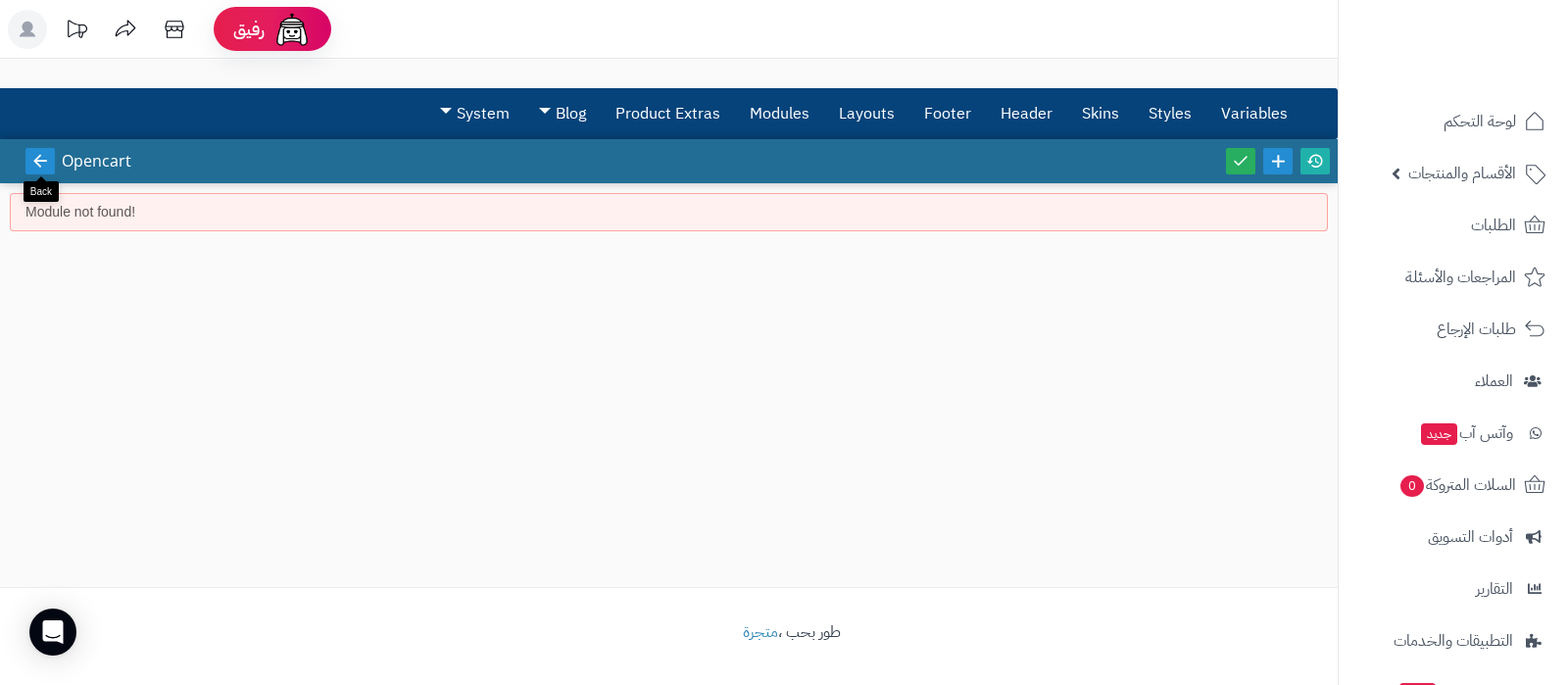
click at [34, 157] on icon at bounding box center [40, 161] width 18 height 18
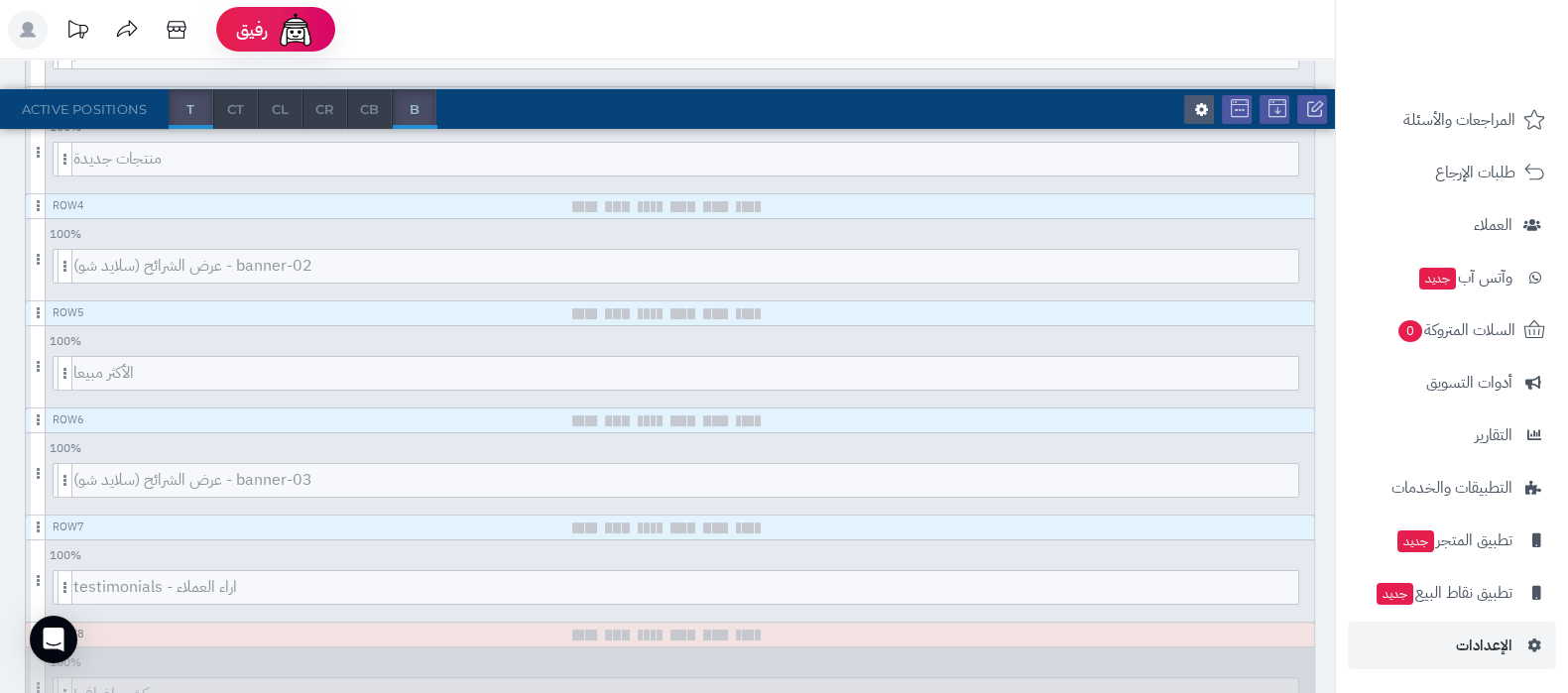
scroll to position [620, 0]
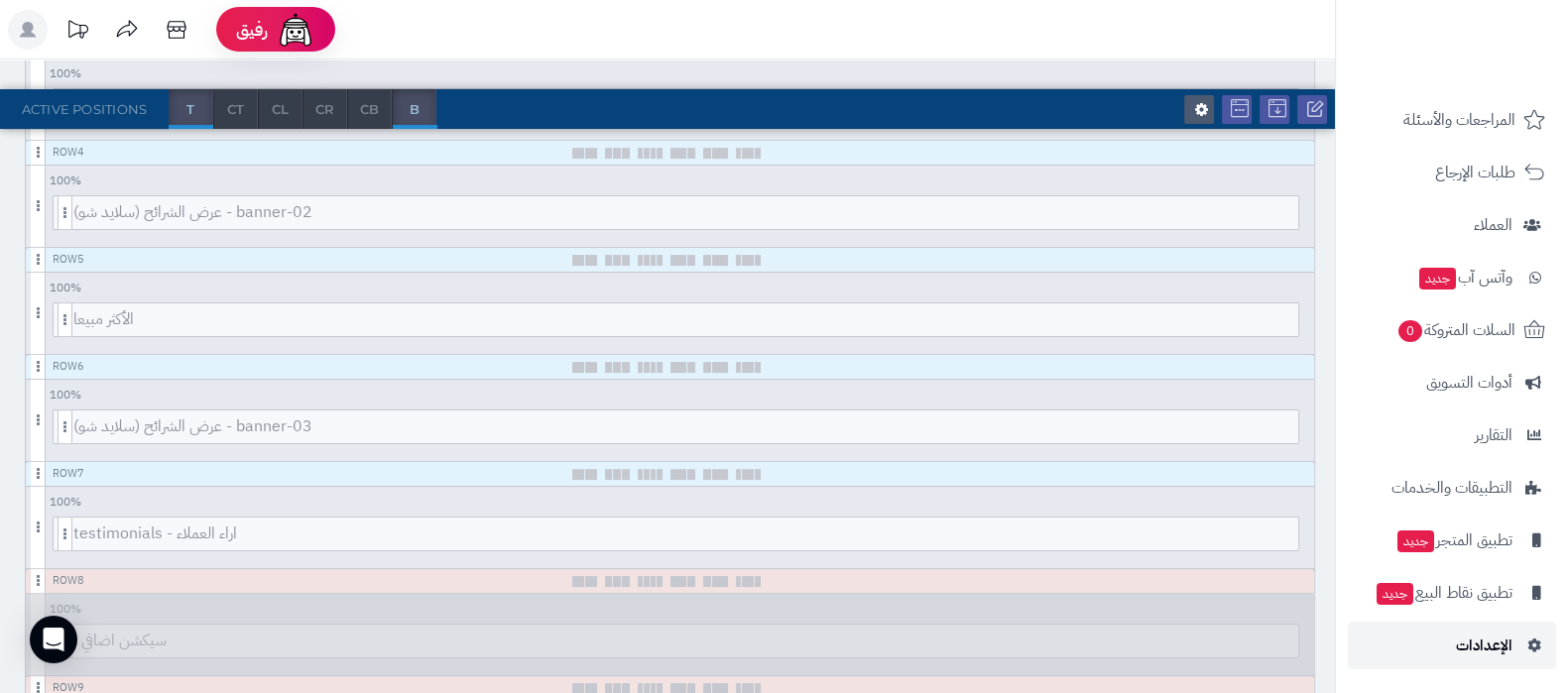
click at [1477, 653] on span "الإعدادات" at bounding box center [1484, 646] width 57 height 28
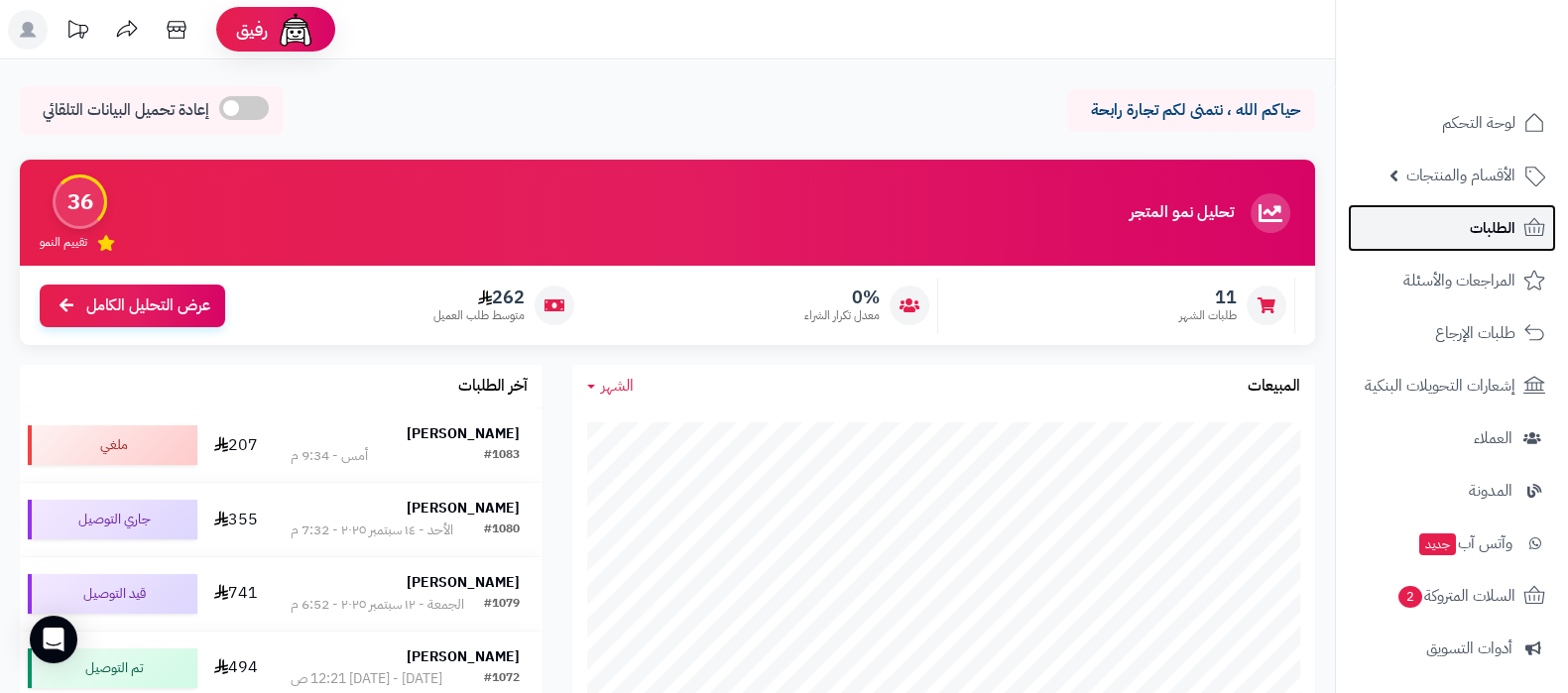
click at [1502, 232] on span "الطلبات" at bounding box center [1493, 228] width 46 height 28
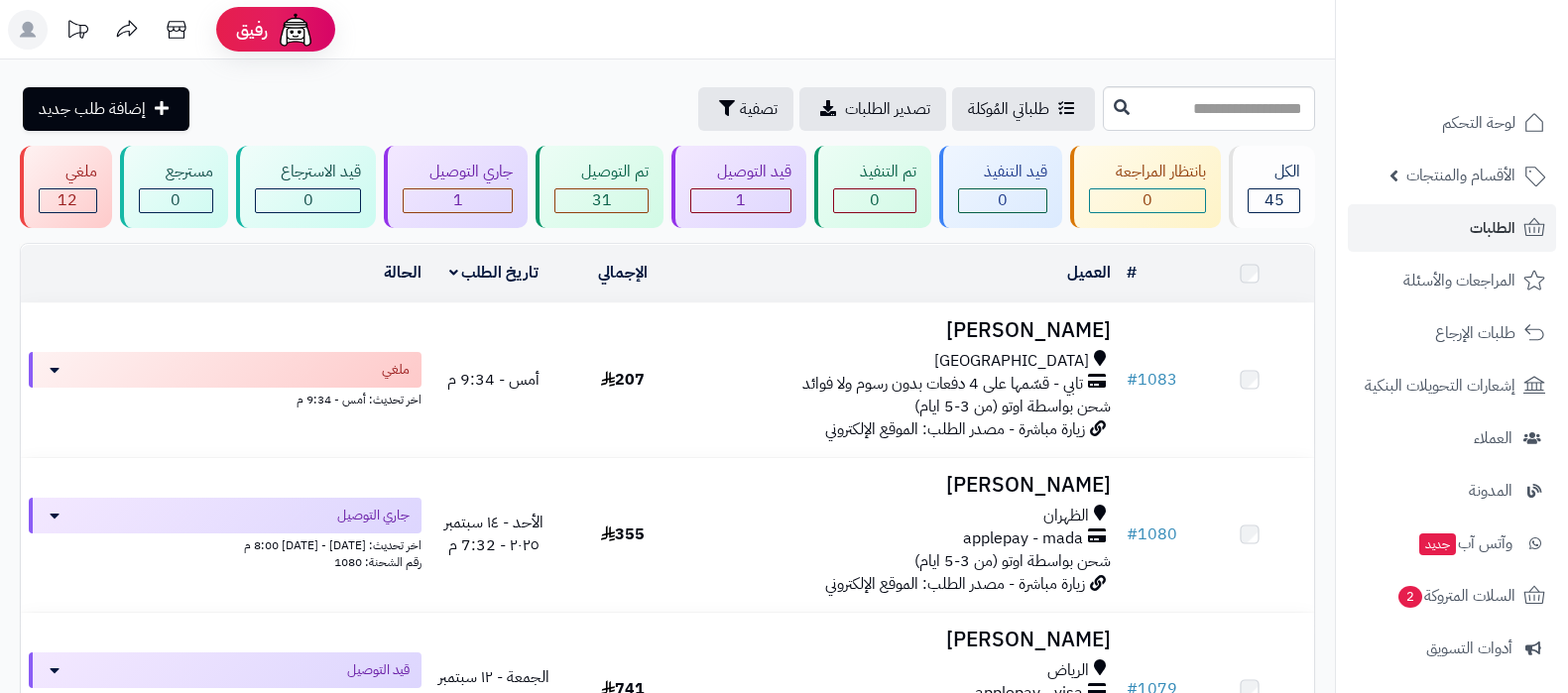
click at [982, 339] on h3 "[PERSON_NAME]" at bounding box center [902, 330] width 415 height 23
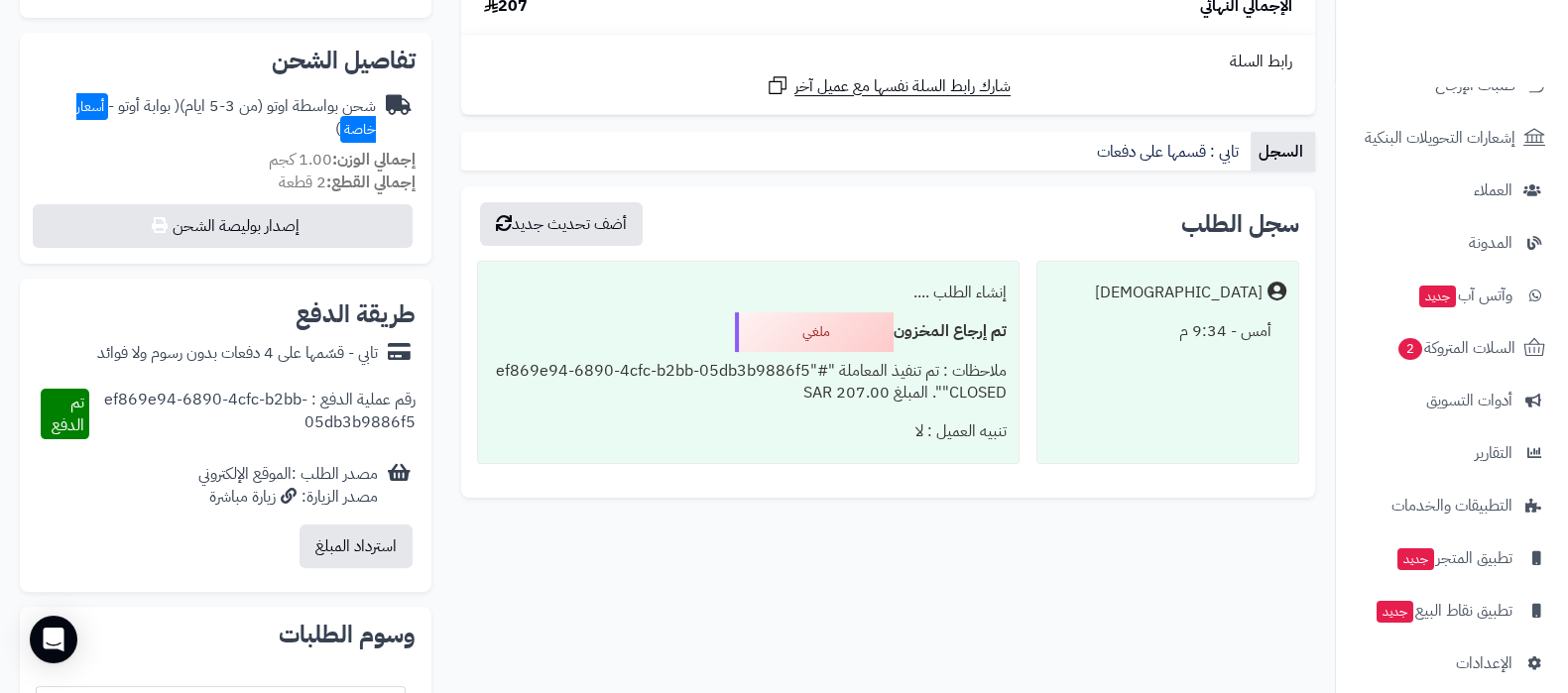
scroll to position [266, 0]
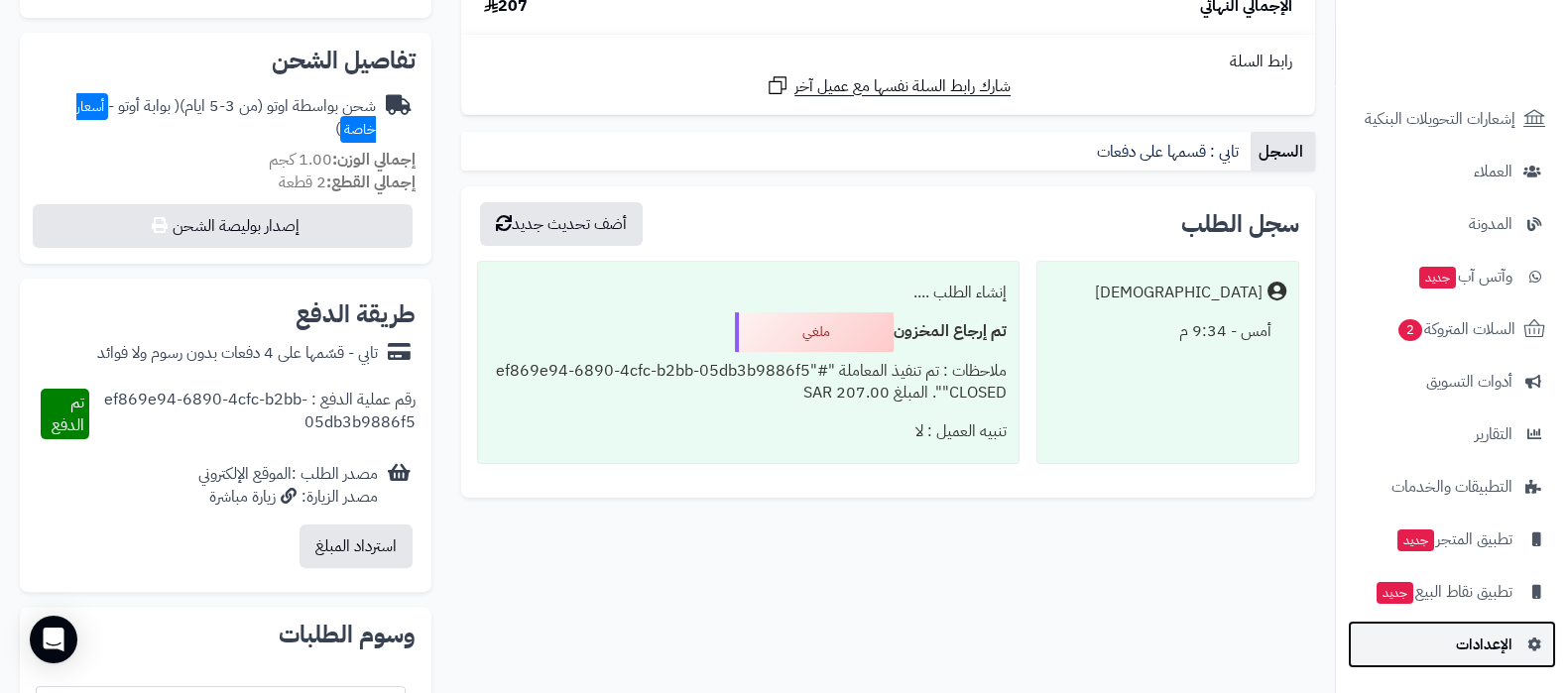
click at [1488, 652] on span "الإعدادات" at bounding box center [1484, 645] width 57 height 28
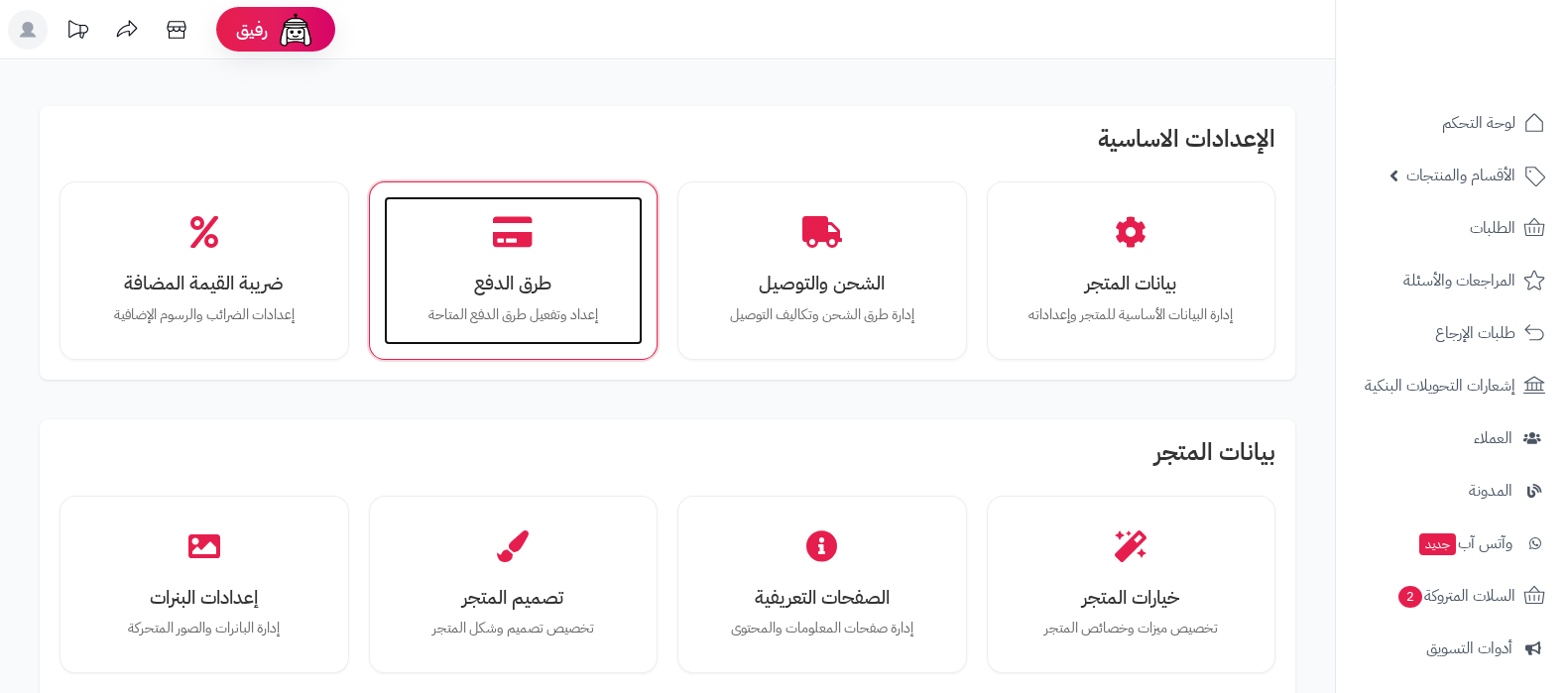
click at [491, 220] on div "طرق الدفع إعداد وتفعيل طرق الدفع المتاحة" at bounding box center [513, 271] width 260 height 149
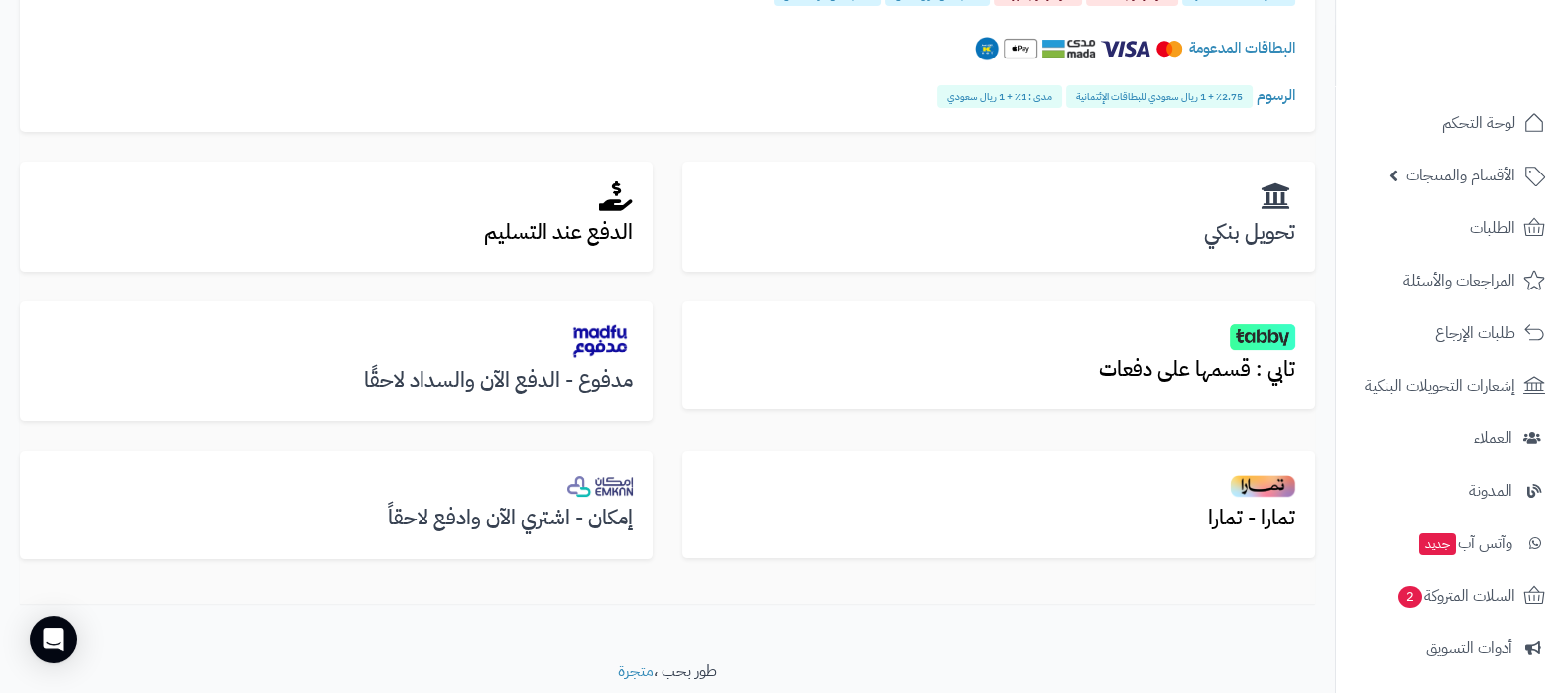
scroll to position [640, 0]
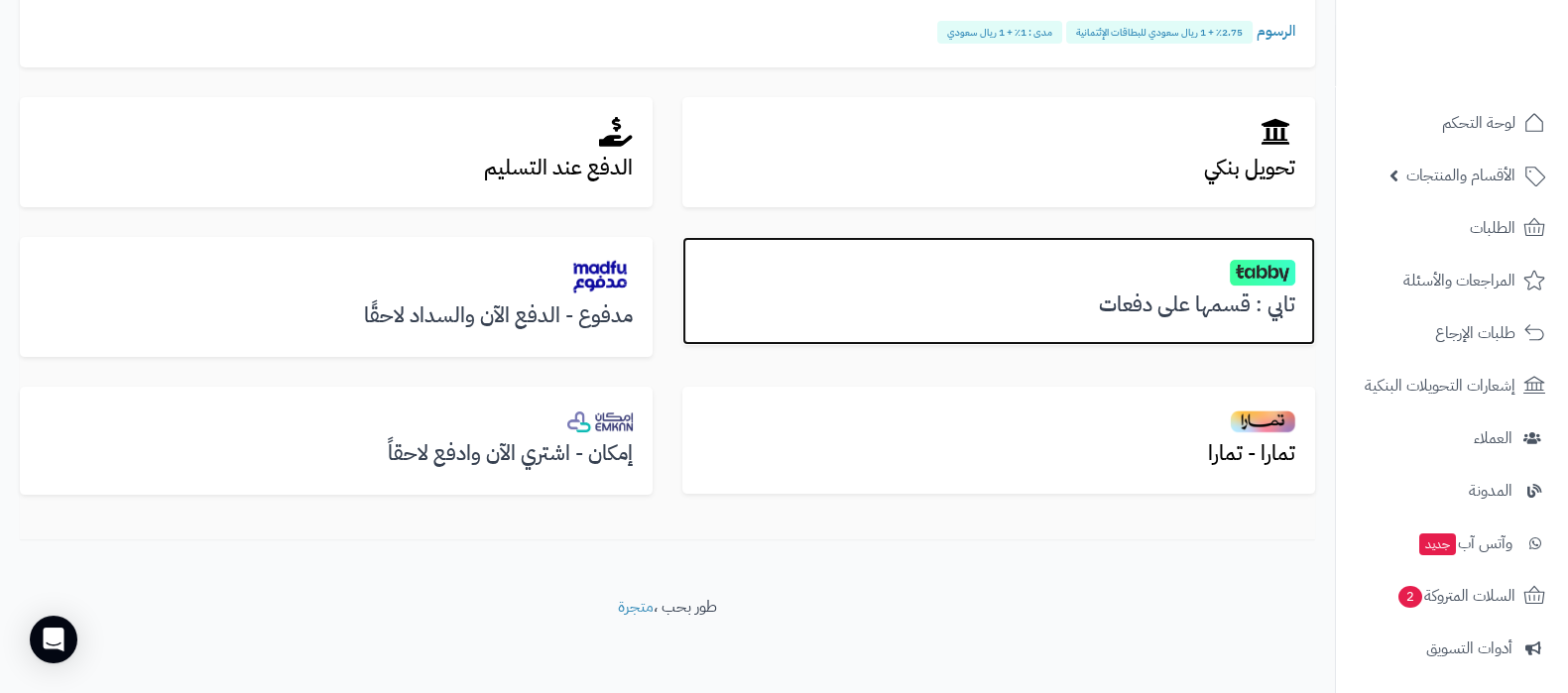
click at [1225, 293] on h3 "تابي : قسمها على دفعات" at bounding box center [998, 304] width 594 height 23
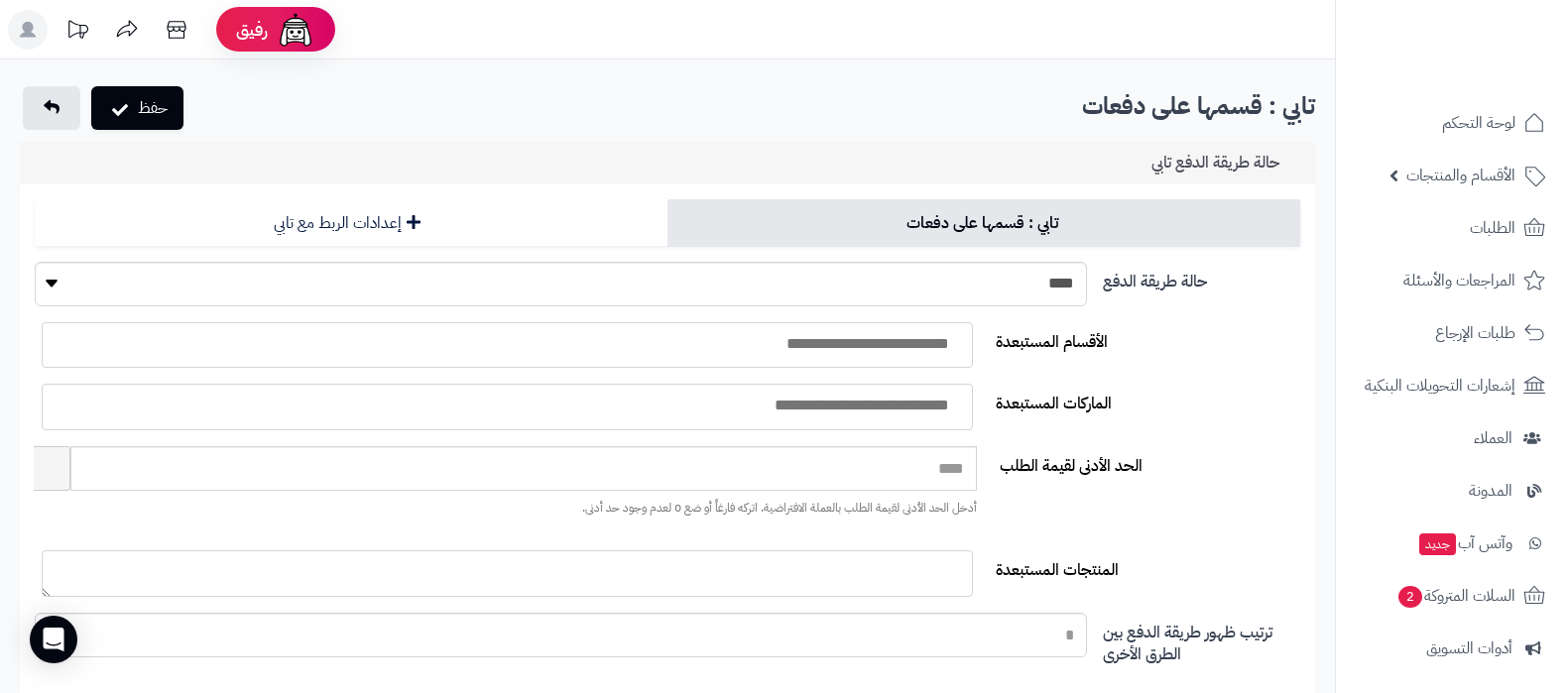
select select
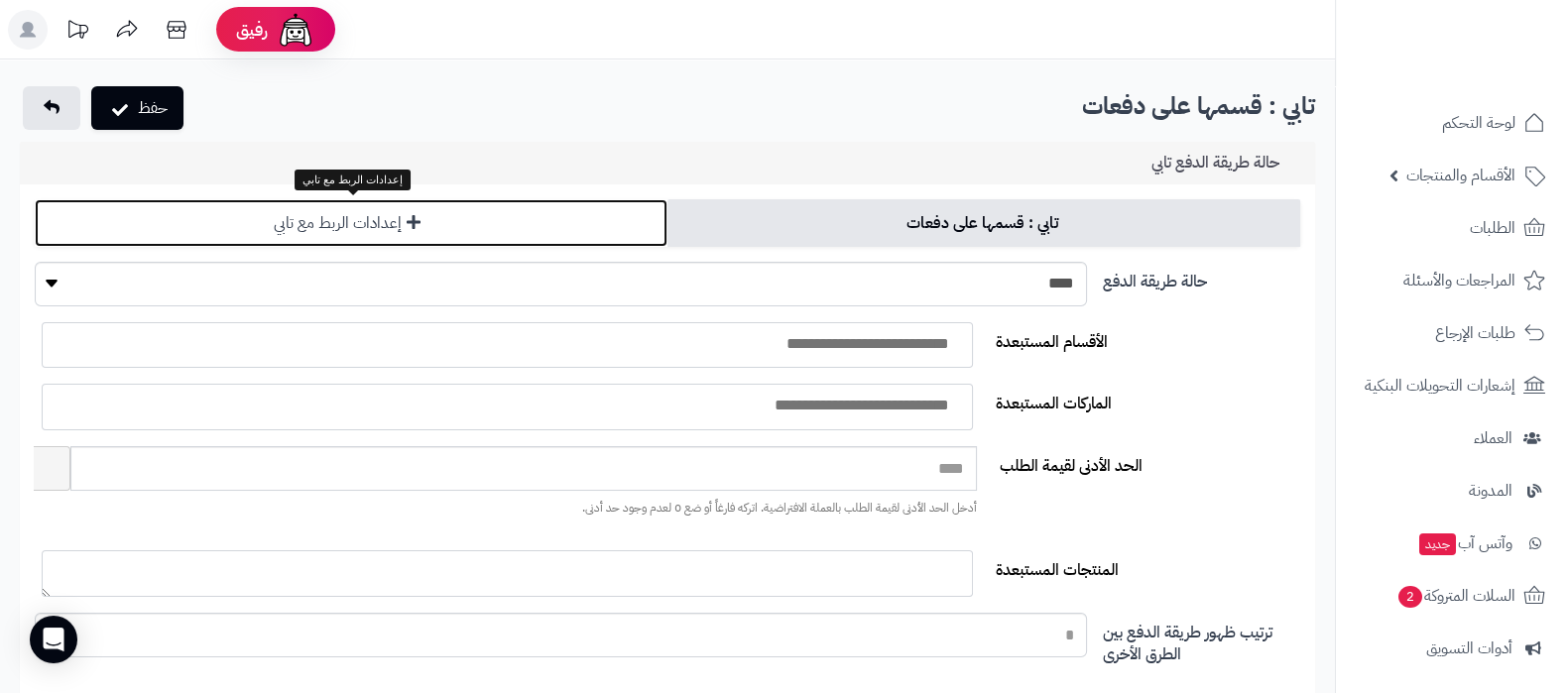
click at [443, 230] on link "إعدادات الربط مع تابي" at bounding box center [351, 224] width 633 height 48
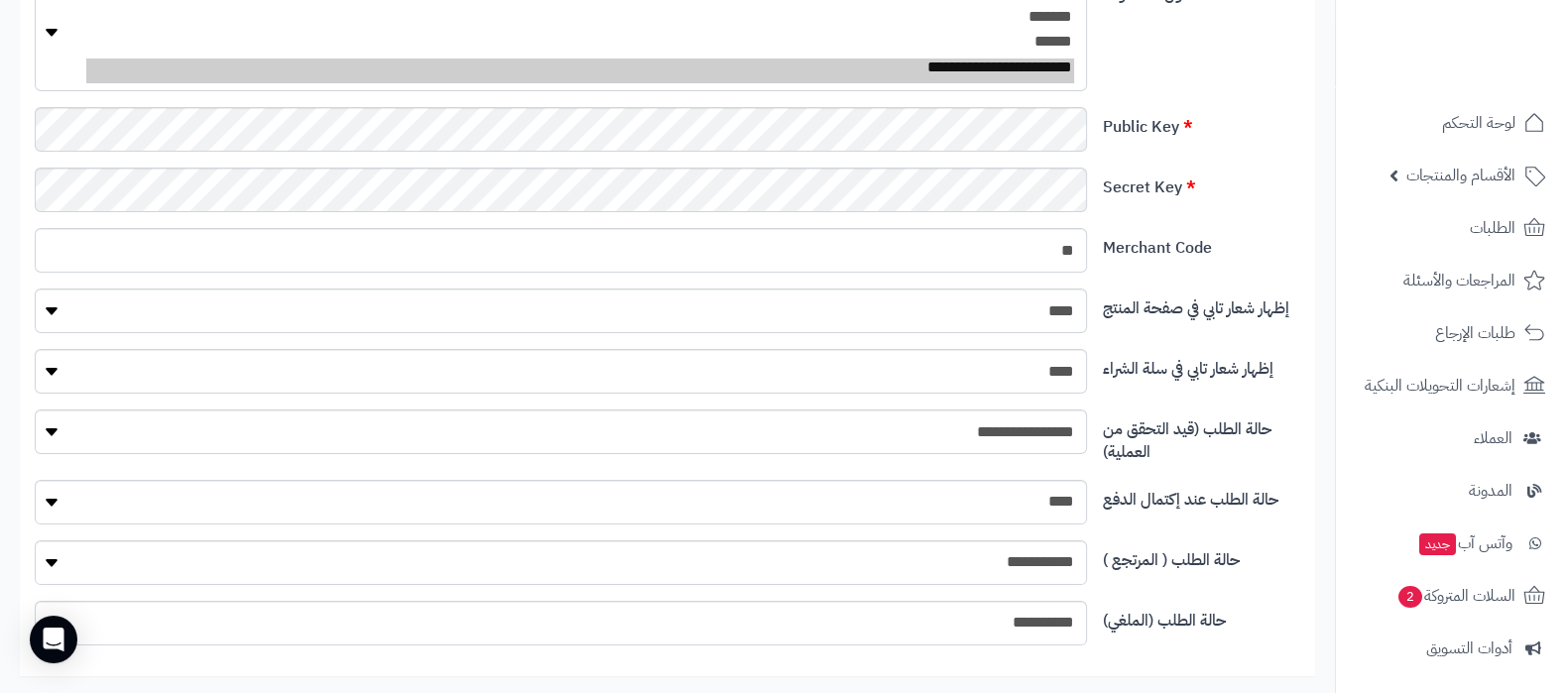
scroll to position [372, 0]
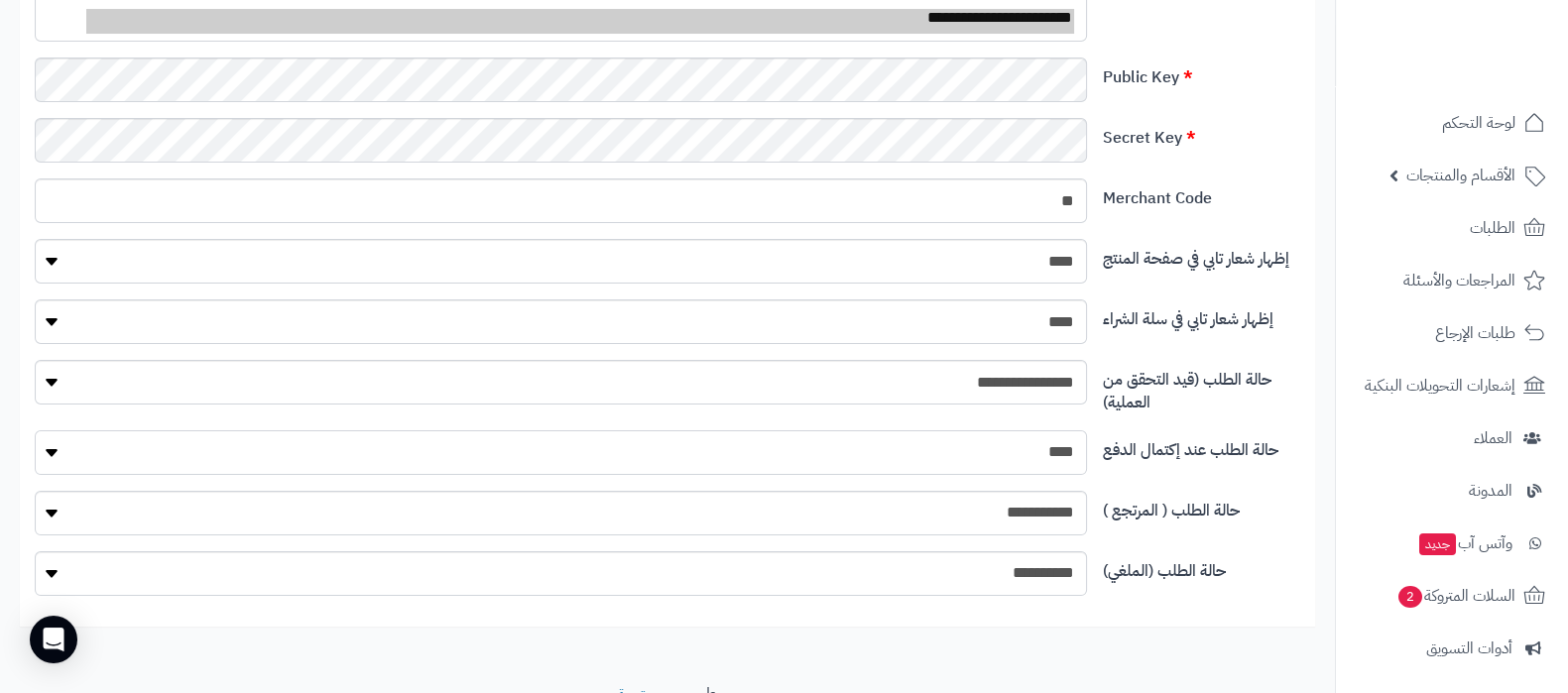
click at [1039, 448] on select "**********" at bounding box center [561, 452] width 1053 height 45
select select "*"
click at [35, 431] on select "**********" at bounding box center [561, 452] width 1053 height 45
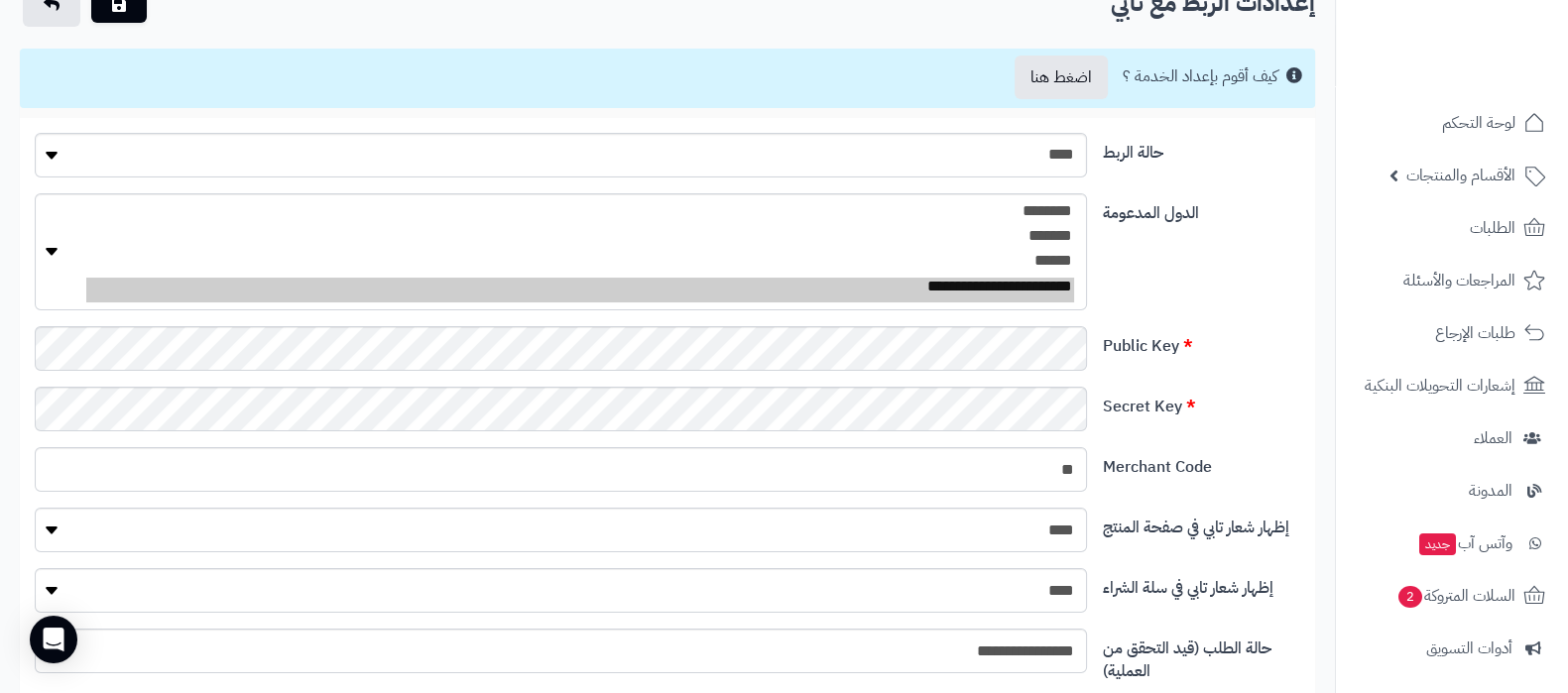
scroll to position [0, 0]
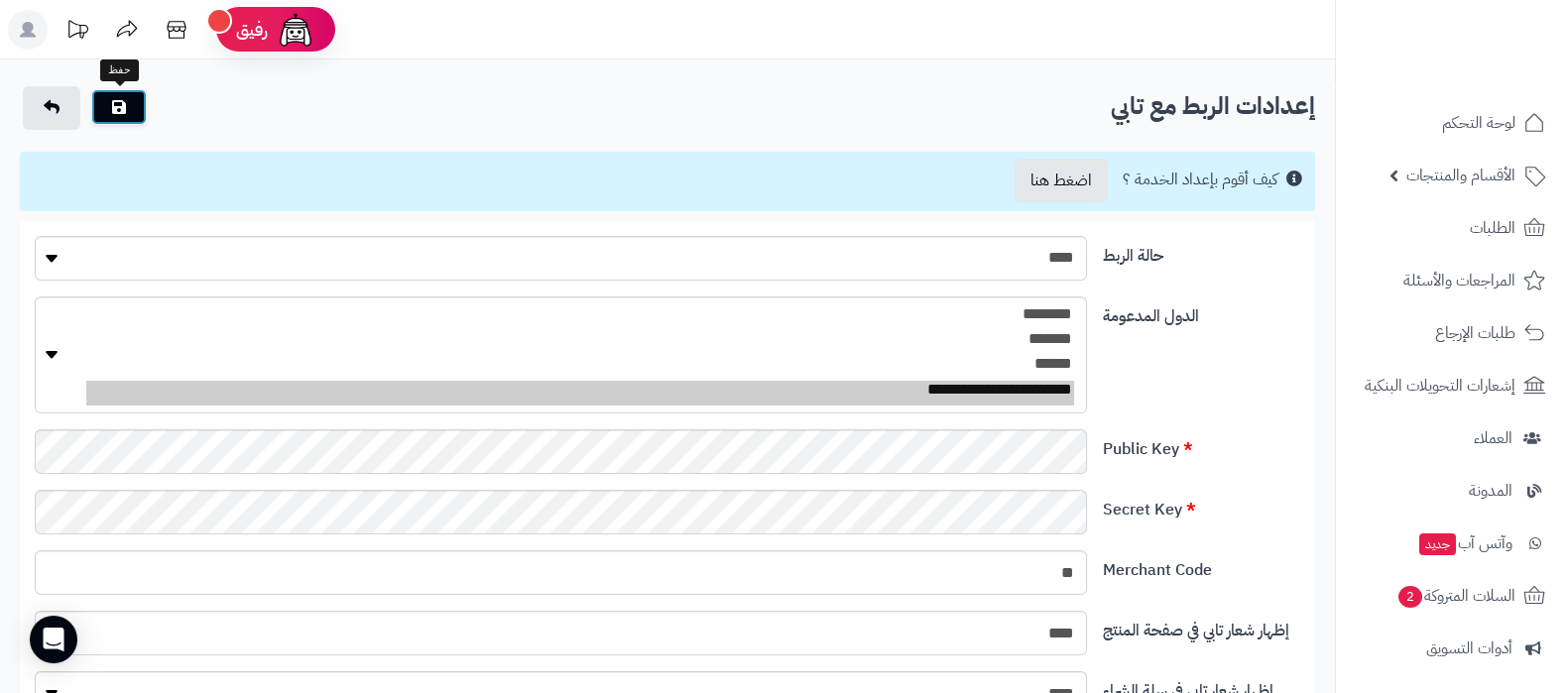
click at [135, 103] on button "submit" at bounding box center [119, 107] width 56 height 36
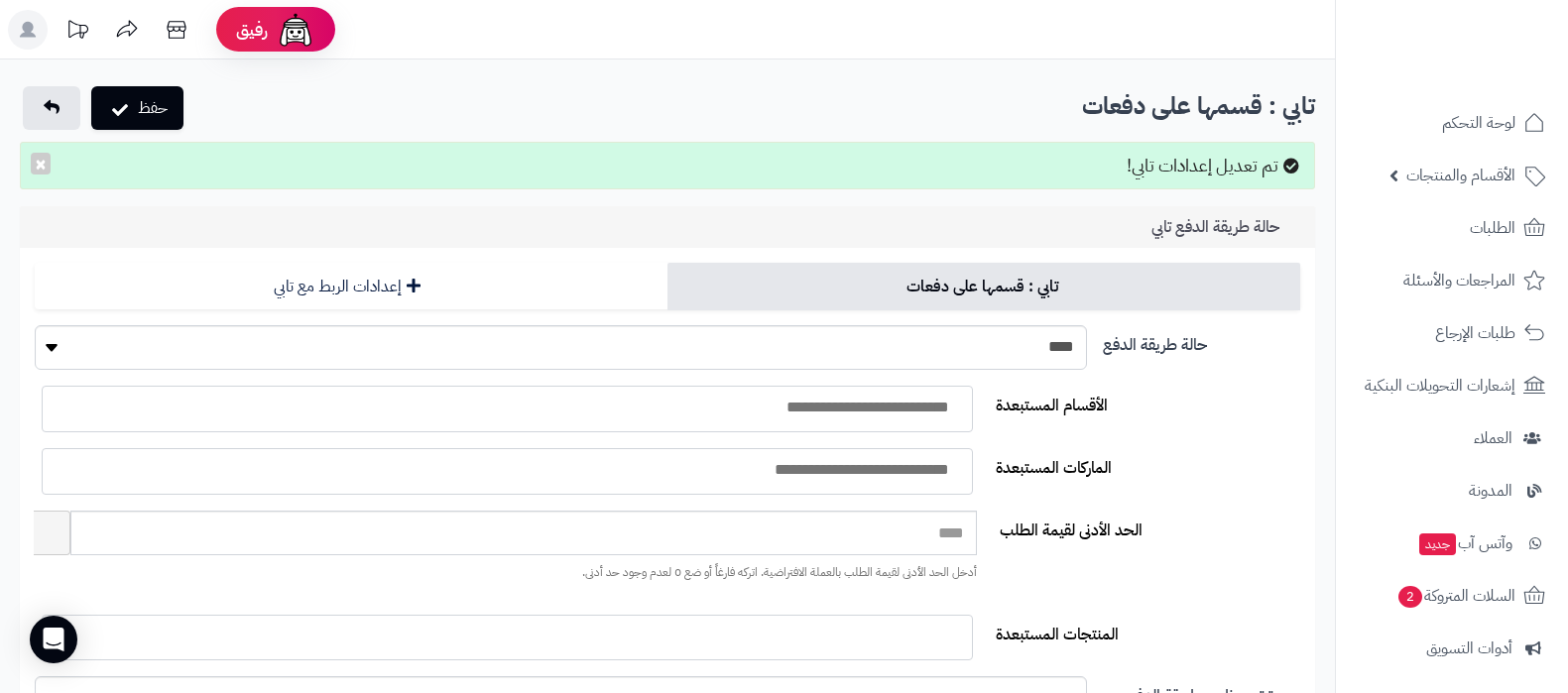
select select
click at [47, 164] on button "×" at bounding box center [41, 163] width 20 height 22
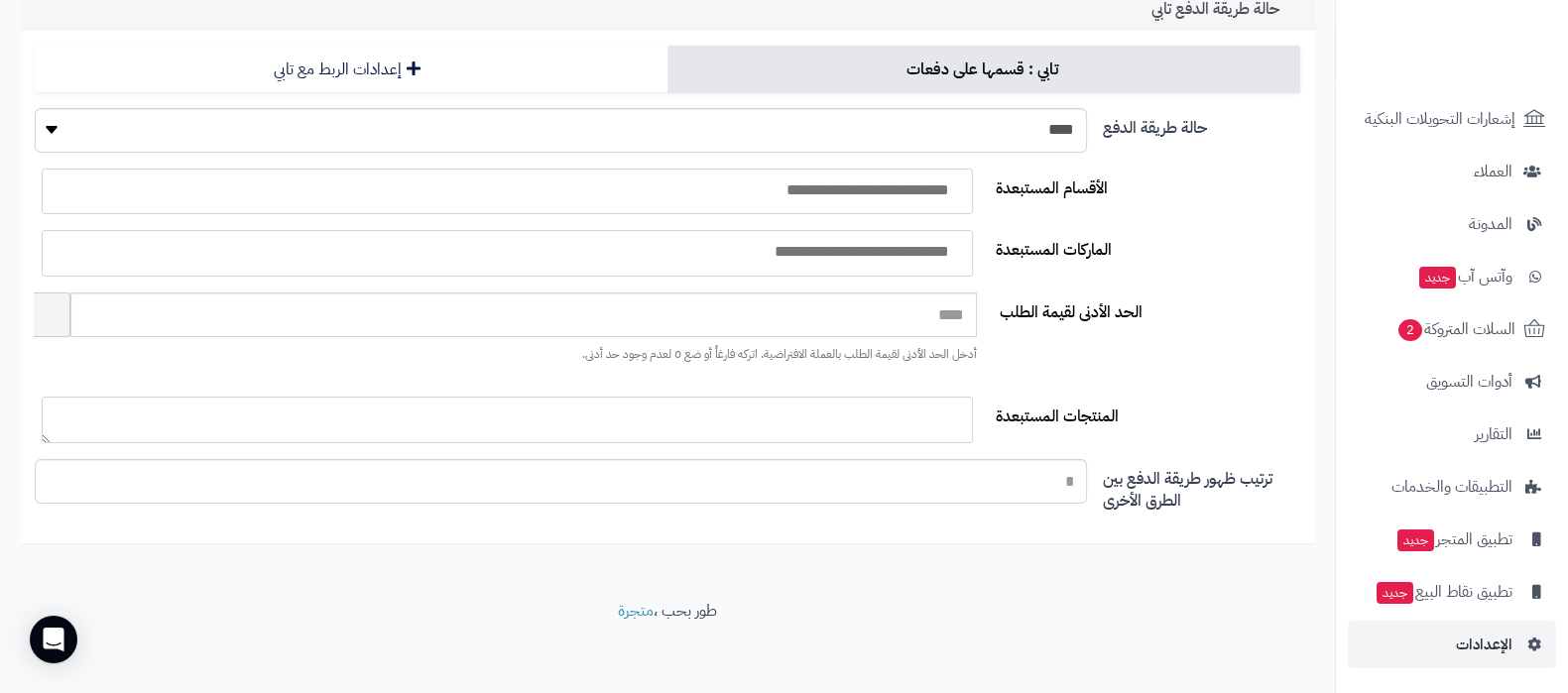
scroll to position [157, 0]
click at [1474, 652] on span "الإعدادات" at bounding box center [1484, 645] width 57 height 28
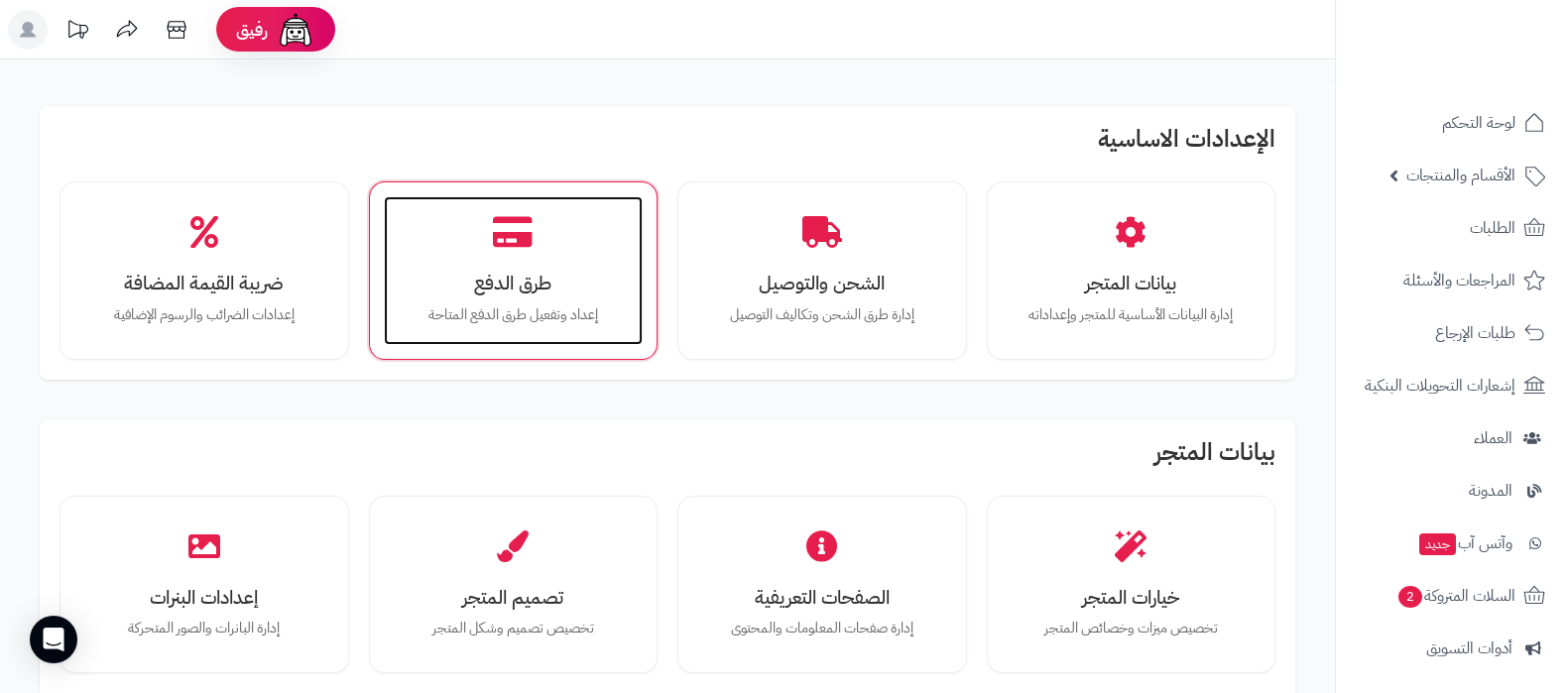
click at [497, 298] on div "طرق الدفع إعداد وتفعيل طرق الدفع المتاحة" at bounding box center [513, 271] width 260 height 149
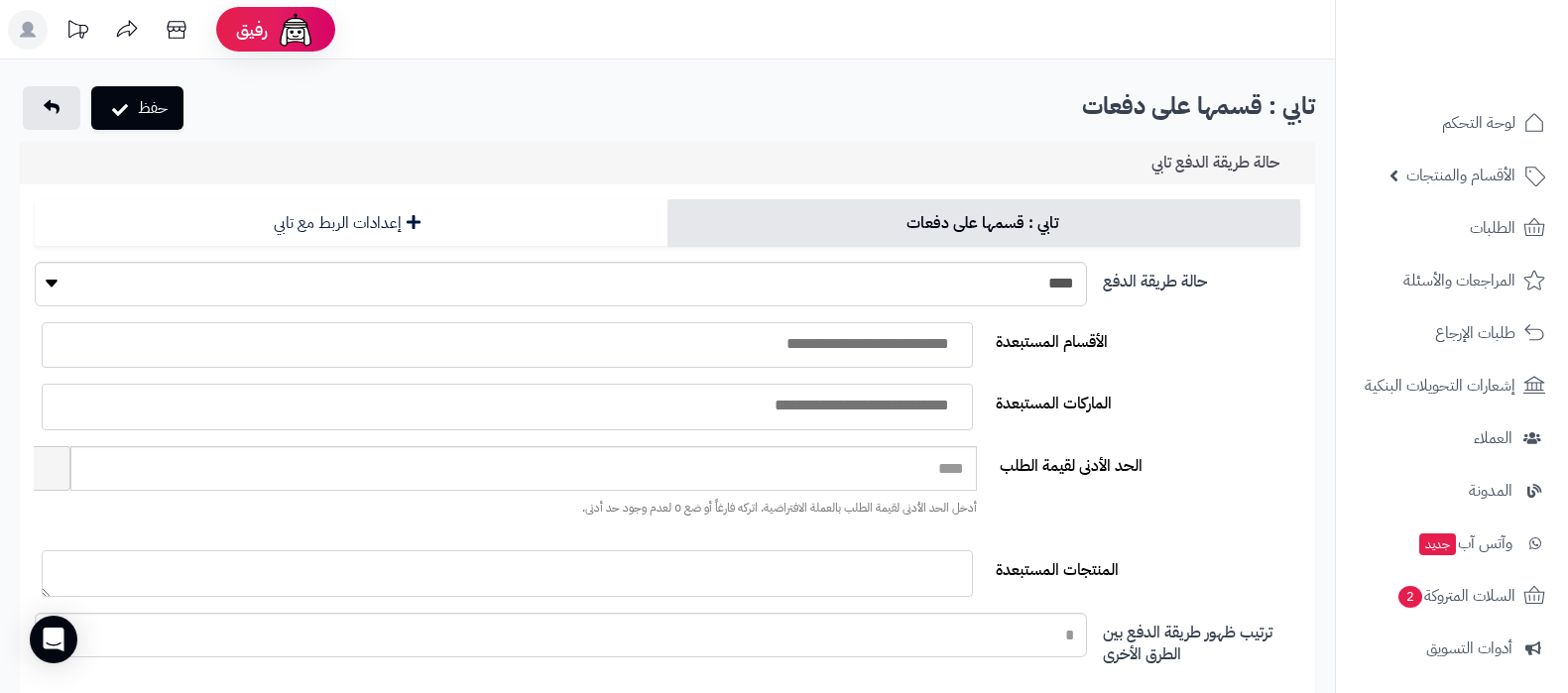
select select
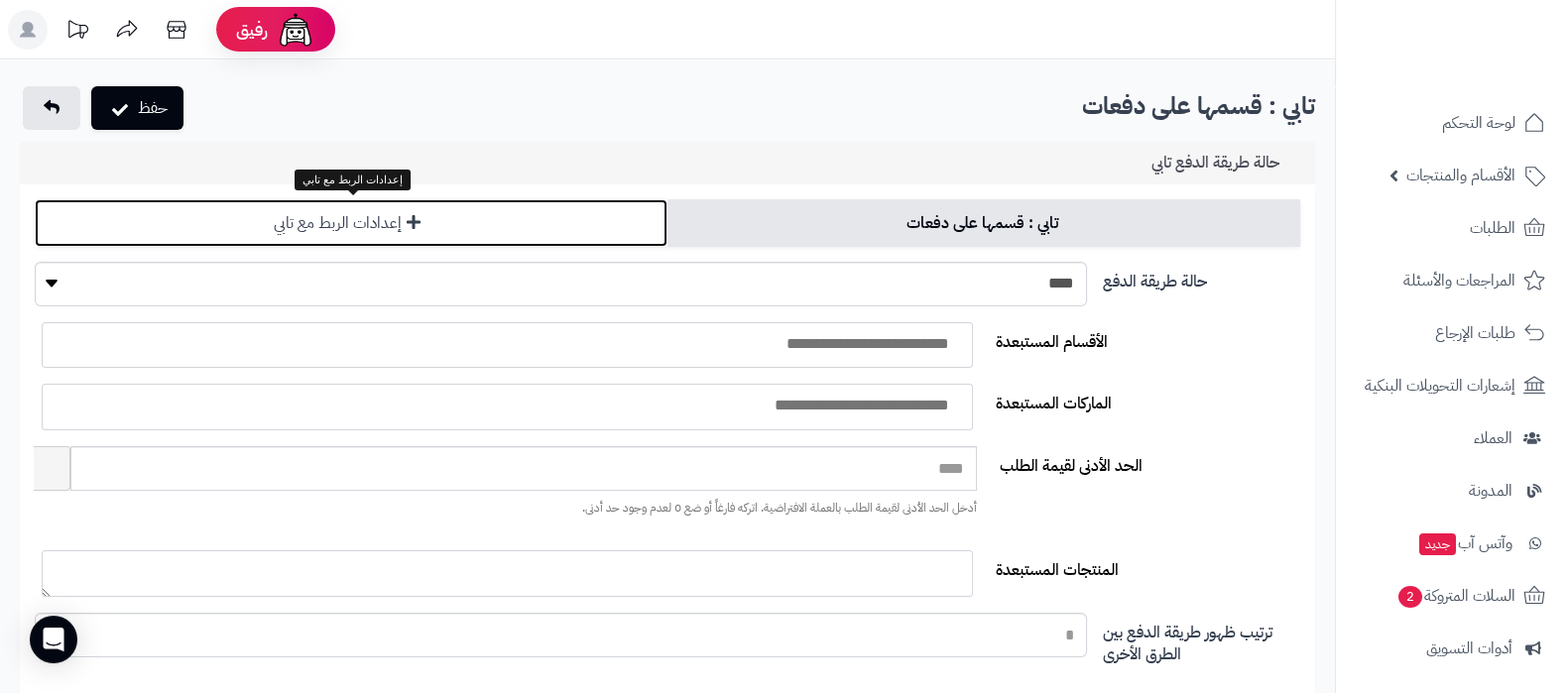
click at [451, 231] on link "إعدادات الربط مع تابي" at bounding box center [351, 224] width 633 height 48
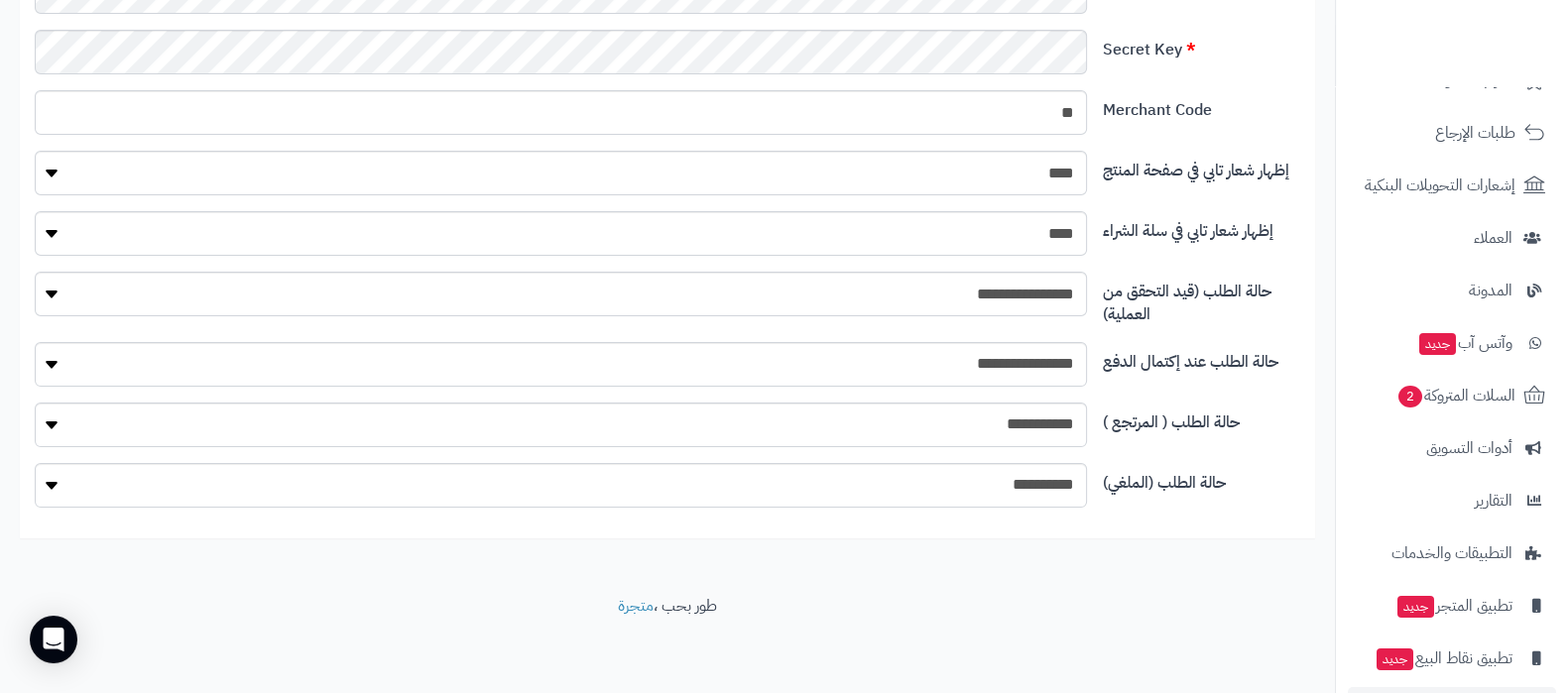
scroll to position [266, 0]
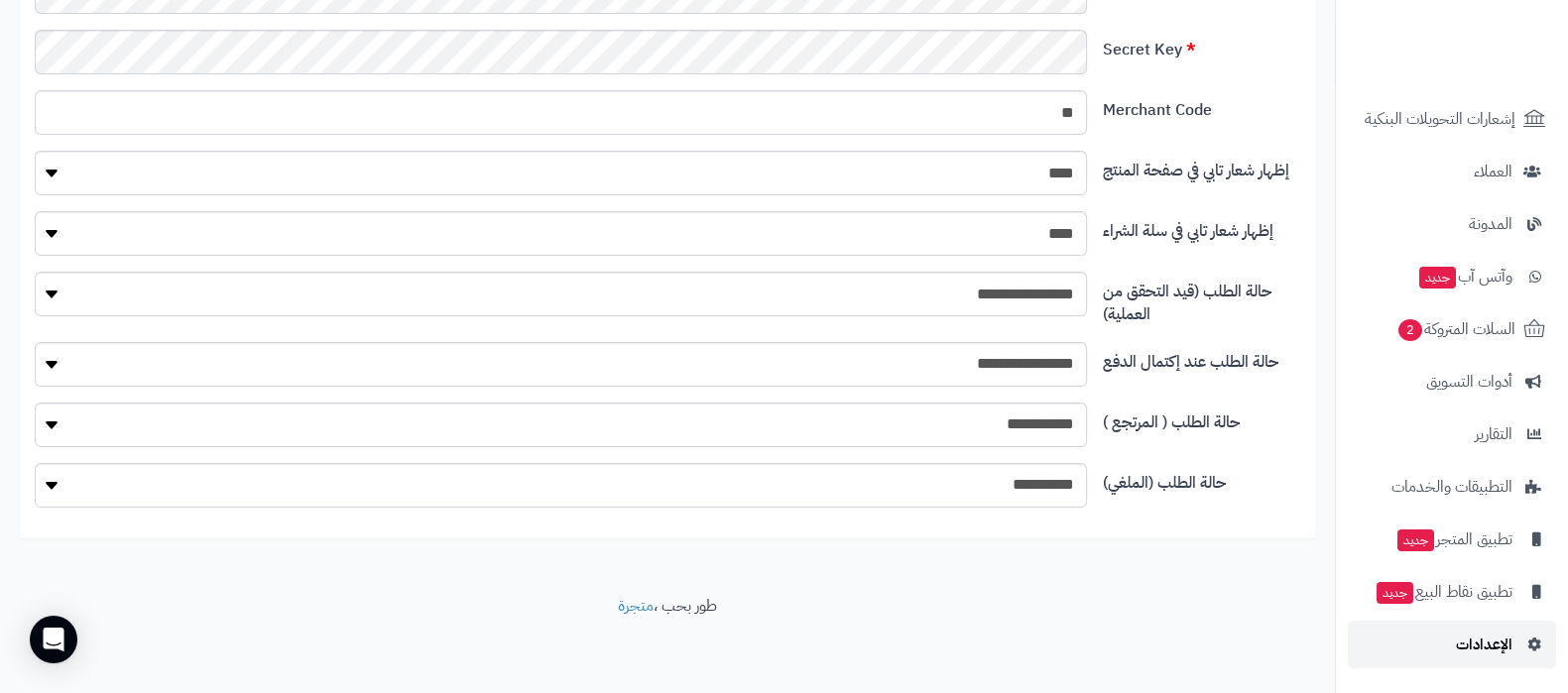
click at [1481, 651] on span "الإعدادات" at bounding box center [1484, 645] width 57 height 28
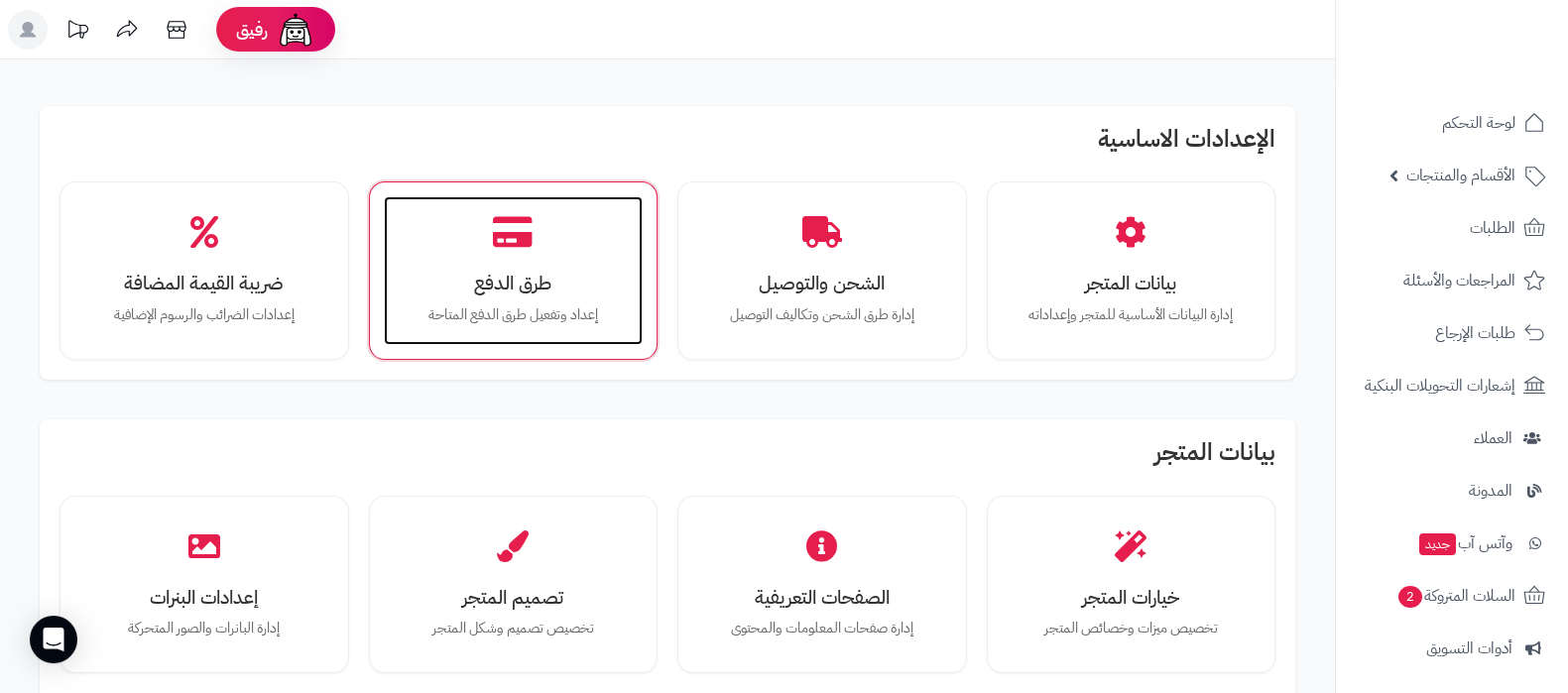
click at [539, 260] on div "طرق الدفع إعداد وتفعيل طرق الدفع المتاحة" at bounding box center [513, 271] width 260 height 149
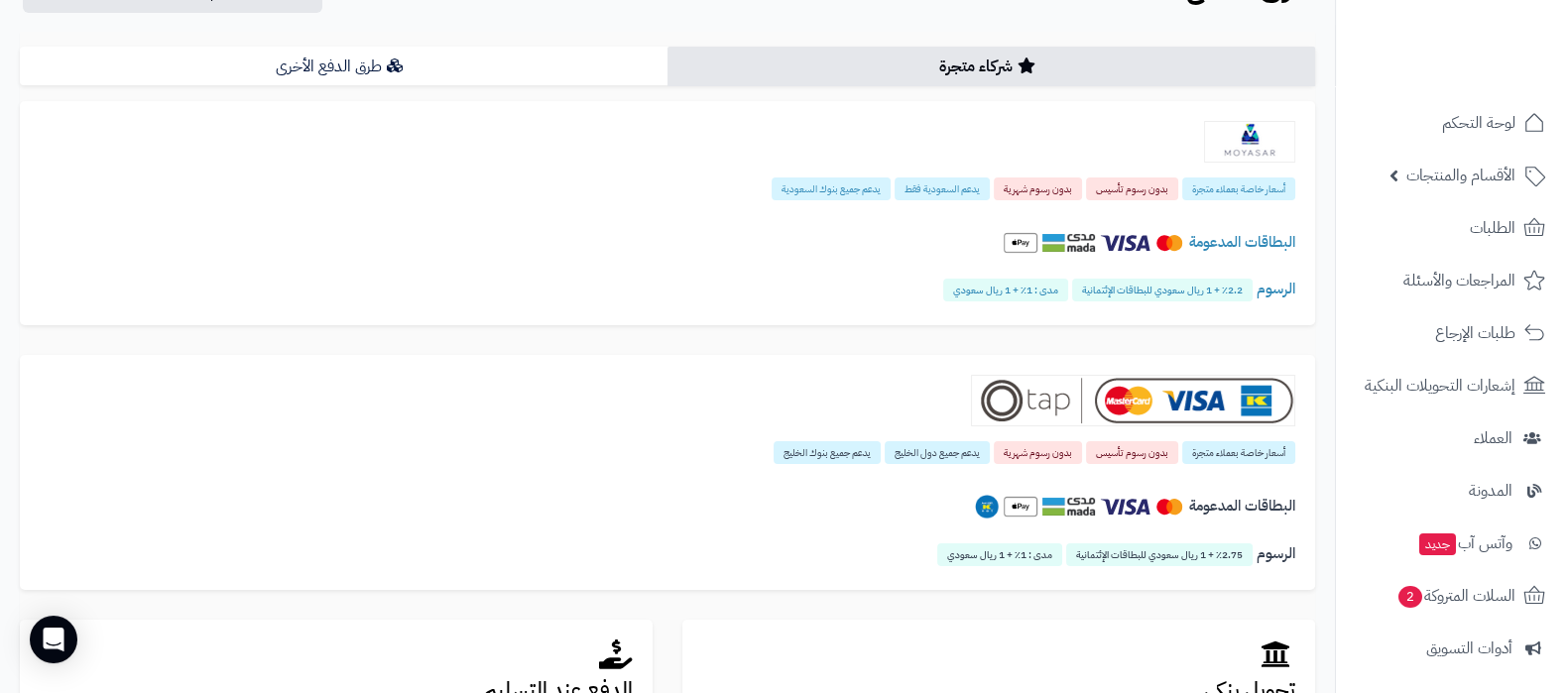
scroll to position [640, 0]
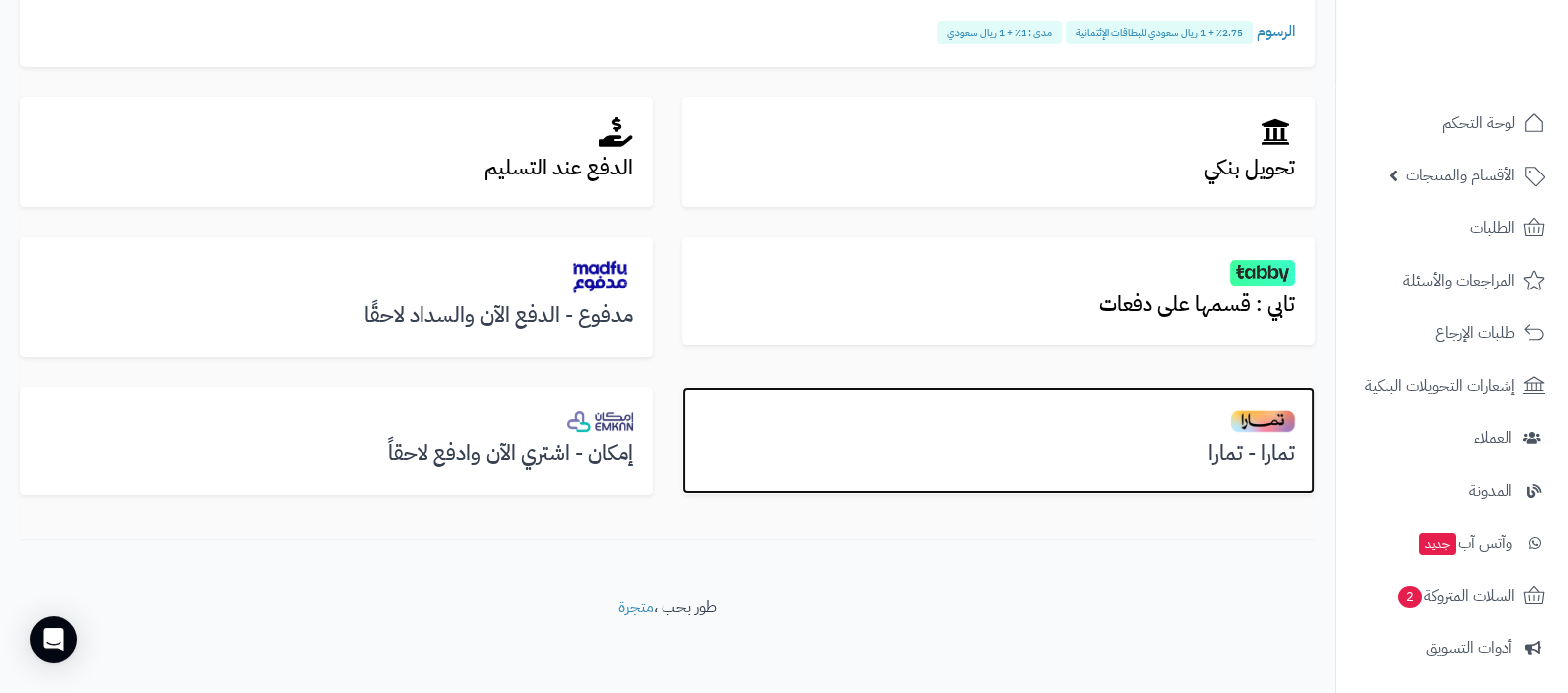
click at [1229, 458] on h3 "تمارا - تمارا" at bounding box center [998, 453] width 594 height 23
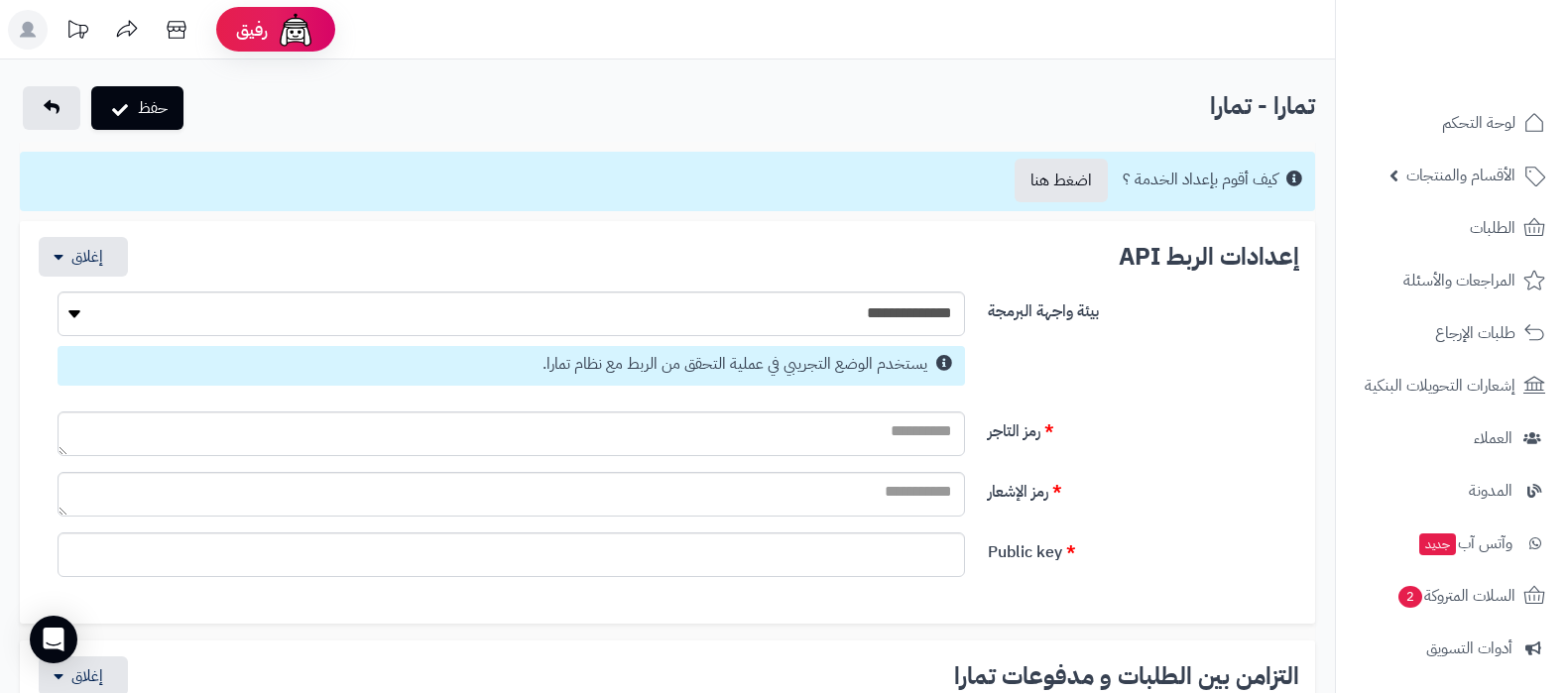
select select
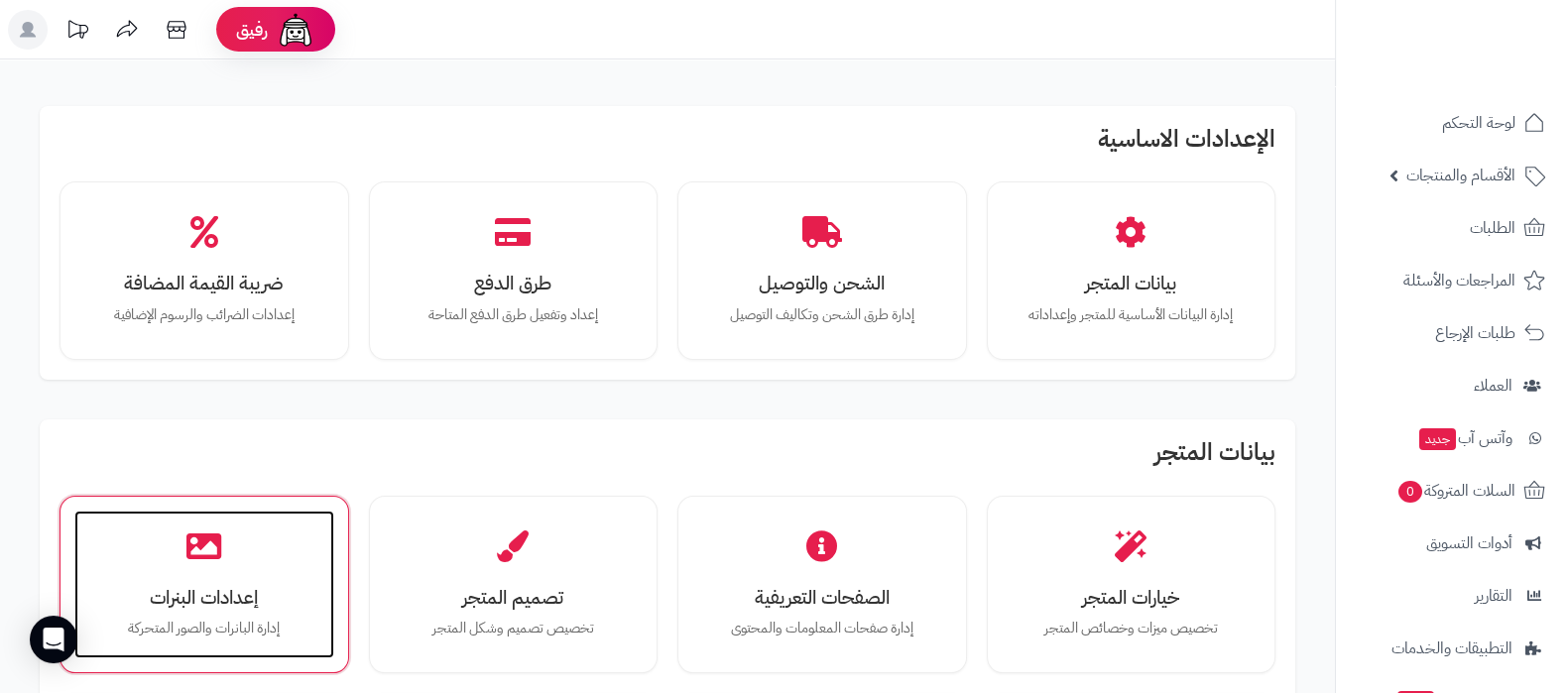
click at [122, 580] on div "إعدادات البنرات إدارة البانرات والصور المتحركة" at bounding box center [204, 586] width 260 height 149
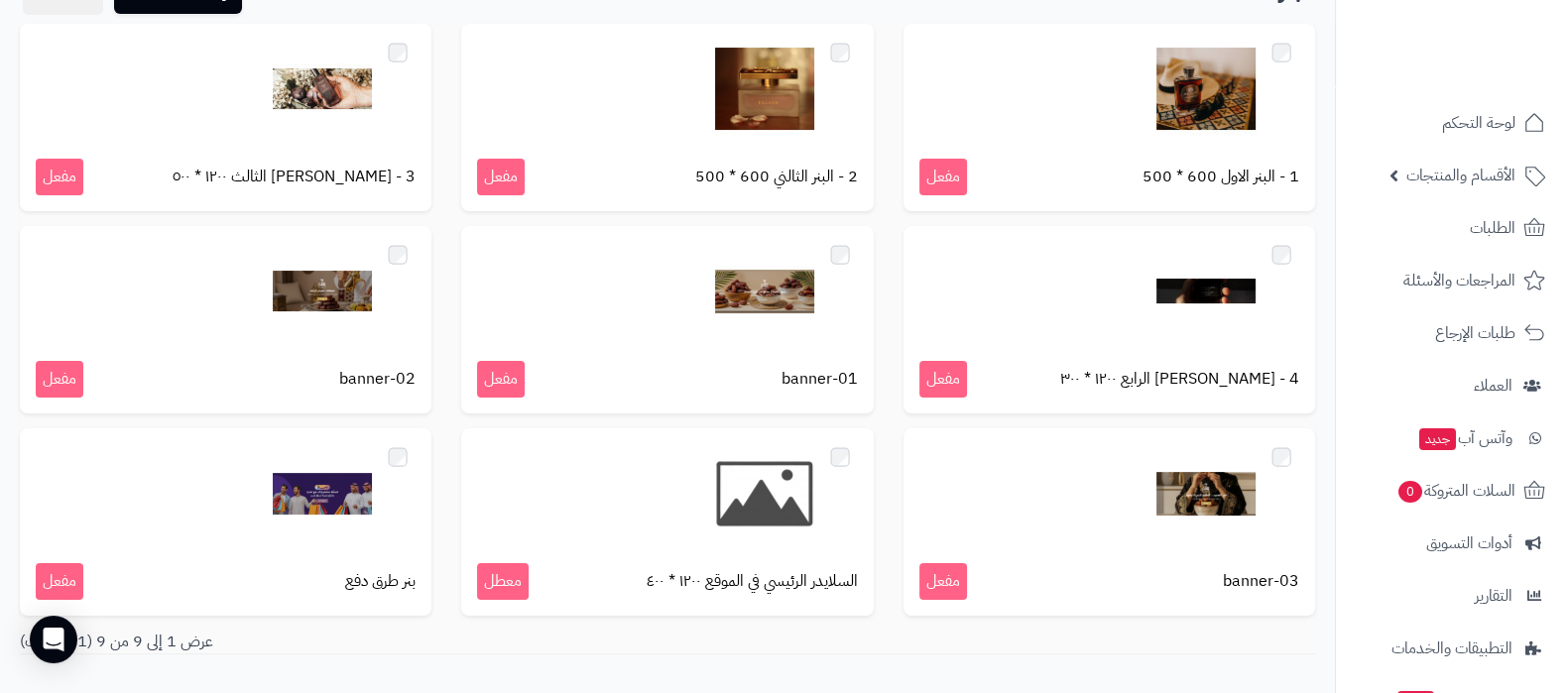
scroll to position [247, 0]
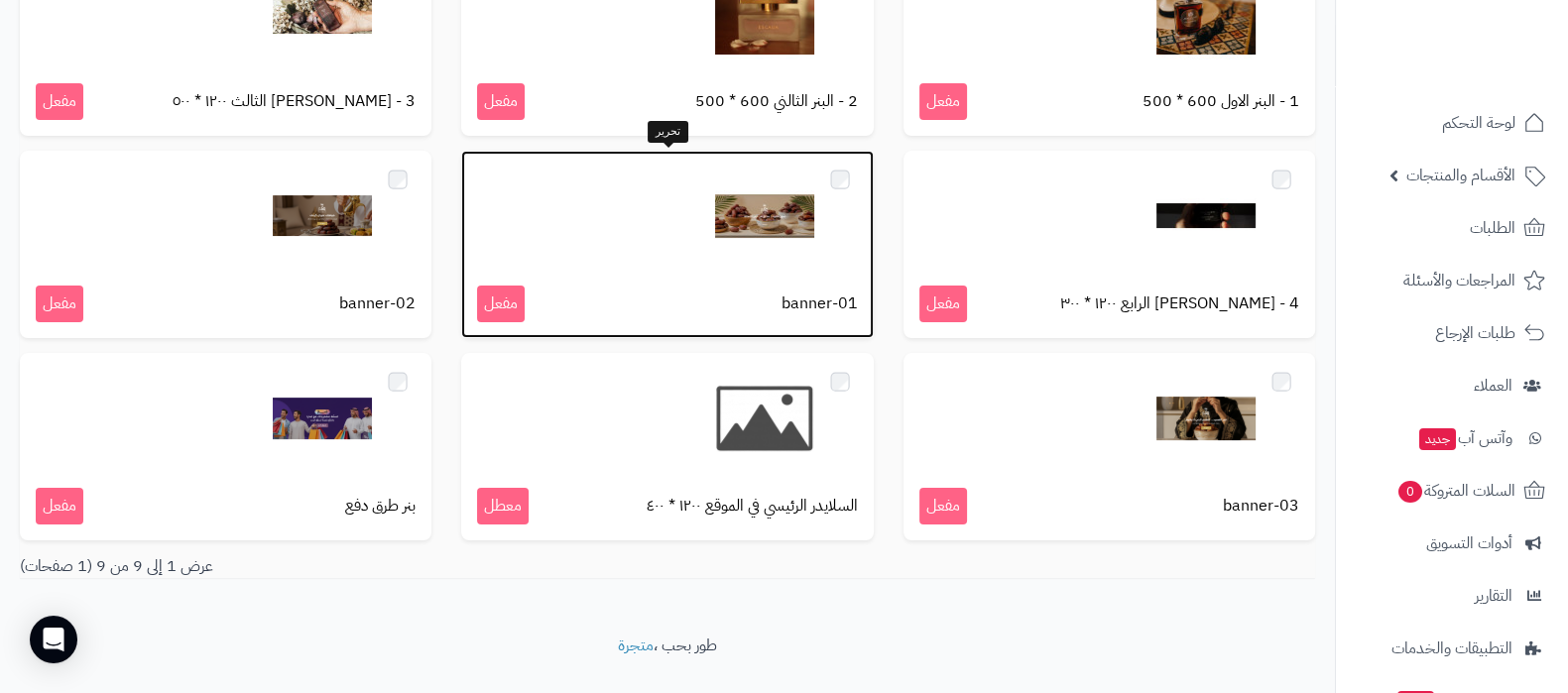
click at [769, 219] on img at bounding box center [765, 217] width 99 height 99
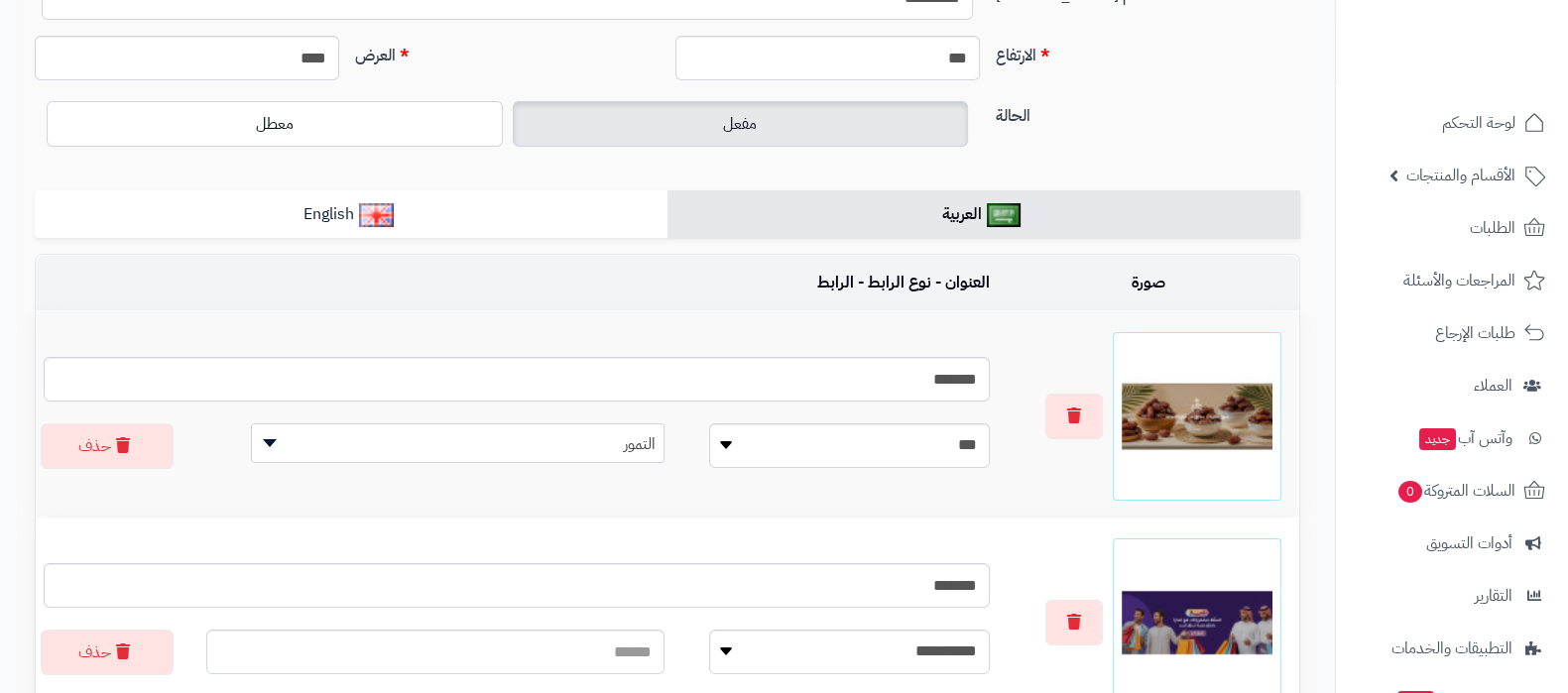
scroll to position [372, 0]
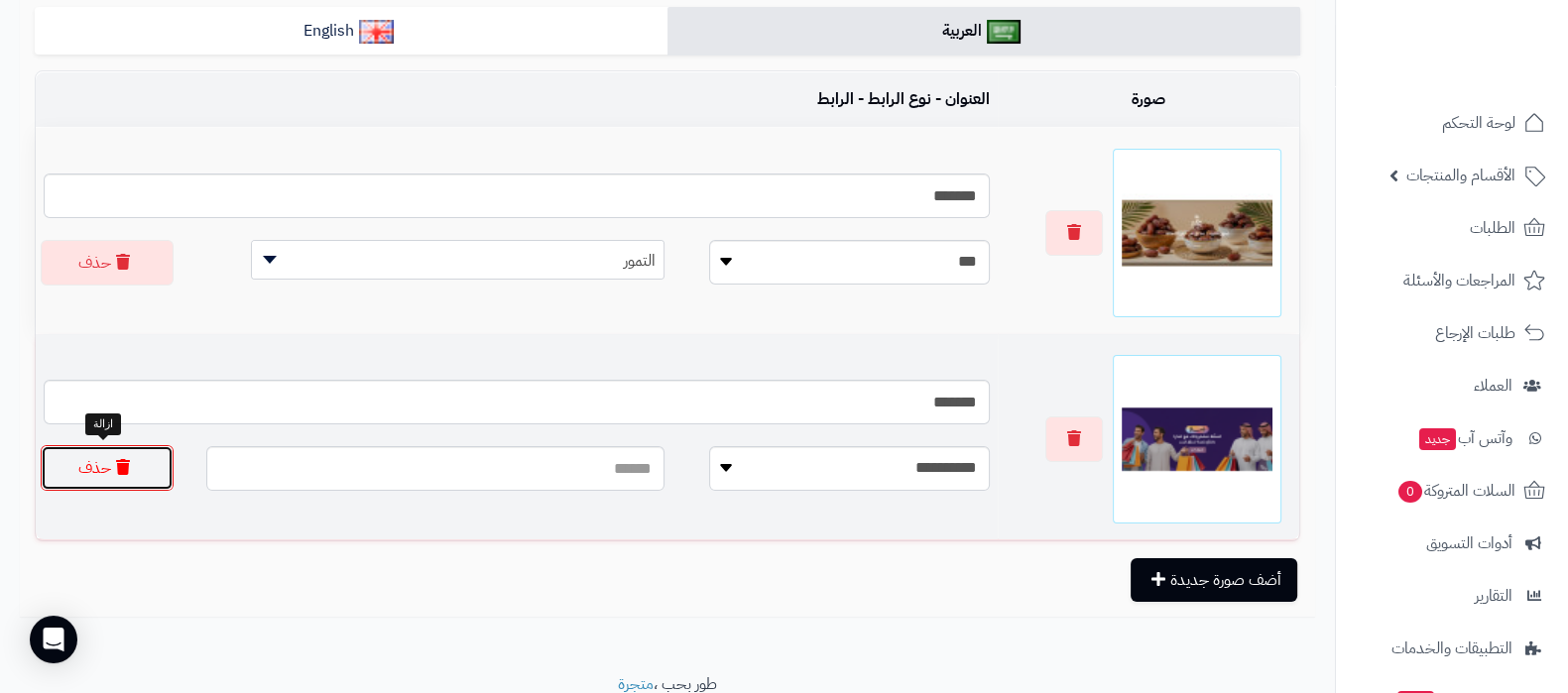
click at [119, 472] on icon "button" at bounding box center [123, 467] width 14 height 16
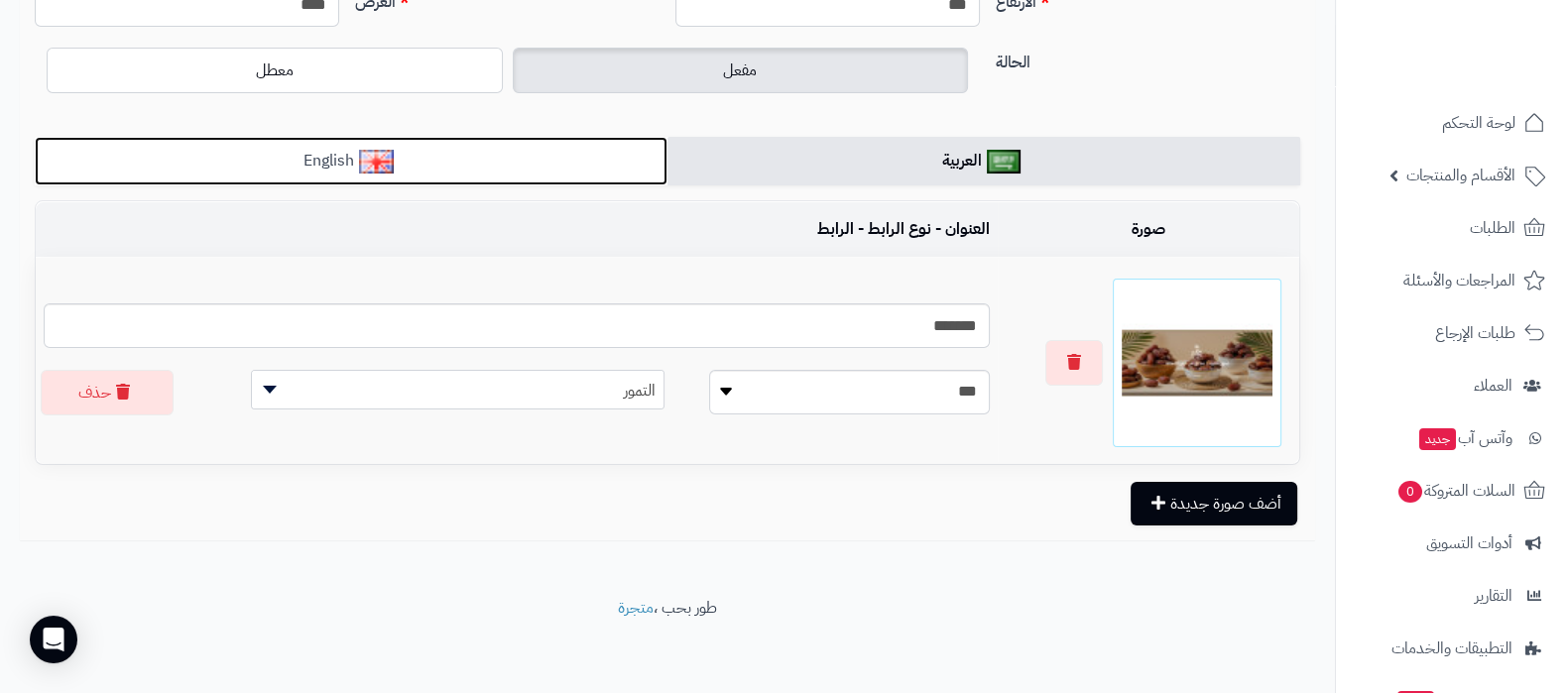
click at [538, 163] on link "English" at bounding box center [351, 161] width 633 height 49
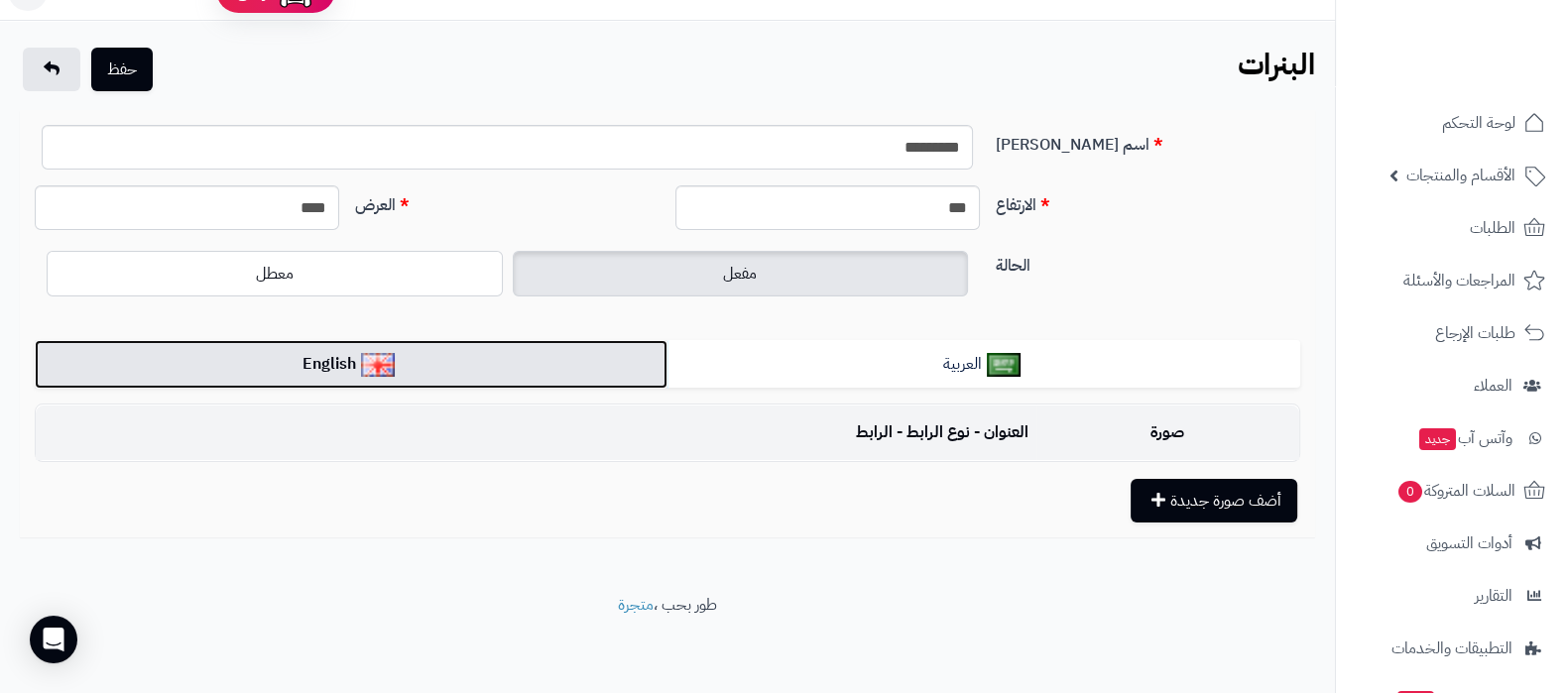
scroll to position [36, 0]
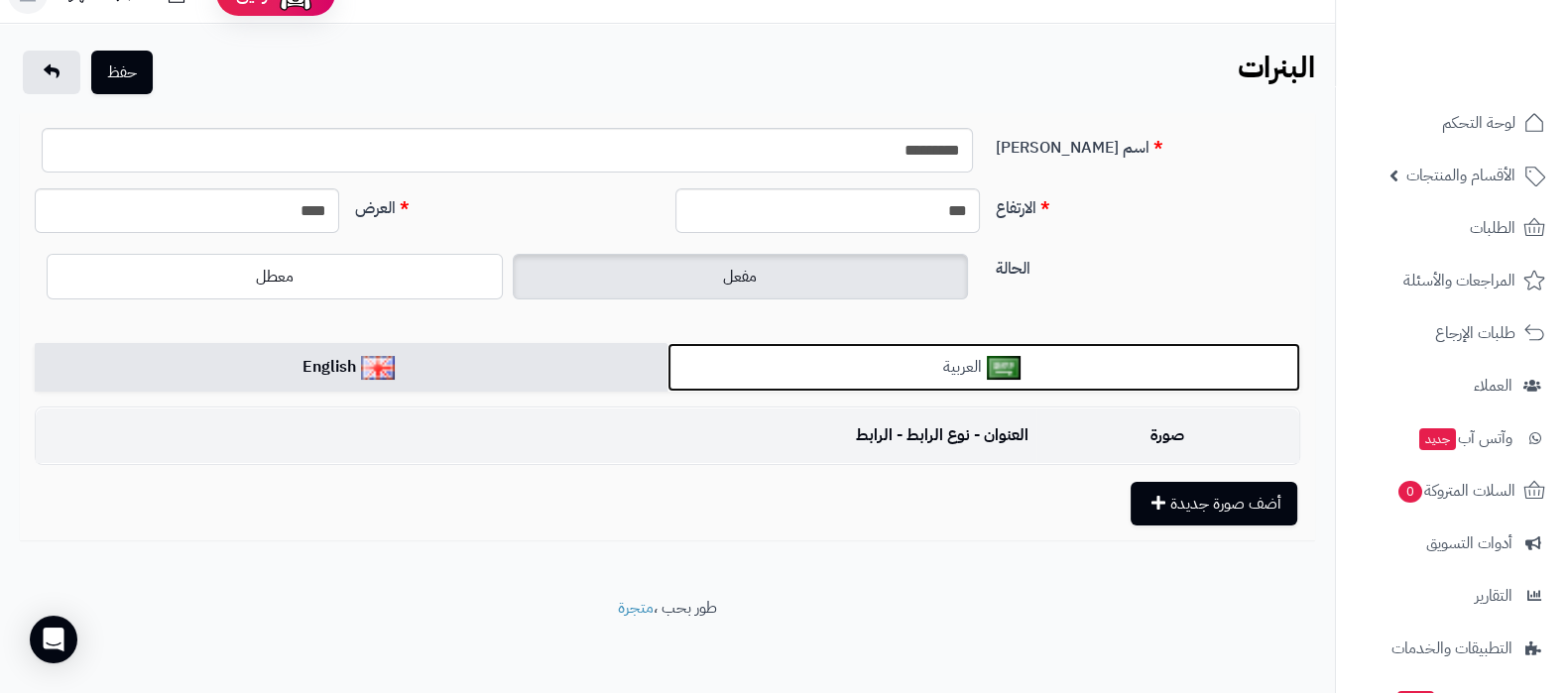
click at [1067, 359] on link "العربية" at bounding box center [983, 367] width 633 height 49
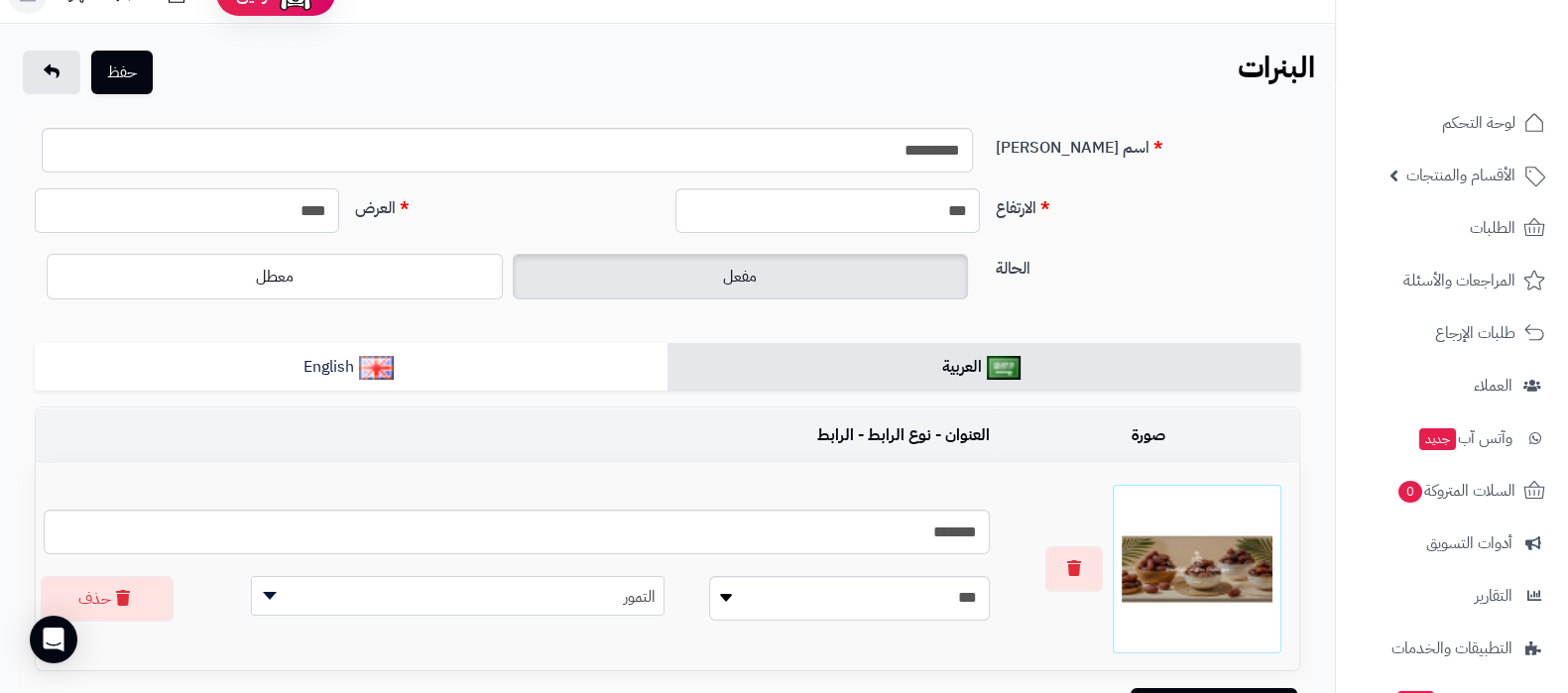
click at [315, 223] on input "****" at bounding box center [187, 211] width 304 height 45
type input "****"
click at [884, 217] on input "***" at bounding box center [827, 211] width 304 height 45
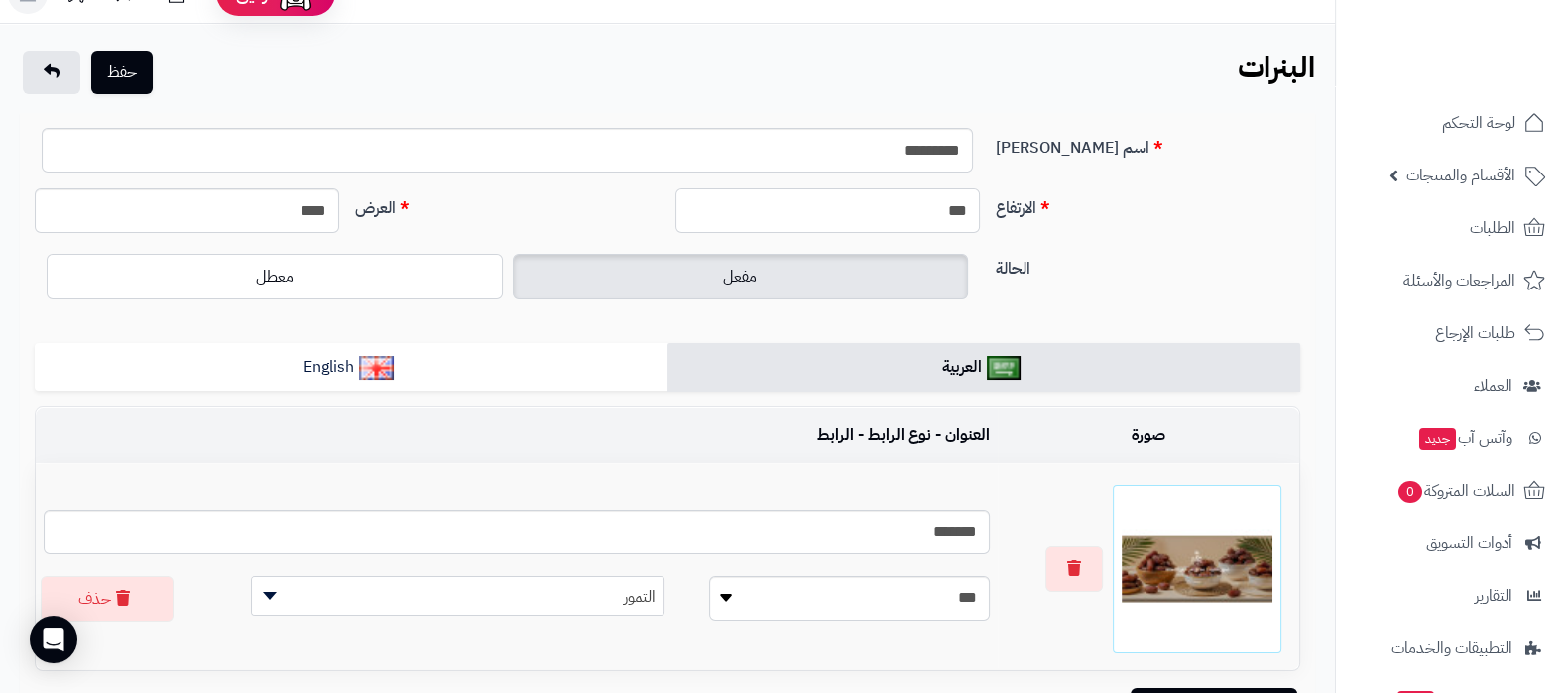
click at [884, 217] on input "***" at bounding box center [827, 211] width 304 height 45
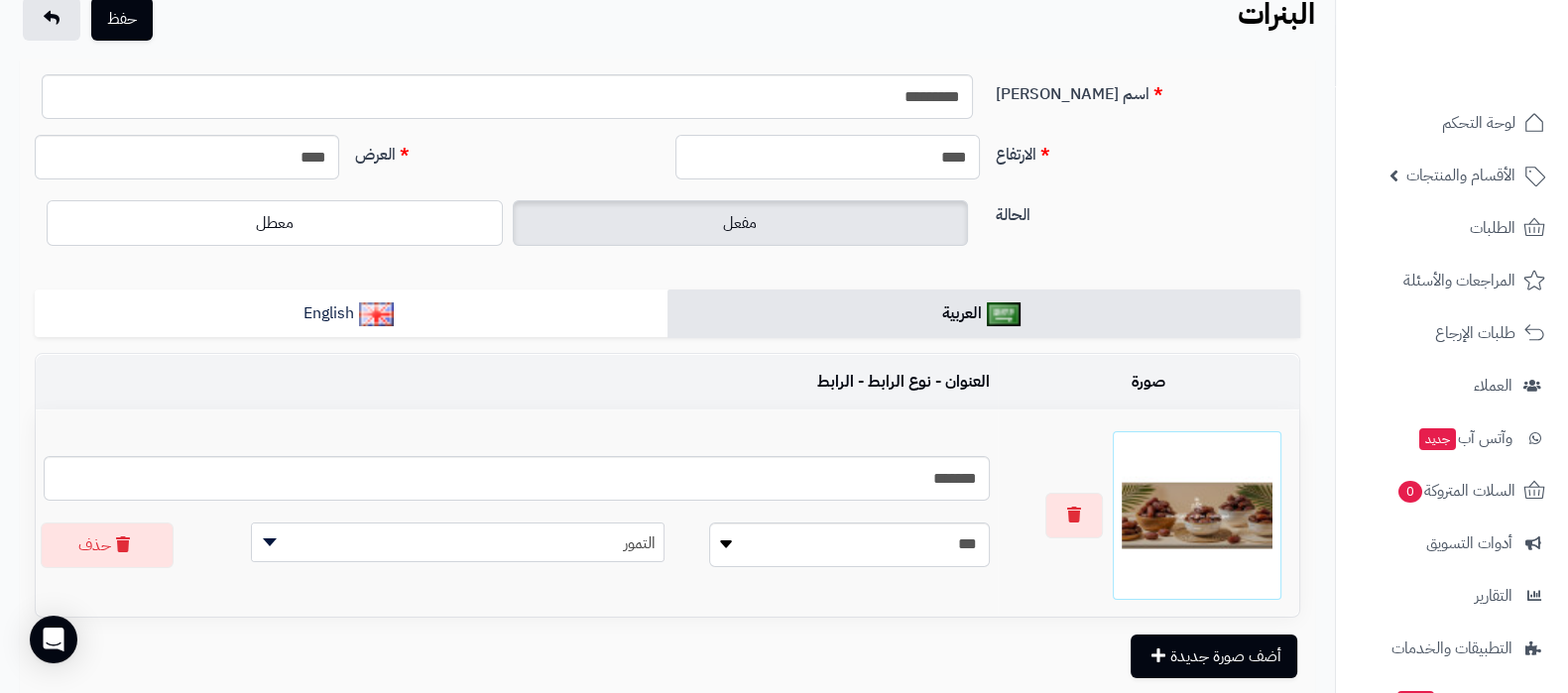
scroll to position [0, 0]
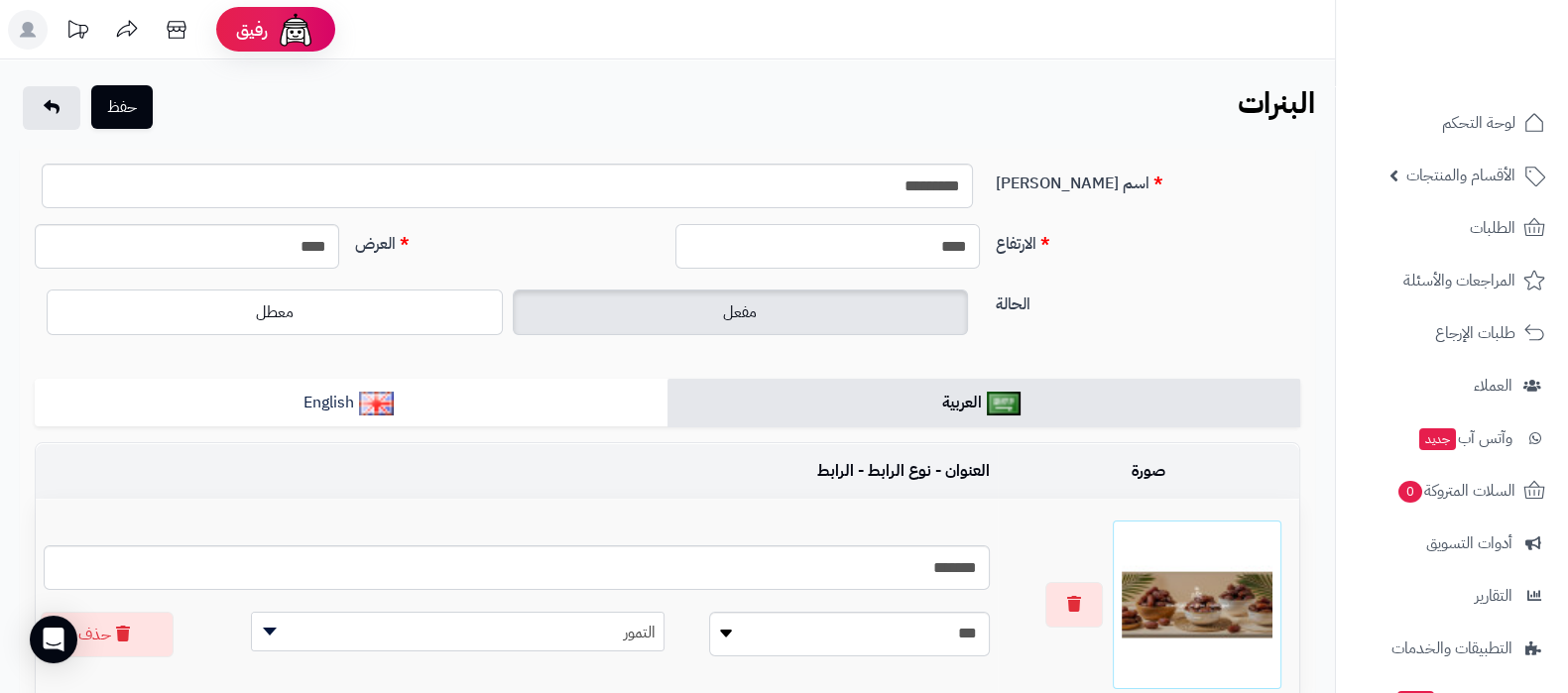
type input "****"
click at [139, 119] on button "حفظ" at bounding box center [122, 107] width 62 height 44
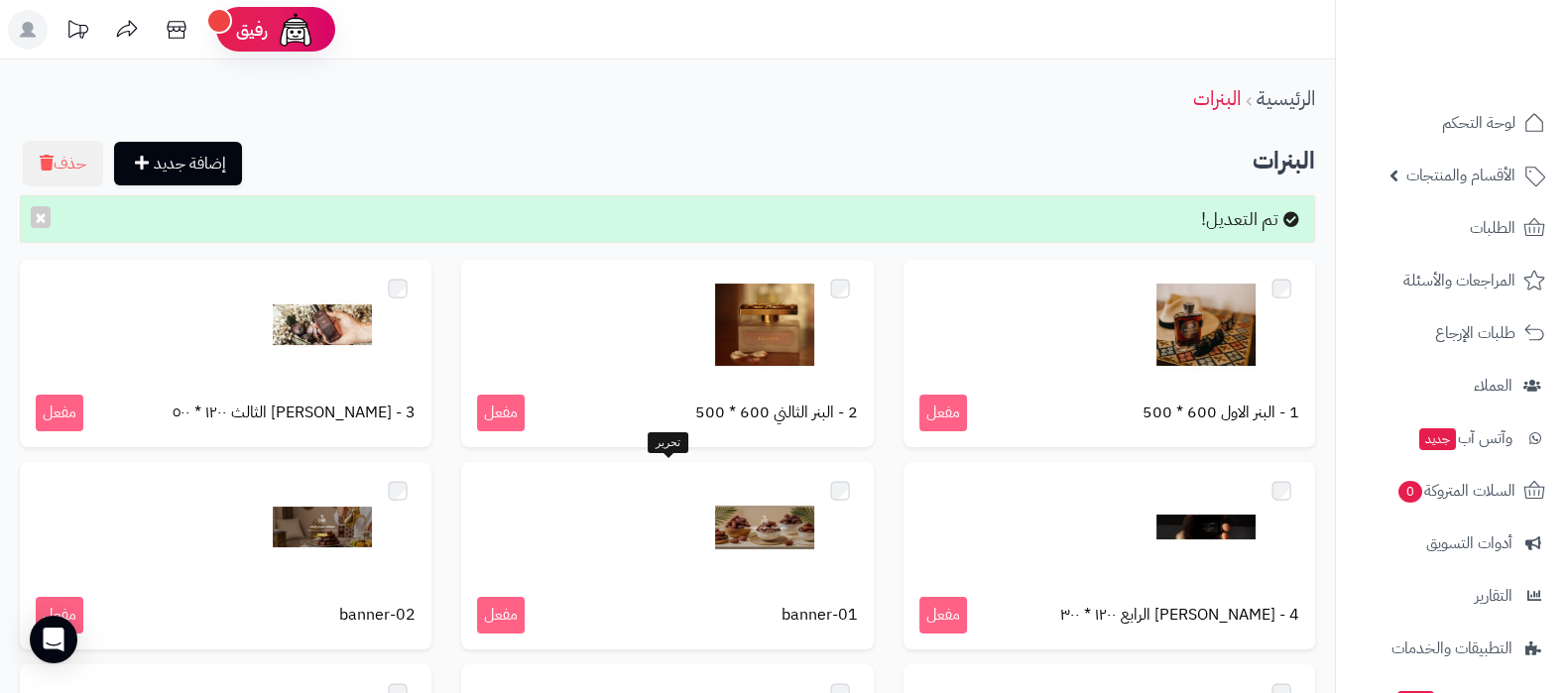
scroll to position [123, 0]
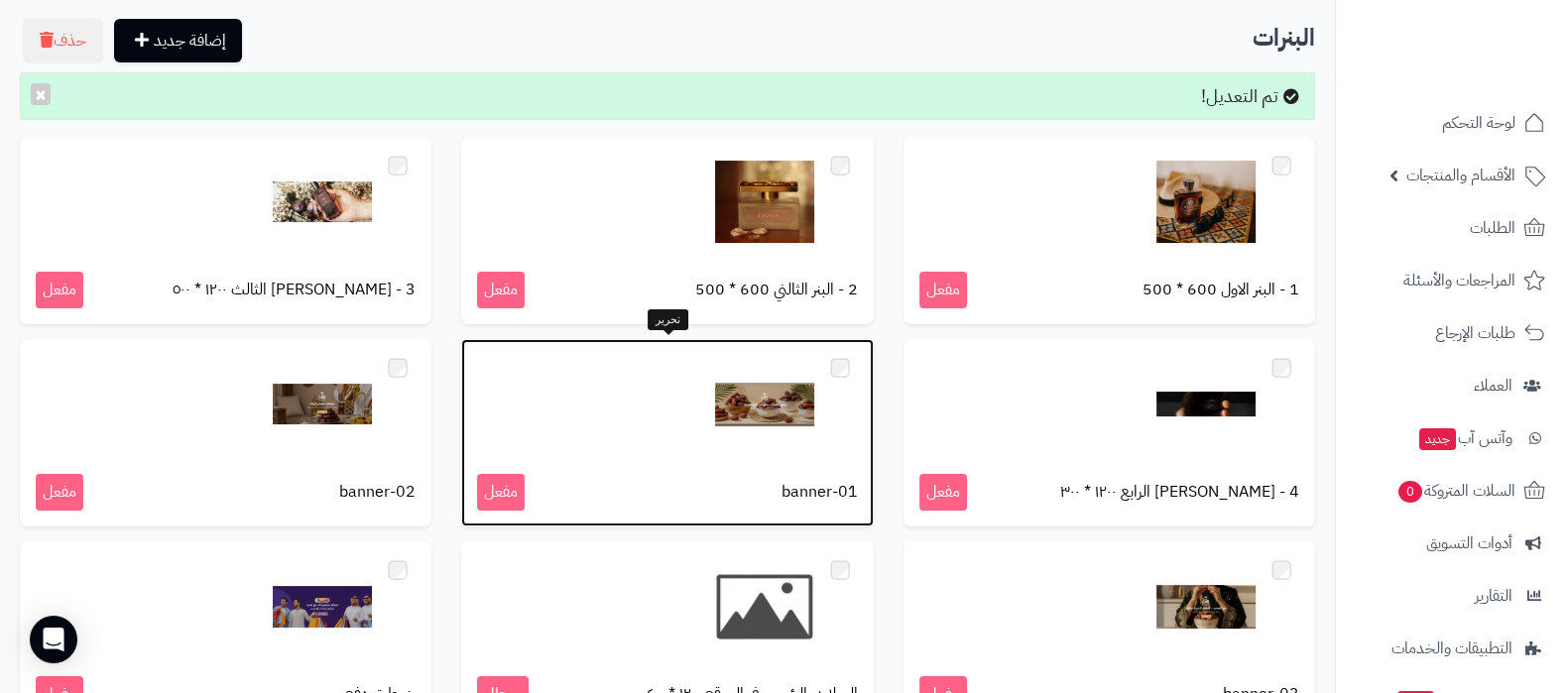
click at [774, 418] on img at bounding box center [765, 405] width 99 height 99
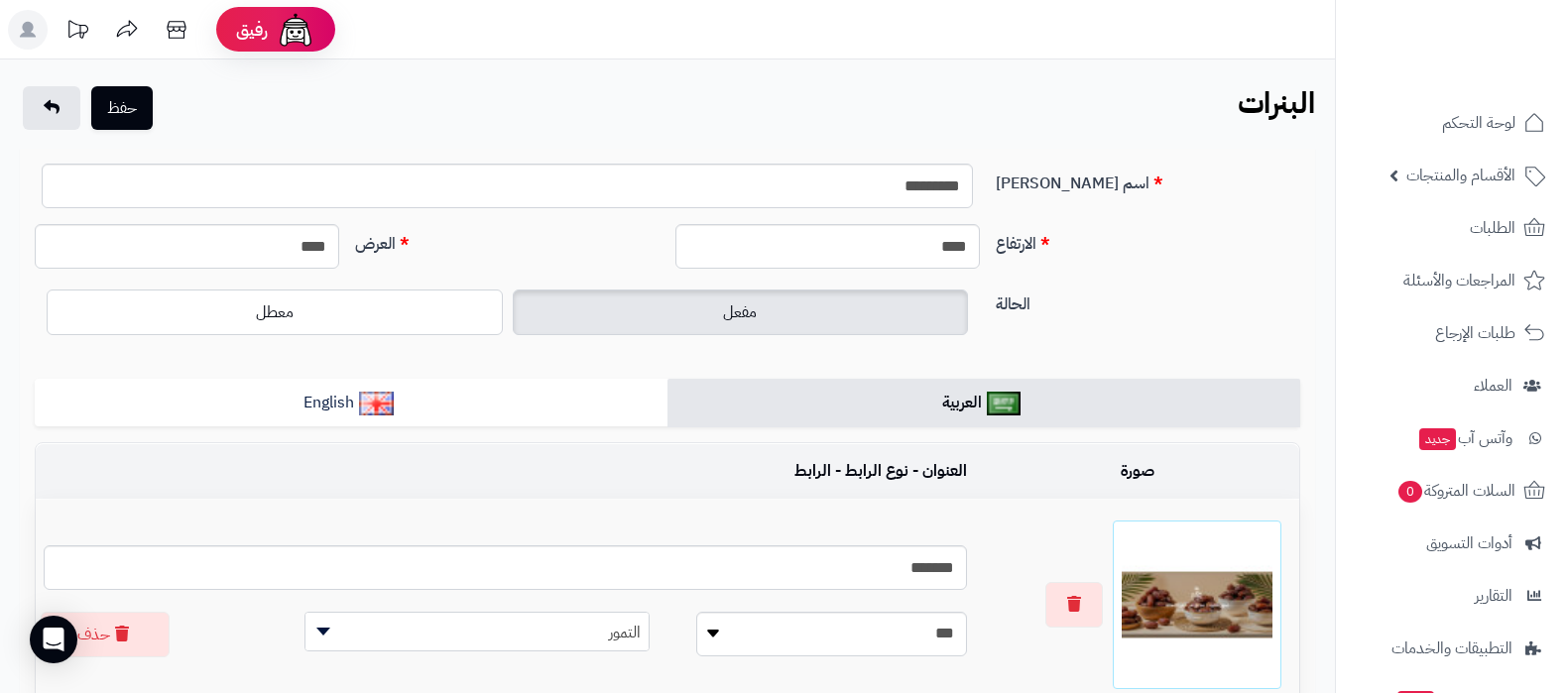
scroll to position [242, 0]
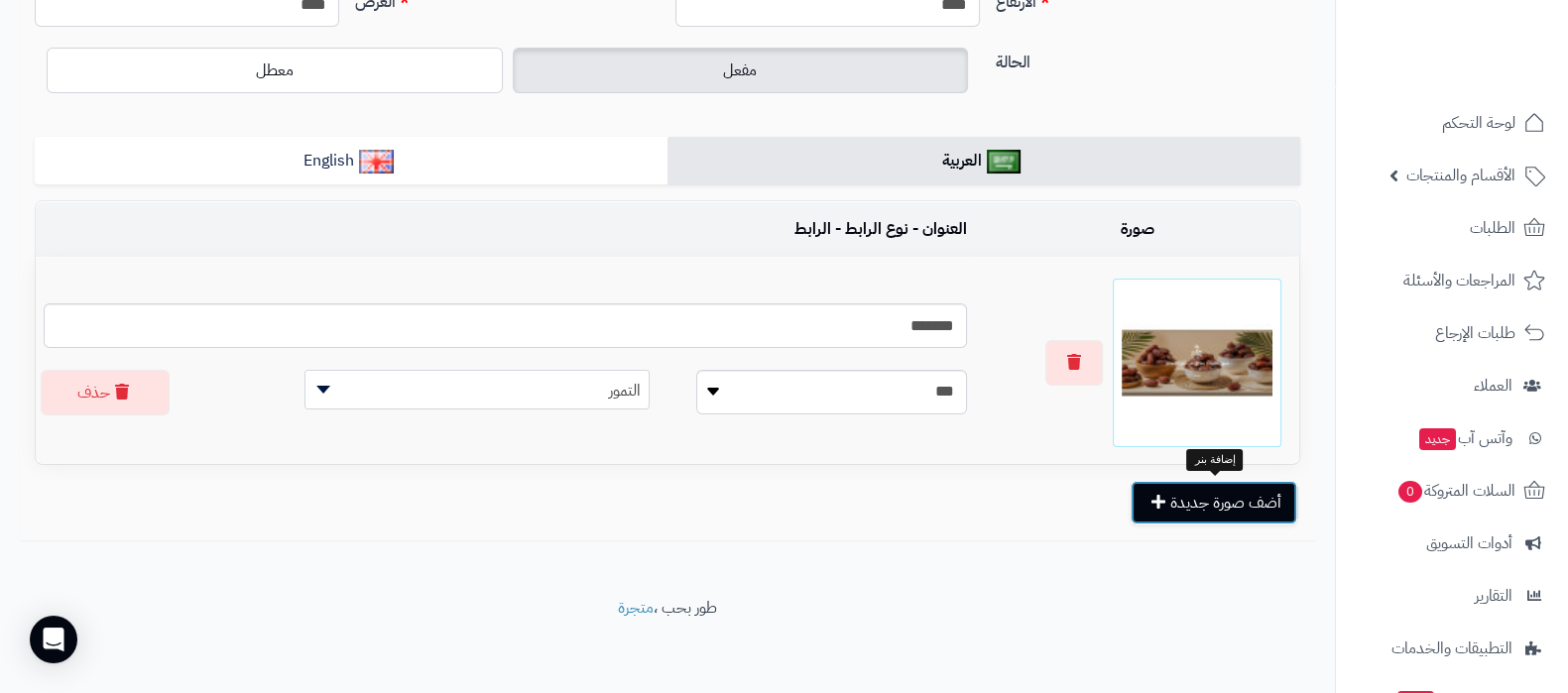
click at [1212, 504] on button "أضف صورة جديدة" at bounding box center [1214, 503] width 167 height 44
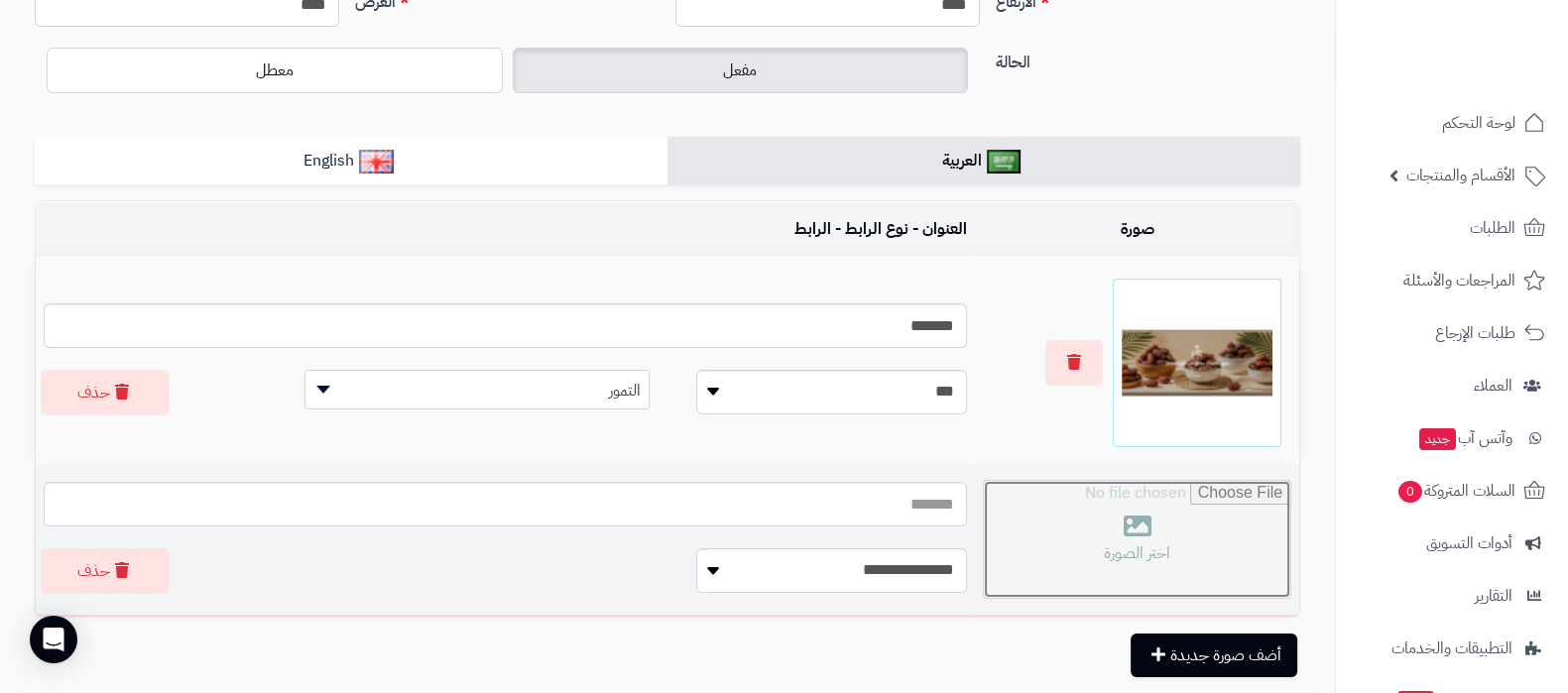
click at [1116, 533] on input "file" at bounding box center [1137, 540] width 306 height 117
type input "**********"
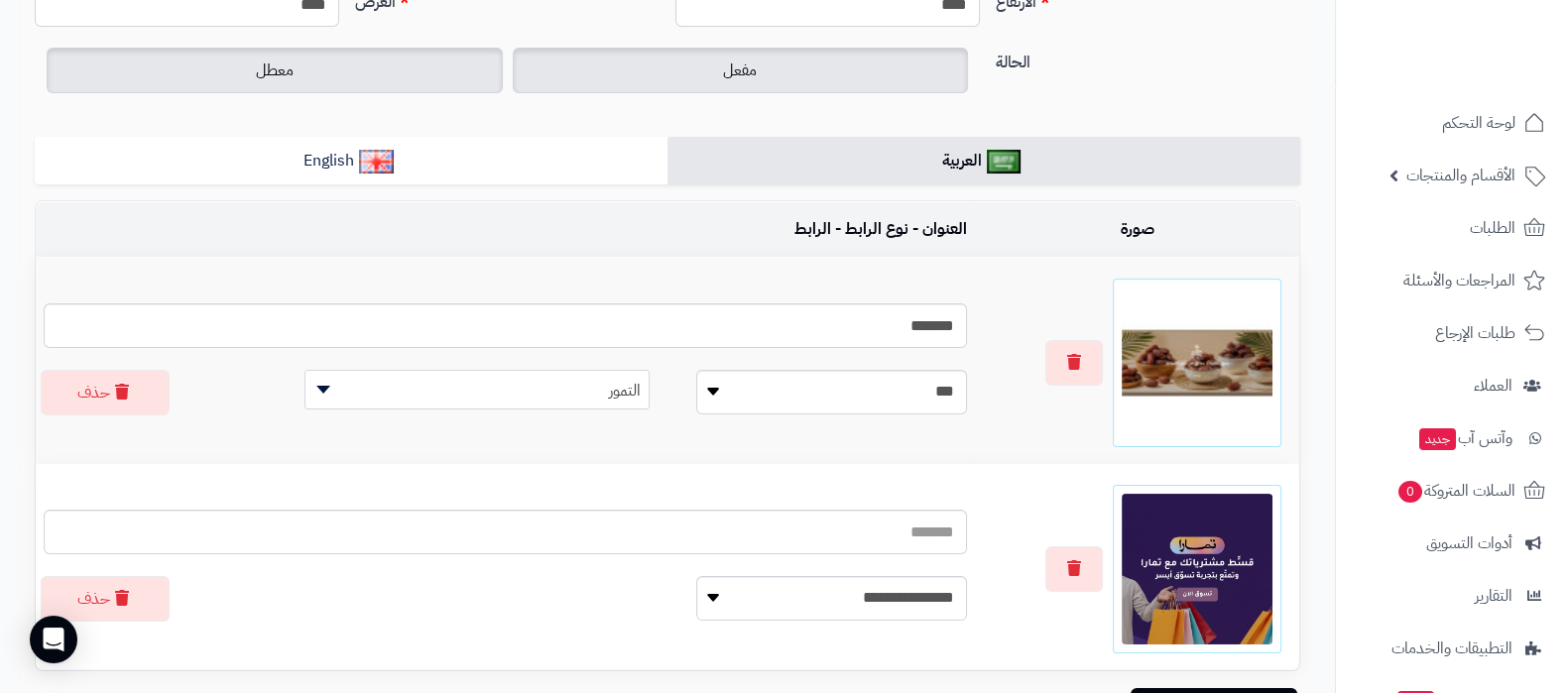
scroll to position [0, 0]
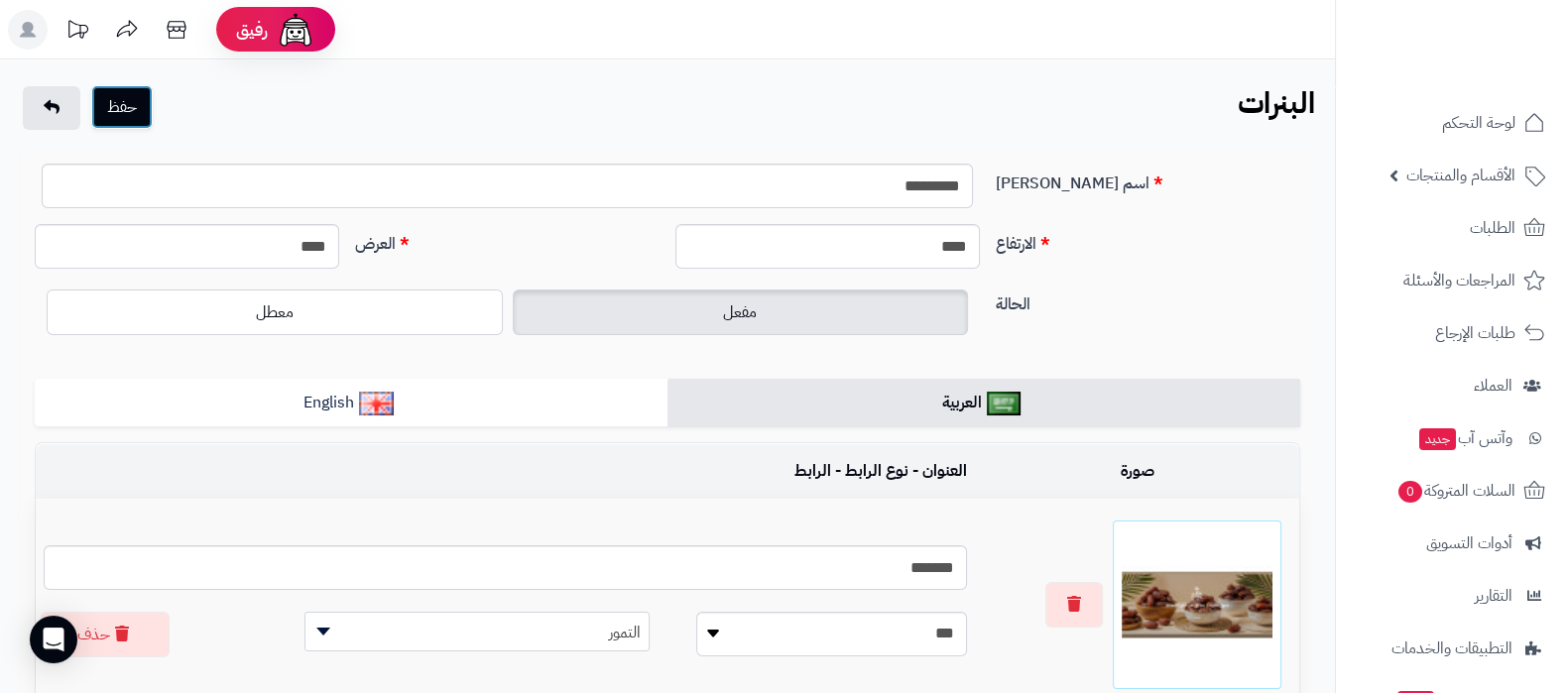
click at [138, 108] on button "حفظ" at bounding box center [122, 107] width 62 height 44
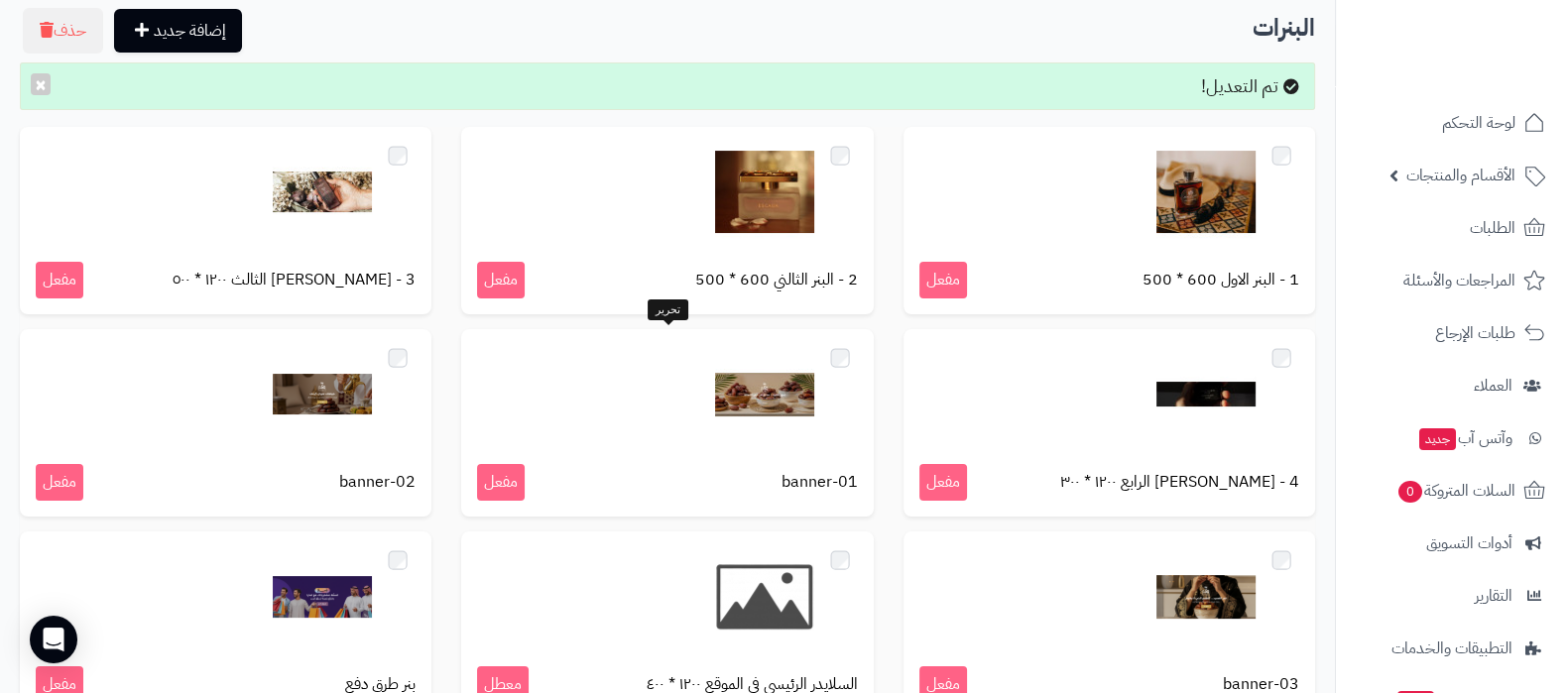
scroll to position [351, 0]
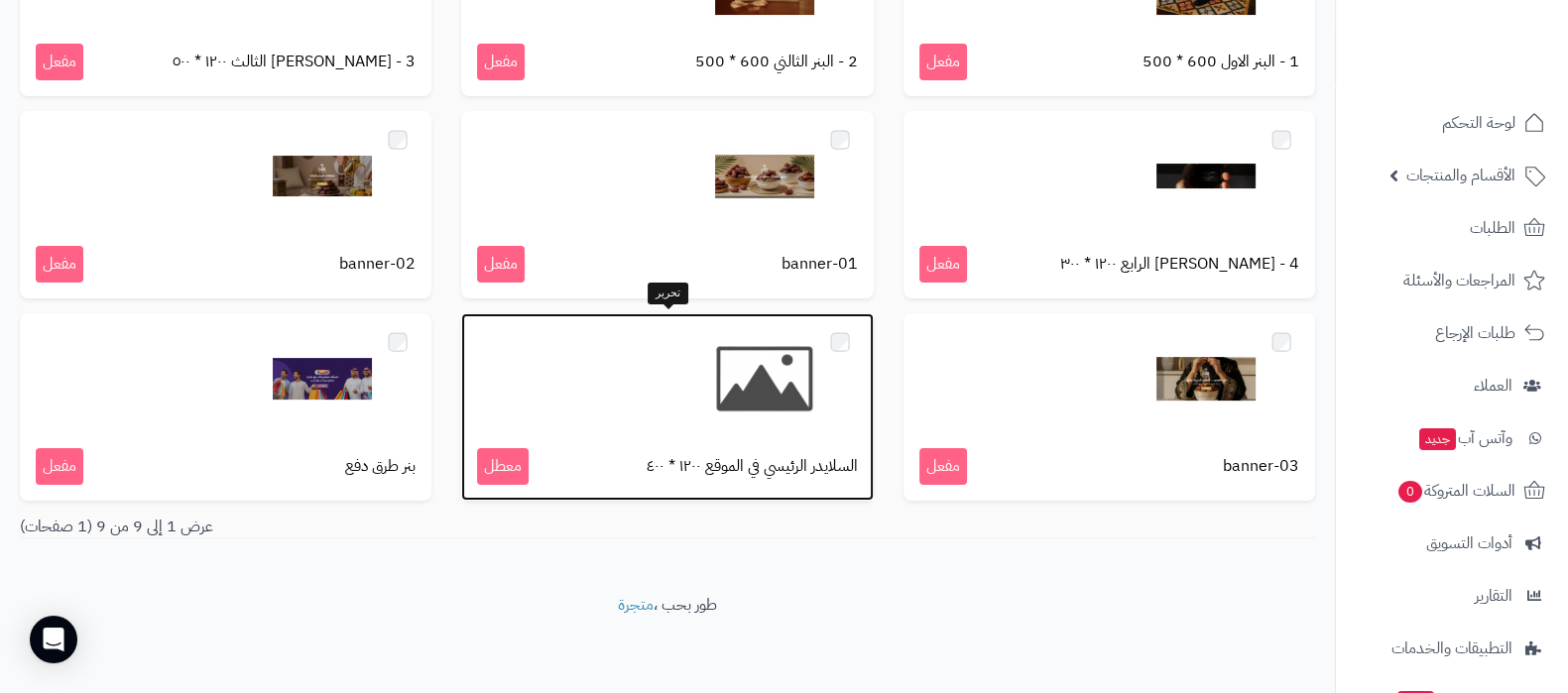
click at [749, 389] on img at bounding box center [765, 379] width 99 height 99
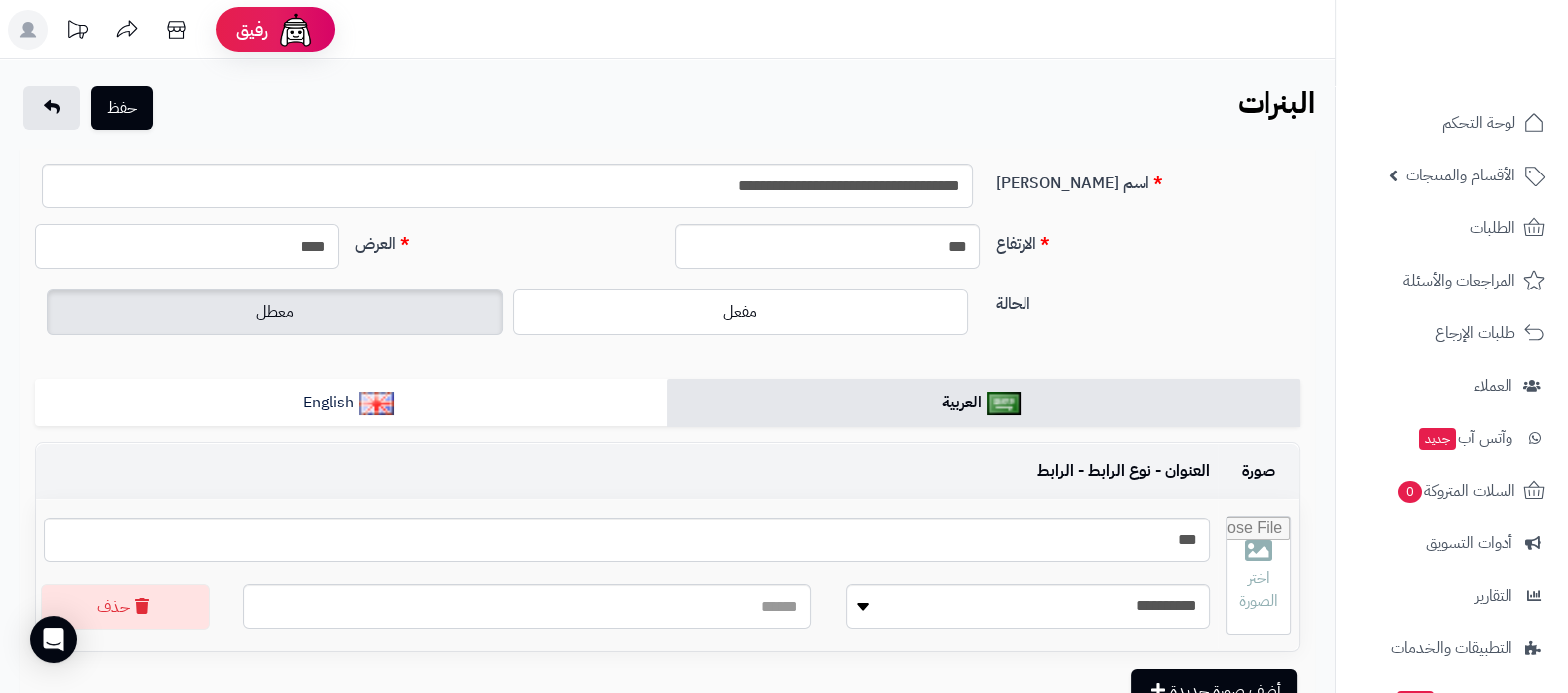
click at [329, 251] on input "****" at bounding box center [187, 246] width 304 height 45
type input "****"
click at [838, 250] on input "***" at bounding box center [827, 246] width 304 height 45
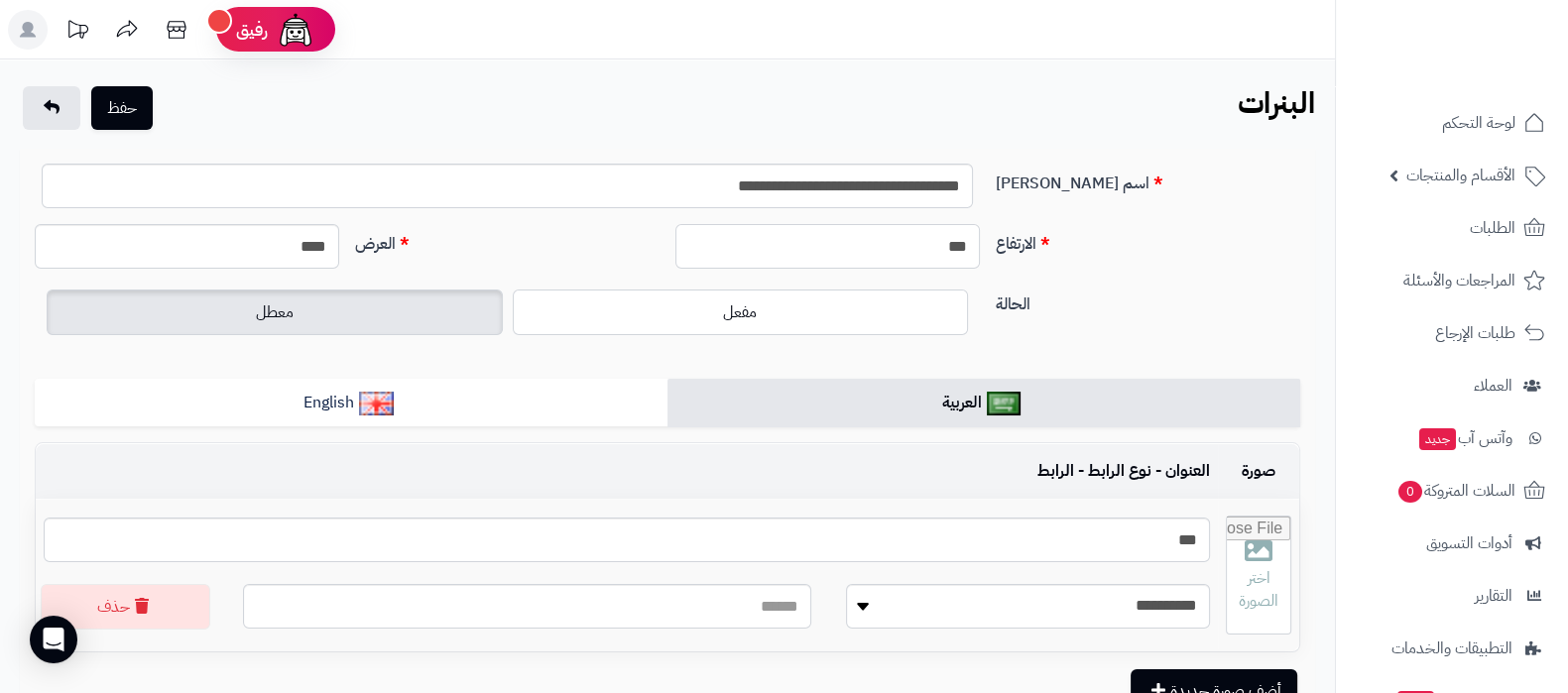
click at [838, 250] on input "***" at bounding box center [827, 246] width 304 height 45
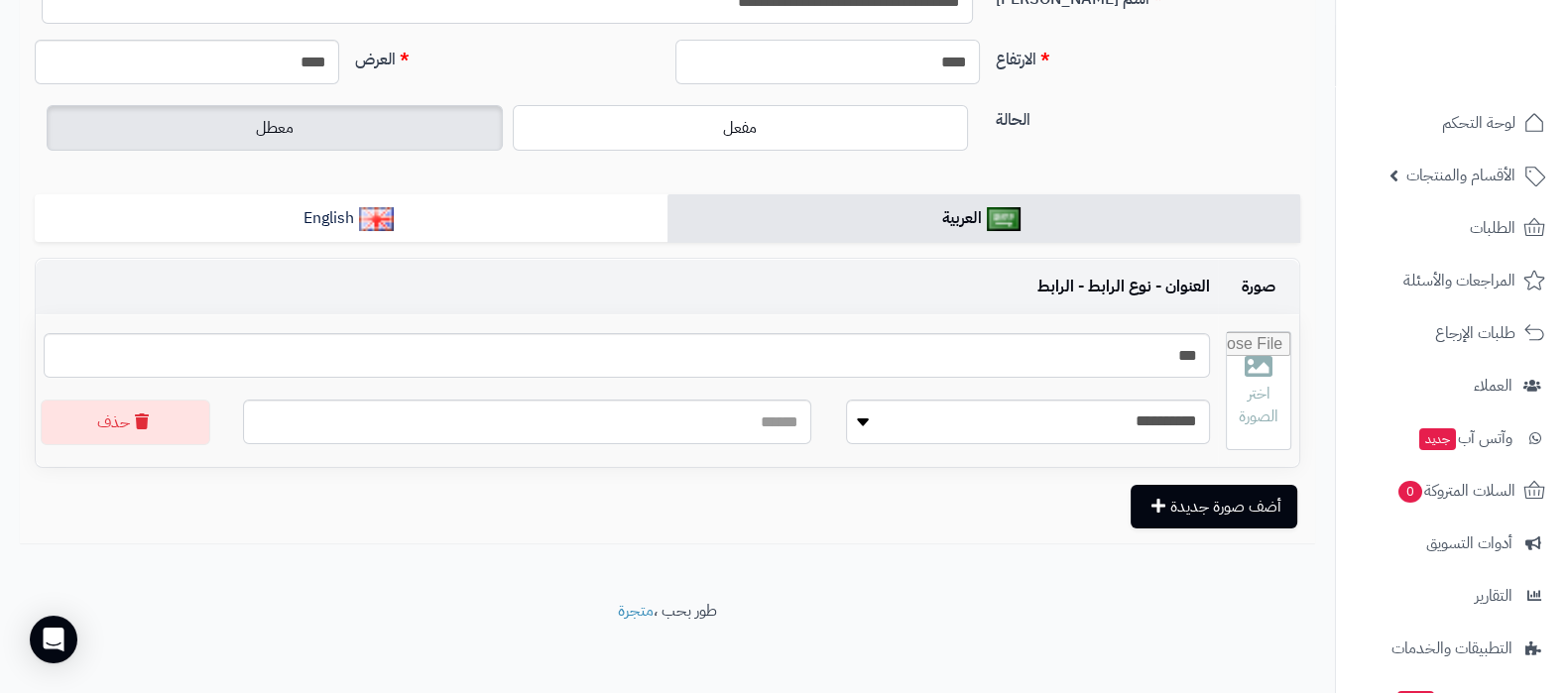
scroll to position [189, 0]
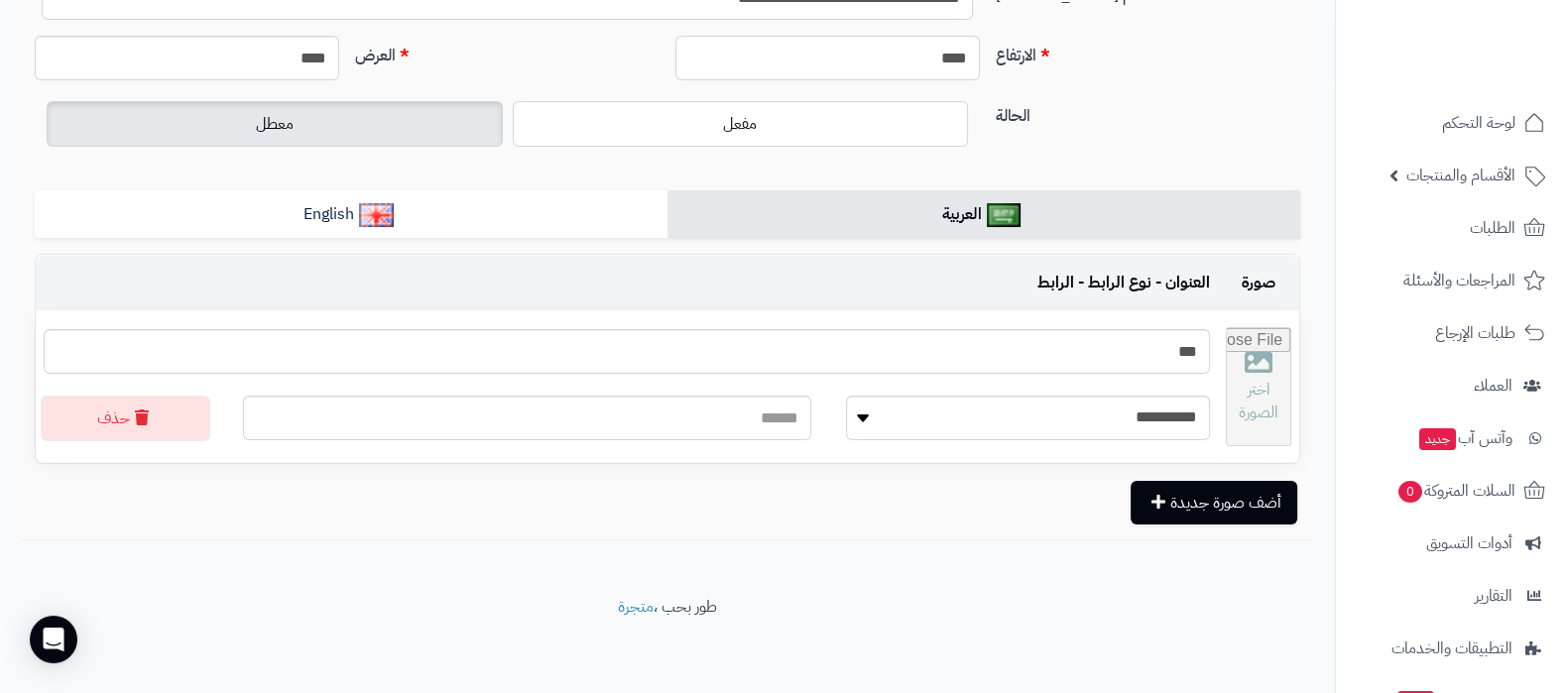
type input "****"
click at [1263, 389] on input "file" at bounding box center [1259, 387] width 64 height 117
click at [1234, 385] on input "file" at bounding box center [1259, 387] width 64 height 117
type input "**********"
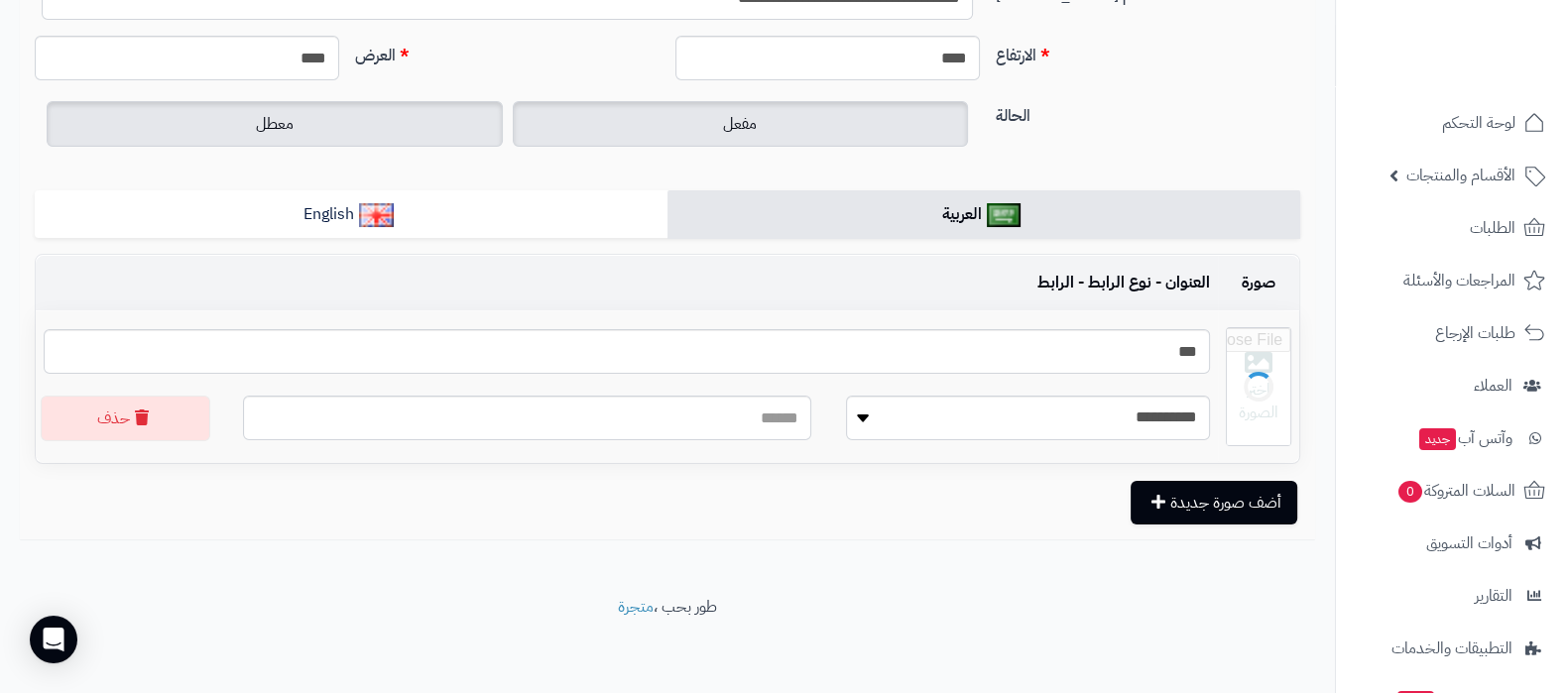
click at [775, 125] on label "مفعل" at bounding box center [741, 124] width 456 height 46
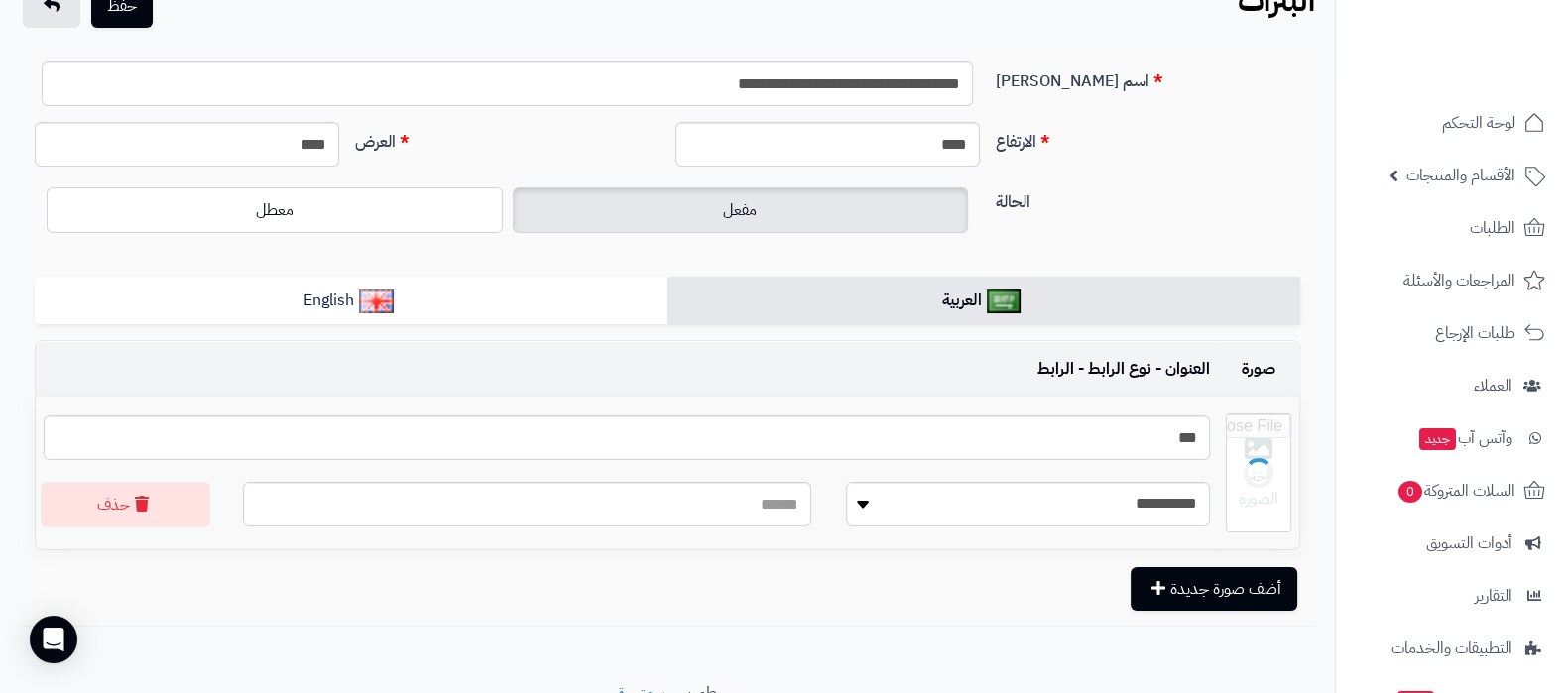
scroll to position [65, 0]
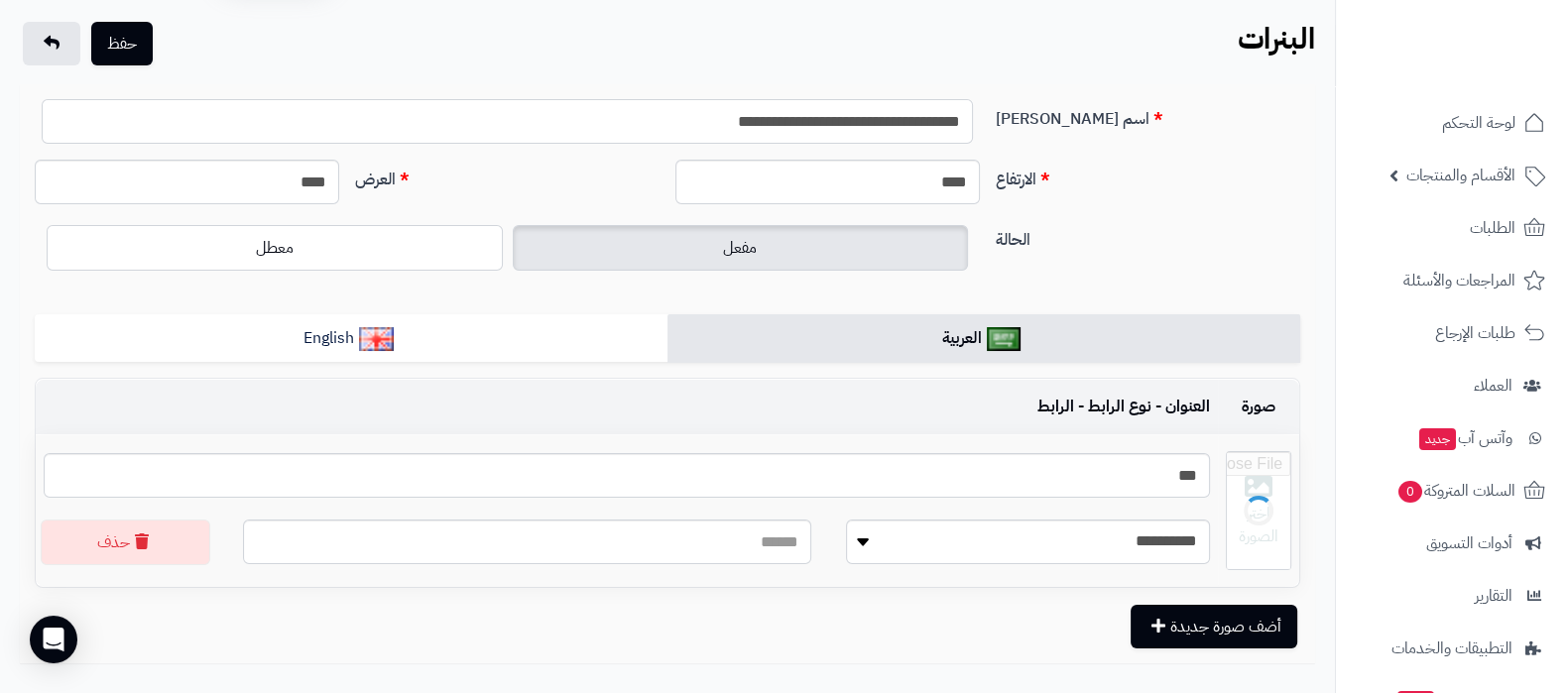
drag, startPoint x: 742, startPoint y: 115, endPoint x: 804, endPoint y: 117, distance: 62.0
click at [804, 117] on input "**********" at bounding box center [507, 121] width 932 height 45
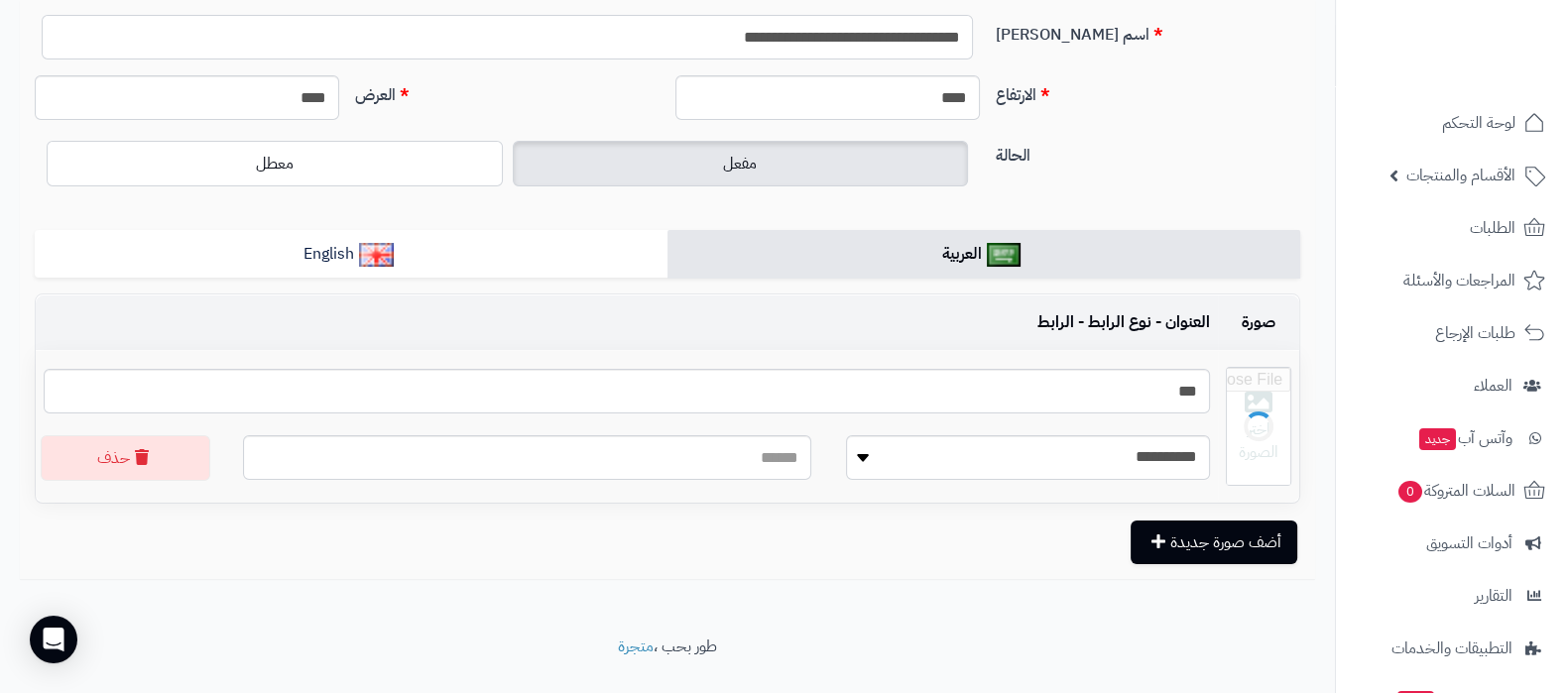
scroll to position [189, 0]
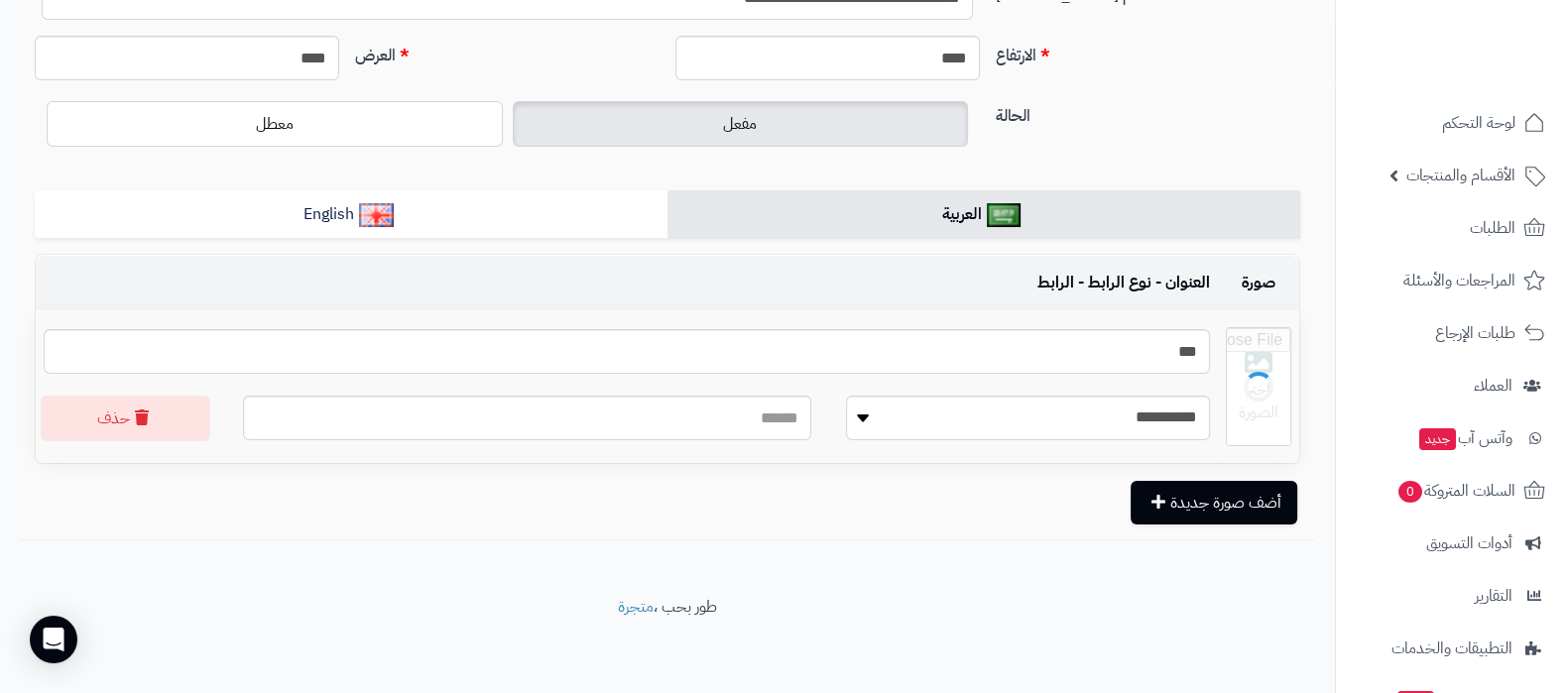
type input "**********"
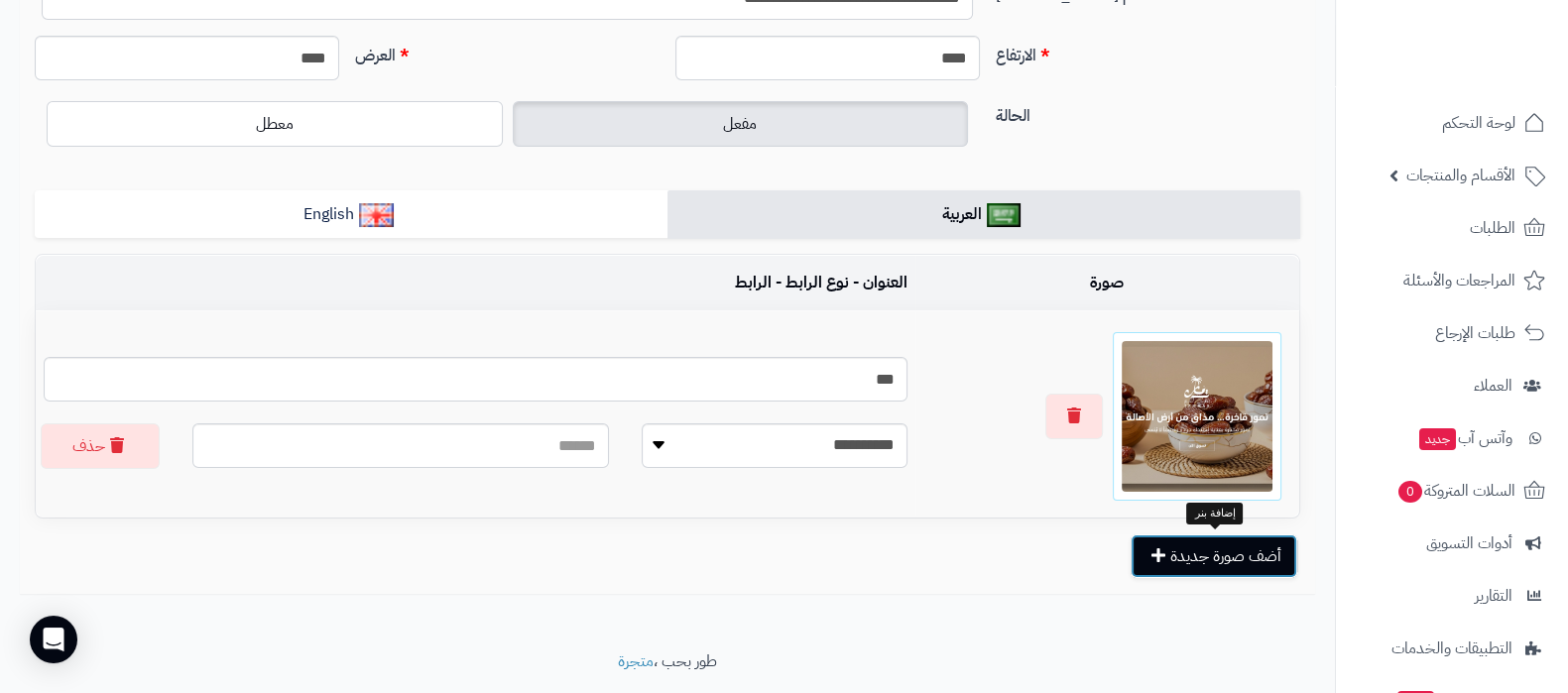
click at [1190, 558] on button "أضف صورة جديدة" at bounding box center [1214, 557] width 167 height 44
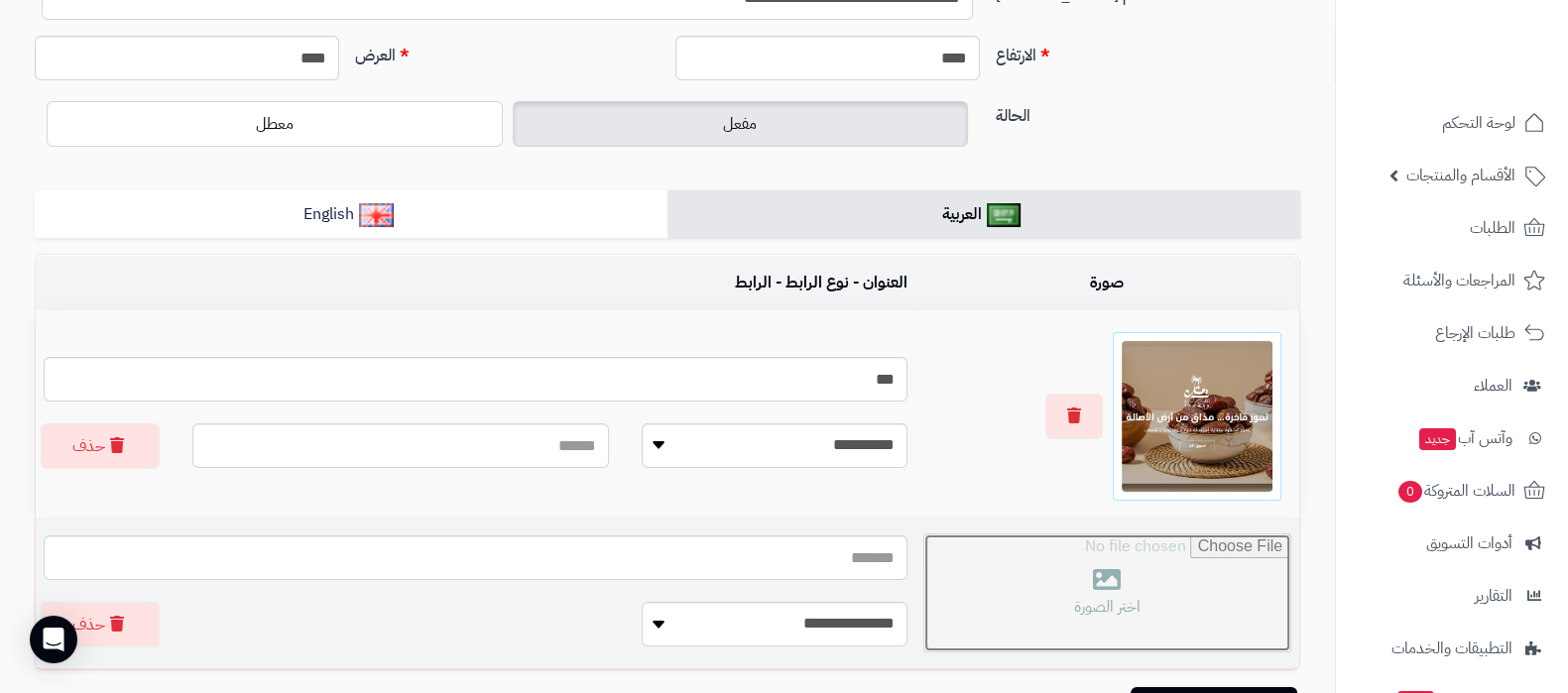
click at [1088, 616] on input "file" at bounding box center [1108, 594] width 366 height 117
type input "**********"
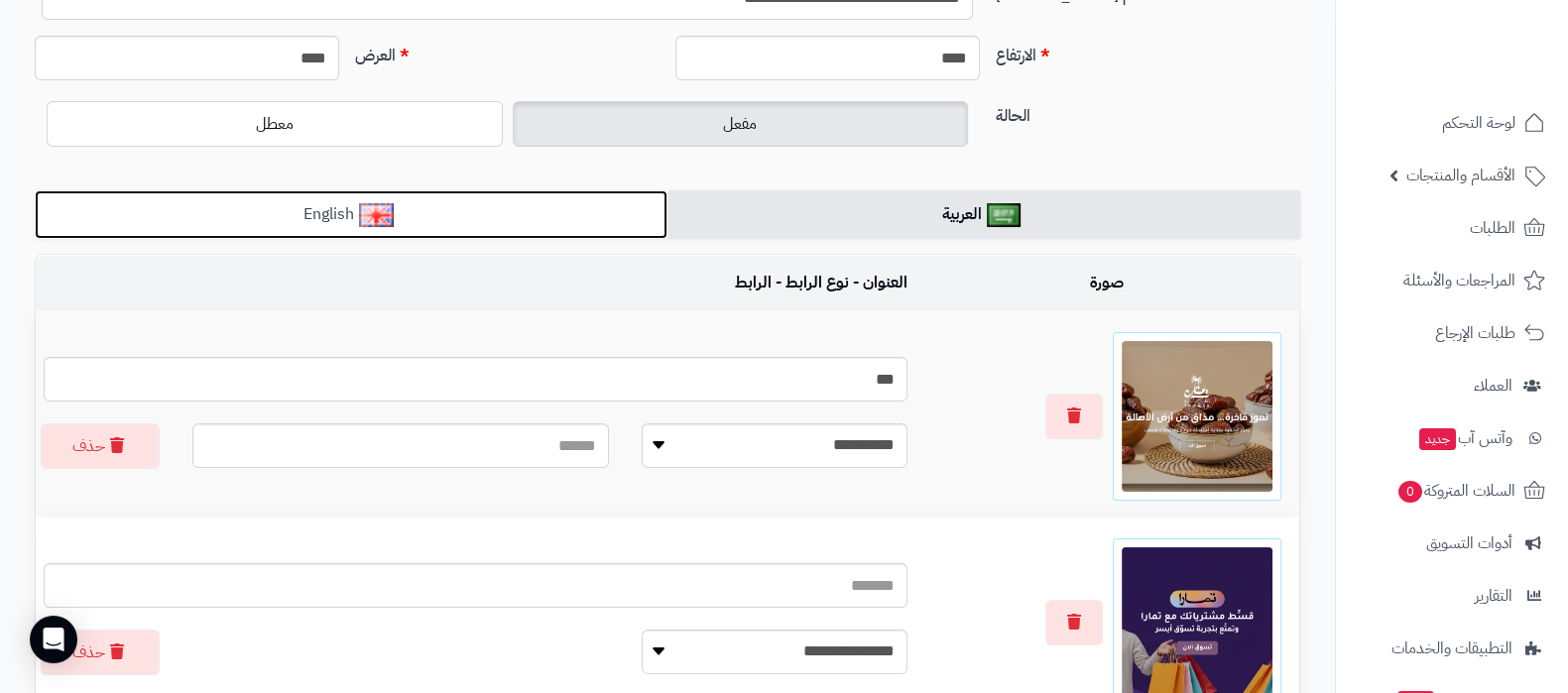
click at [382, 217] on img at bounding box center [376, 216] width 35 height 24
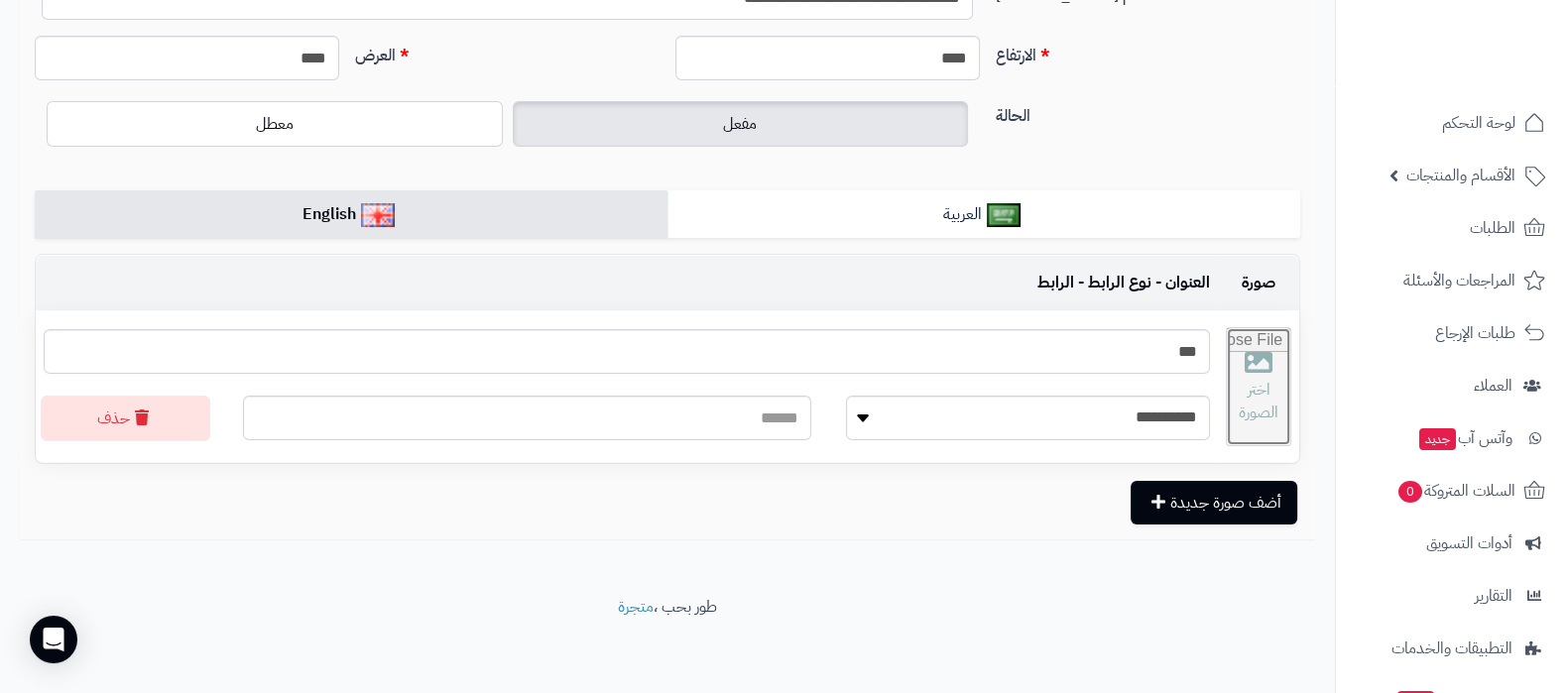
click at [1244, 395] on input "file" at bounding box center [1259, 387] width 64 height 117
type input "**********"
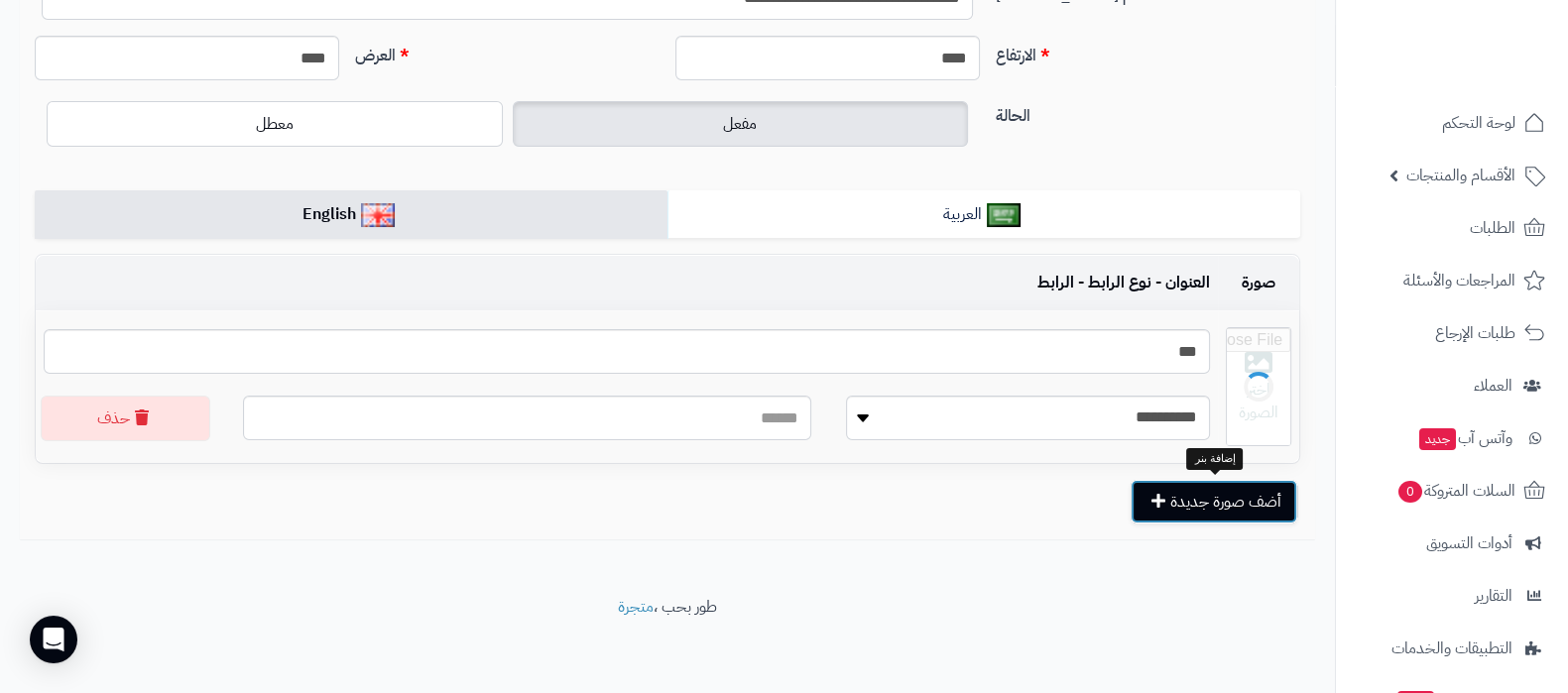
click at [1193, 500] on button "أضف صورة جديدة" at bounding box center [1214, 502] width 167 height 44
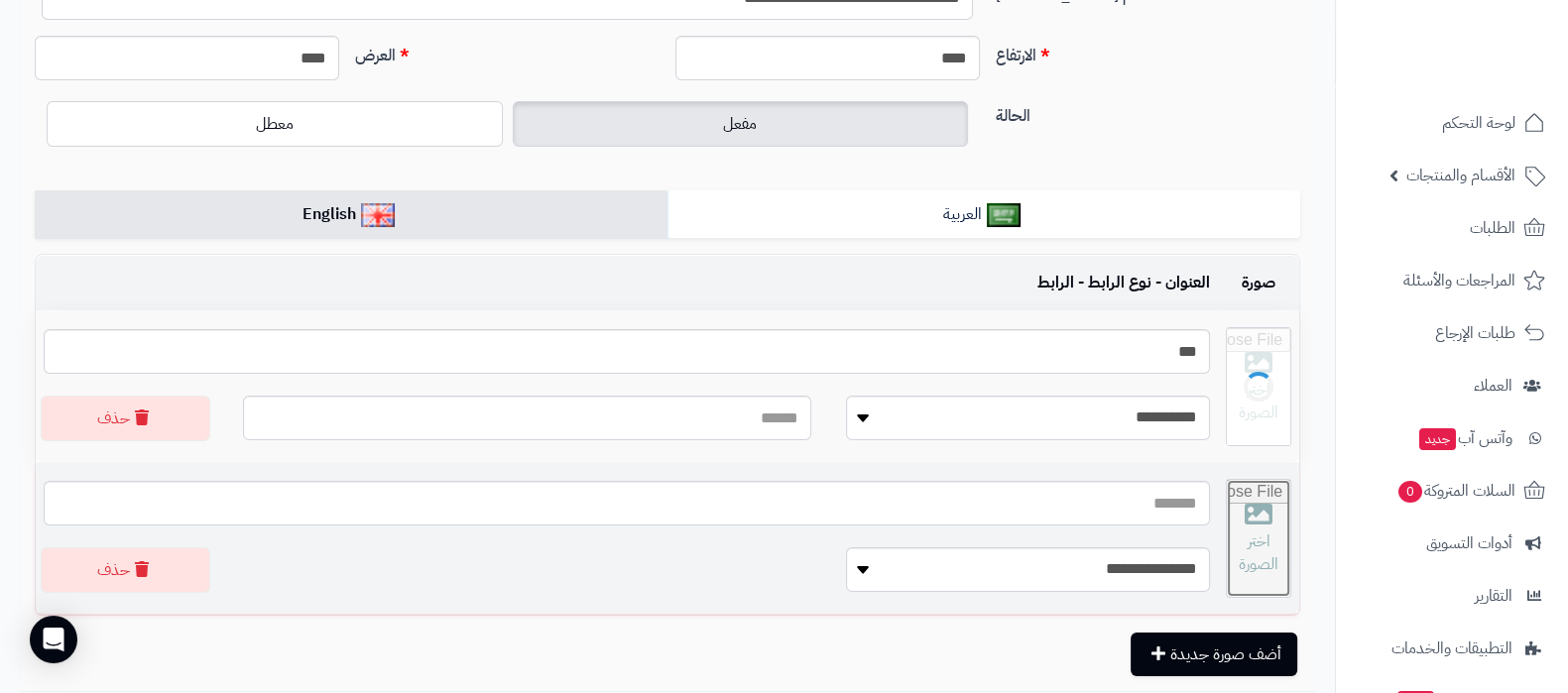
click at [1227, 542] on input "file" at bounding box center [1259, 539] width 64 height 117
type input "**********"
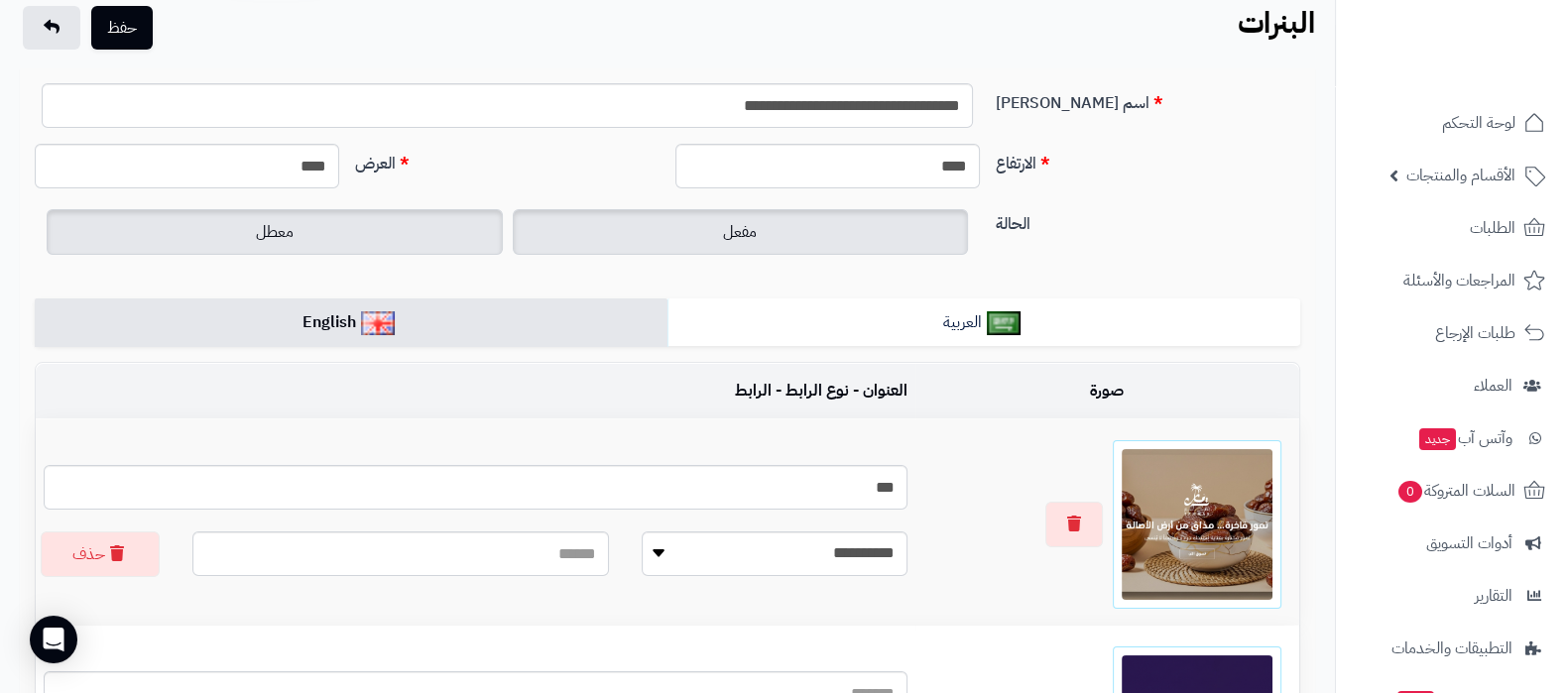
scroll to position [0, 0]
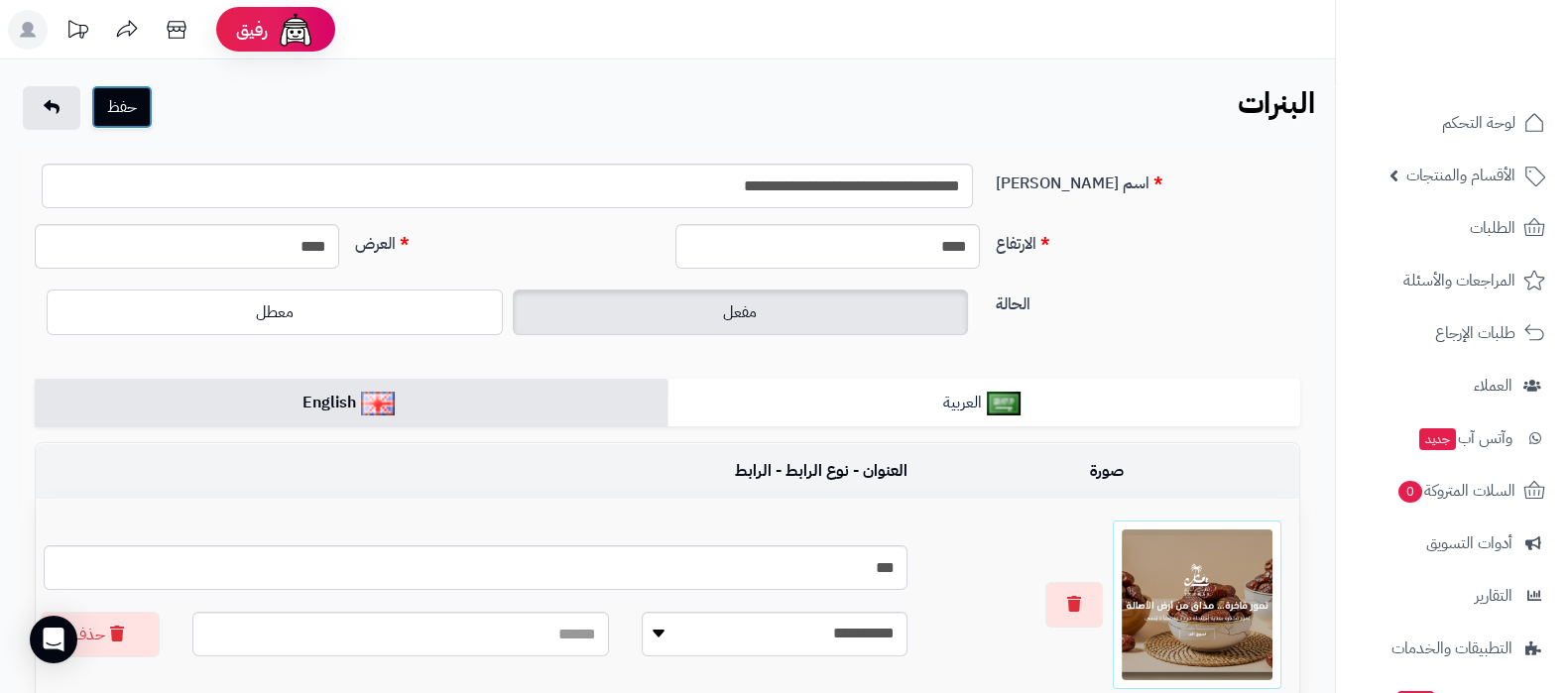
click at [120, 106] on button "حفظ" at bounding box center [122, 107] width 62 height 44
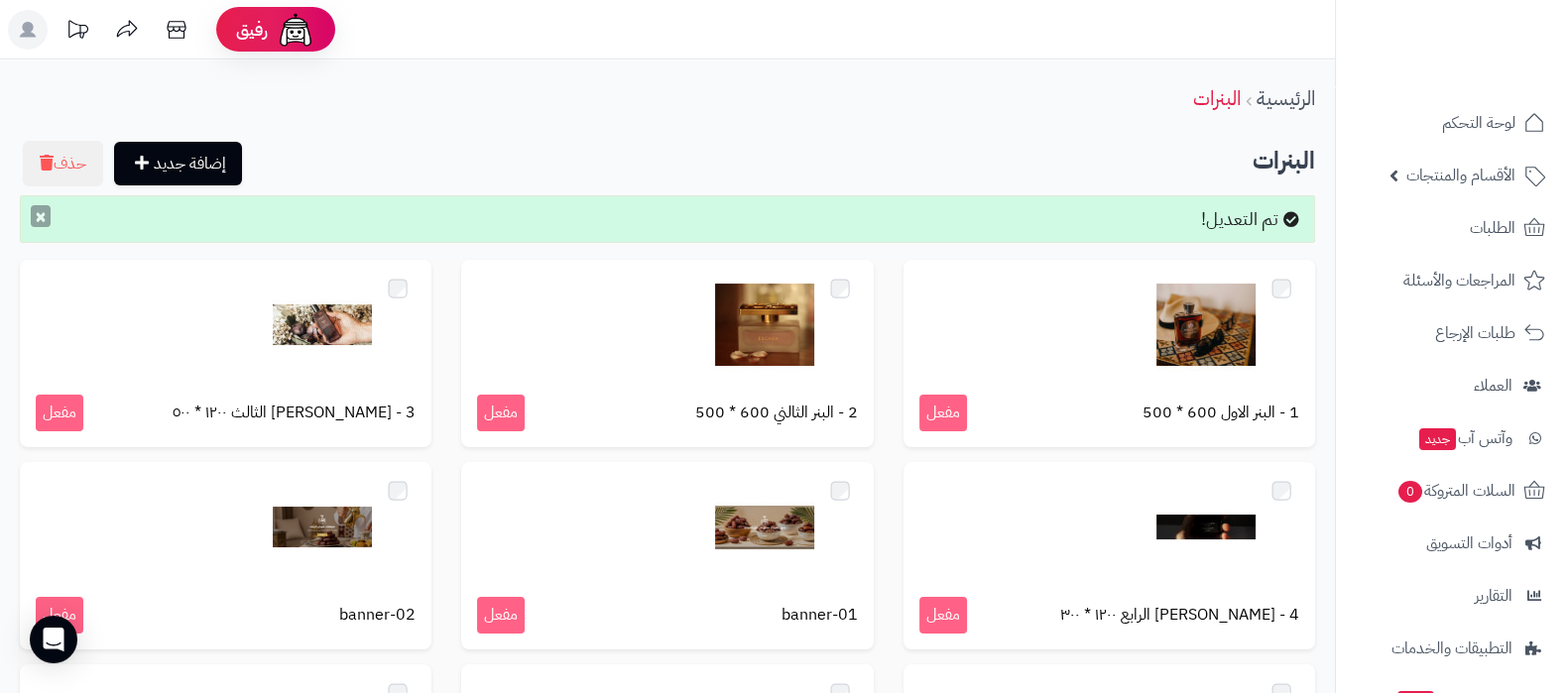
click at [36, 224] on button "×" at bounding box center [41, 217] width 20 height 22
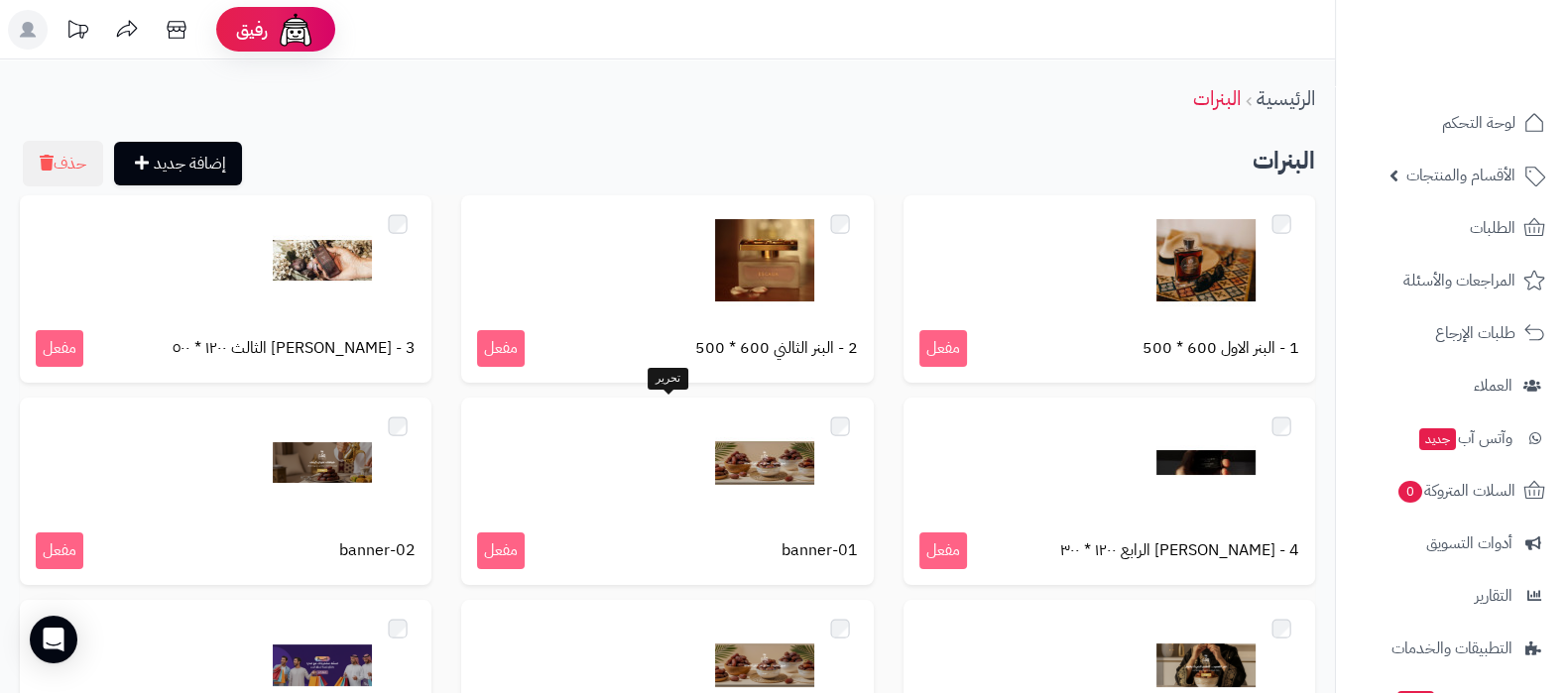
scroll to position [247, 0]
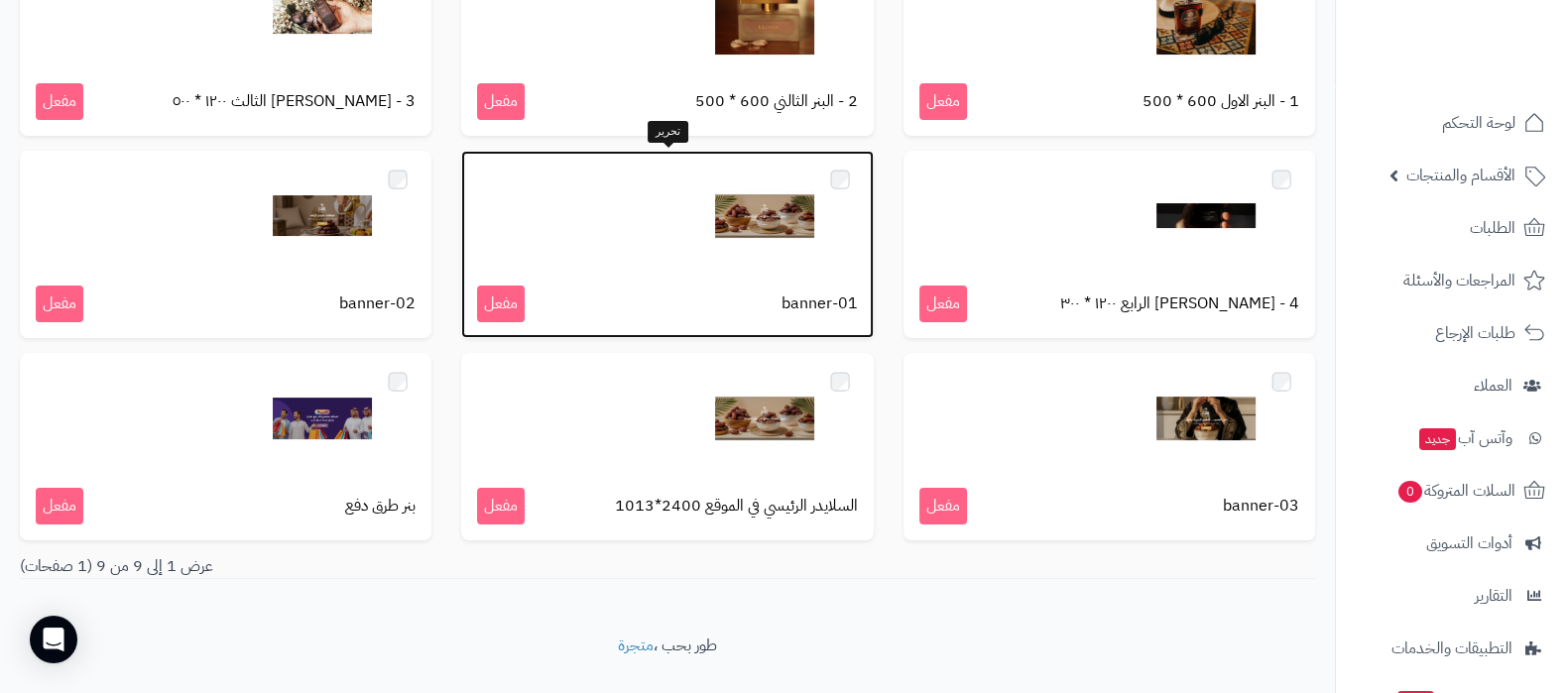
click at [608, 252] on div at bounding box center [667, 217] width 380 height 99
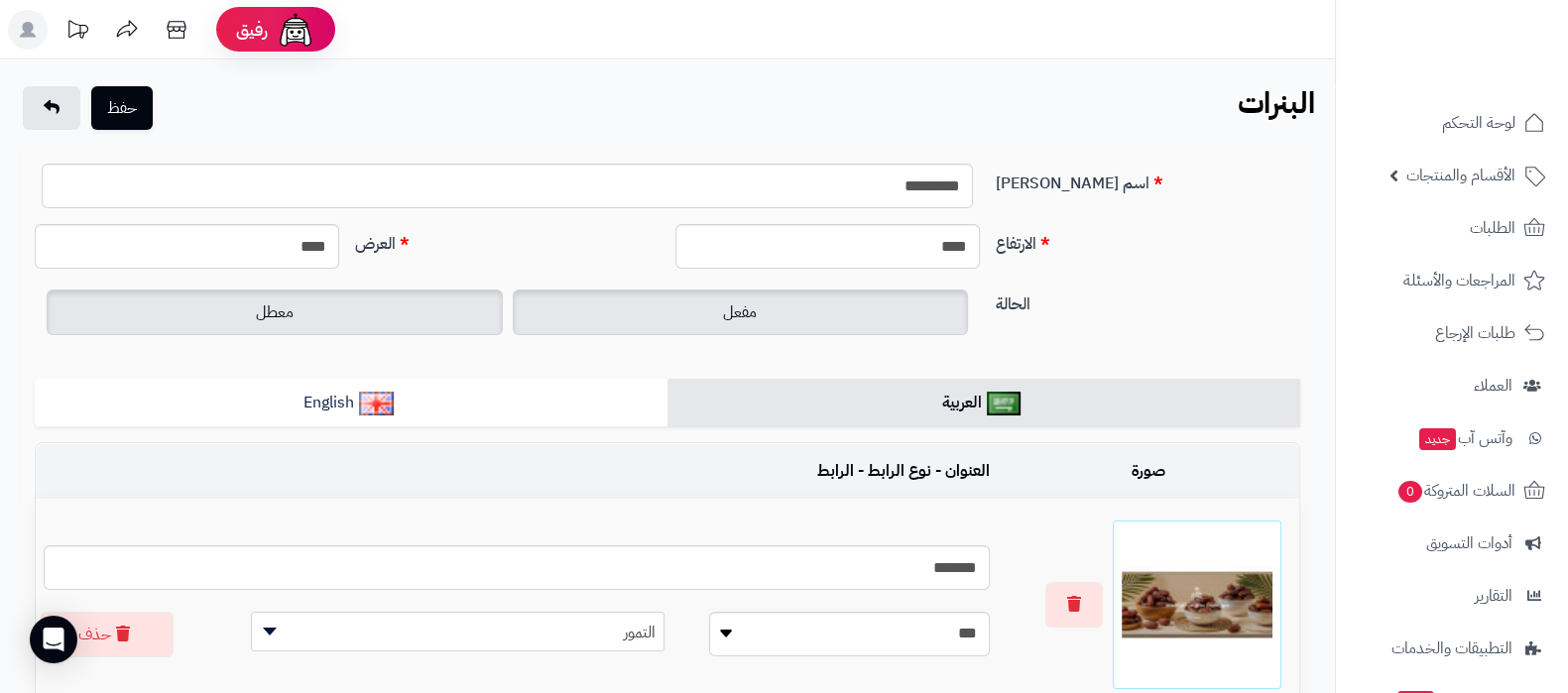
click at [295, 324] on label "معطل" at bounding box center [274, 312] width 456 height 46
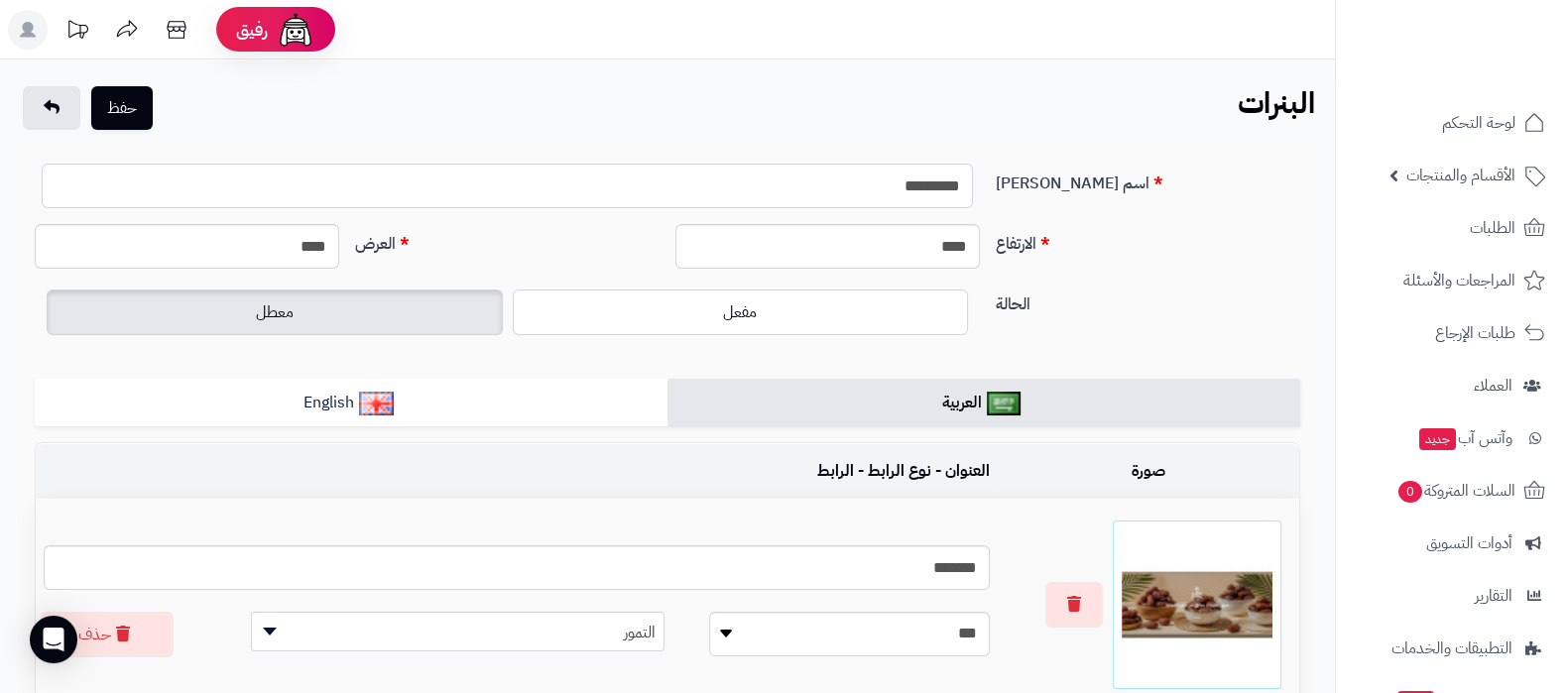
click at [680, 192] on input "*********" at bounding box center [507, 186] width 932 height 45
click at [126, 109] on button "حفظ" at bounding box center [122, 107] width 62 height 44
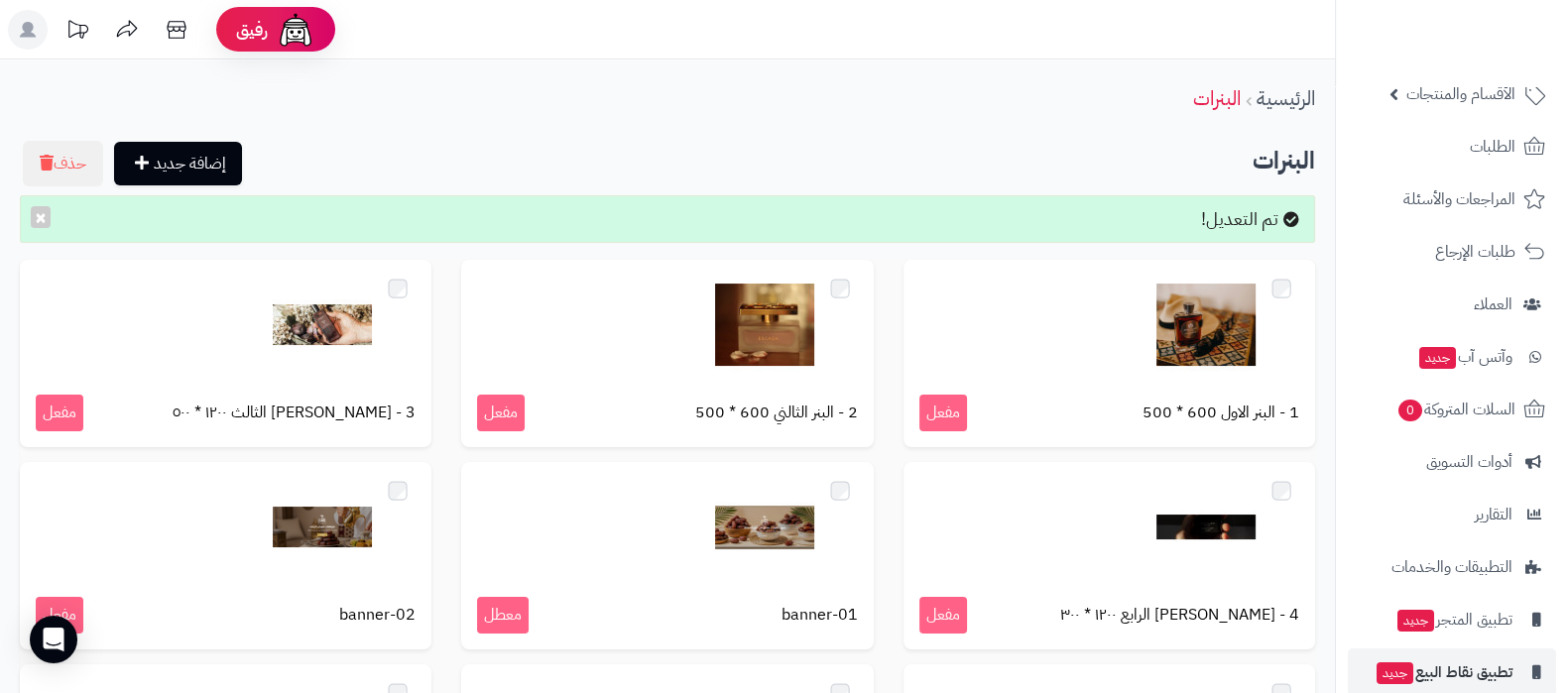
scroll to position [161, 0]
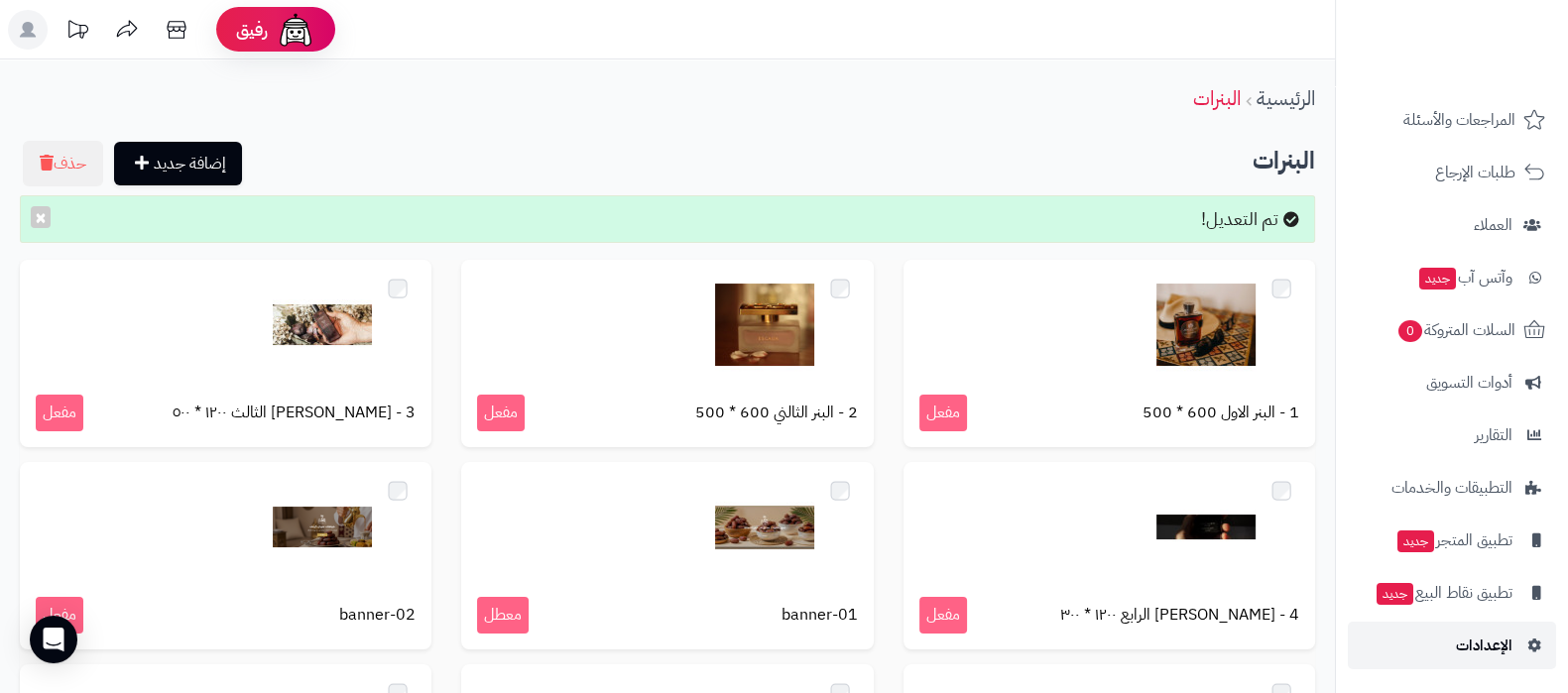
click at [1469, 645] on span "الإعدادات" at bounding box center [1484, 646] width 57 height 28
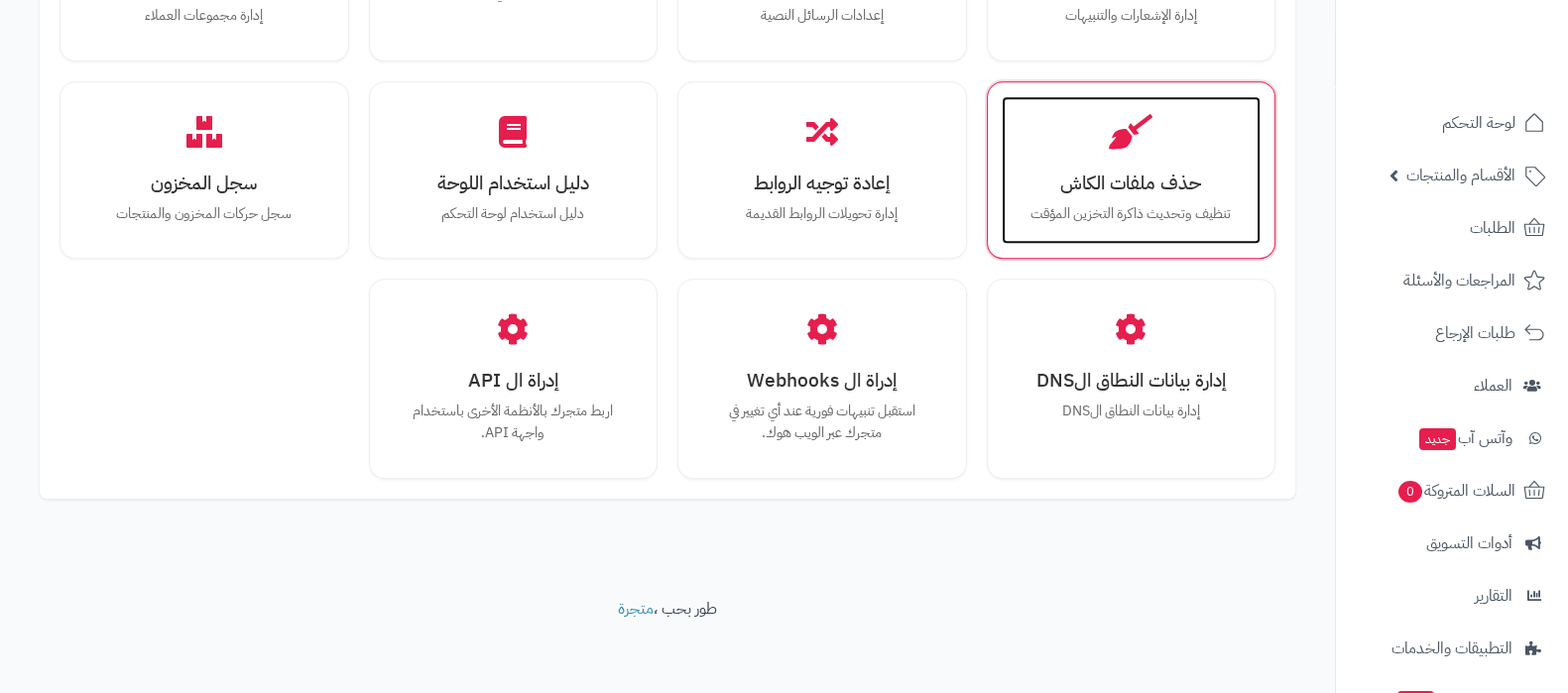
click at [1166, 198] on div "حذف ملفات الكاش تنظيف وتحديث ذاكرة التخزين المؤقت" at bounding box center [1132, 171] width 260 height 149
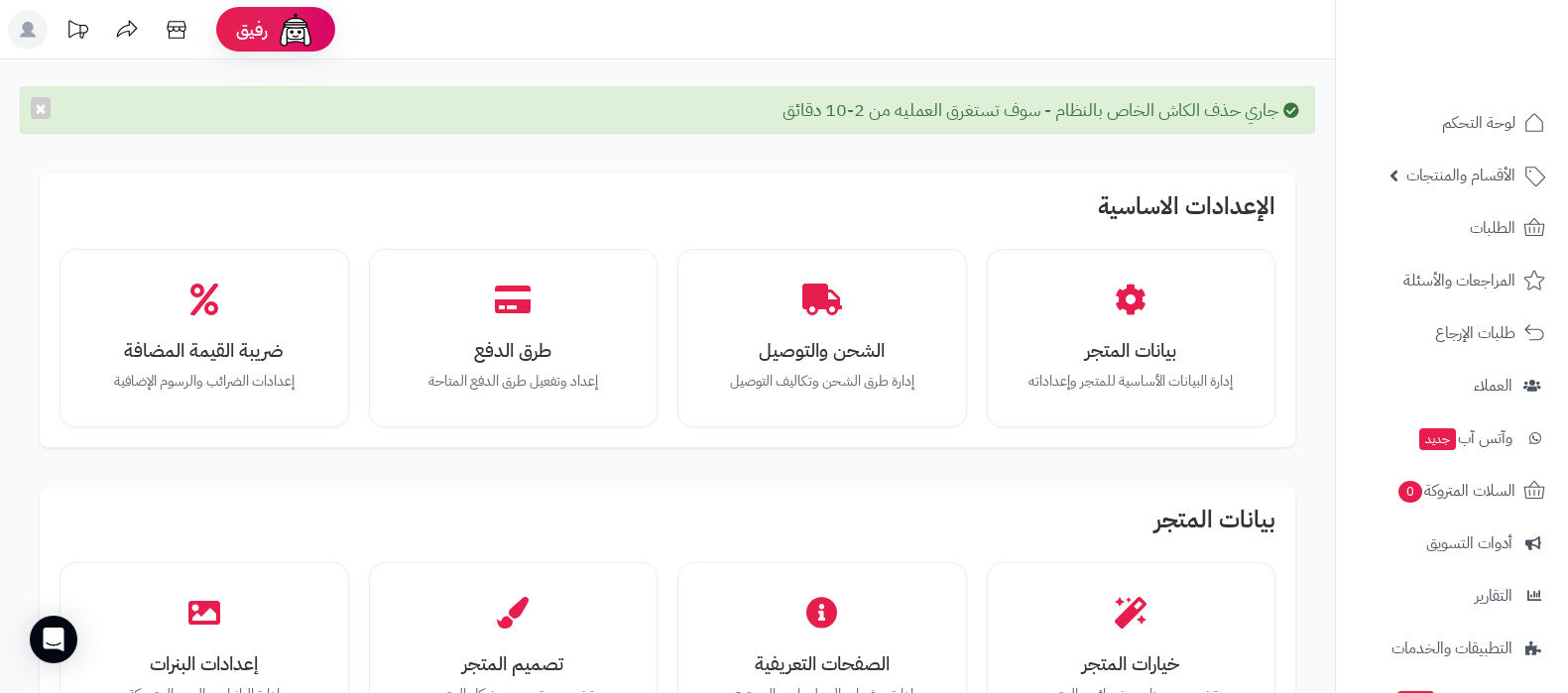
scroll to position [372, 0]
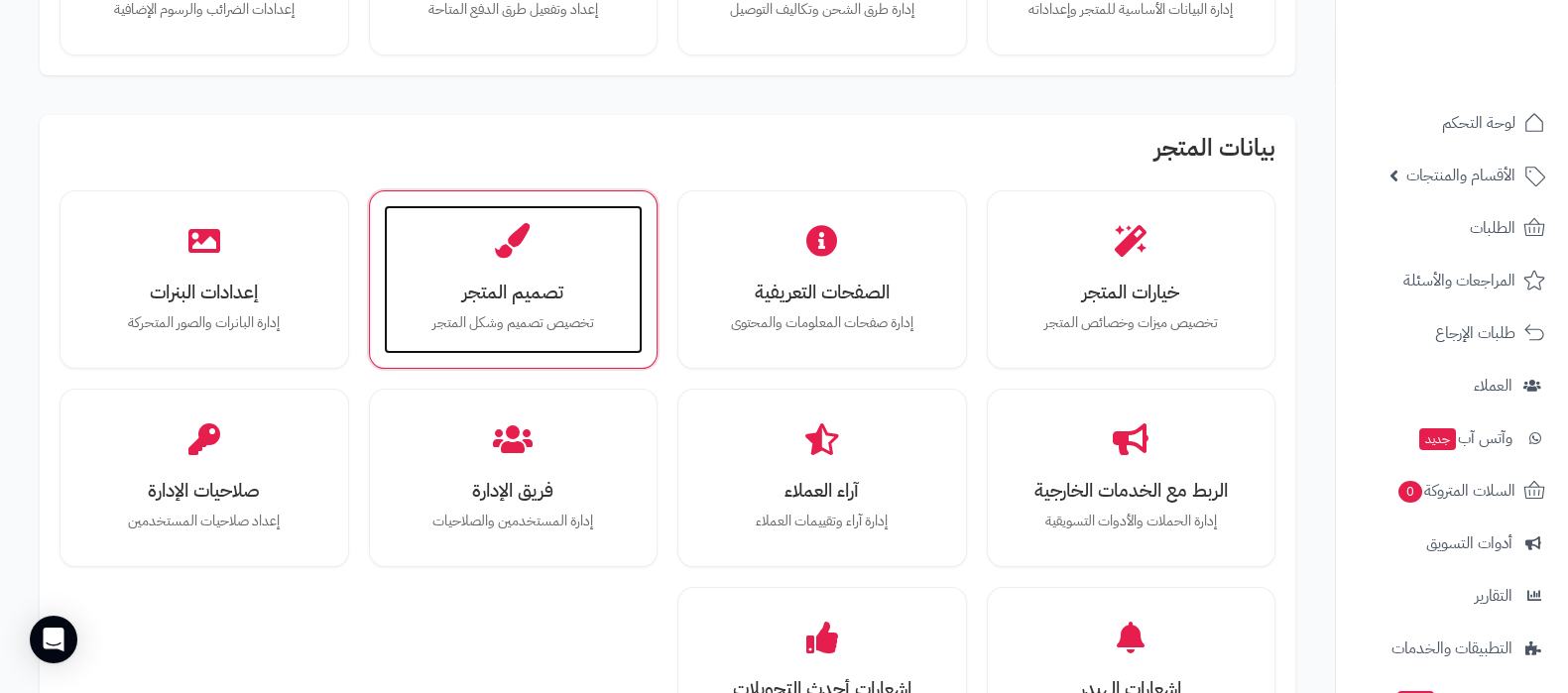
click at [529, 284] on h3 "تصميم المتجر" at bounding box center [513, 291] width 220 height 21
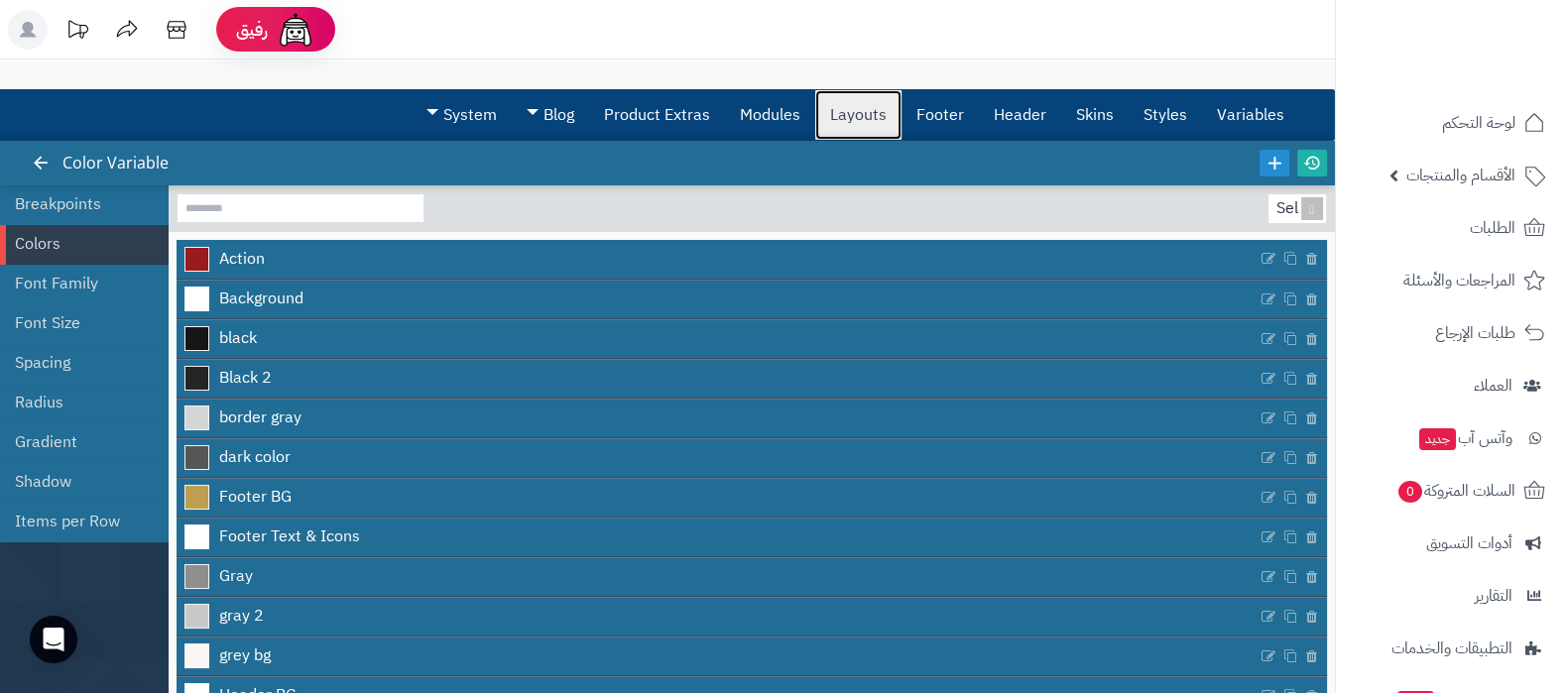
click at [838, 121] on link "Layouts" at bounding box center [858, 115] width 87 height 50
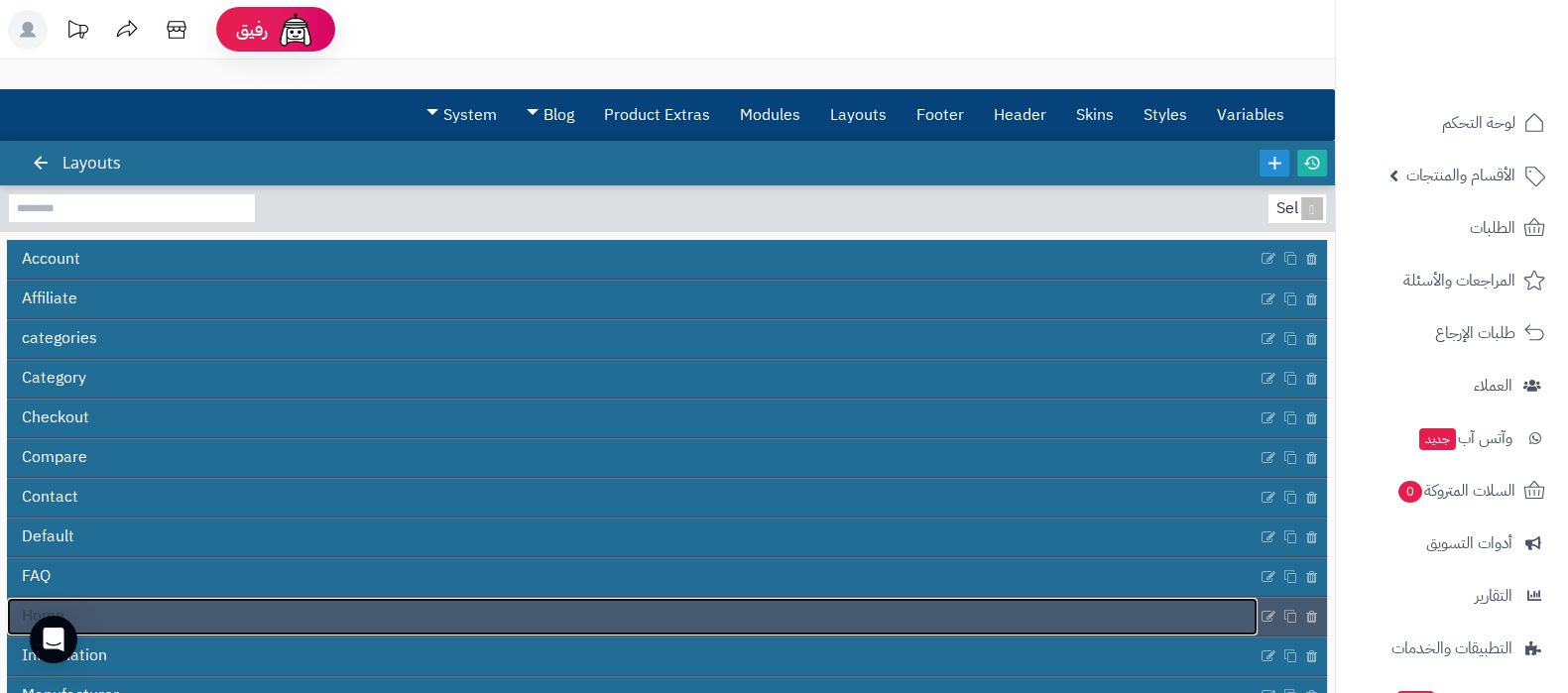
click at [751, 613] on link "Home" at bounding box center [632, 617] width 1251 height 38
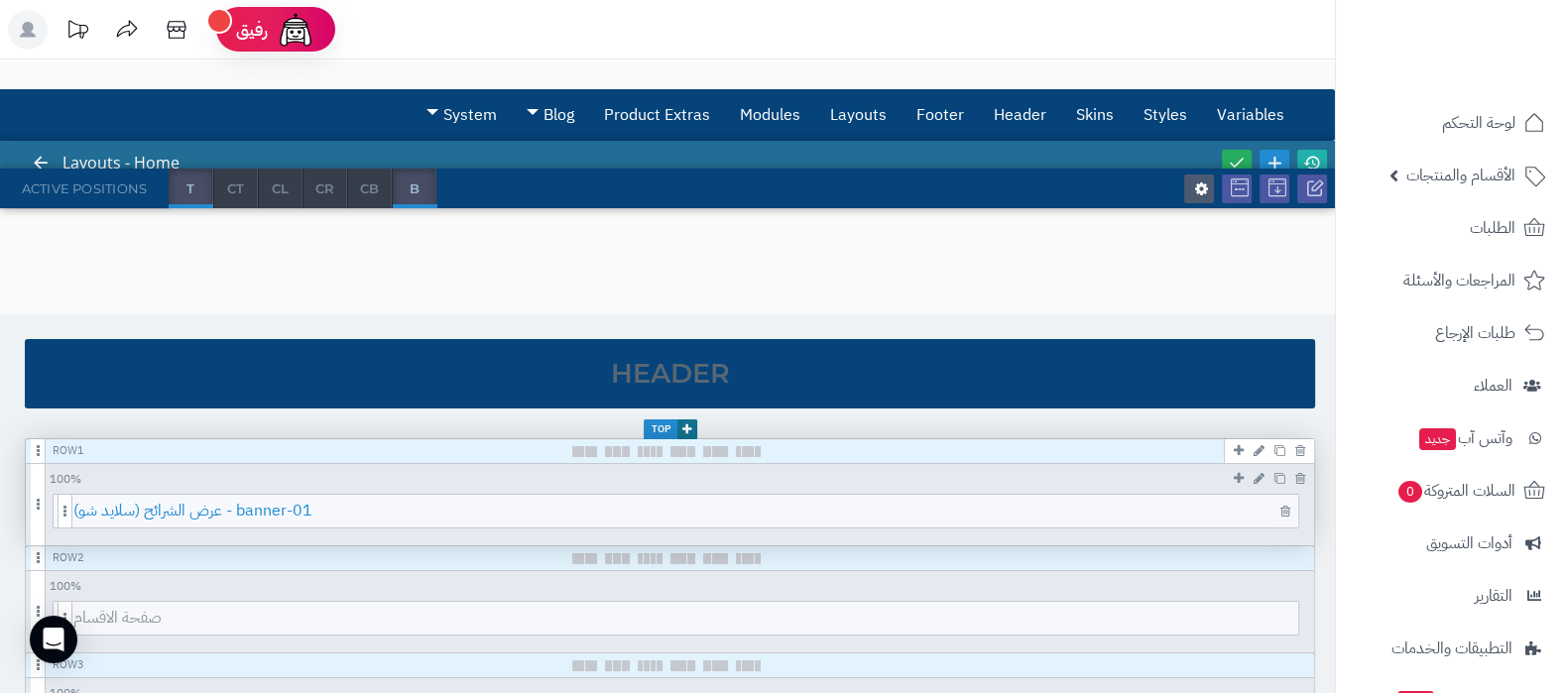
click at [768, 521] on span "عرض الشرائح (سلايد شو) - banner-01" at bounding box center [686, 511] width 1225 height 33
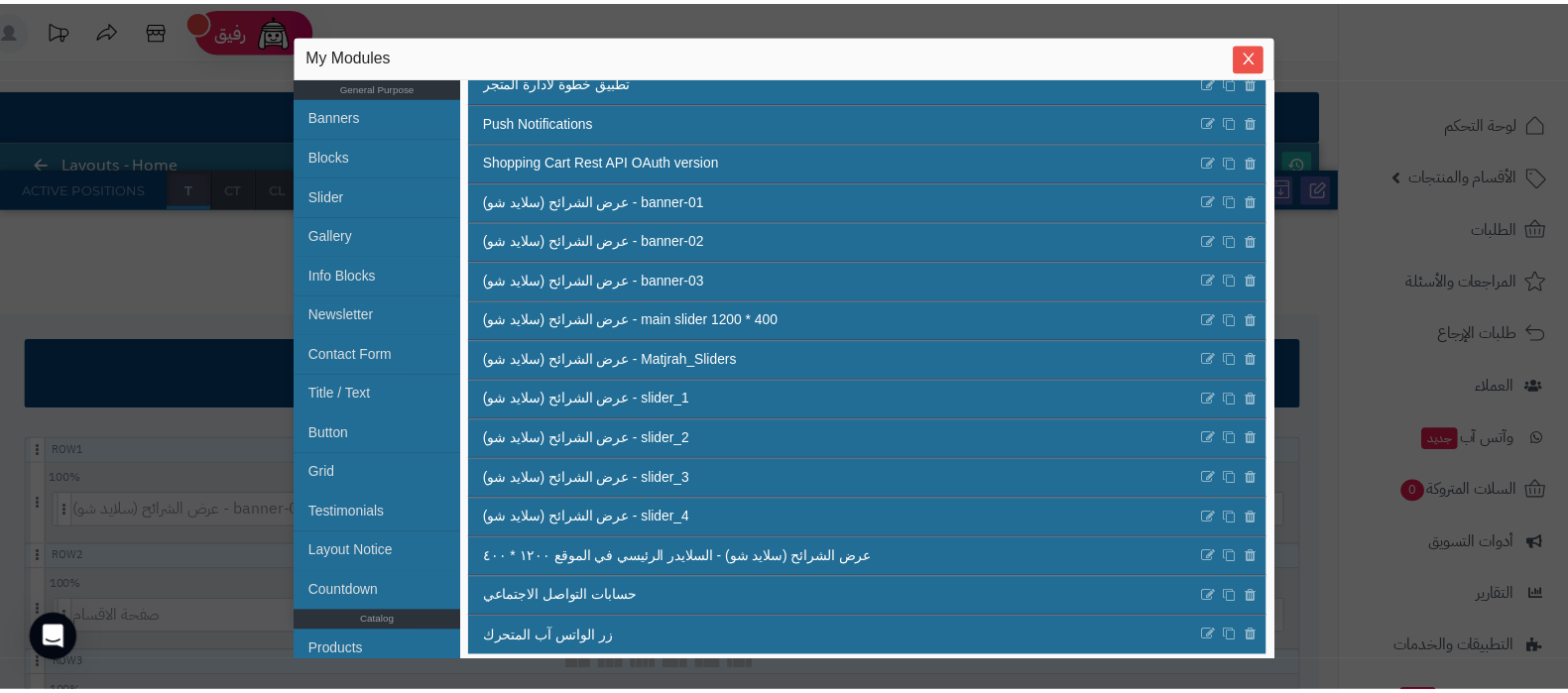
scroll to position [389, 0]
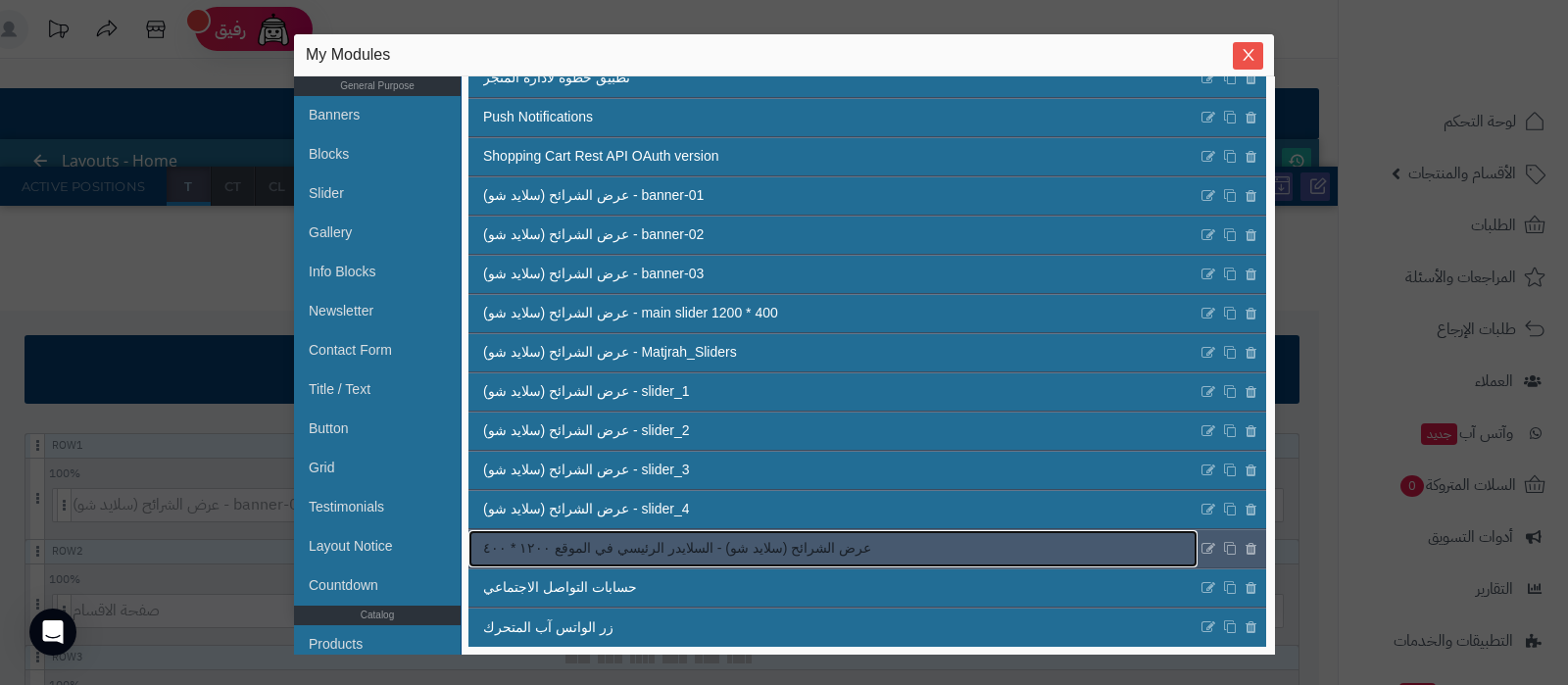
click at [805, 542] on span "عرض الشرائح (سلايد شو) - السلايدر الرئيسي في الموقع ١٢٠٠ * ٤٠٠" at bounding box center [677, 548] width 388 height 21
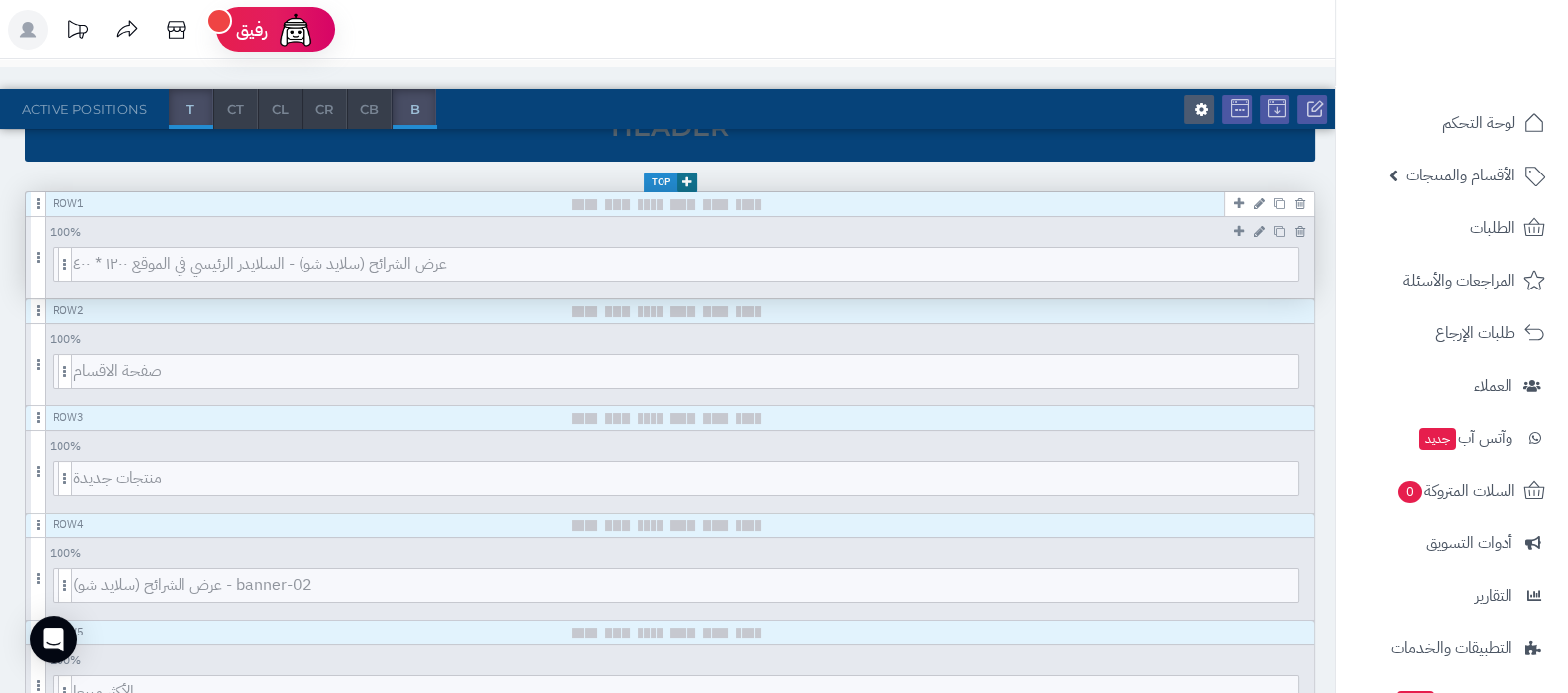
scroll to position [372, 0]
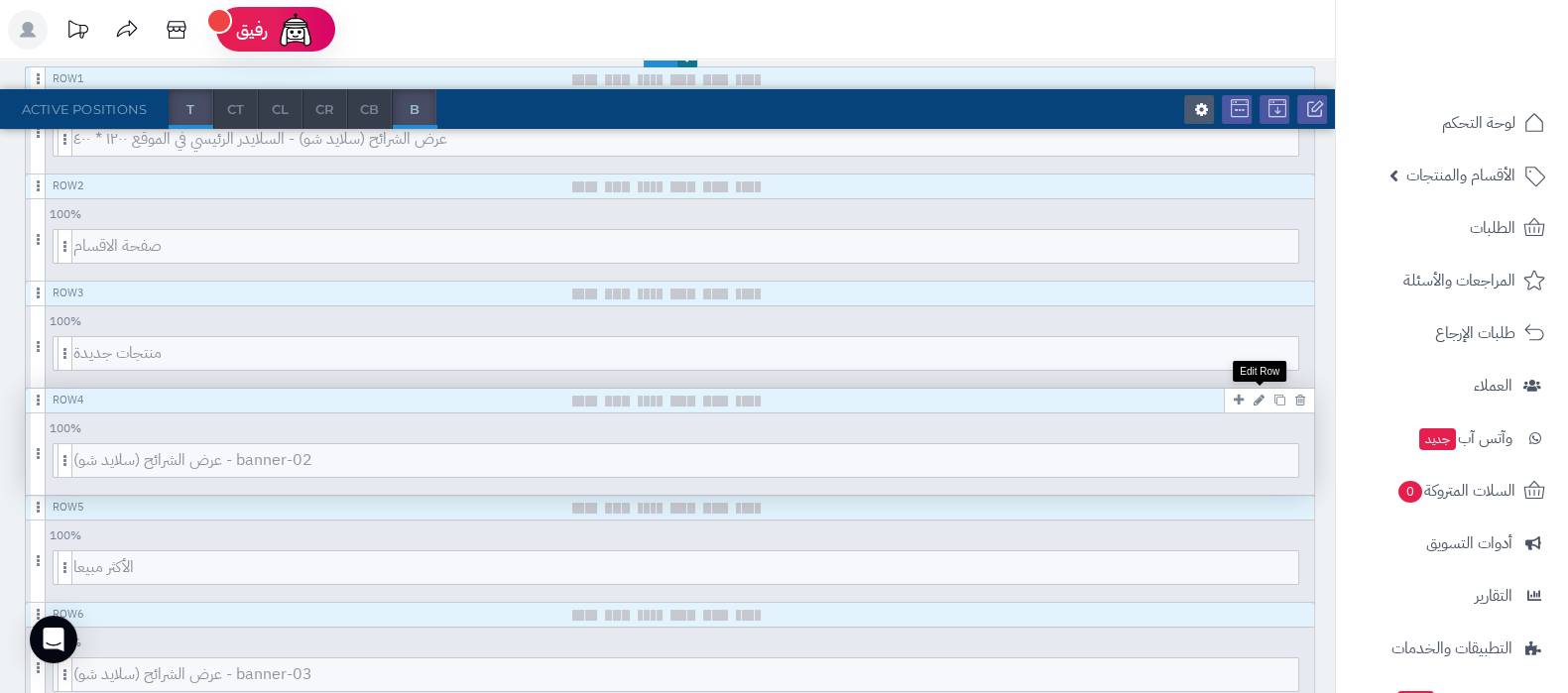
click at [1259, 400] on icon at bounding box center [1259, 400] width 11 height 13
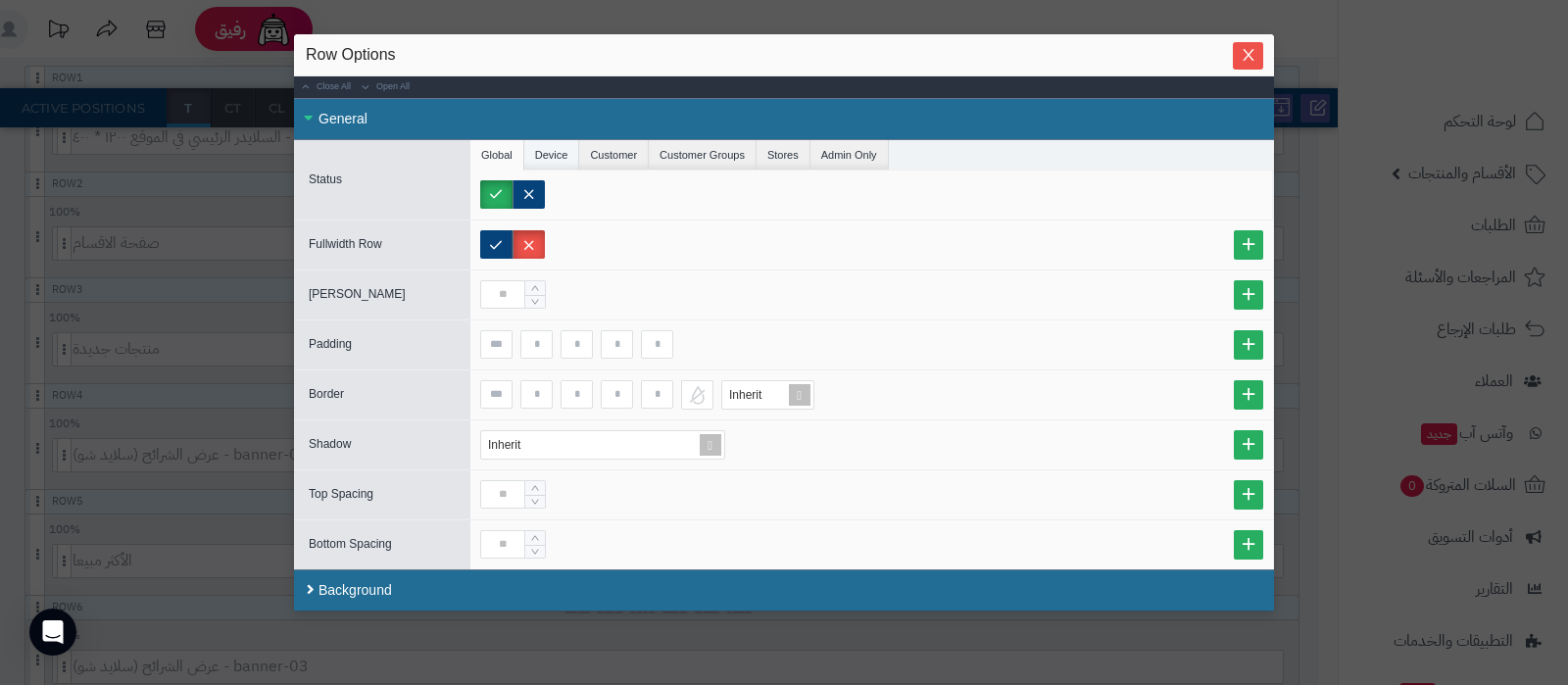
click at [548, 162] on li "Device" at bounding box center [552, 155] width 56 height 29
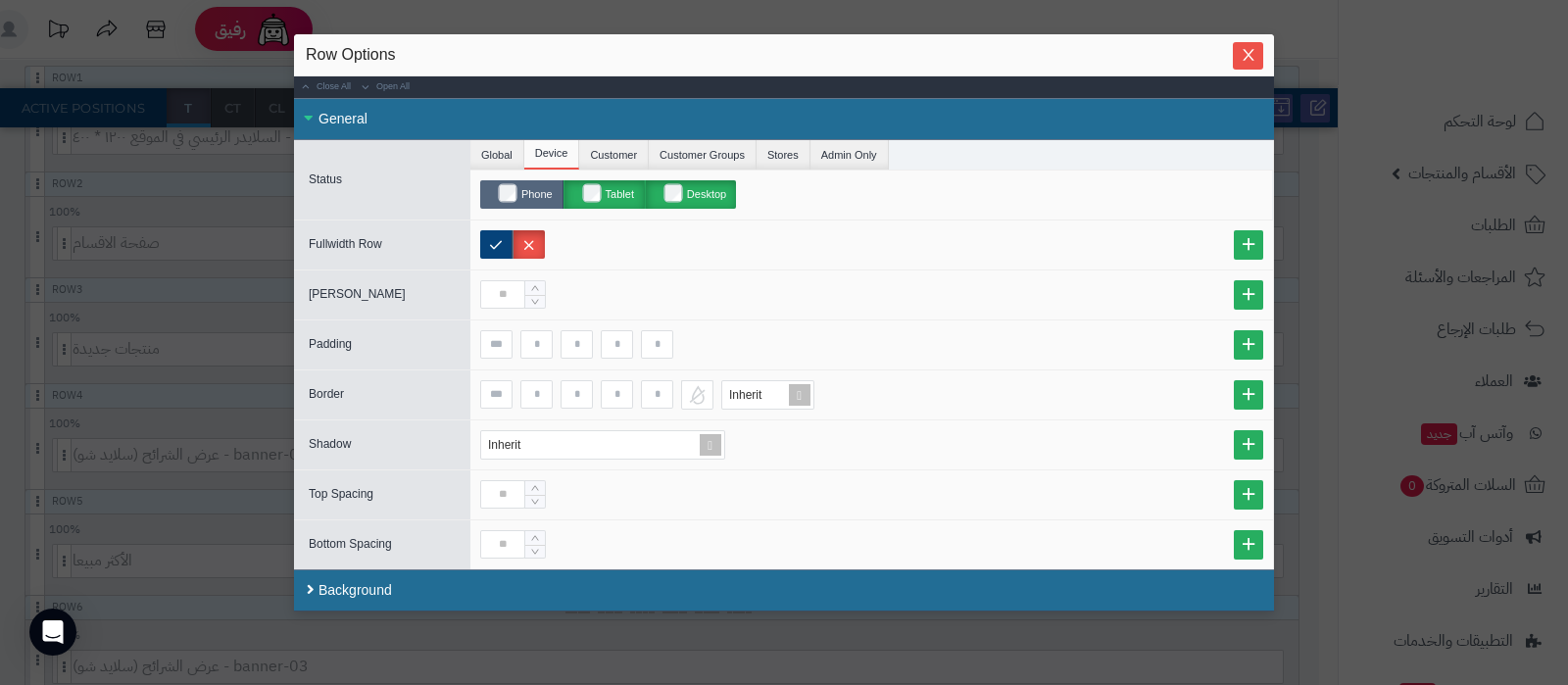
click at [515, 187] on label "Phone" at bounding box center [522, 195] width 84 height 29
click at [1257, 55] on icon "Close" at bounding box center [1249, 54] width 16 height 16
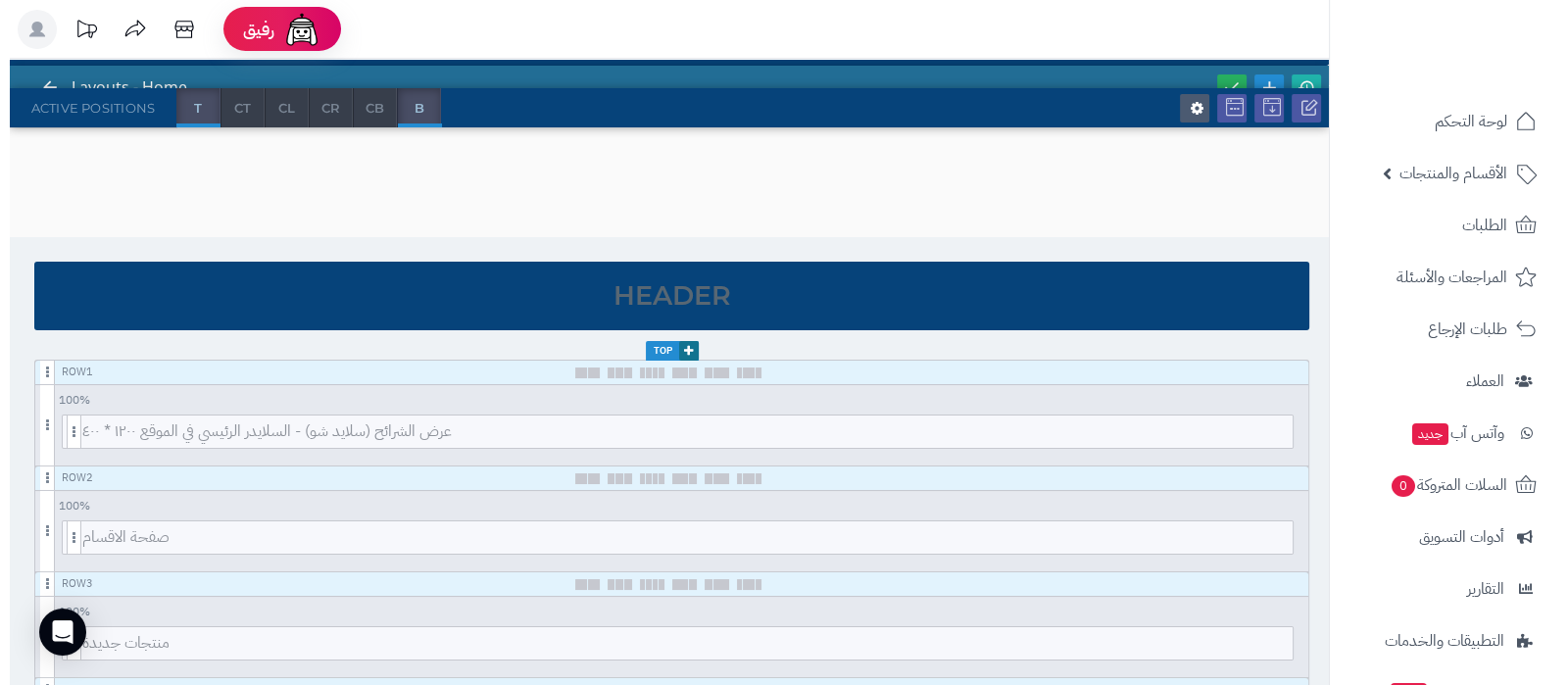
scroll to position [0, 0]
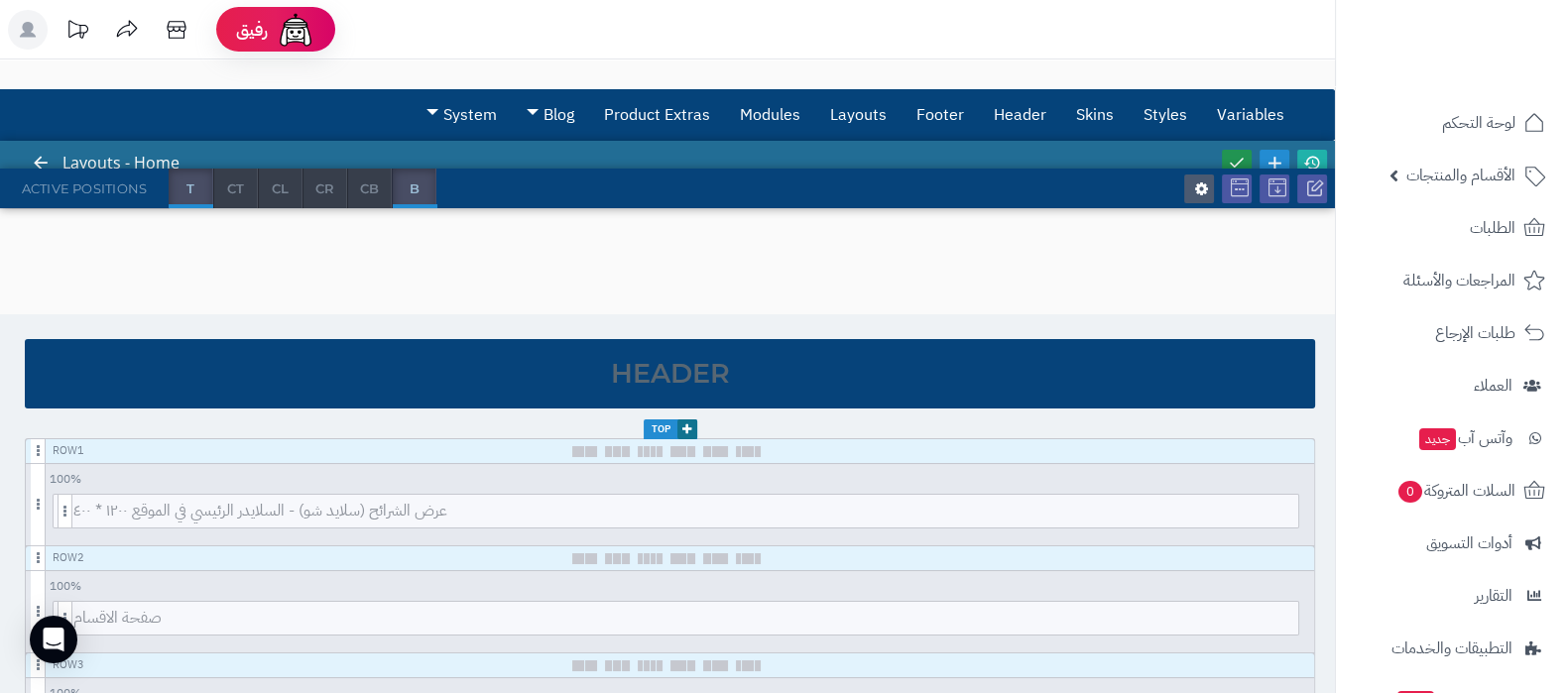
click at [1243, 158] on icon at bounding box center [1237, 163] width 18 height 18
click at [1314, 156] on icon at bounding box center [1312, 163] width 18 height 18
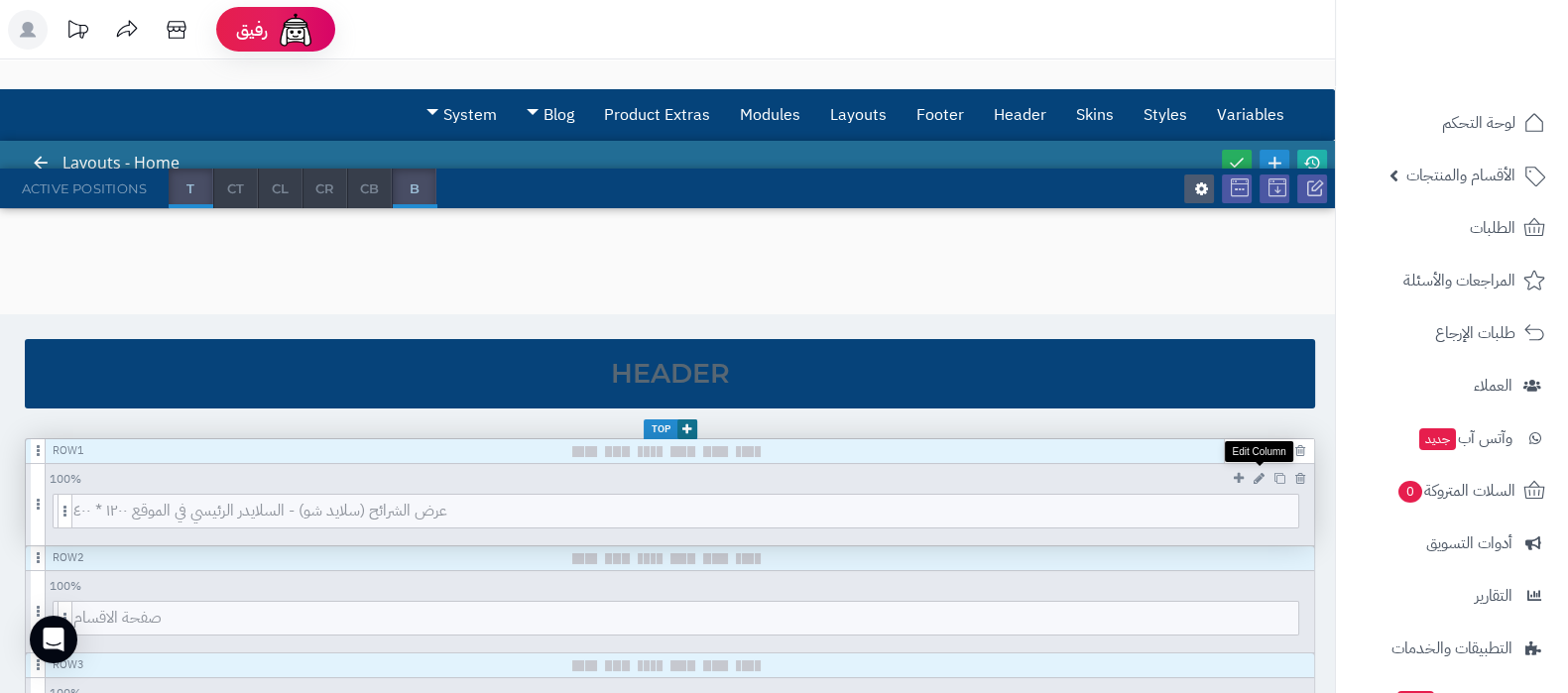
click at [1262, 472] on icon at bounding box center [1259, 478] width 11 height 13
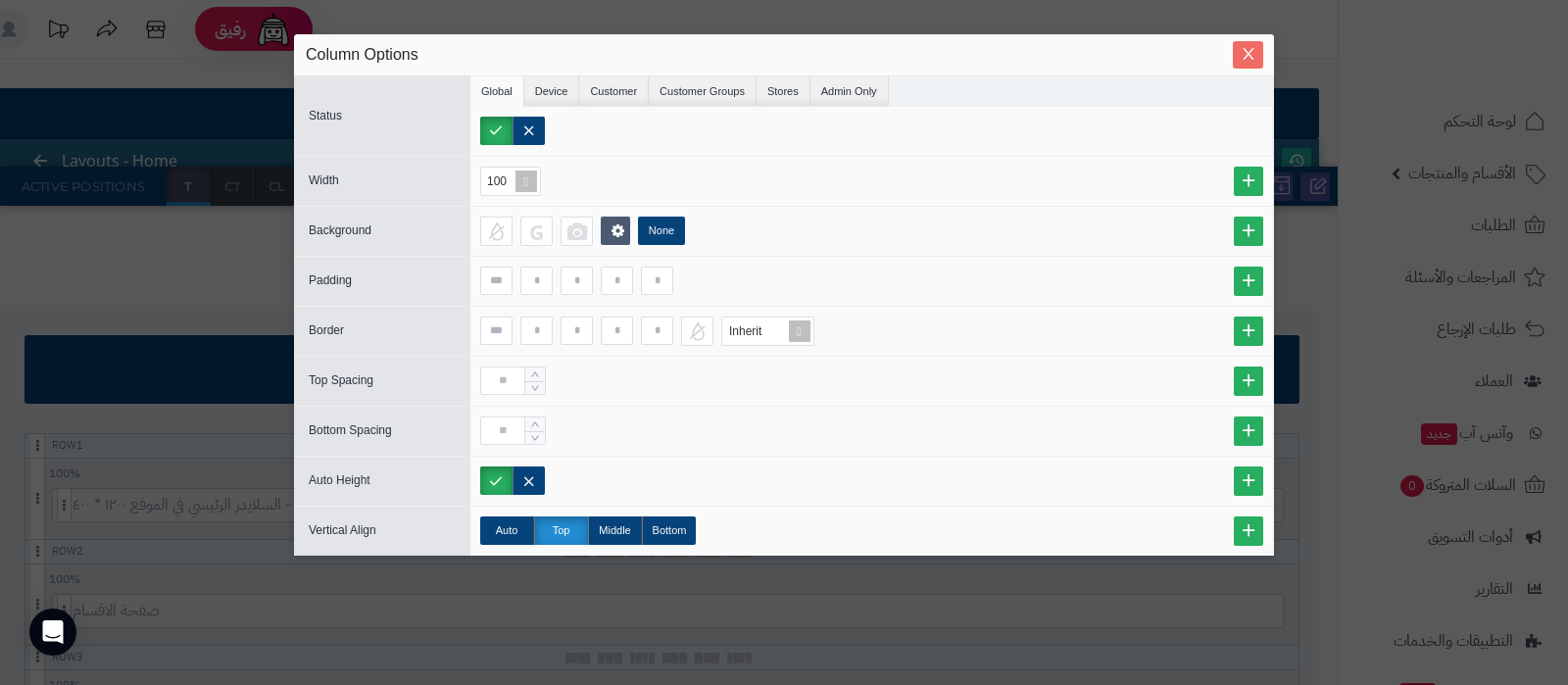
click at [1257, 56] on span "Close" at bounding box center [1248, 54] width 30 height 17
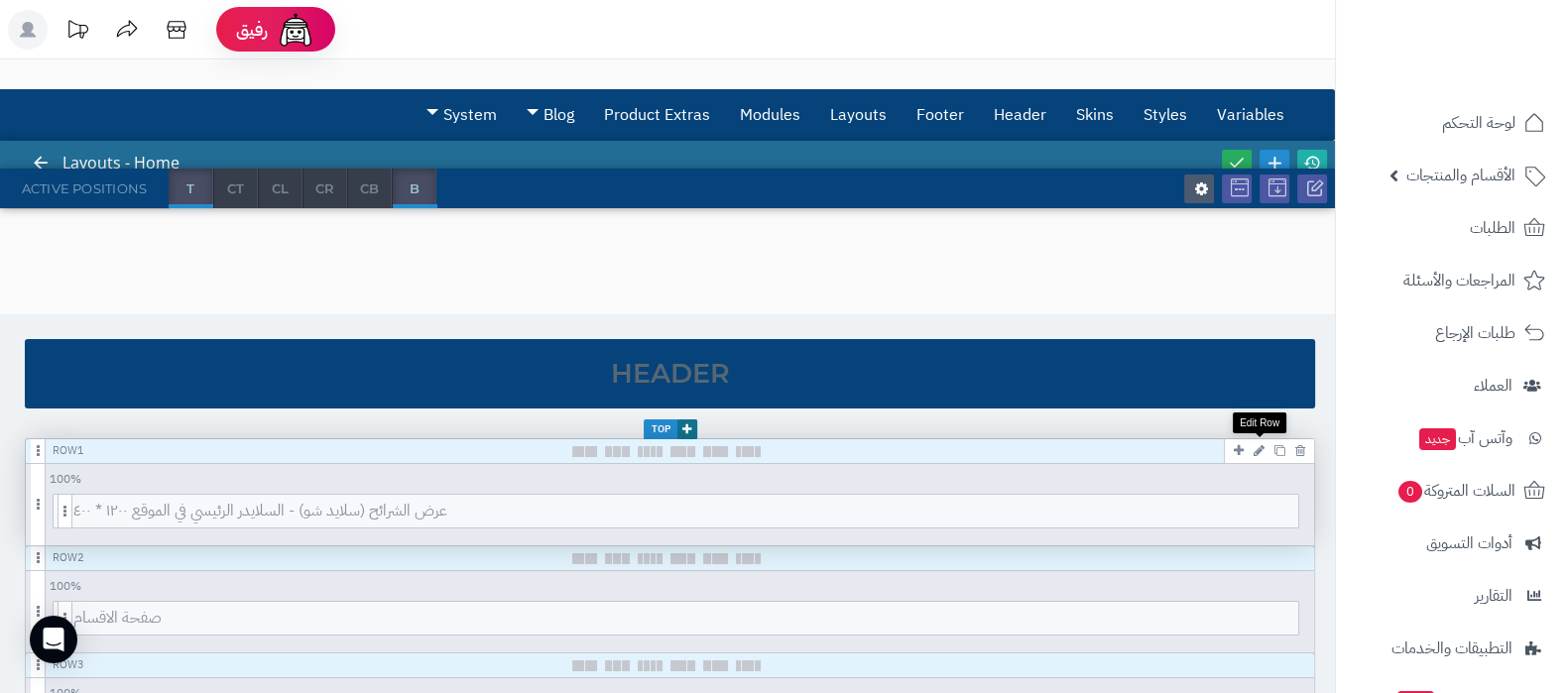
click at [1257, 448] on icon at bounding box center [1259, 450] width 11 height 13
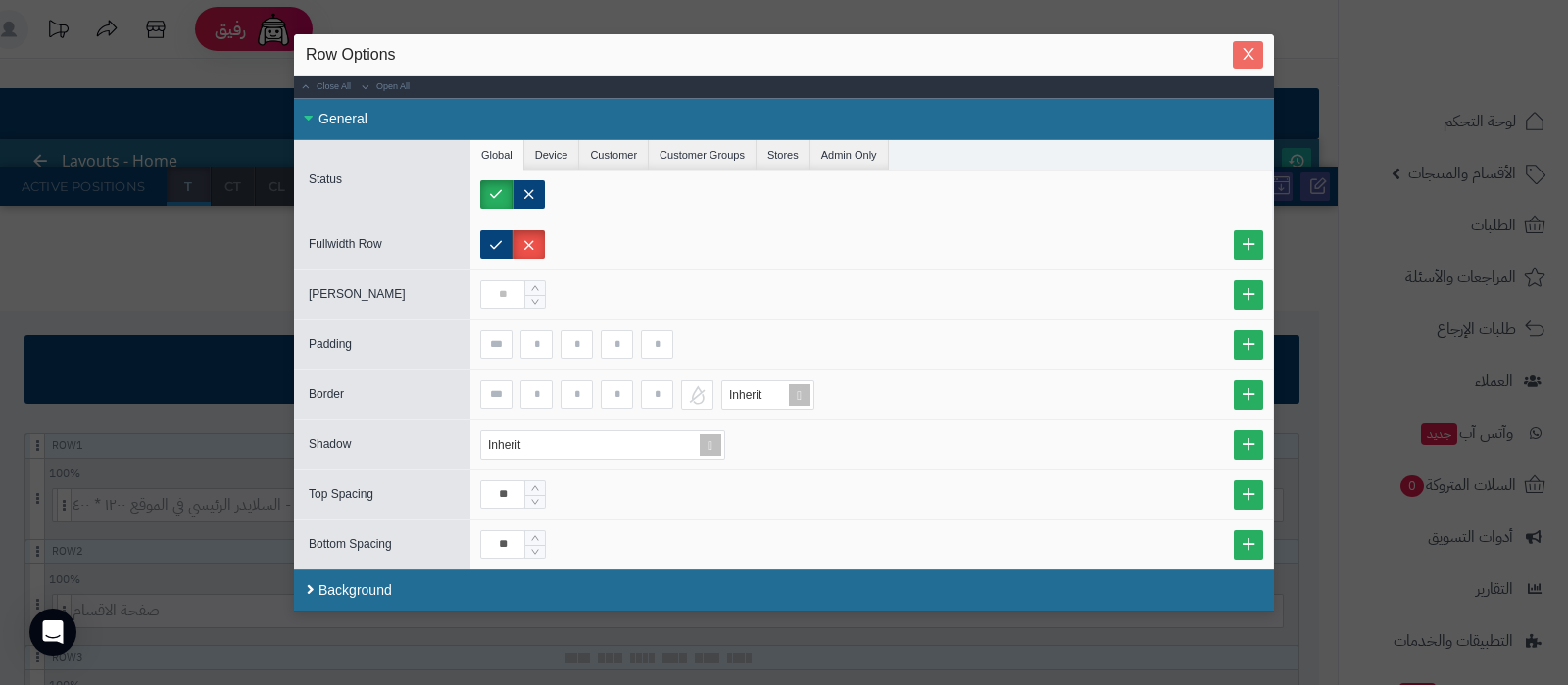
click at [1254, 56] on icon "Close" at bounding box center [1249, 54] width 16 height 16
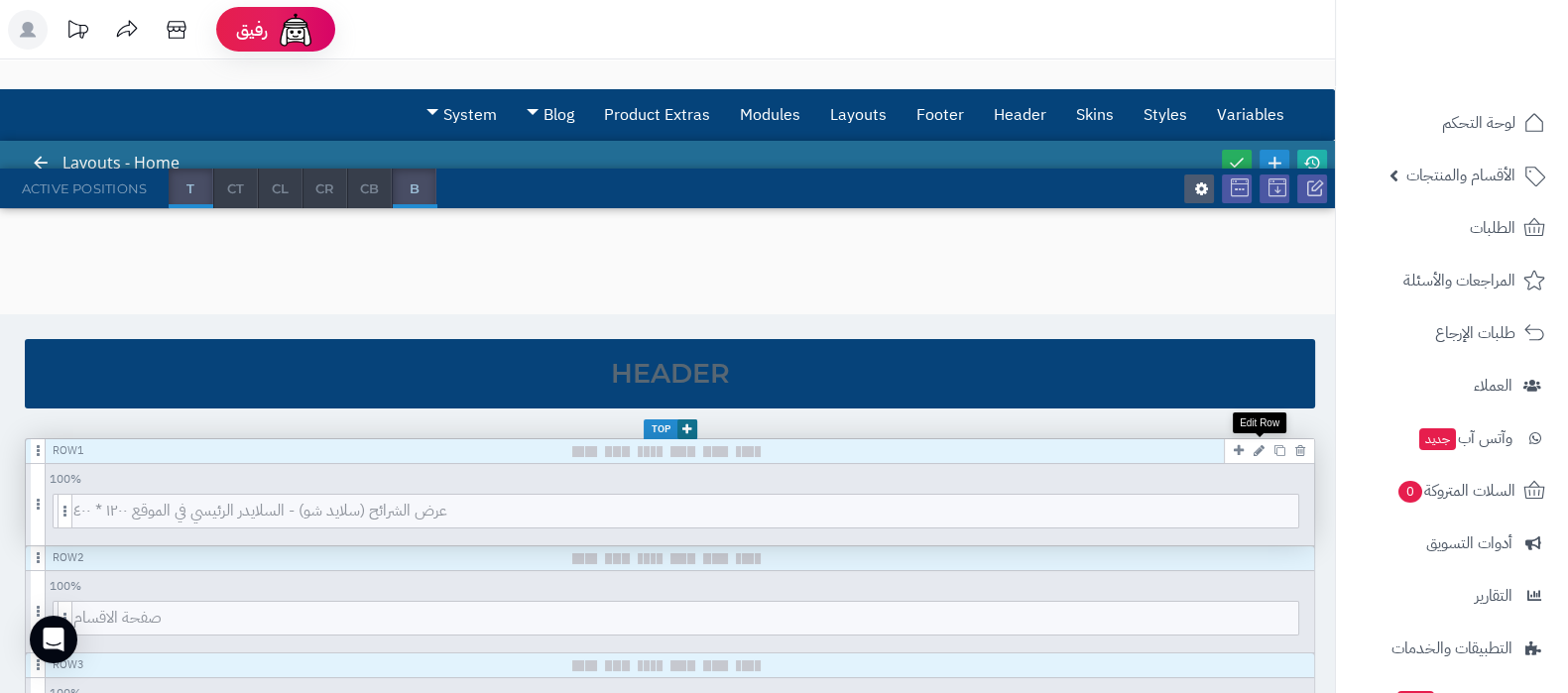
click at [1264, 445] on icon at bounding box center [1259, 450] width 11 height 13
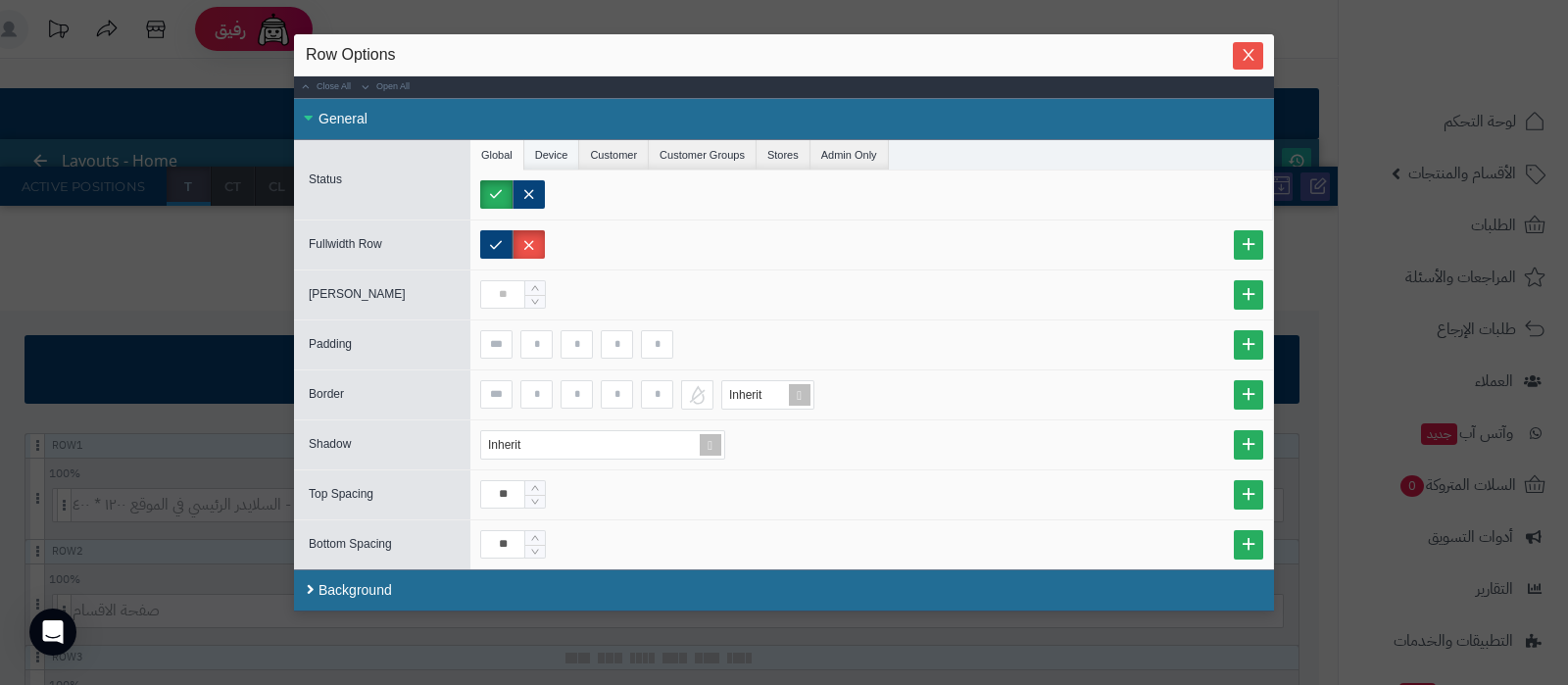
click at [553, 158] on li "Device" at bounding box center [552, 155] width 56 height 29
click at [515, 154] on li "Global" at bounding box center [497, 155] width 54 height 29
click at [1254, 51] on icon "Close" at bounding box center [1249, 54] width 16 height 16
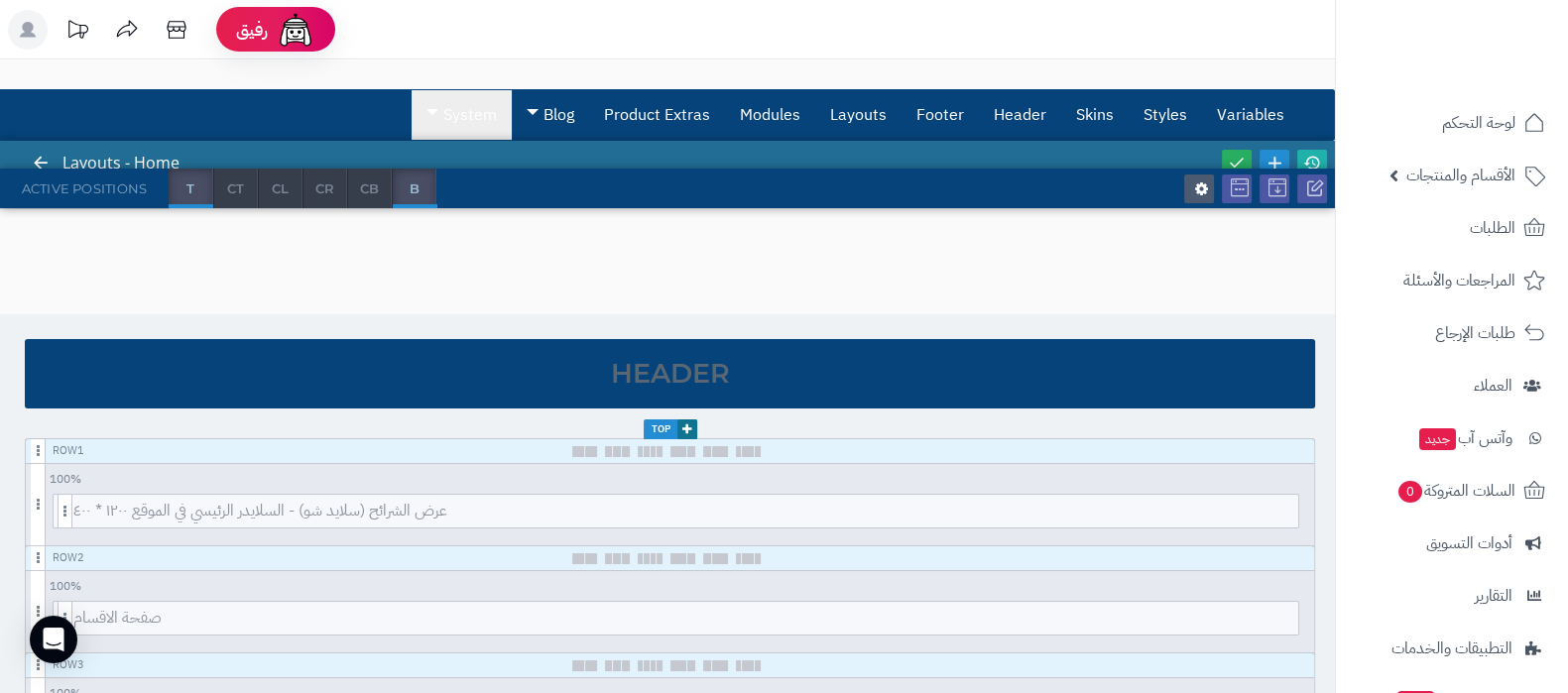
click at [476, 111] on link "System" at bounding box center [461, 115] width 100 height 50
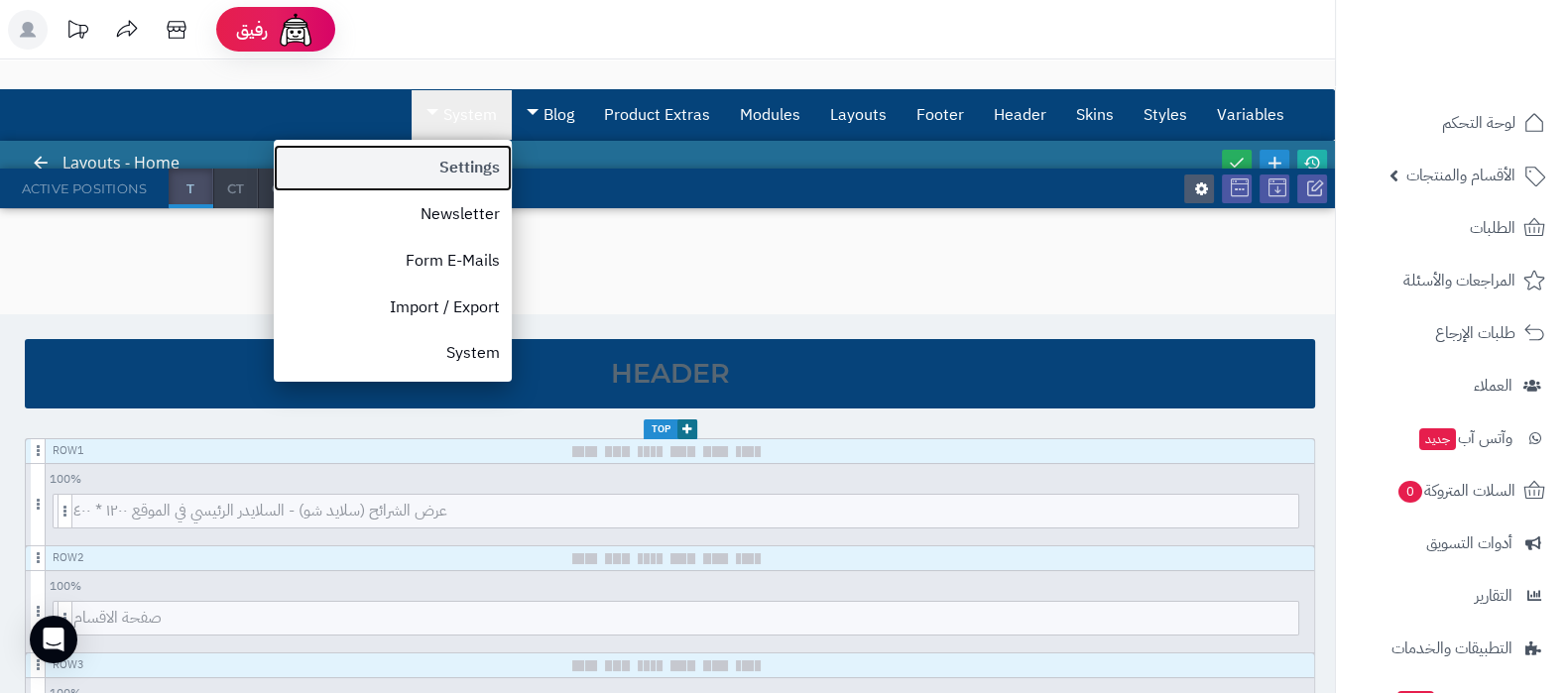
click at [455, 167] on link "Settings" at bounding box center [392, 168] width 238 height 47
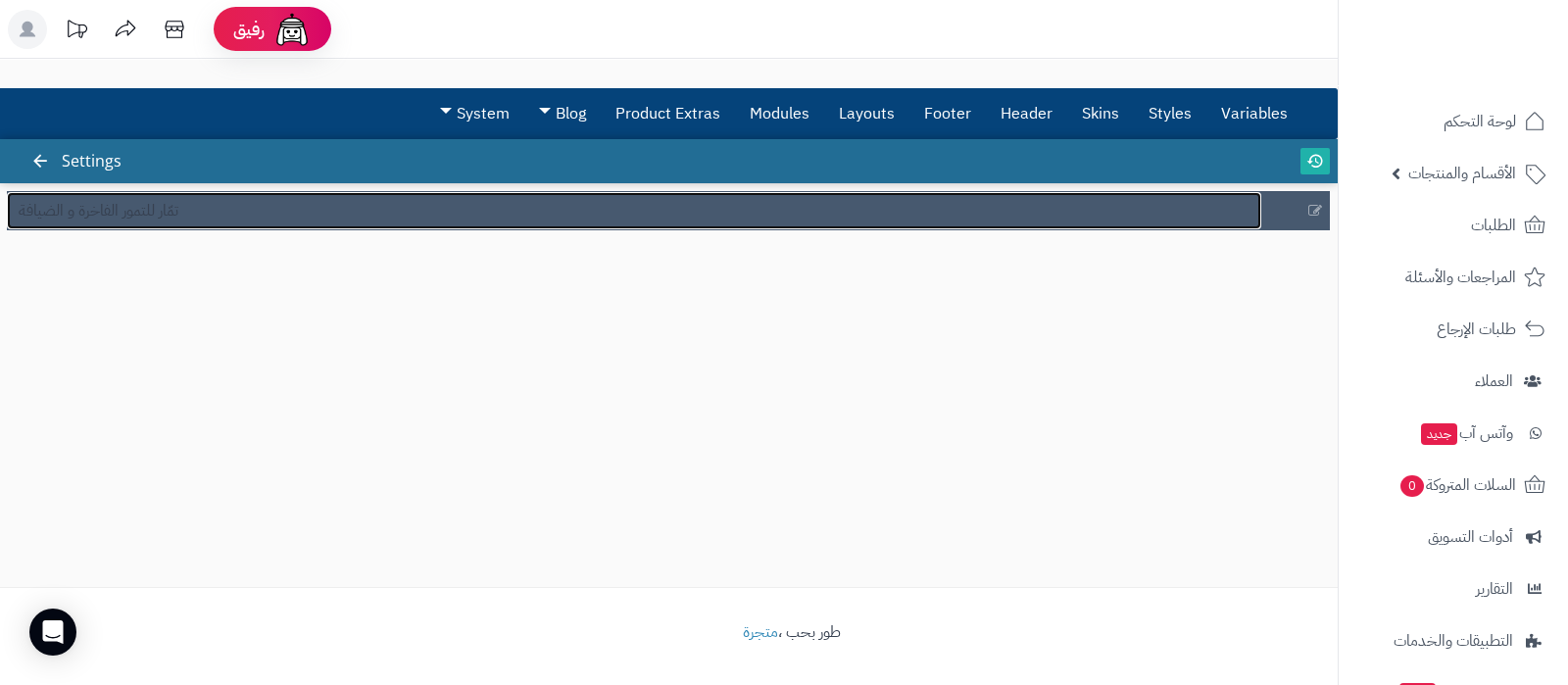
click at [316, 212] on link "تمّار للتمور الفاخرة و الضيافة" at bounding box center [634, 211] width 1255 height 37
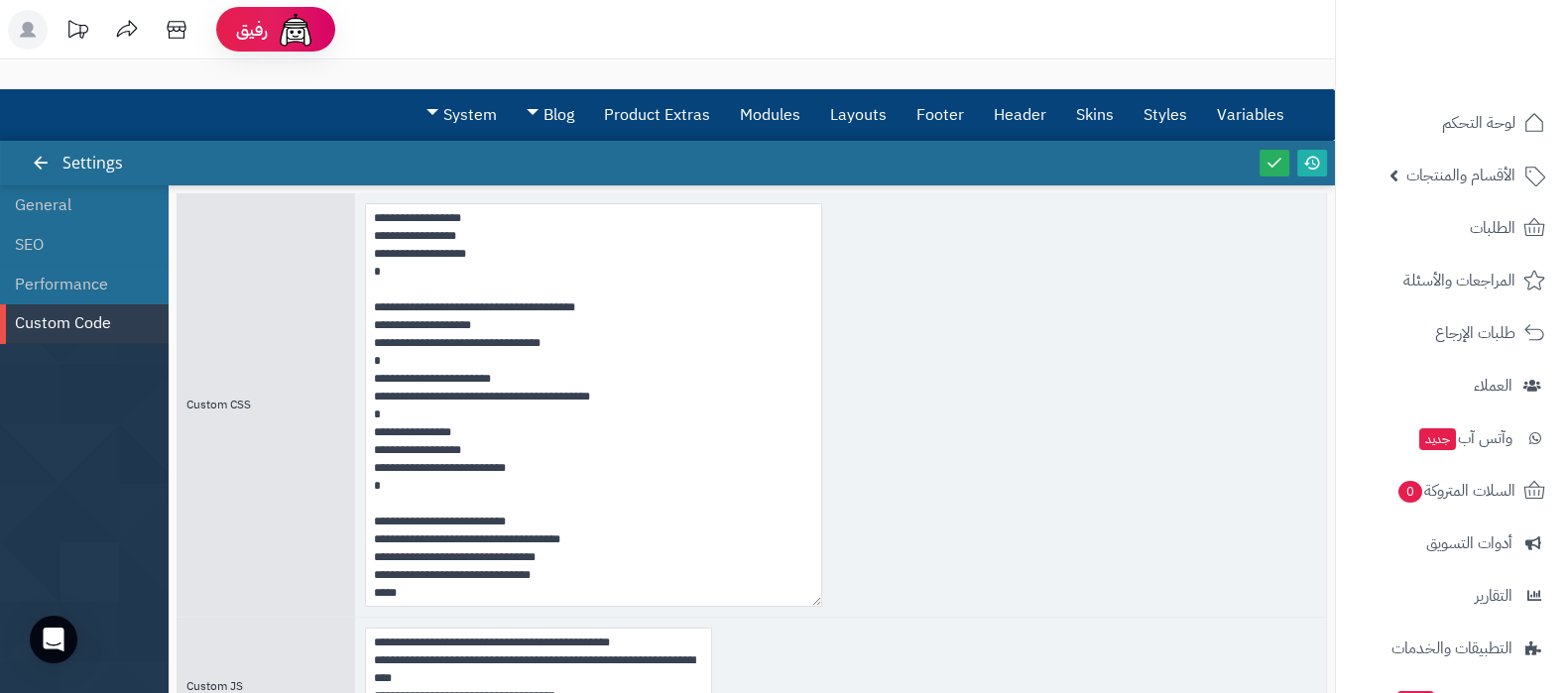
drag, startPoint x: 709, startPoint y: 314, endPoint x: 823, endPoint y: 605, distance: 312.5
click at [822, 605] on textarea at bounding box center [594, 406] width 457 height 404
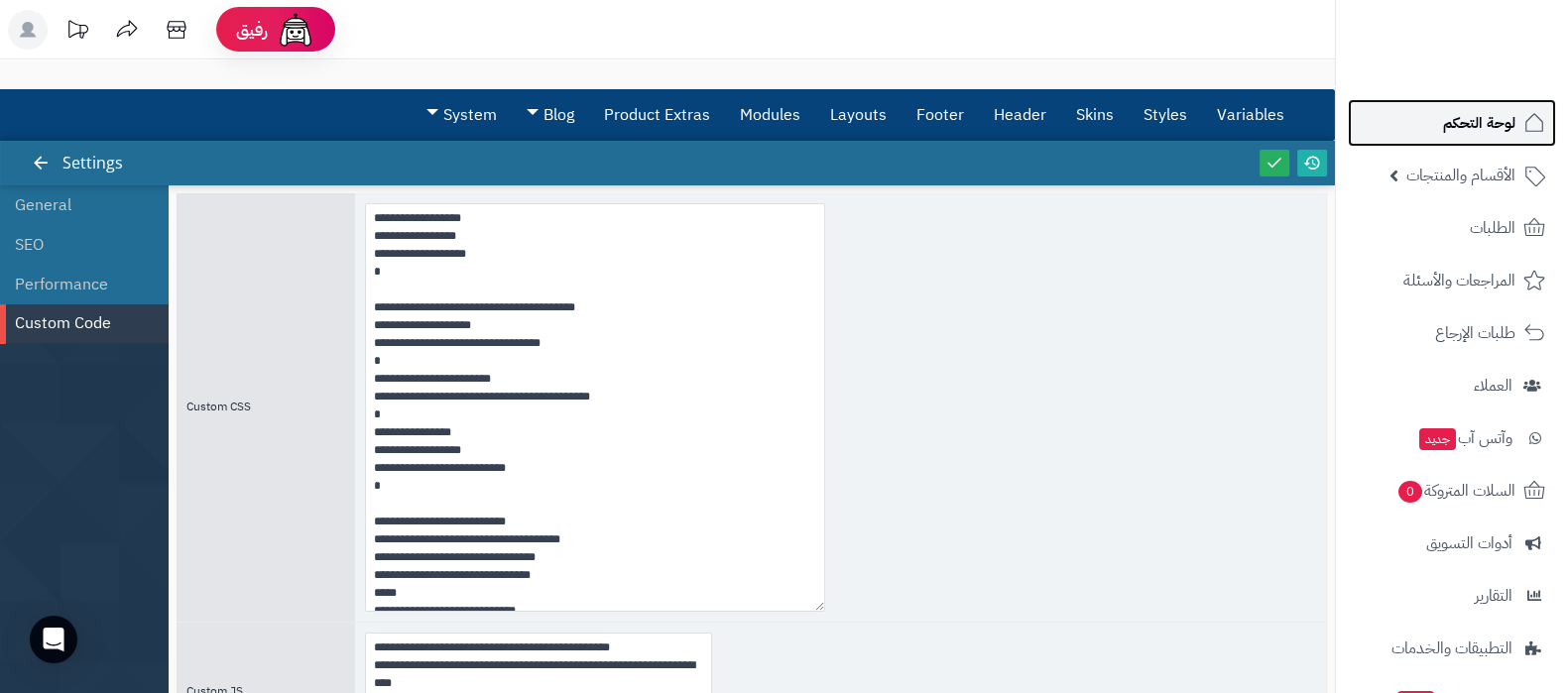
click at [1459, 115] on span "لوحة التحكم" at bounding box center [1480, 123] width 73 height 28
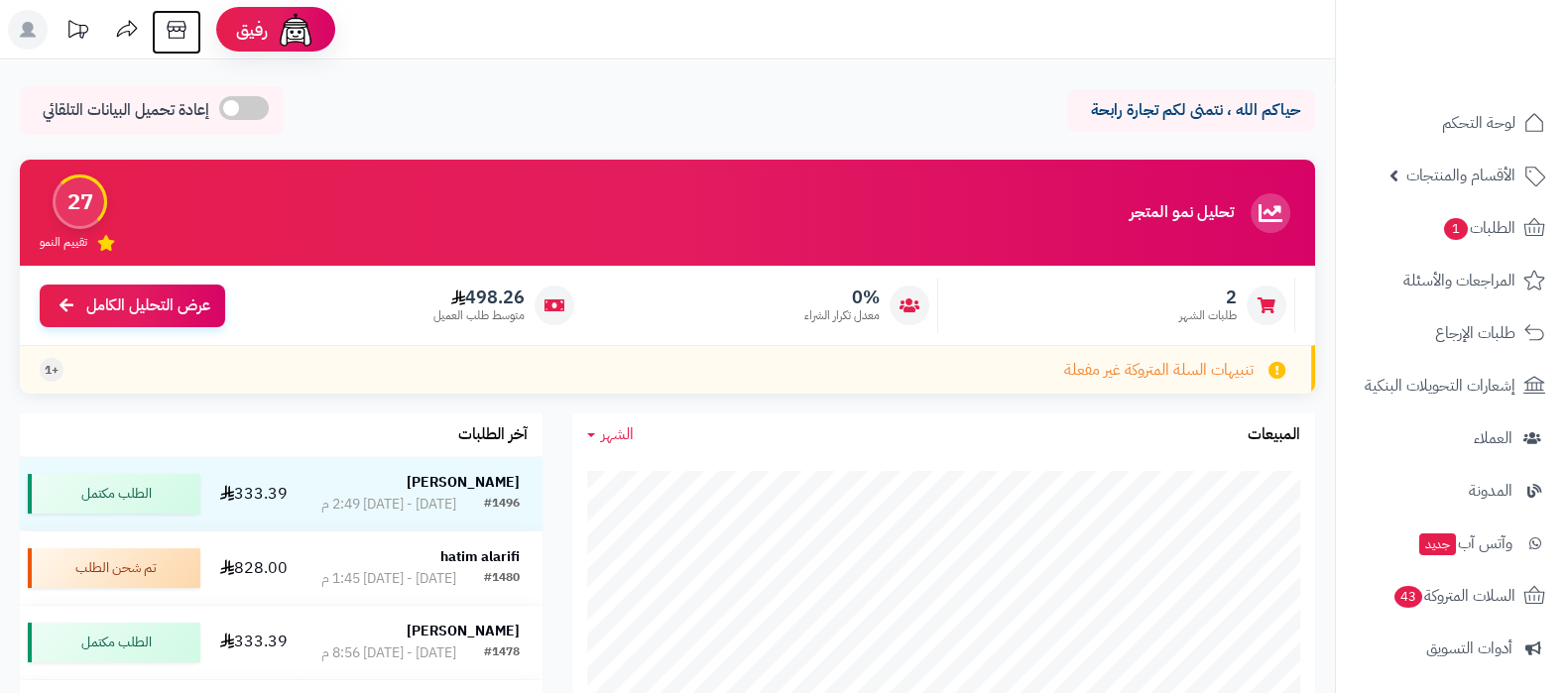
click at [170, 22] on icon at bounding box center [176, 30] width 19 height 18
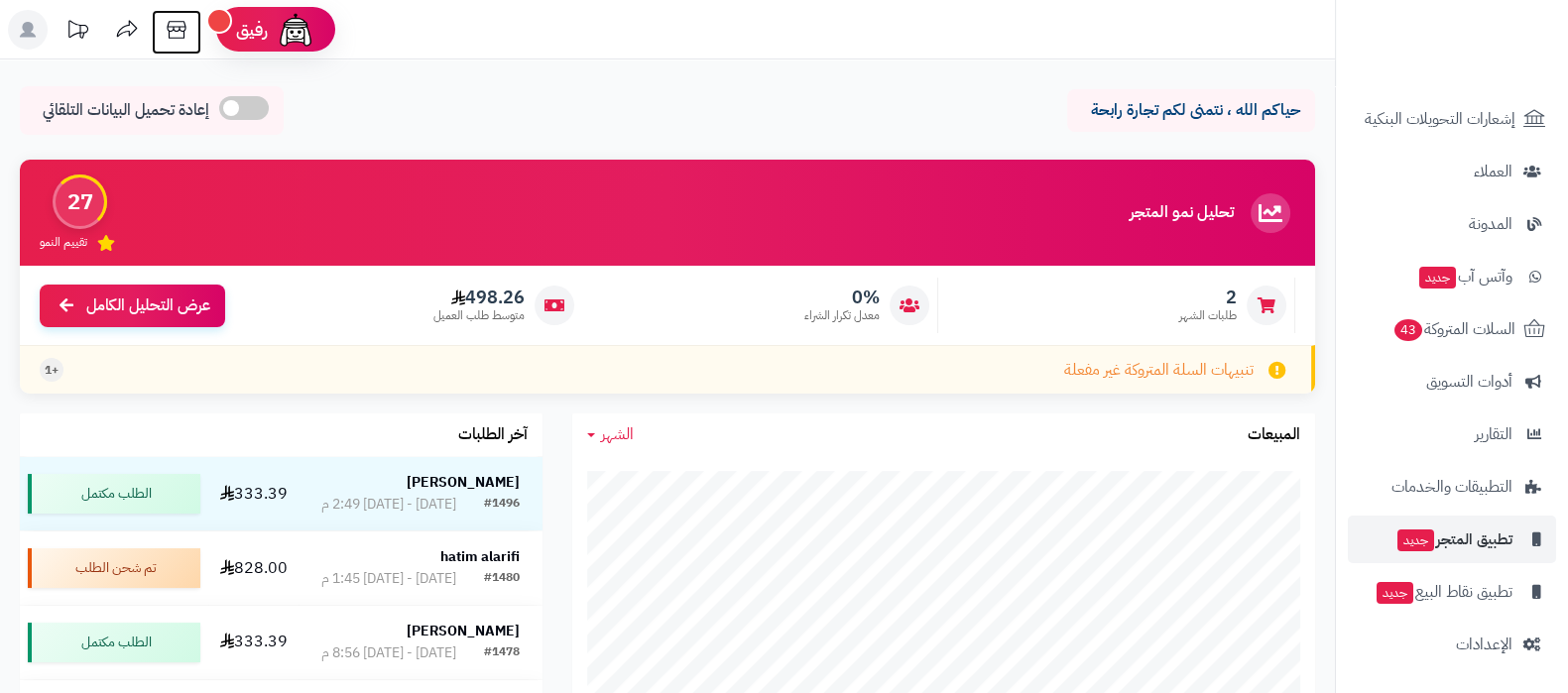
scroll to position [495, 0]
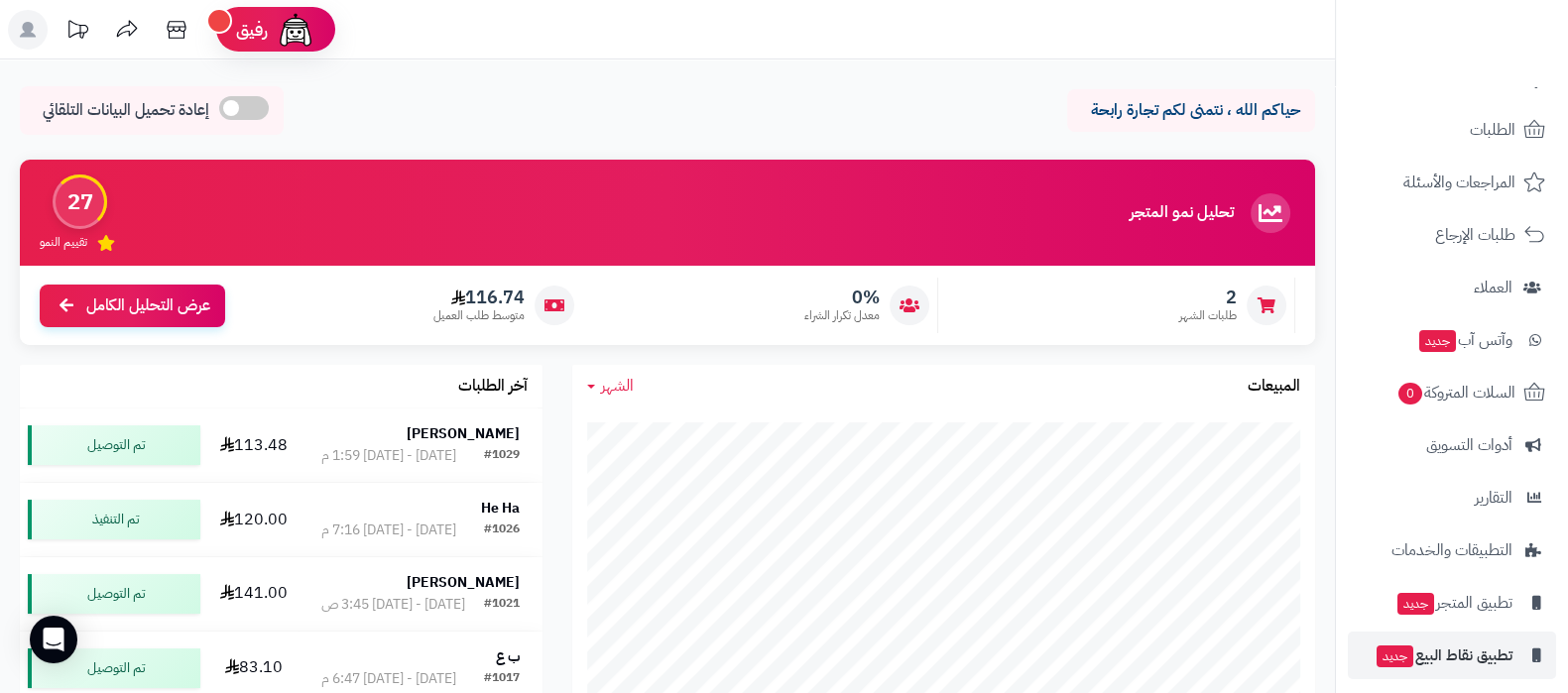
scroll to position [161, 0]
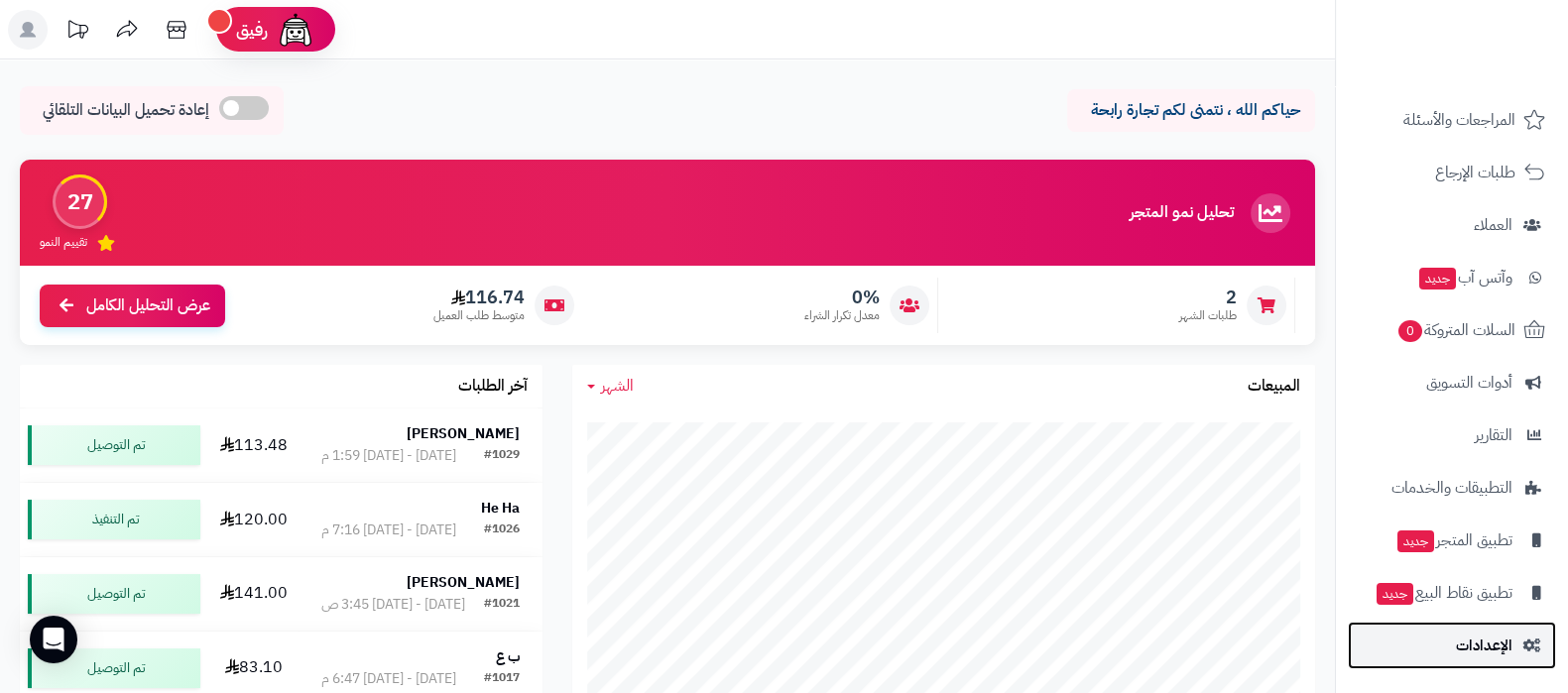
click at [1491, 632] on span "الإعدادات" at bounding box center [1484, 646] width 57 height 28
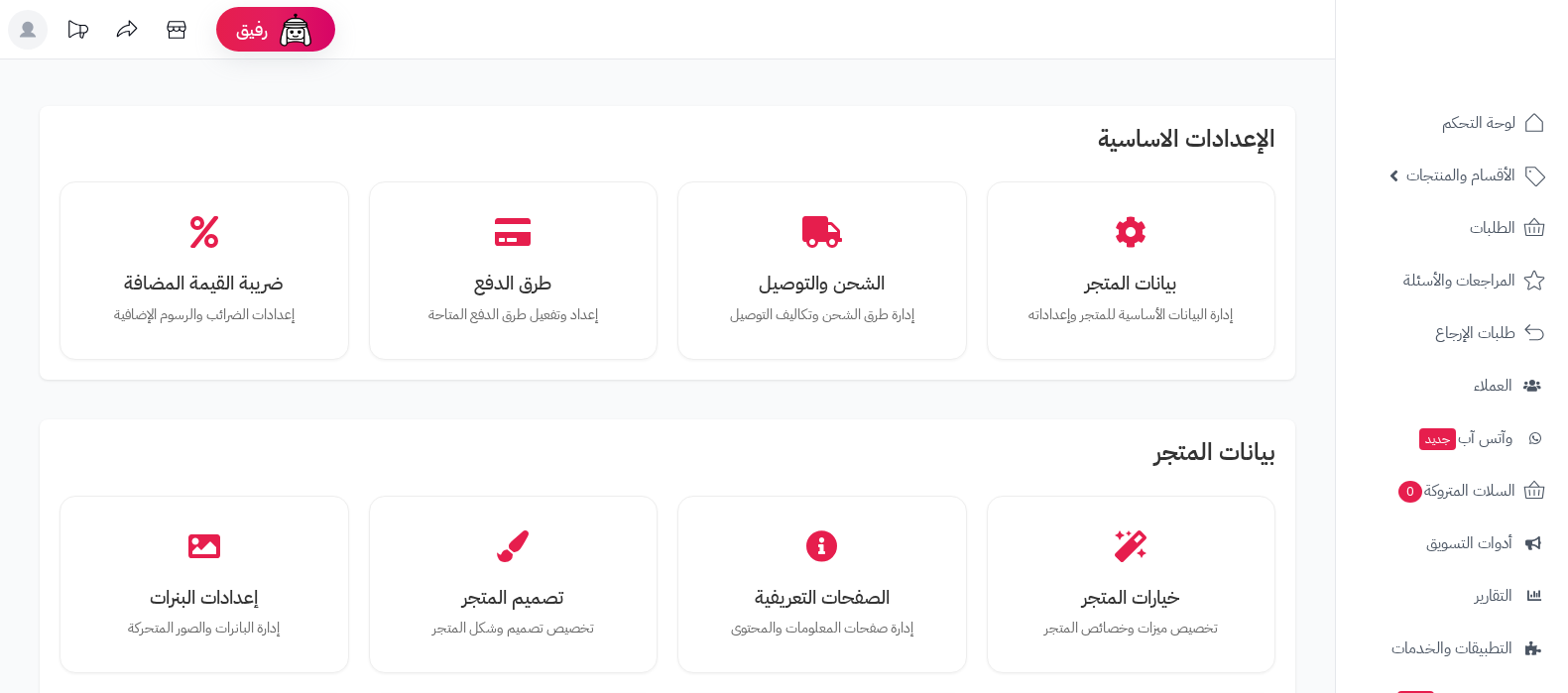
scroll to position [123, 0]
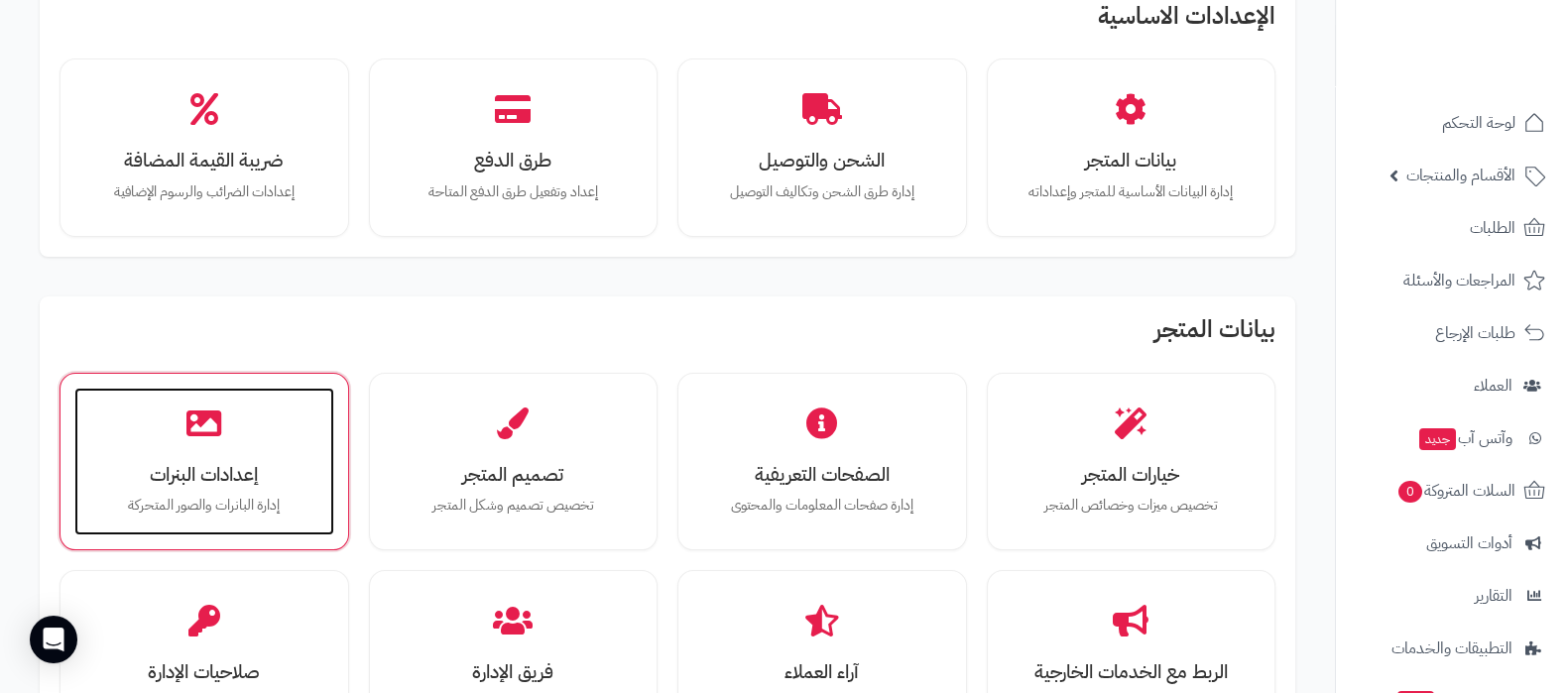
click at [240, 464] on h3 "إعدادات البنرات" at bounding box center [204, 474] width 220 height 21
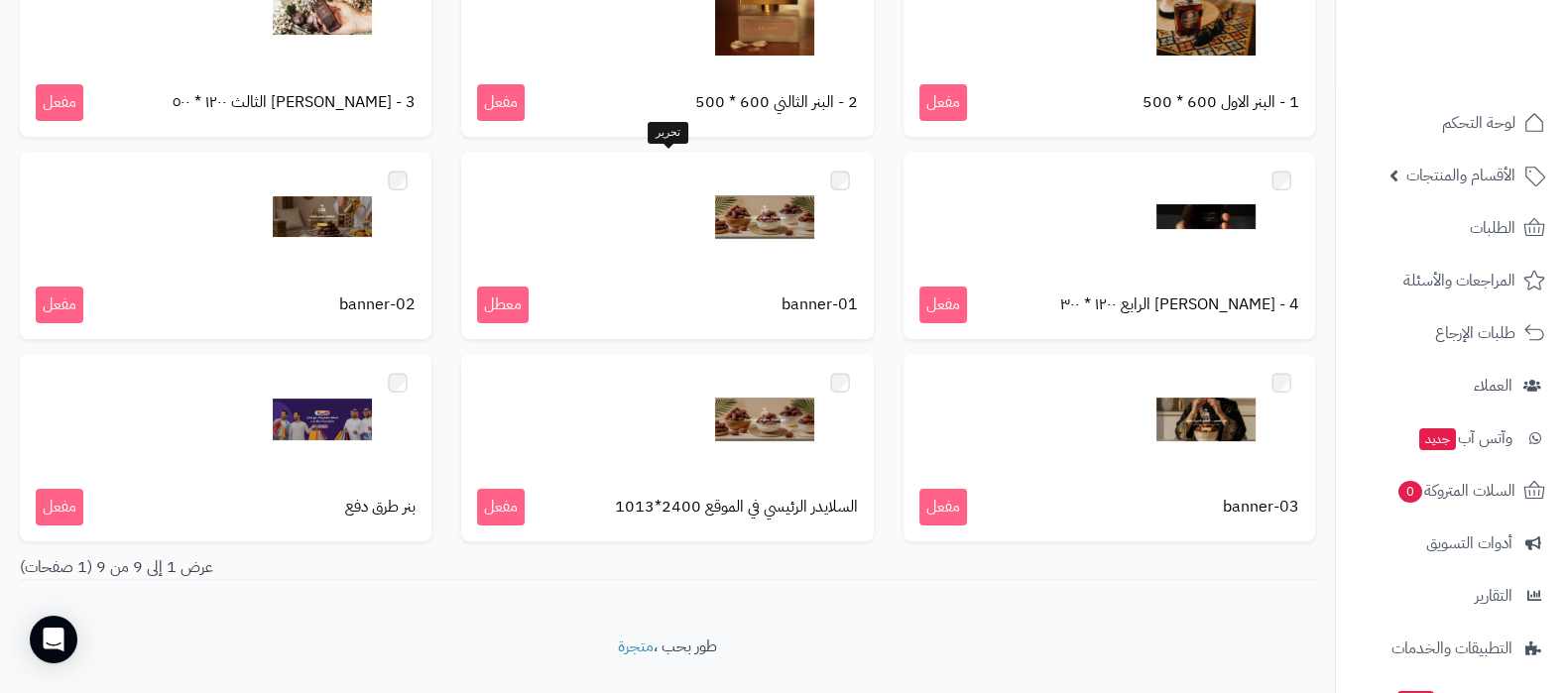
scroll to position [286, 0]
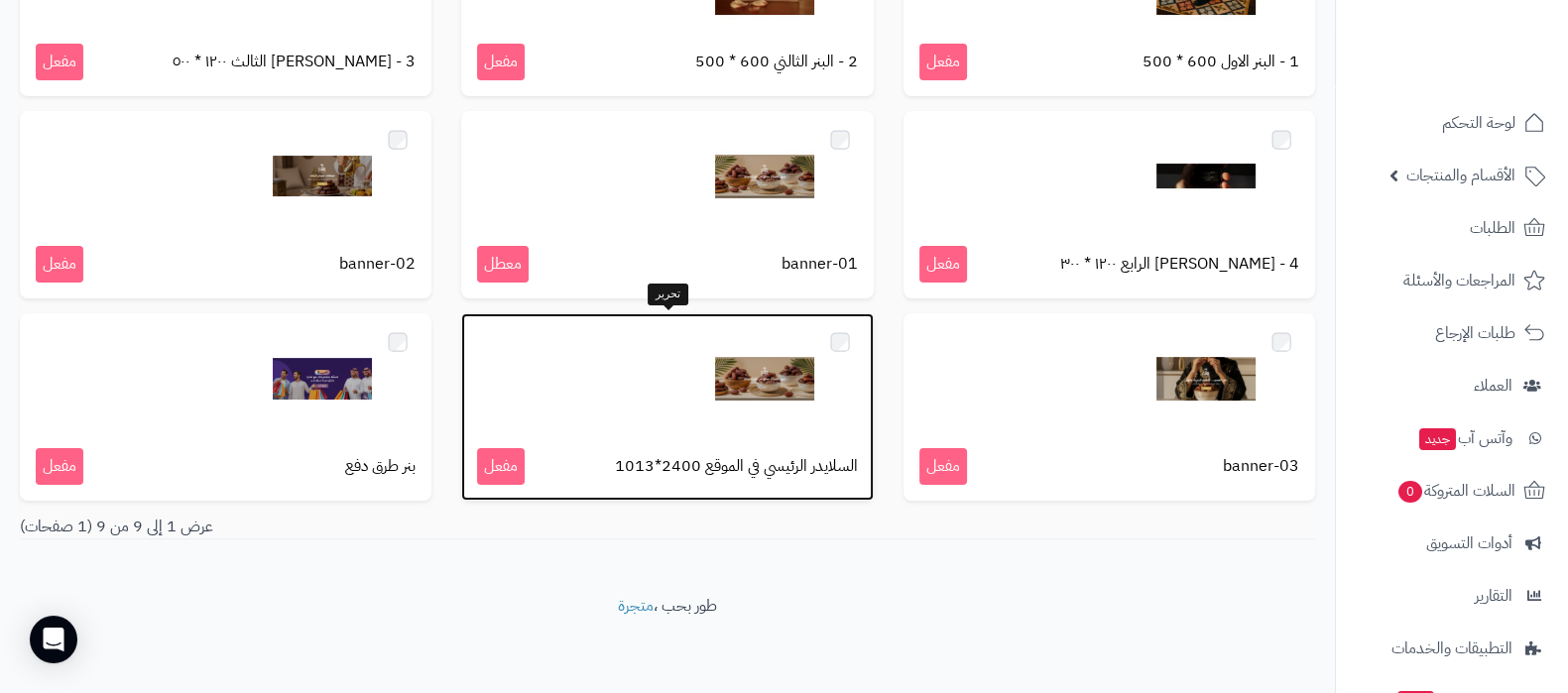
click at [787, 402] on img at bounding box center [765, 379] width 99 height 99
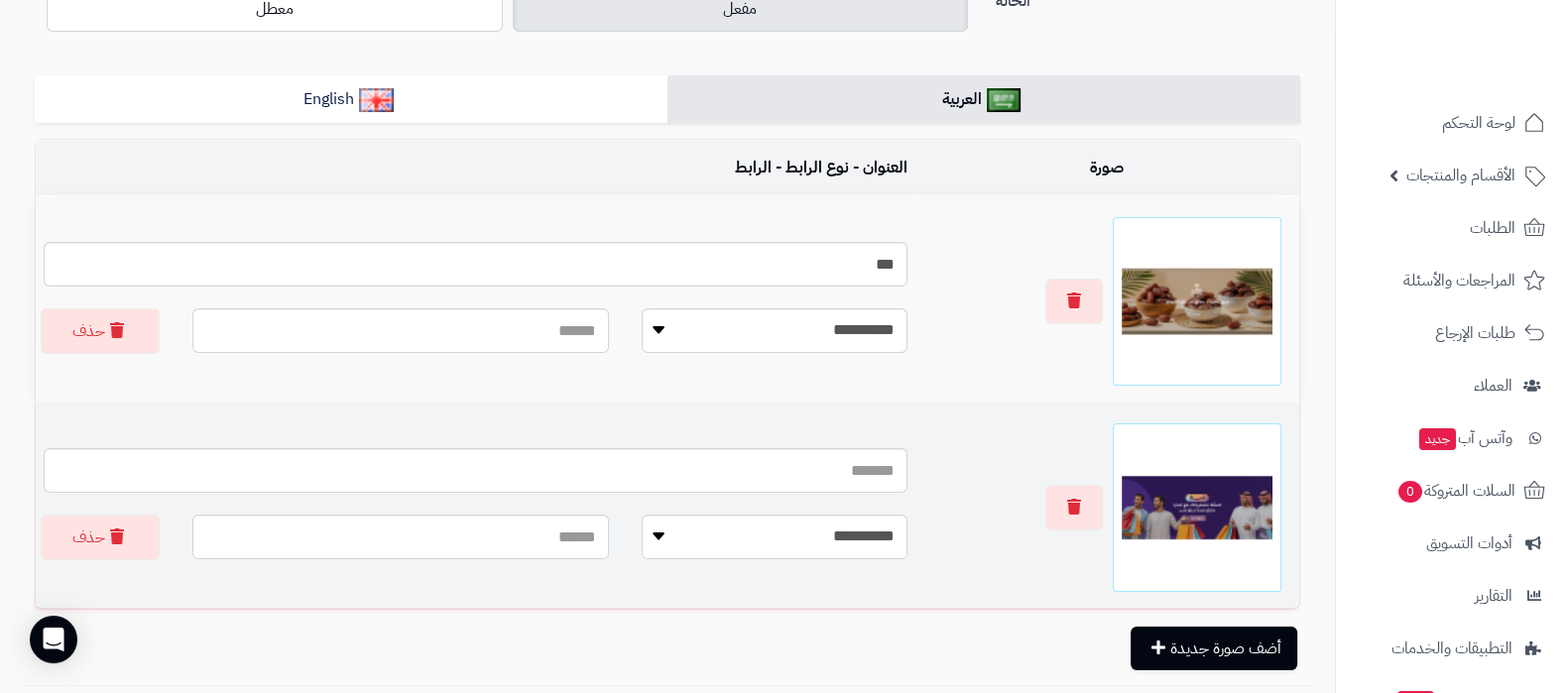
scroll to position [247, 0]
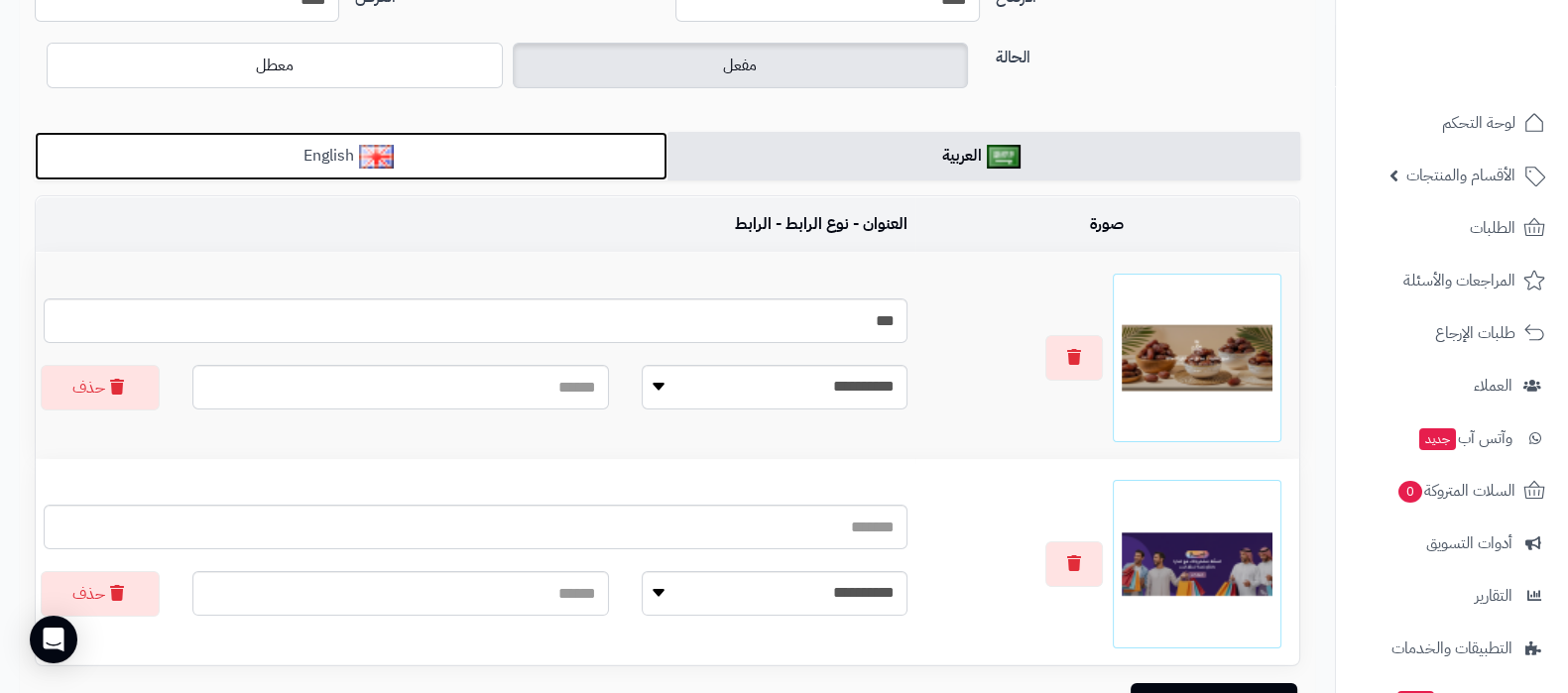
click at [590, 156] on link "English" at bounding box center [351, 156] width 633 height 49
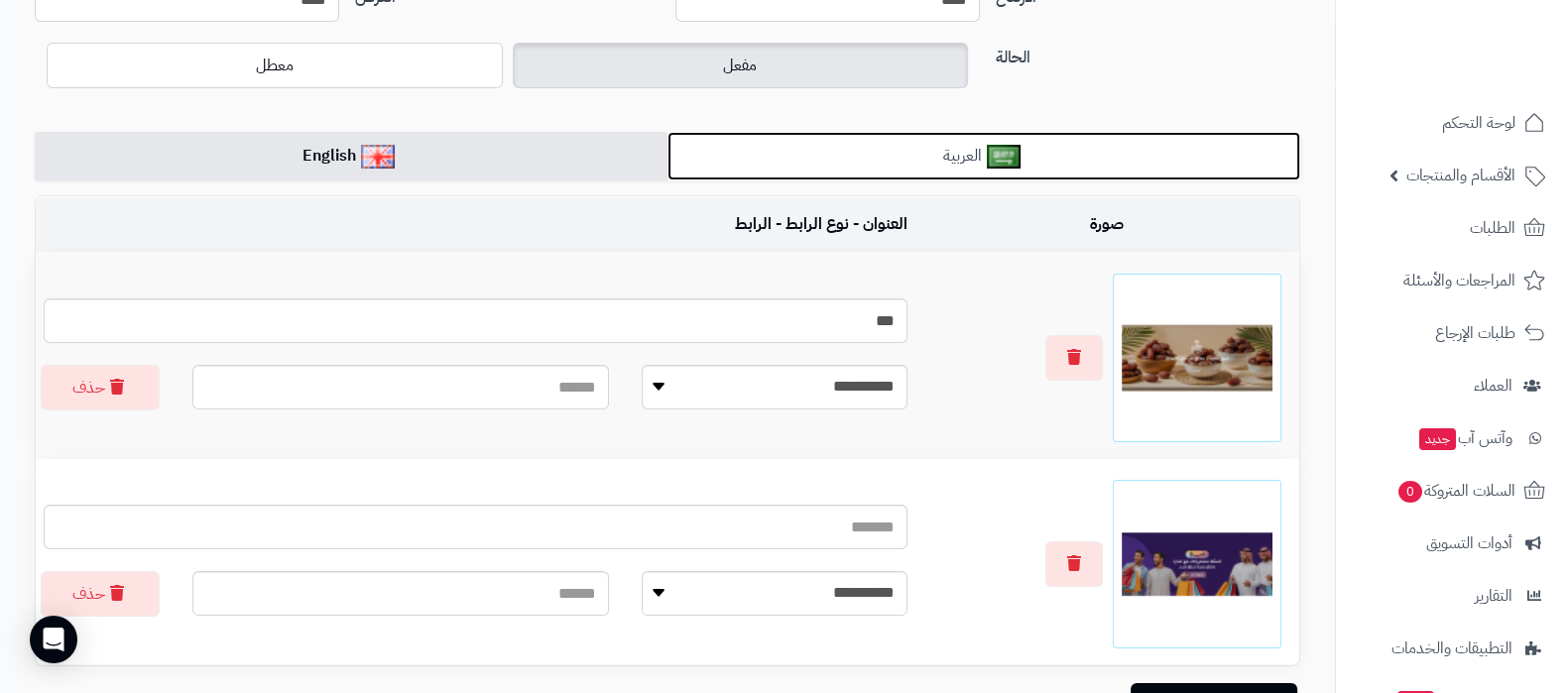
click at [1151, 166] on link "العربية" at bounding box center [983, 156] width 633 height 49
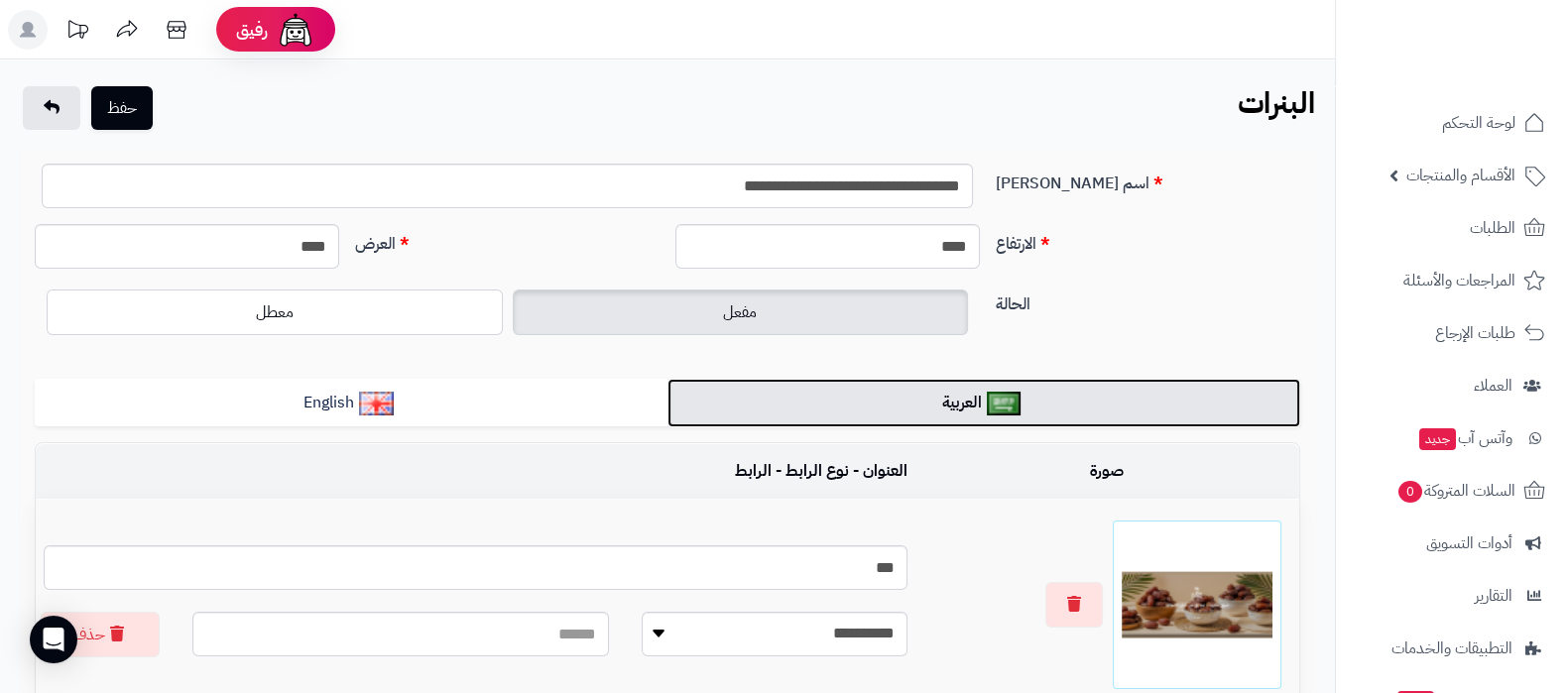
scroll to position [161, 0]
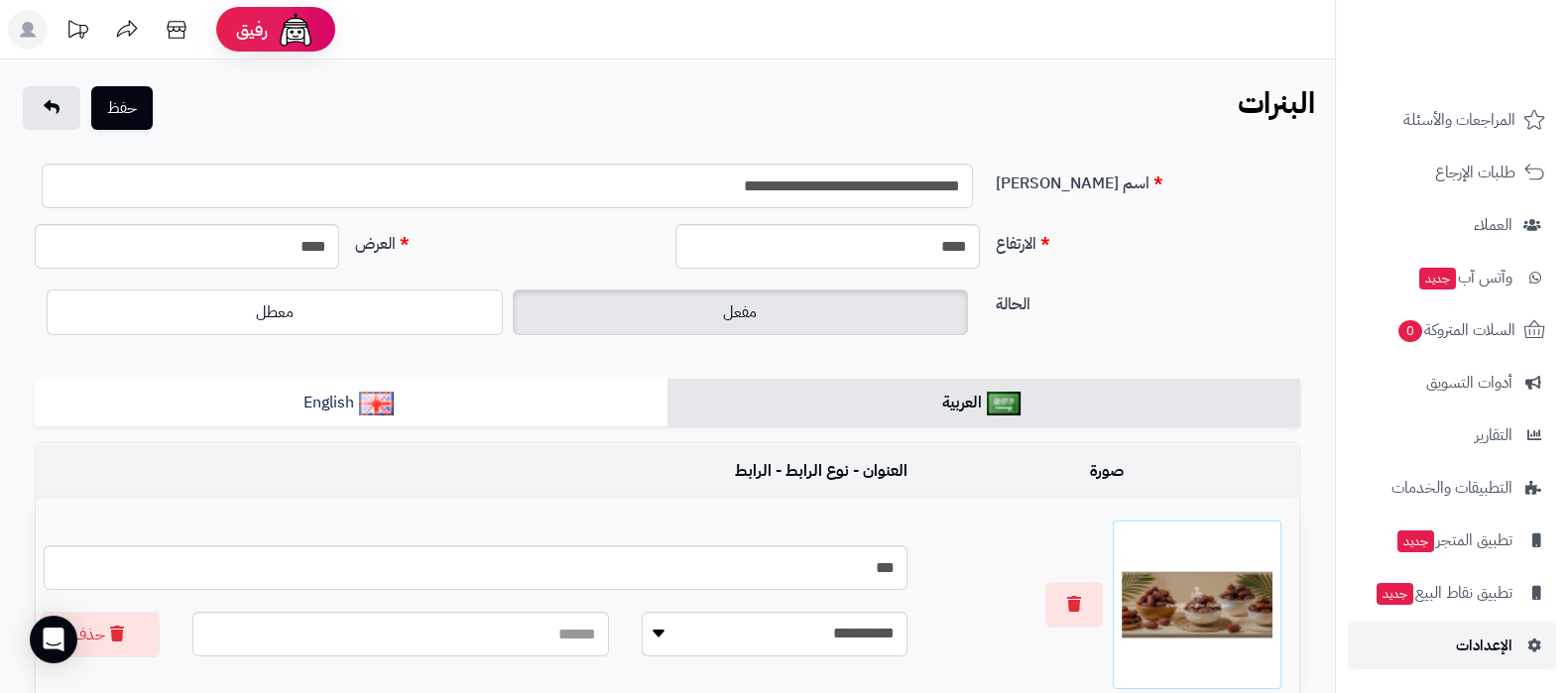
click at [1476, 645] on span "الإعدادات" at bounding box center [1484, 646] width 57 height 28
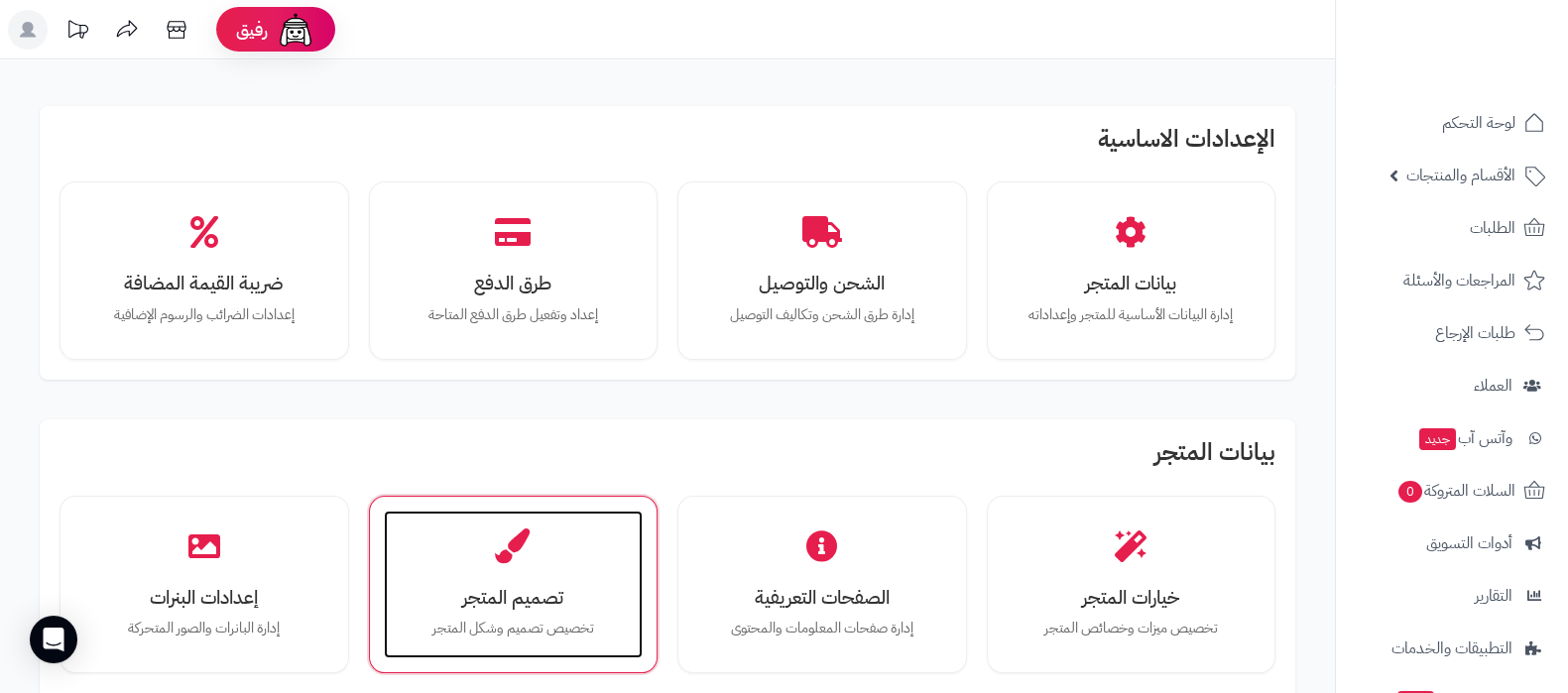
click at [479, 578] on div "تصميم المتجر تخصيص تصميم وشكل المتجر" at bounding box center [513, 586] width 260 height 149
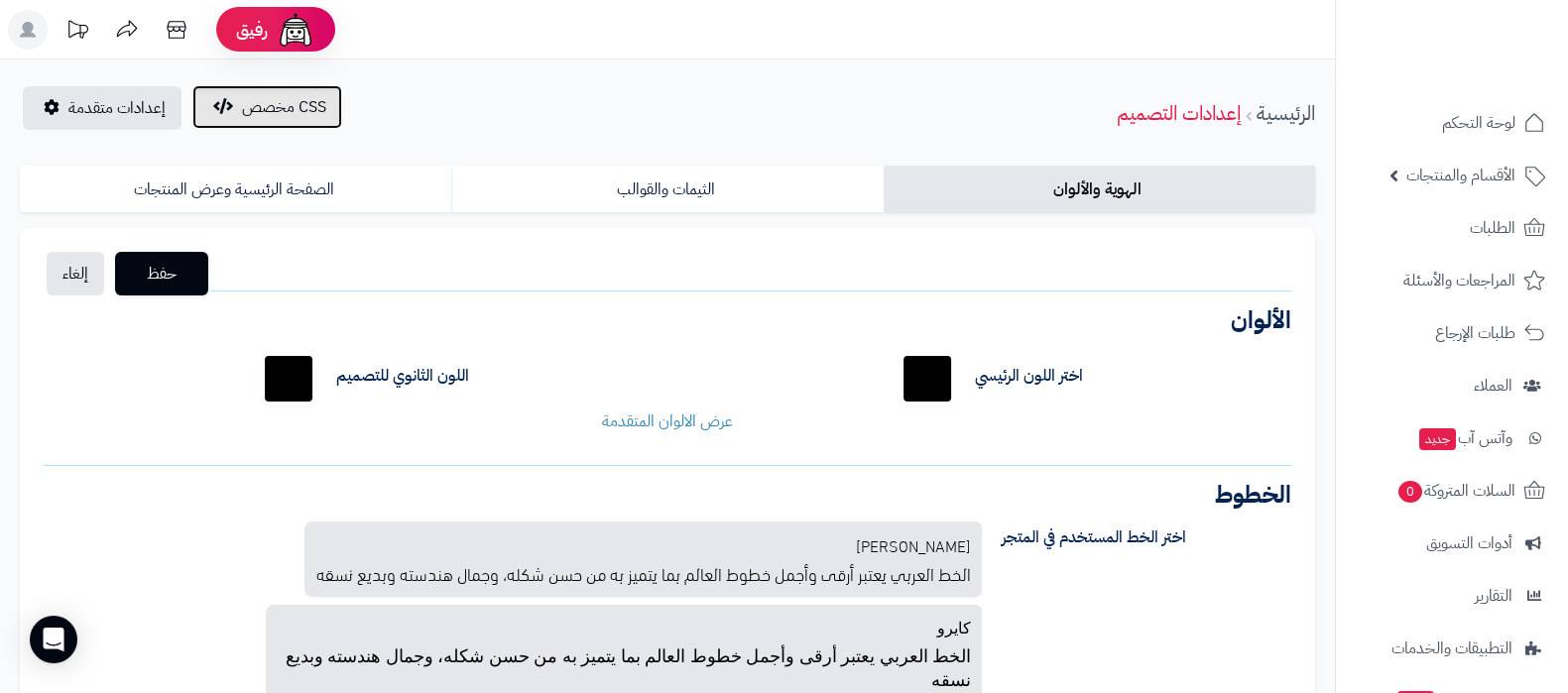
click at [287, 112] on span "CSS مخصص" at bounding box center [283, 107] width 85 height 24
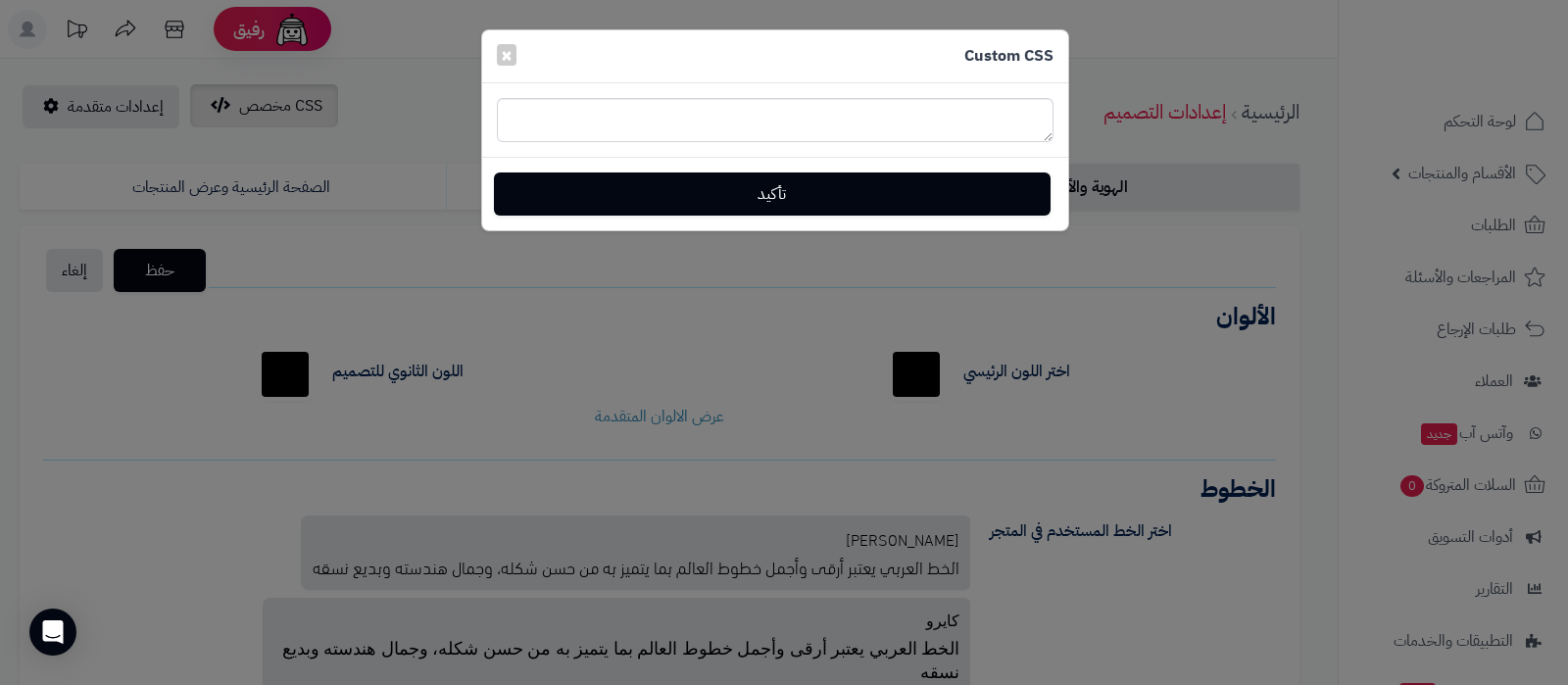
type textarea "**********"
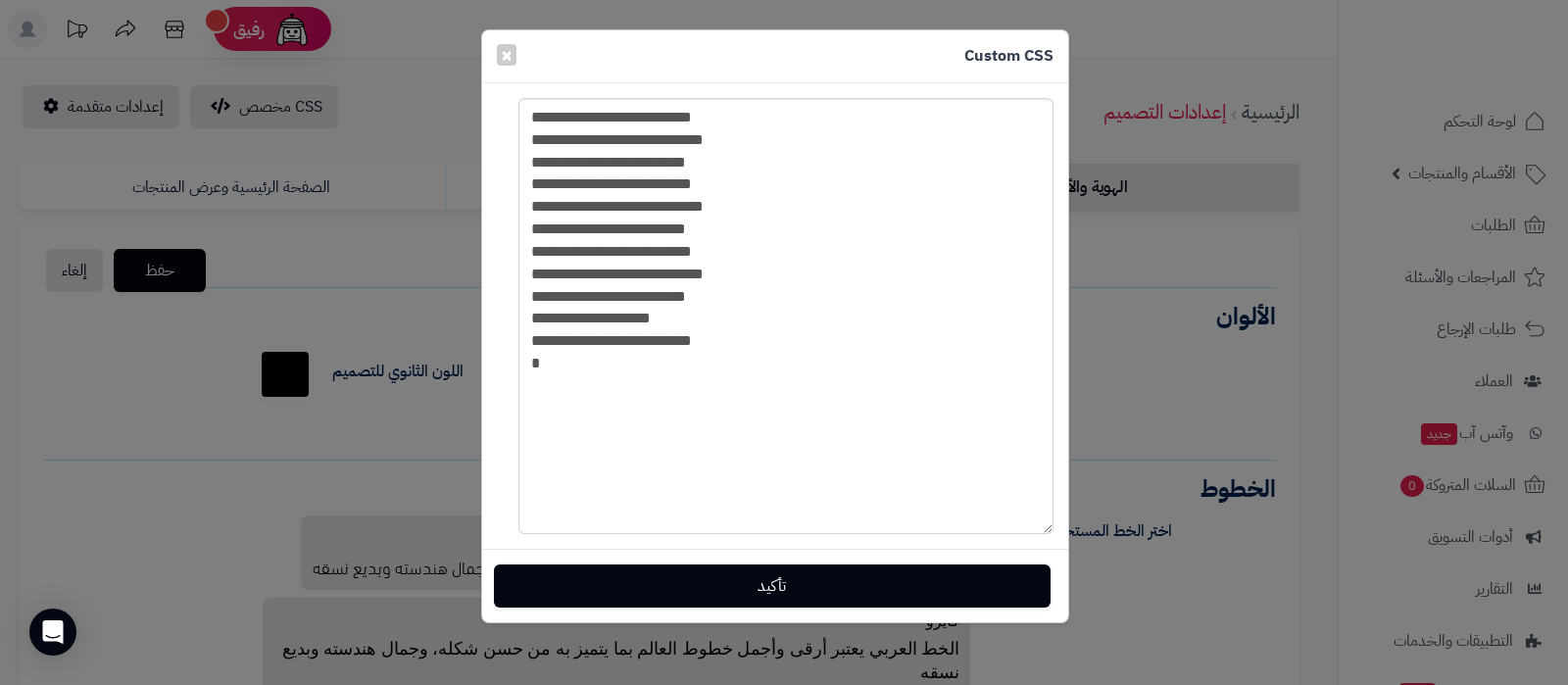
drag, startPoint x: 1051, startPoint y: 136, endPoint x: 1030, endPoint y: 529, distance: 393.6
click at [1030, 529] on textarea "**********" at bounding box center [786, 316] width 535 height 436
drag, startPoint x: 541, startPoint y: 359, endPoint x: 530, endPoint y: 115, distance: 244.2
click at [530, 115] on textarea "**********" at bounding box center [786, 316] width 535 height 436
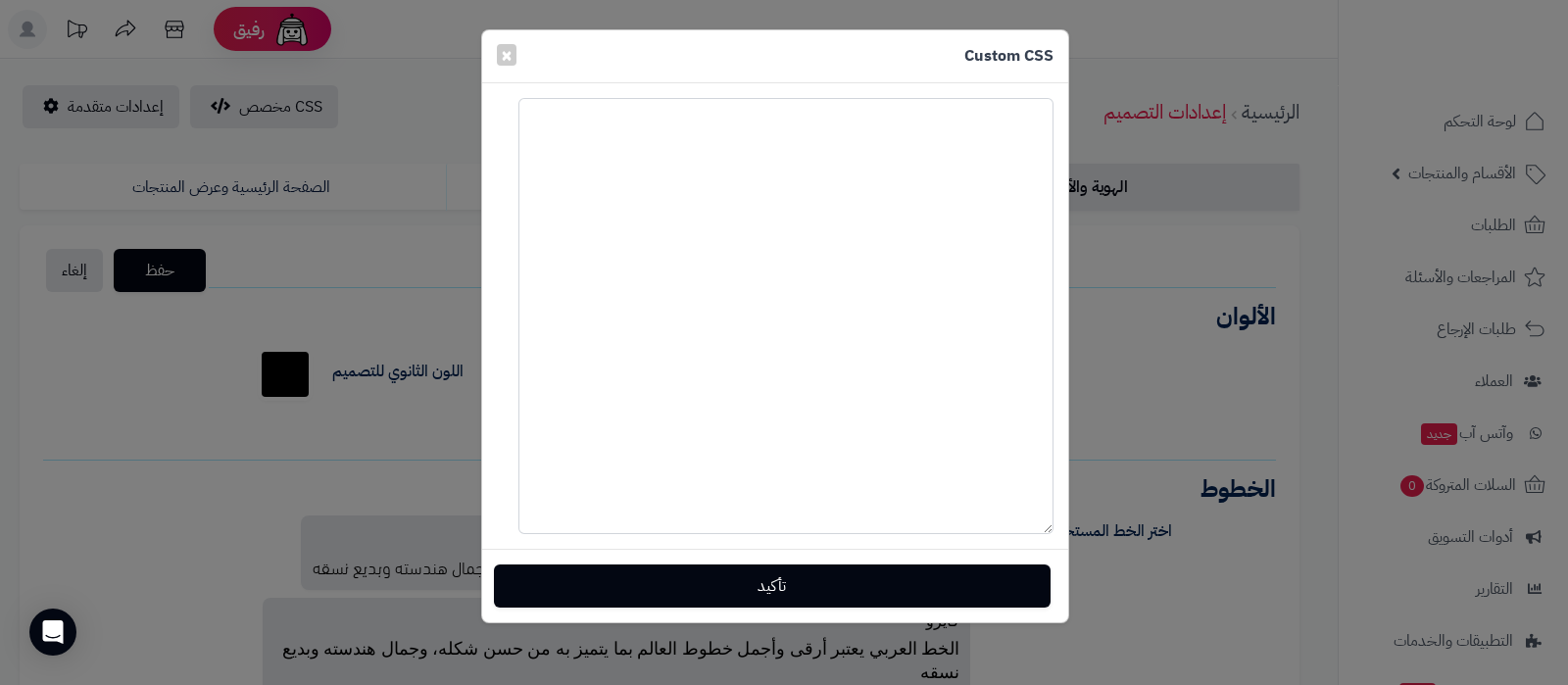
type textarea "**********"
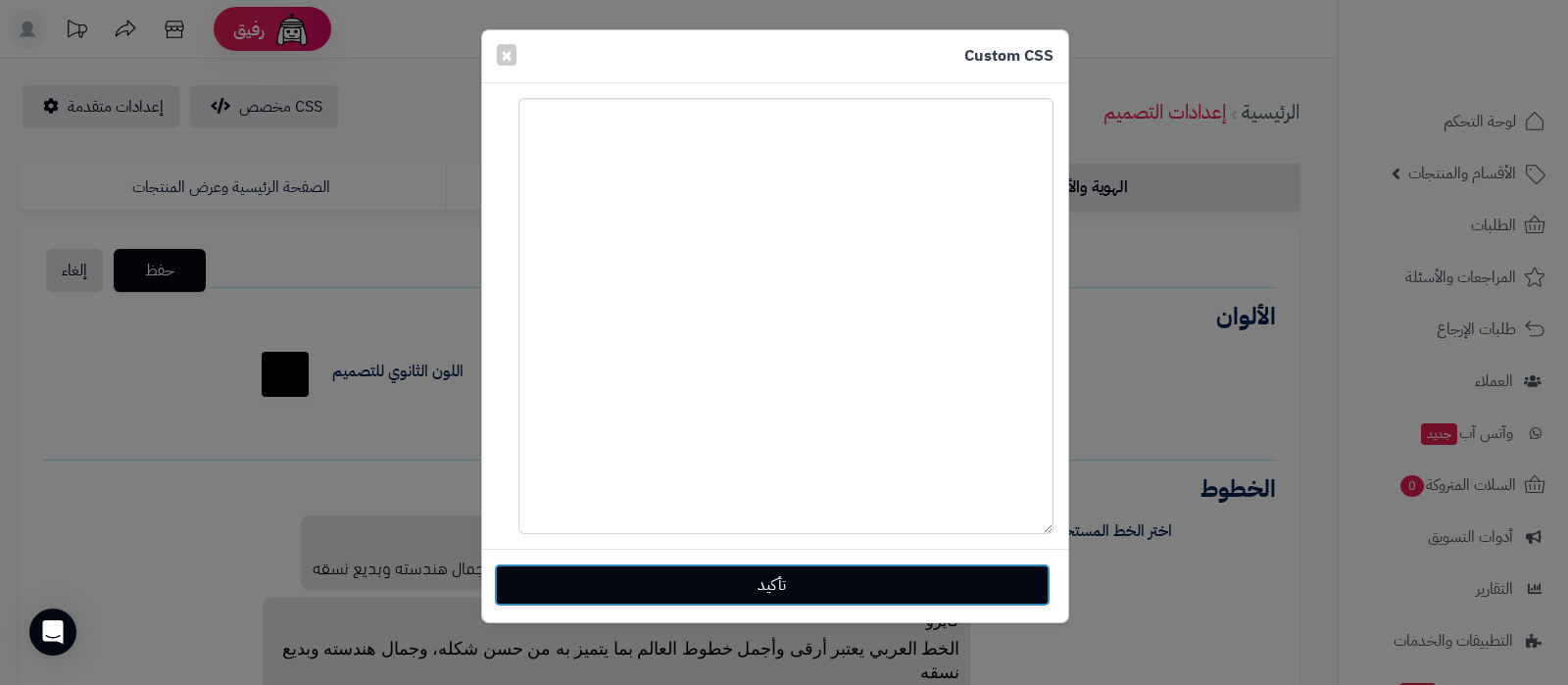
click at [774, 586] on button "تأكيد" at bounding box center [772, 586] width 557 height 43
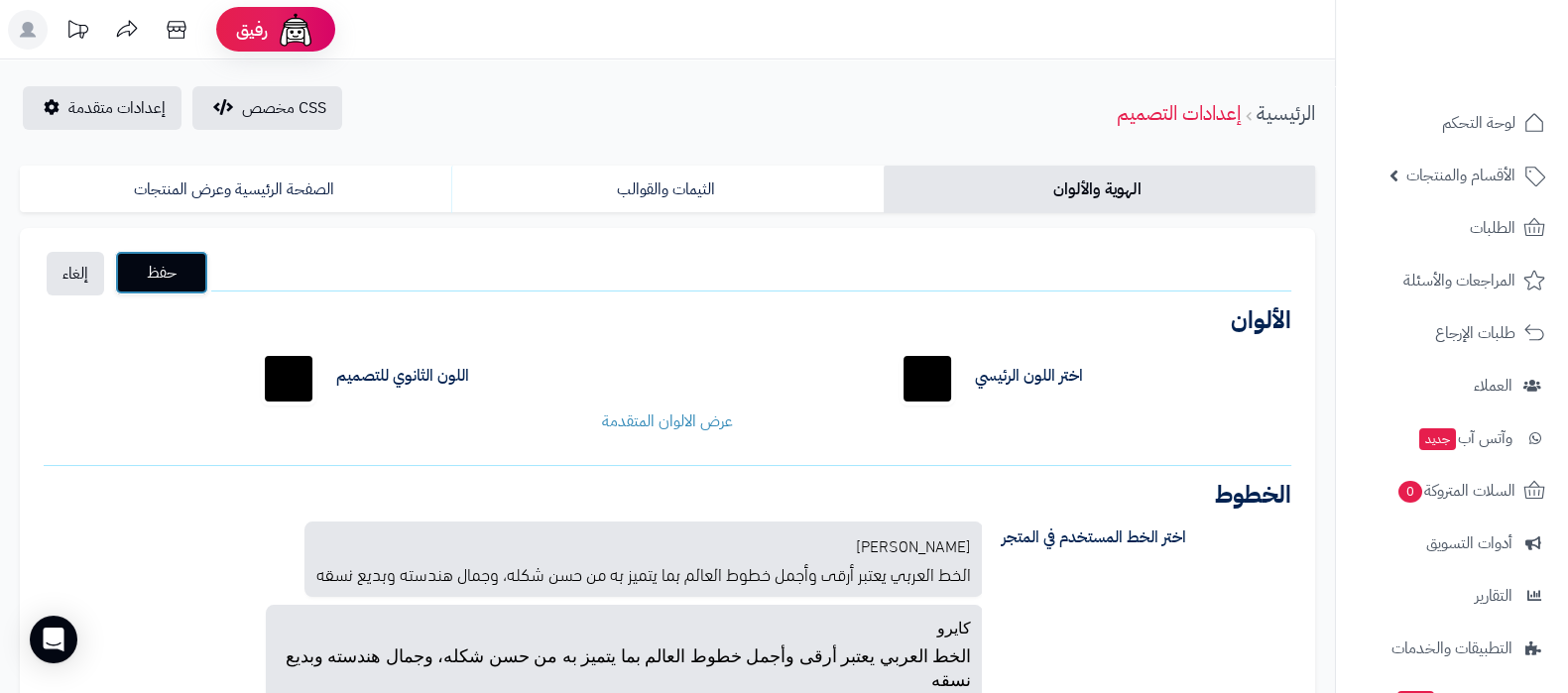
click at [185, 265] on span "حفظ" at bounding box center [162, 272] width 62 height 24
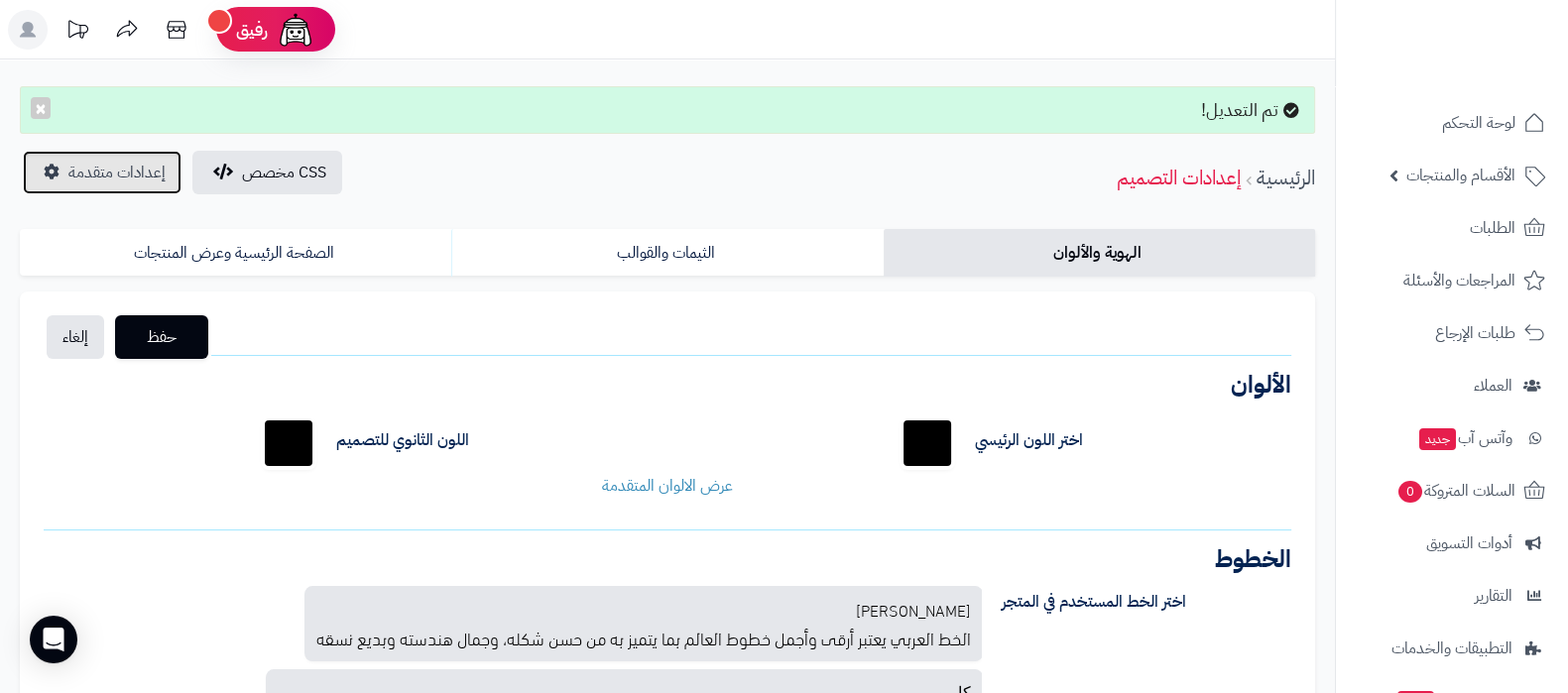
click at [109, 176] on span "إعدادات متقدمة" at bounding box center [117, 173] width 97 height 24
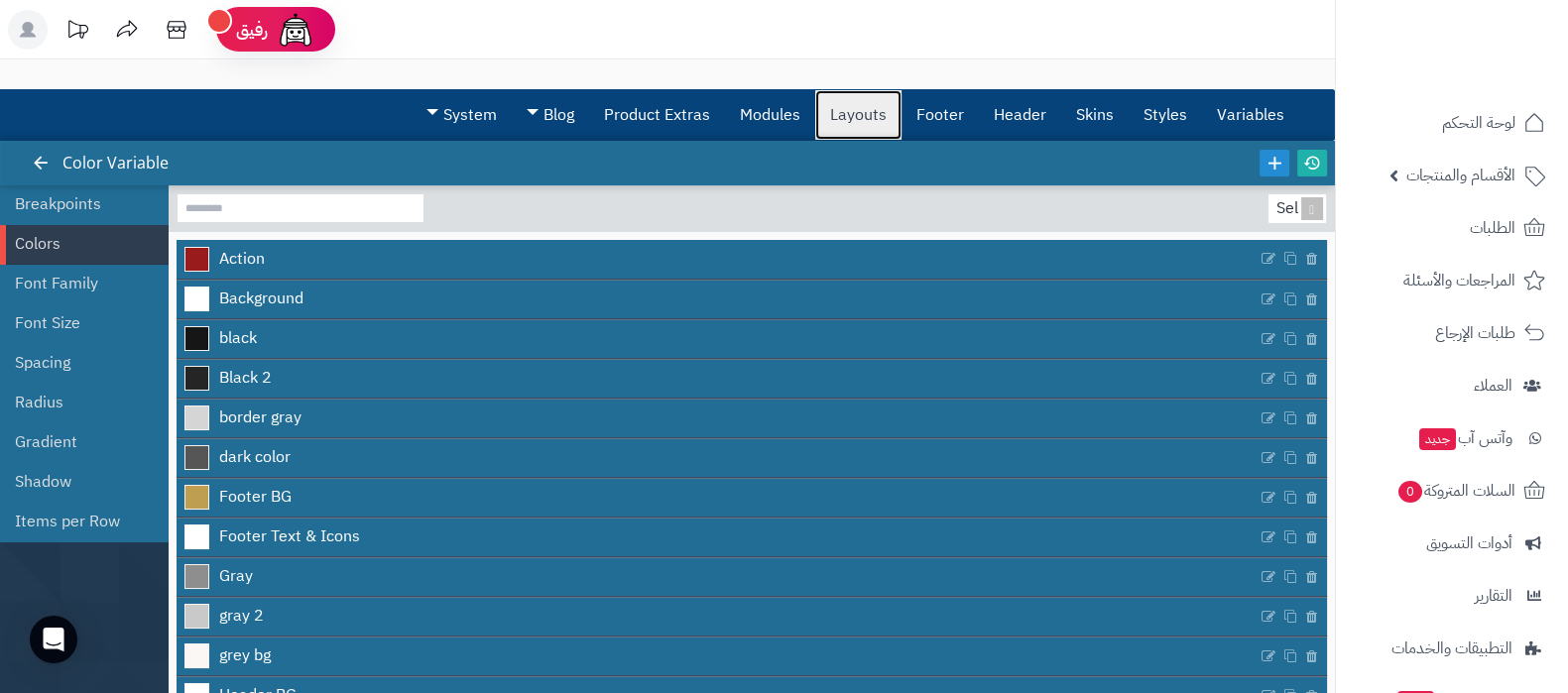
click at [878, 116] on link "Layouts" at bounding box center [858, 115] width 87 height 50
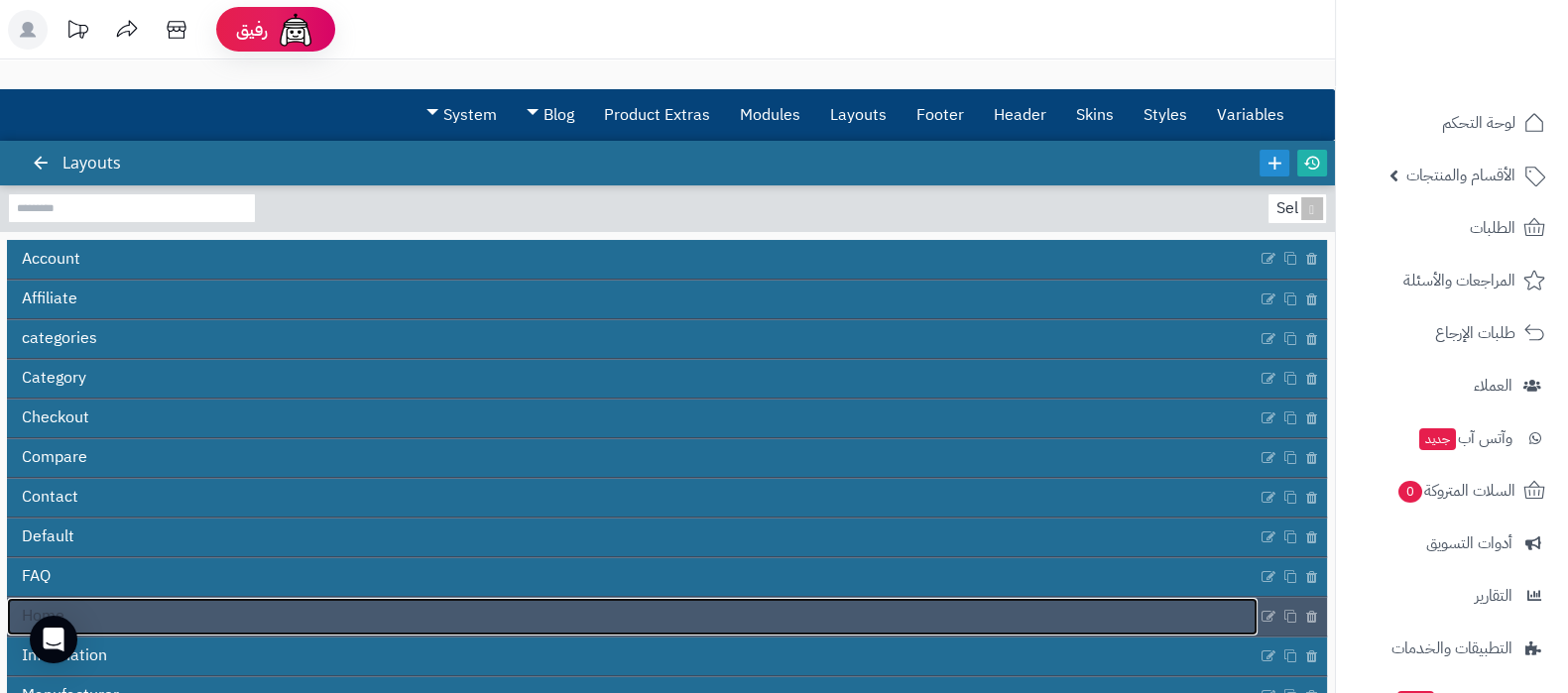
click at [908, 620] on link "Home" at bounding box center [632, 617] width 1251 height 38
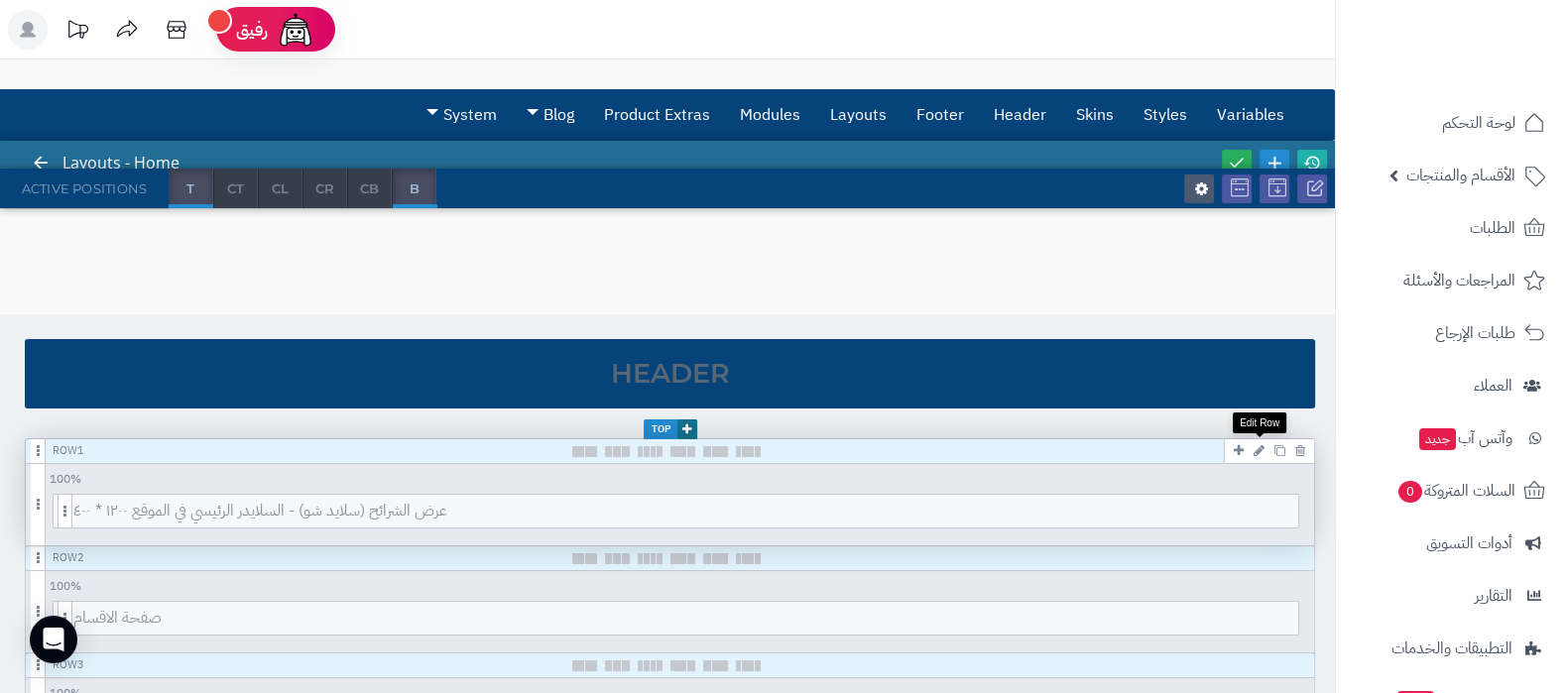
click at [1260, 445] on icon at bounding box center [1259, 450] width 11 height 13
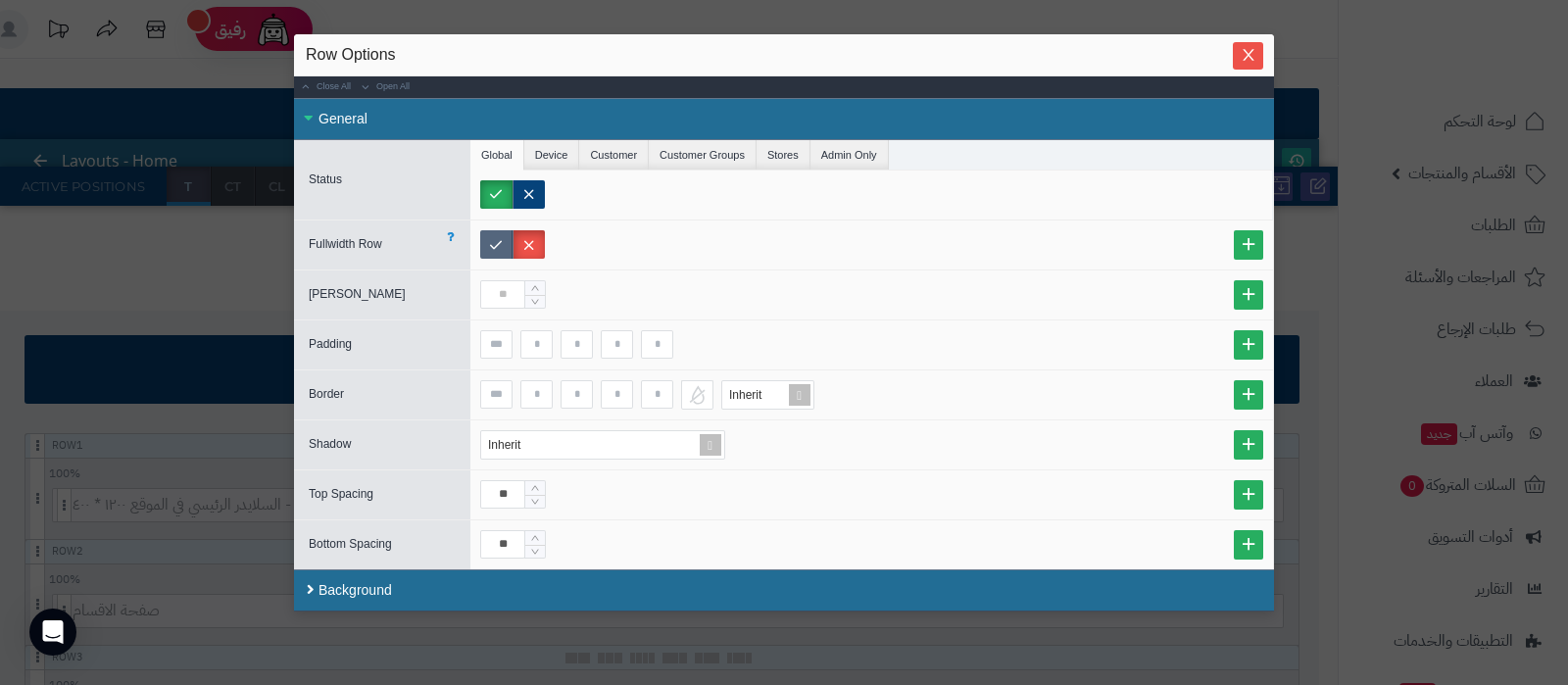
click at [505, 230] on label at bounding box center [496, 244] width 32 height 29
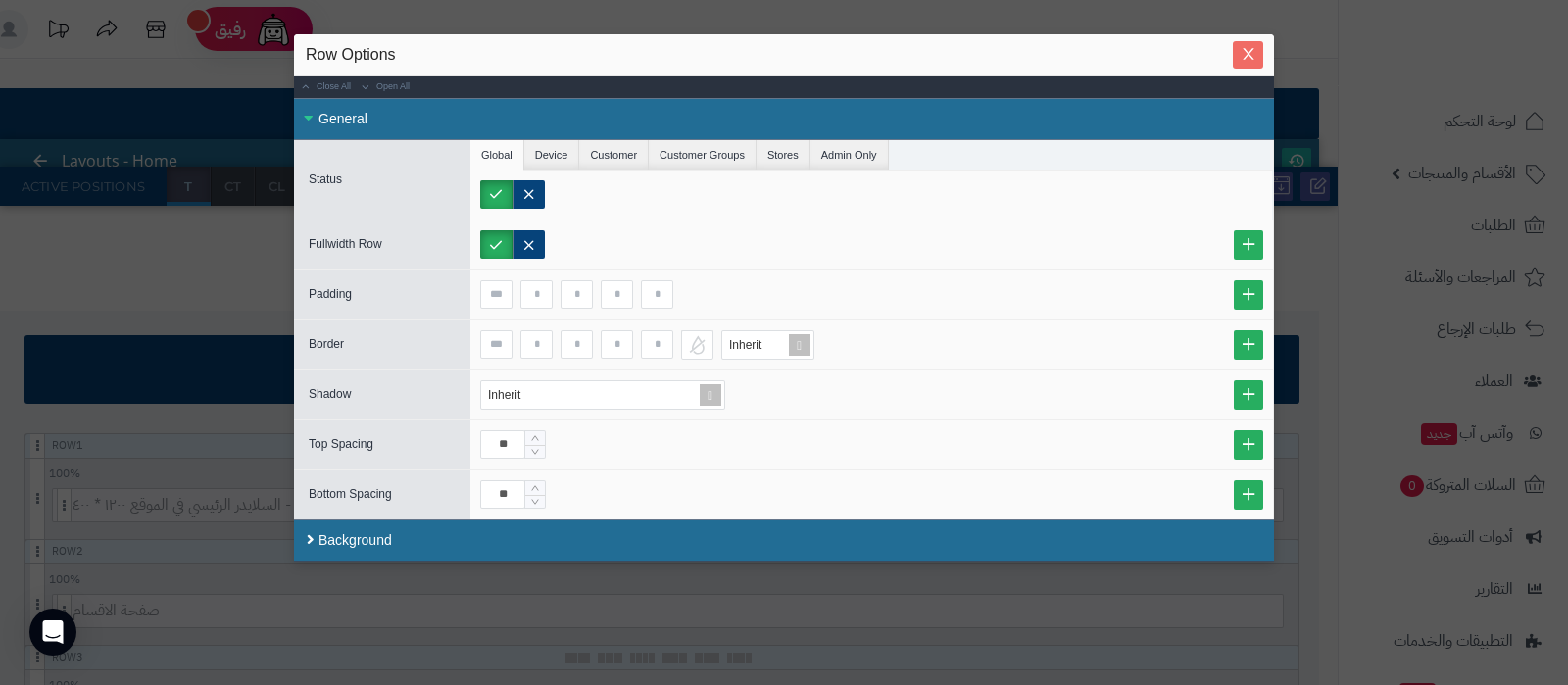
click at [1258, 51] on span "Close" at bounding box center [1248, 54] width 30 height 17
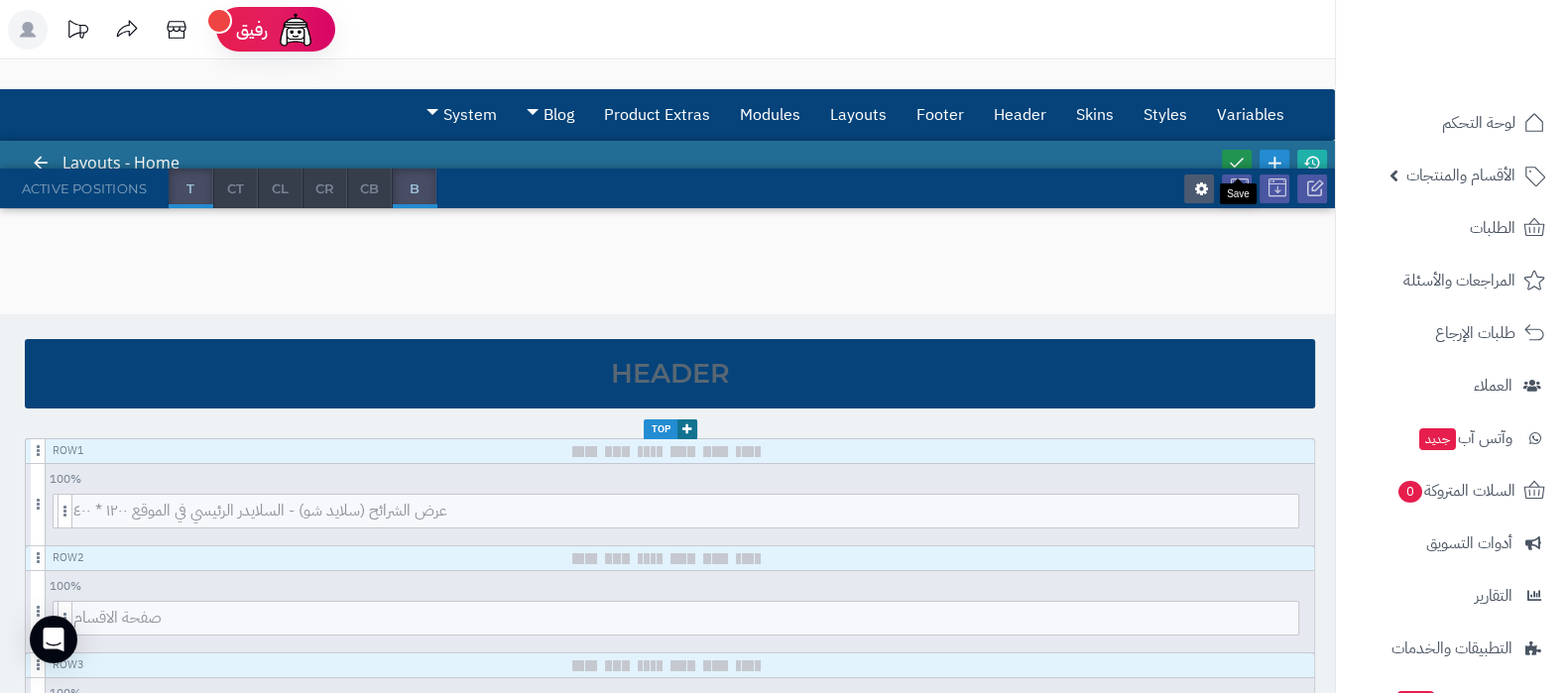
click at [1242, 160] on icon at bounding box center [1237, 163] width 18 height 18
click at [1315, 162] on icon at bounding box center [1312, 163] width 18 height 18
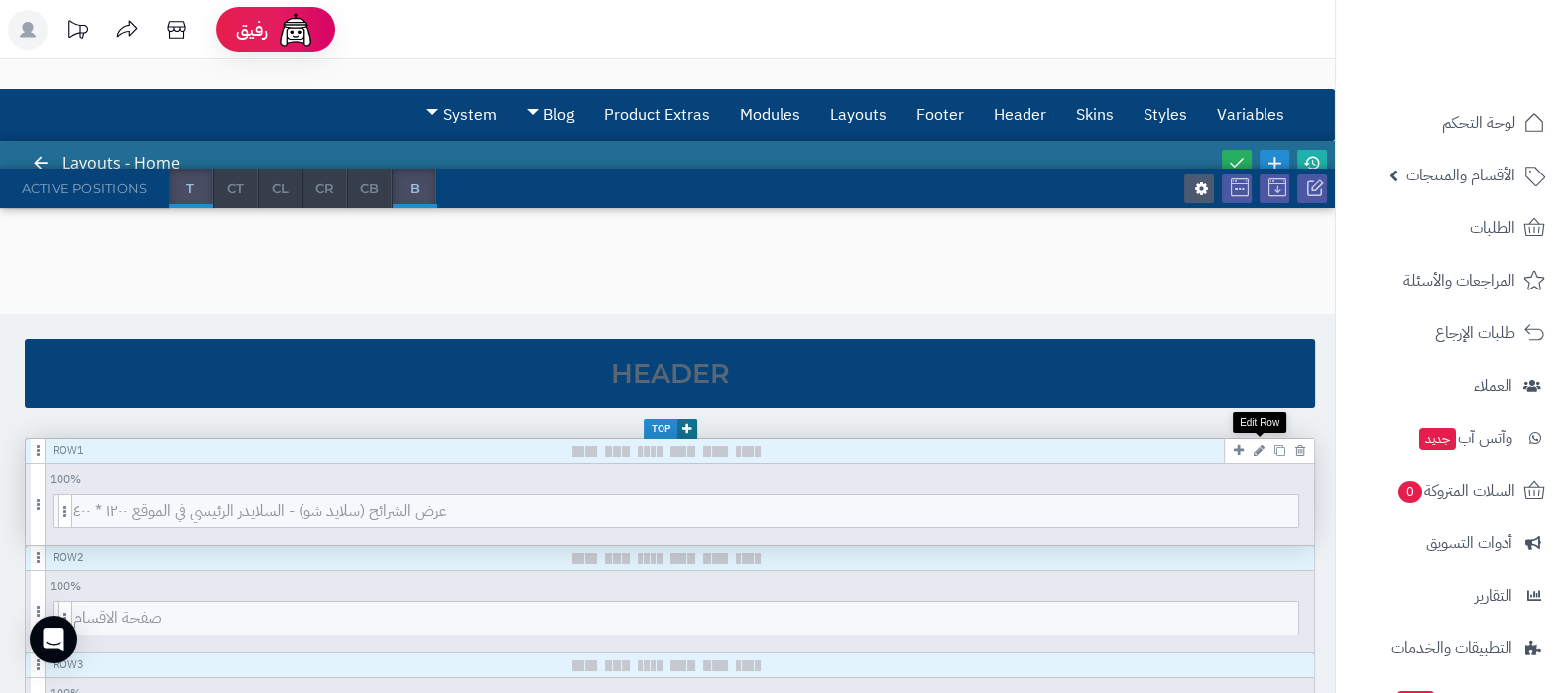
click at [1259, 452] on icon at bounding box center [1259, 450] width 11 height 13
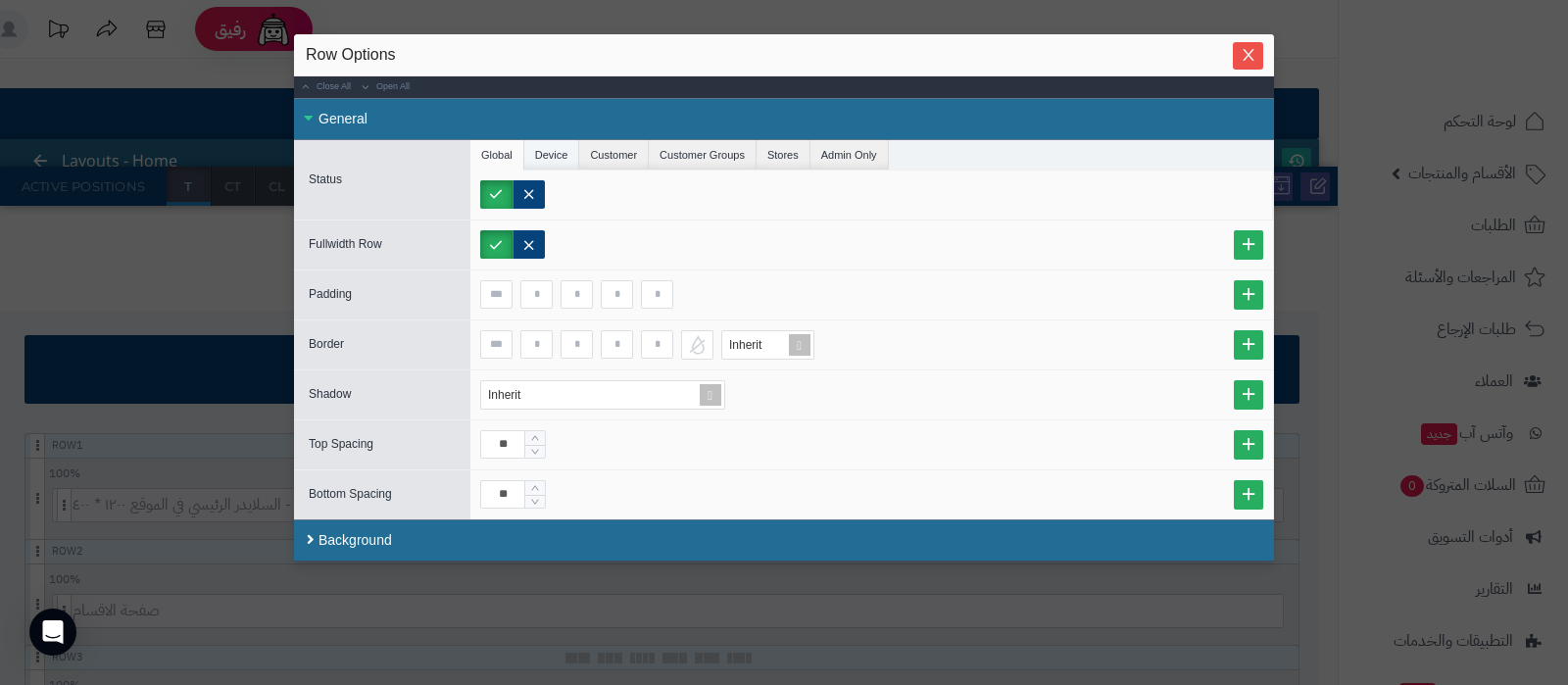
click at [568, 156] on li "Device" at bounding box center [552, 155] width 56 height 29
click at [507, 192] on label "Phone" at bounding box center [522, 195] width 84 height 29
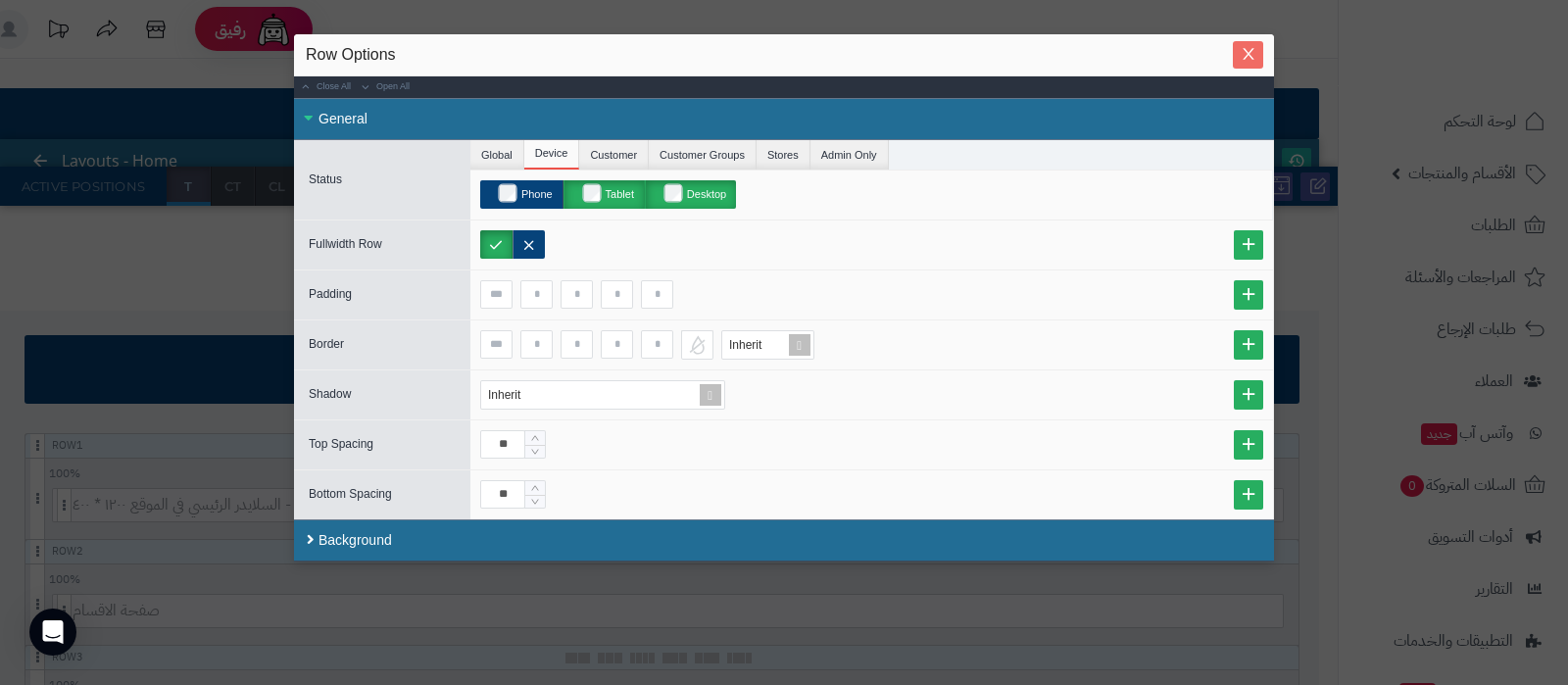
click at [1255, 55] on icon "Close" at bounding box center [1249, 54] width 16 height 16
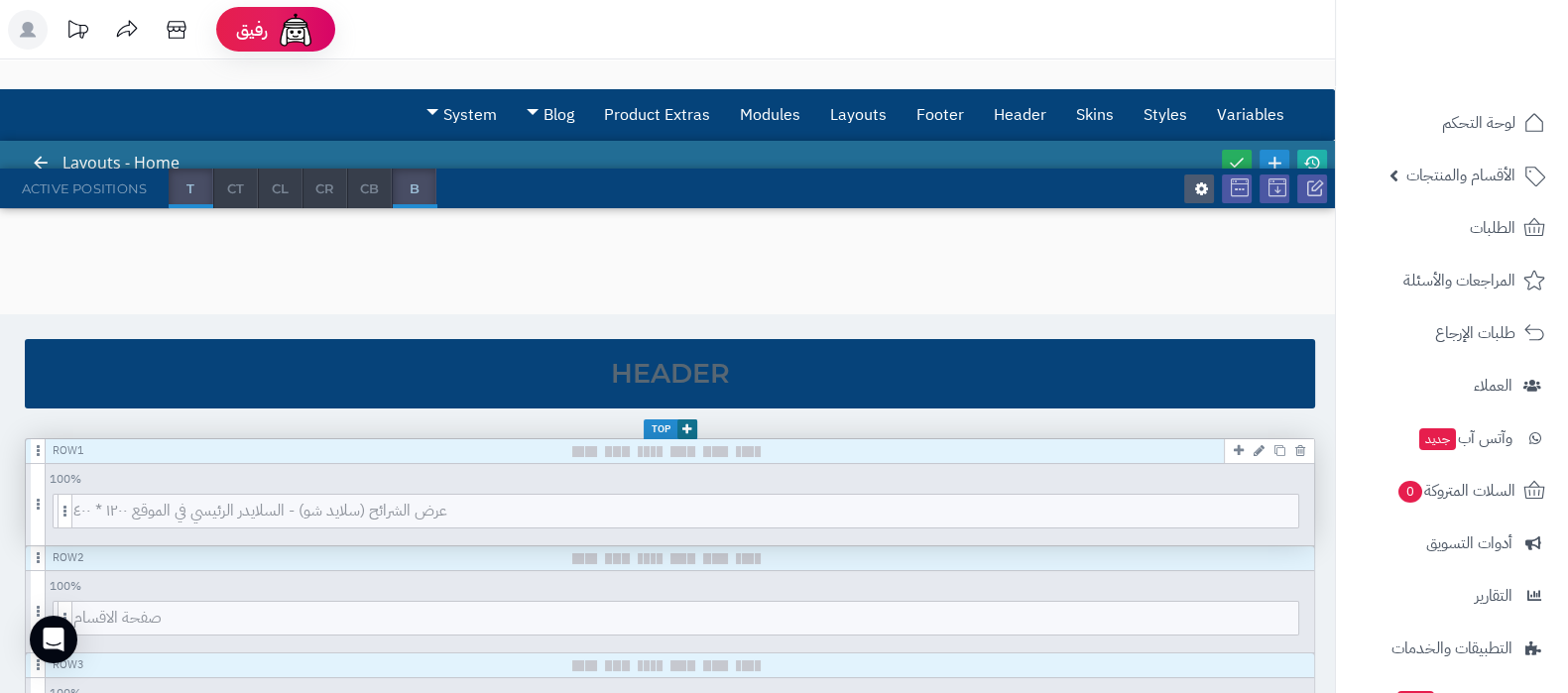
click at [1257, 445] on icon at bounding box center [1259, 450] width 11 height 13
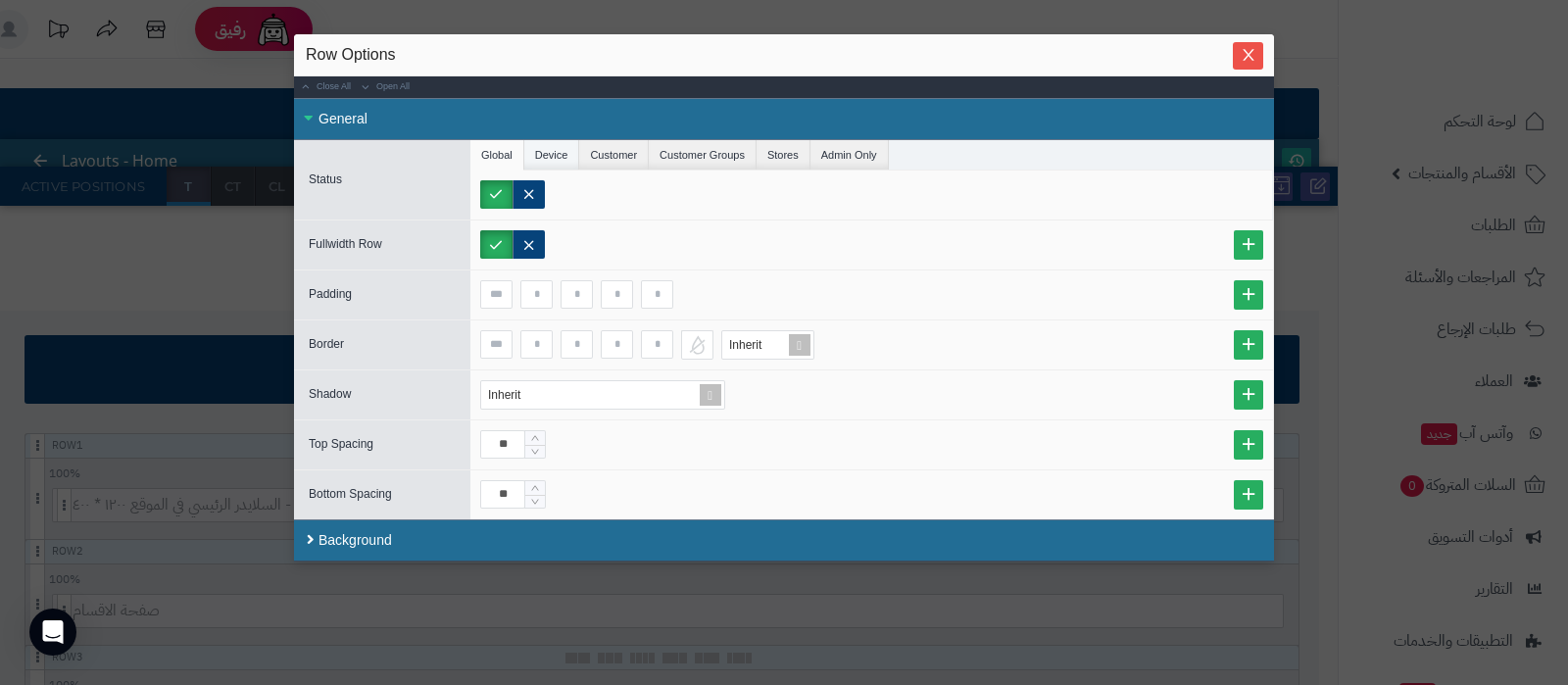
click at [548, 148] on li "Device" at bounding box center [552, 155] width 56 height 29
click at [495, 151] on li "Global" at bounding box center [497, 155] width 54 height 29
click at [1257, 56] on span "Close" at bounding box center [1248, 54] width 30 height 17
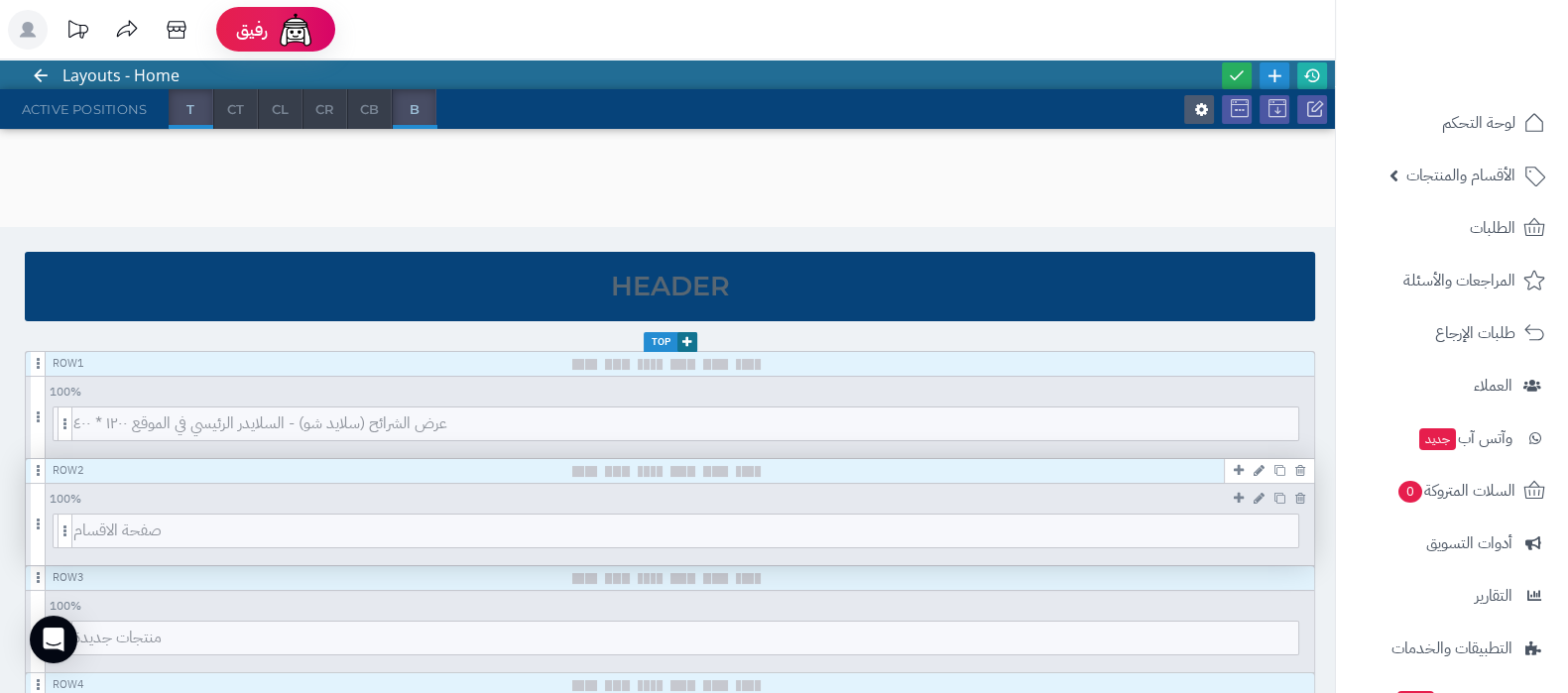
scroll to position [123, 0]
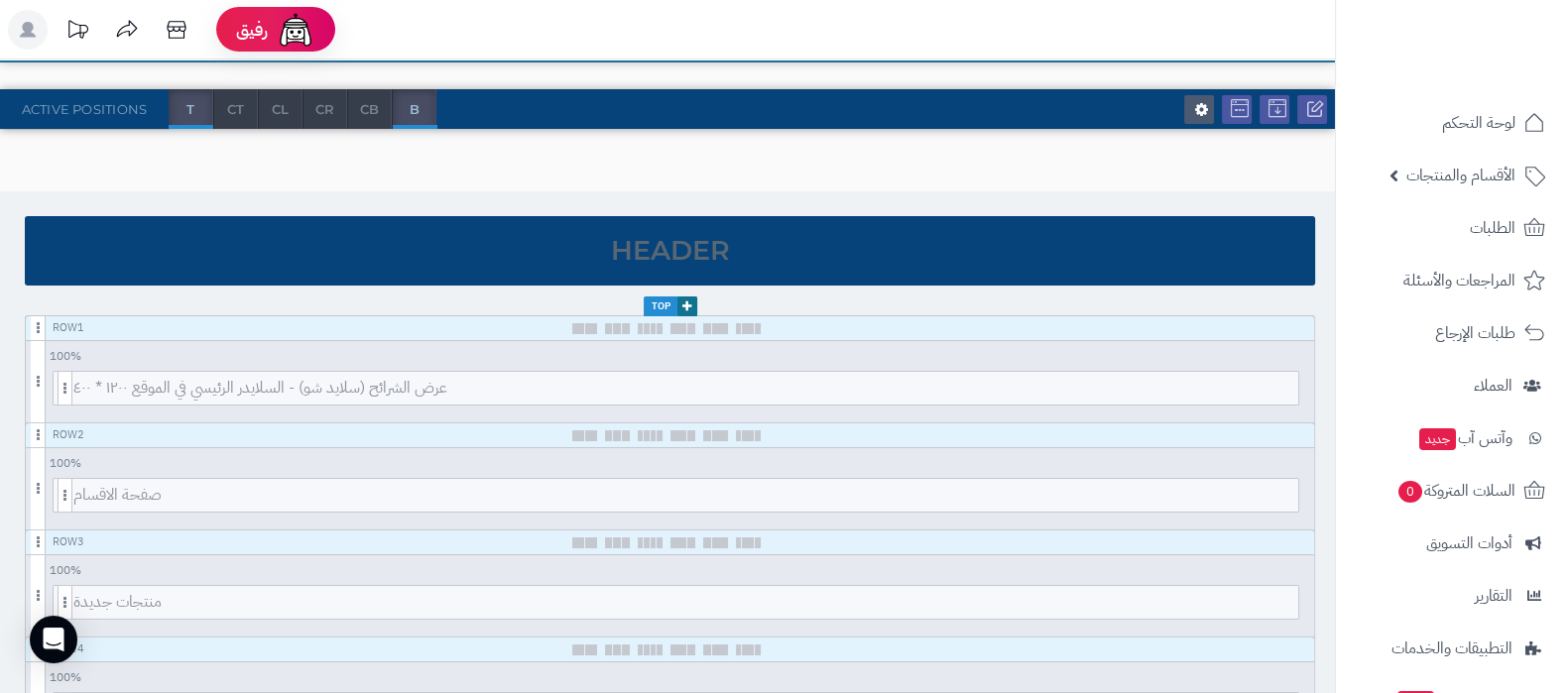
click at [1260, 324] on icon at bounding box center [1259, 327] width 11 height 13
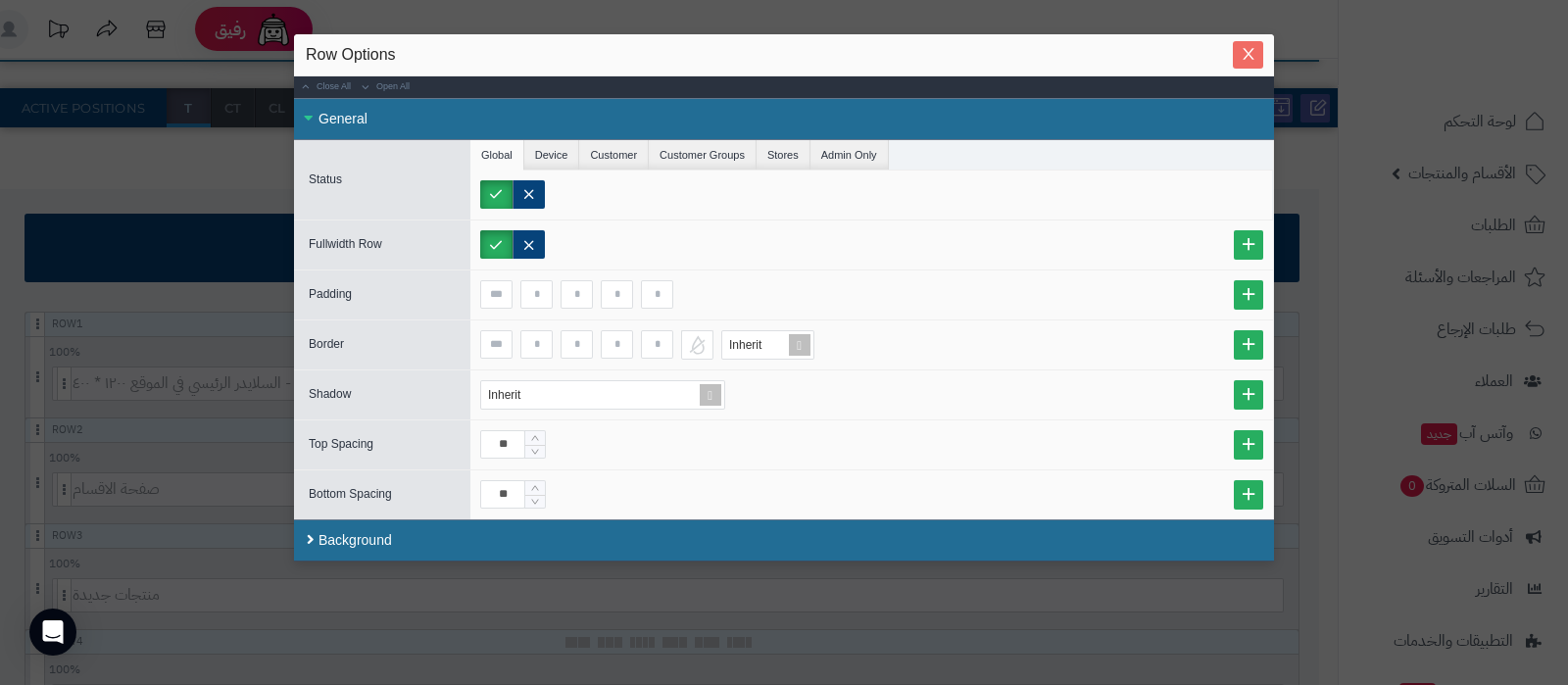
click at [1249, 61] on icon "Close" at bounding box center [1249, 54] width 16 height 16
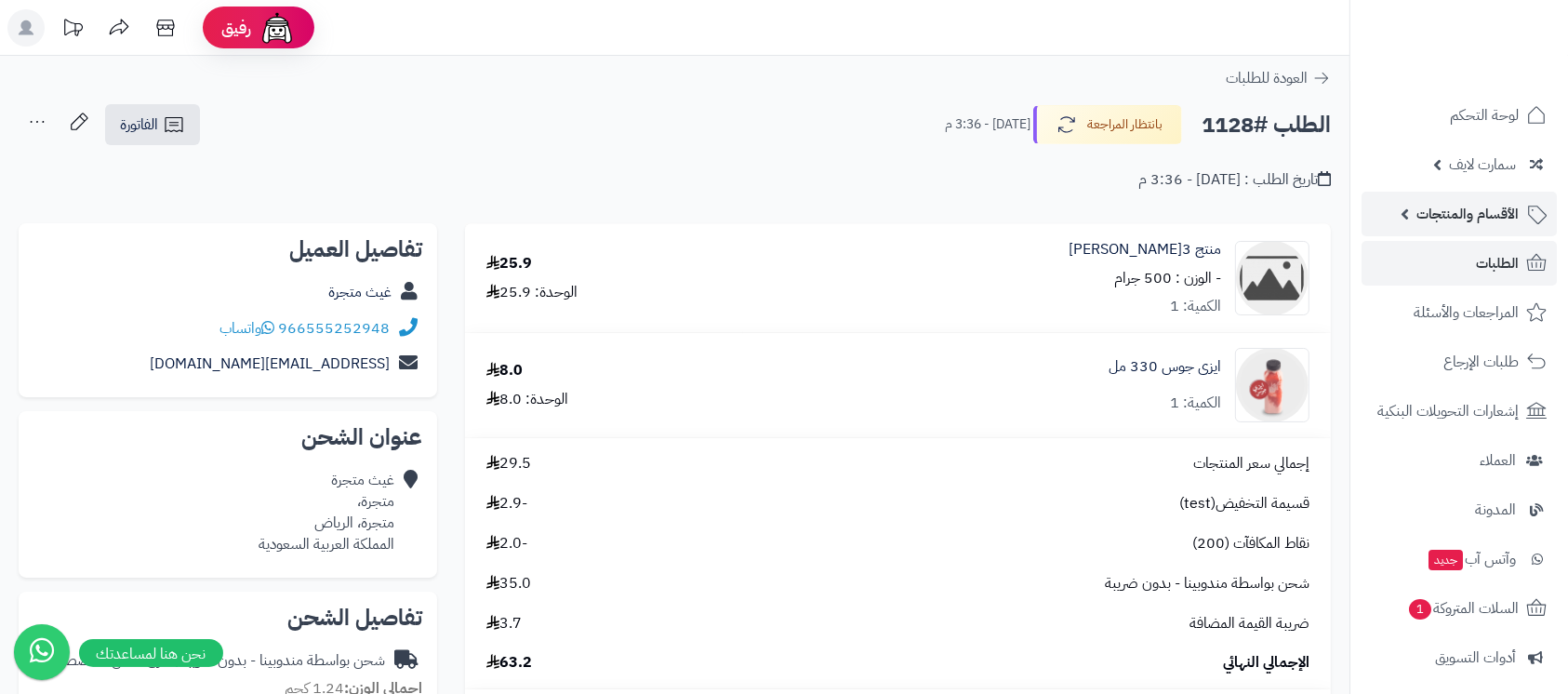
click at [1450, 200] on link "الأقسام والمنتجات" at bounding box center [1460, 215] width 196 height 45
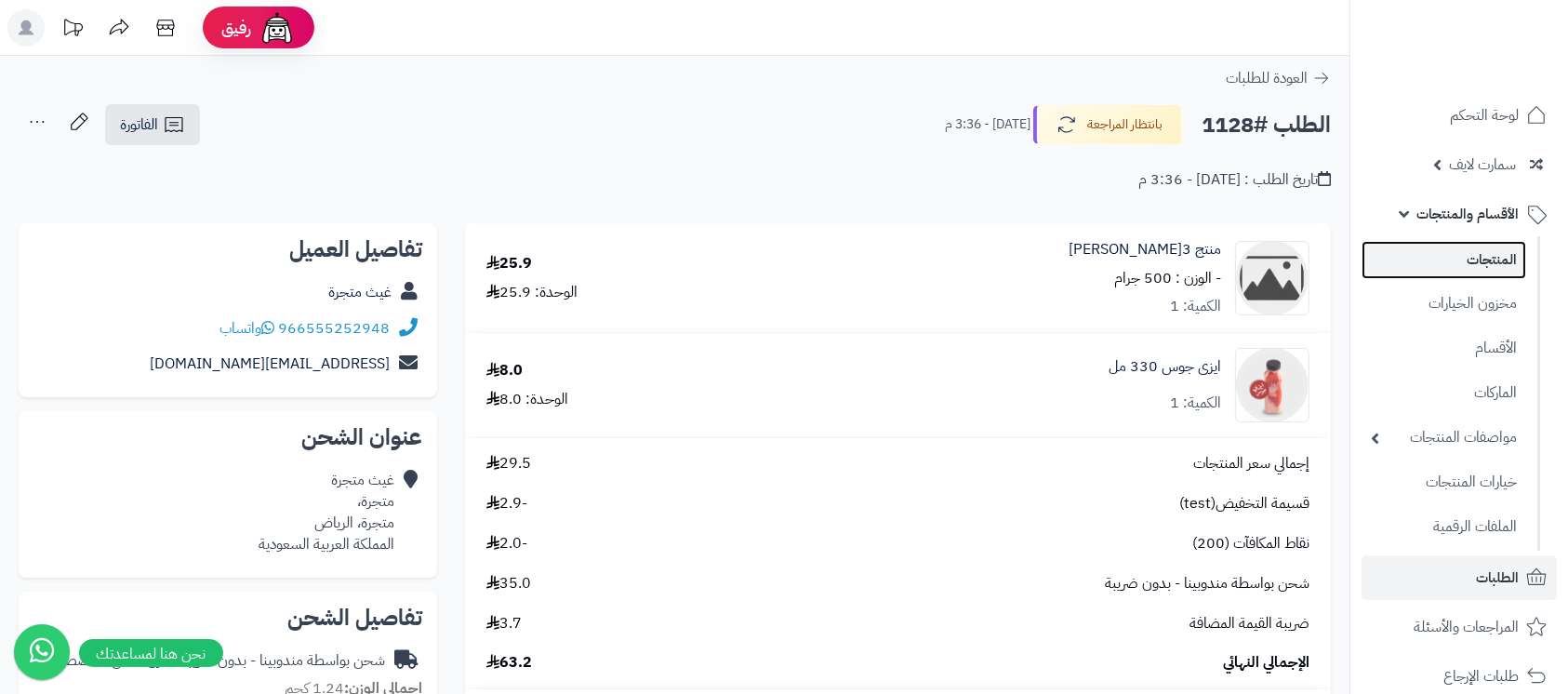
click at [1458, 248] on link "المنتجات" at bounding box center [1444, 259] width 165 height 38
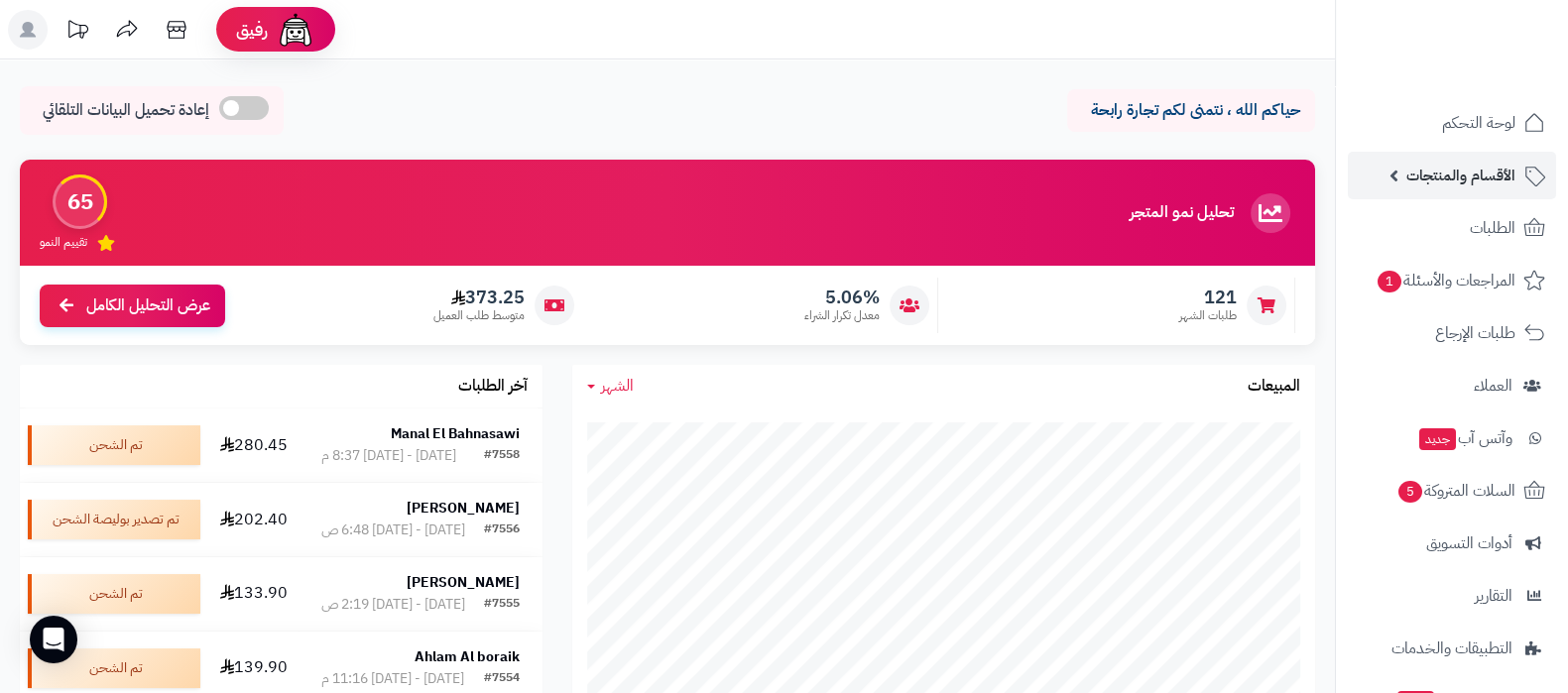
click at [1429, 170] on span "الأقسام والمنتجات" at bounding box center [1462, 176] width 109 height 28
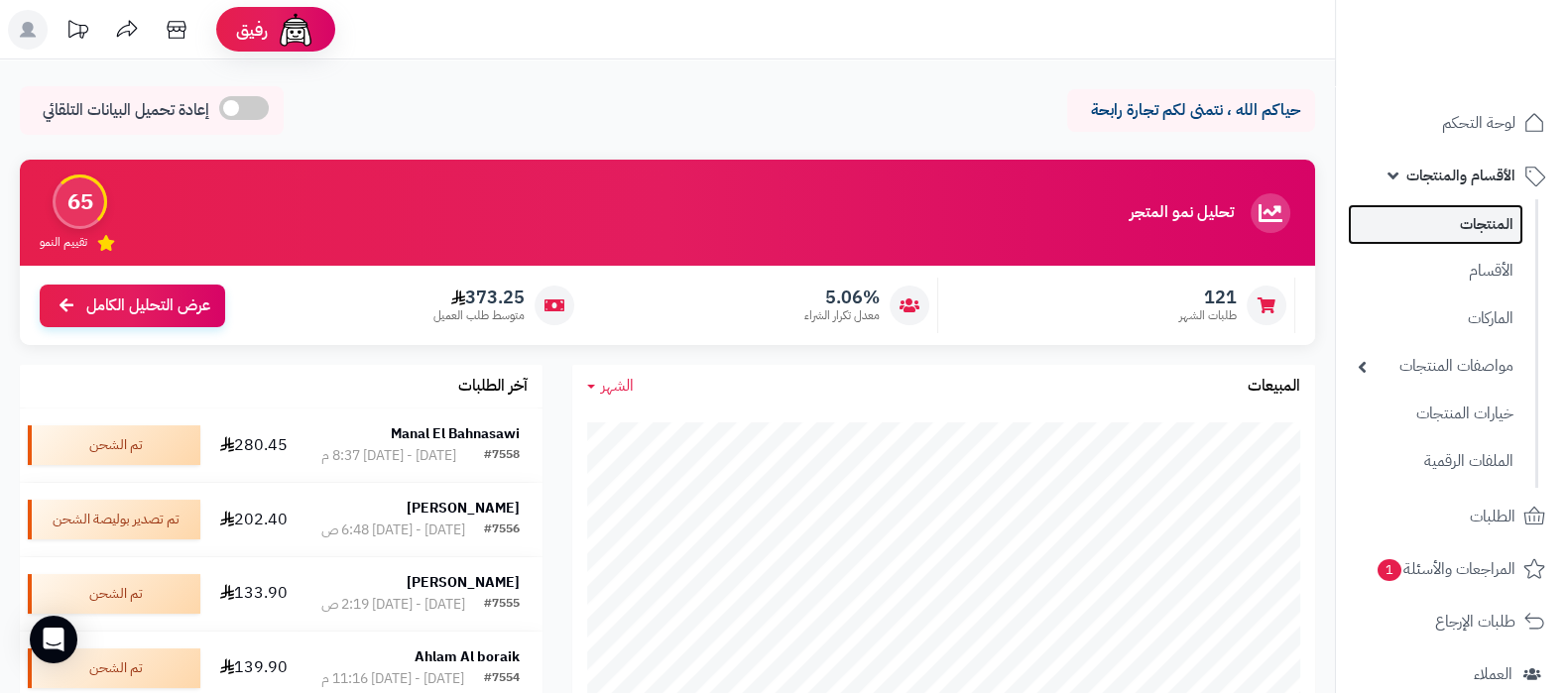
click at [1443, 209] on link "المنتجات" at bounding box center [1436, 225] width 176 height 41
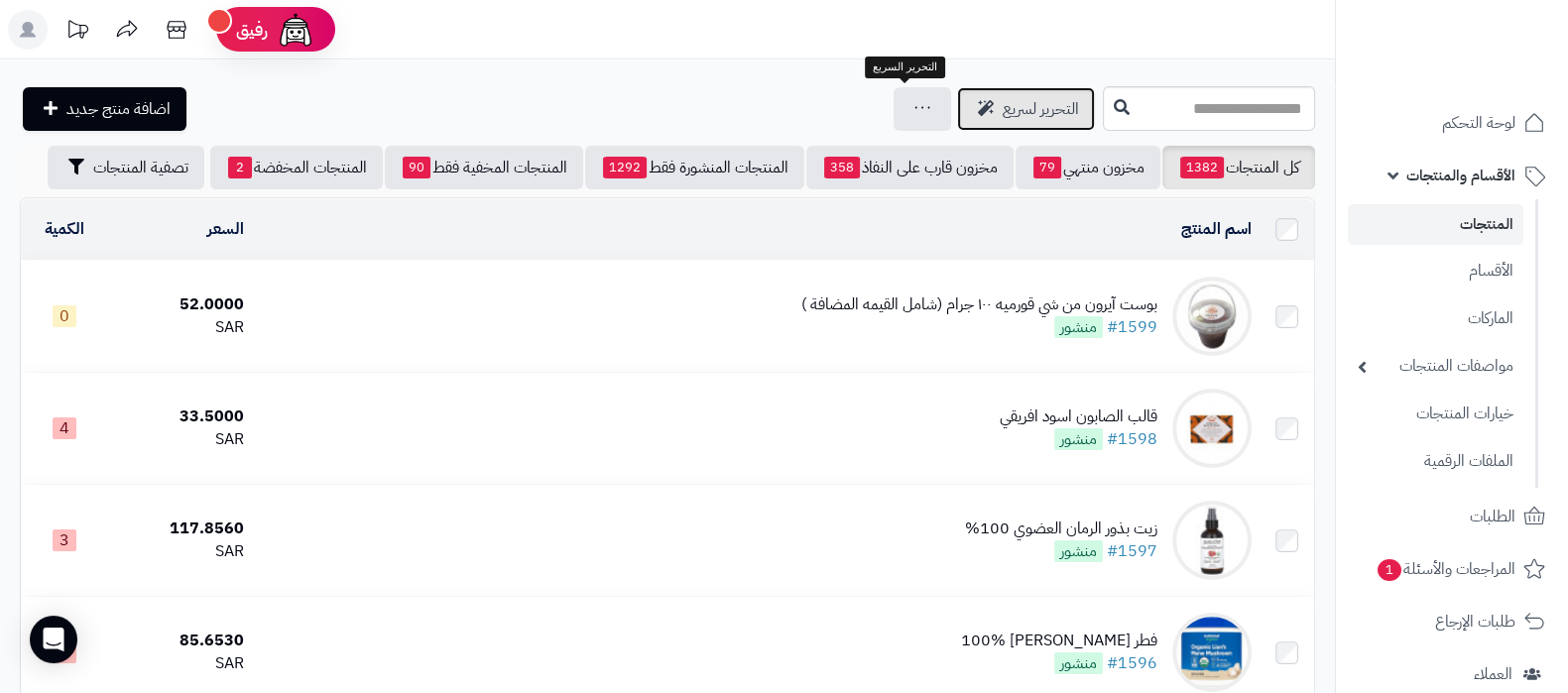
click at [958, 93] on link "التحرير لسريع" at bounding box center [1026, 109] width 138 height 44
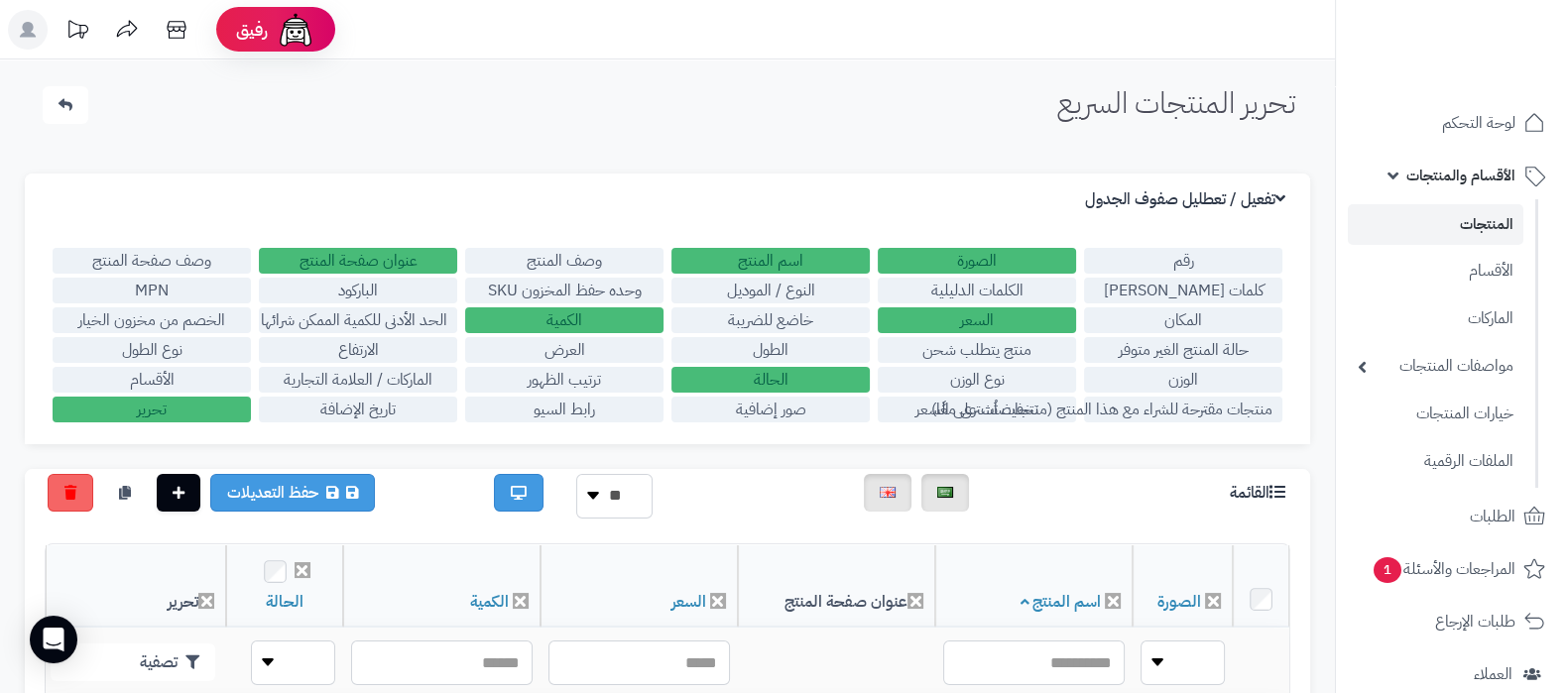
click at [387, 286] on label "الباركود" at bounding box center [358, 290] width 199 height 26
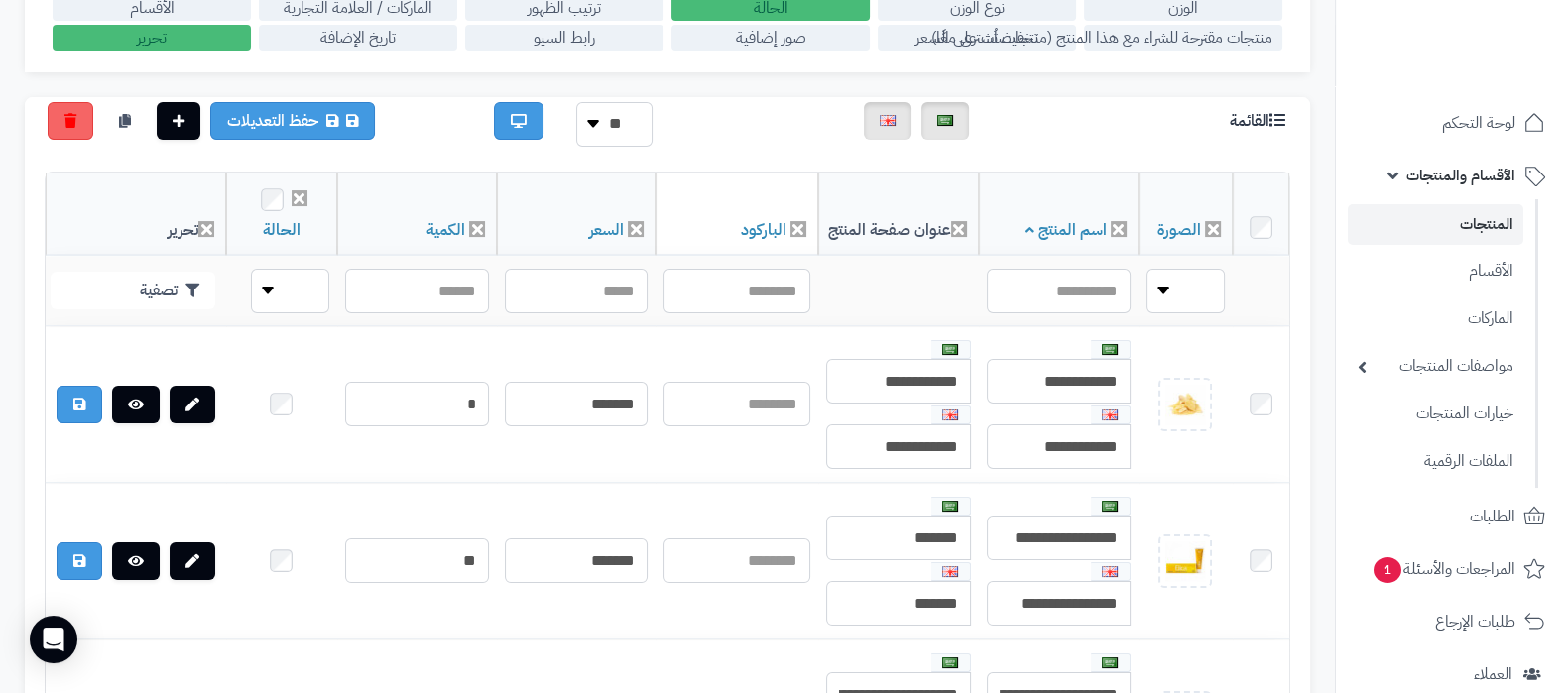
scroll to position [123, 0]
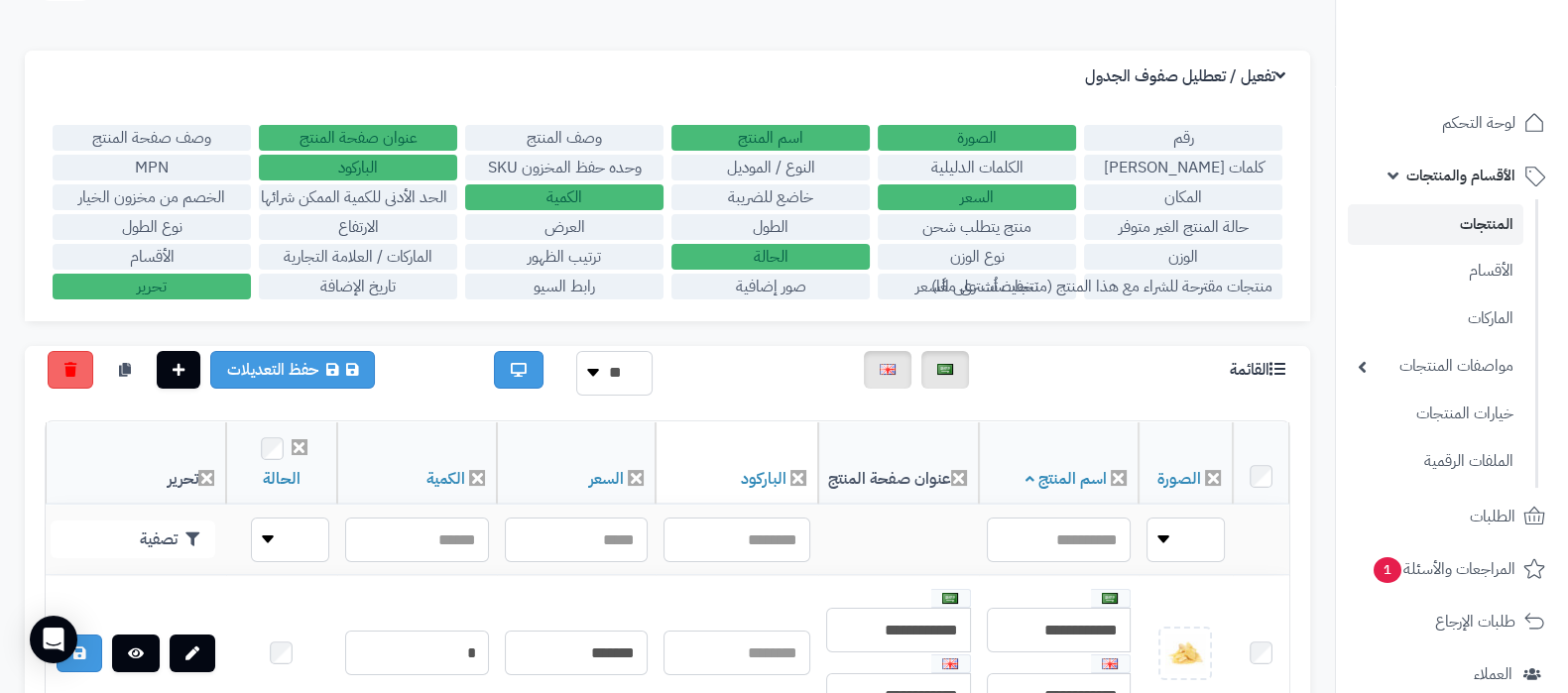
click at [610, 168] on label "وحده حفظ المخزون SKU" at bounding box center [565, 168] width 199 height 26
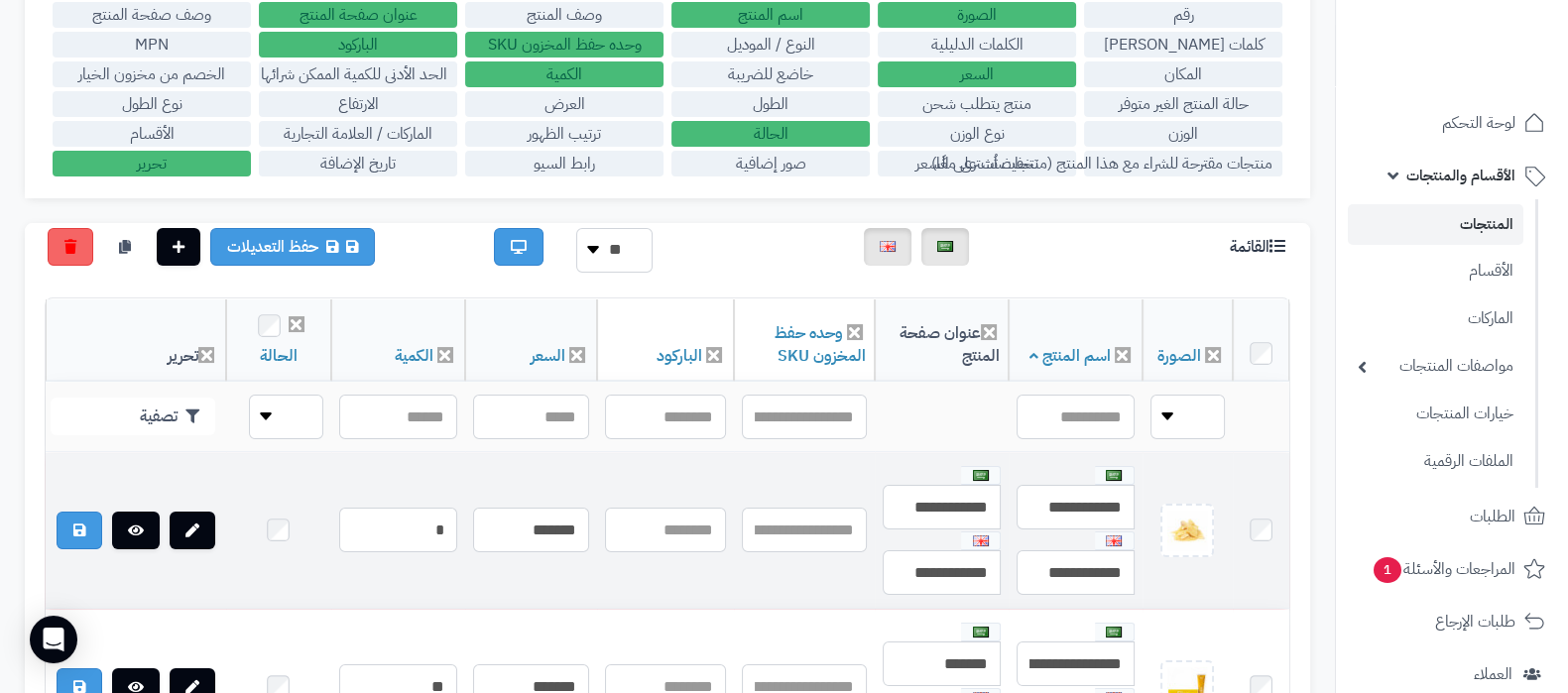
scroll to position [0, 0]
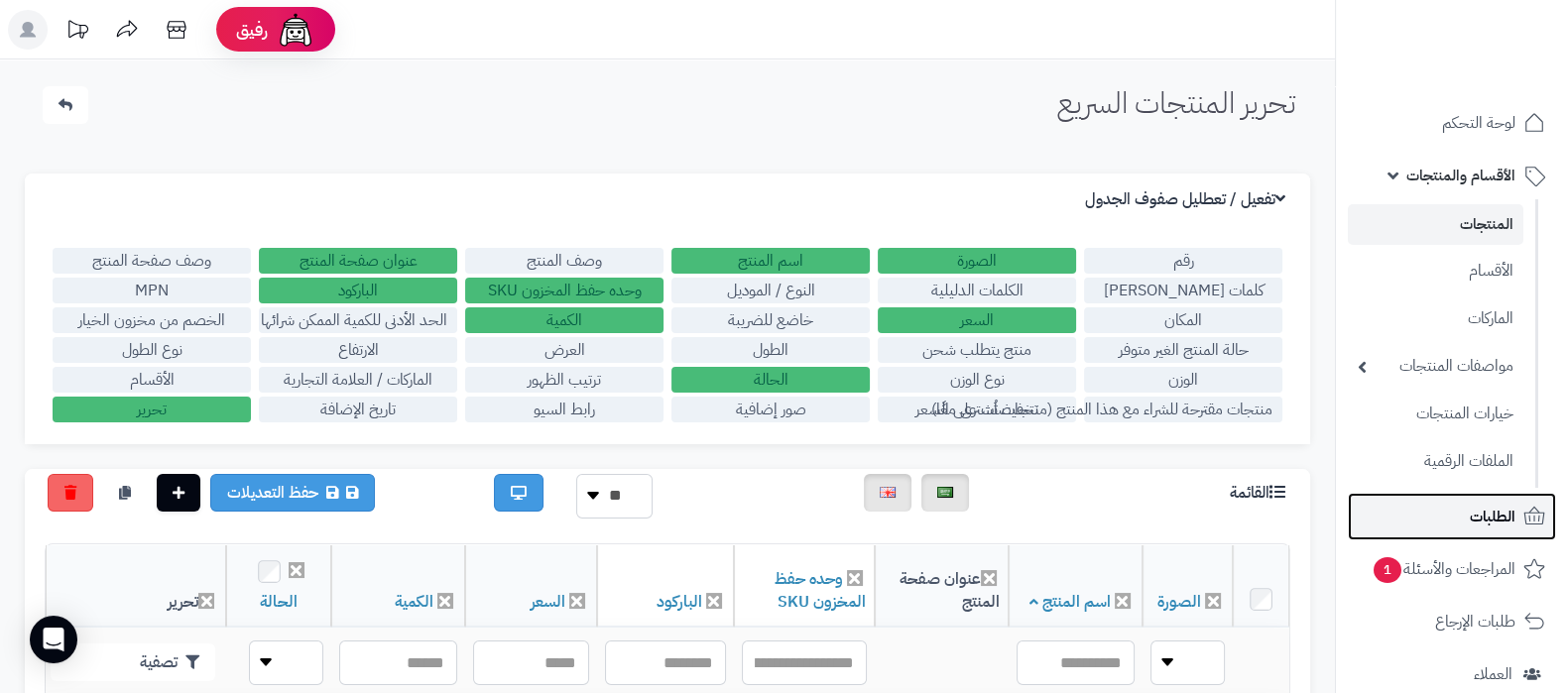
click at [1464, 519] on link "الطلبات" at bounding box center [1453, 517] width 209 height 48
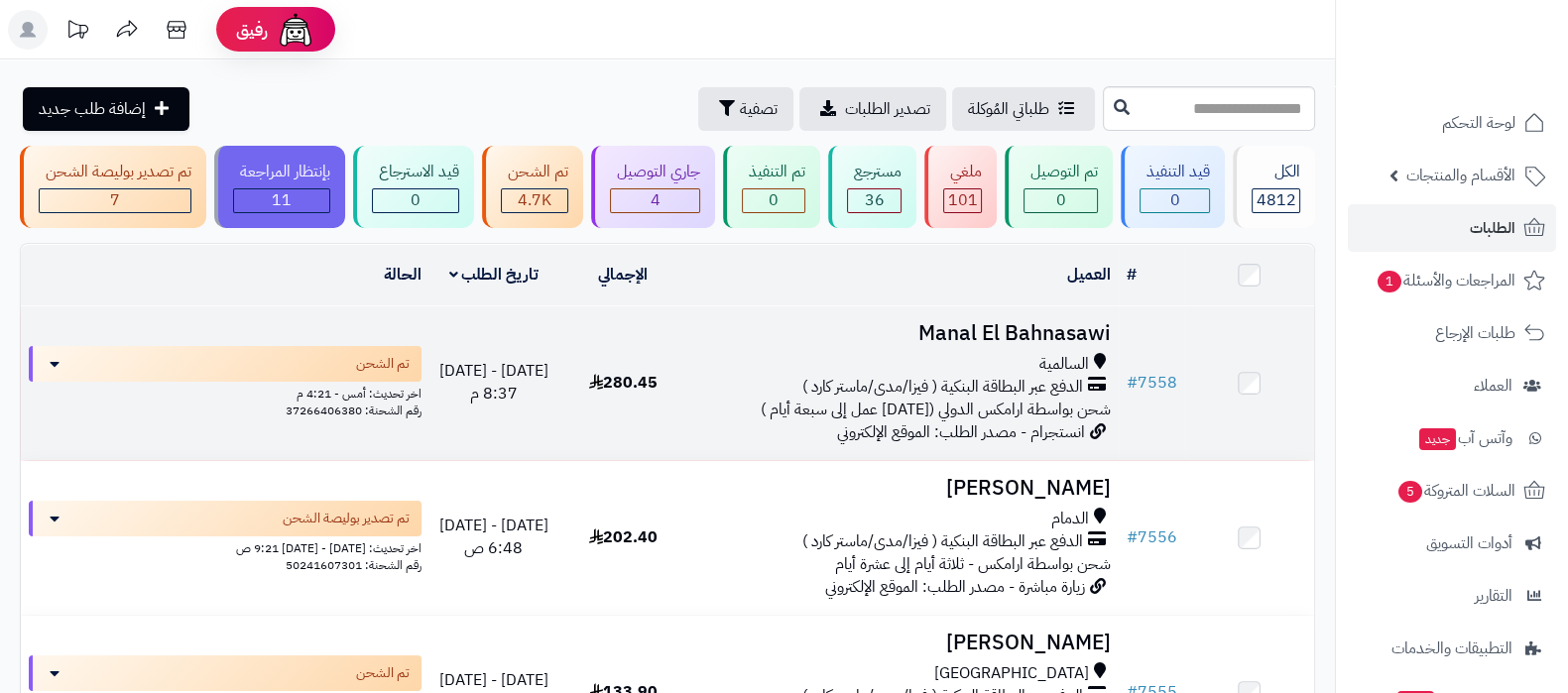
click at [936, 322] on h3 "Manal El Bahnasawi" at bounding box center [902, 333] width 415 height 23
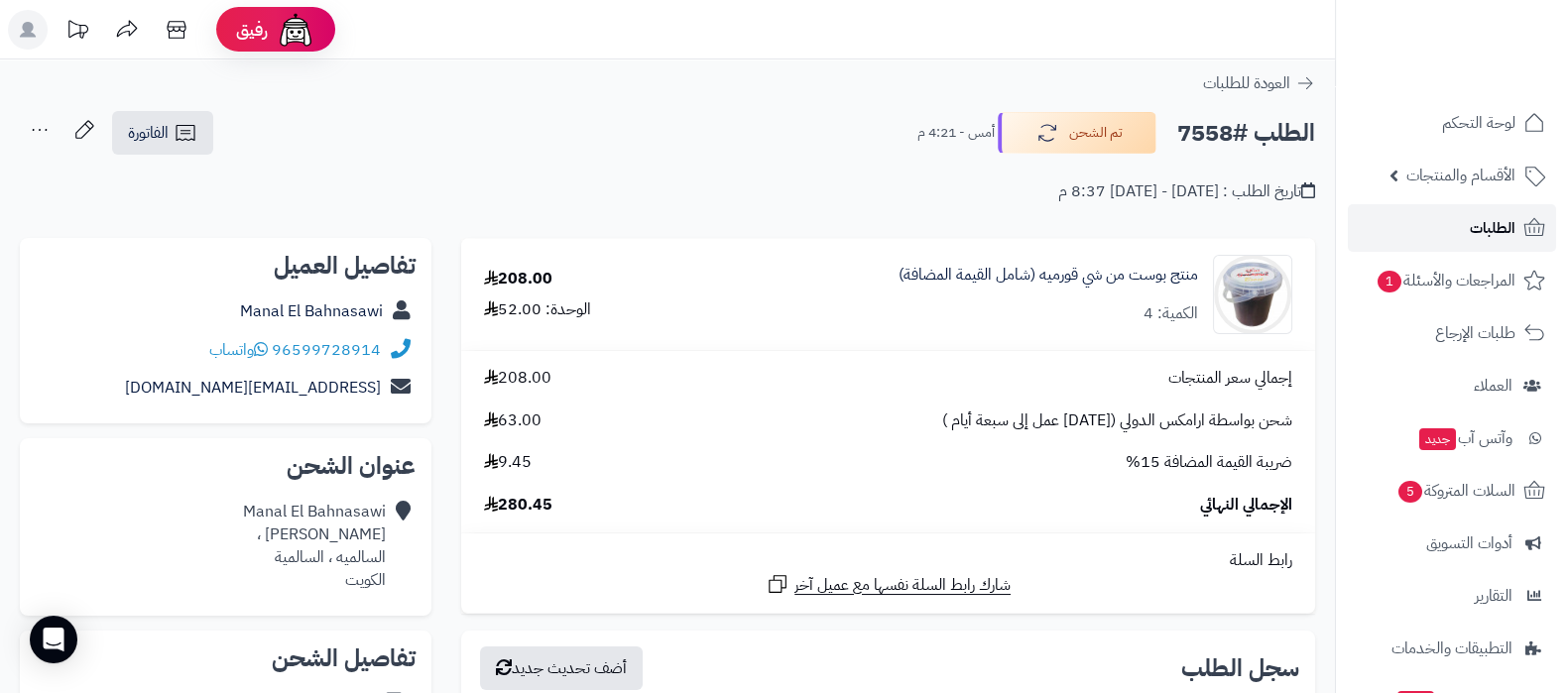
click at [1449, 220] on link "الطلبات" at bounding box center [1453, 229] width 209 height 48
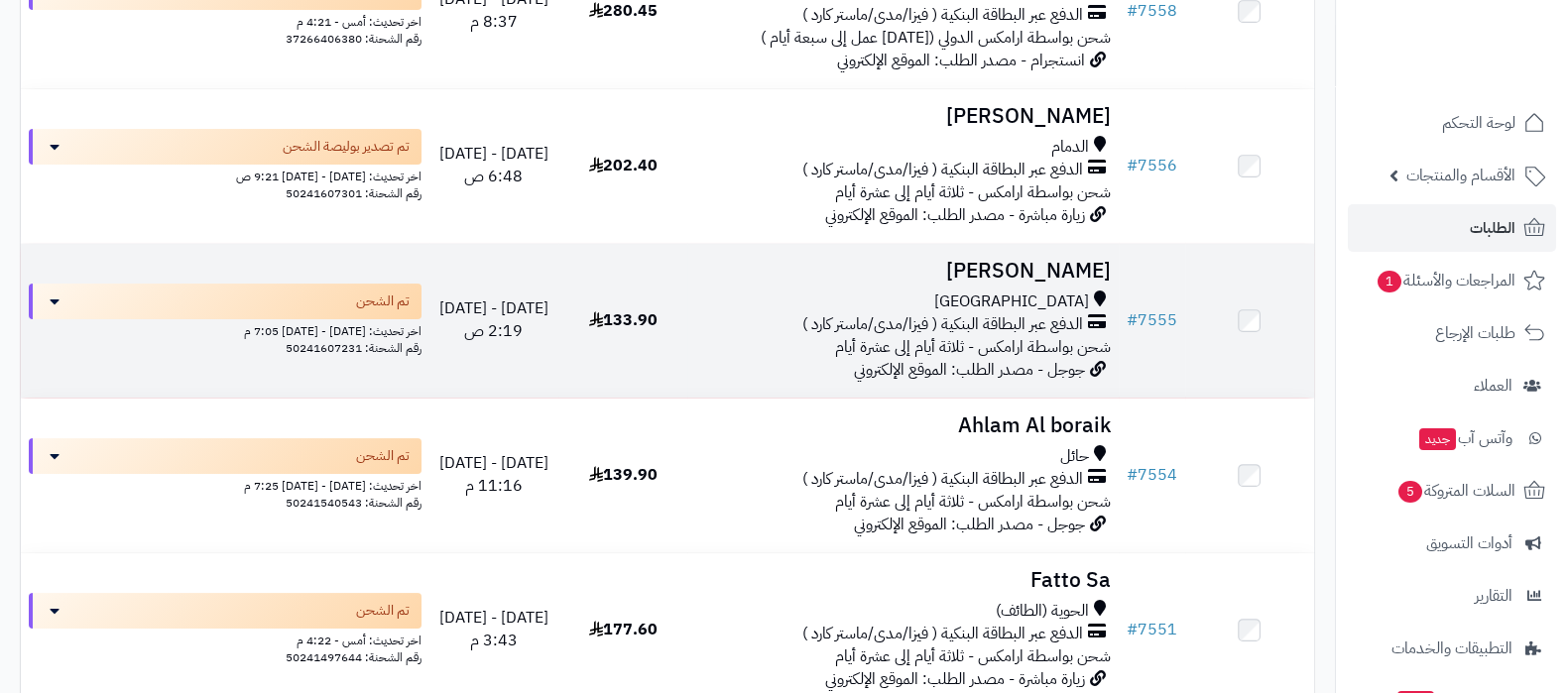
scroll to position [372, 0]
click at [1057, 269] on h3 "[PERSON_NAME]" at bounding box center [902, 270] width 415 height 23
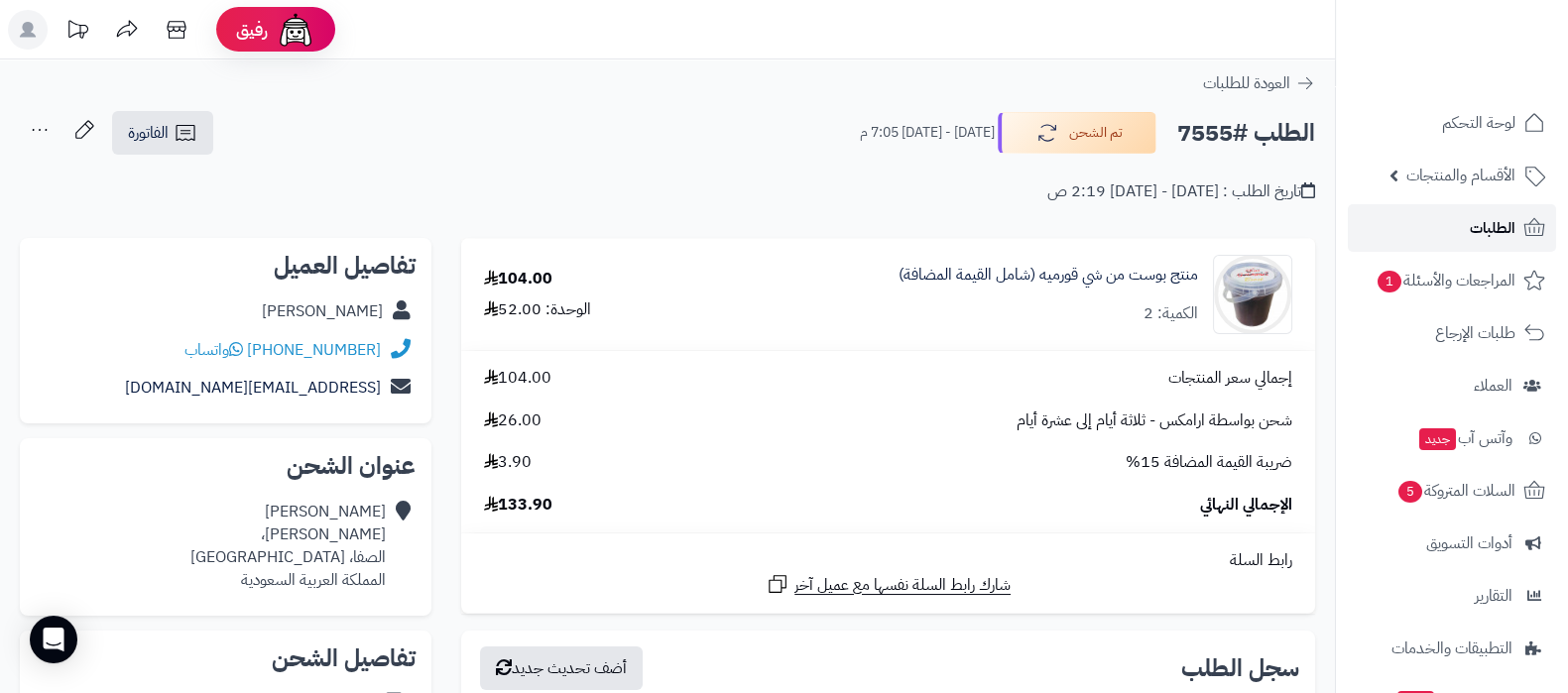
click at [1483, 236] on span "الطلبات" at bounding box center [1493, 228] width 46 height 28
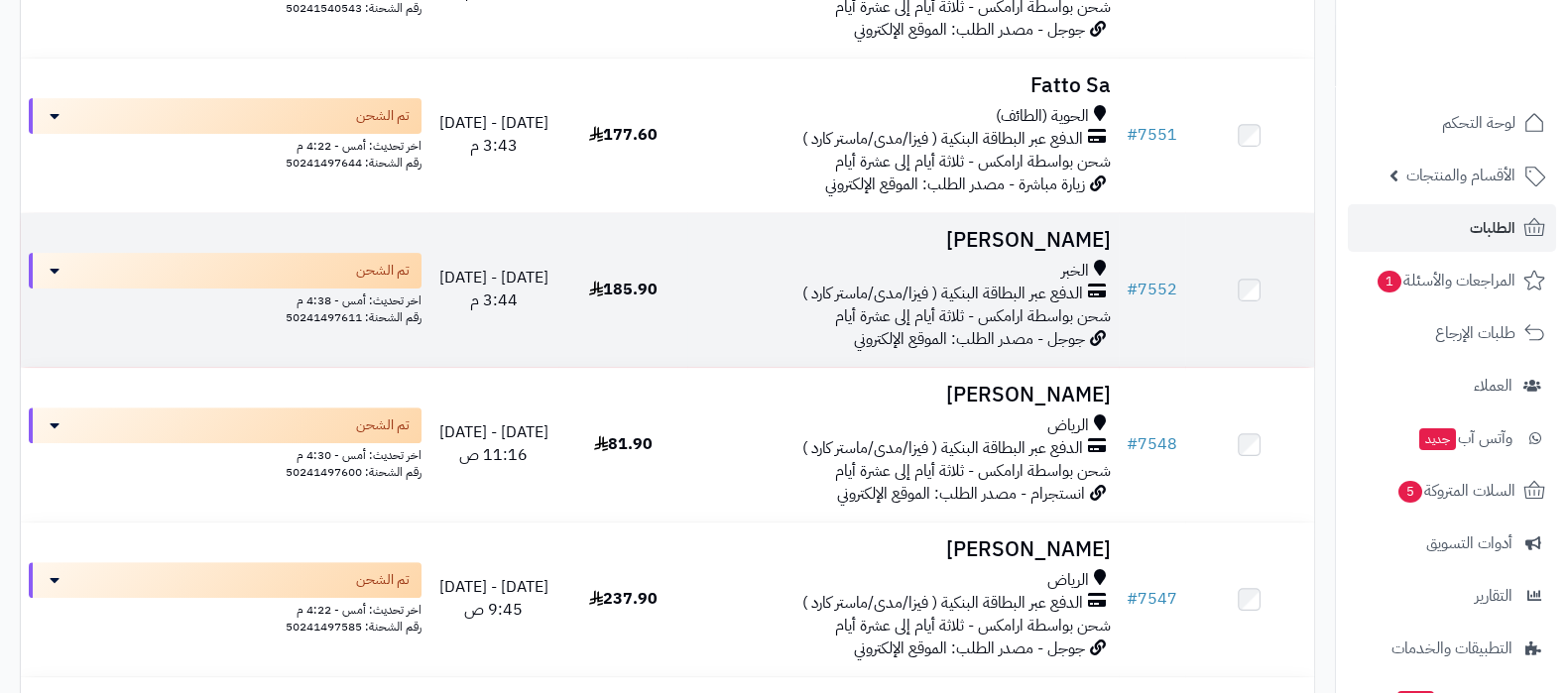
click at [1018, 244] on h3 "[PERSON_NAME]" at bounding box center [902, 240] width 415 height 23
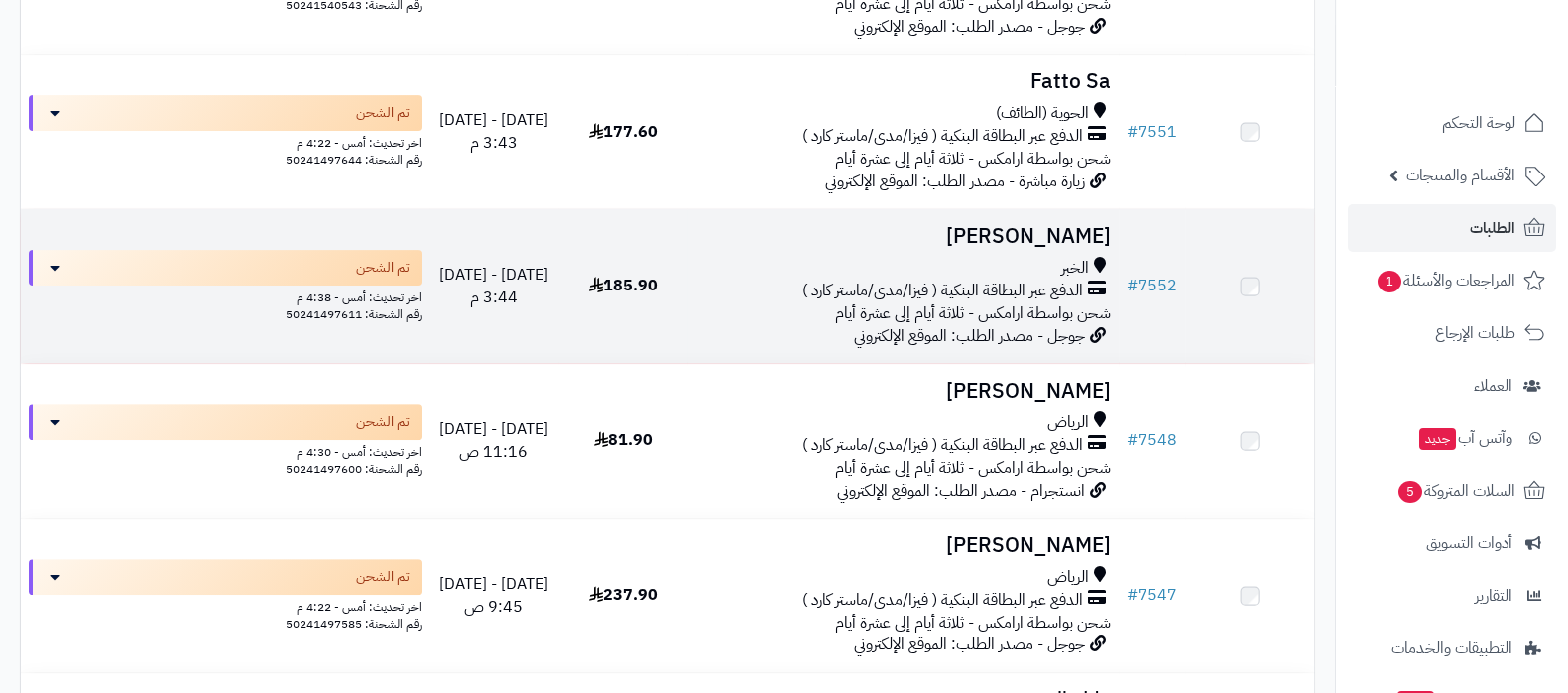
scroll to position [867, 0]
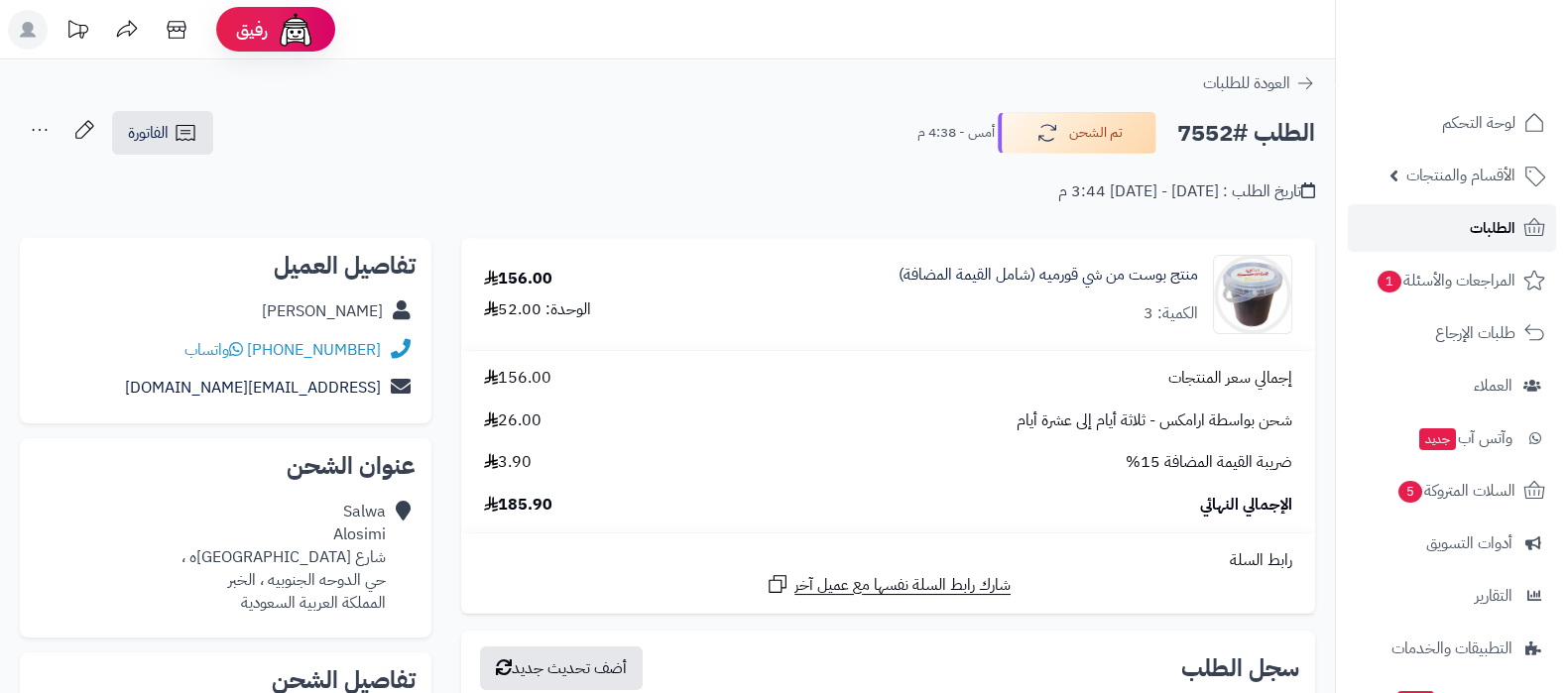
click at [1474, 236] on span "الطلبات" at bounding box center [1493, 228] width 46 height 28
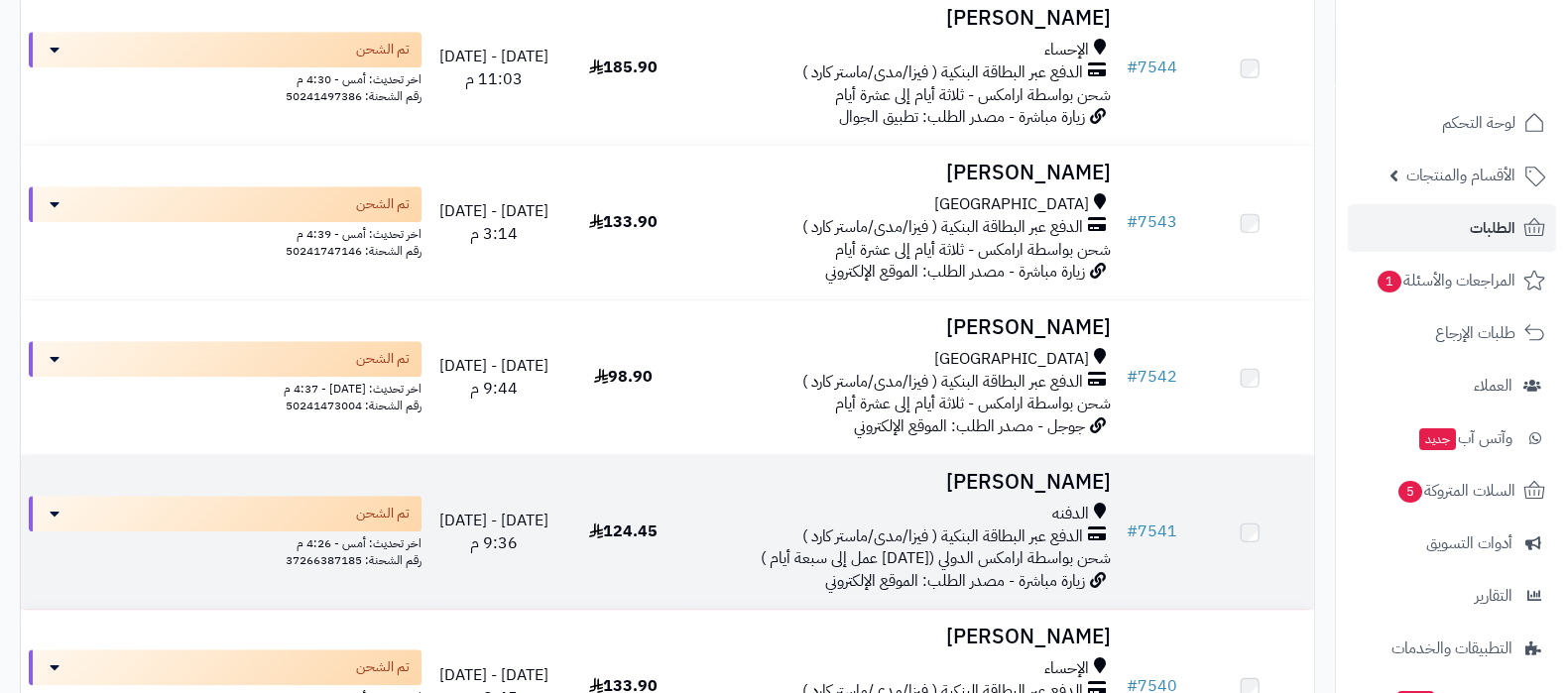
scroll to position [1859, 0]
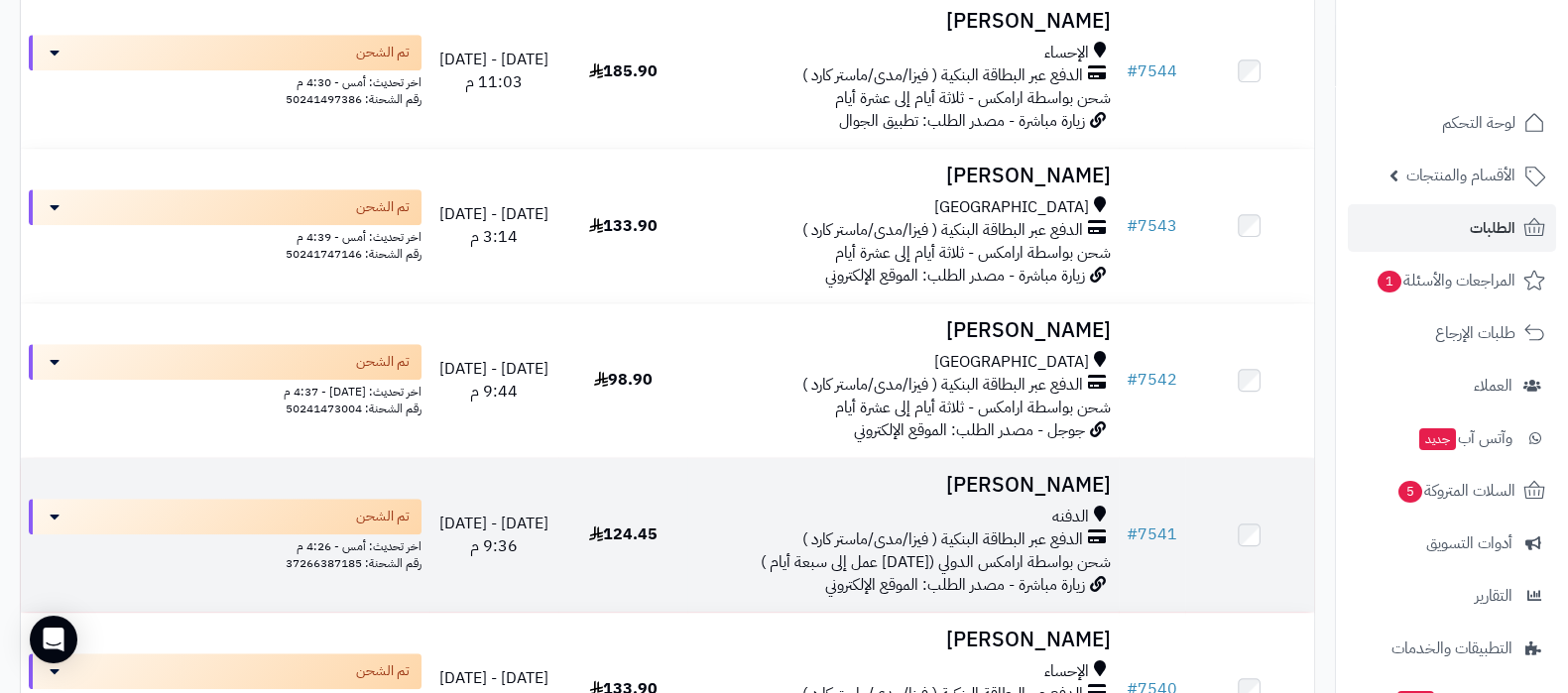
click at [1035, 474] on h3 "Mashael Alhejazi" at bounding box center [902, 485] width 415 height 23
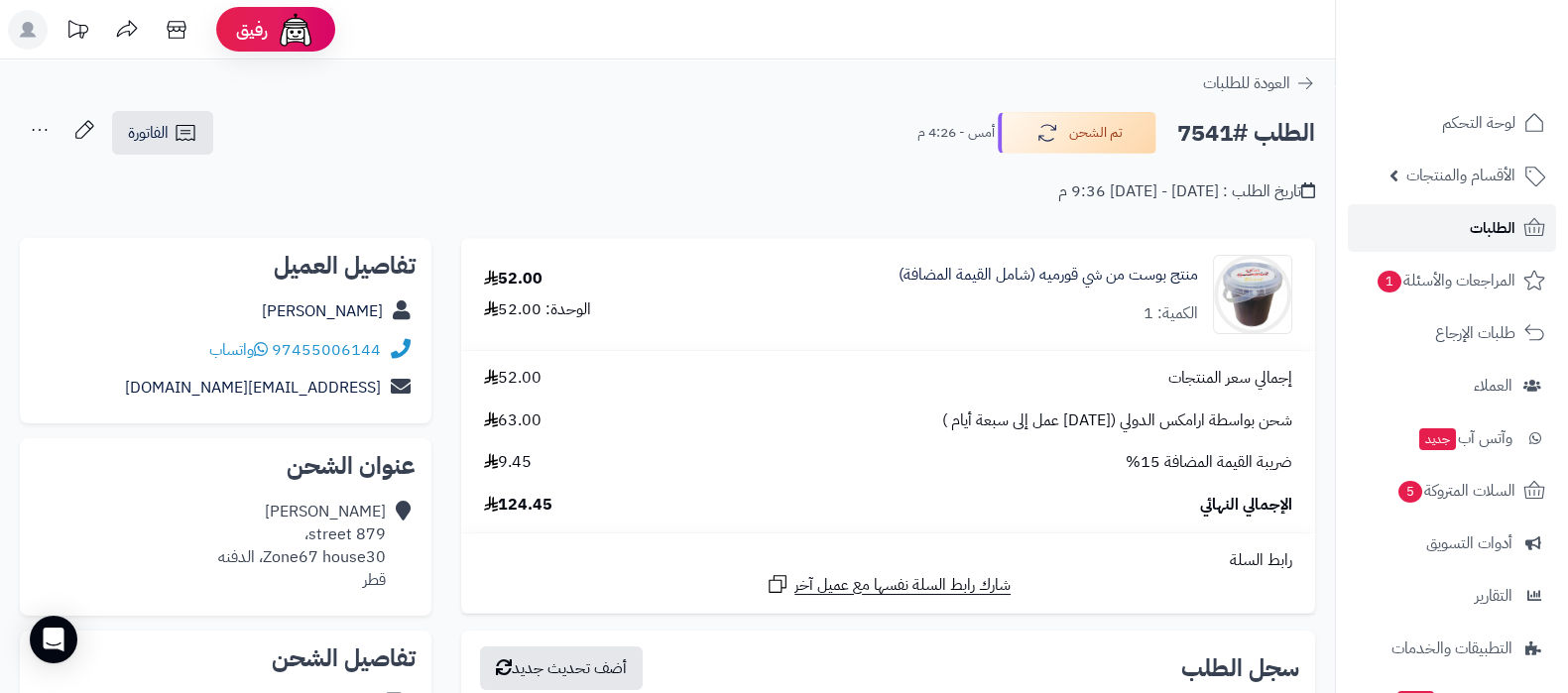
click at [1460, 230] on link "الطلبات" at bounding box center [1453, 229] width 209 height 48
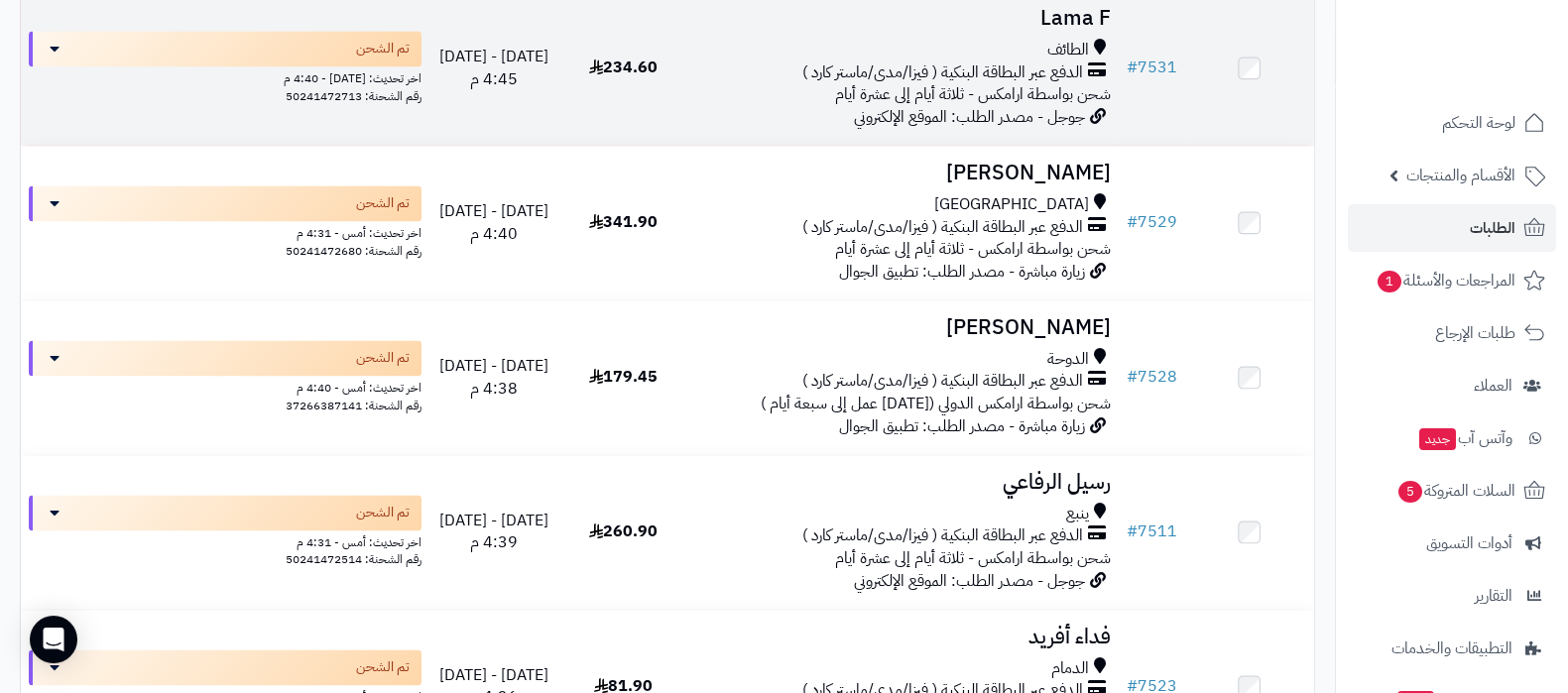
scroll to position [3719, 0]
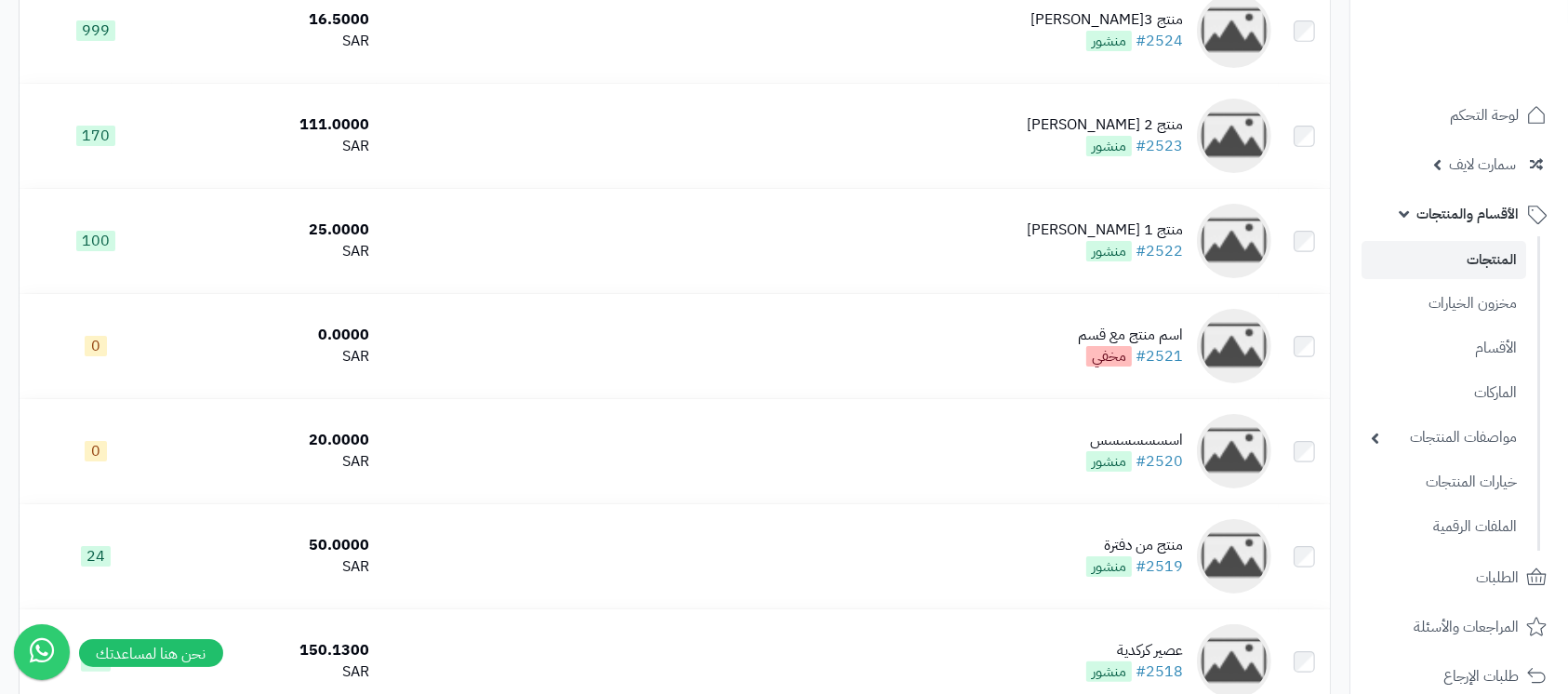
scroll to position [496, 0]
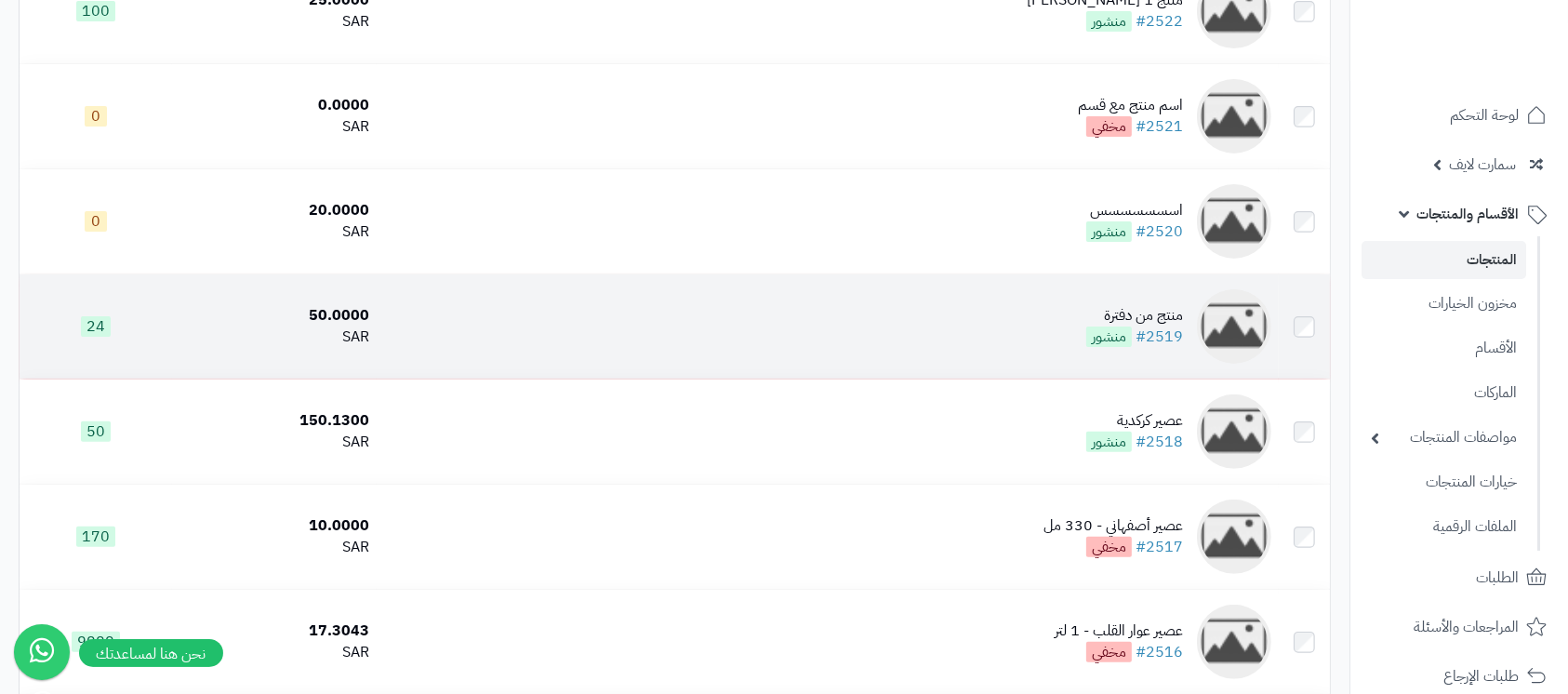
click at [1121, 305] on div "منتج من دفترة" at bounding box center [1135, 315] width 97 height 21
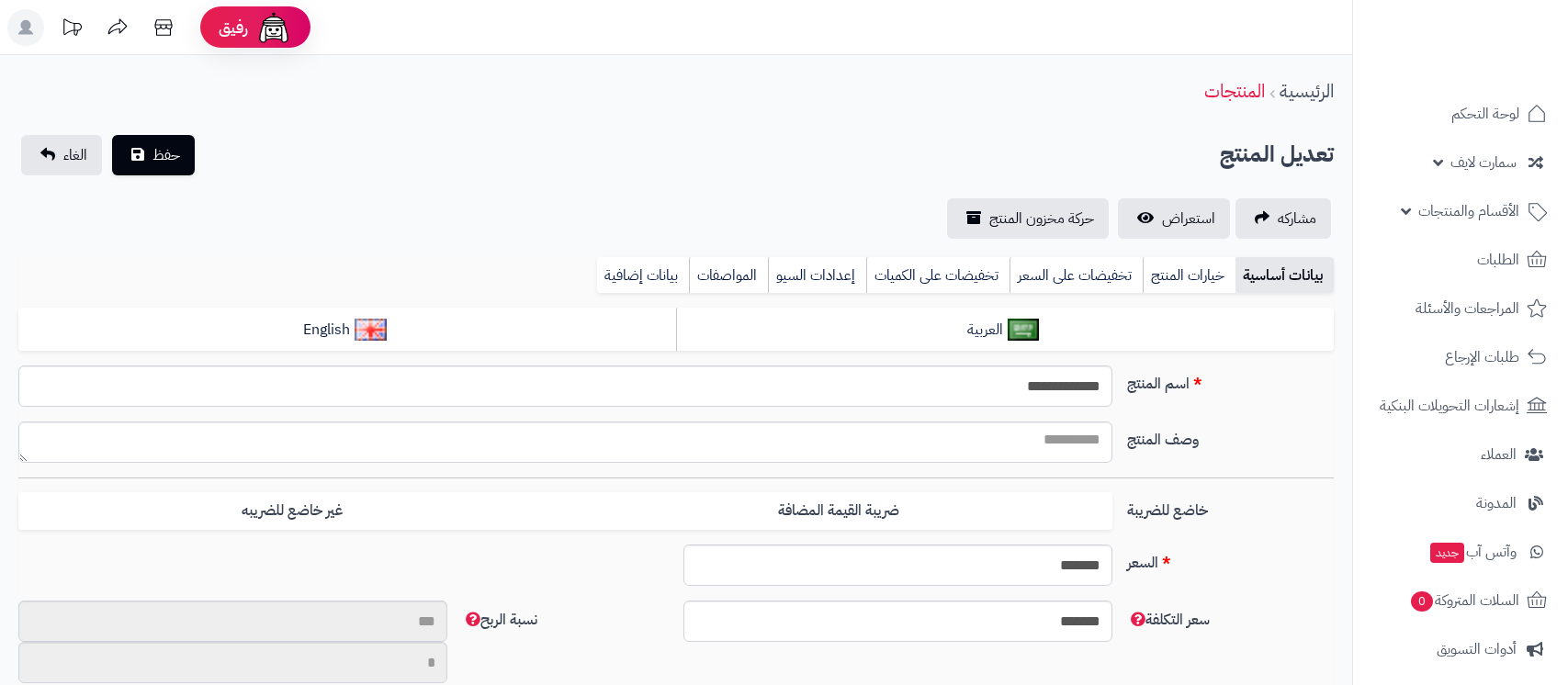
select select
type input "*******"
type input "*********"
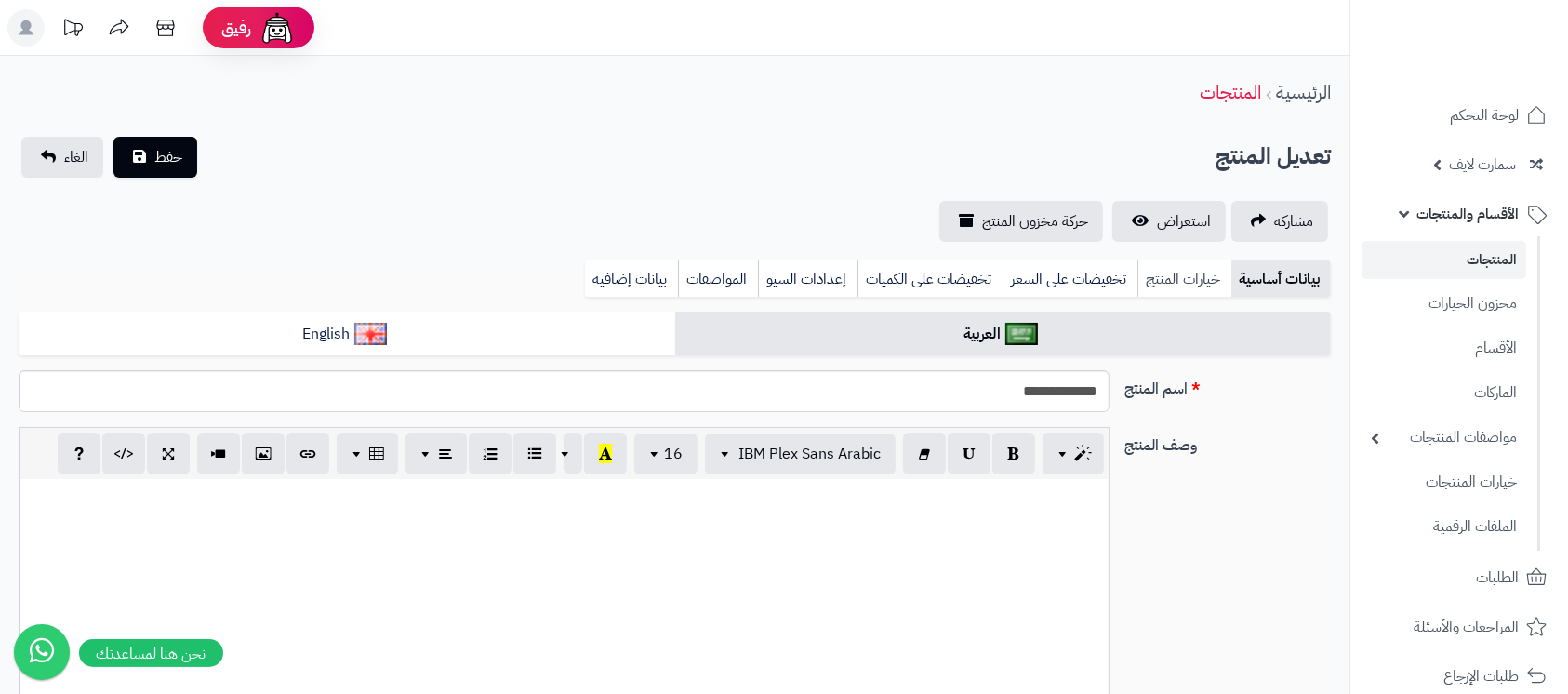
type input "*****"
click at [1183, 284] on link "خيارات المنتج" at bounding box center [1184, 279] width 94 height 37
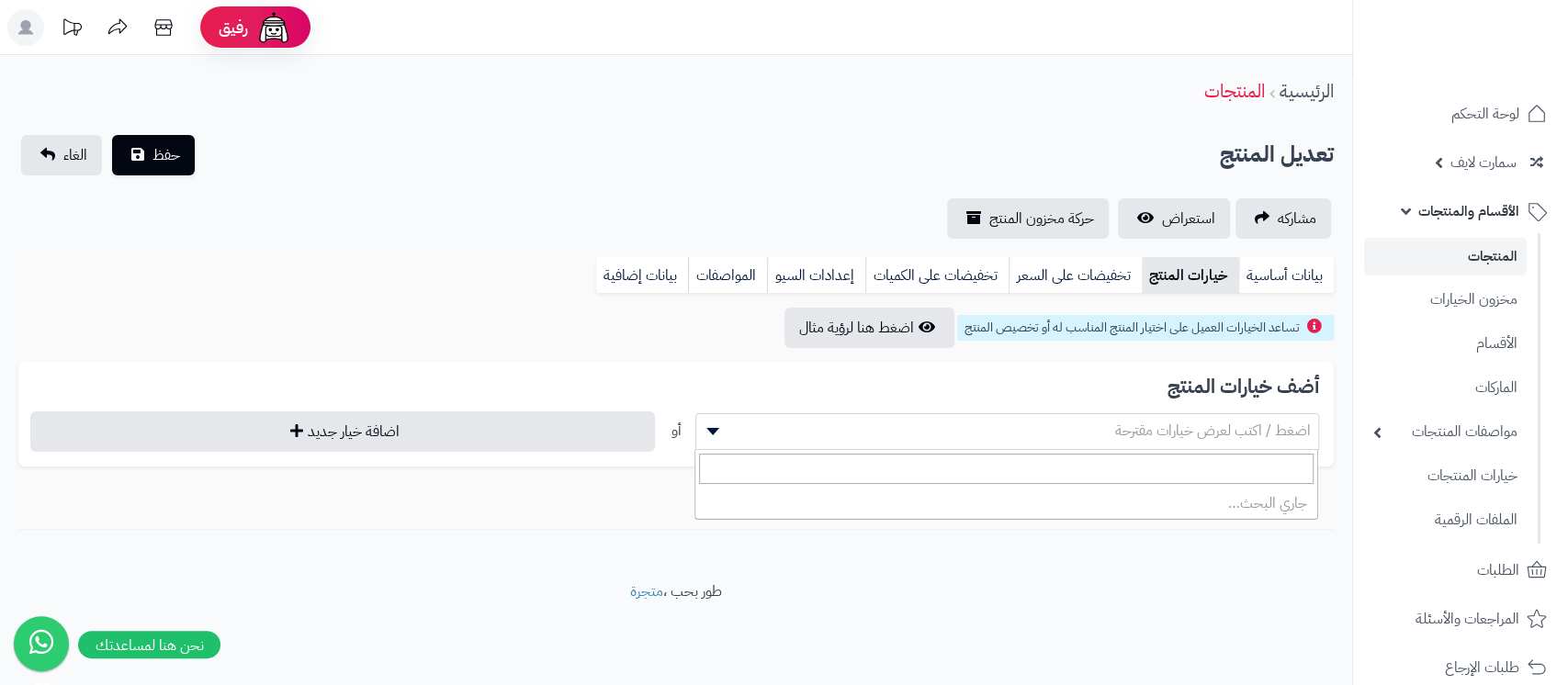
click at [1220, 437] on span "اضغط / اكتب لعرض خيارات مقترحة" at bounding box center [1213, 431] width 196 height 22
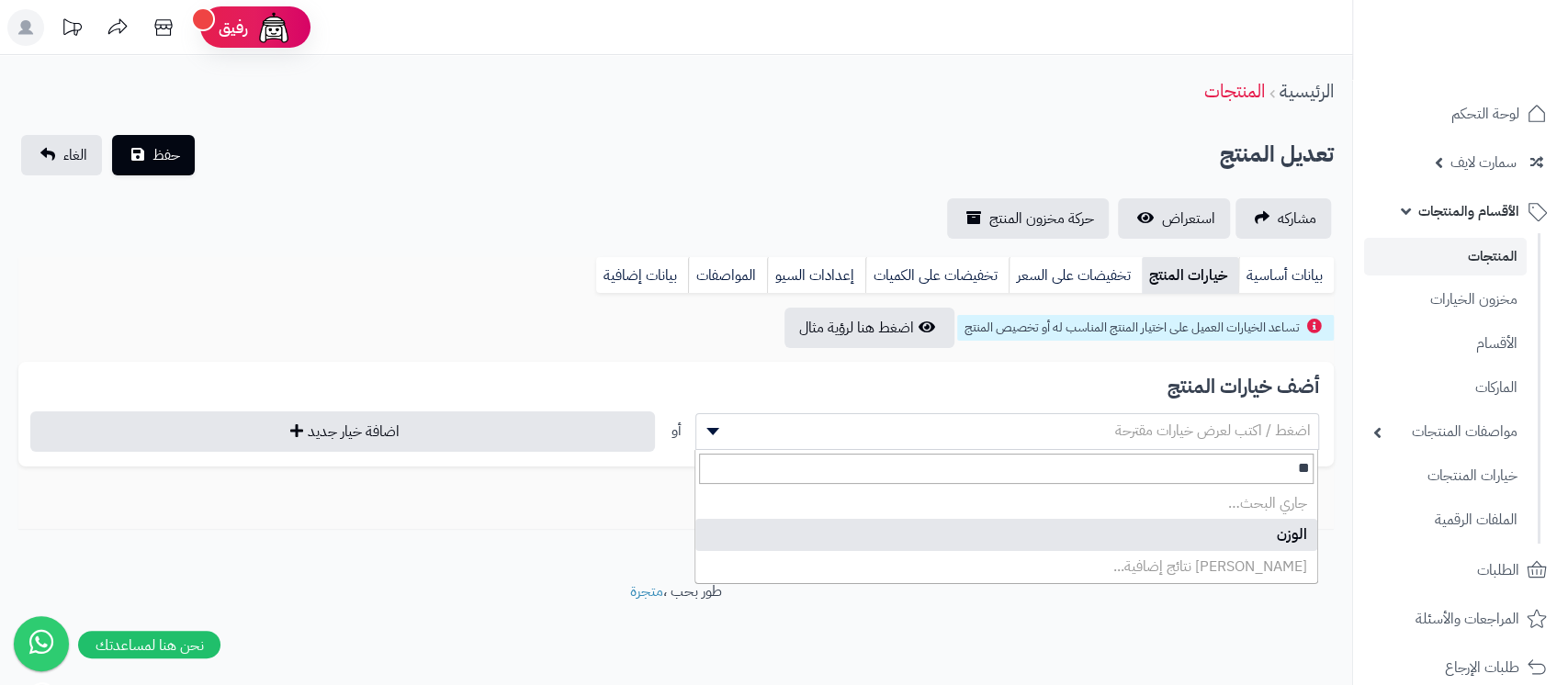
type input "*"
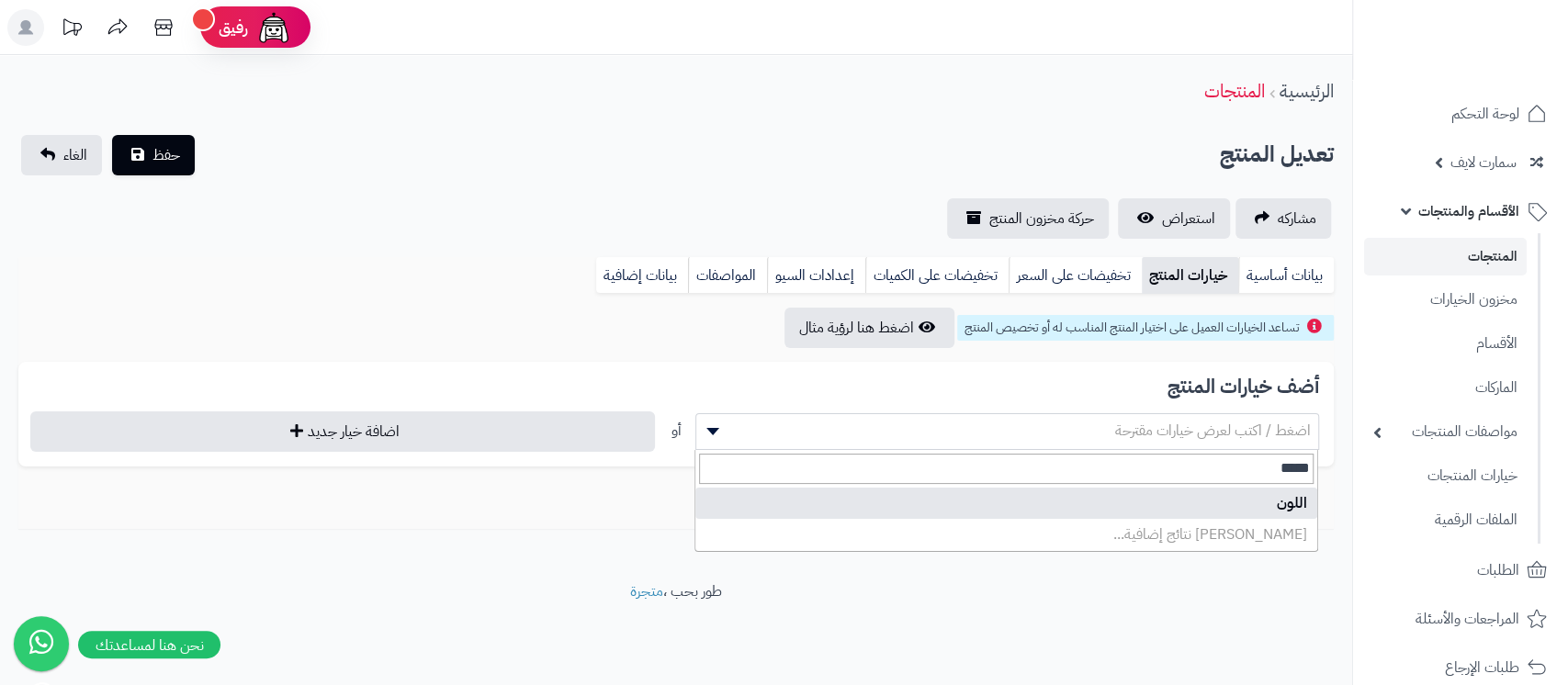
type input "*****"
select select "**"
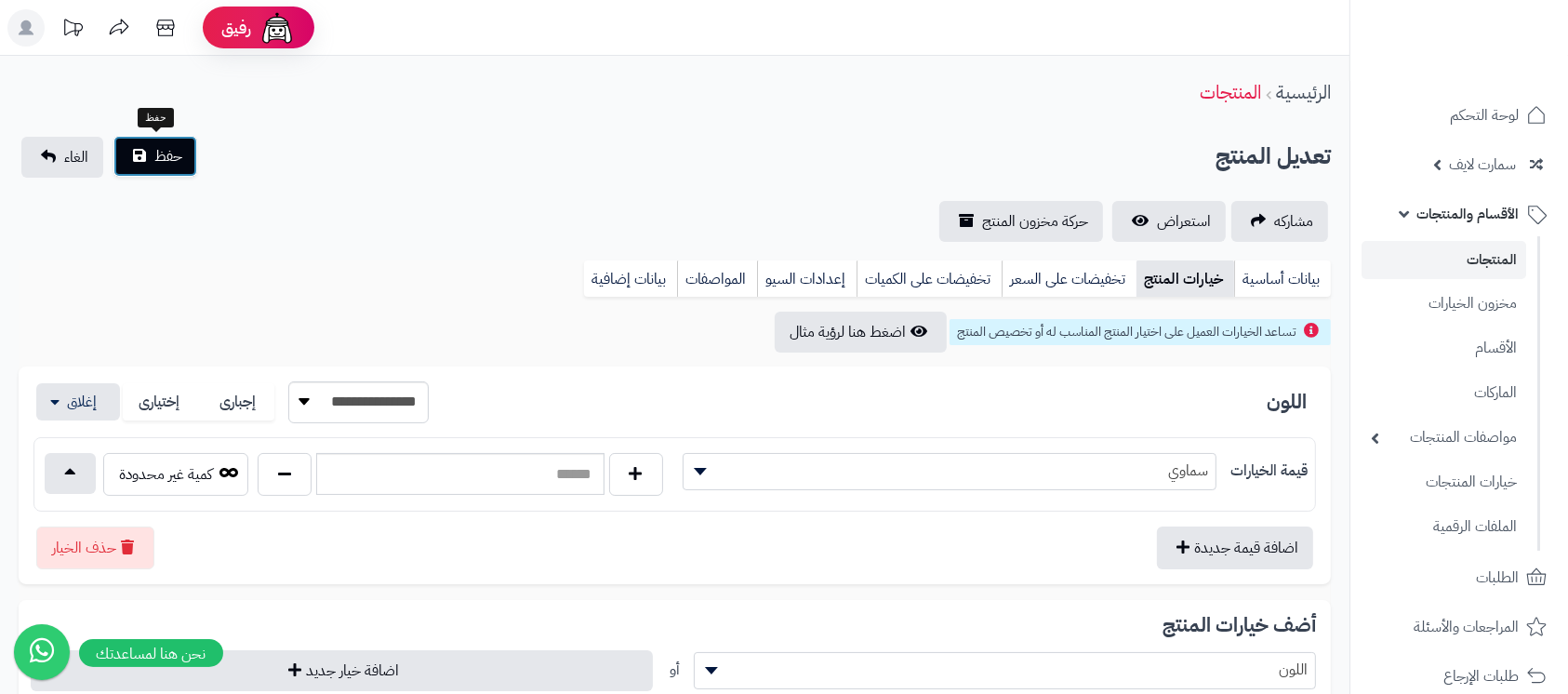
click at [172, 159] on span "حفظ" at bounding box center [169, 157] width 28 height 22
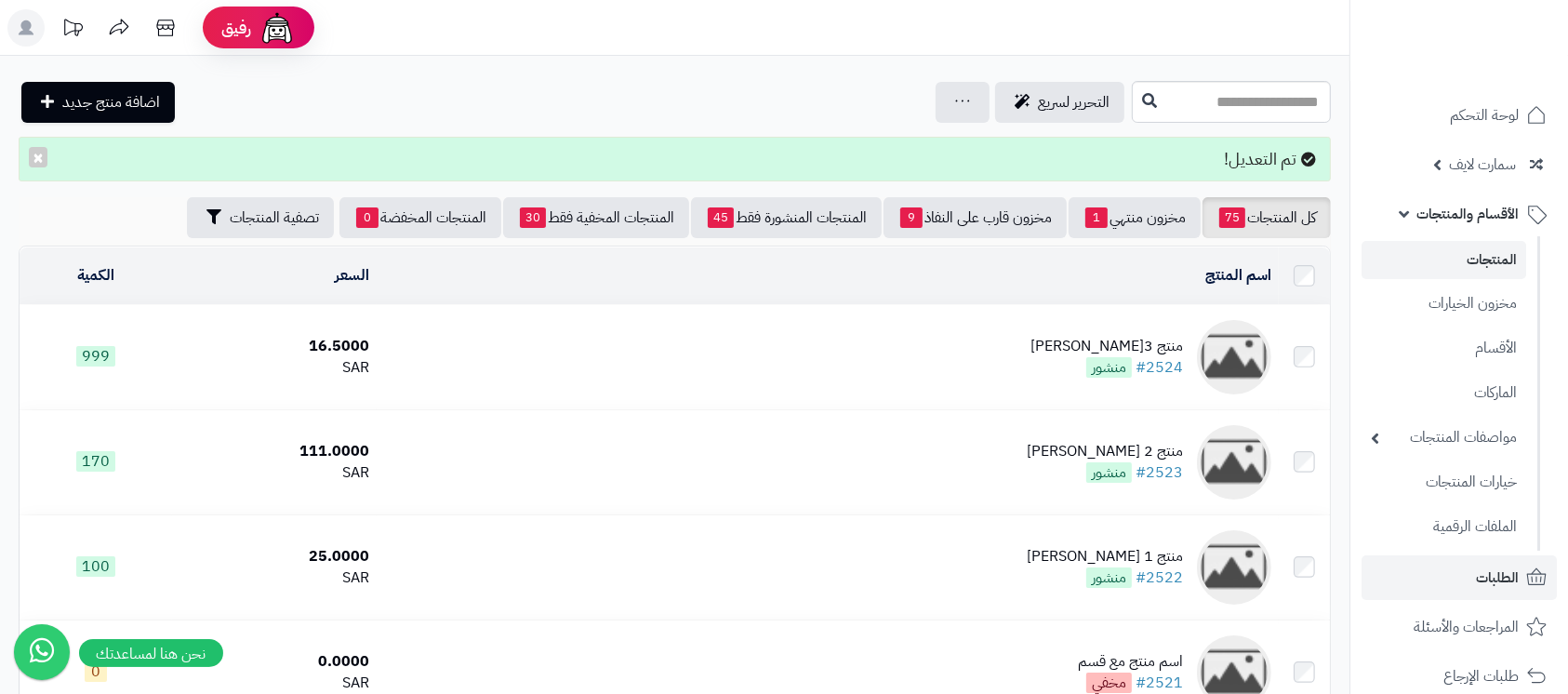
scroll to position [124, 0]
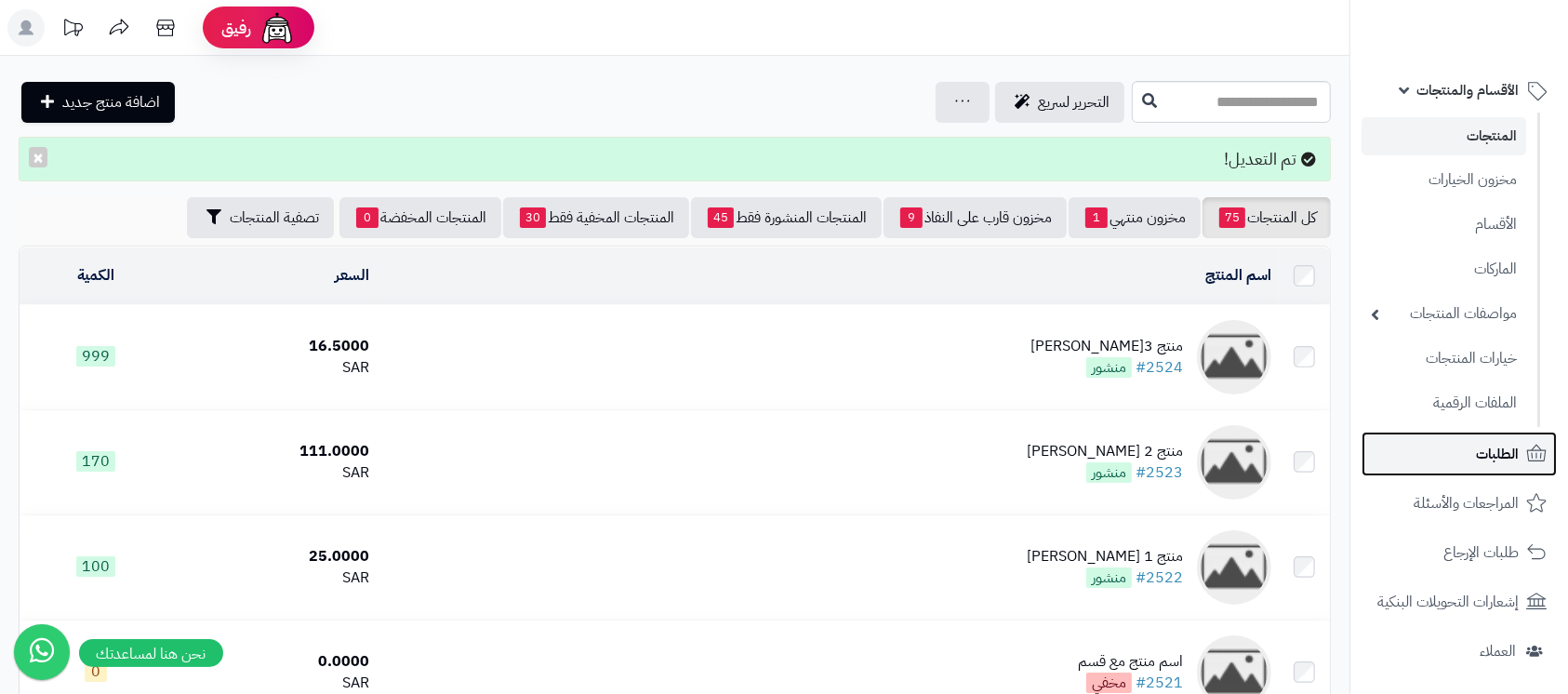
click at [1476, 455] on span "الطلبات" at bounding box center [1497, 454] width 43 height 26
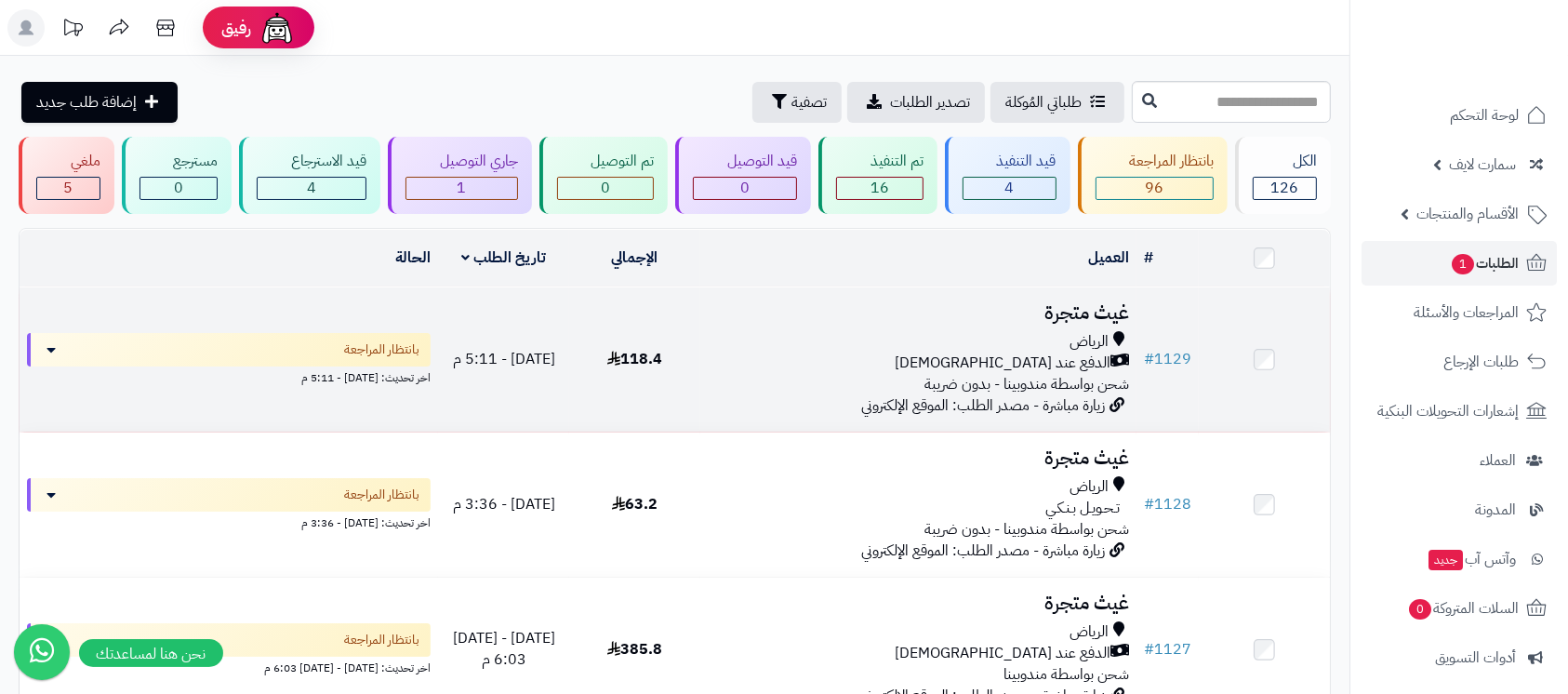
click at [1063, 306] on h3 "غيث متجرة" at bounding box center [918, 312] width 421 height 21
